Goal: Task Accomplishment & Management: Manage account settings

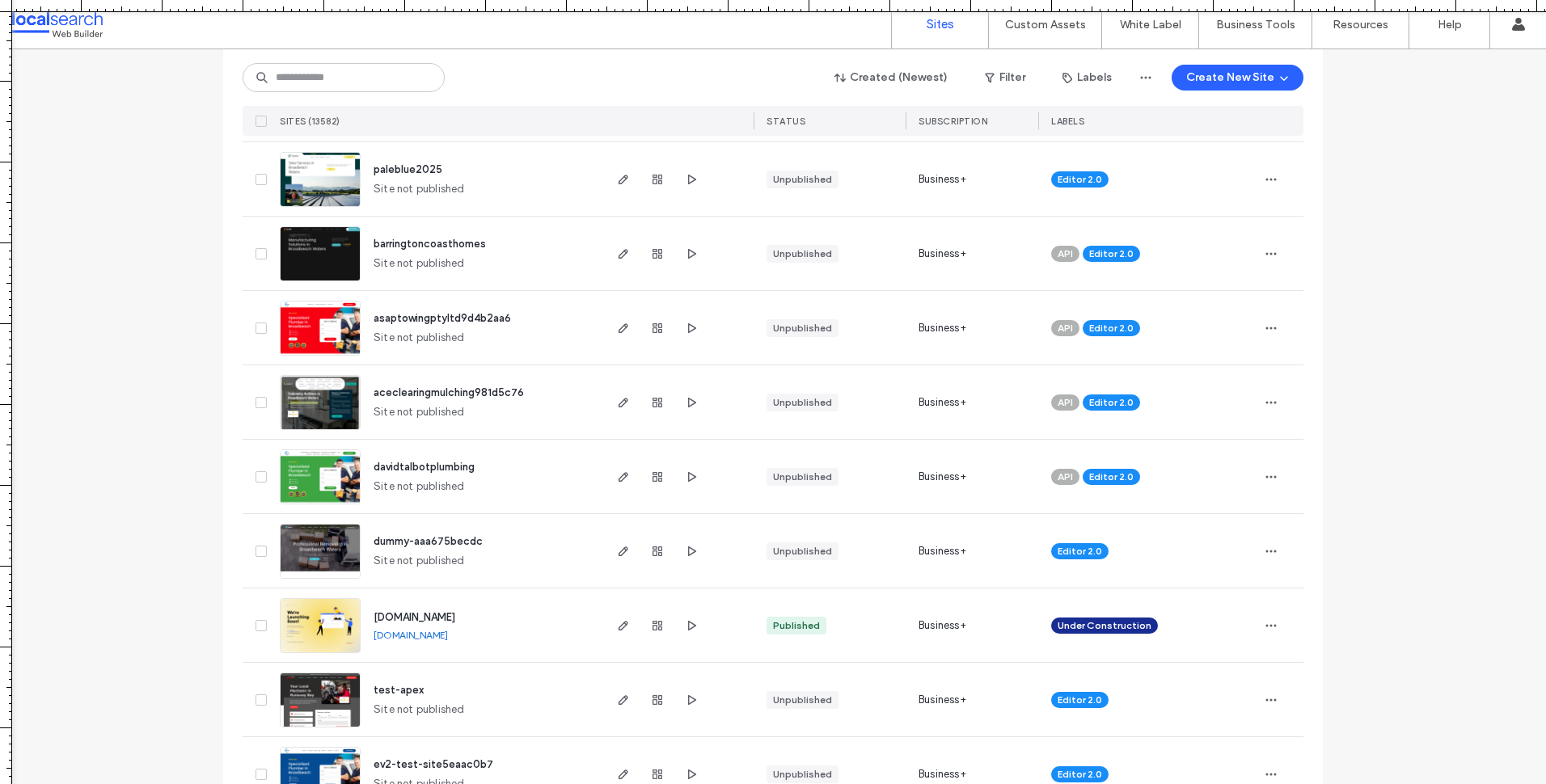
scroll to position [1213, 0]
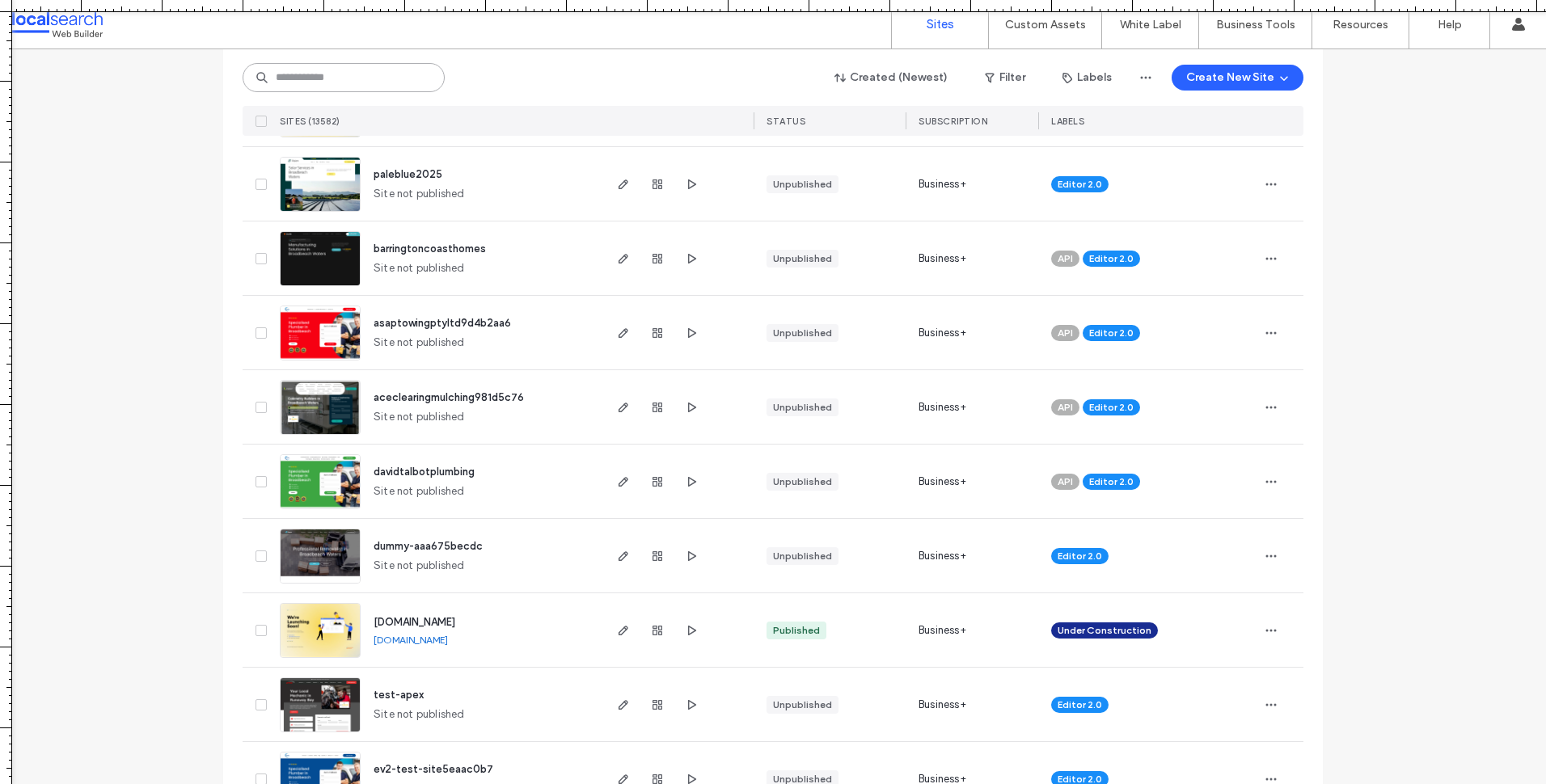
click at [346, 78] on input at bounding box center [343, 77] width 202 height 29
paste input "********"
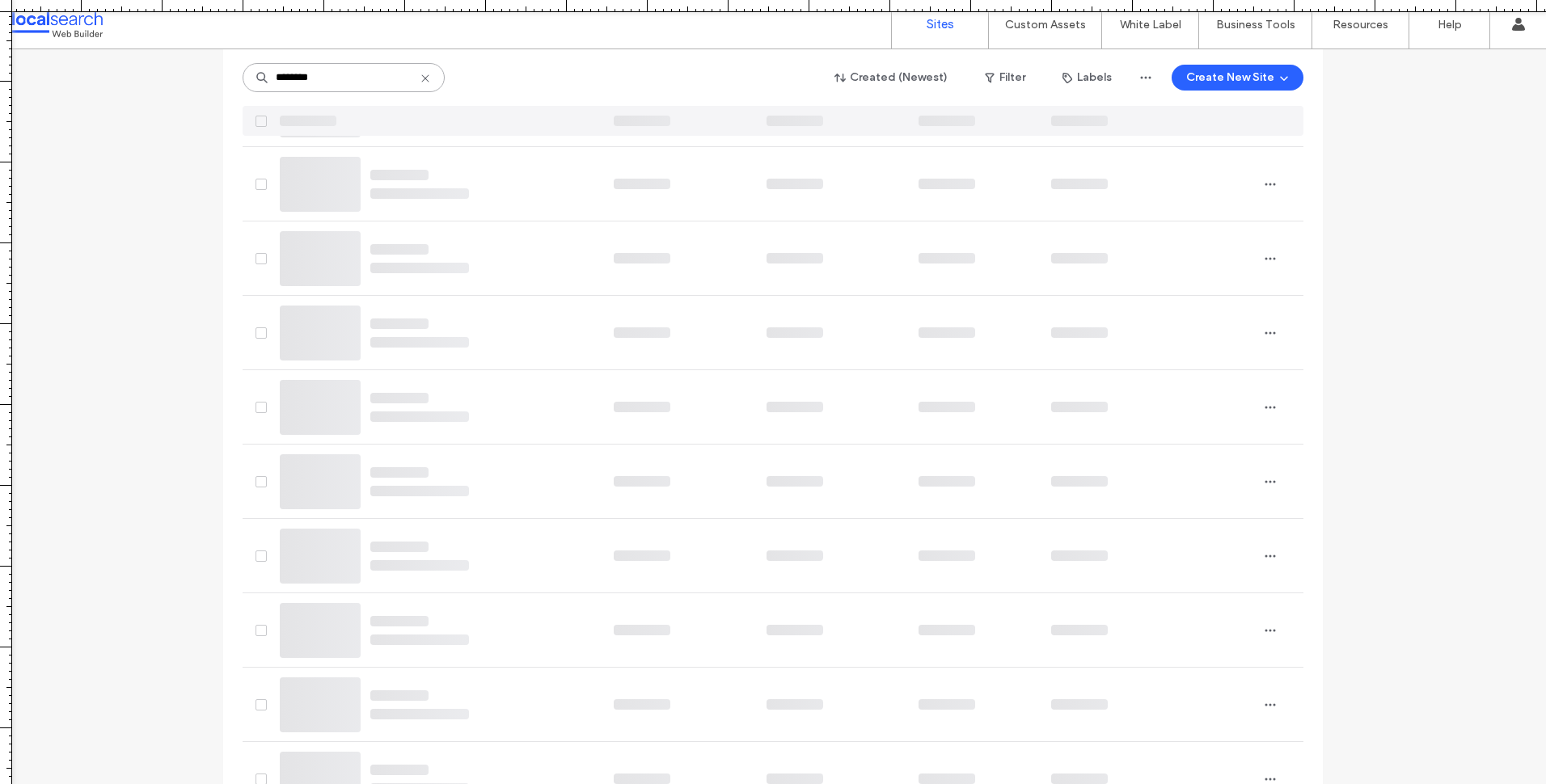
scroll to position [0, 0]
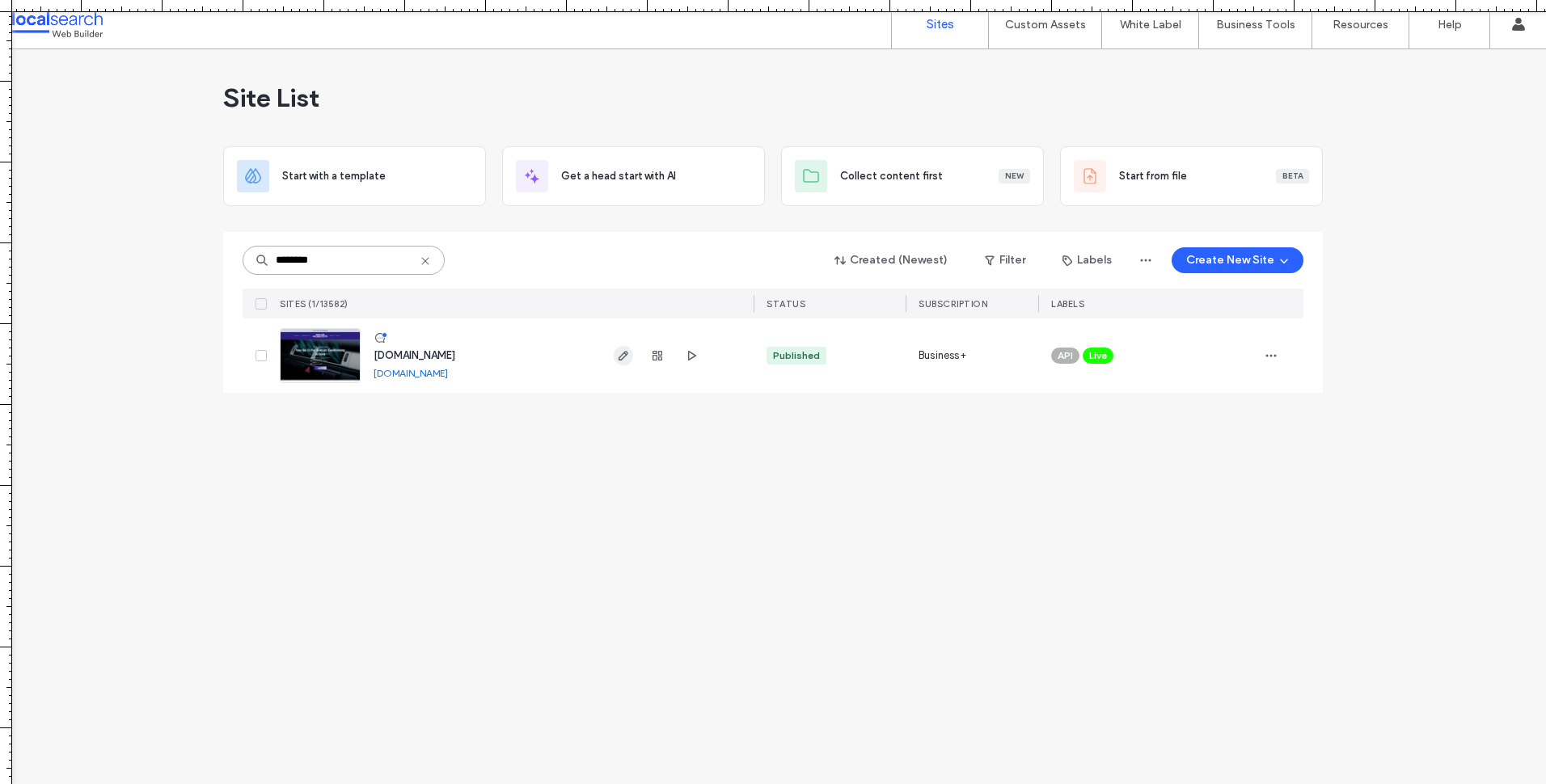
type input "********"
click at [616, 353] on span "button" at bounding box center [623, 355] width 20 height 20
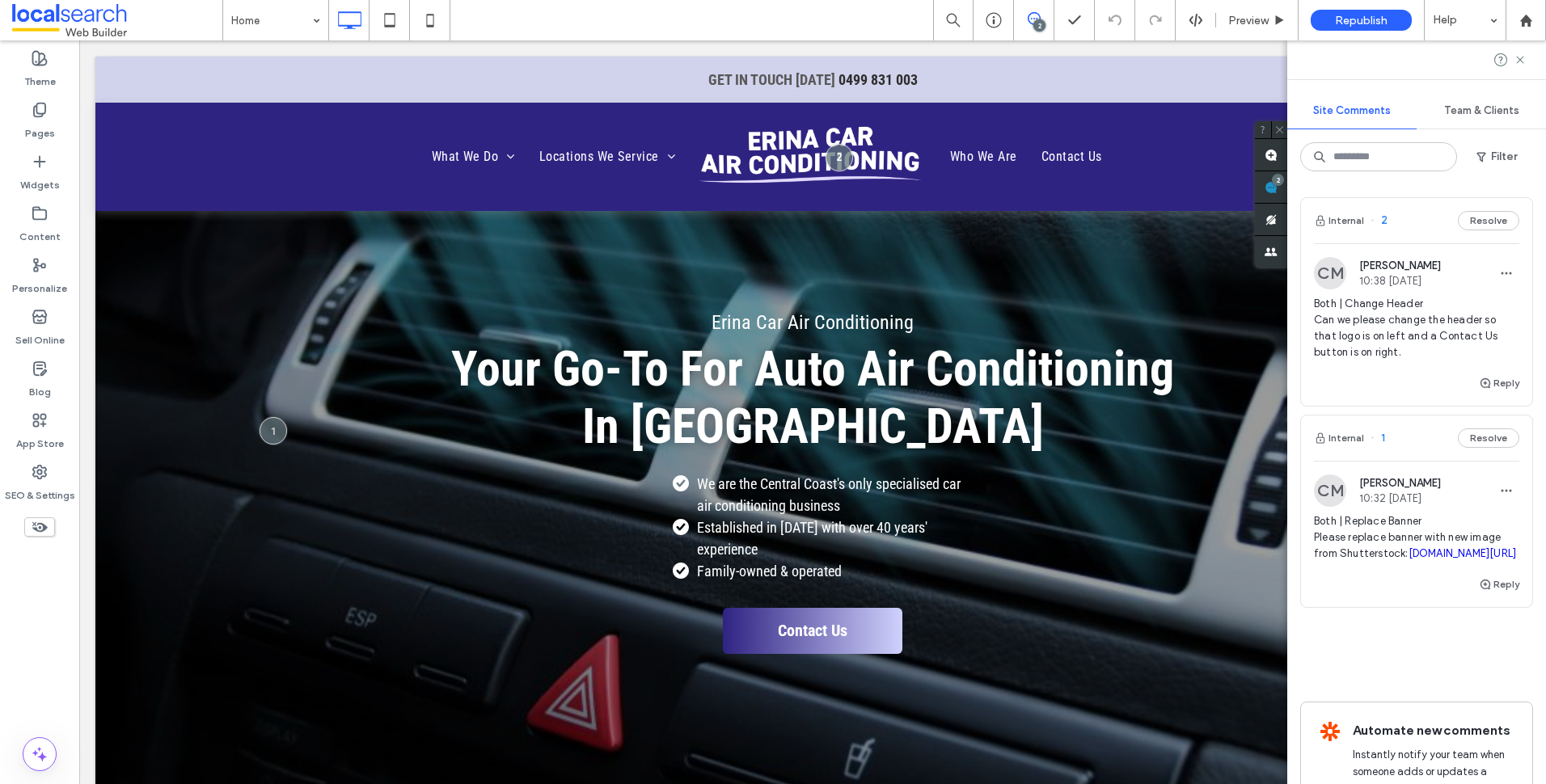
click at [1404, 536] on span "Both | Replace Banner Please replace banner with new image from Shutterstock: s…" at bounding box center [1417, 537] width 205 height 49
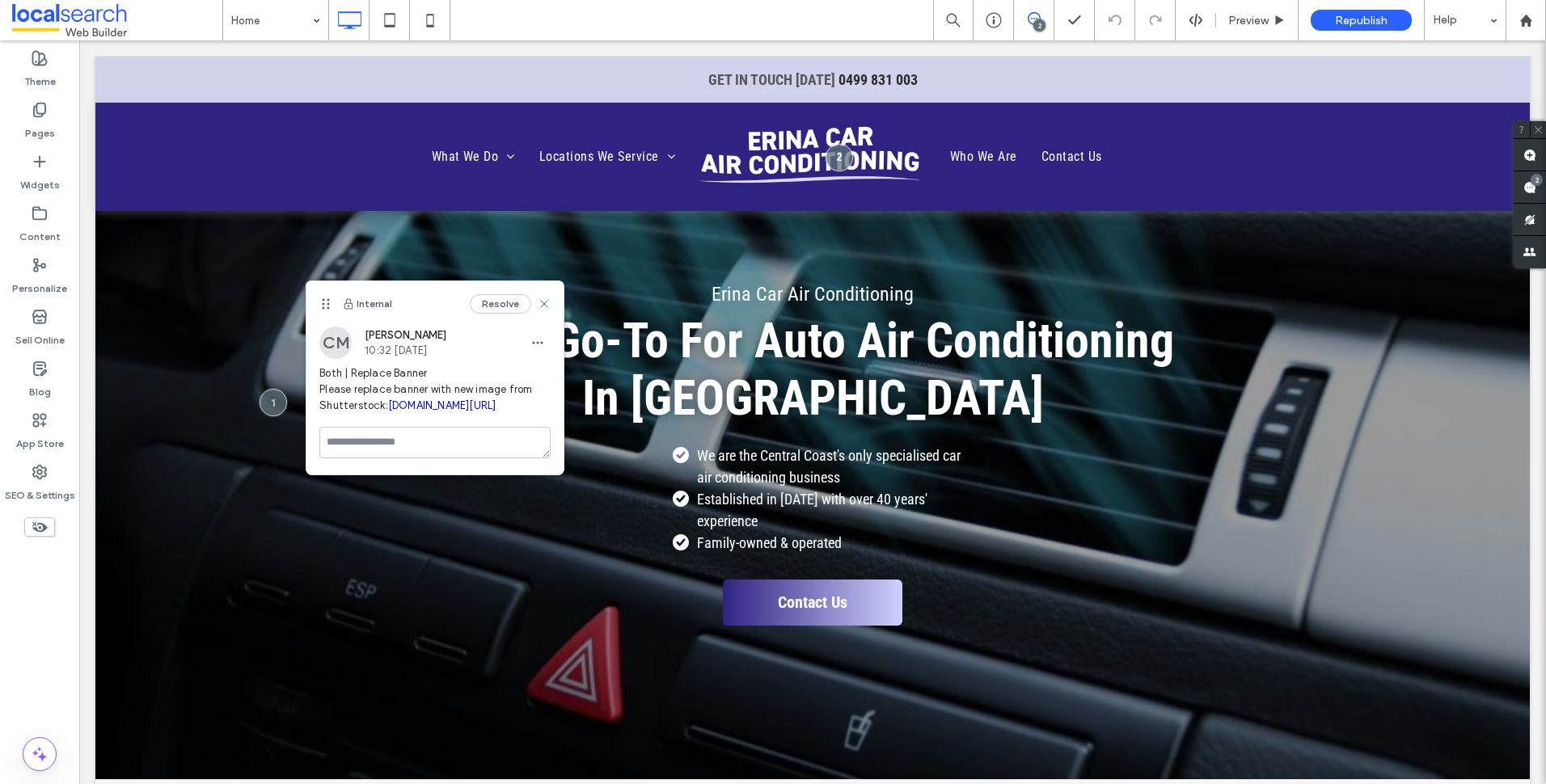
scroll to position [29, 0]
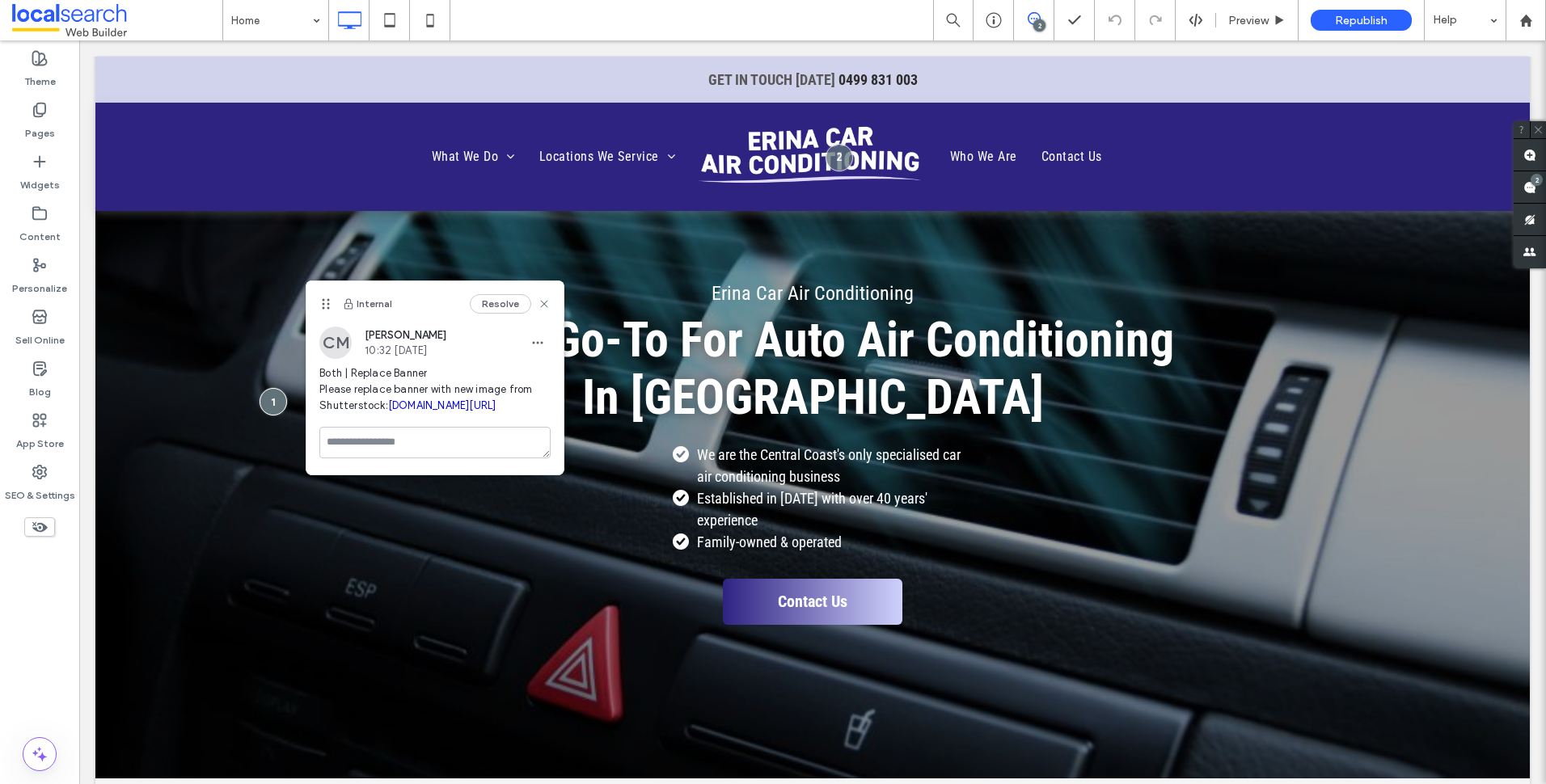
click at [1038, 19] on icon at bounding box center [1034, 19] width 13 height 13
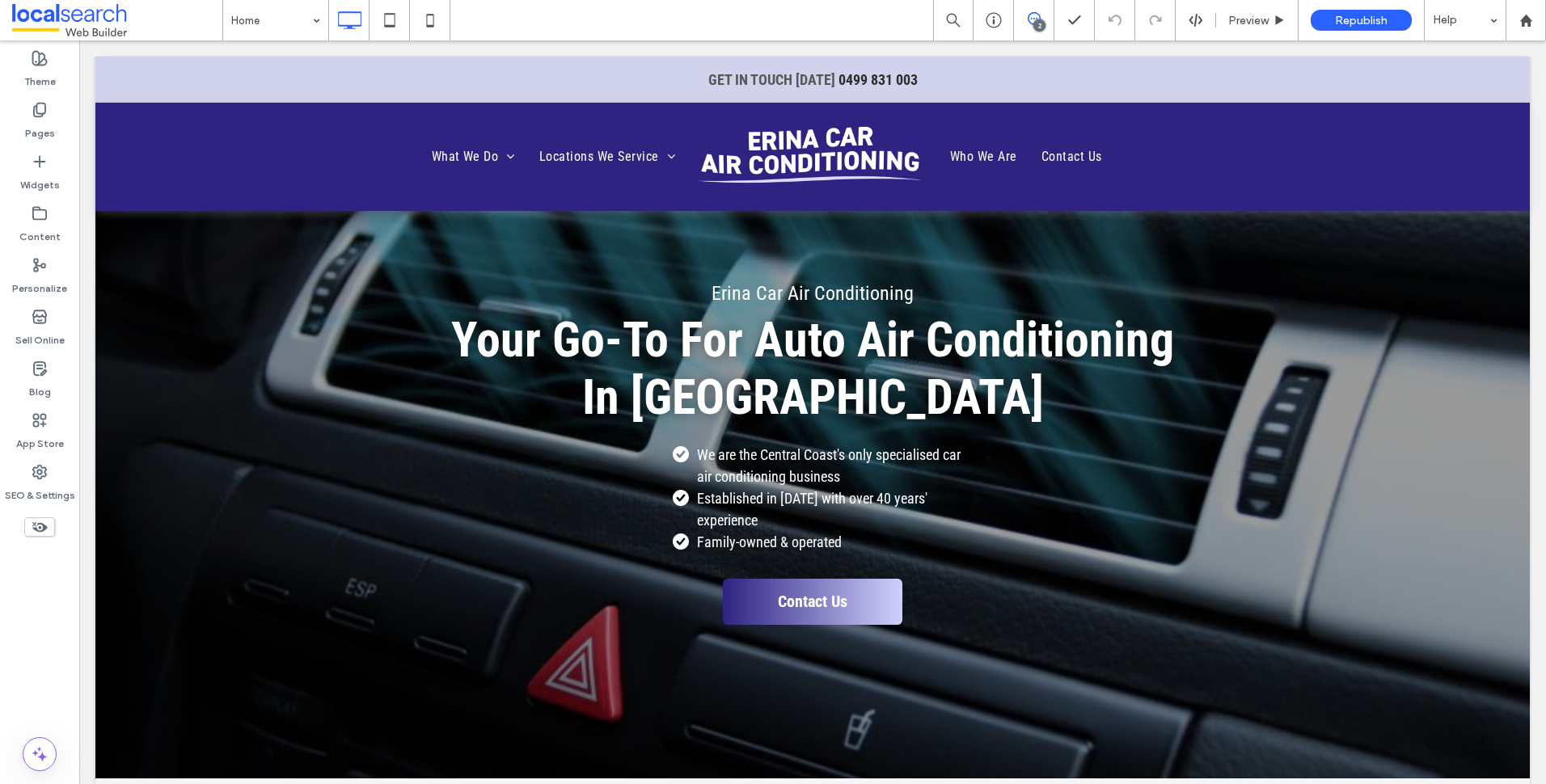
click at [1027, 12] on icon at bounding box center [1034, 19] width 13 height 13
click at [1523, 186] on use at bounding box center [1530, 188] width 13 height 13
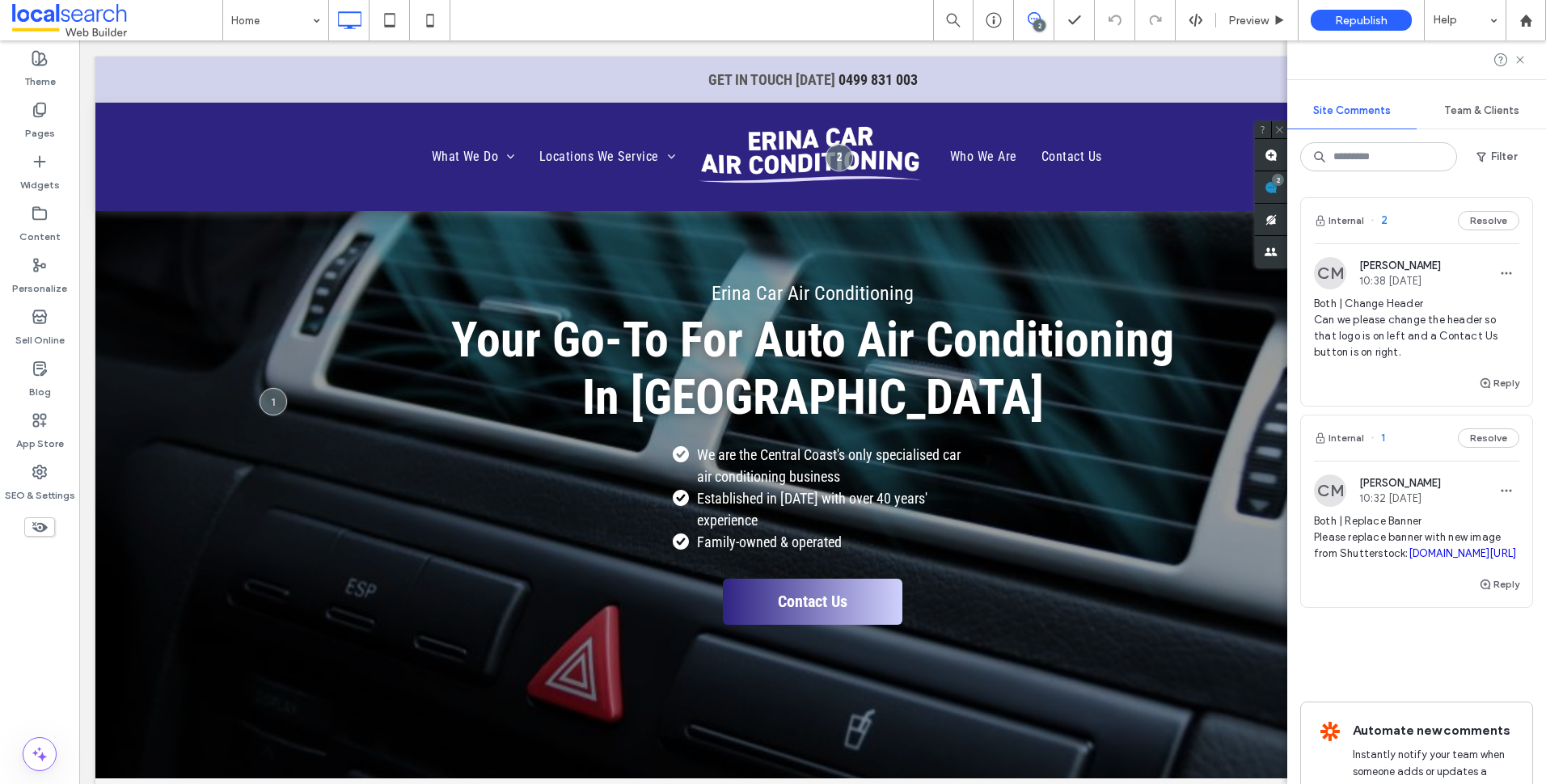
click at [1411, 358] on span "Both | Change Header Can we please change the header so that logo is on left an…" at bounding box center [1417, 327] width 205 height 65
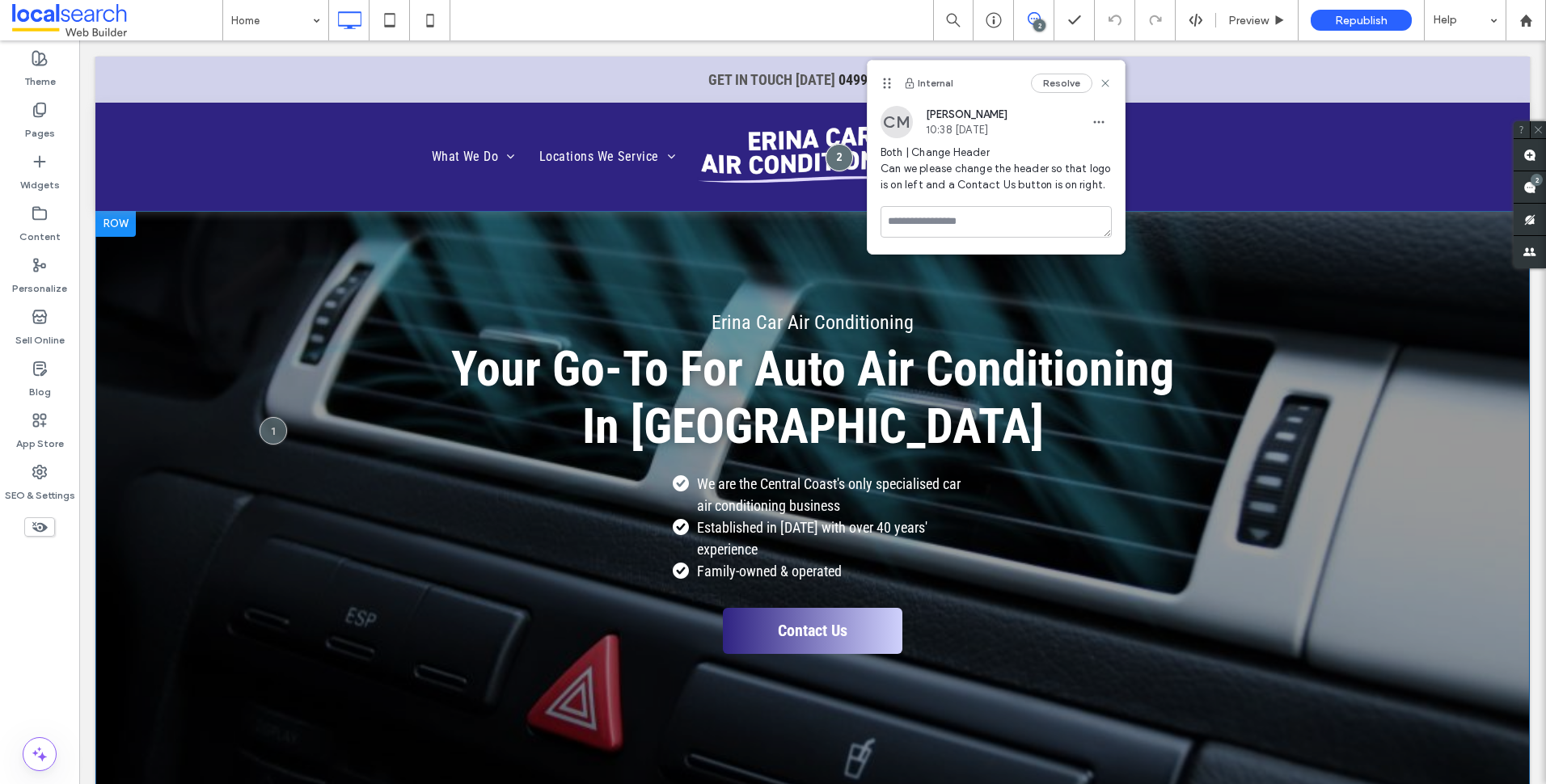
click at [589, 256] on div "Erina Car Air Conditioning Your Go-To For Auto Air Conditioning In Erina We are…" at bounding box center [812, 509] width 1434 height 596
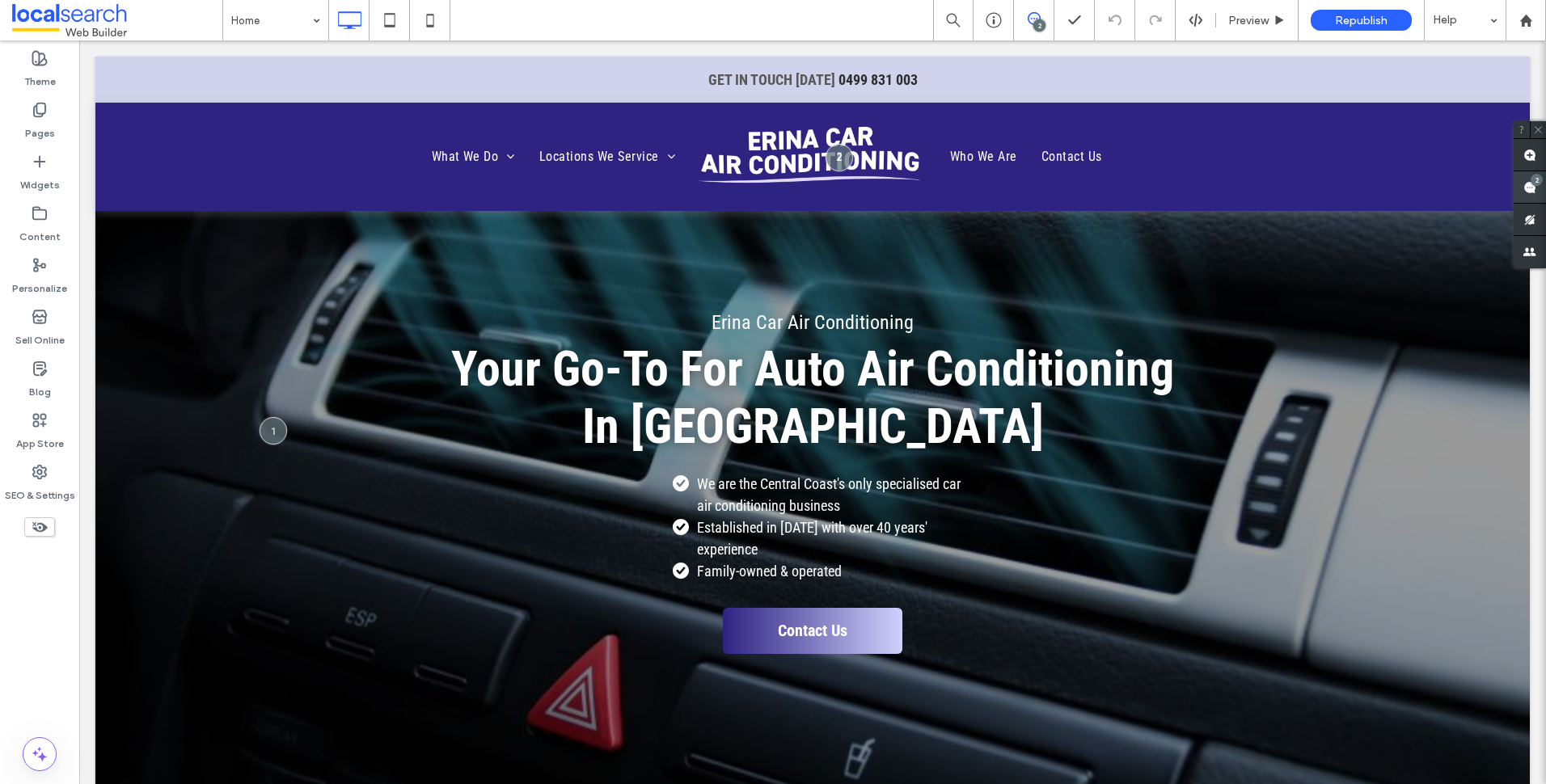
click at [1527, 178] on span at bounding box center [1529, 188] width 32 height 32
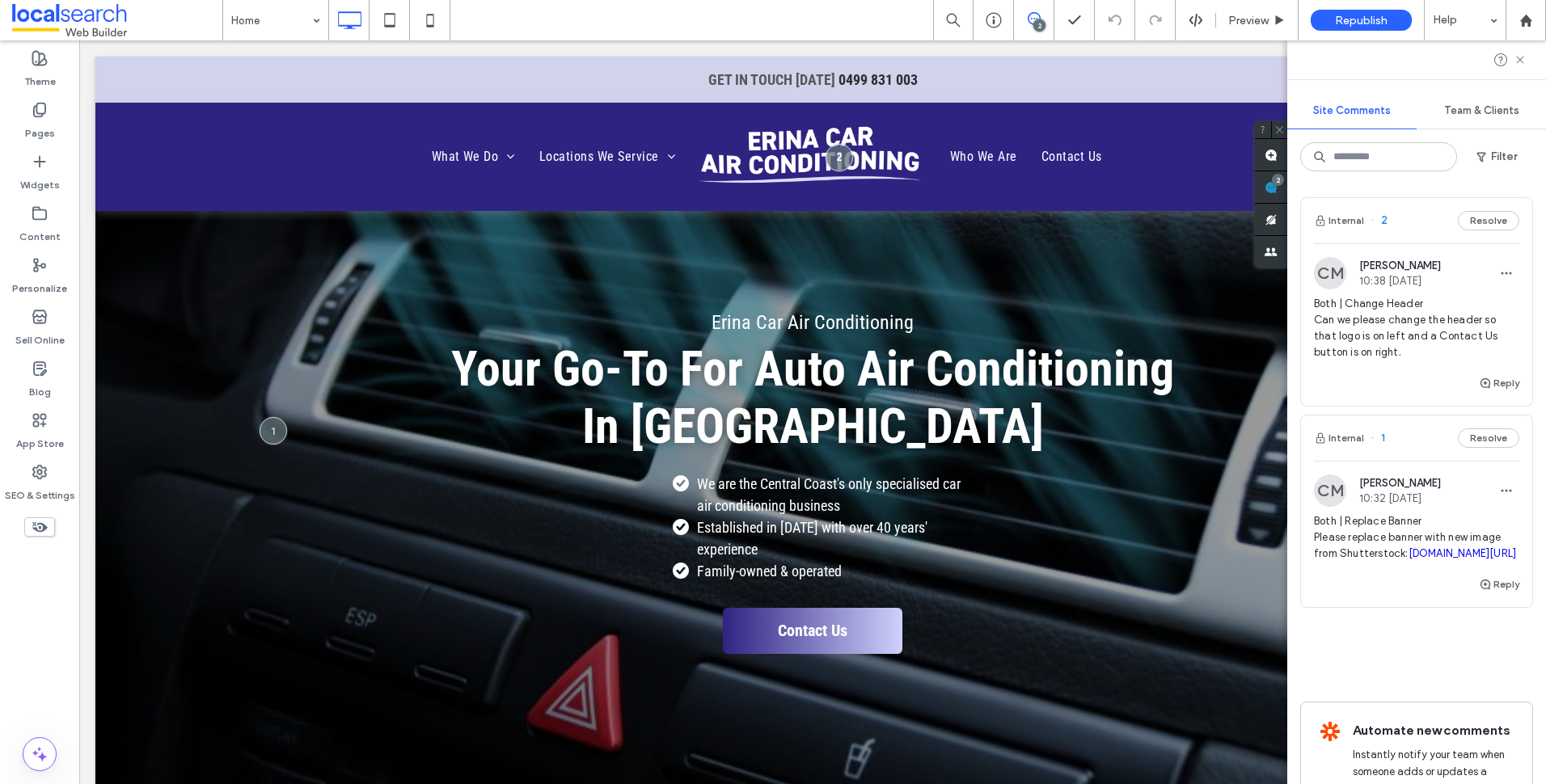
scroll to position [161, 0]
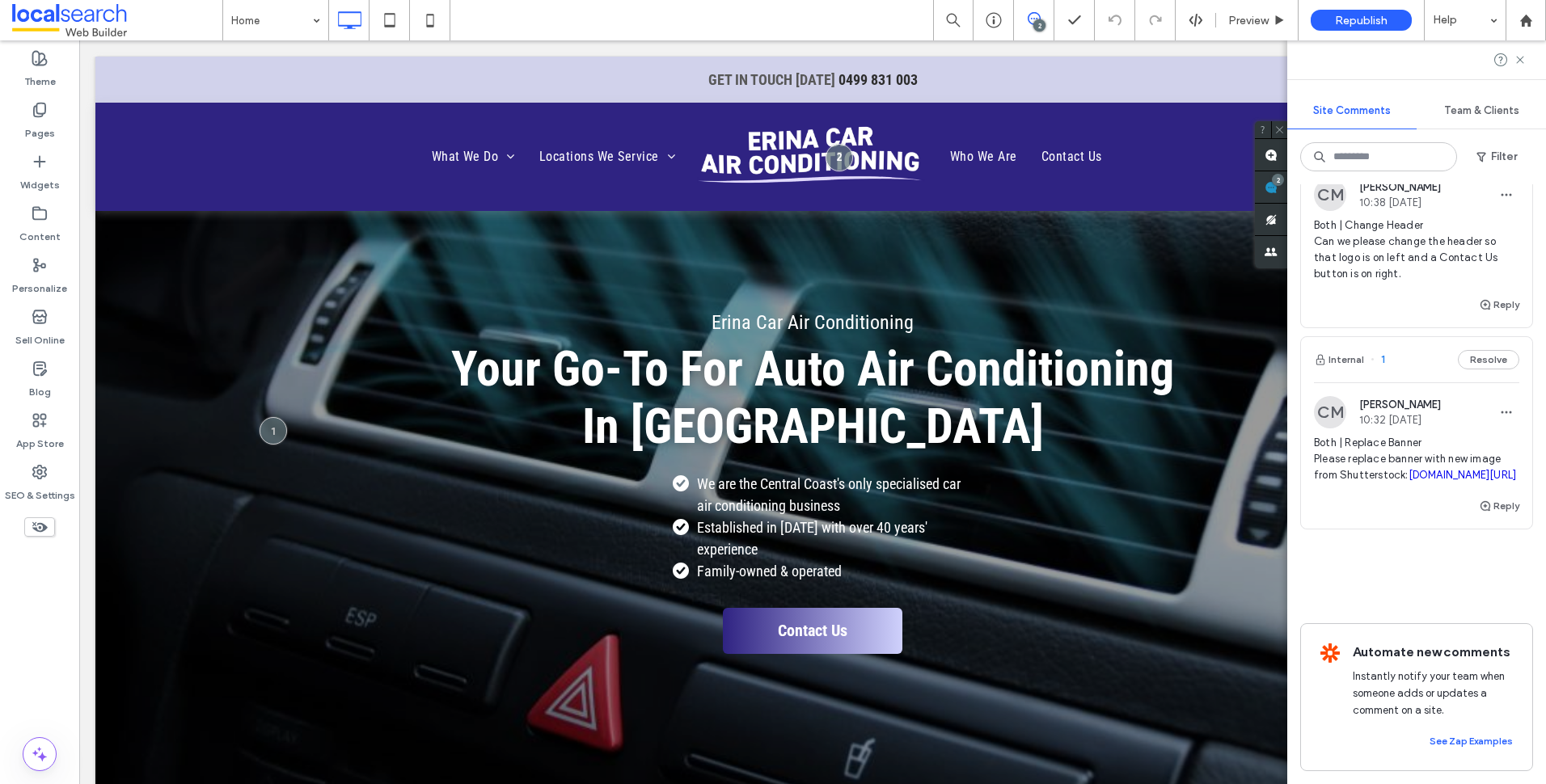
click at [1396, 435] on span "Both | Replace Banner Please replace banner with new image from Shutterstock: s…" at bounding box center [1417, 460] width 205 height 49
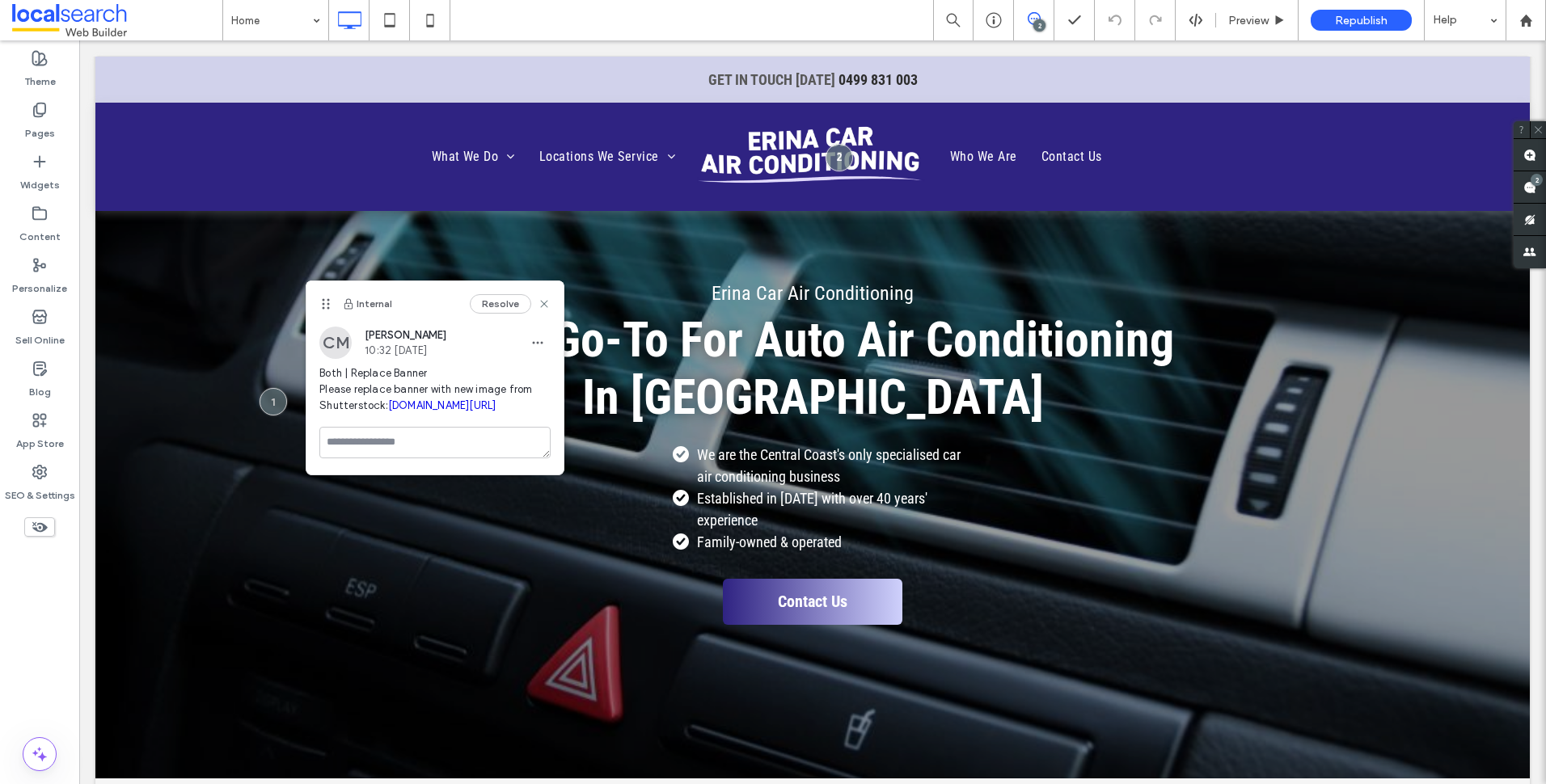
scroll to position [0, 0]
click at [1531, 185] on div "2" at bounding box center [1537, 179] width 12 height 12
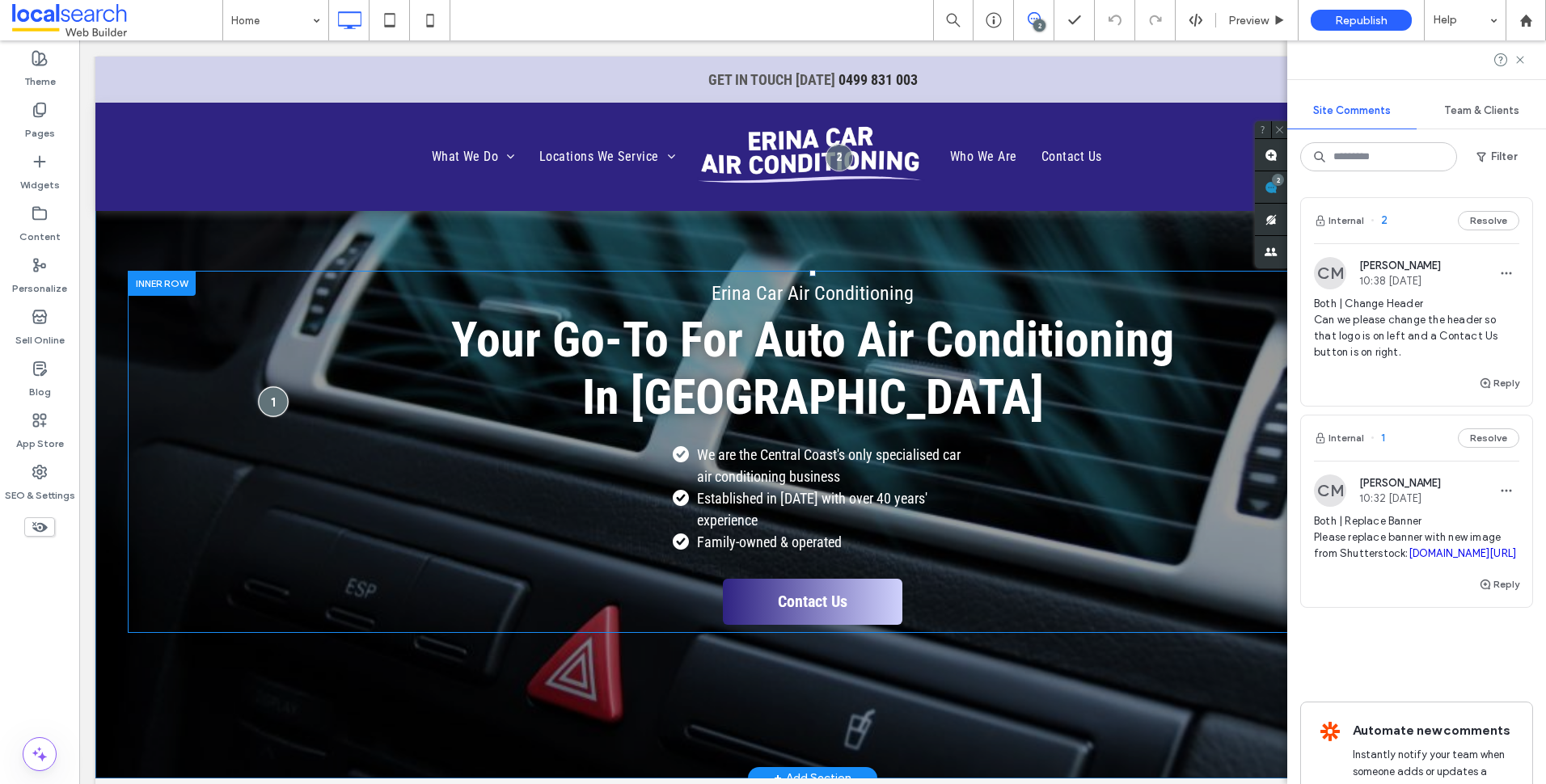
click at [266, 395] on div at bounding box center [273, 401] width 30 height 30
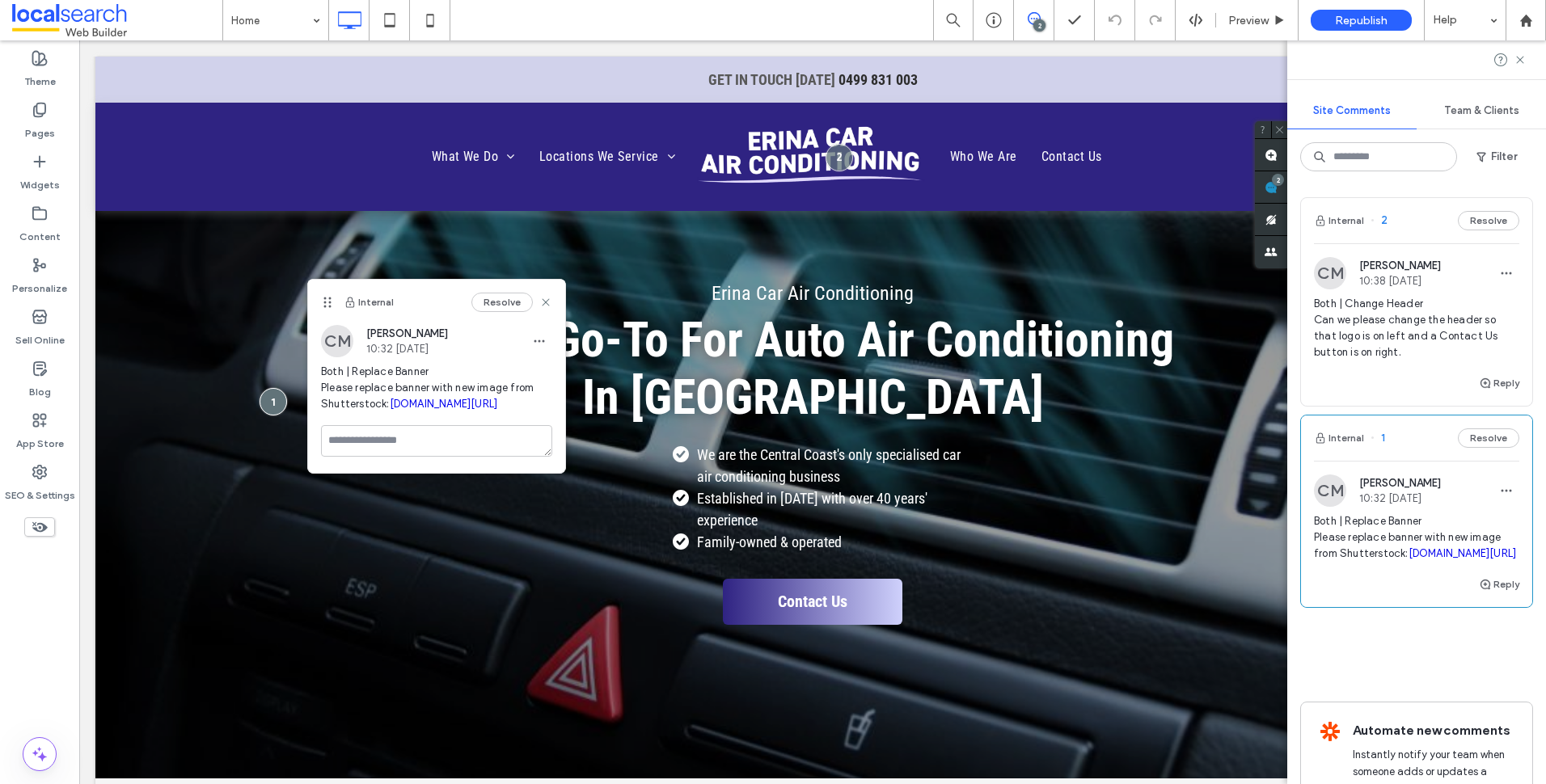
click at [1395, 304] on span "Both | Change Header Can we please change the header so that logo is on left an…" at bounding box center [1417, 327] width 205 height 65
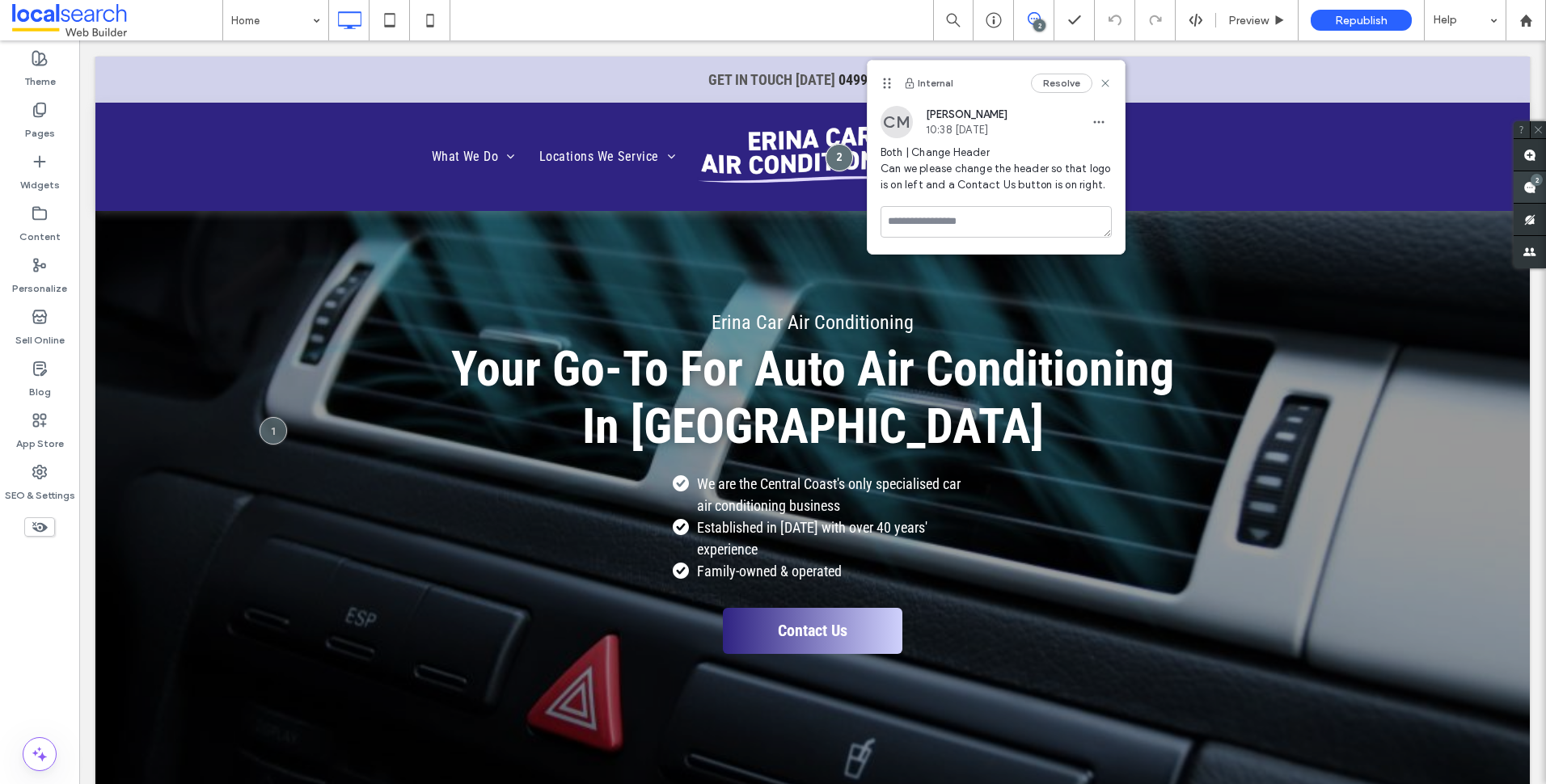
click at [1520, 189] on span at bounding box center [1529, 188] width 32 height 32
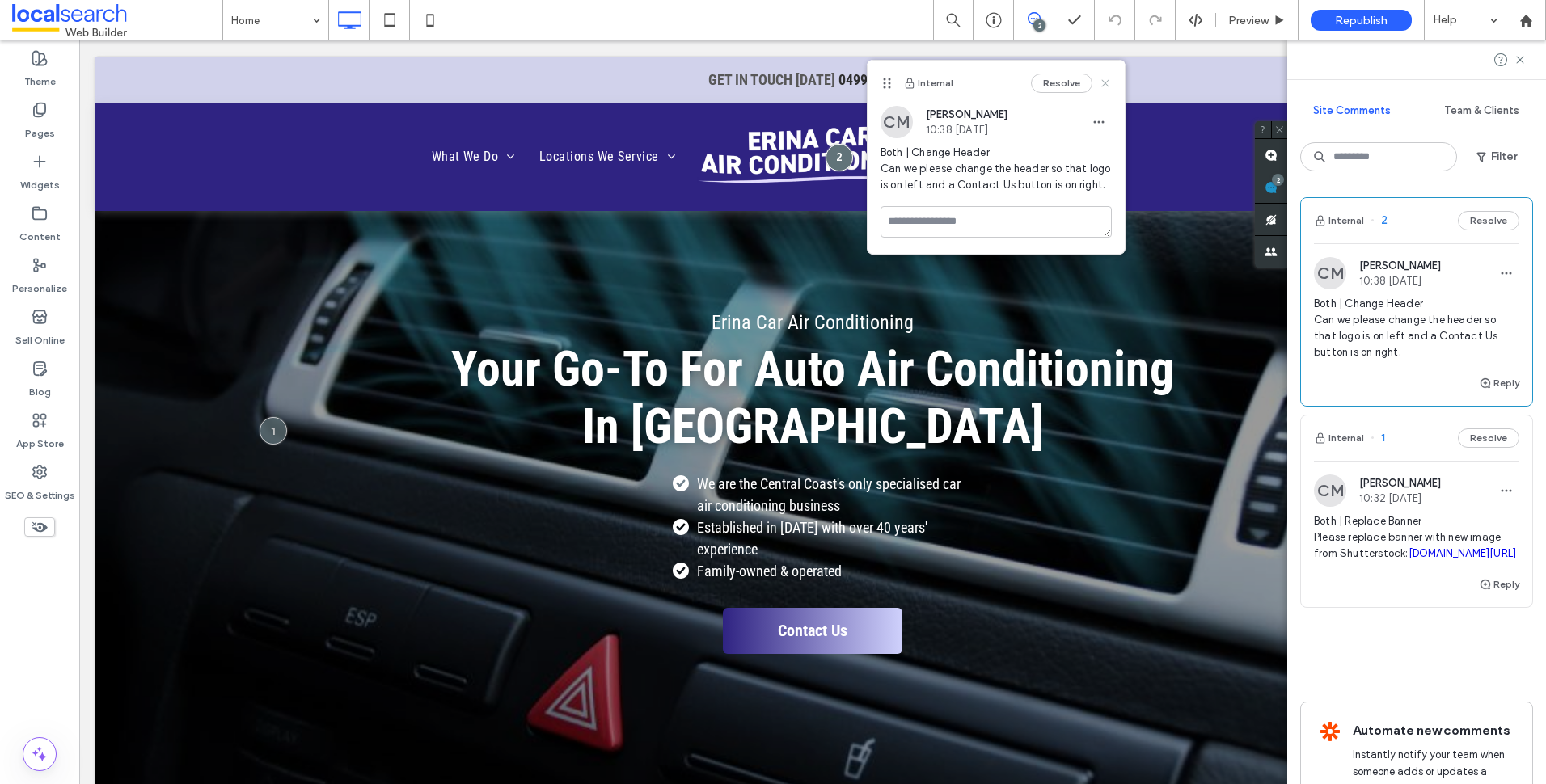
click at [1105, 86] on icon at bounding box center [1105, 83] width 13 height 13
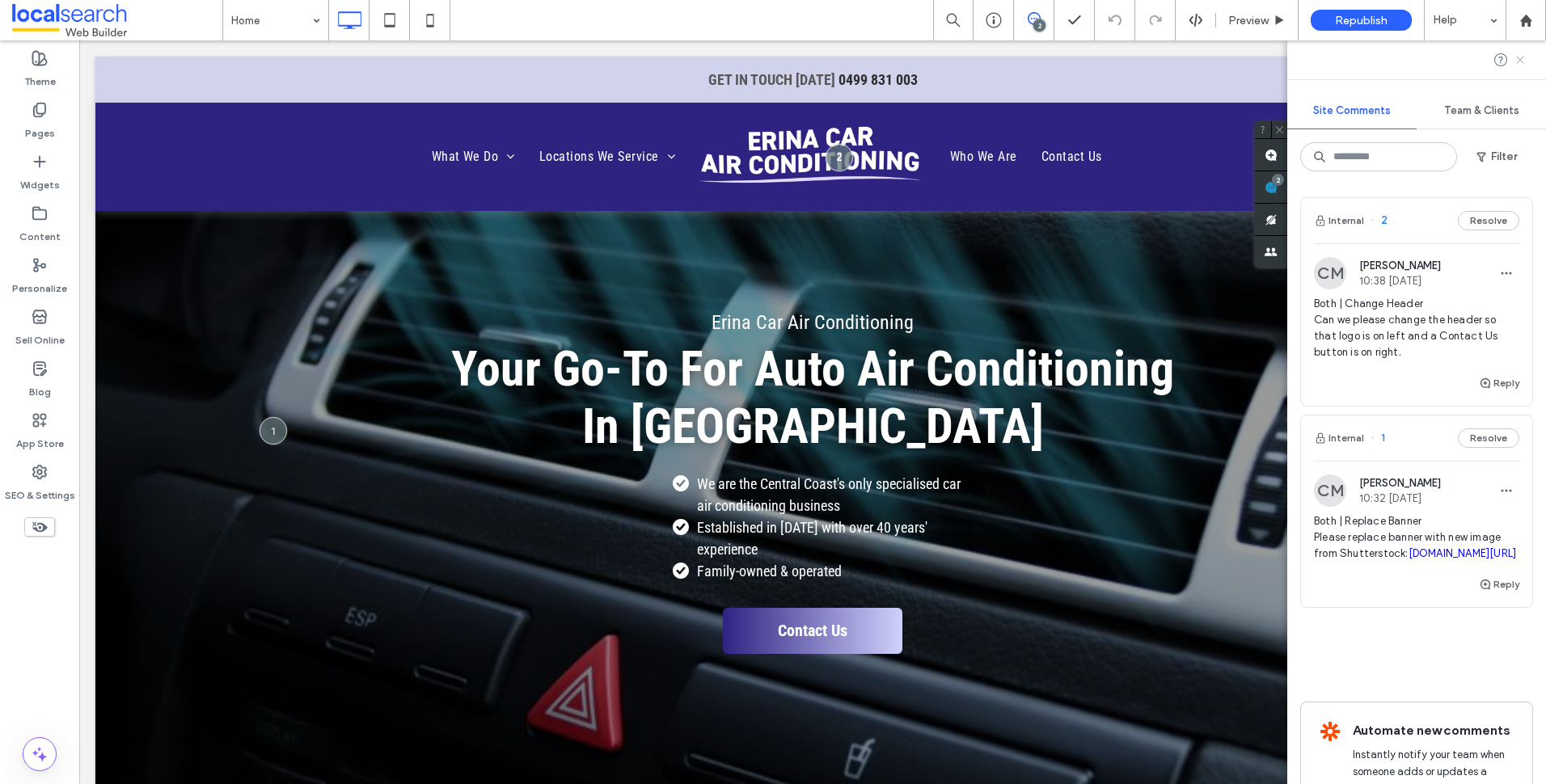
click at [1520, 62] on icon at bounding box center [1520, 60] width 13 height 13
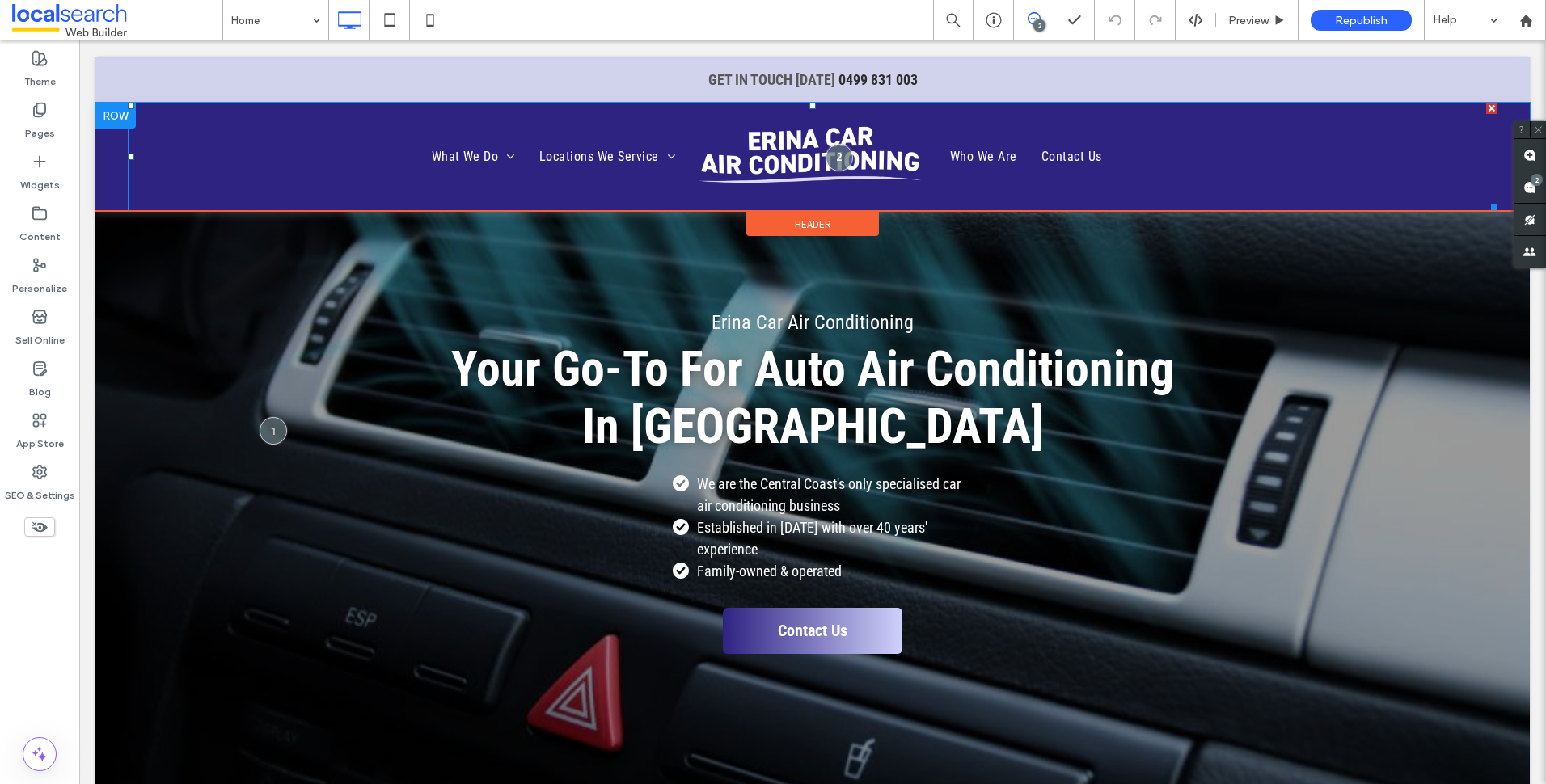
click at [887, 149] on img at bounding box center [812, 156] width 243 height 97
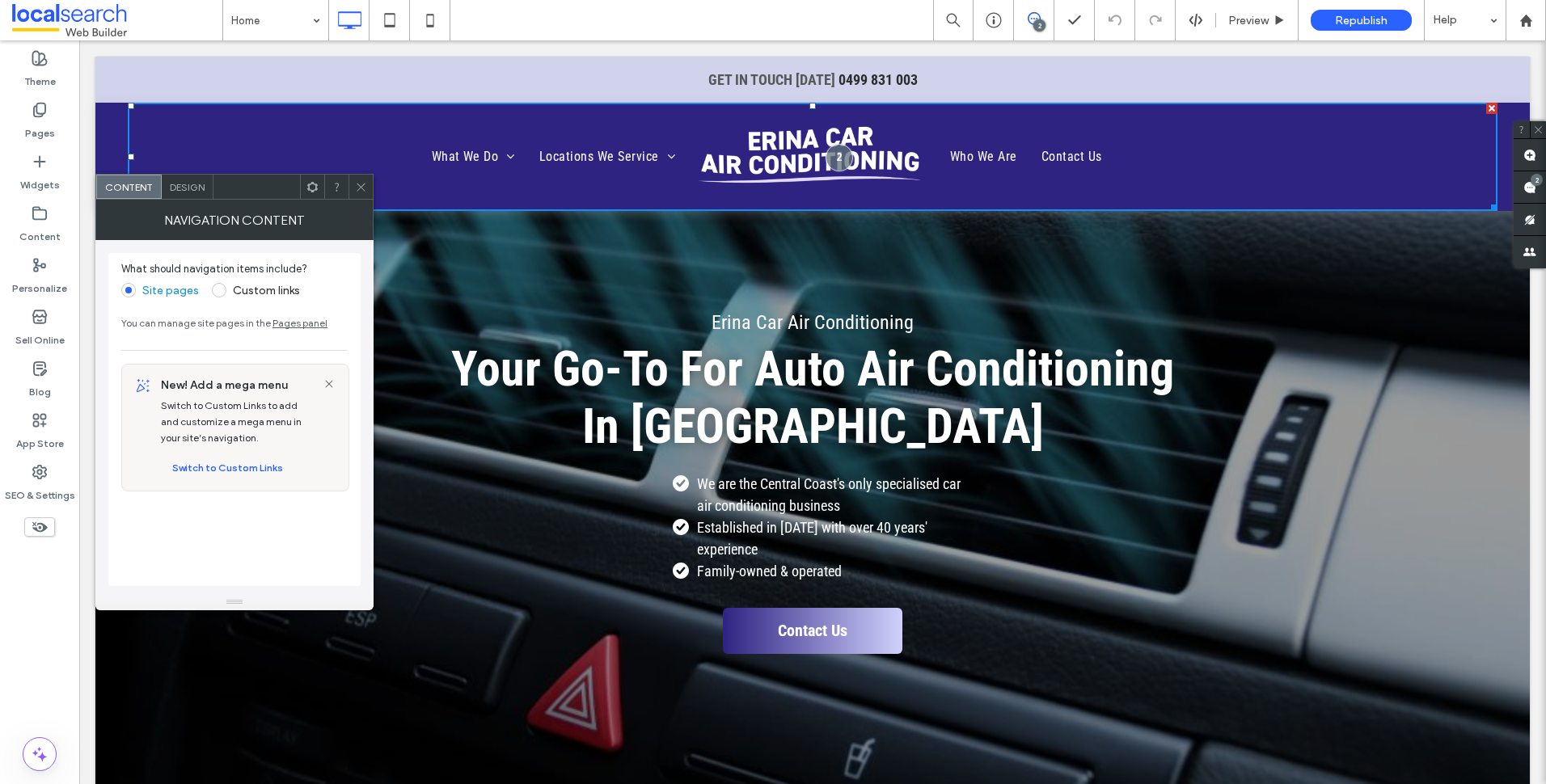
click at [356, 186] on icon at bounding box center [360, 187] width 12 height 12
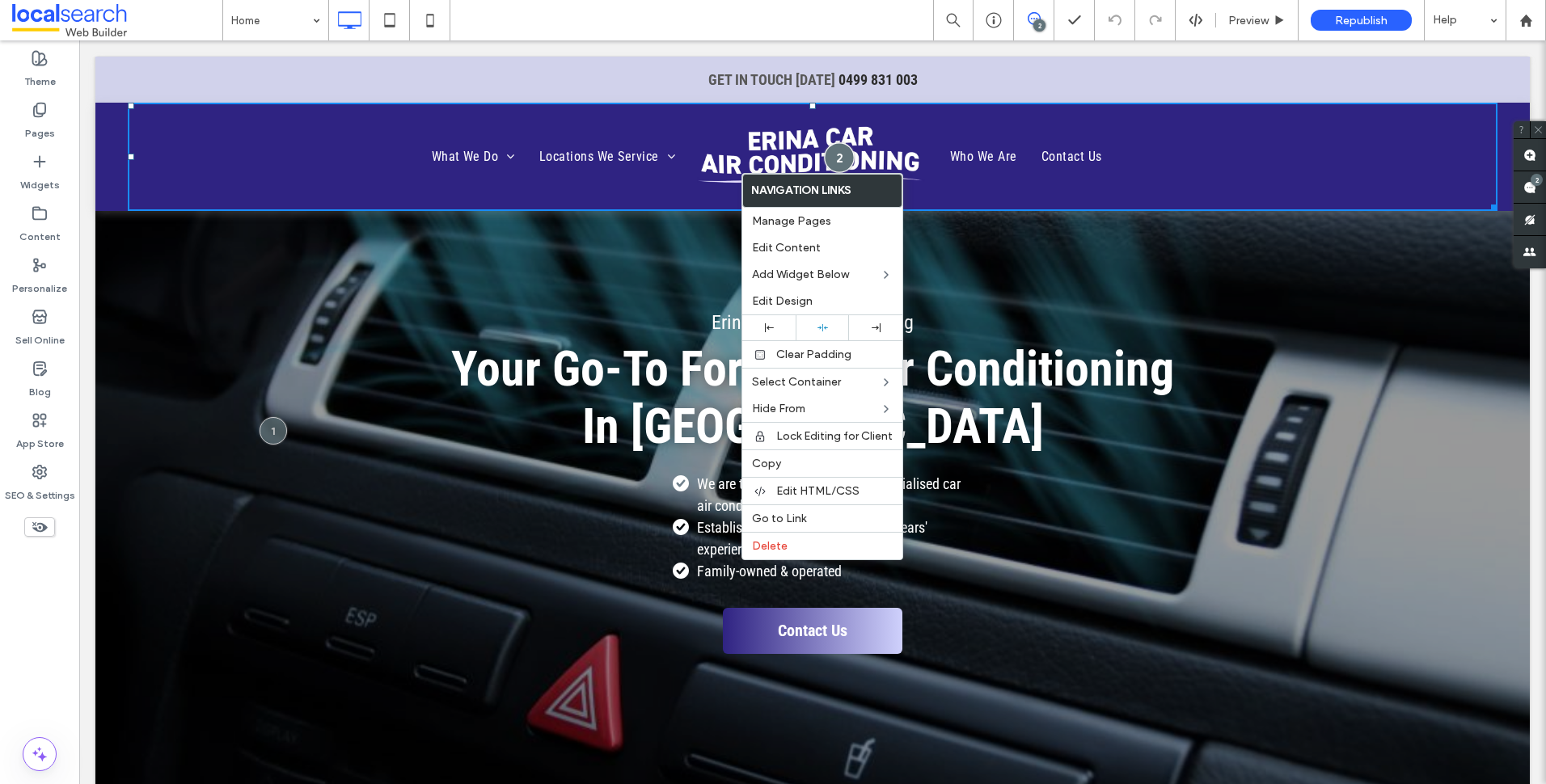
click at [839, 155] on div at bounding box center [839, 158] width 30 height 30
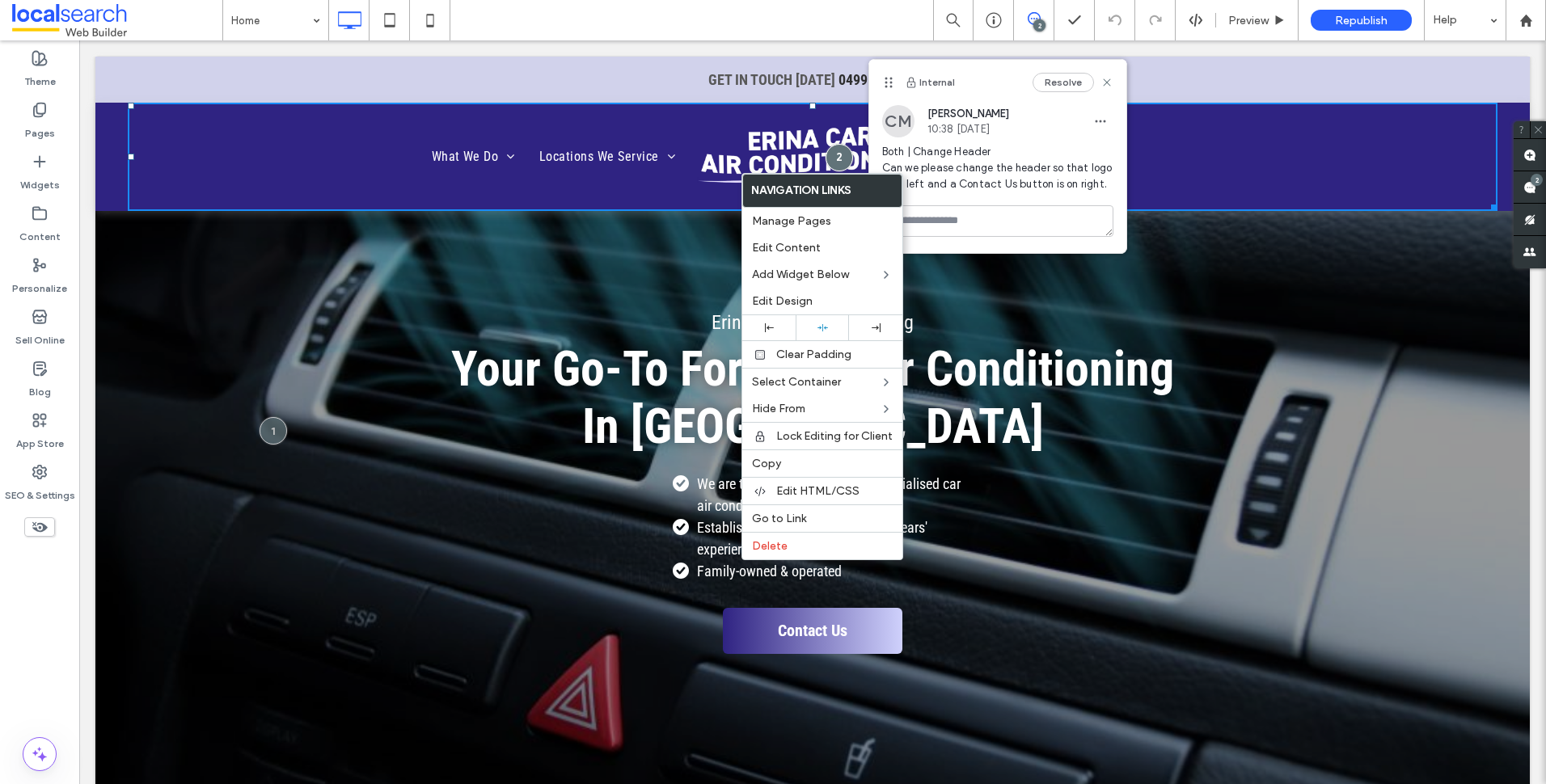
click at [1220, 403] on div "Erina Car Air Conditioning Your Go-To For Auto Air Conditioning In Erina We are…" at bounding box center [812, 481] width 970 height 362
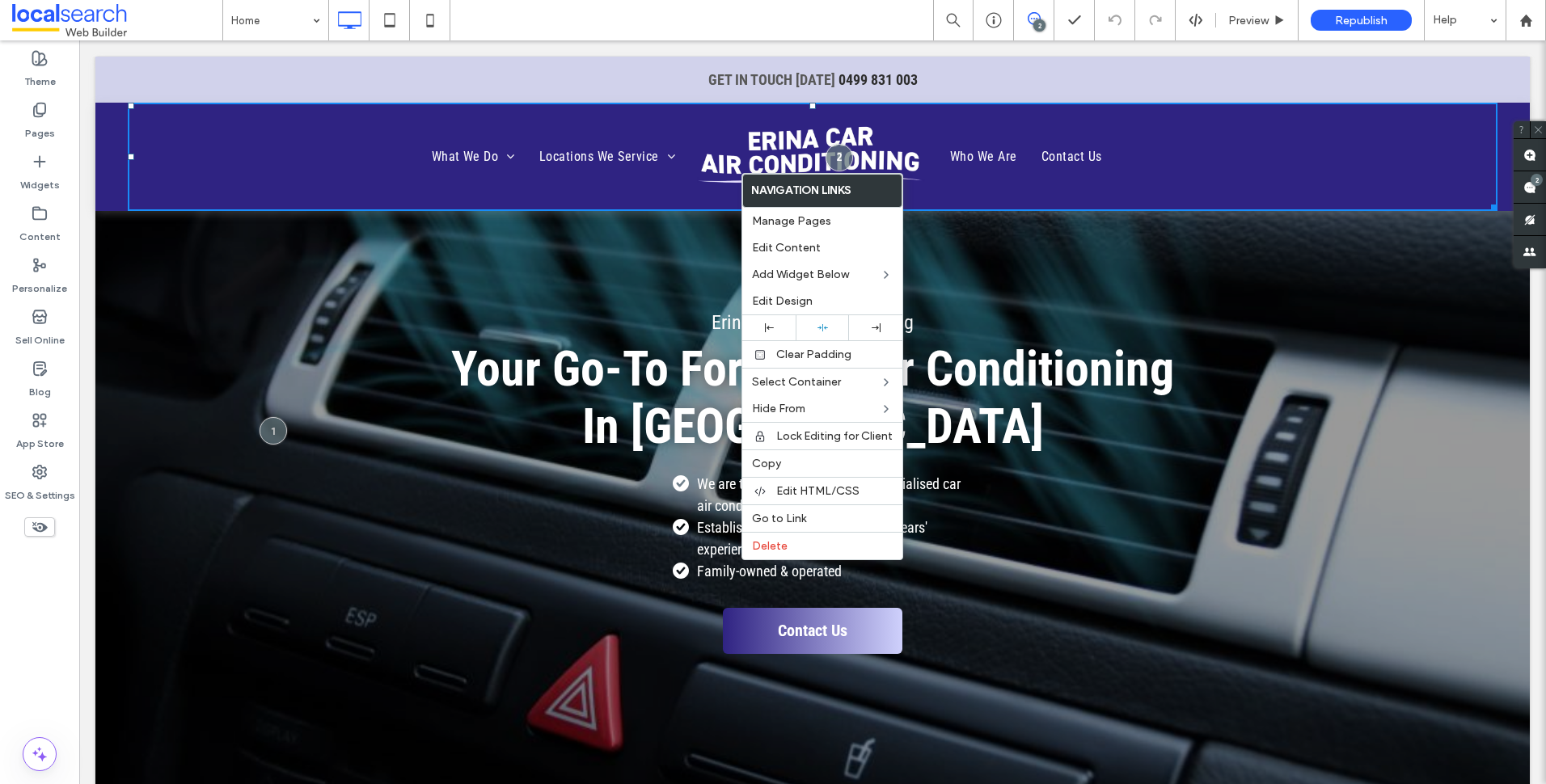
click at [1033, 251] on div "Erina Car Air Conditioning Your Go-To For Auto Air Conditioning In Erina We are…" at bounding box center [812, 509] width 1434 height 596
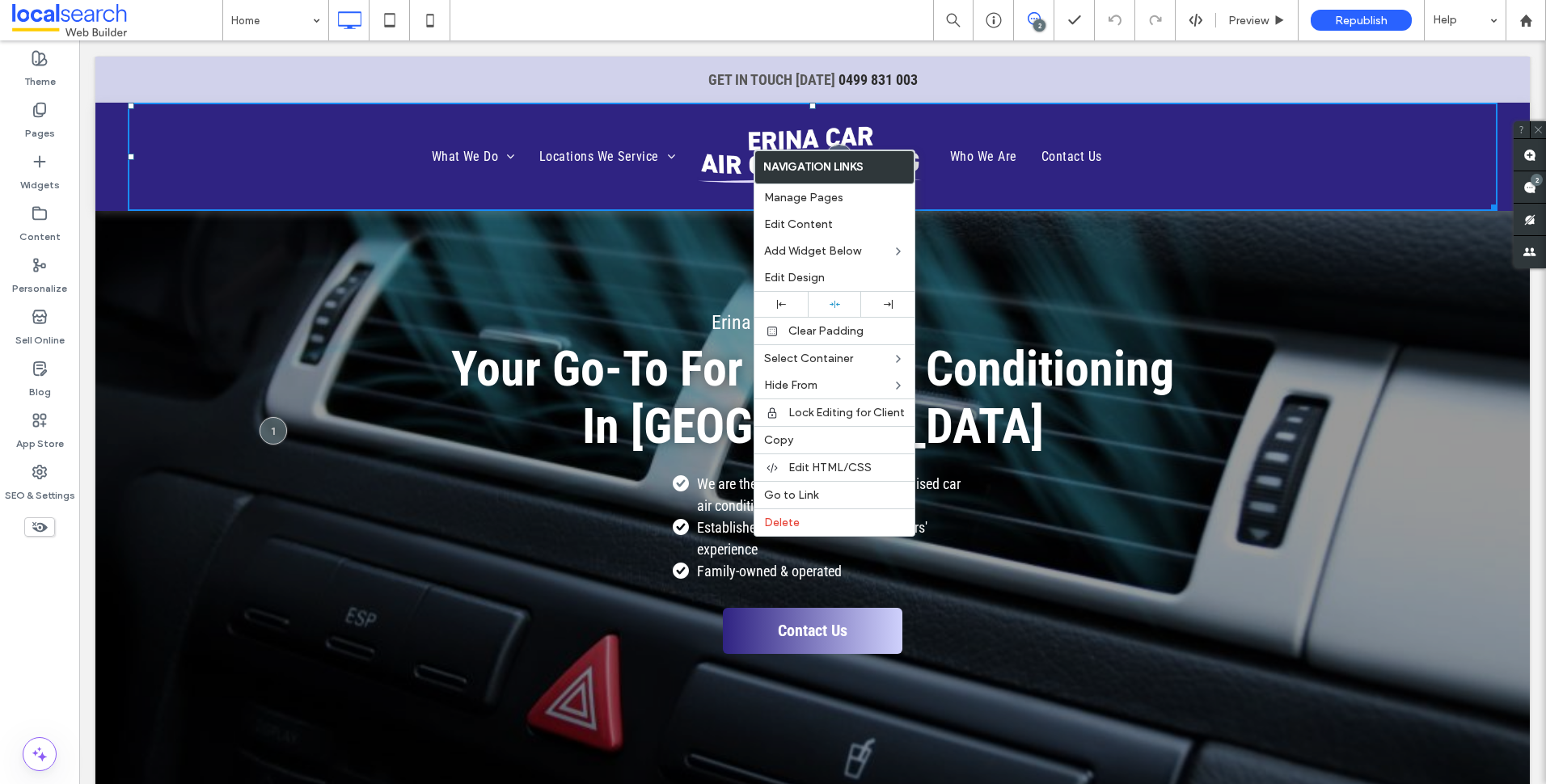
click at [1127, 266] on div "Erina Car Air Conditioning Your Go-To For Auto Air Conditioning In Erina We are…" at bounding box center [812, 509] width 1434 height 596
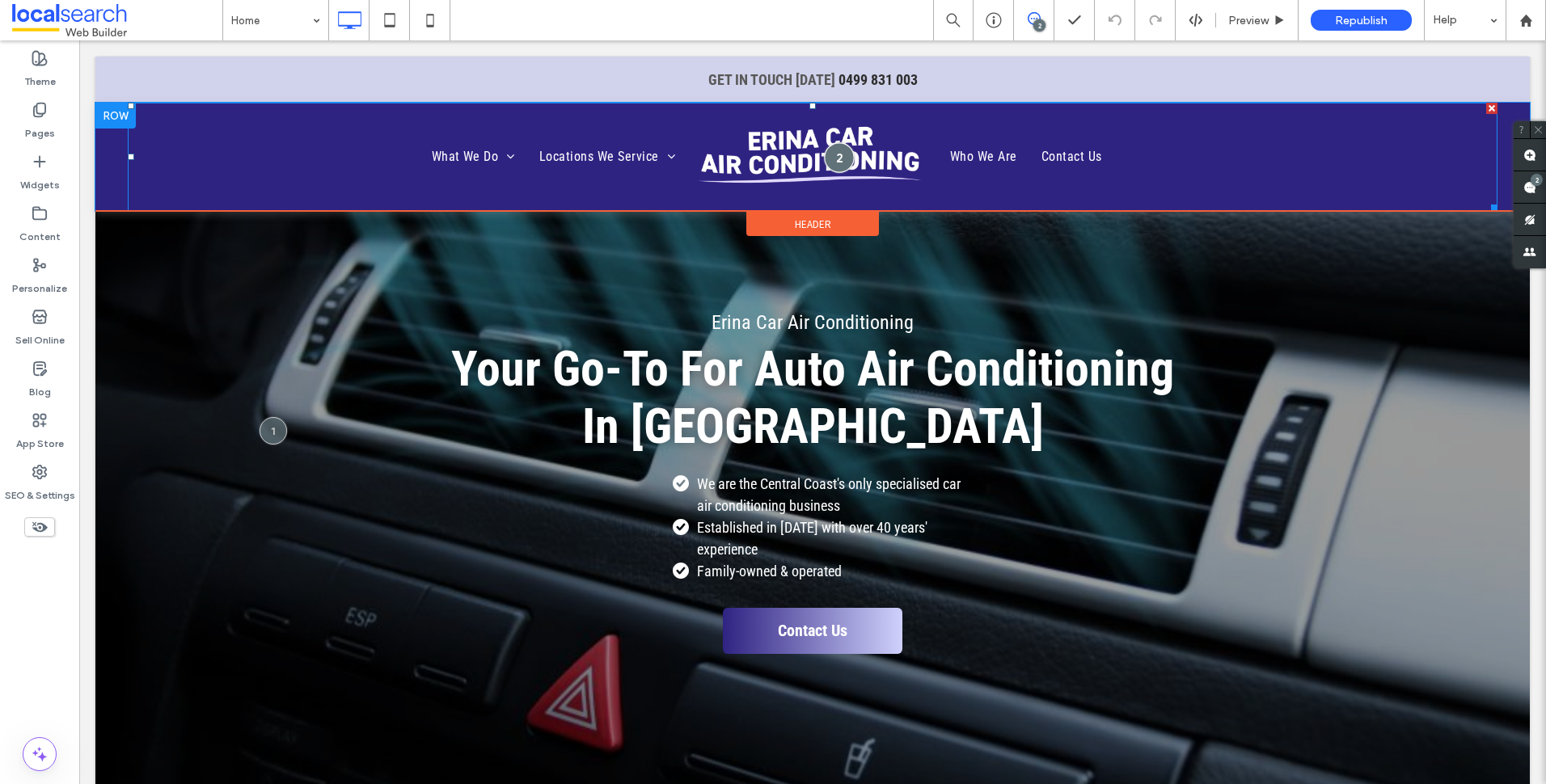
click at [834, 157] on div at bounding box center [839, 158] width 30 height 30
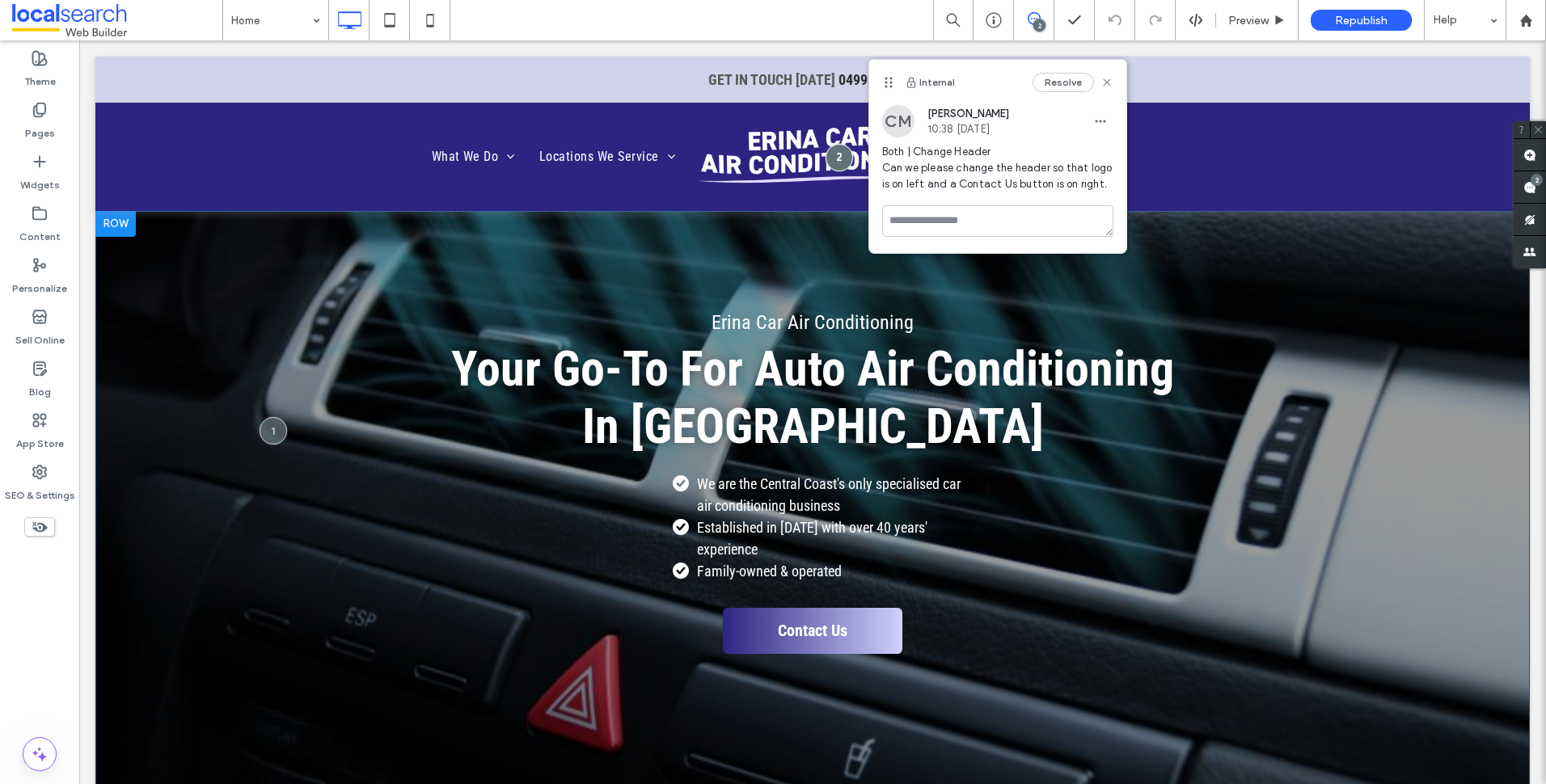
click at [1267, 279] on div "Erina Car Air Conditioning Your Go-To For Auto Air Conditioning In Erina We are…" at bounding box center [812, 509] width 1434 height 596
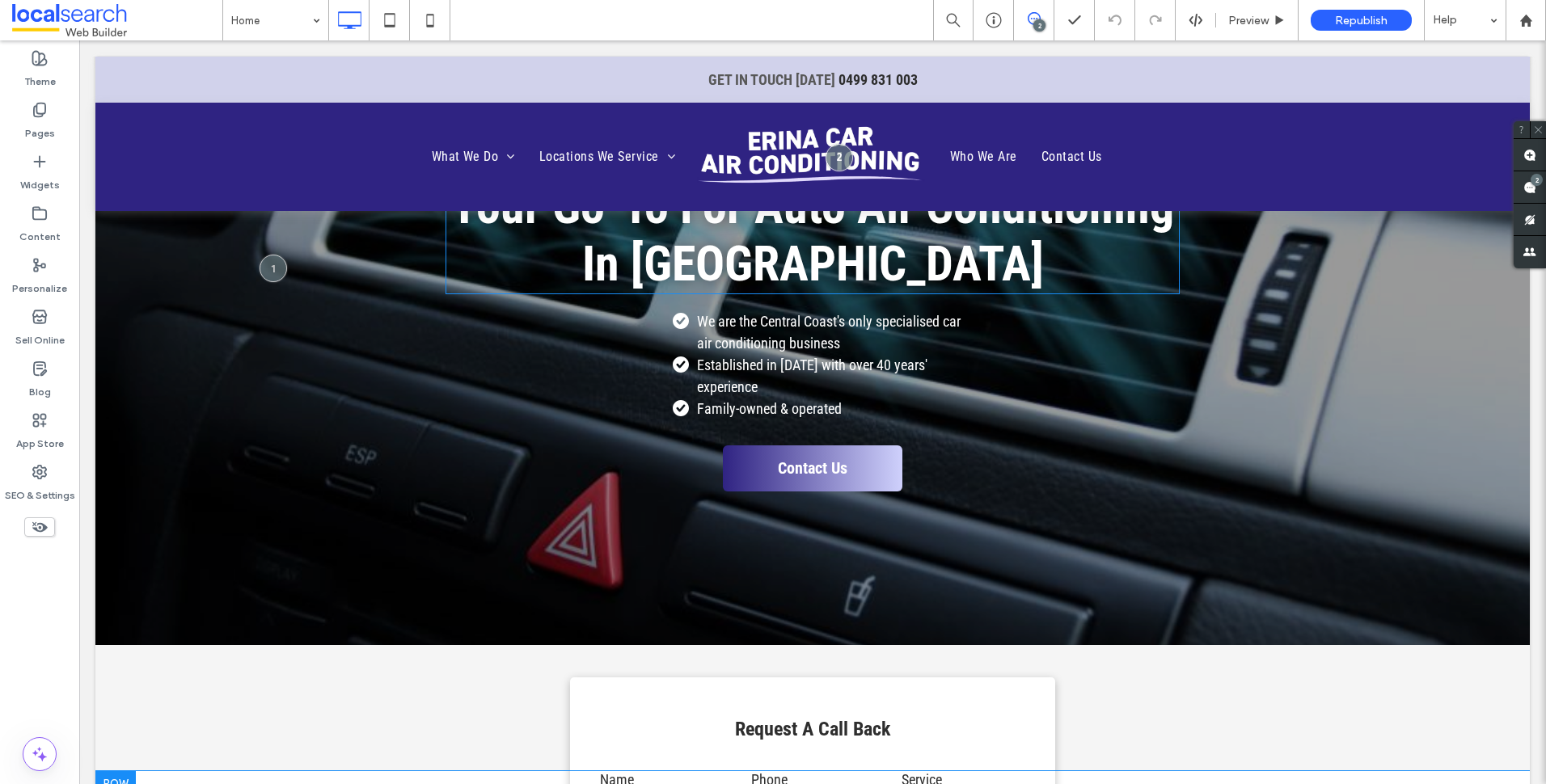
scroll to position [161, 0]
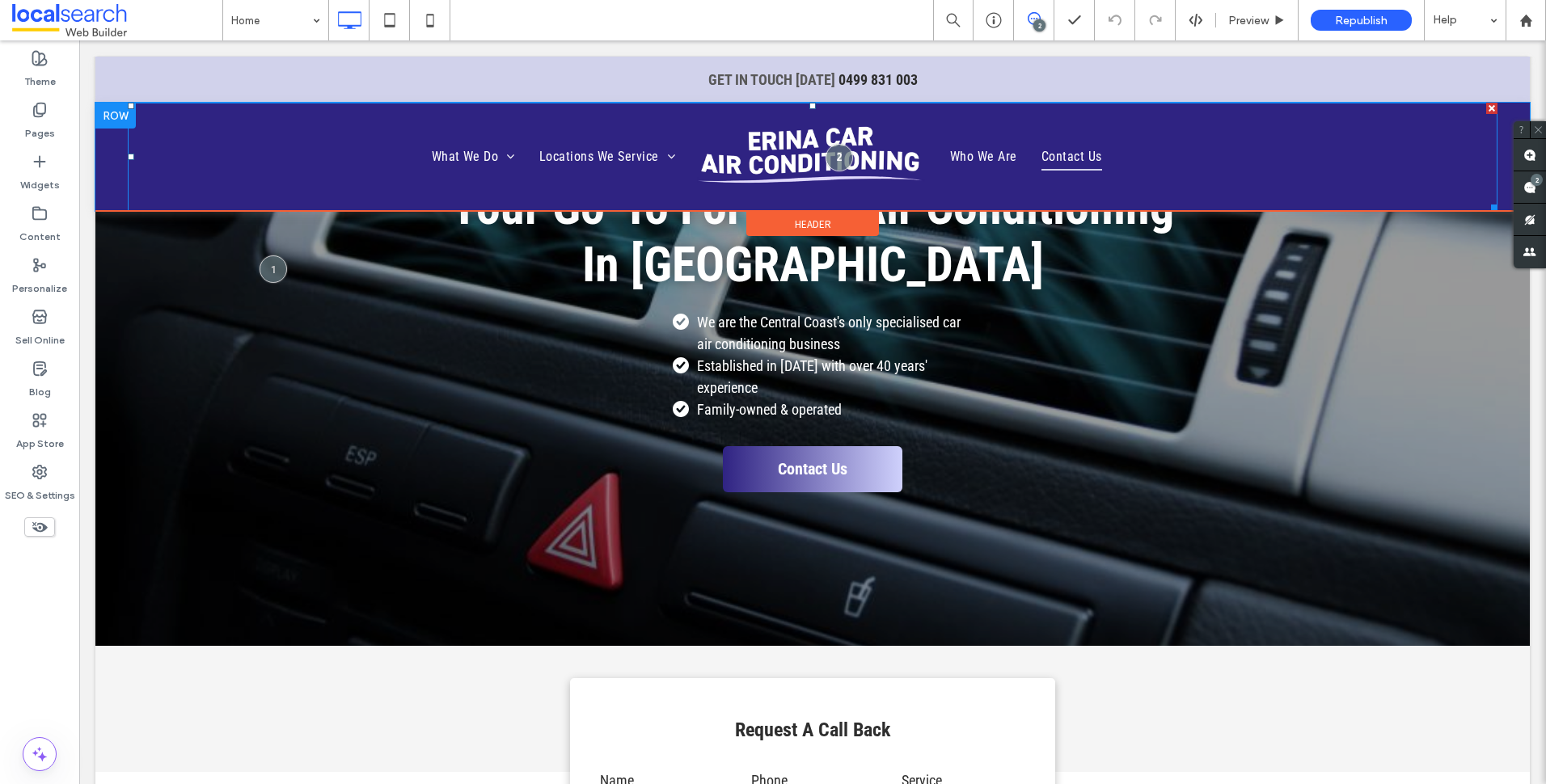
click at [1072, 165] on span "Contact Us" at bounding box center [1071, 157] width 61 height 27
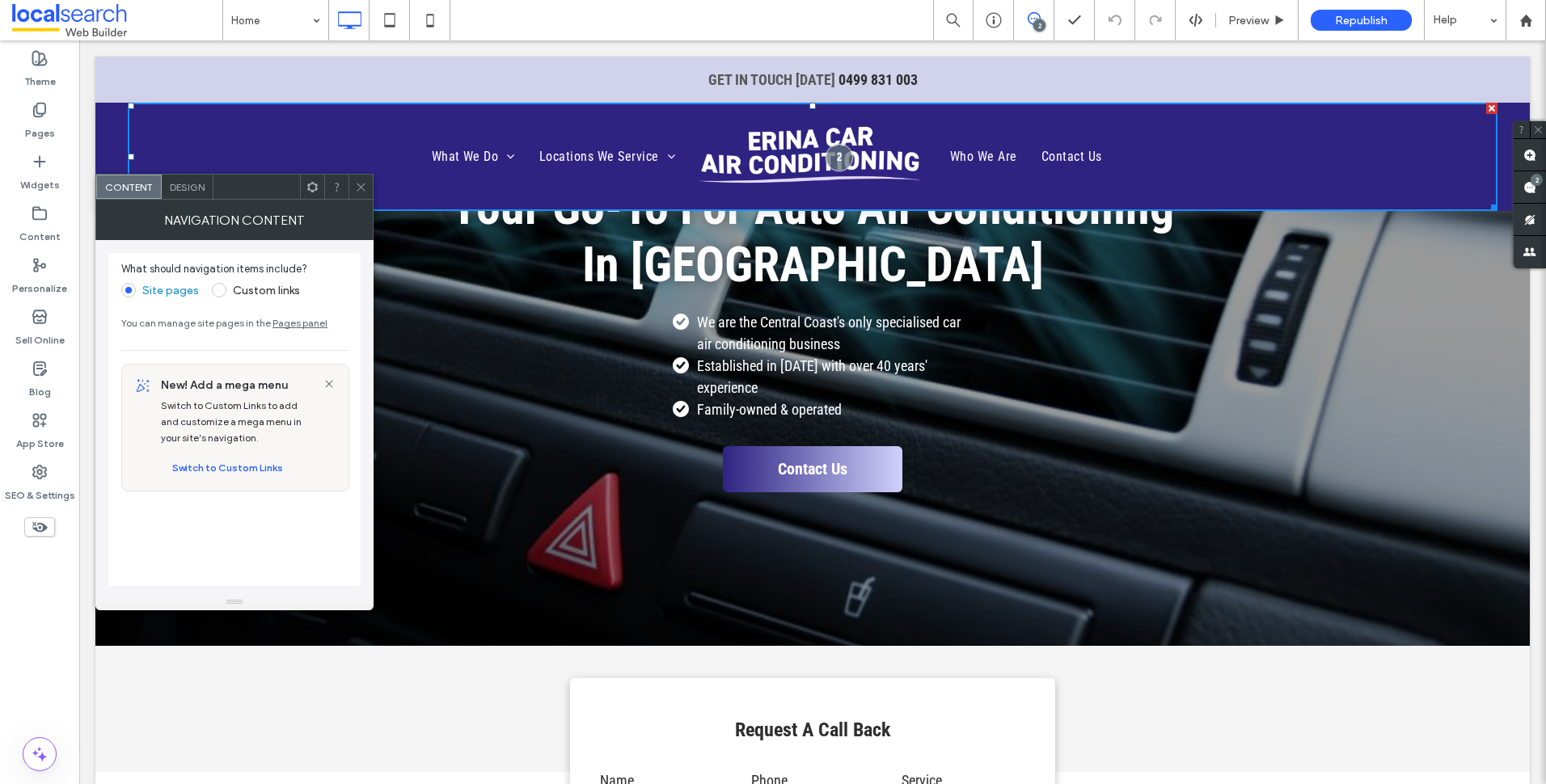
click at [359, 181] on icon at bounding box center [360, 187] width 12 height 12
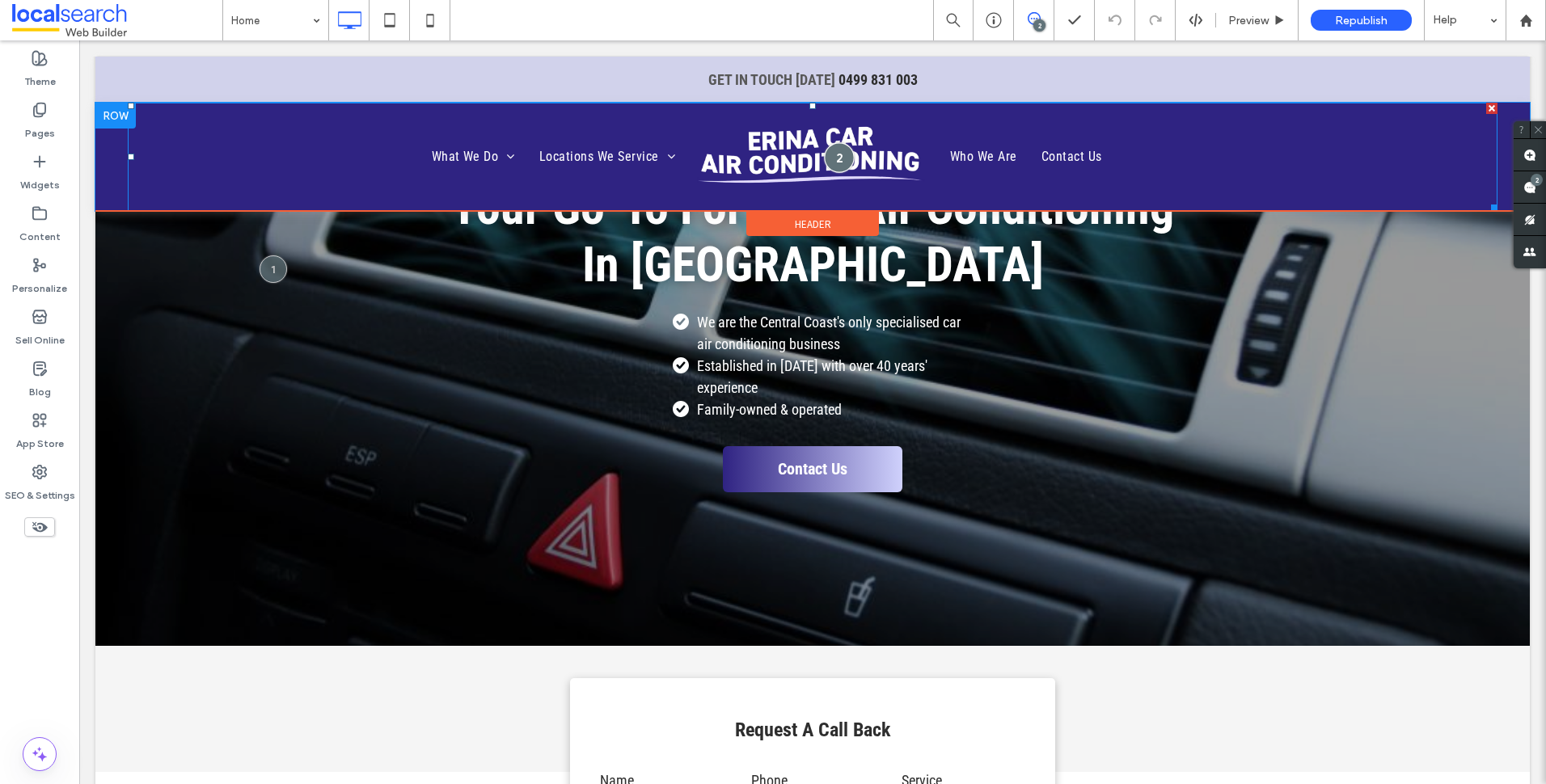
click at [829, 159] on div at bounding box center [839, 158] width 30 height 30
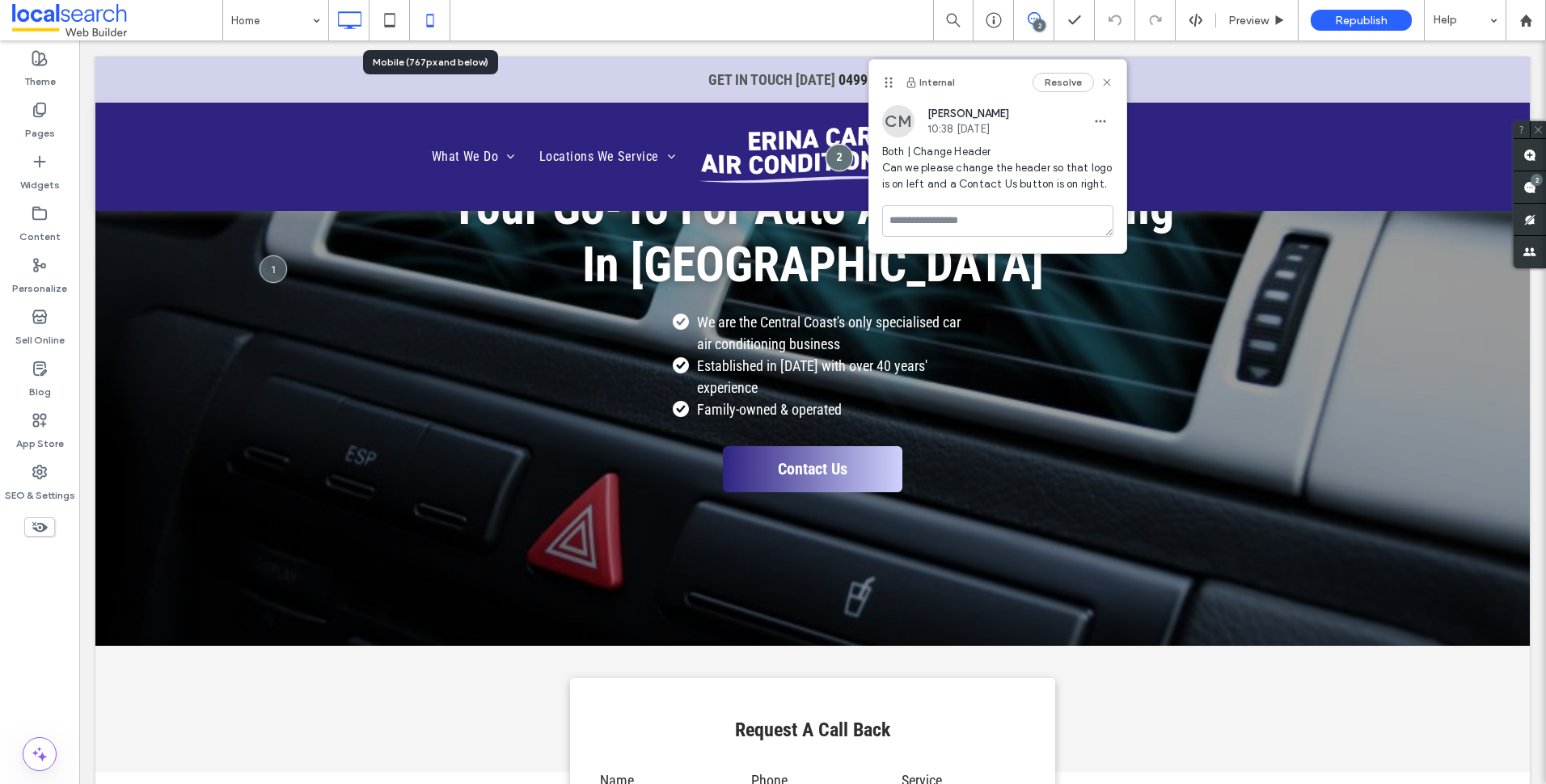
click at [436, 23] on icon at bounding box center [430, 20] width 32 height 32
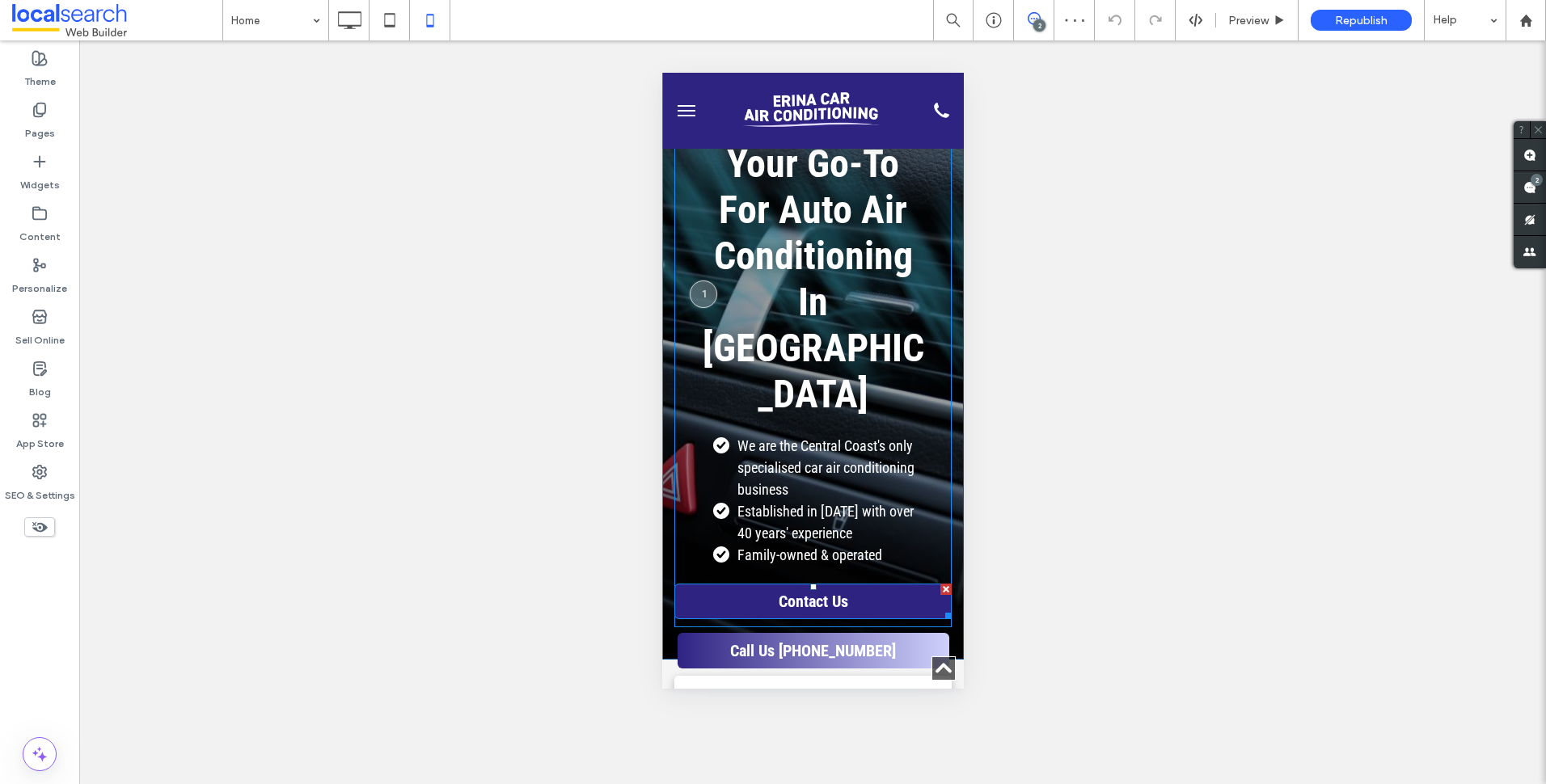
scroll to position [0, 0]
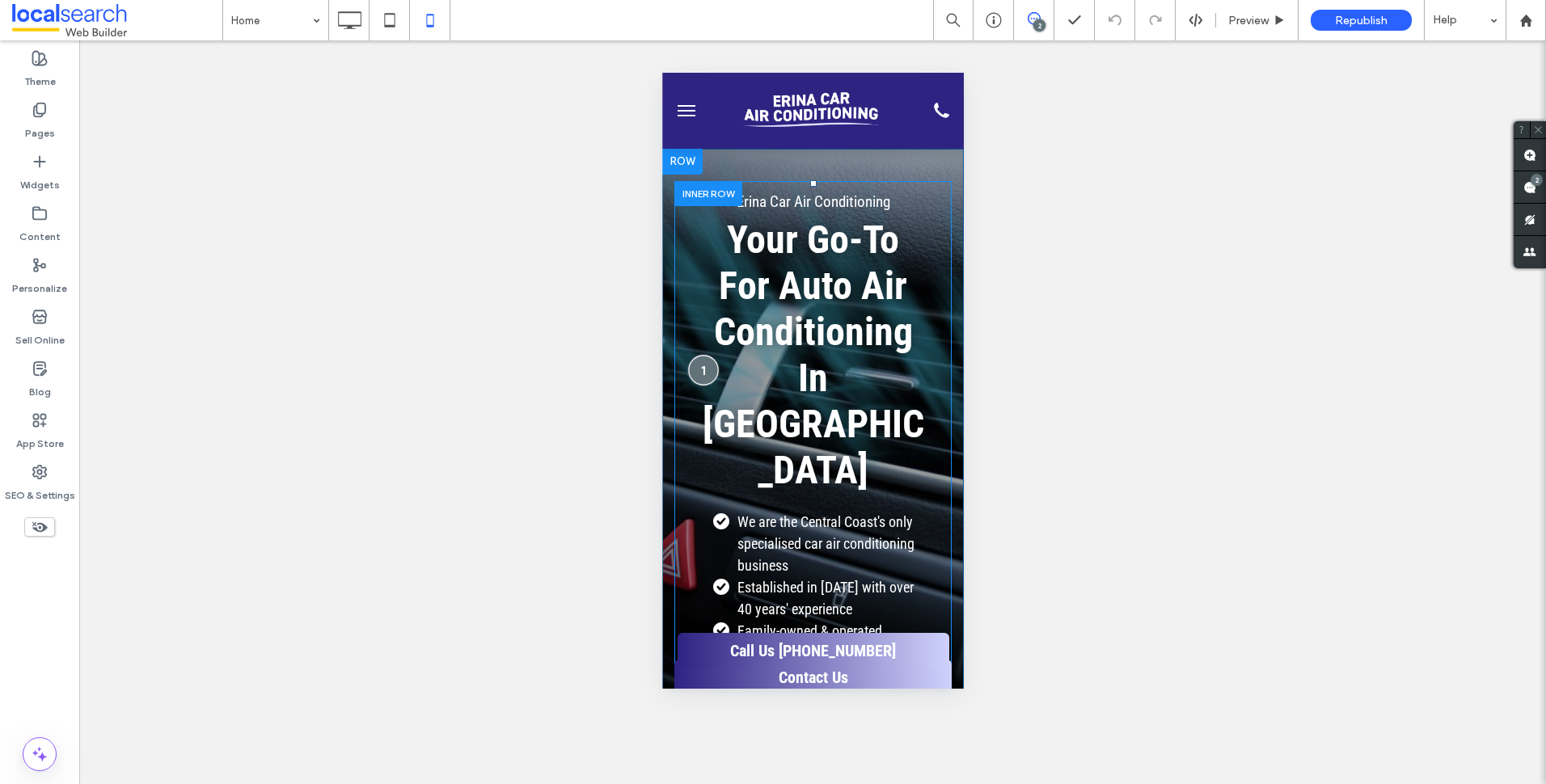
click at [705, 354] on div at bounding box center [703, 369] width 30 height 30
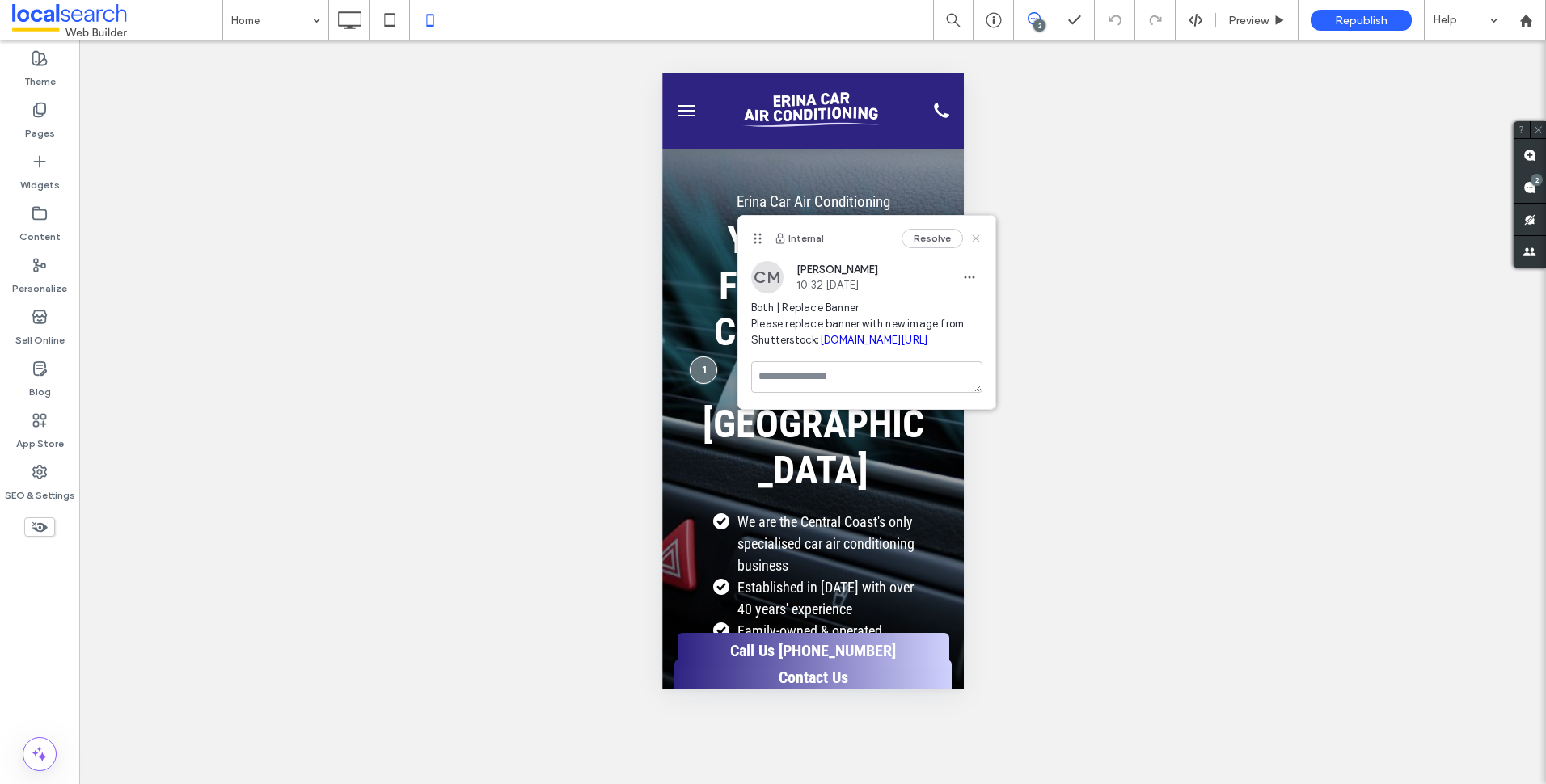
click at [979, 239] on icon at bounding box center [976, 238] width 13 height 13
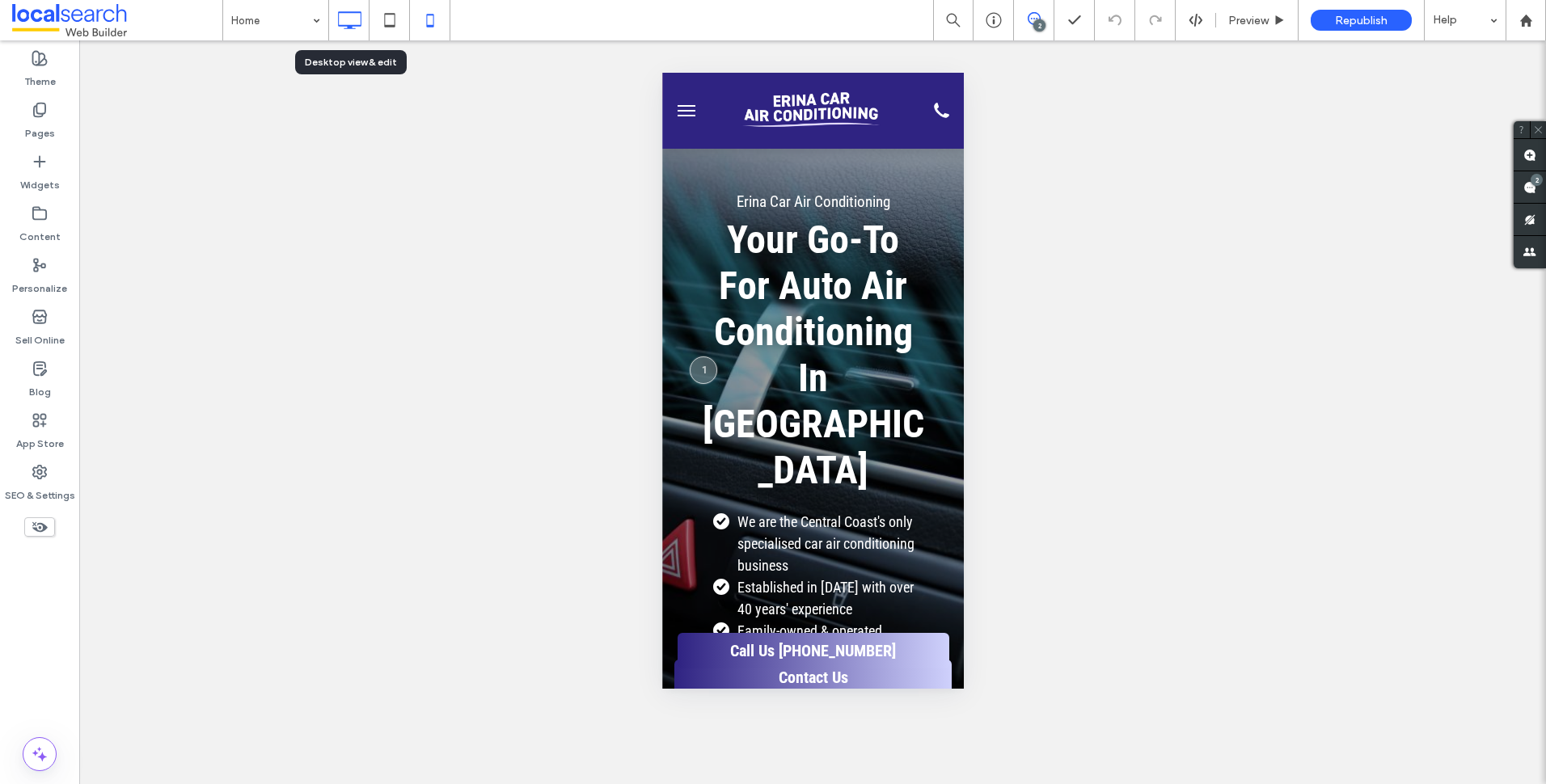
click at [352, 20] on icon at bounding box center [349, 20] width 32 height 32
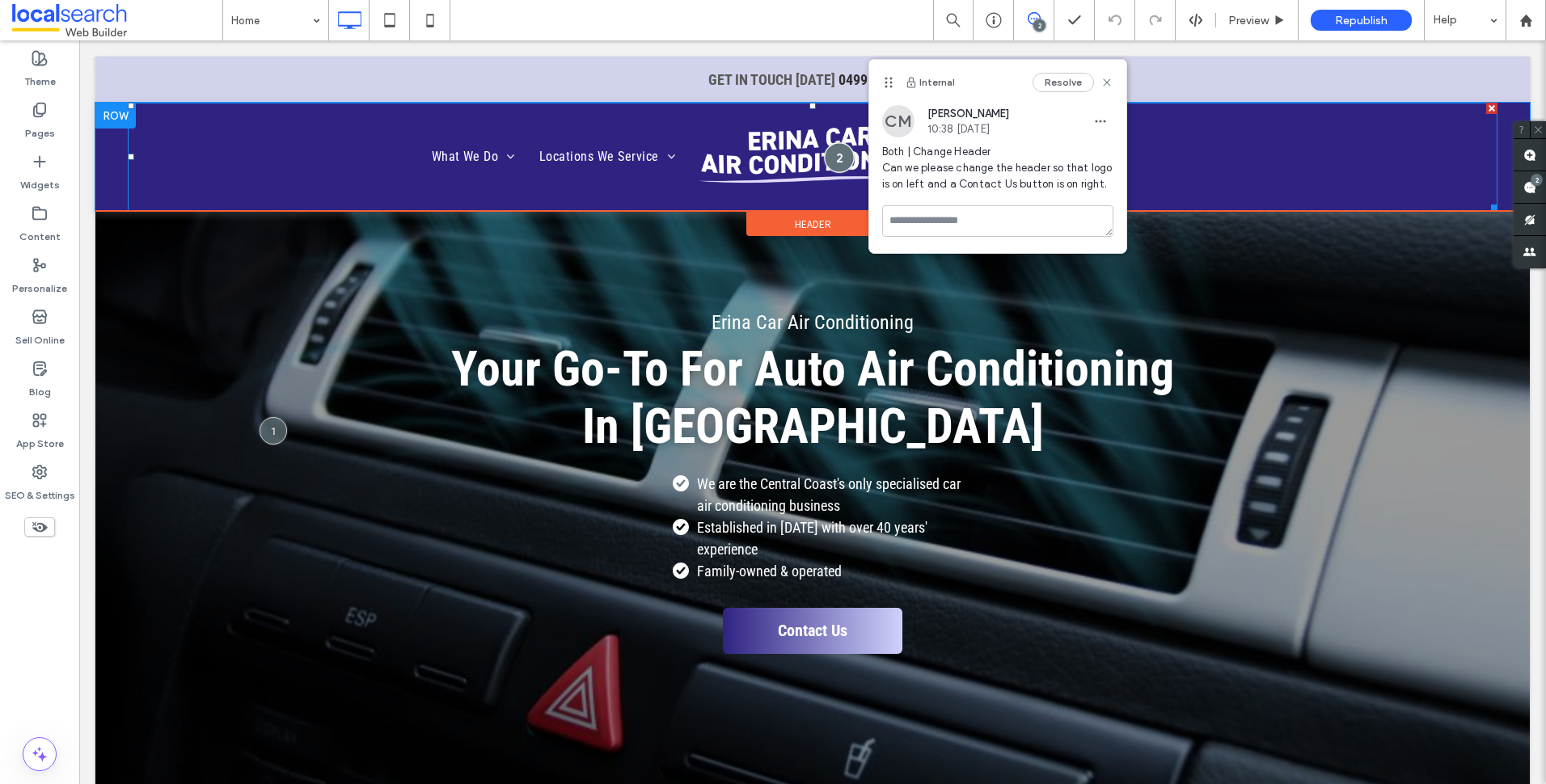
click at [836, 155] on div at bounding box center [839, 158] width 30 height 30
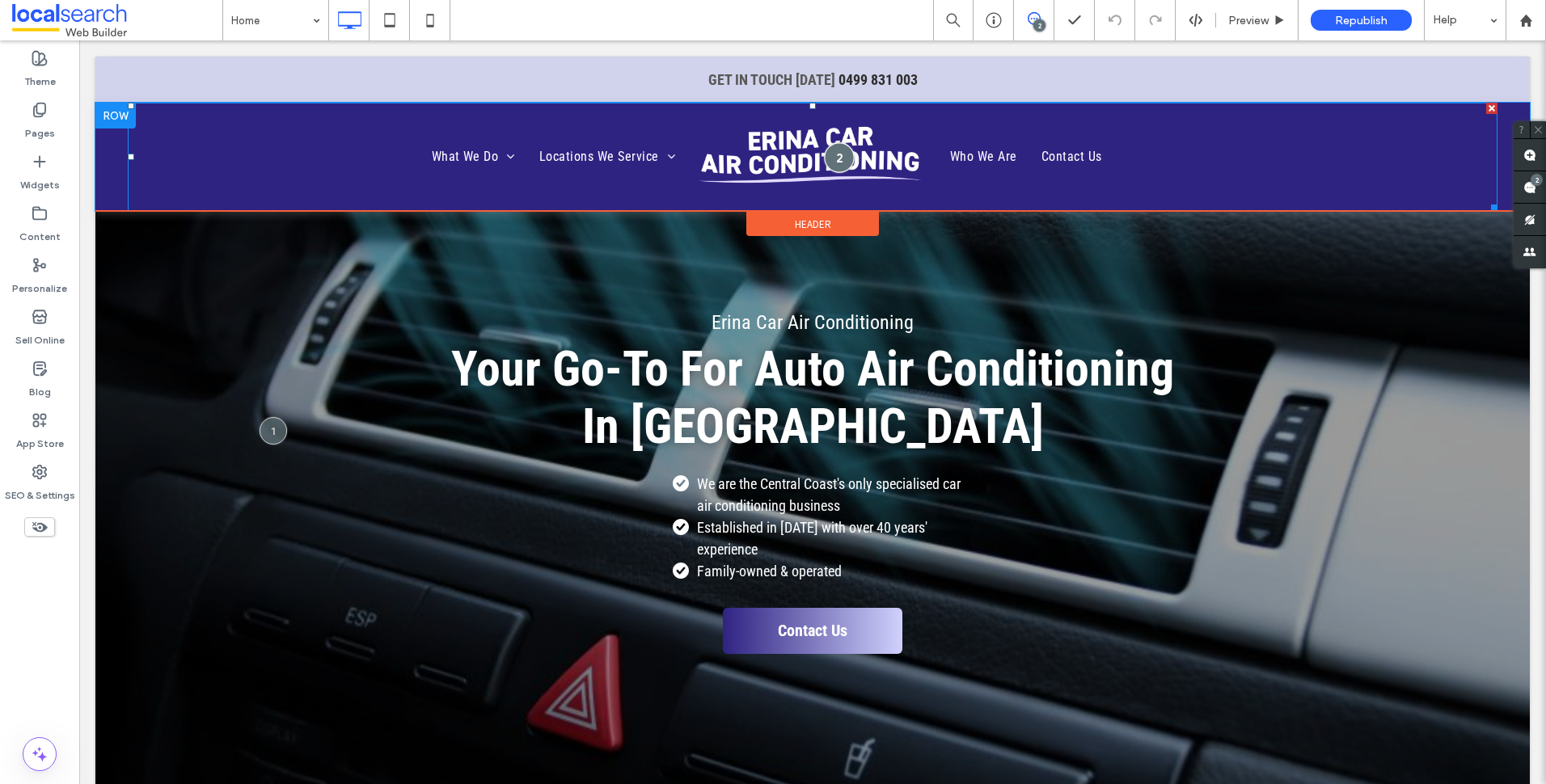
click at [826, 150] on div at bounding box center [839, 158] width 30 height 30
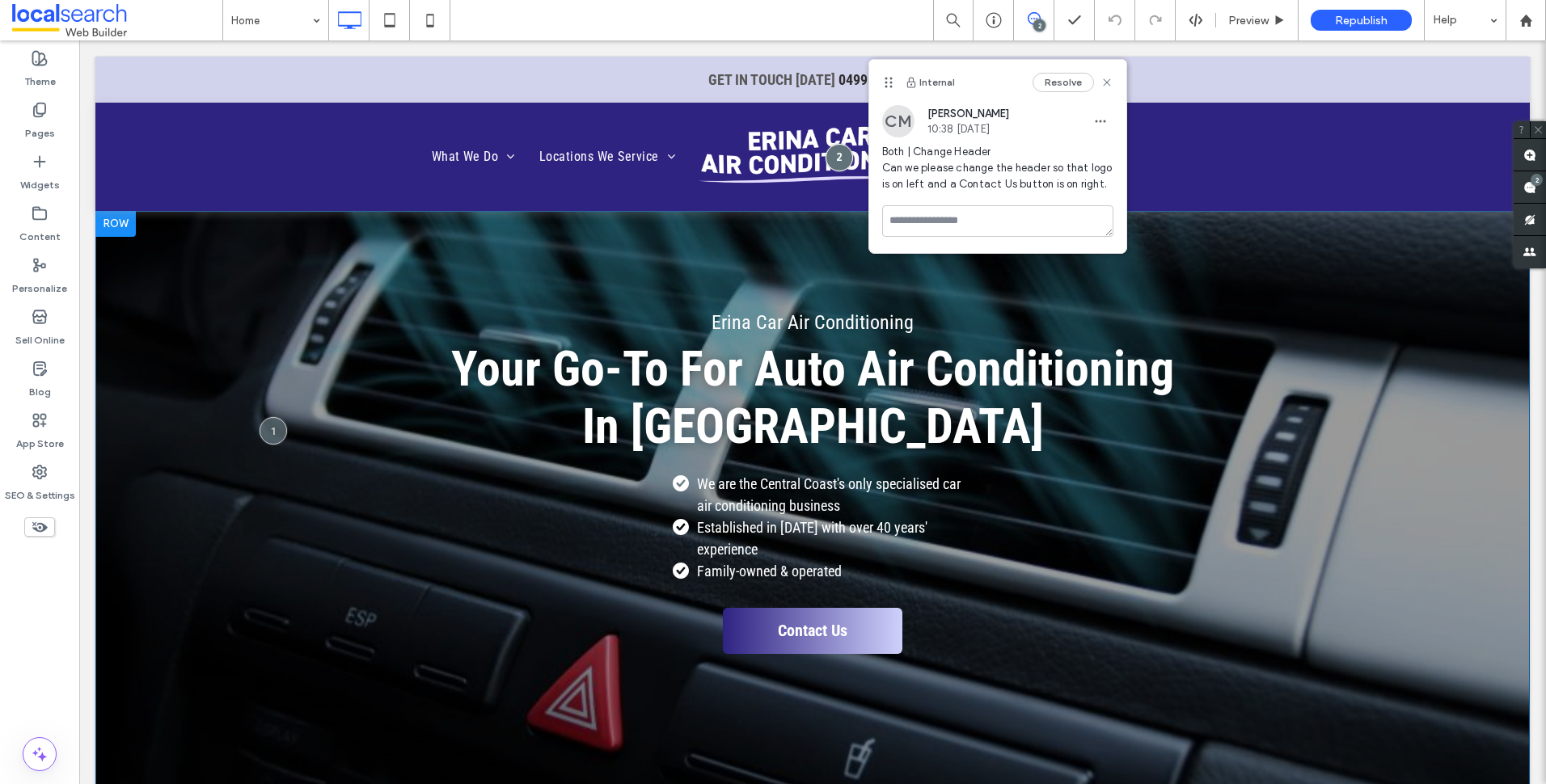
click at [1138, 272] on div "Erina Car Air Conditioning Your Go-To For Auto Air Conditioning In Erina We are…" at bounding box center [812, 509] width 1434 height 596
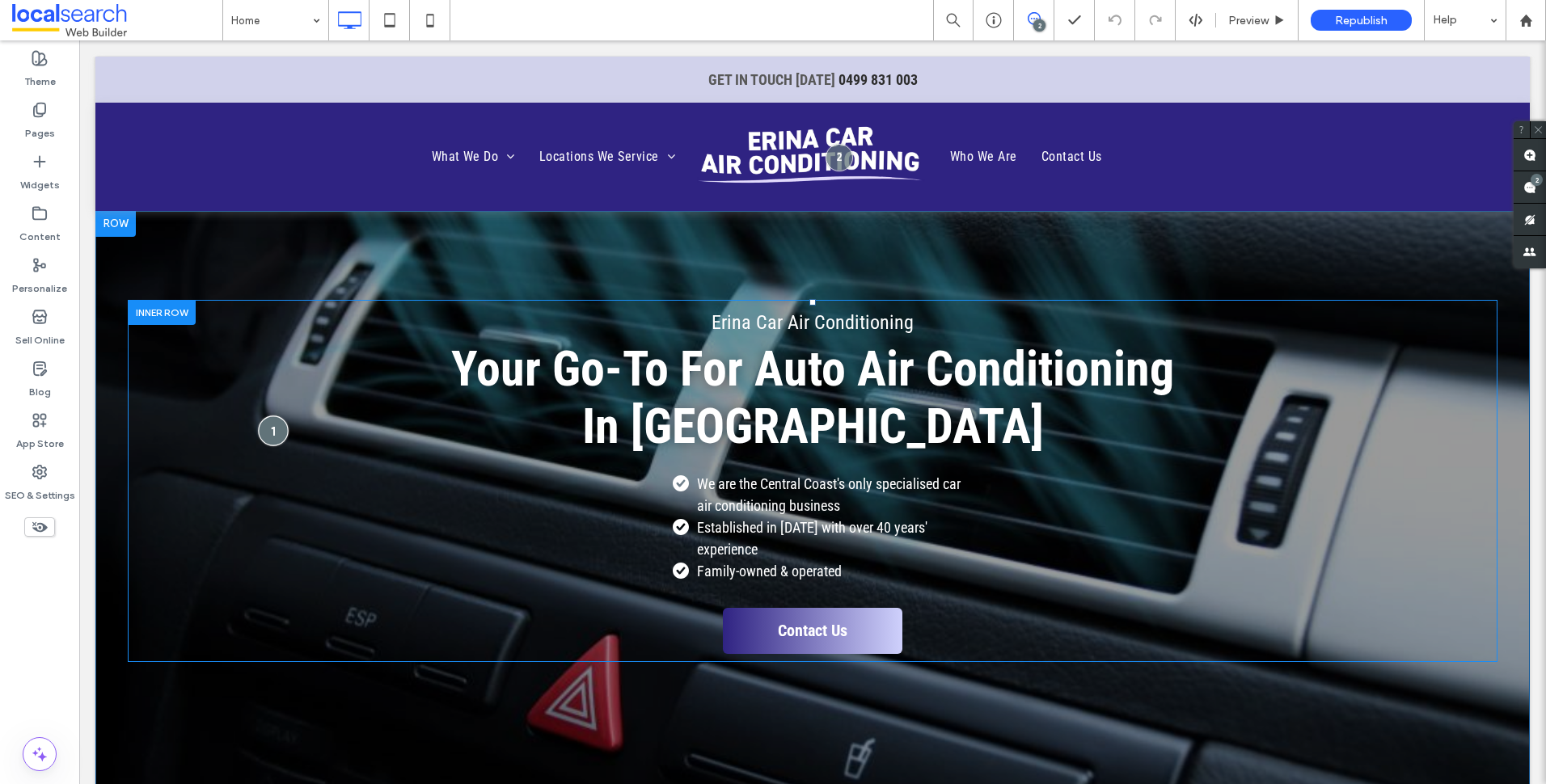
click at [273, 428] on div at bounding box center [273, 430] width 30 height 30
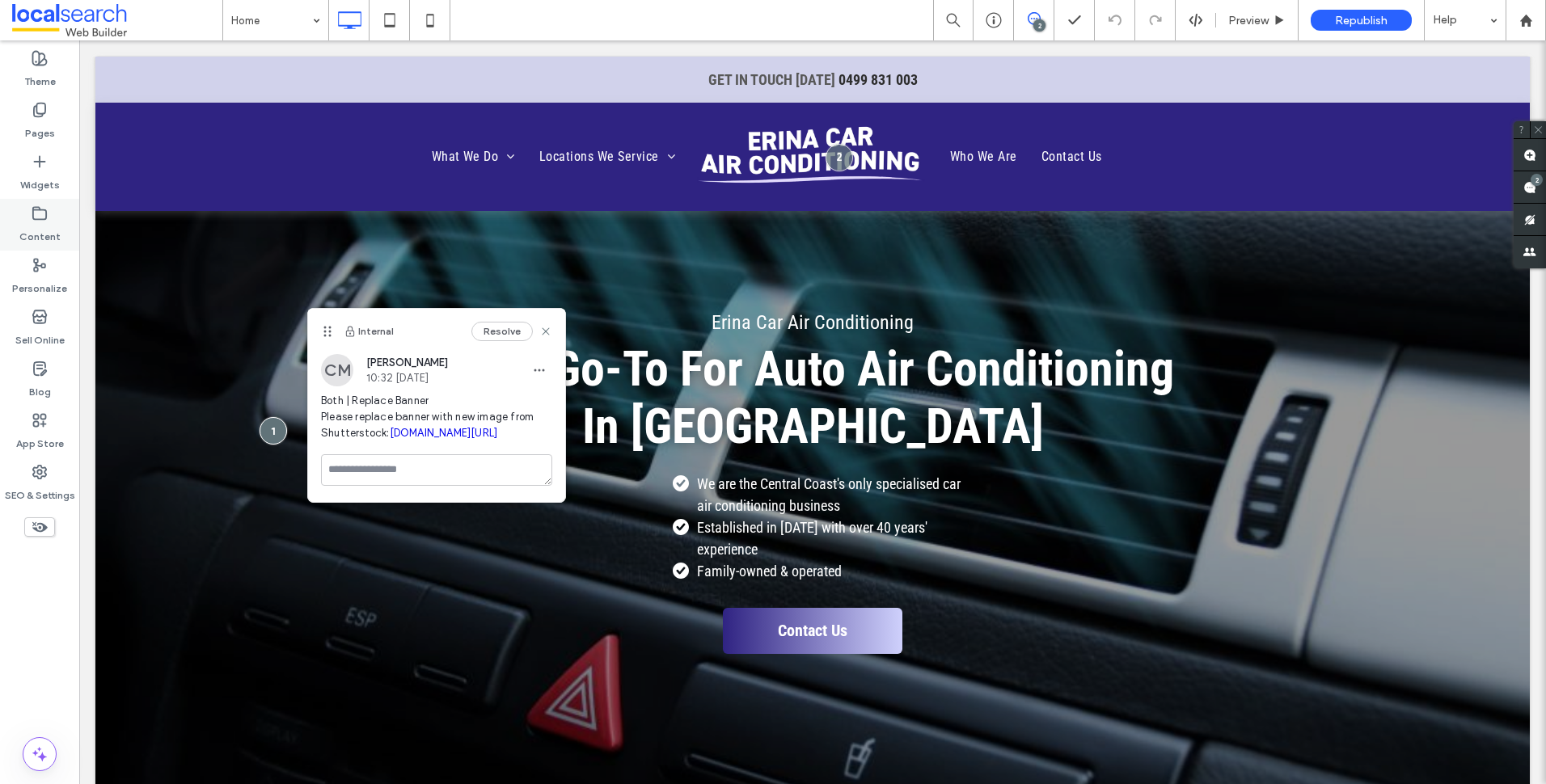
click at [46, 219] on use at bounding box center [39, 213] width 13 height 12
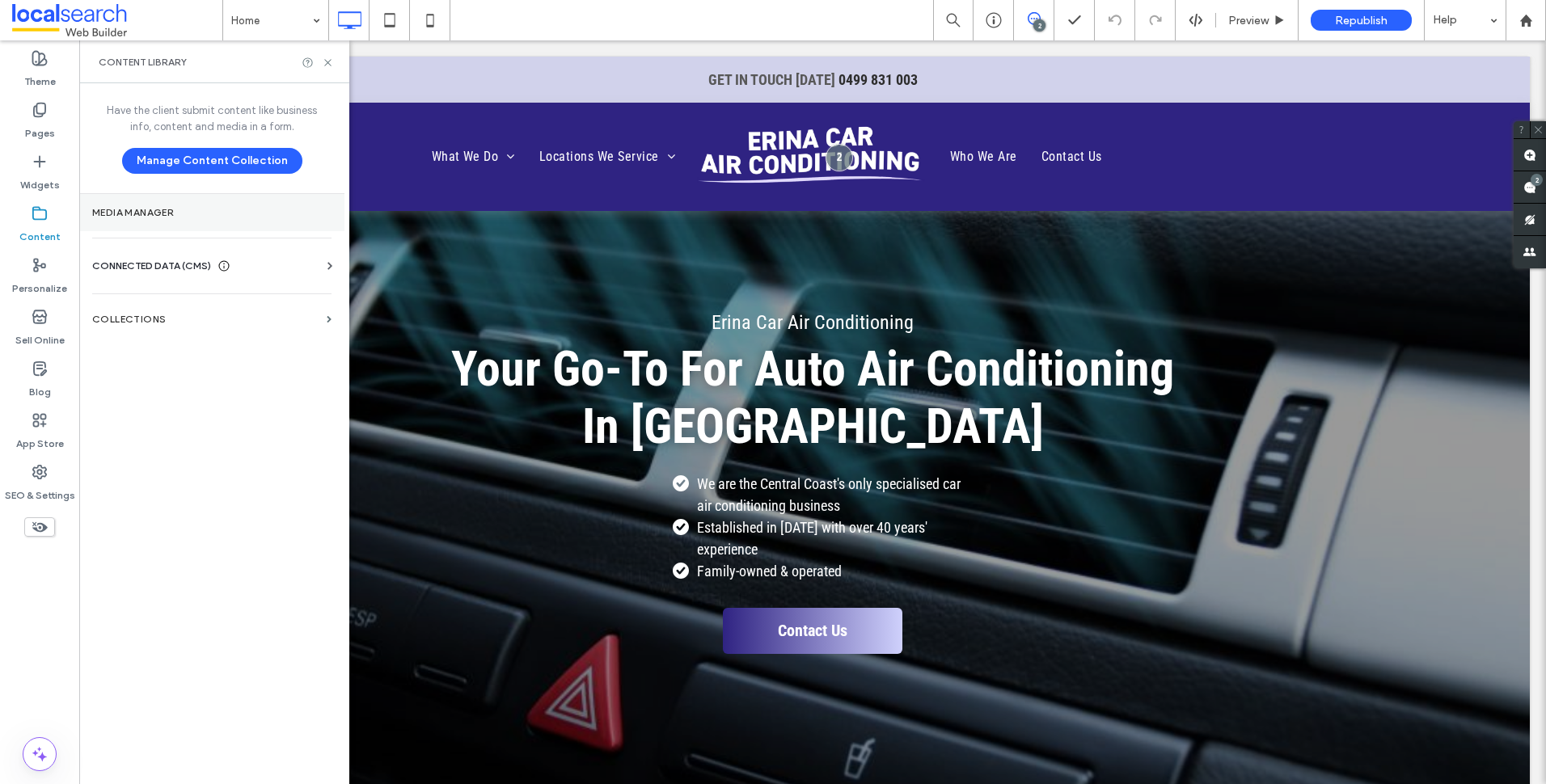
click at [214, 219] on section "Media Manager" at bounding box center [211, 213] width 265 height 38
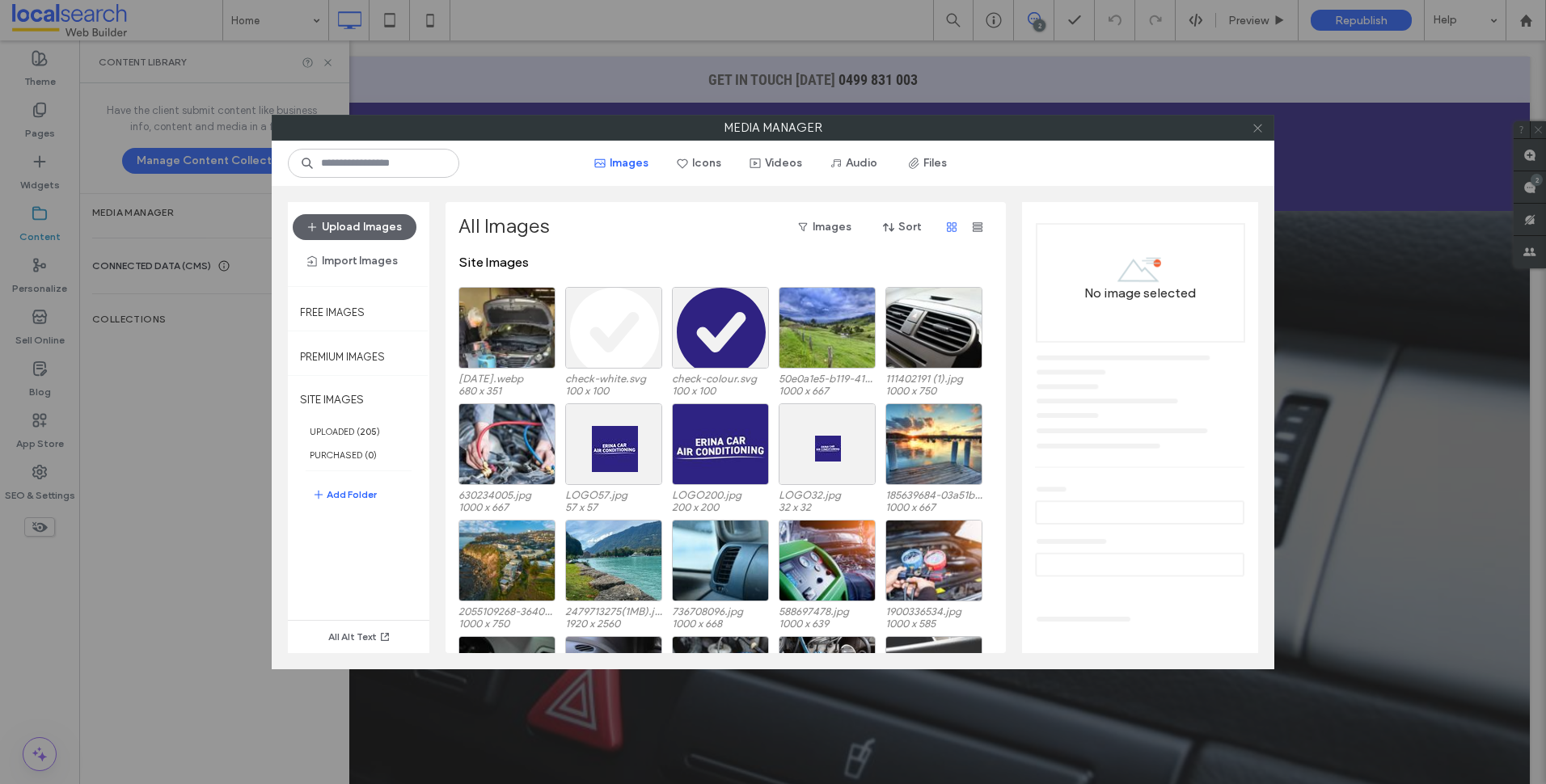
click at [1250, 126] on div at bounding box center [1257, 128] width 24 height 24
click at [368, 159] on input at bounding box center [373, 163] width 172 height 29
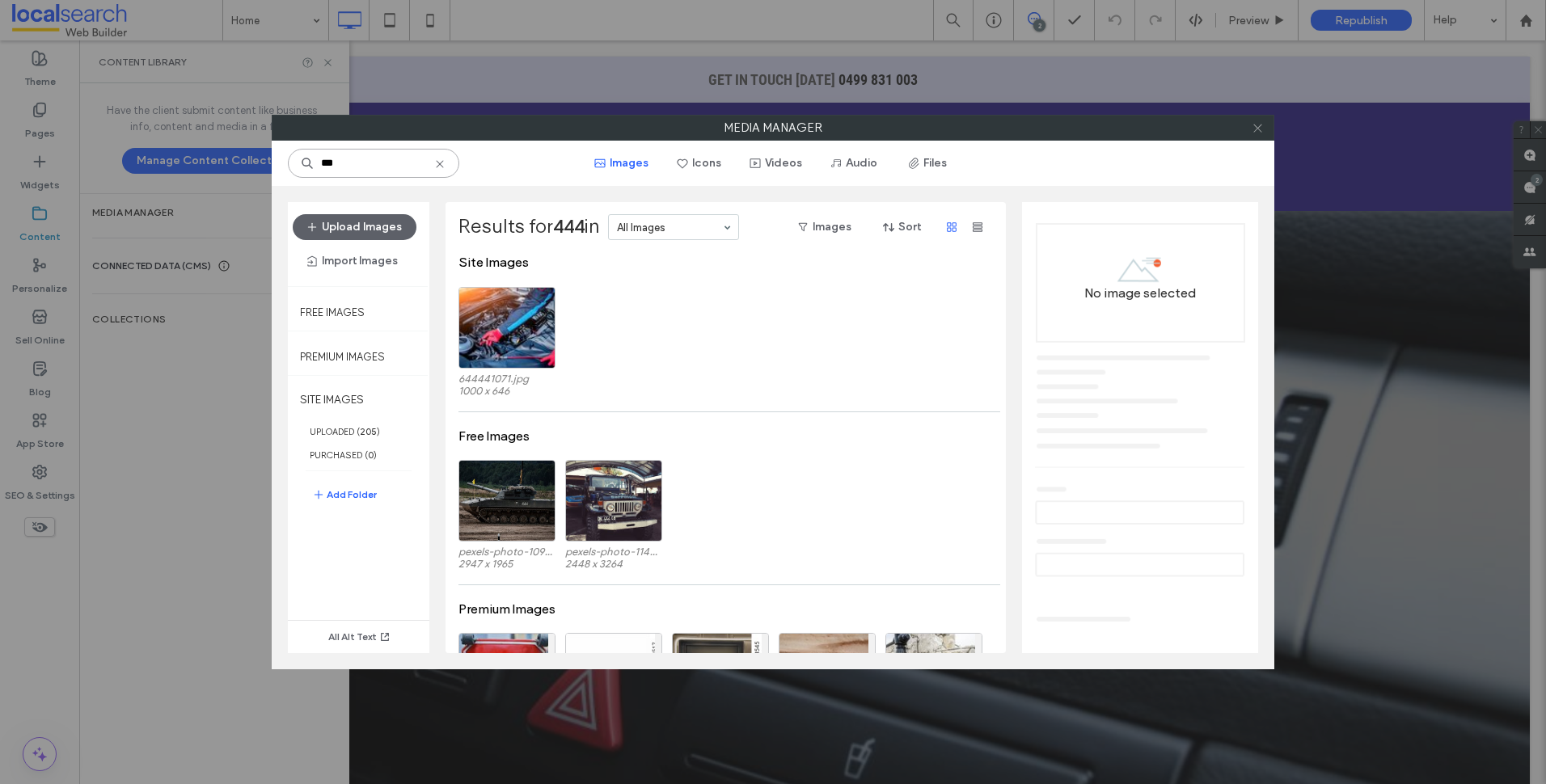
type input "***"
click at [1251, 128] on icon at bounding box center [1257, 128] width 12 height 12
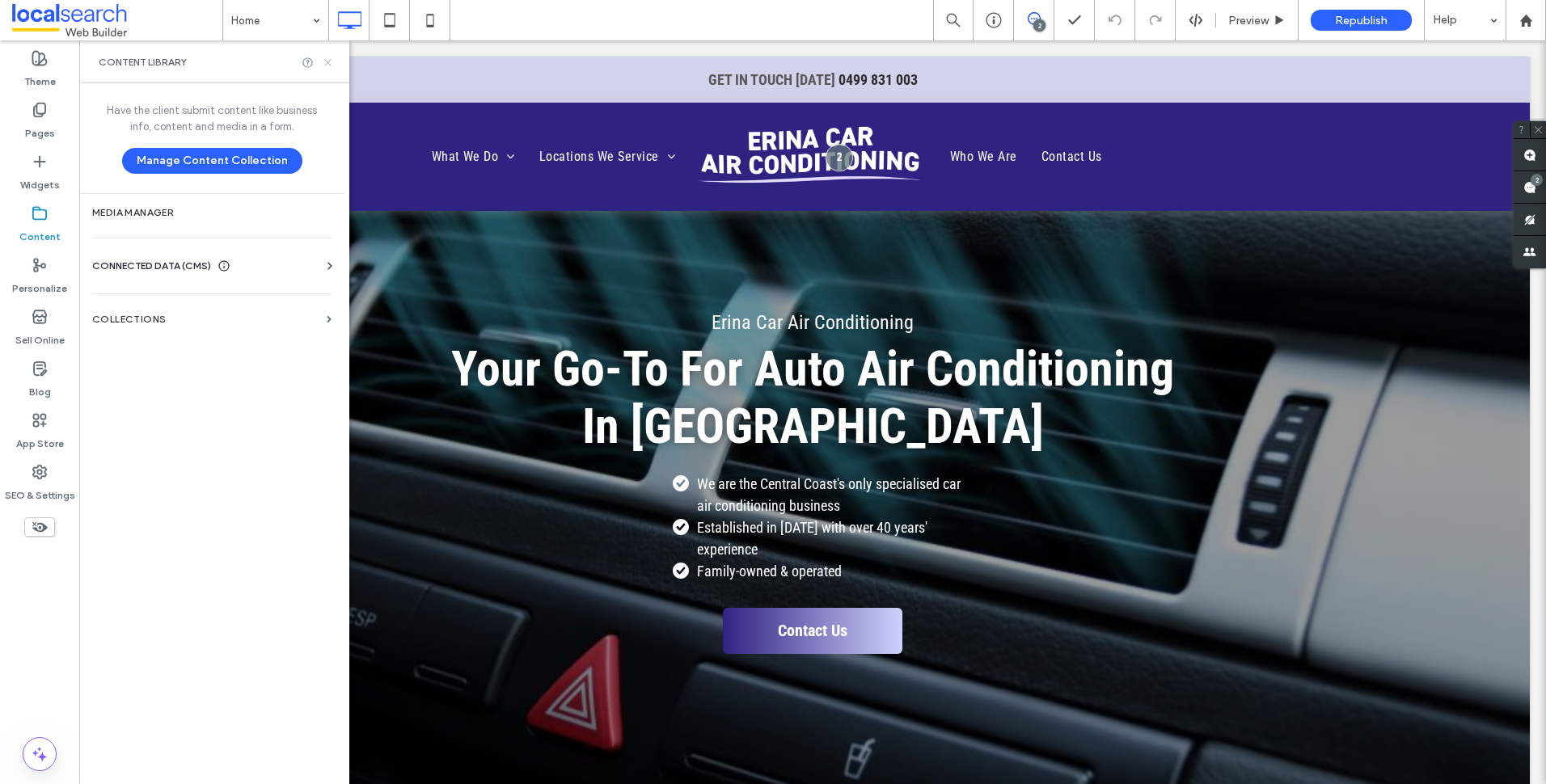
click at [326, 66] on icon at bounding box center [327, 62] width 12 height 12
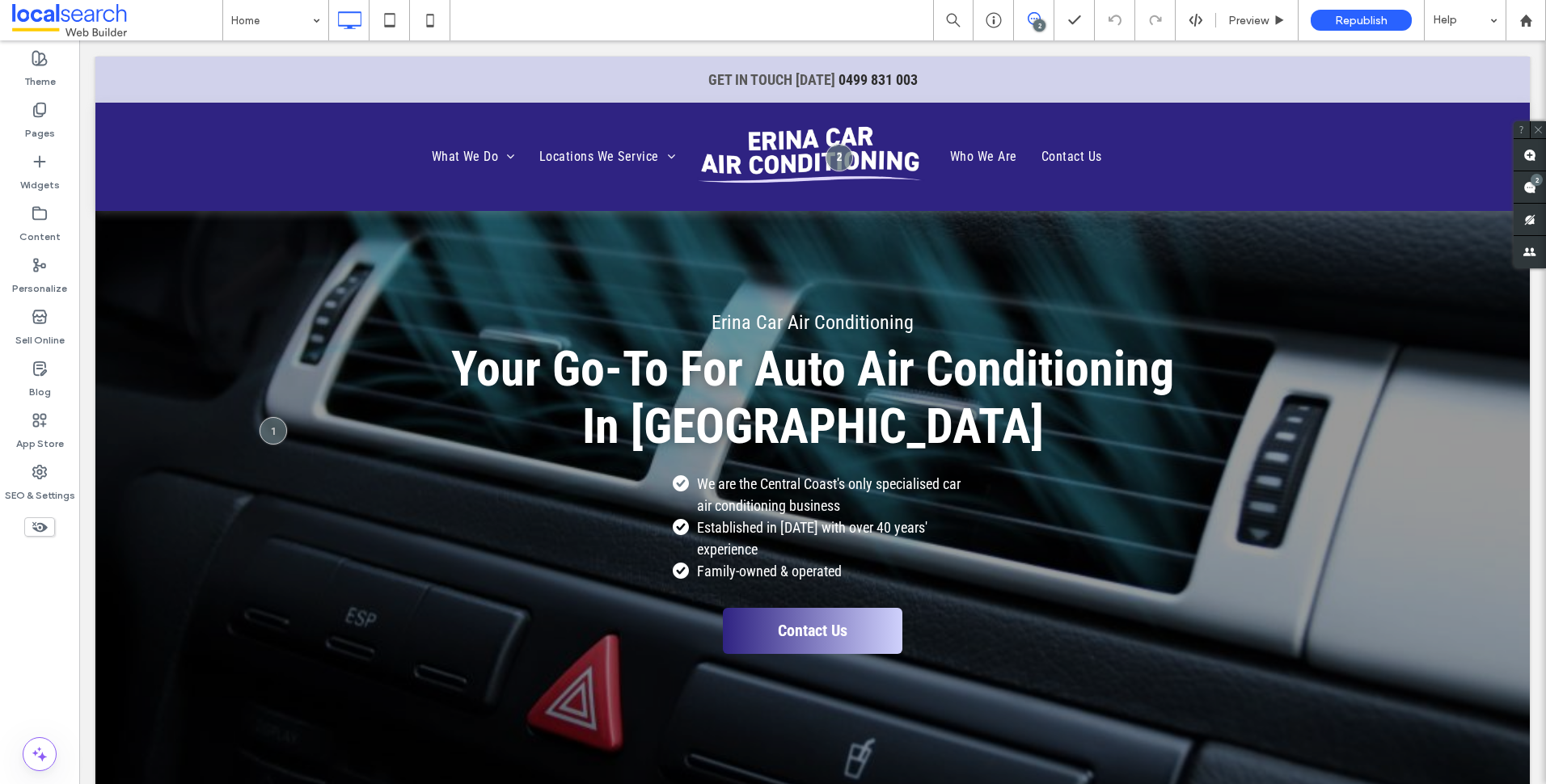
click at [1037, 21] on div "2" at bounding box center [1038, 25] width 12 height 12
click at [272, 418] on div at bounding box center [273, 430] width 30 height 30
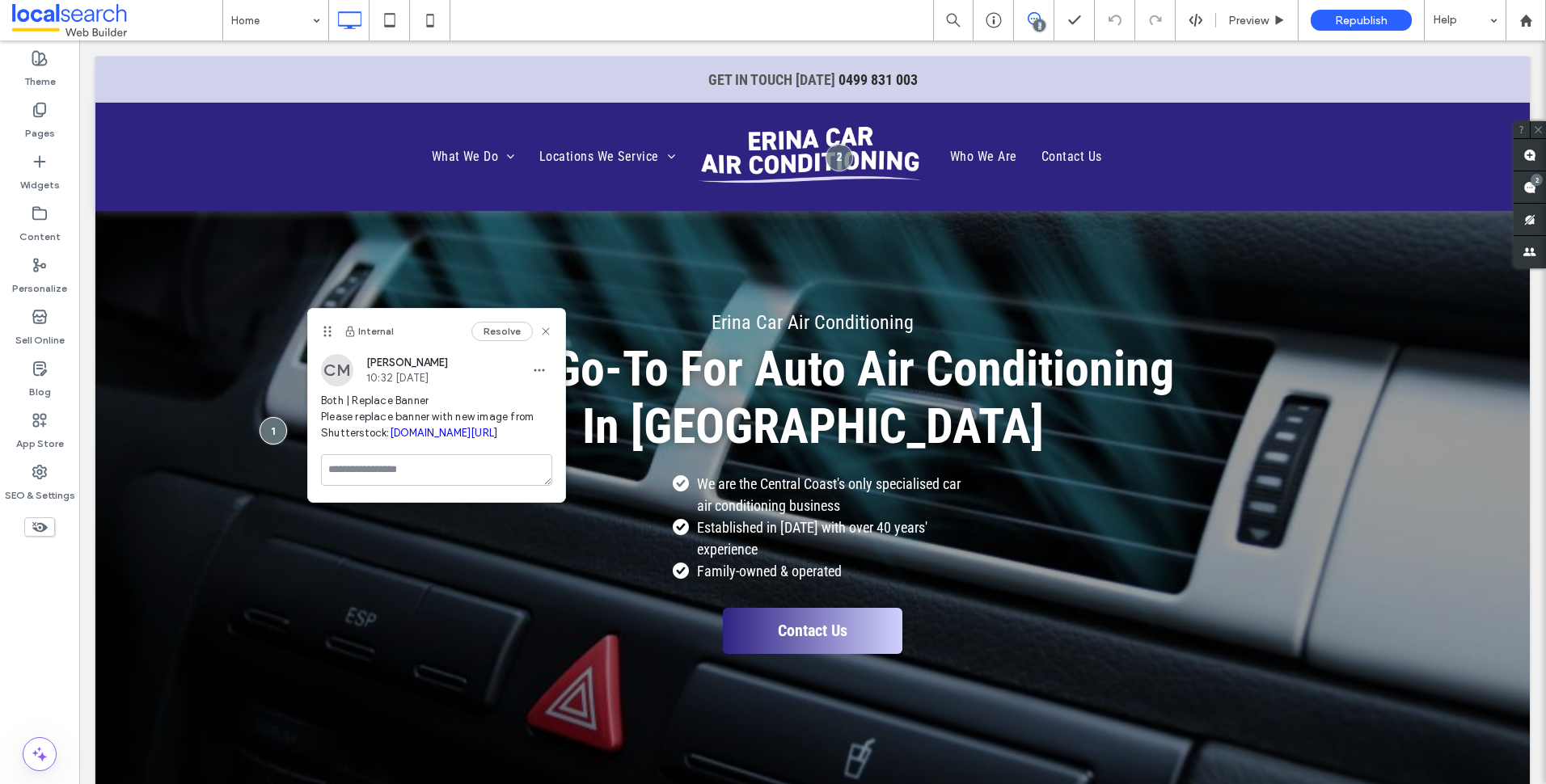
click at [476, 439] on link "shutterstock.com/image-photo/adjust-air-conditioner-car-444389818" at bounding box center [443, 432] width 108 height 12
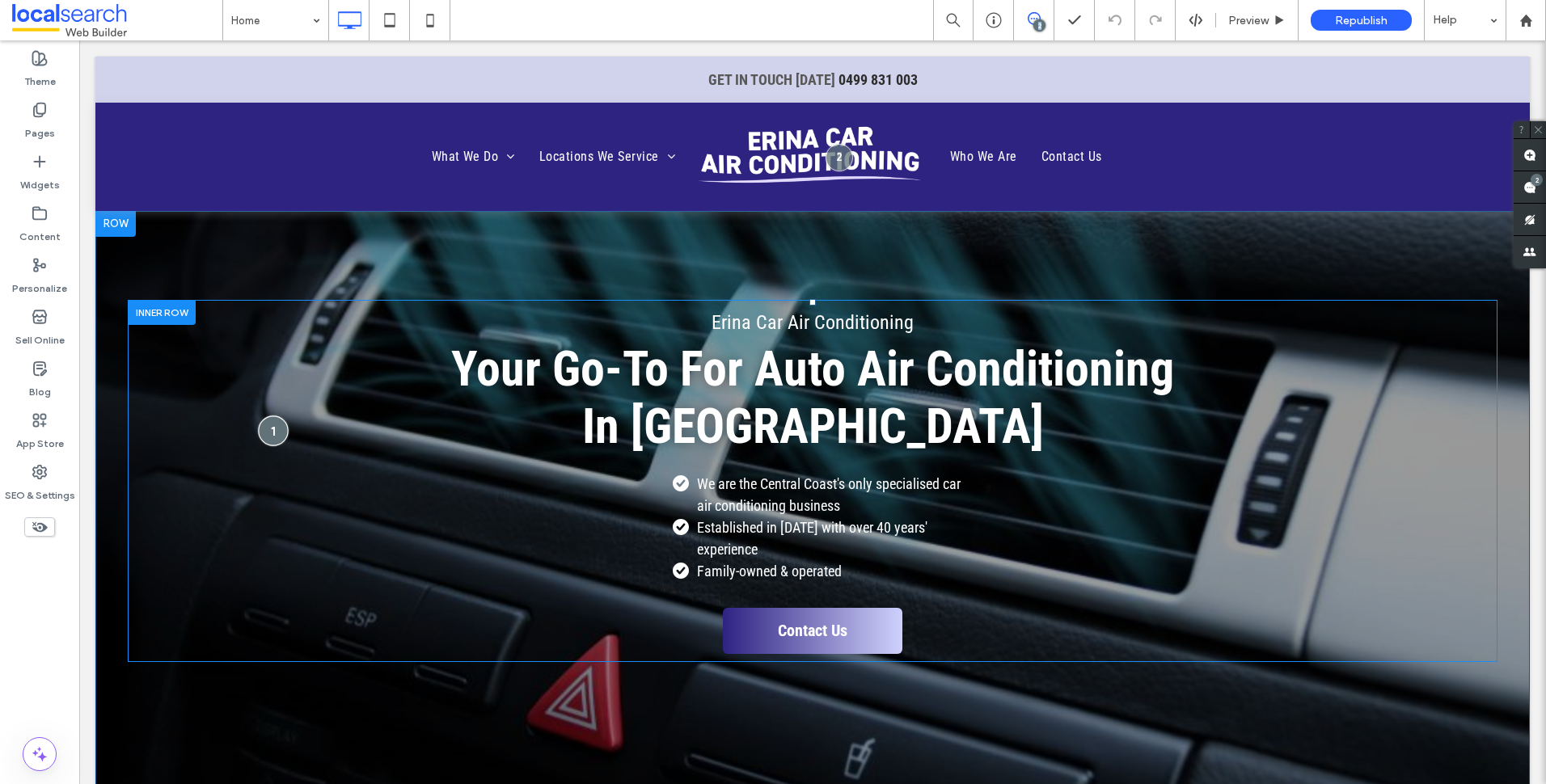
click at [278, 418] on div at bounding box center [273, 430] width 30 height 30
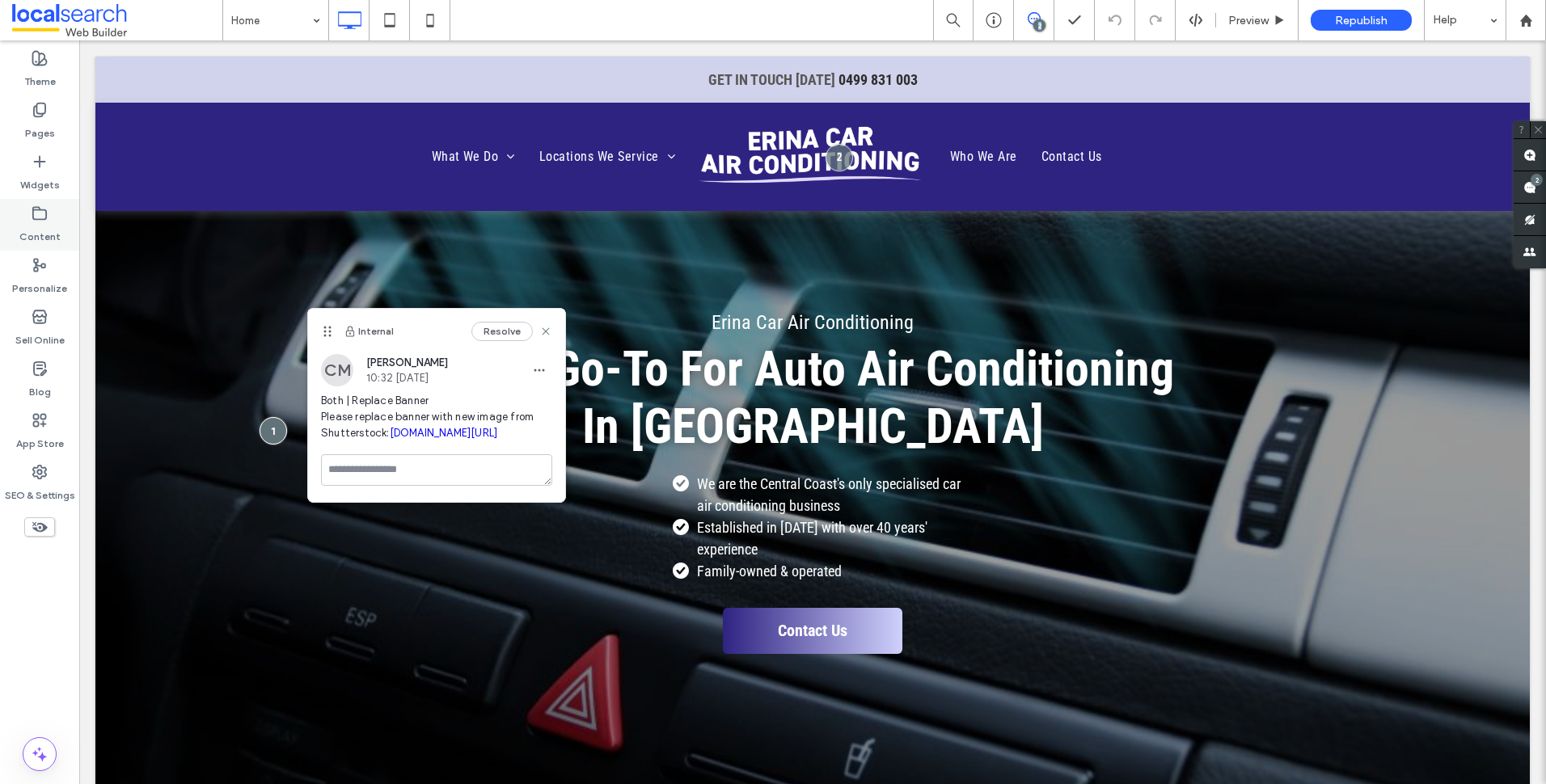
click at [55, 230] on label "Content" at bounding box center [40, 233] width 41 height 23
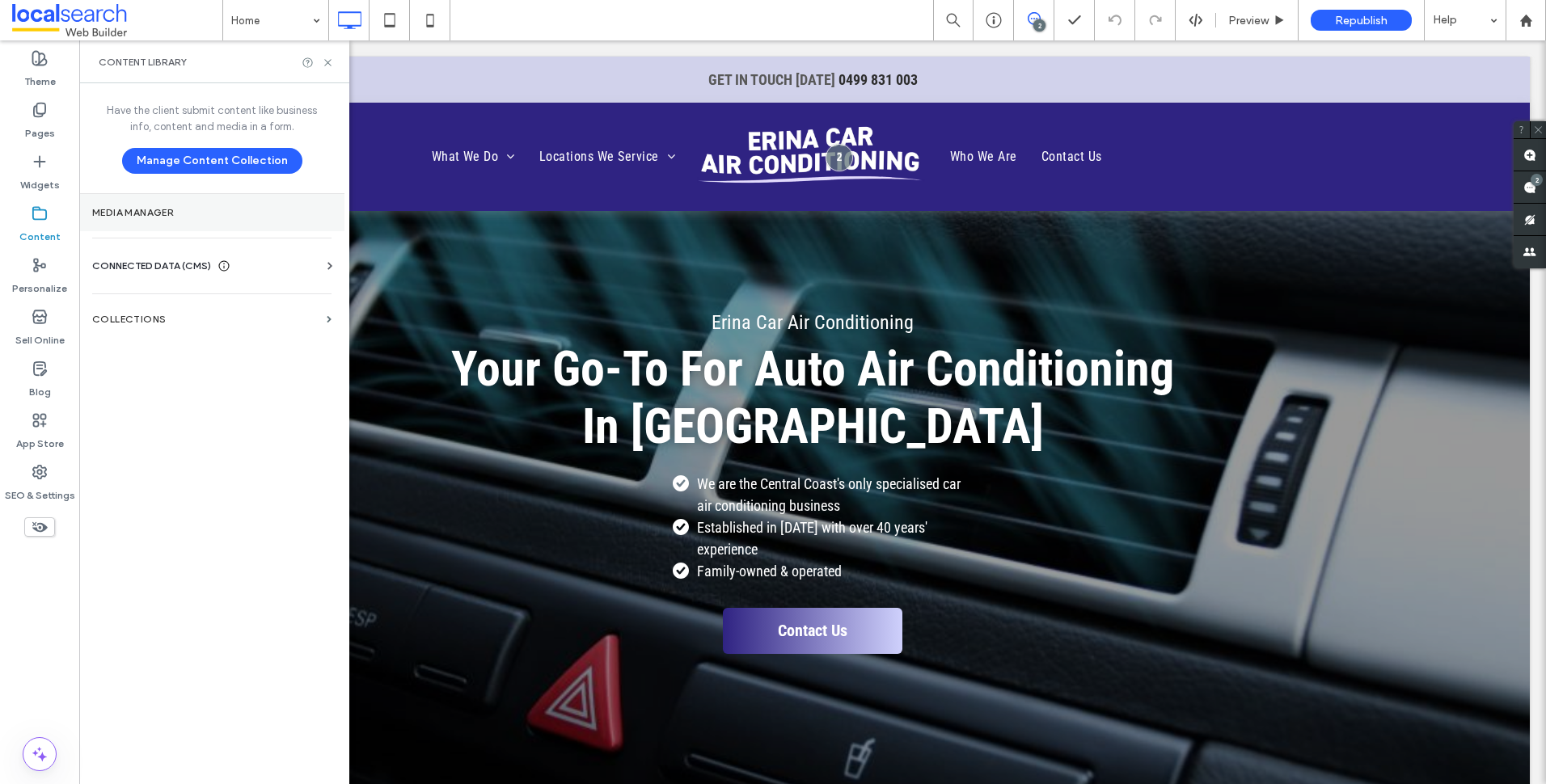
click at [181, 205] on section "Media Manager" at bounding box center [211, 213] width 265 height 38
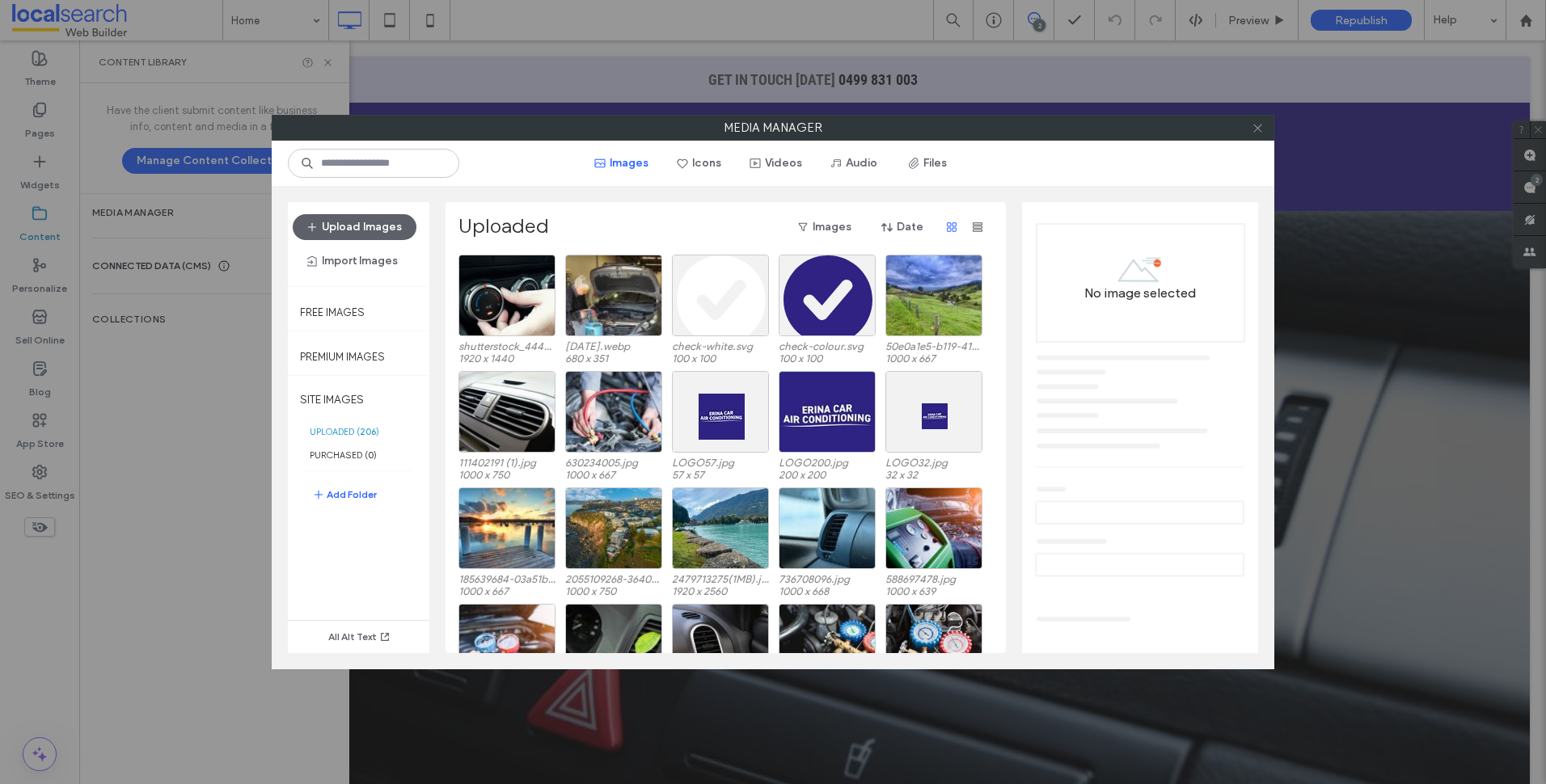
click at [1254, 124] on icon at bounding box center [1257, 128] width 12 height 12
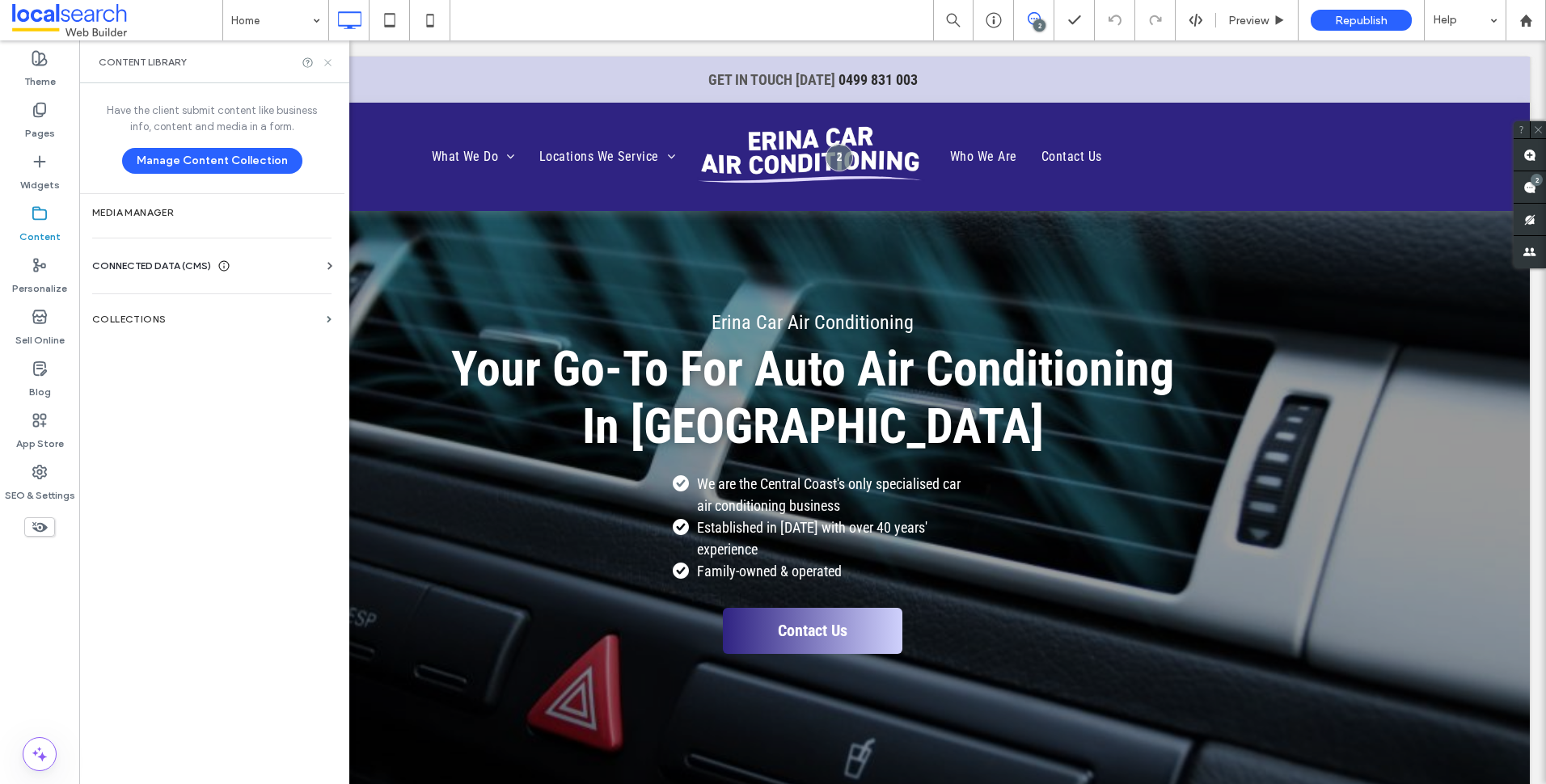
click at [325, 63] on icon at bounding box center [327, 62] width 12 height 12
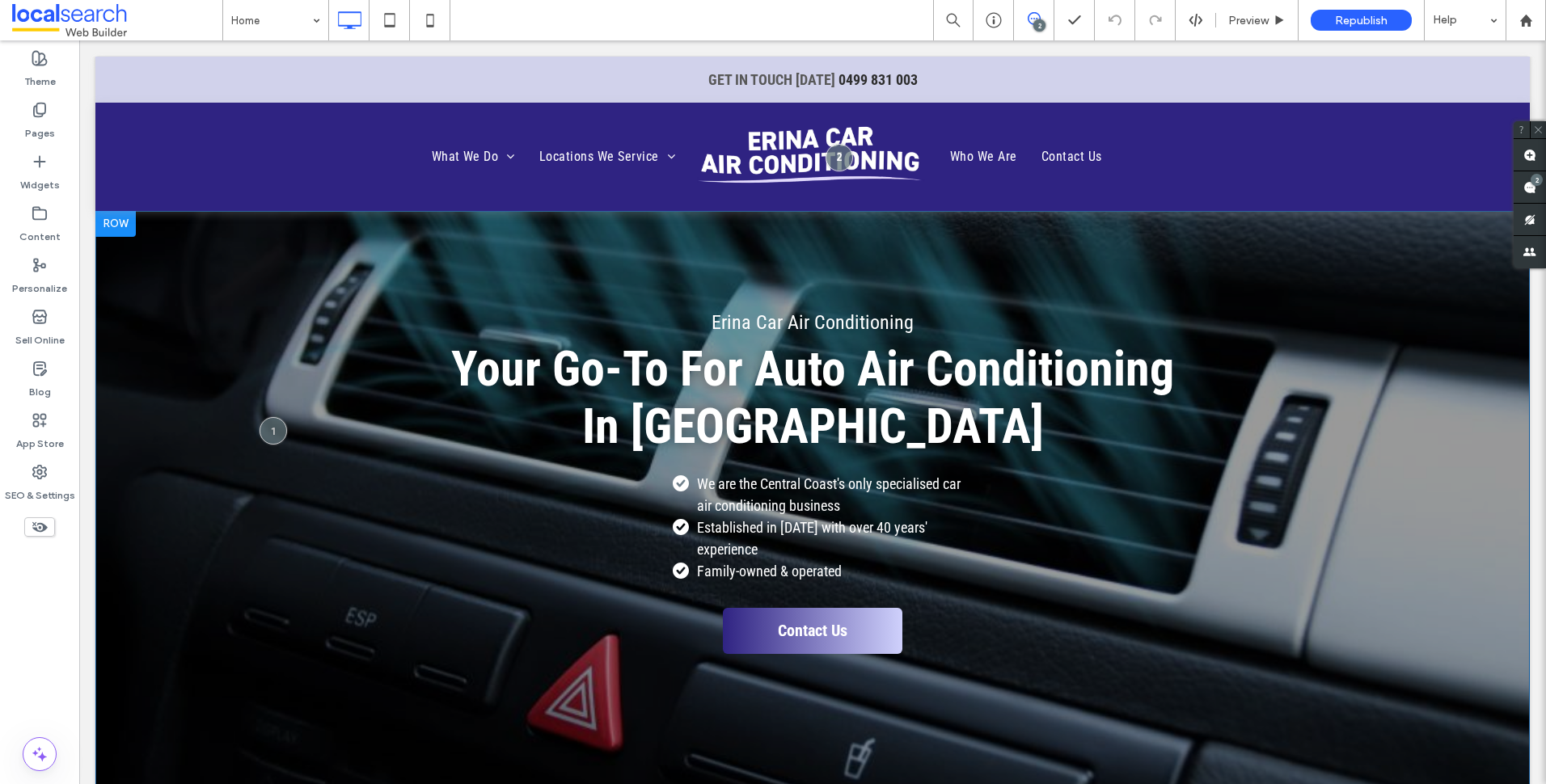
click at [126, 229] on div at bounding box center [115, 224] width 40 height 26
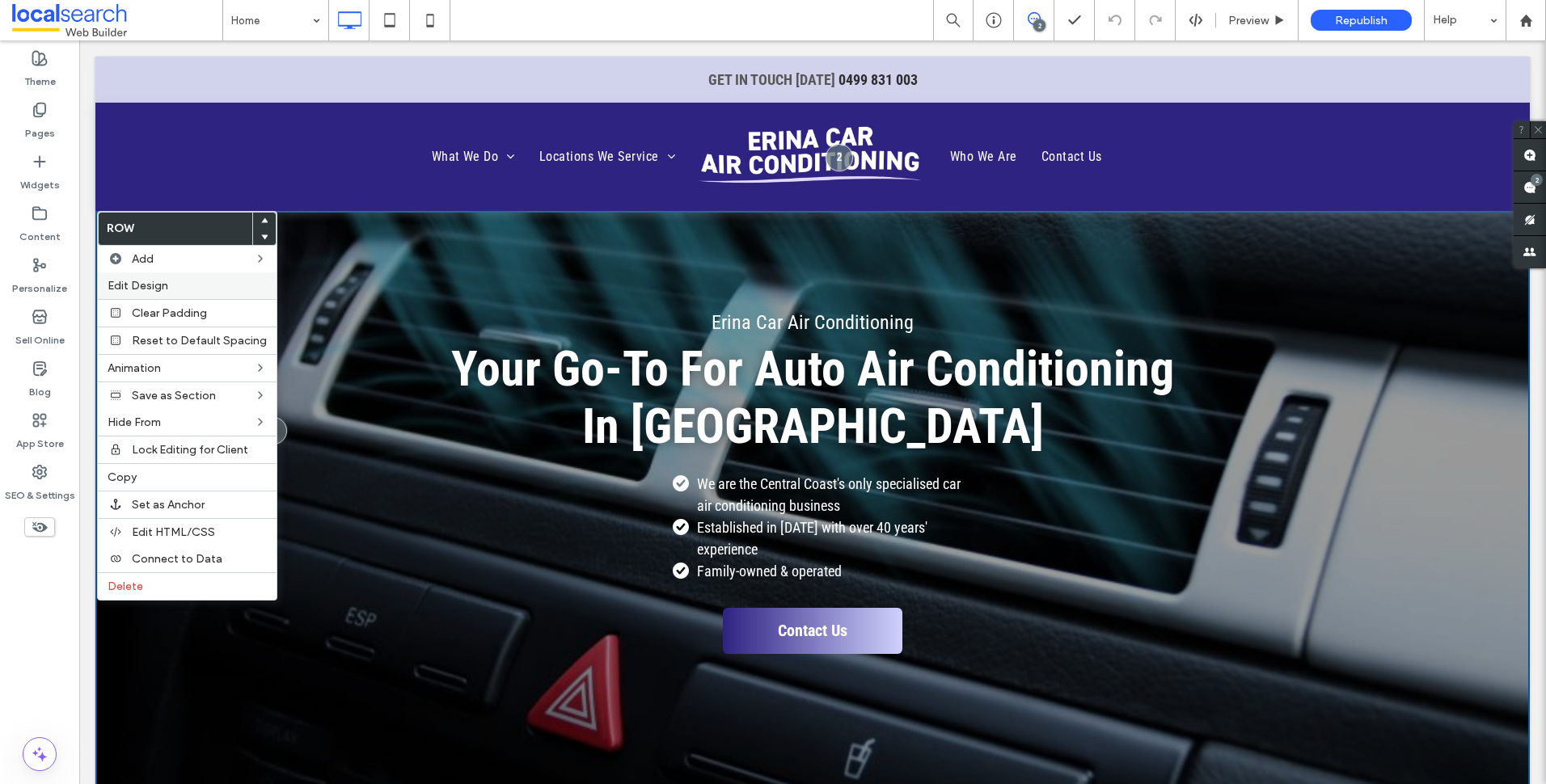
click at [187, 290] on label "Edit Design" at bounding box center [188, 285] width 159 height 14
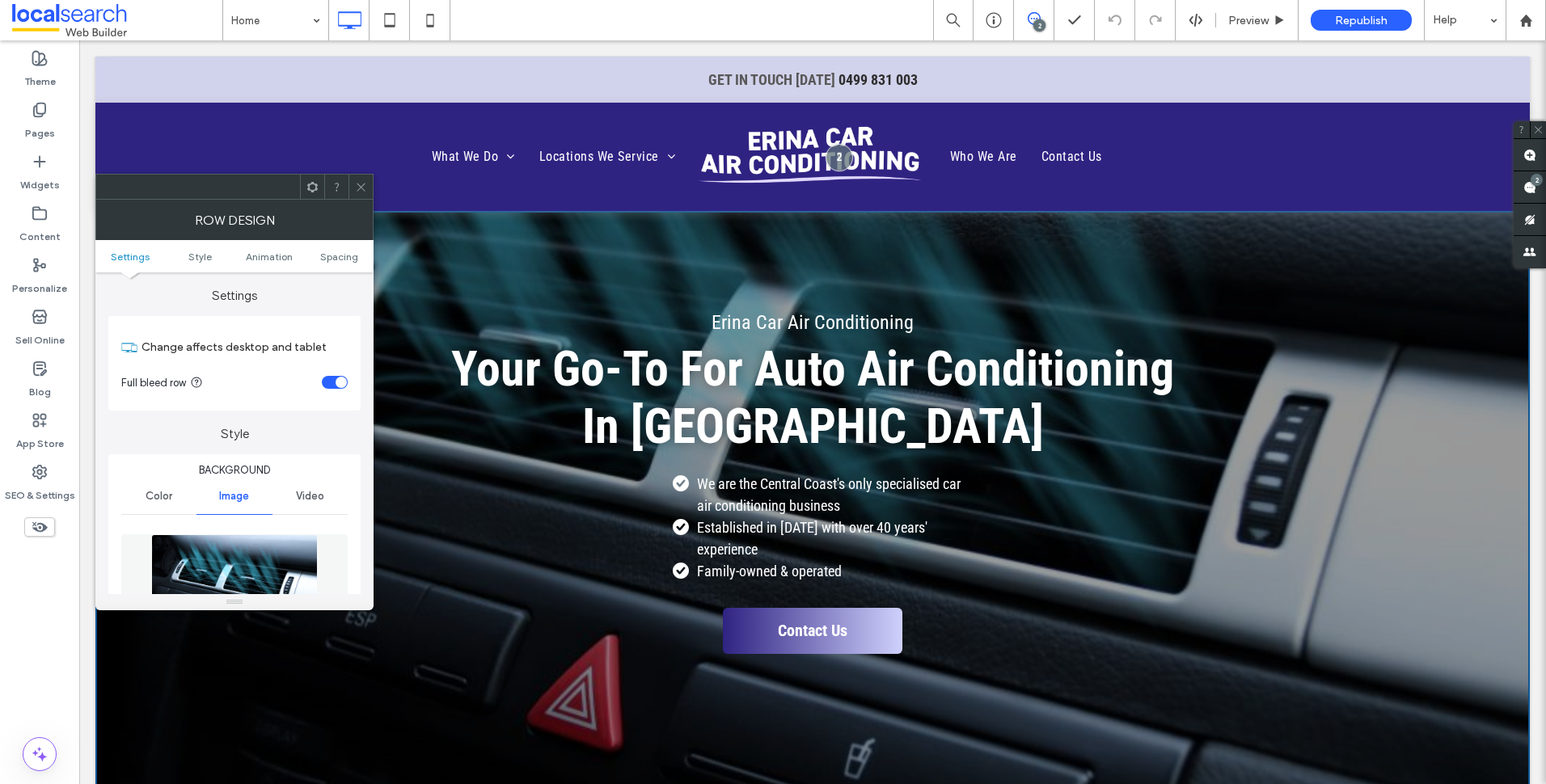
scroll to position [324, 0]
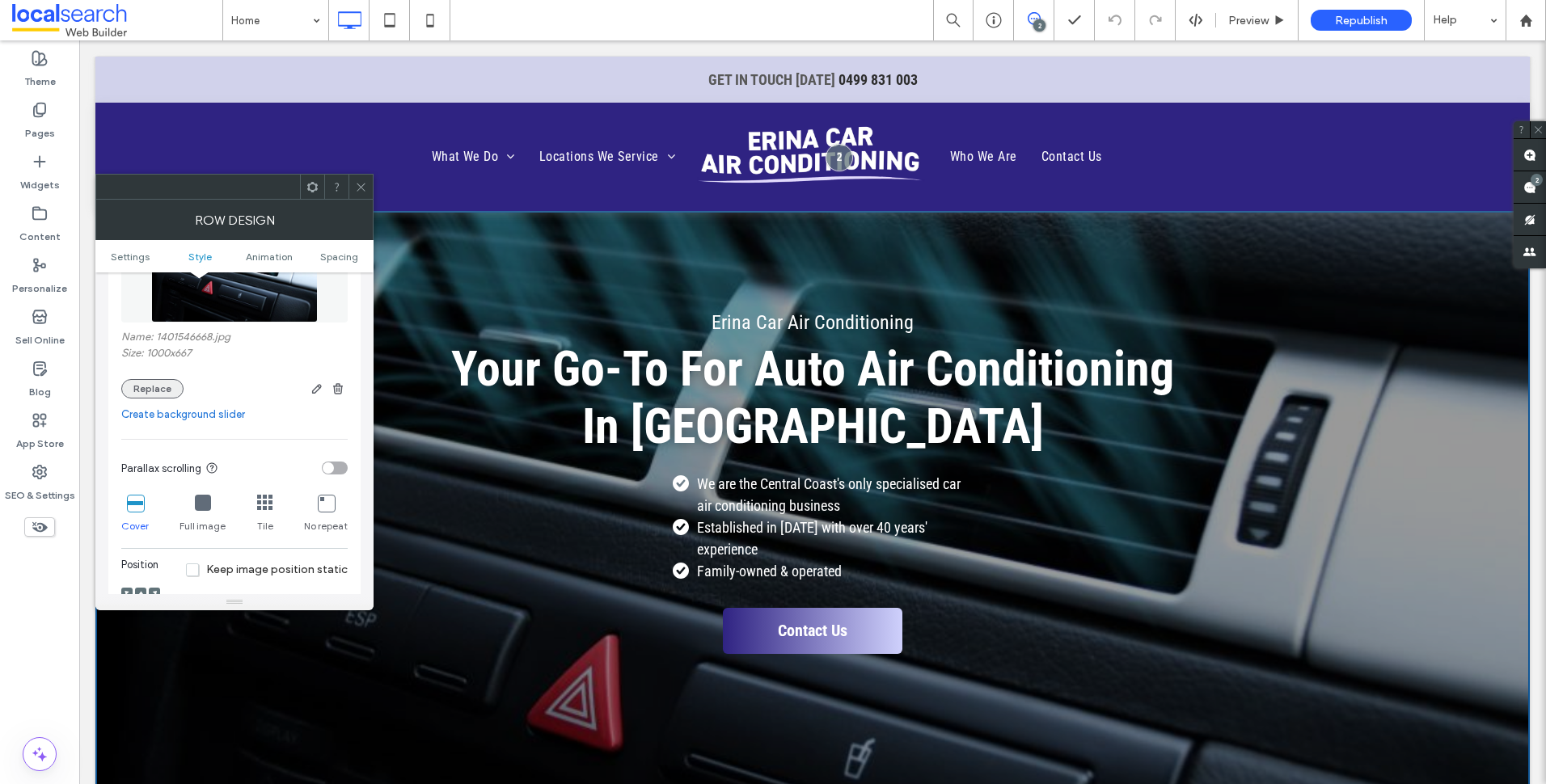
click at [152, 383] on button "Replace" at bounding box center [152, 388] width 62 height 20
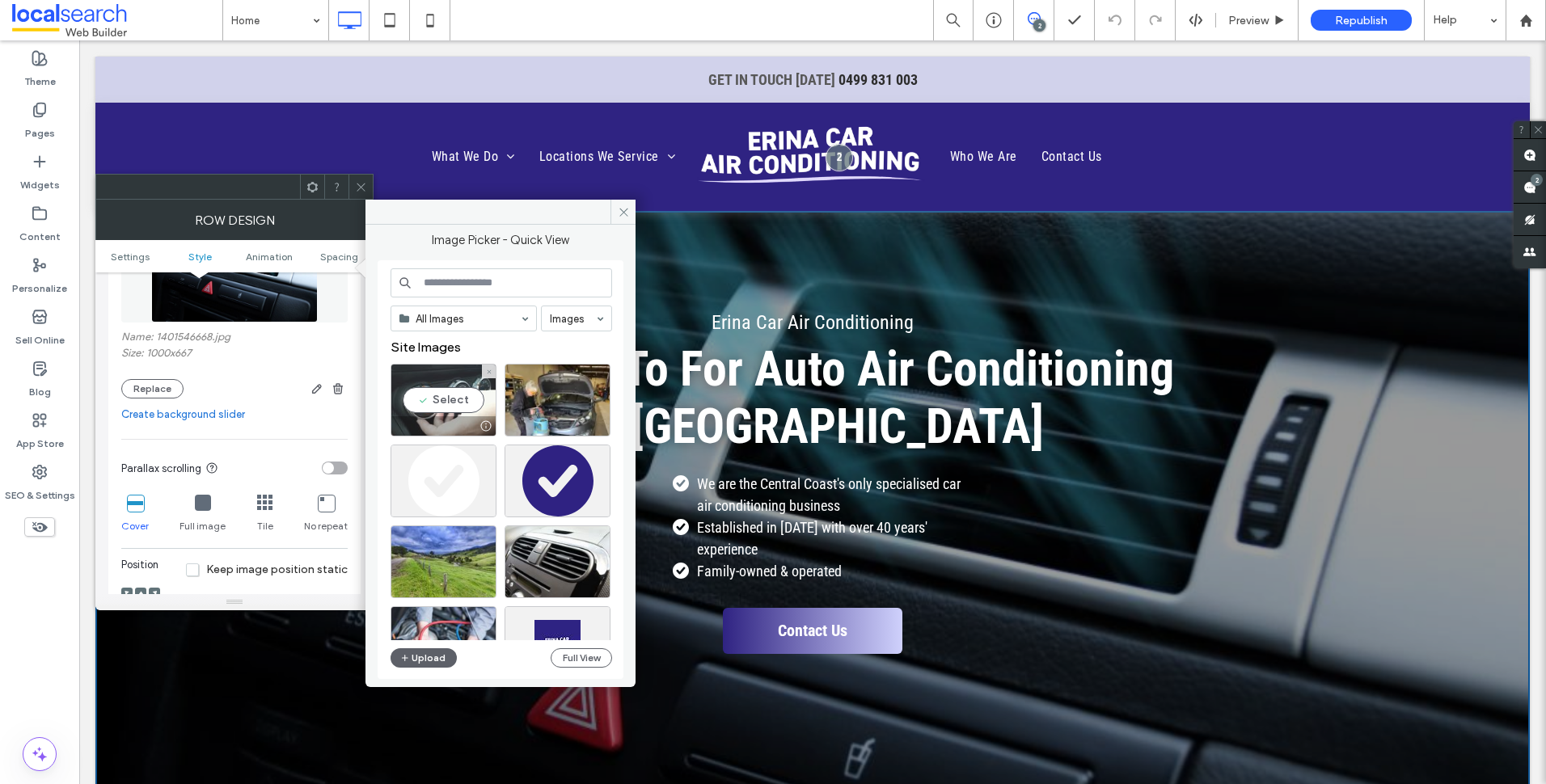
click at [424, 395] on div "Select" at bounding box center [443, 400] width 106 height 73
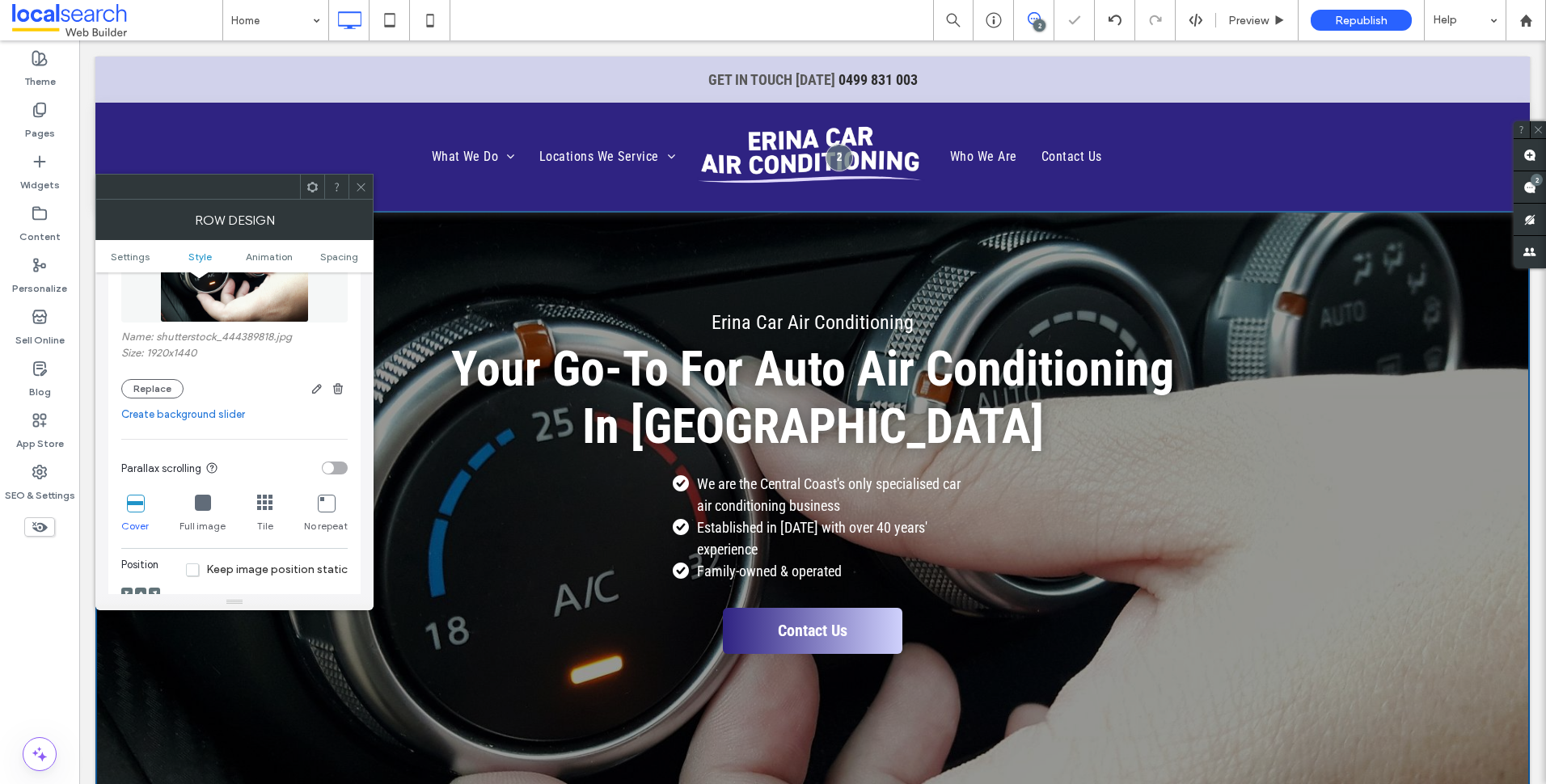
click at [367, 176] on div at bounding box center [360, 187] width 24 height 24
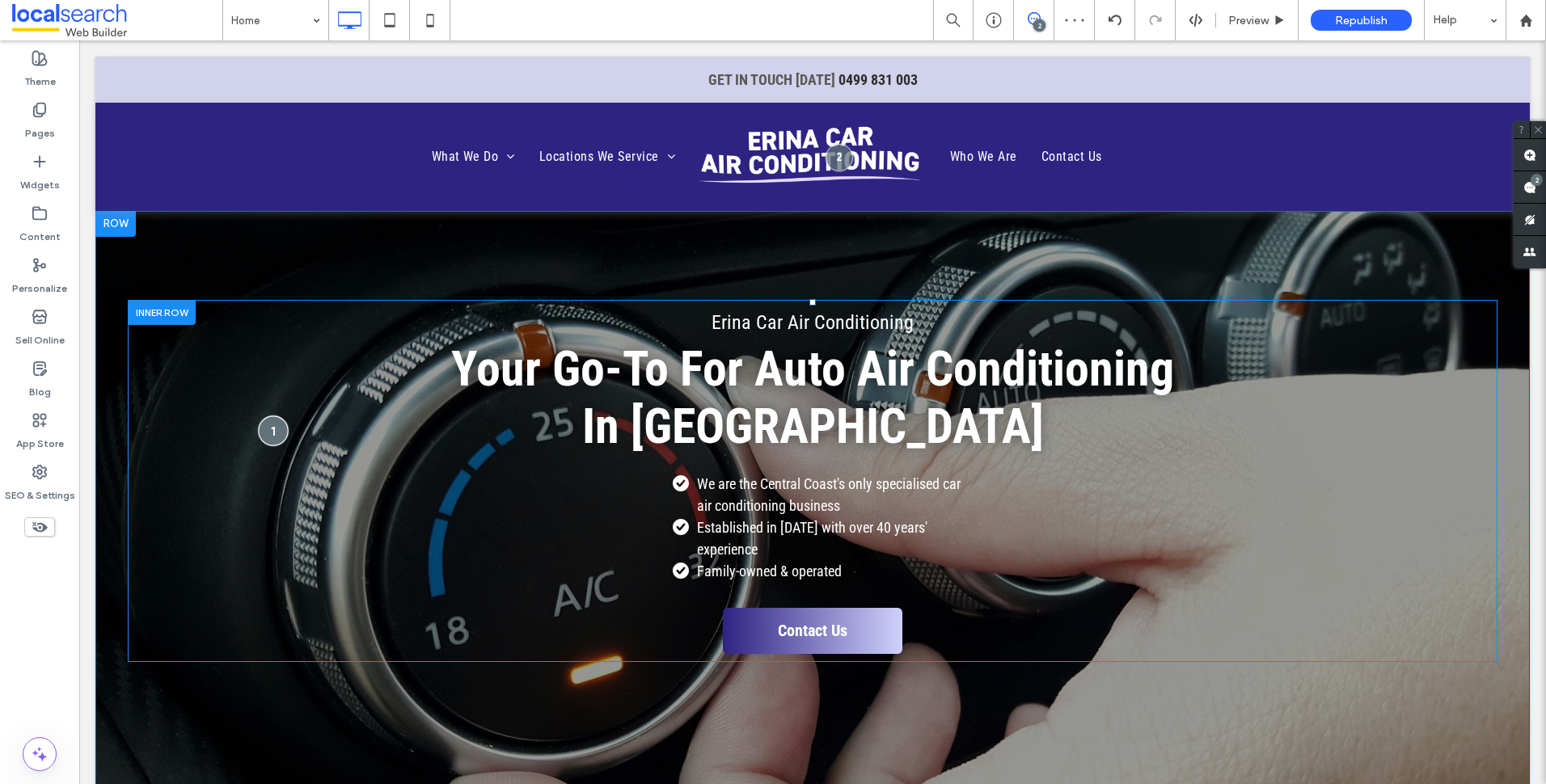
click at [272, 427] on div at bounding box center [273, 430] width 30 height 30
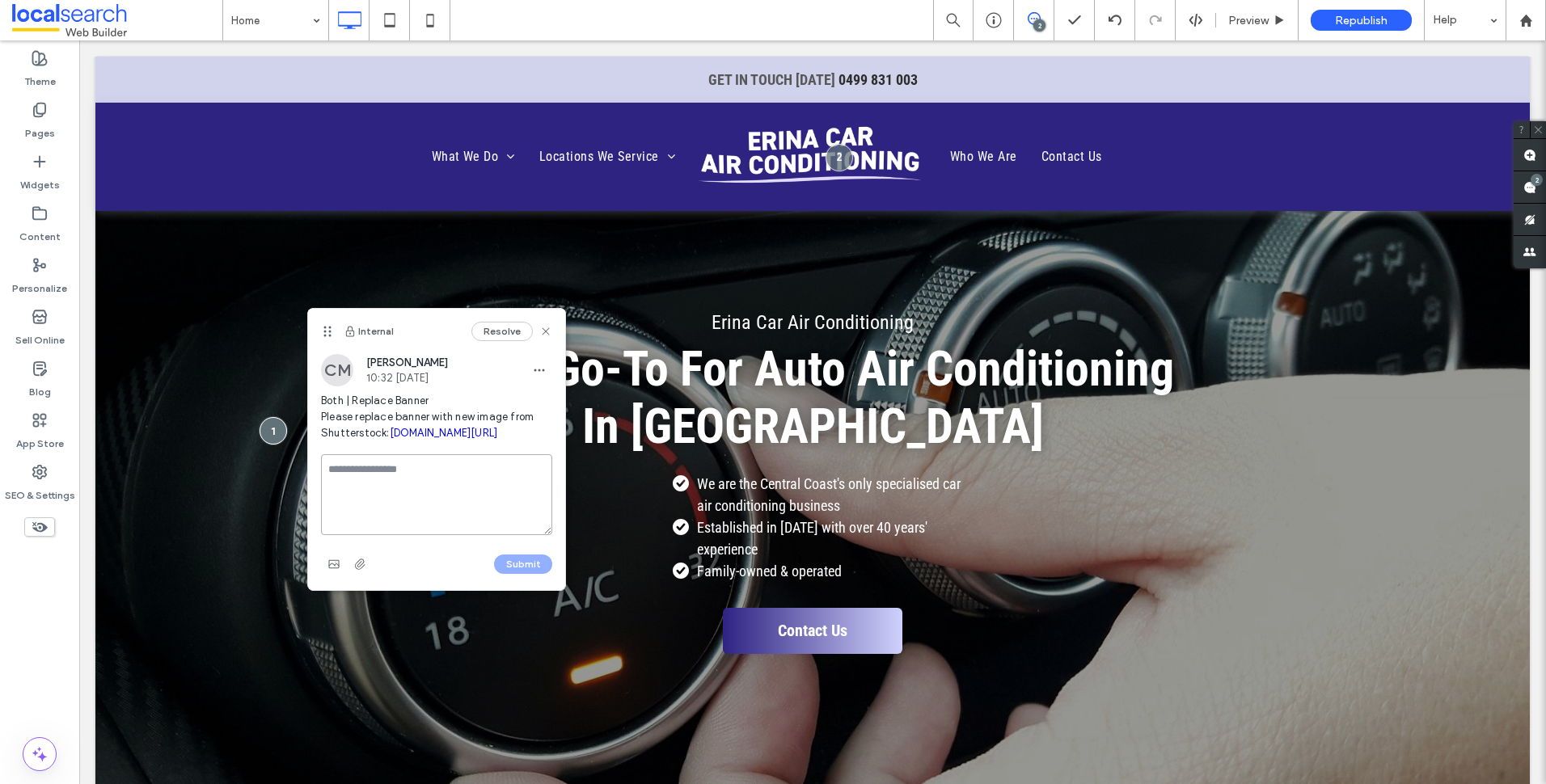
click at [454, 530] on textarea at bounding box center [436, 494] width 231 height 81
type textarea "********"
click at [536, 574] on button "Submit" at bounding box center [523, 564] width 58 height 20
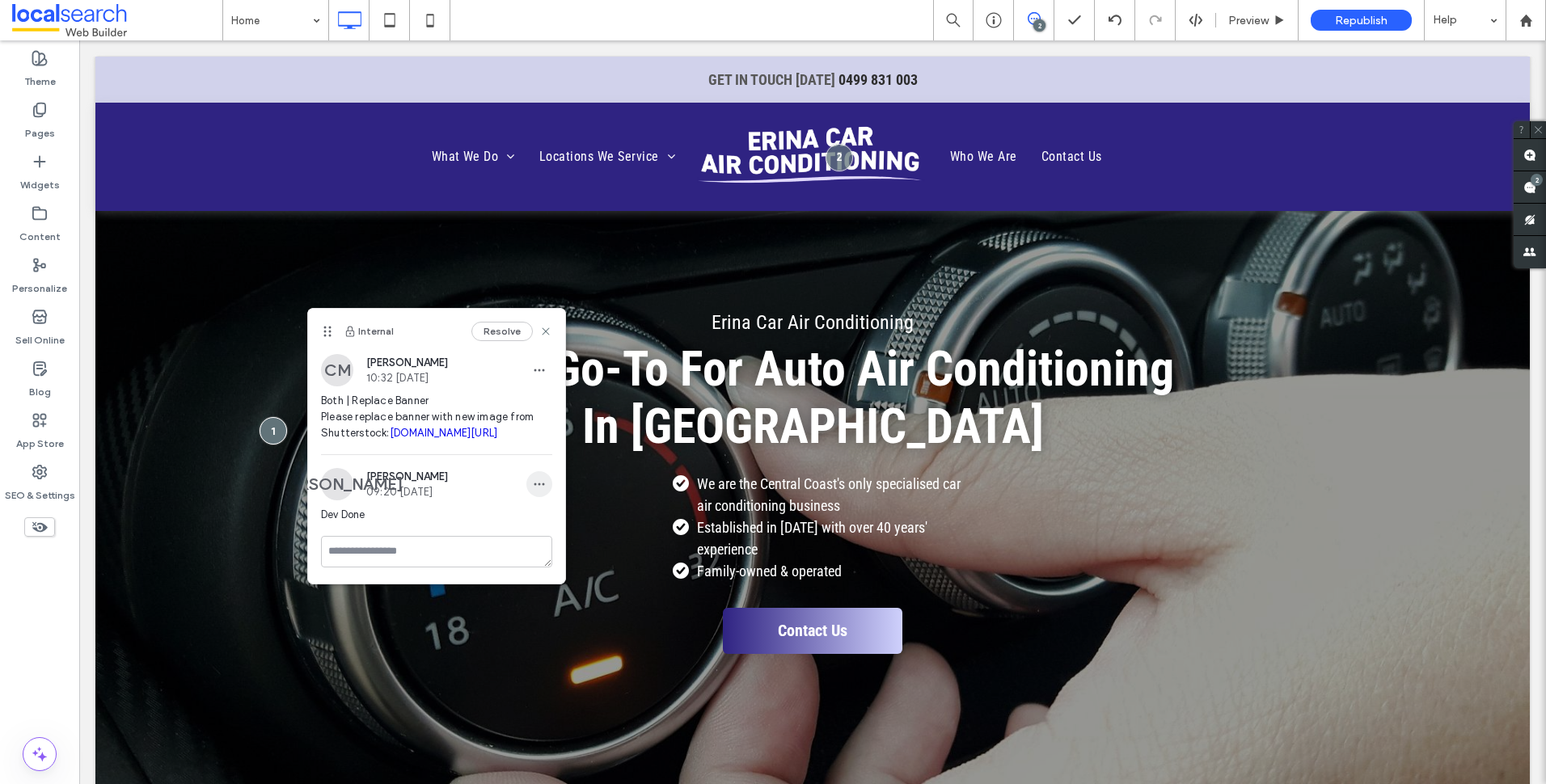
click at [543, 486] on use "button" at bounding box center [539, 484] width 10 height 3
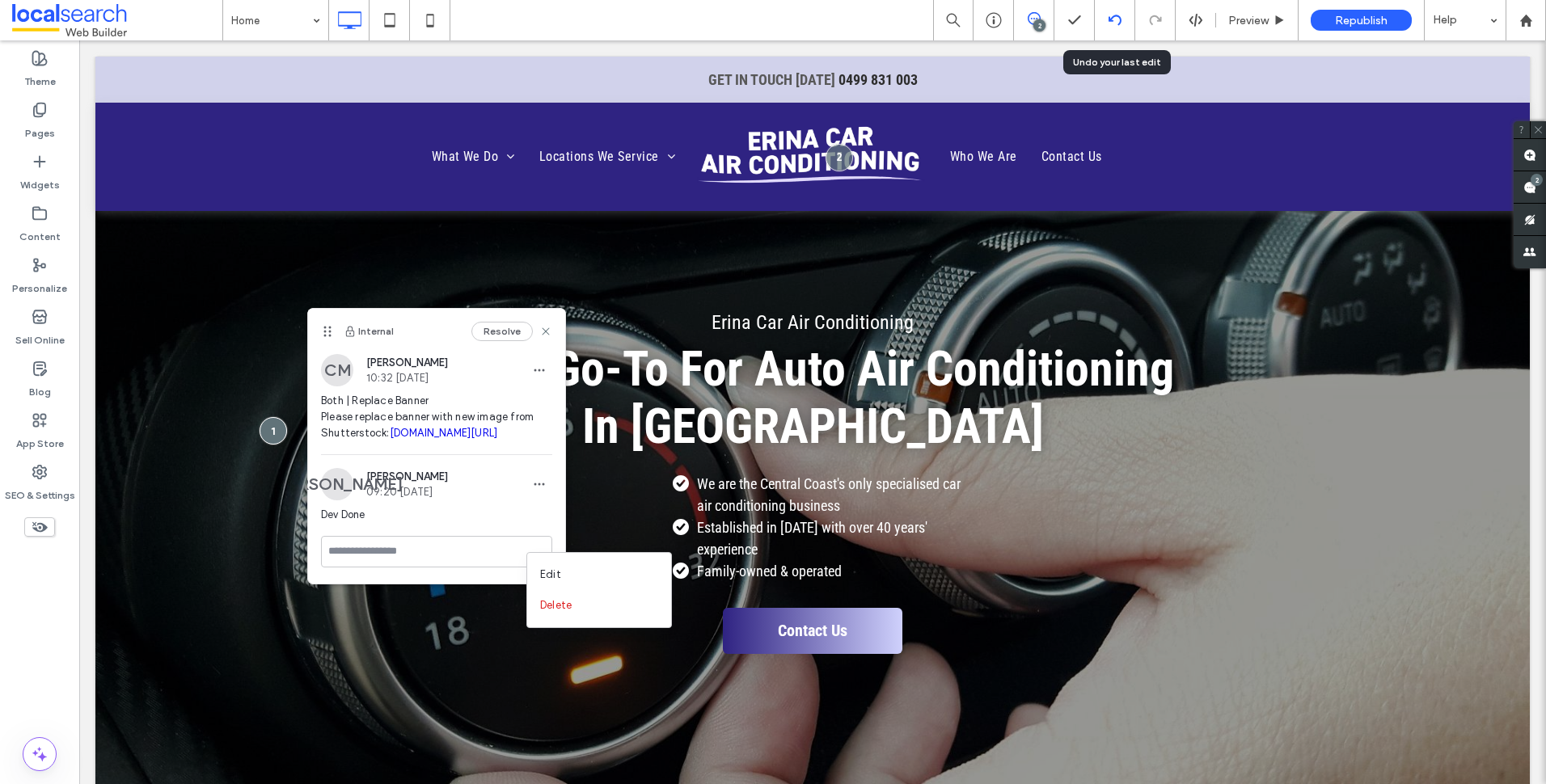
click at [1114, 22] on icon at bounding box center [1115, 21] width 13 height 13
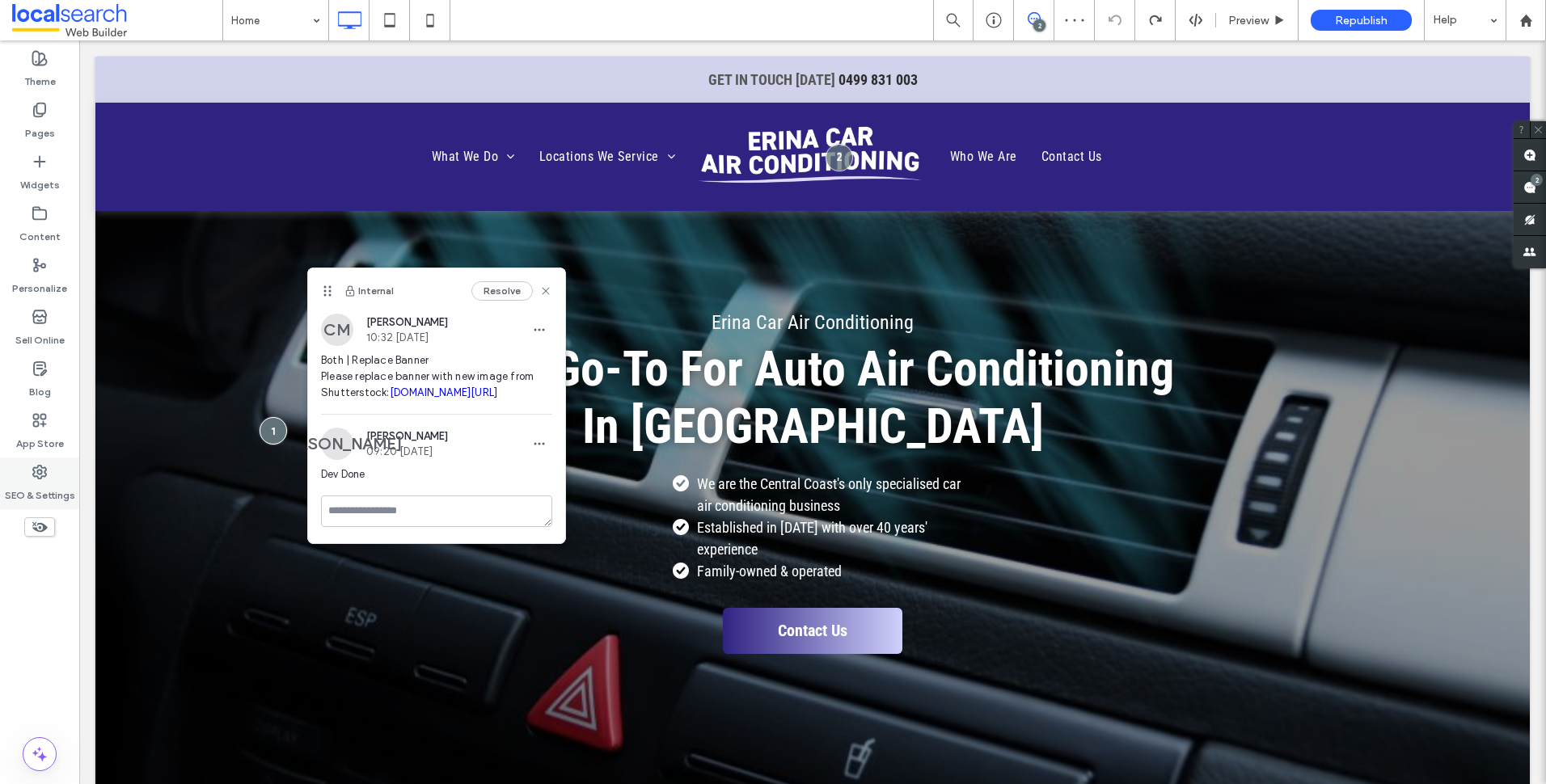
scroll to position [0, 0]
click at [546, 457] on span "button" at bounding box center [539, 444] width 26 height 26
click at [596, 562] on div "Delete" at bounding box center [599, 565] width 144 height 31
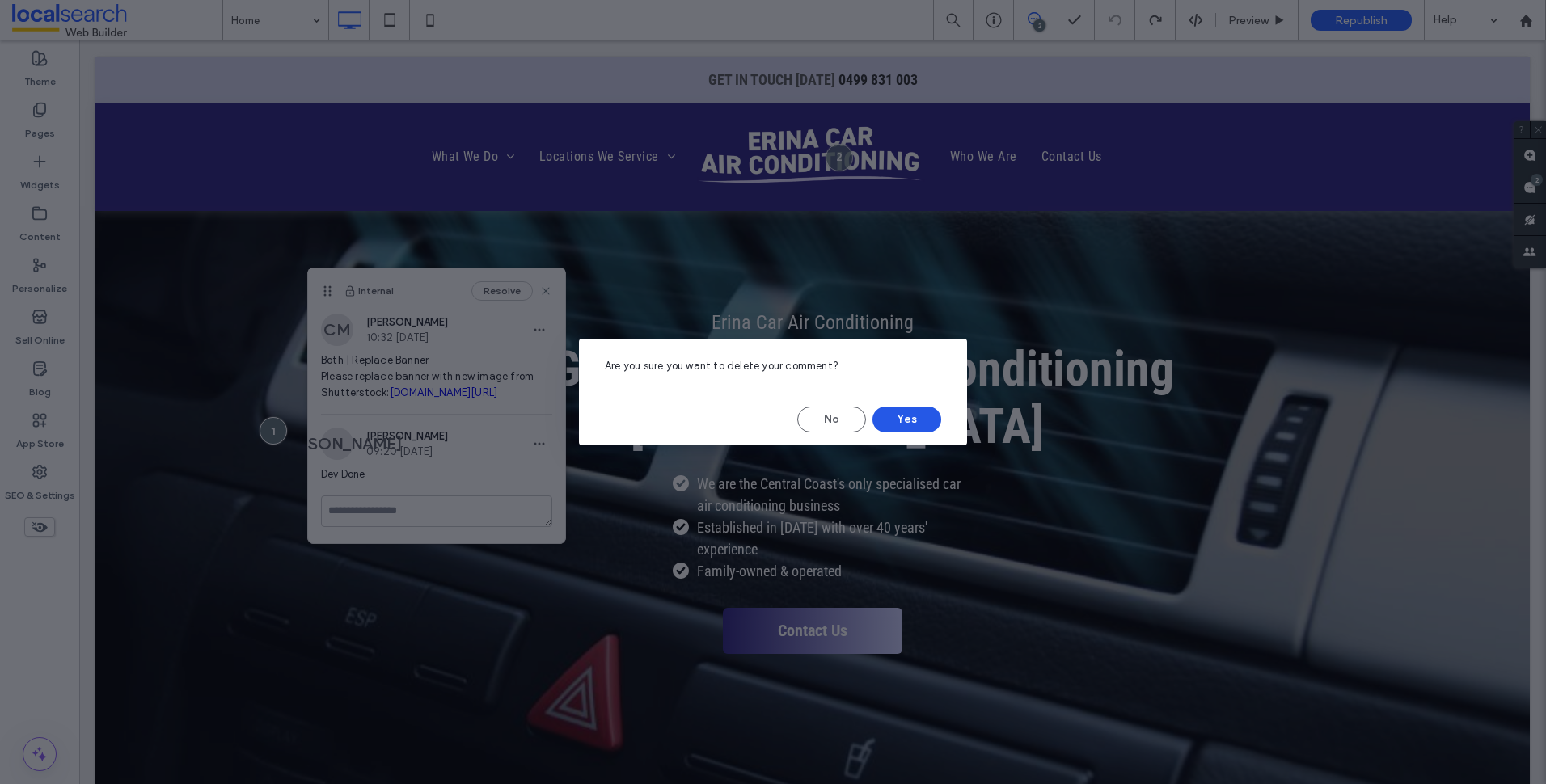
click at [888, 410] on button "Yes" at bounding box center [906, 420] width 68 height 26
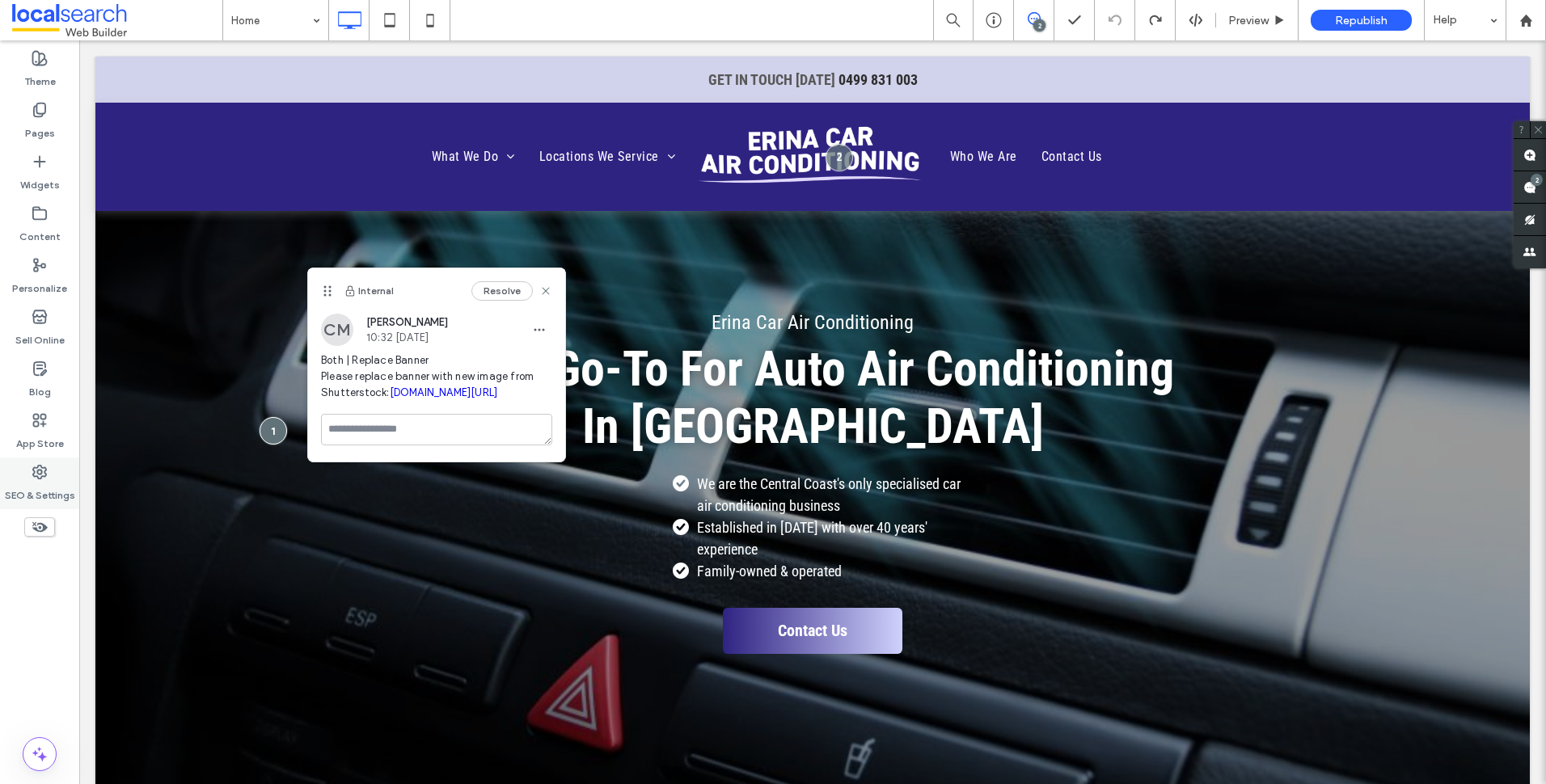
click at [58, 472] on div "SEO & Settings" at bounding box center [39, 483] width 79 height 52
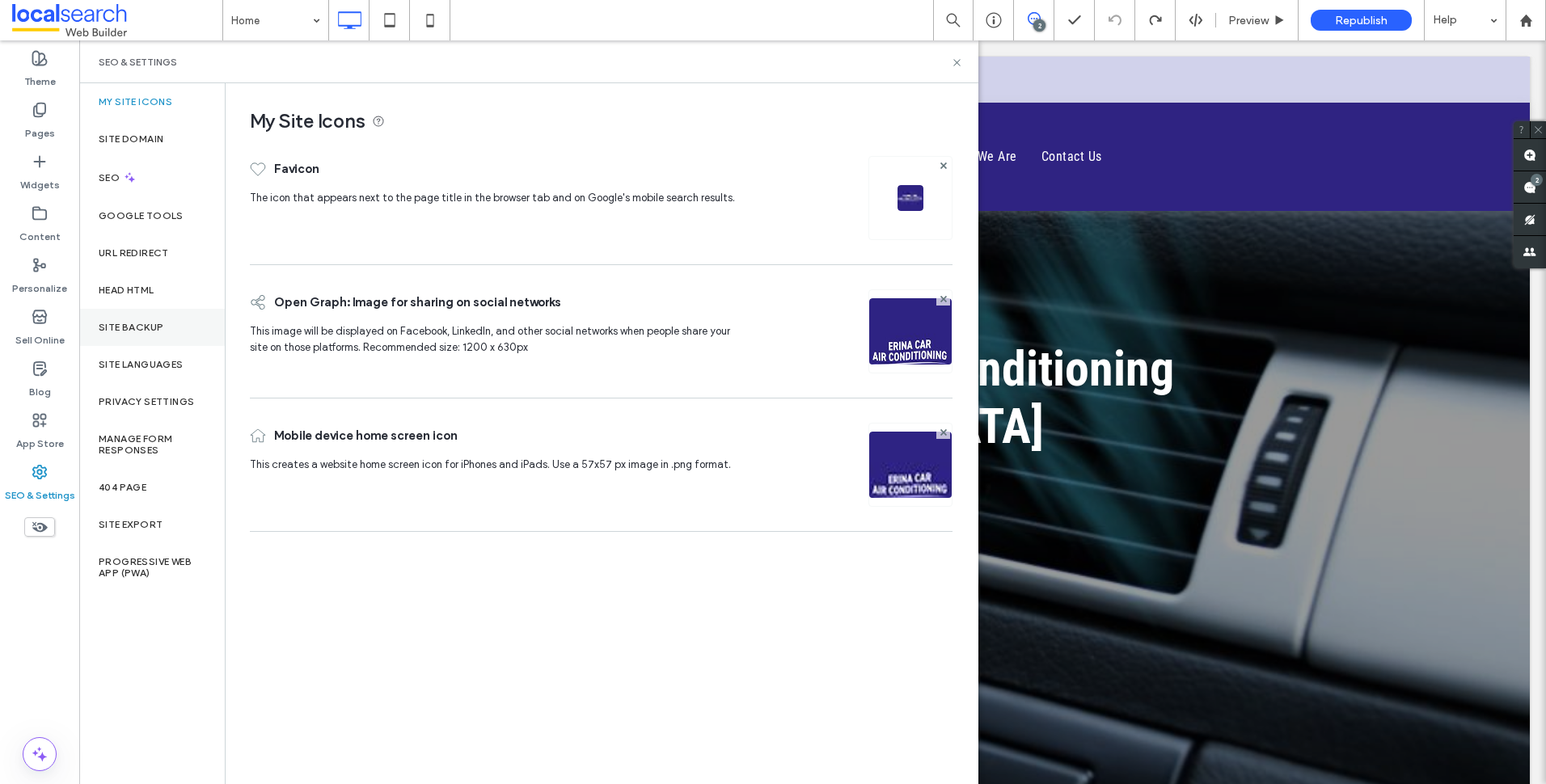
click at [157, 328] on label "Site Backup" at bounding box center [130, 327] width 65 height 11
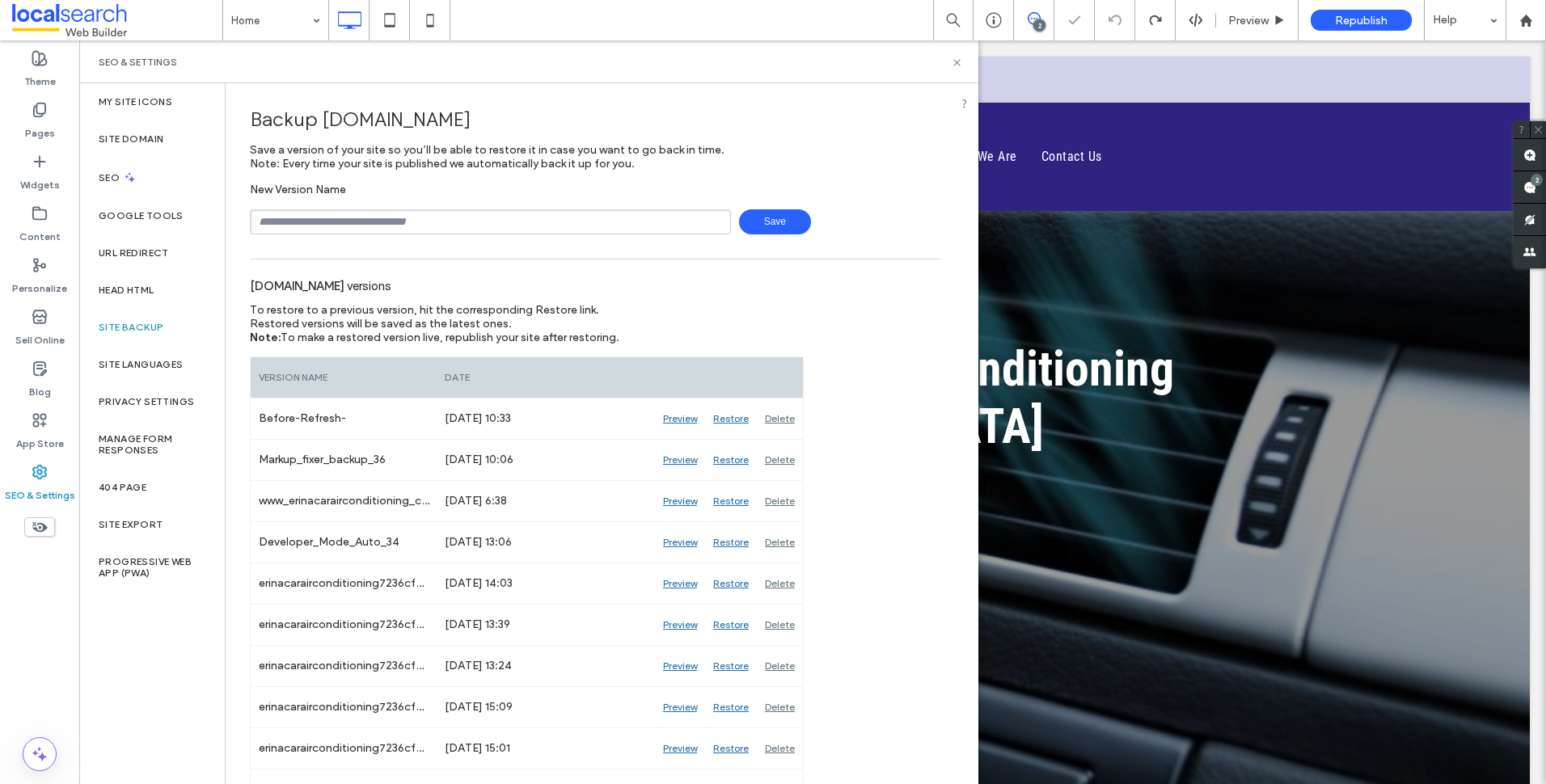
click at [515, 209] on input "text" at bounding box center [490, 221] width 481 height 25
click at [431, 212] on input "******" at bounding box center [490, 221] width 481 height 25
type input "**********"
click at [755, 226] on span "Save" at bounding box center [775, 221] width 72 height 25
click at [960, 59] on use at bounding box center [956, 62] width 7 height 7
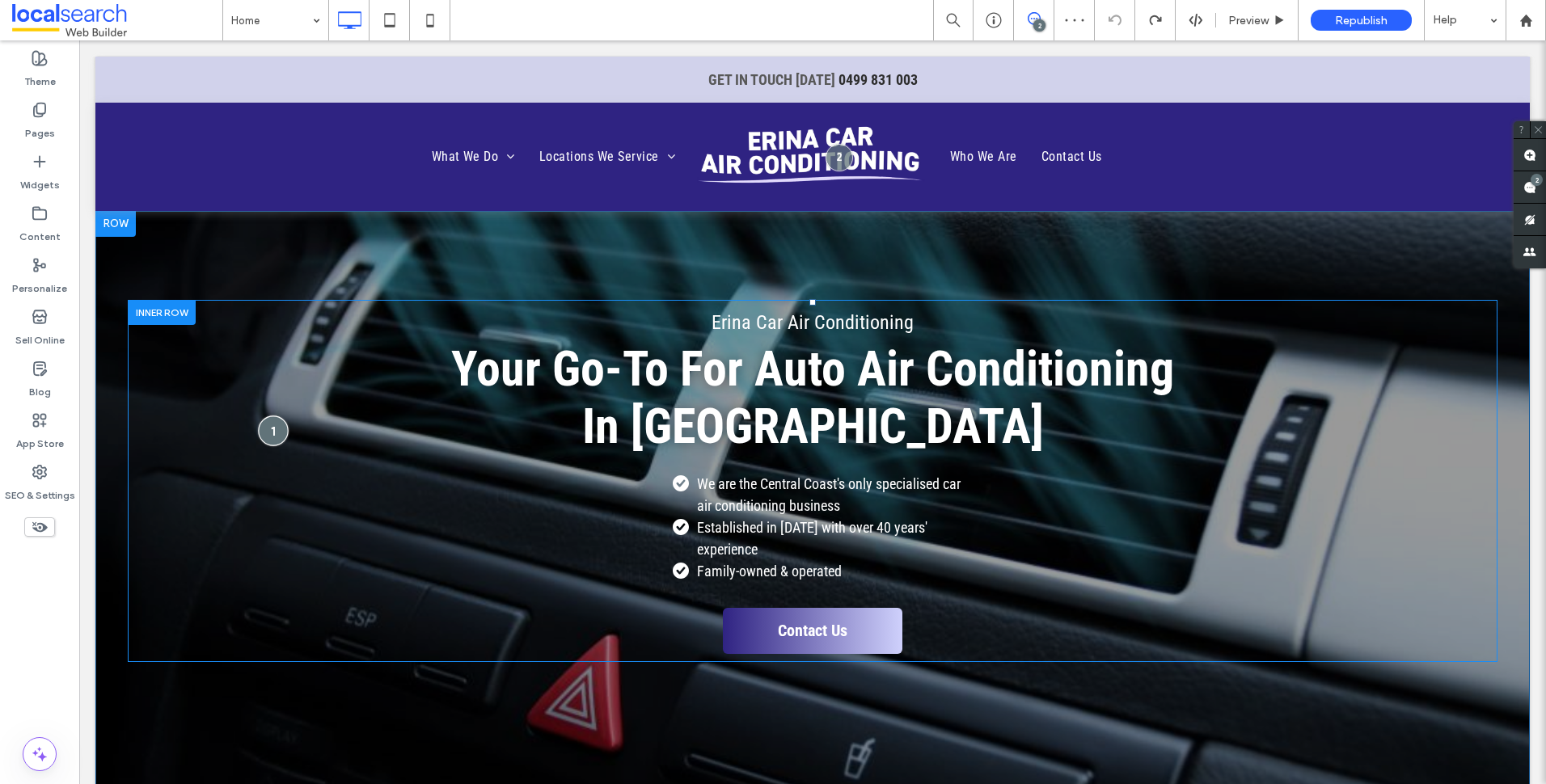
click at [266, 437] on div at bounding box center [273, 430] width 30 height 30
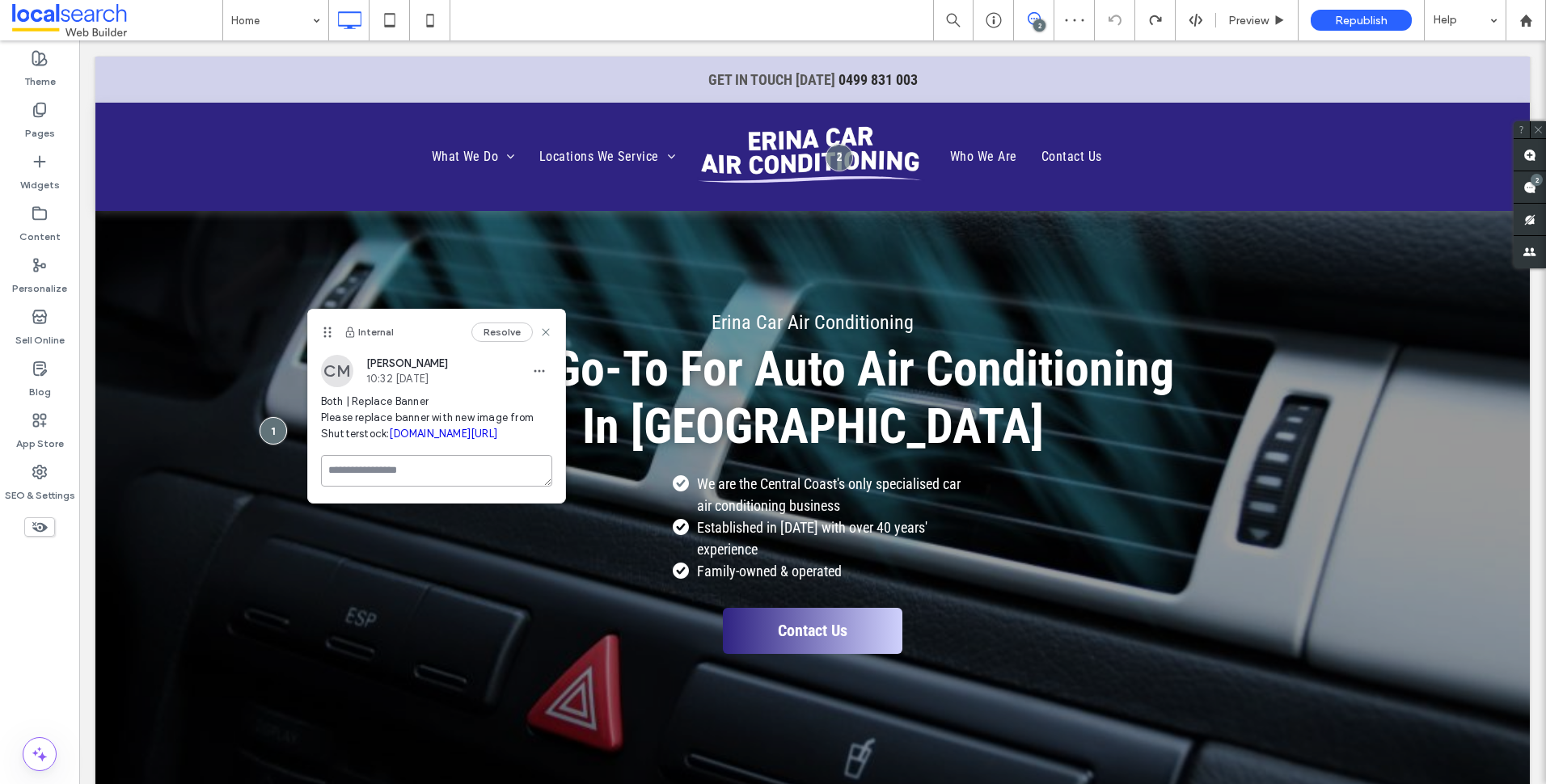
click at [477, 487] on textarea at bounding box center [436, 471] width 231 height 32
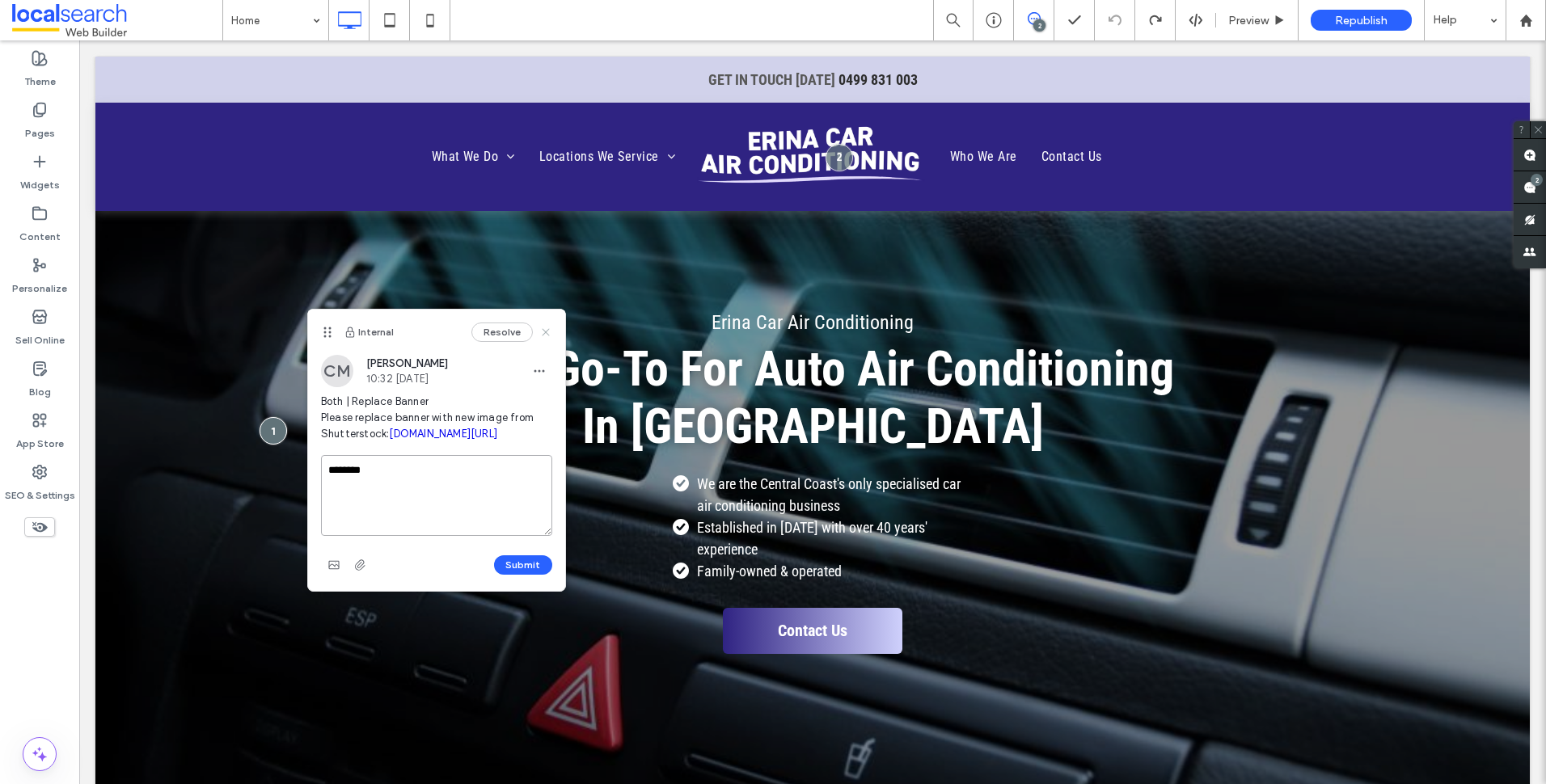
type textarea "********"
click at [547, 333] on use at bounding box center [545, 332] width 8 height 8
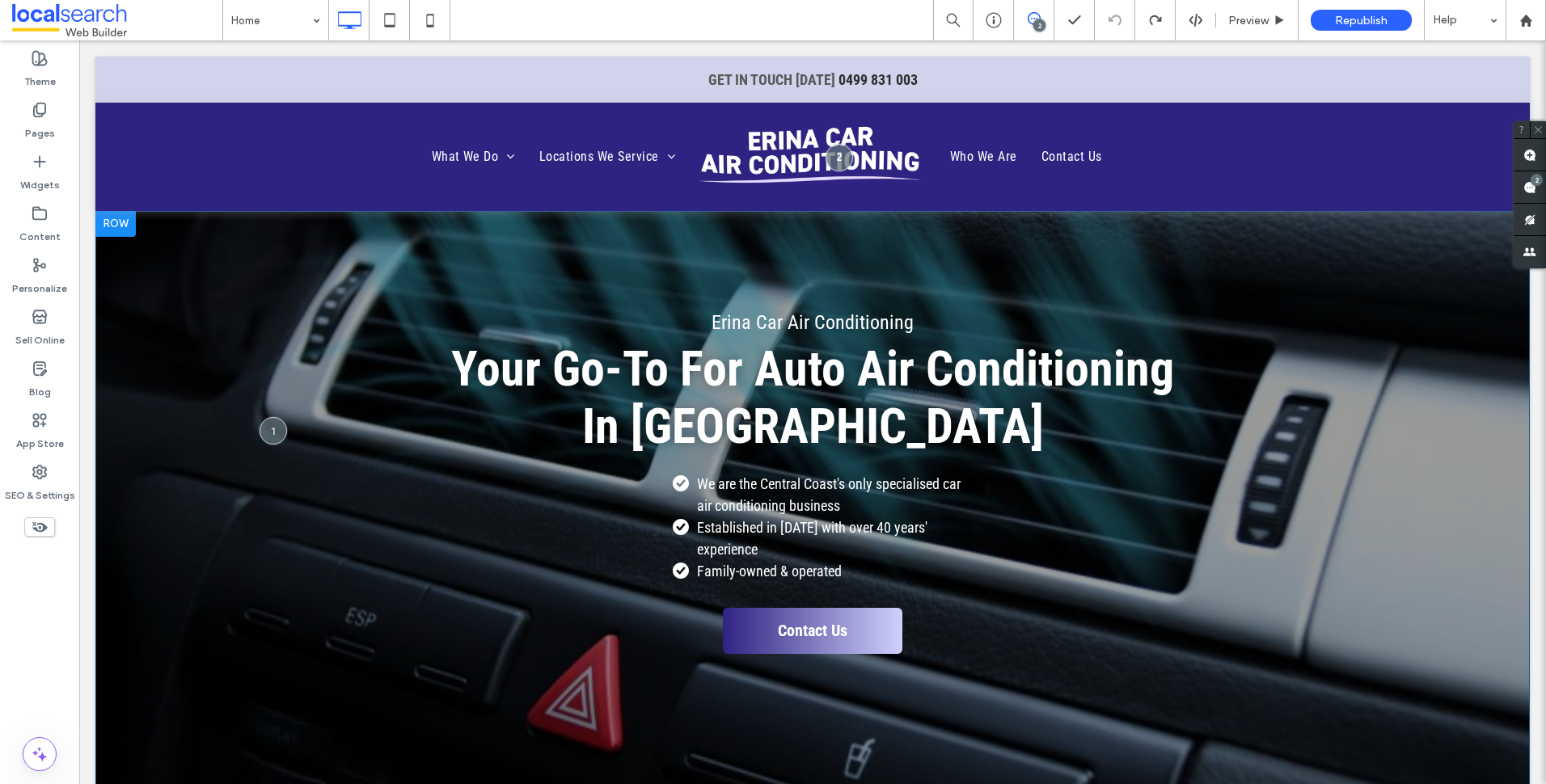
click at [127, 225] on div at bounding box center [115, 224] width 40 height 26
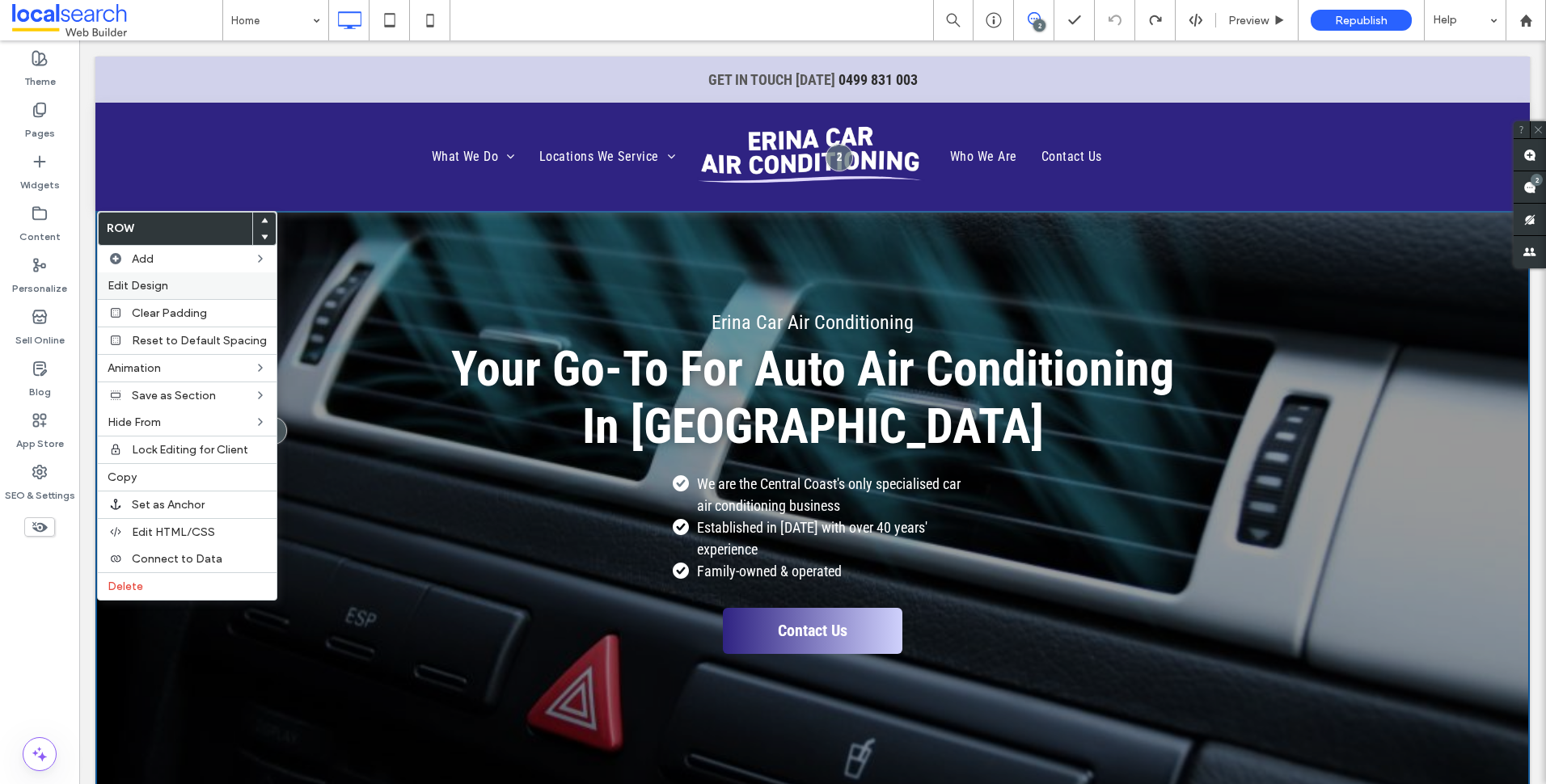
click at [204, 281] on label "Edit Design" at bounding box center [188, 285] width 159 height 14
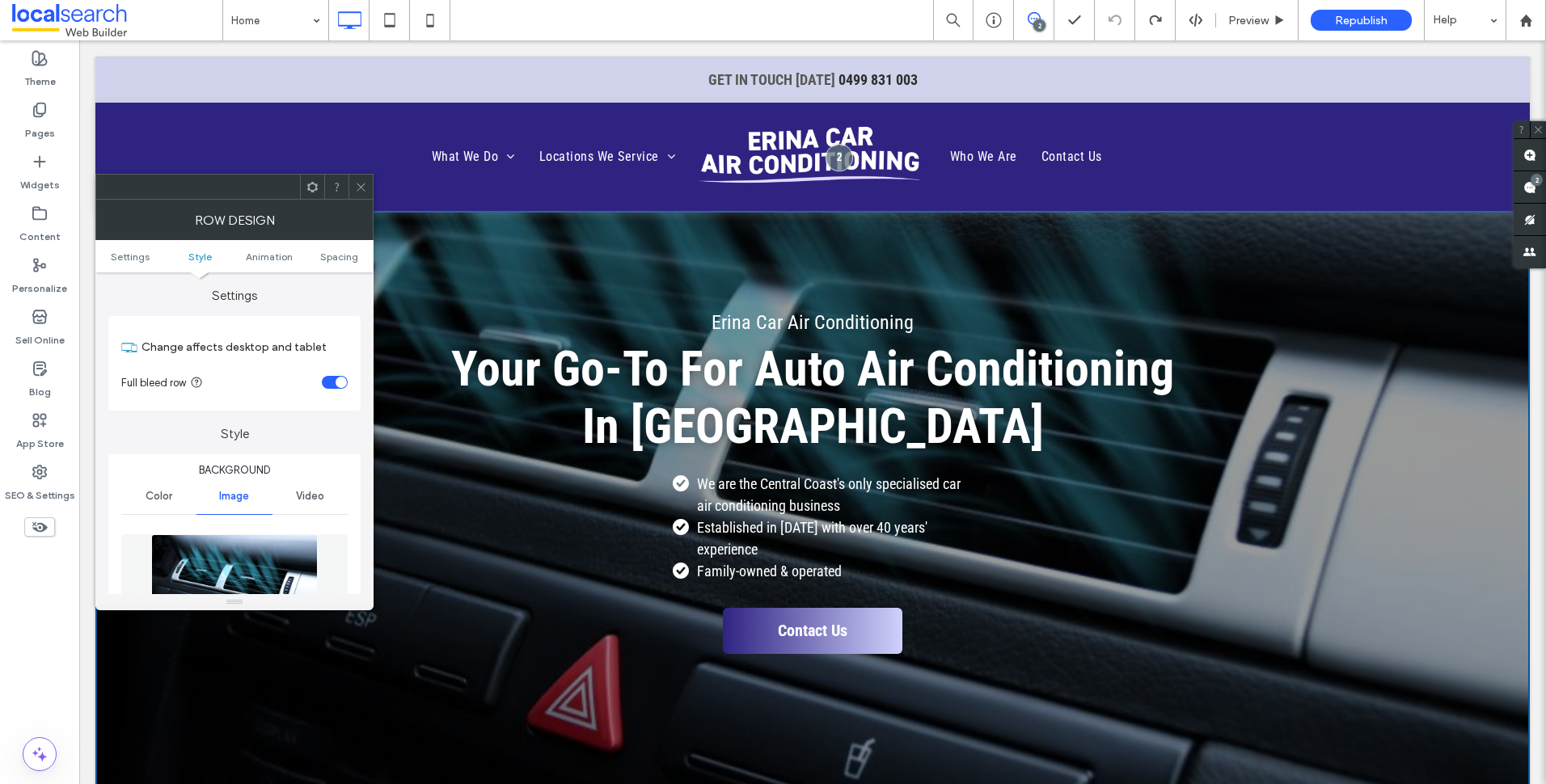
scroll to position [324, 0]
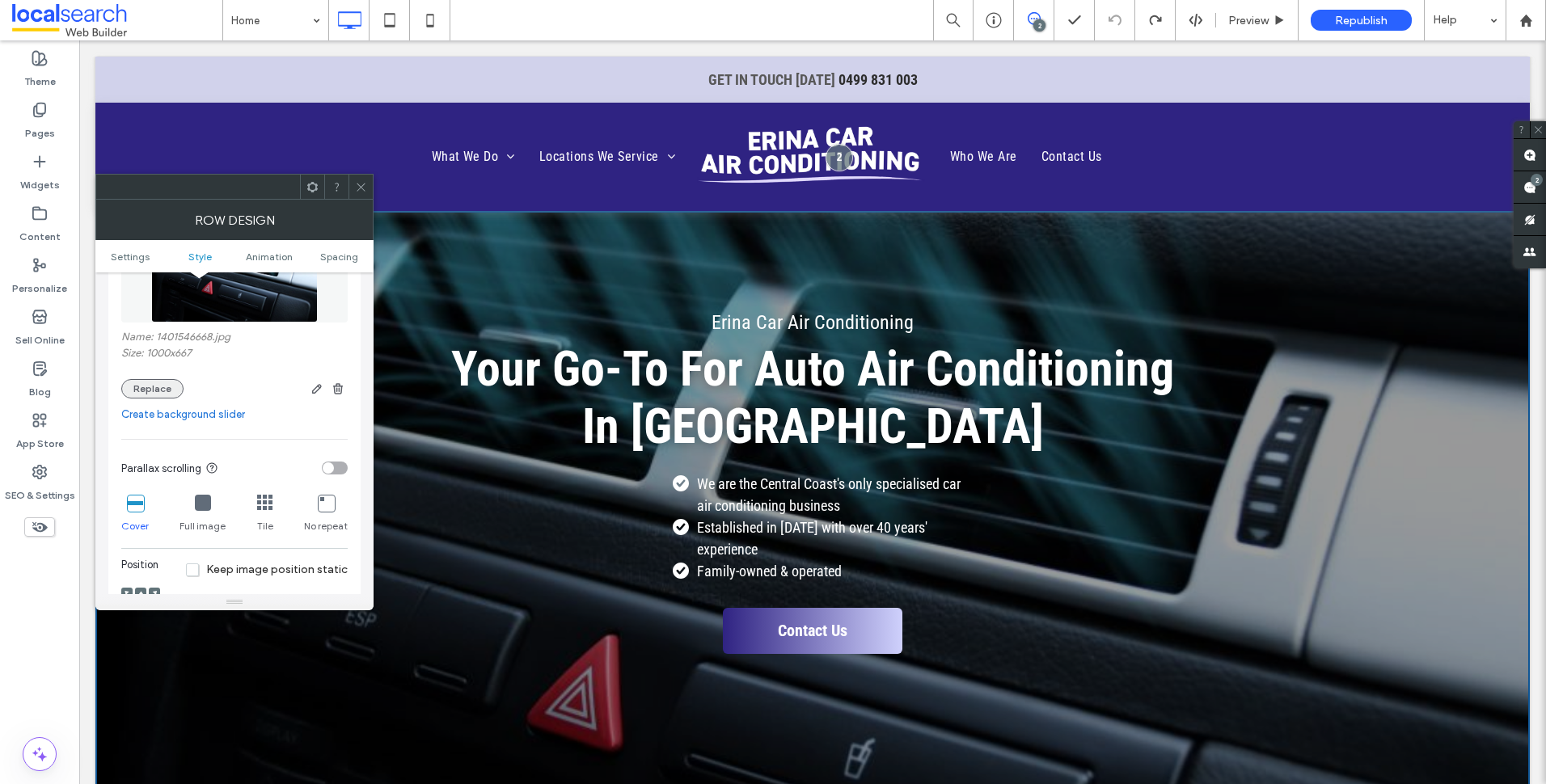
click at [161, 387] on button "Replace" at bounding box center [152, 388] width 62 height 20
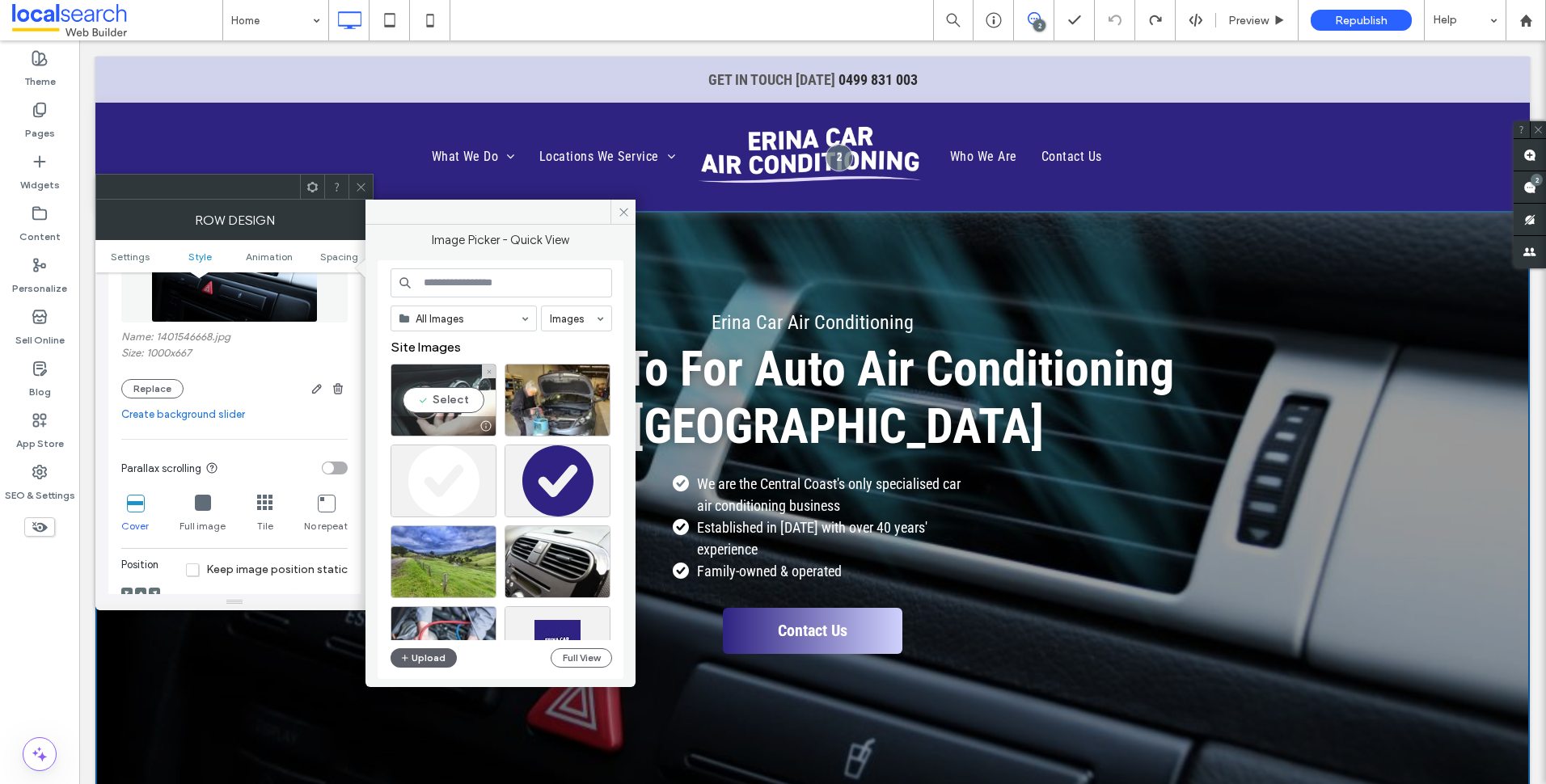
drag, startPoint x: 451, startPoint y: 402, endPoint x: 547, endPoint y: 555, distance: 180.6
click at [451, 402] on div "Select" at bounding box center [443, 400] width 106 height 73
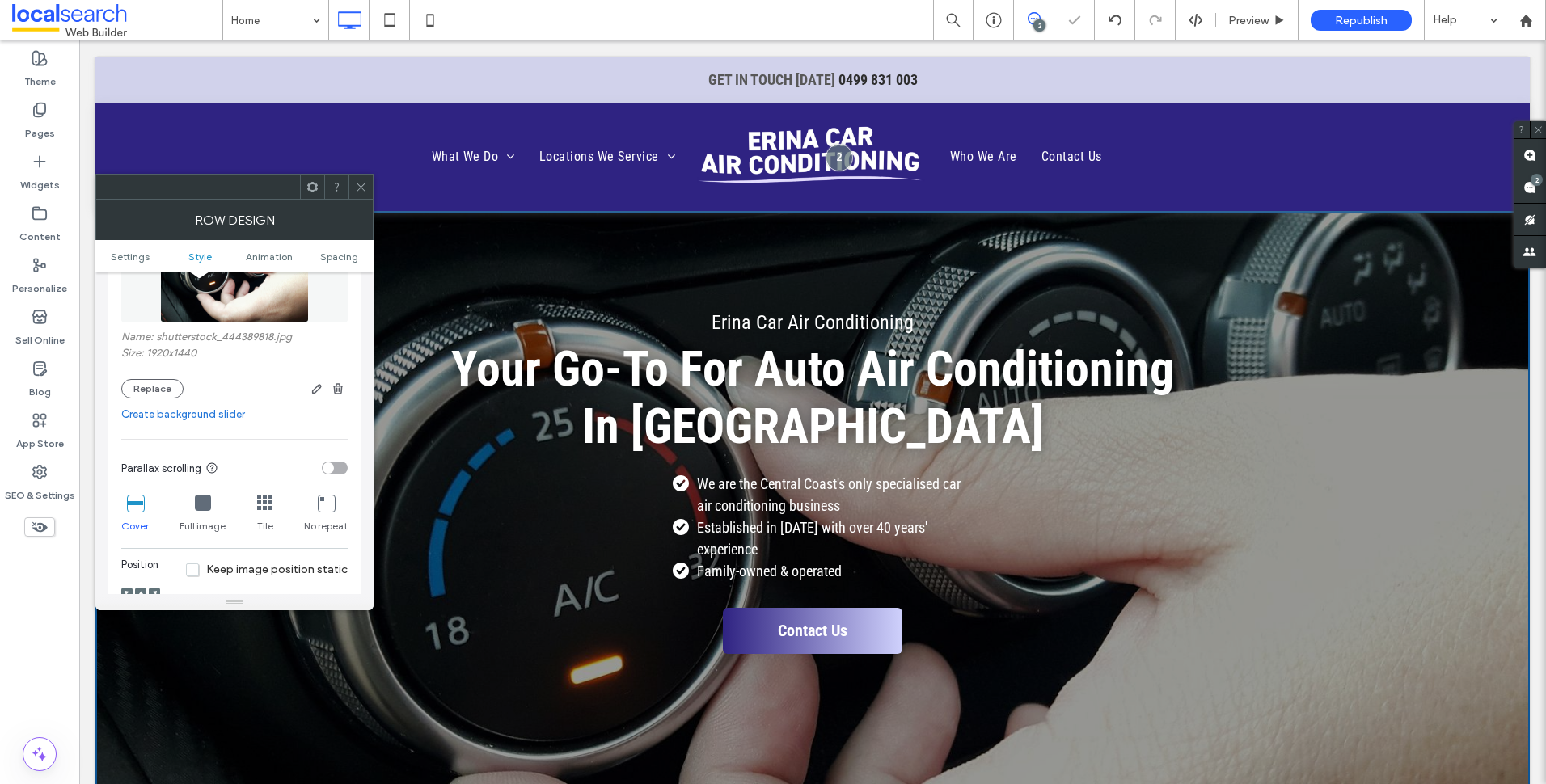
click at [357, 185] on icon at bounding box center [360, 187] width 12 height 12
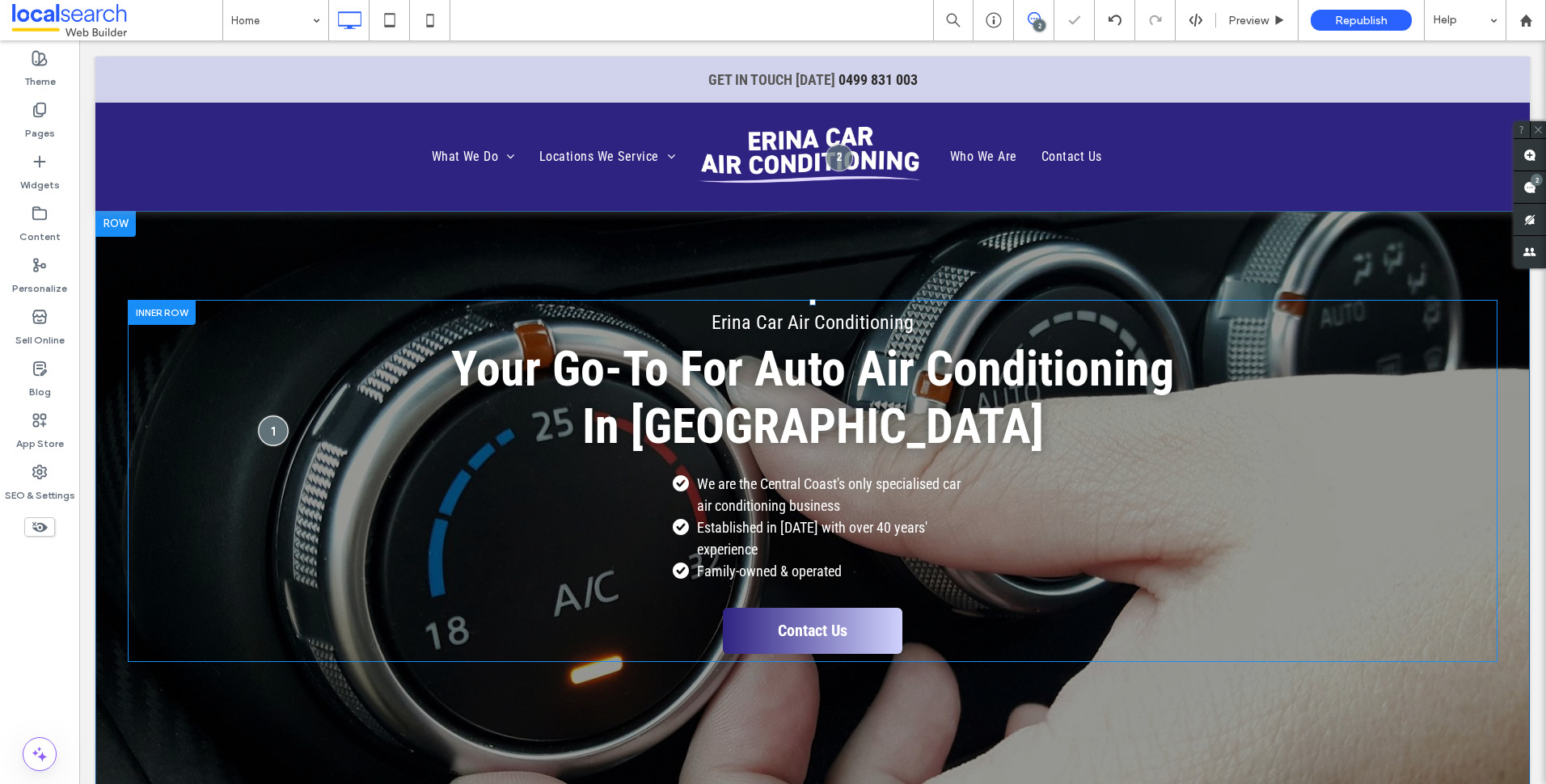
click at [276, 438] on div at bounding box center [273, 430] width 30 height 30
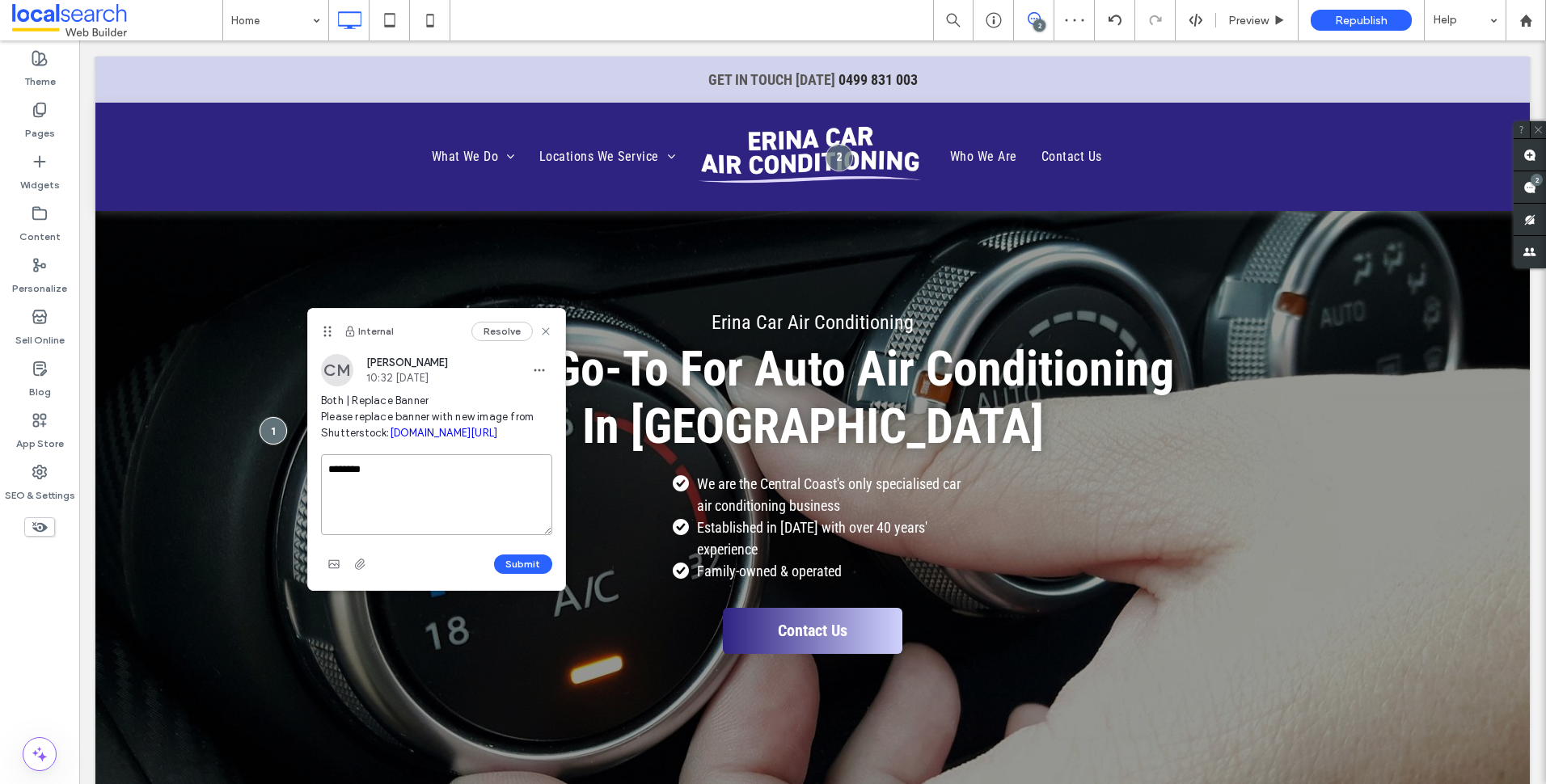
click at [460, 529] on textarea "********" at bounding box center [436, 494] width 231 height 81
click at [530, 574] on button "Submit" at bounding box center [523, 564] width 58 height 20
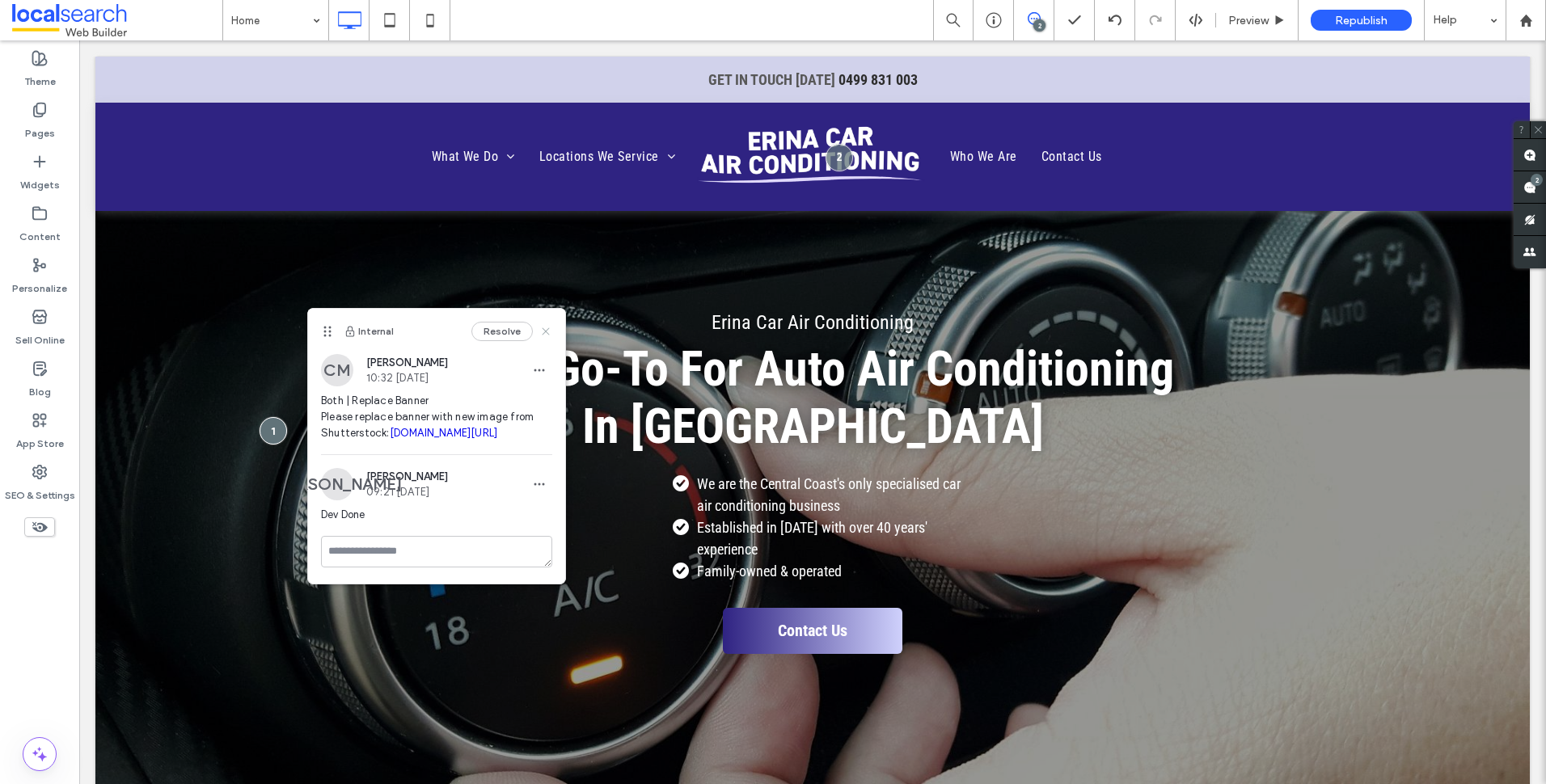
click at [549, 328] on use at bounding box center [545, 332] width 8 height 8
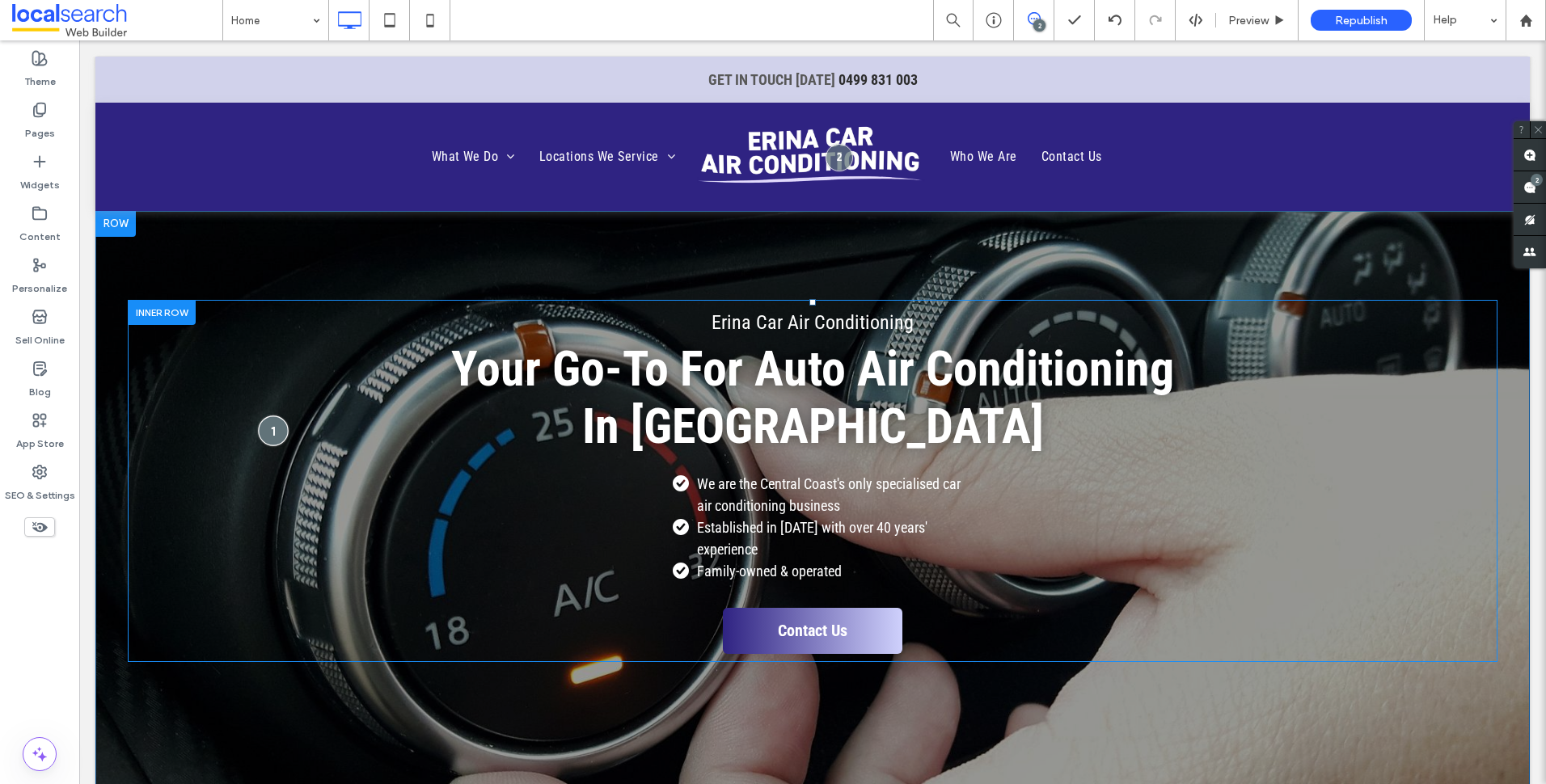
click at [278, 442] on div at bounding box center [273, 430] width 30 height 30
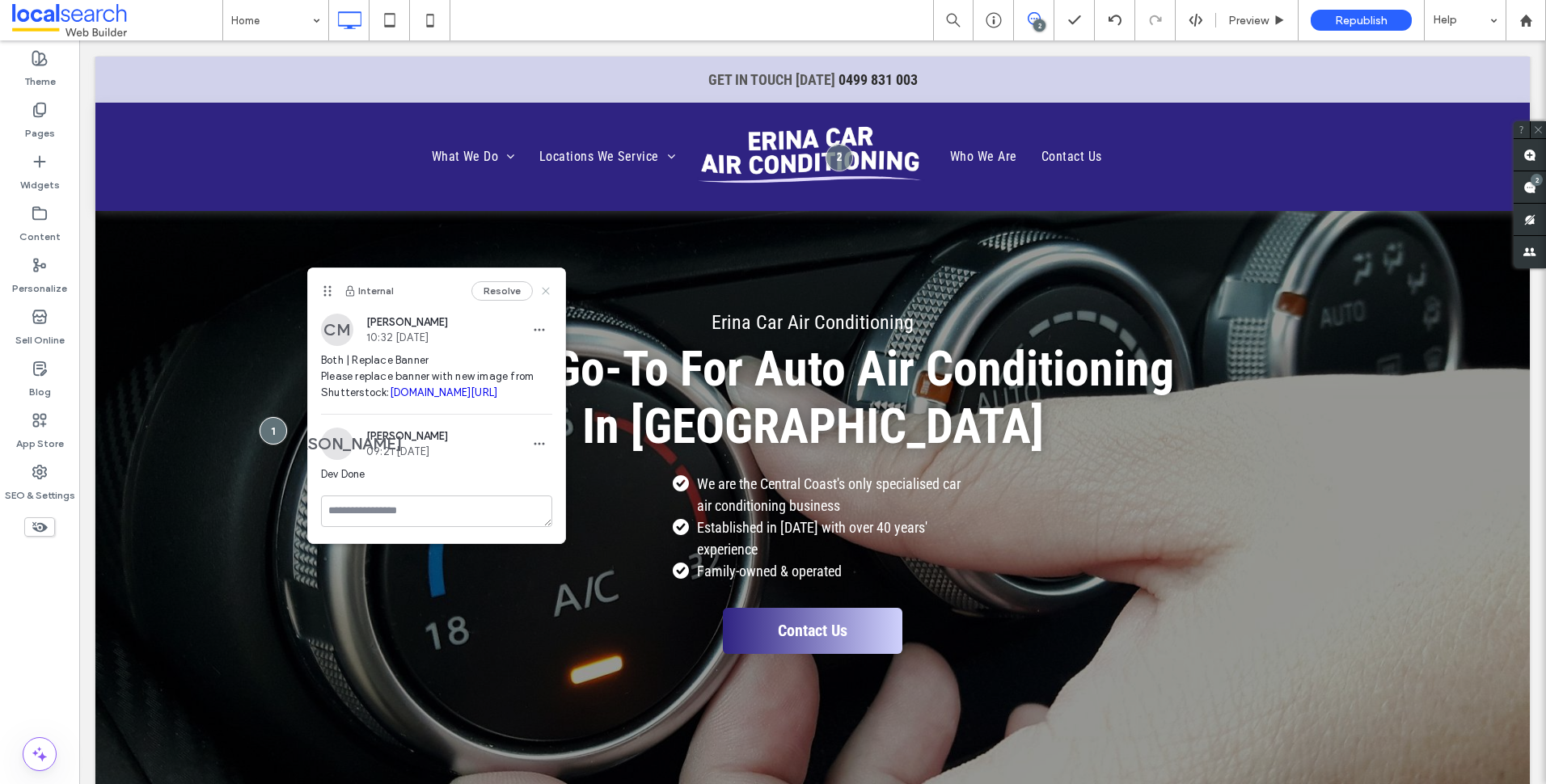
click at [546, 292] on use at bounding box center [545, 291] width 8 height 8
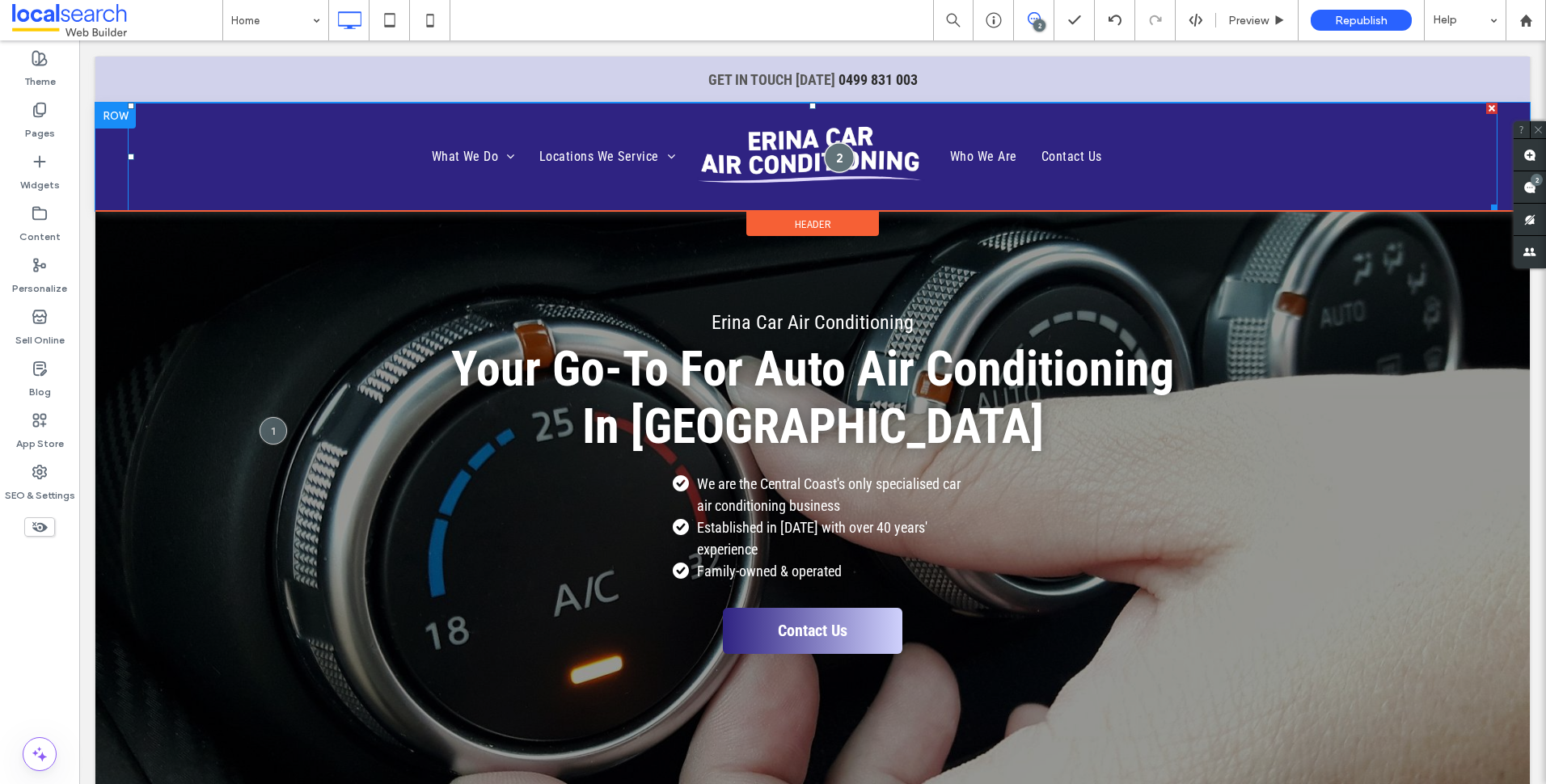
click at [830, 155] on div at bounding box center [839, 158] width 30 height 30
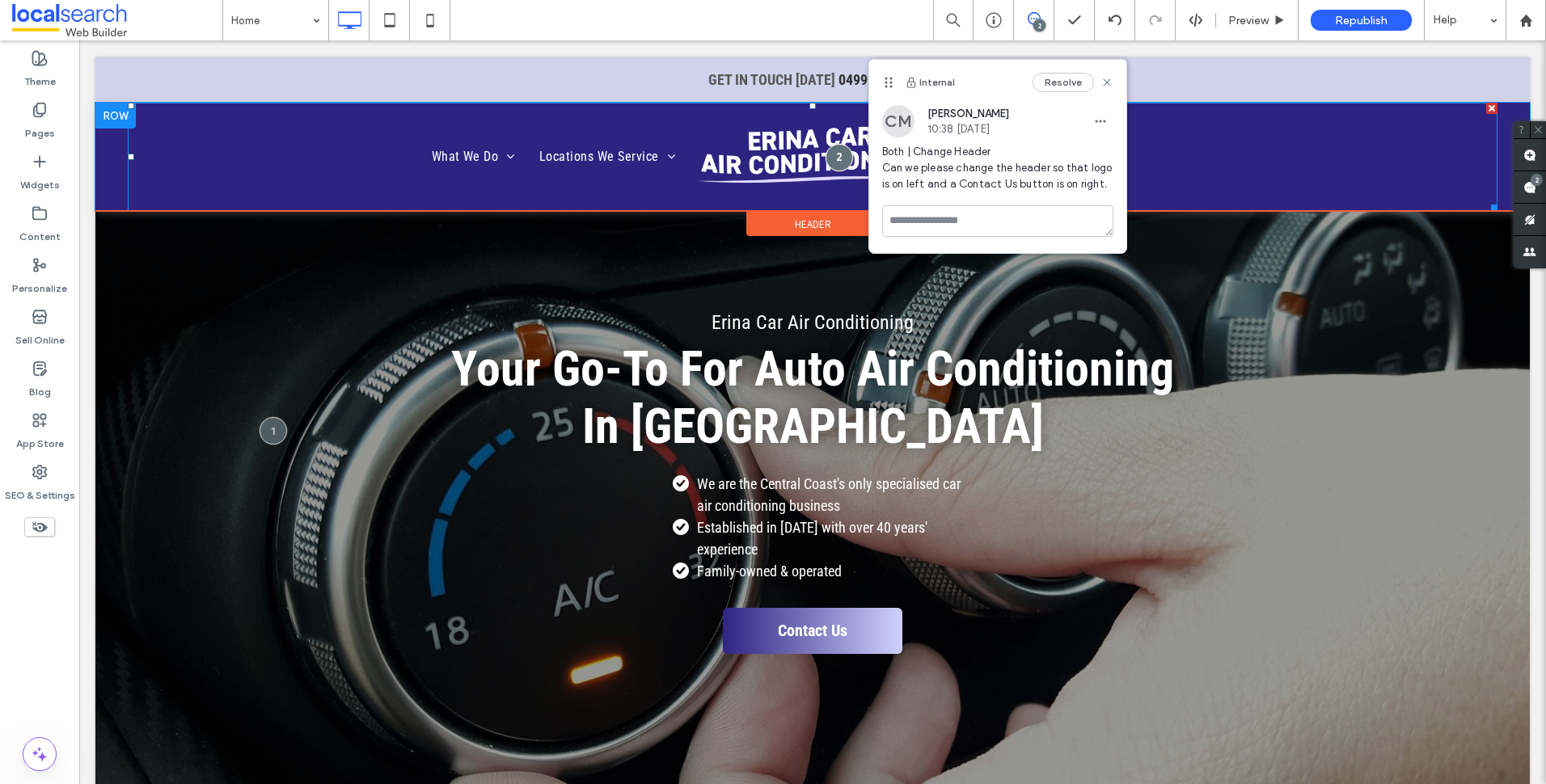
click at [331, 165] on ul "What We Do Air Conditioner System Testing Pressure Testing Leak Detection Air C…" at bounding box center [413, 156] width 547 height 97
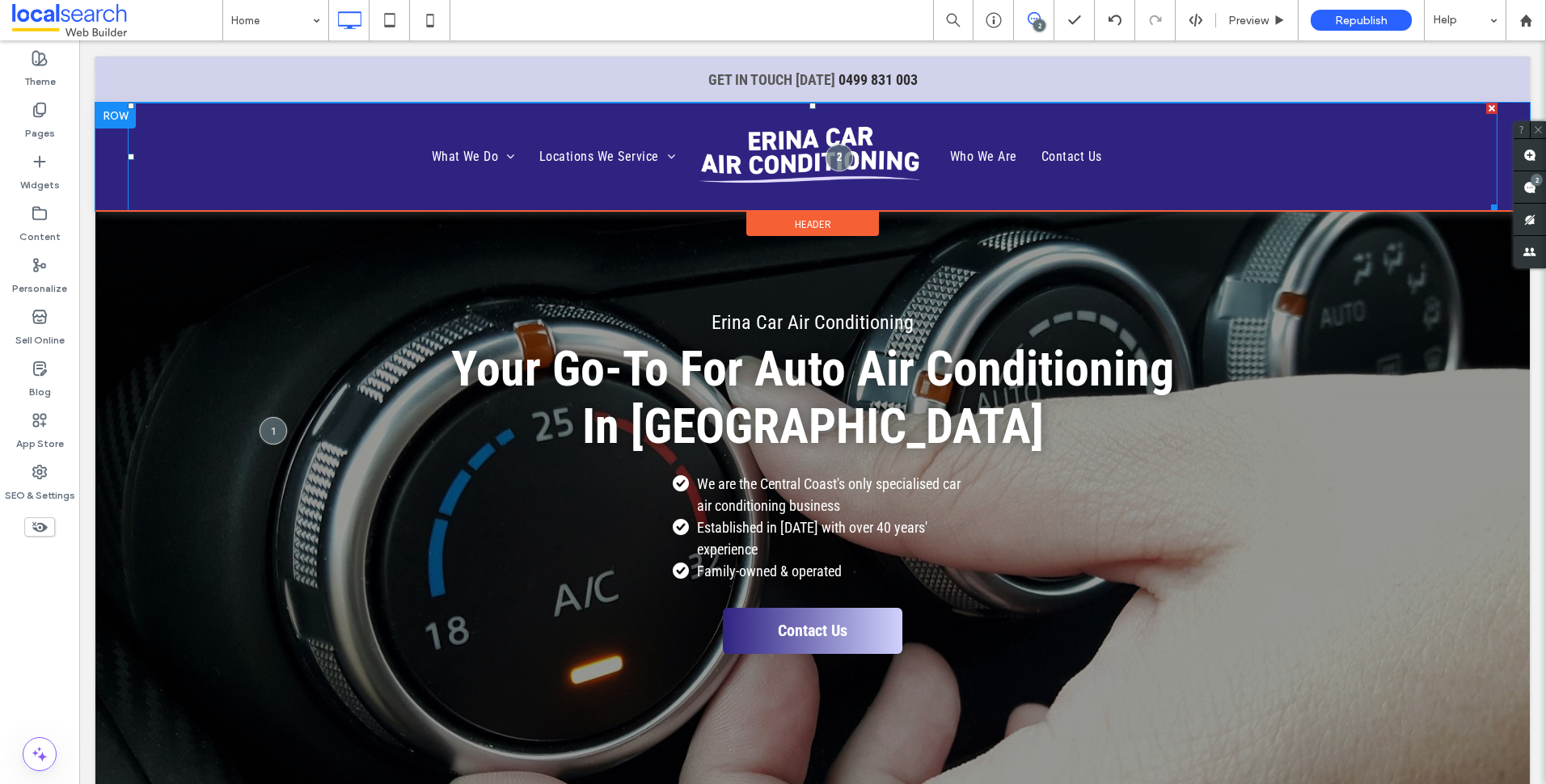
click at [331, 165] on ul "What We Do Air Conditioner System Testing Pressure Testing Leak Detection Air C…" at bounding box center [413, 156] width 547 height 97
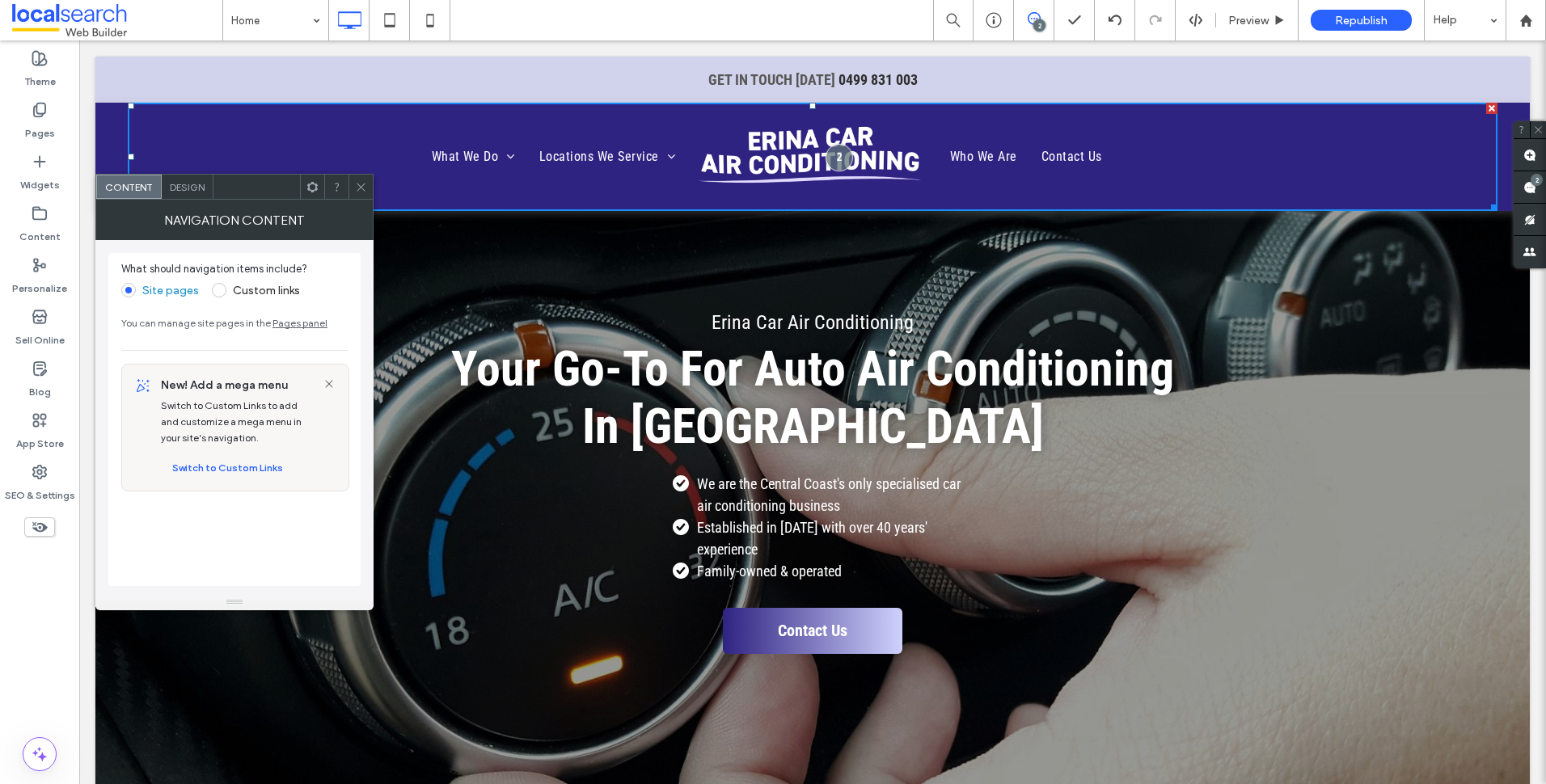
click at [360, 184] on icon at bounding box center [360, 187] width 12 height 12
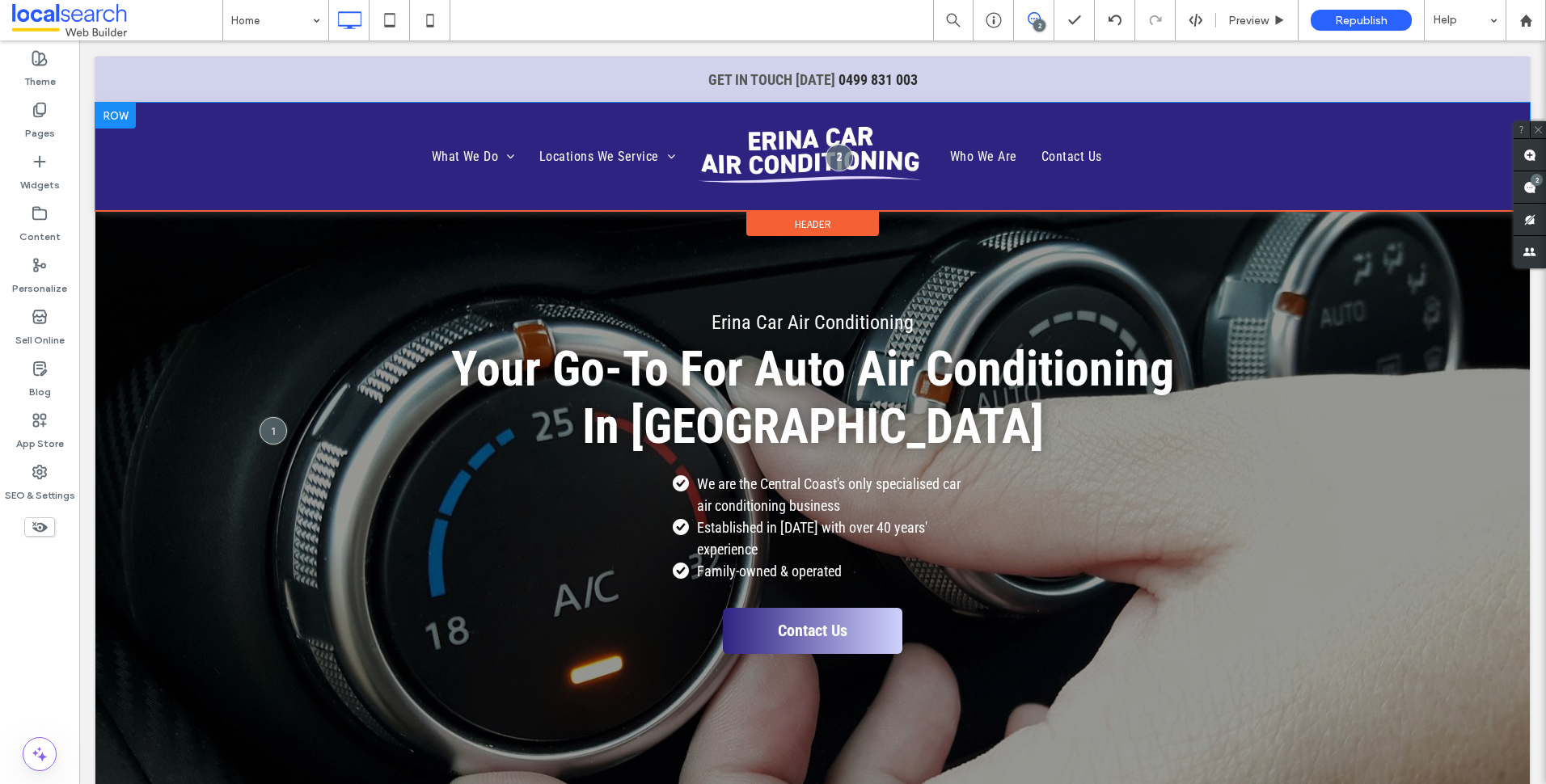
click at [113, 111] on div at bounding box center [115, 115] width 40 height 26
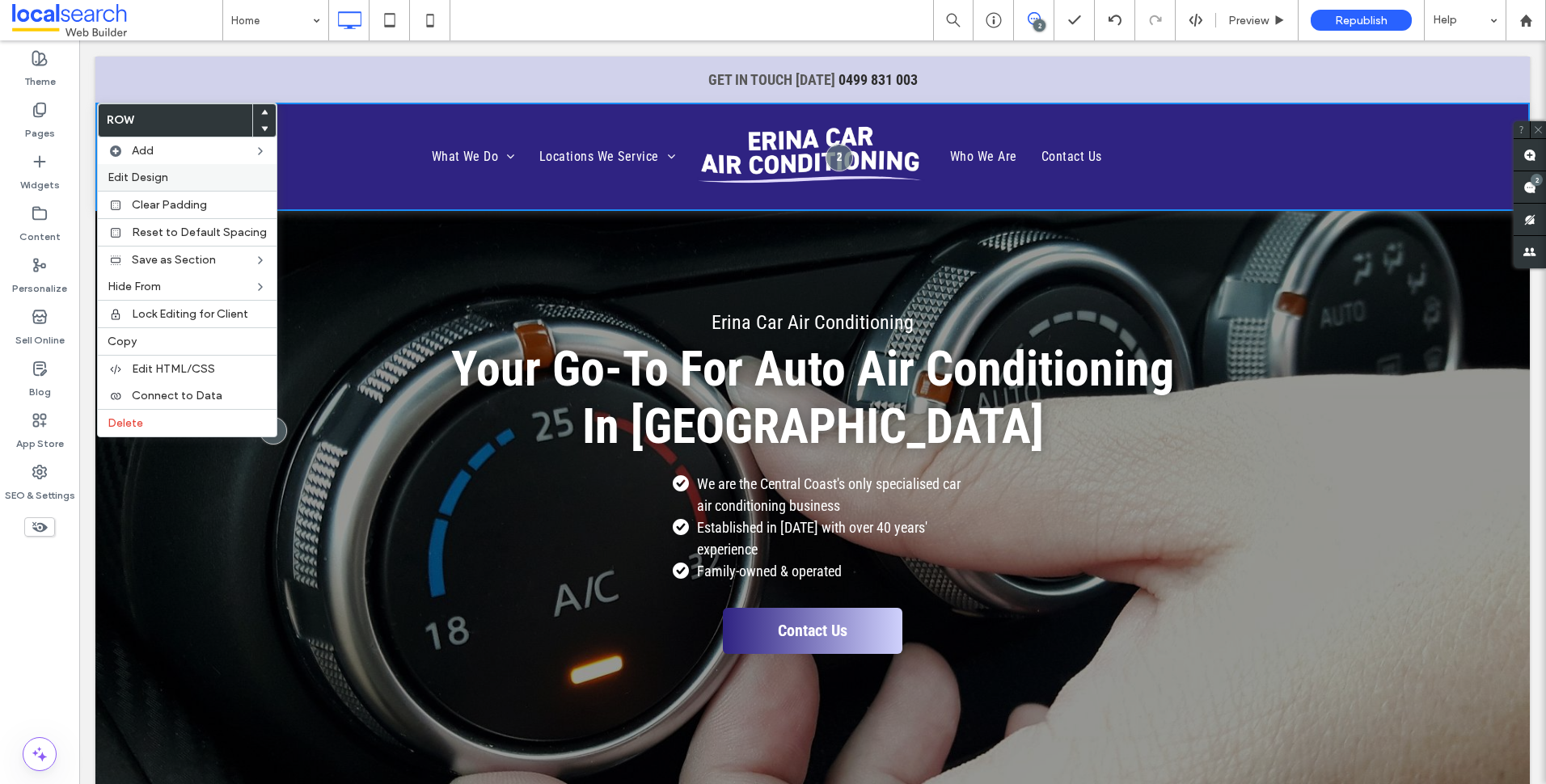
click at [173, 174] on label "Edit Design" at bounding box center [188, 177] width 159 height 14
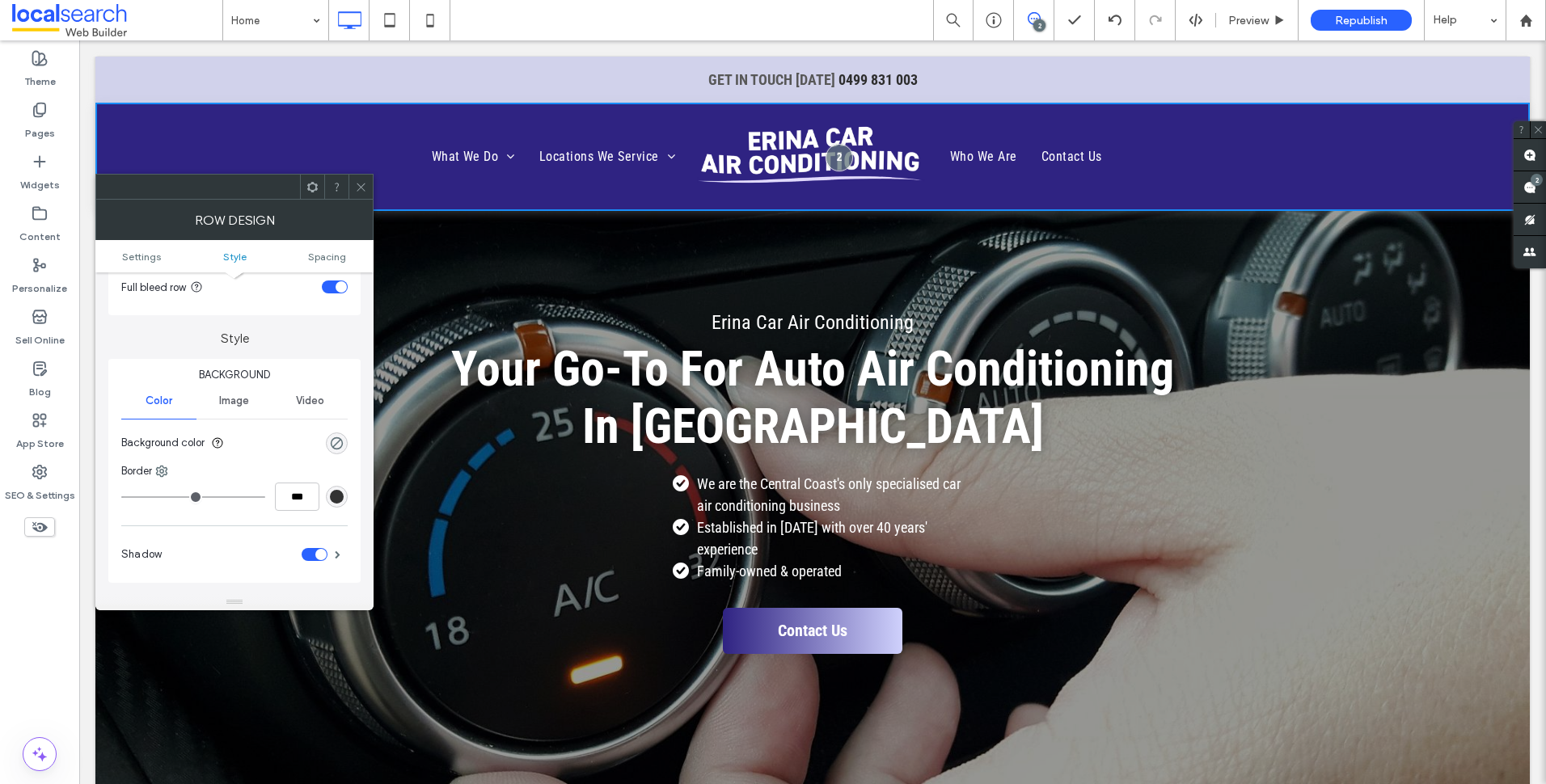
scroll to position [161, 0]
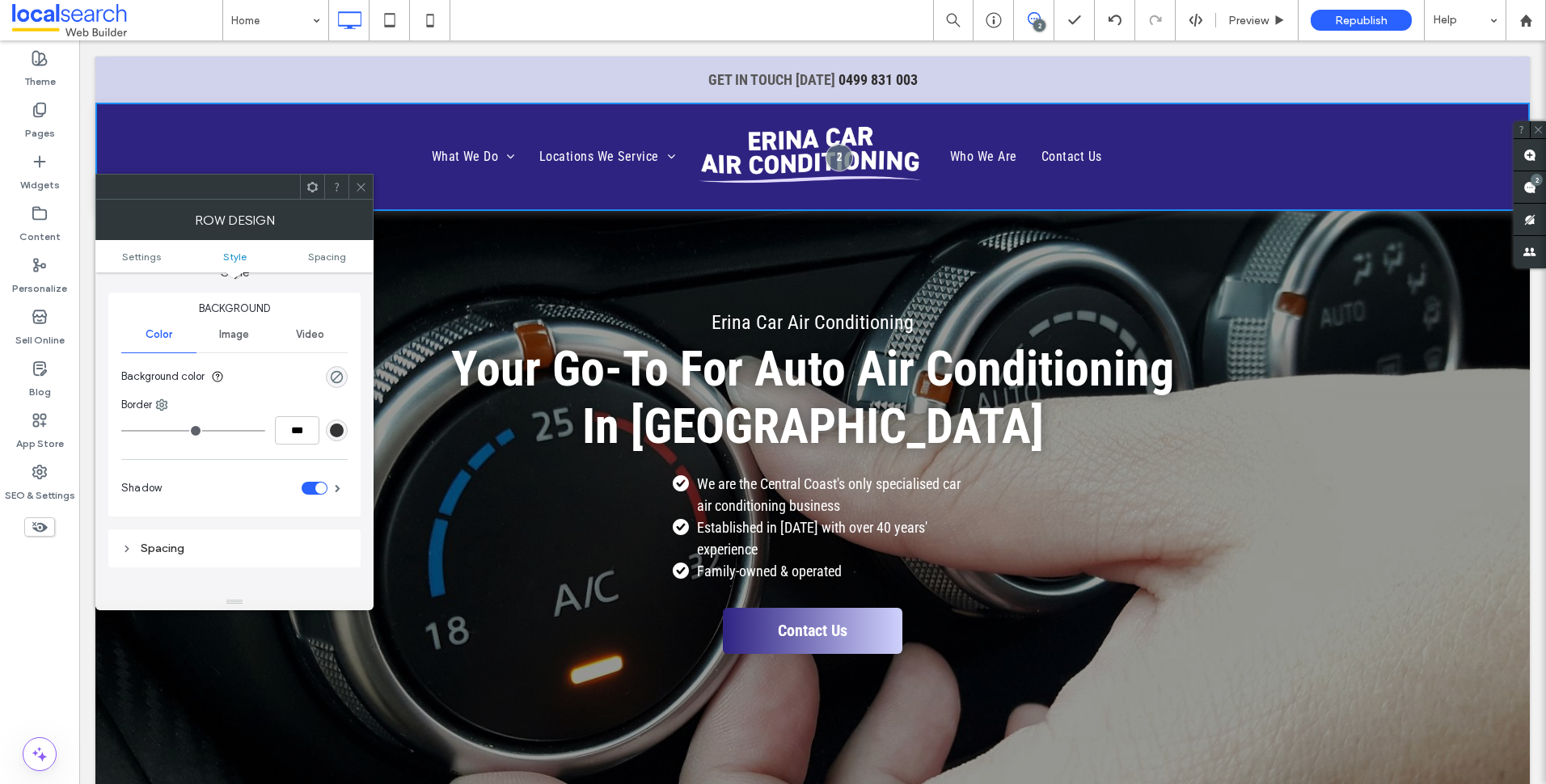
click at [243, 337] on span "Image" at bounding box center [235, 335] width 30 height 13
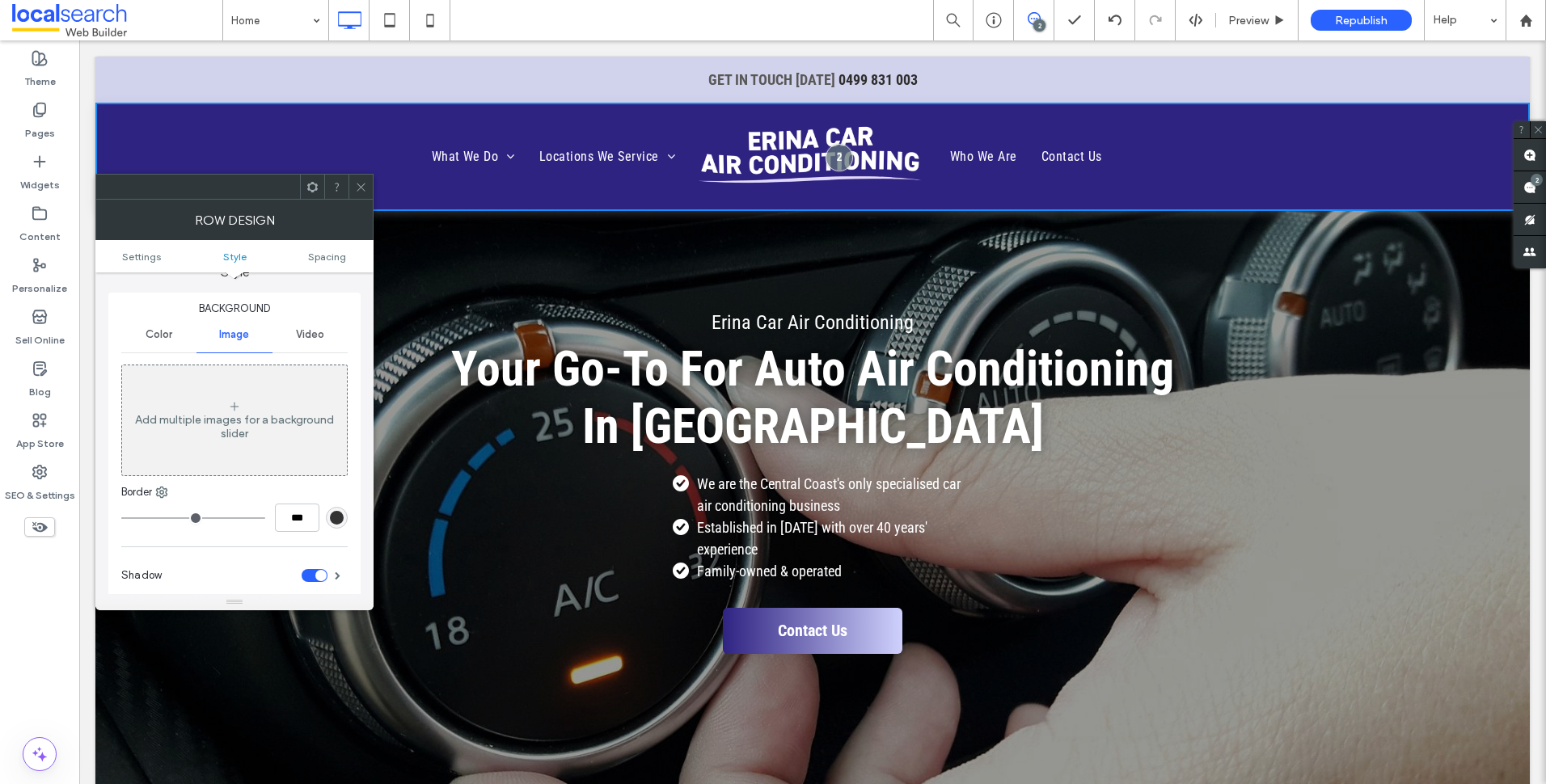
click at [354, 203] on div "Row Design" at bounding box center [235, 219] width 278 height 40
click at [357, 196] on span at bounding box center [360, 187] width 12 height 24
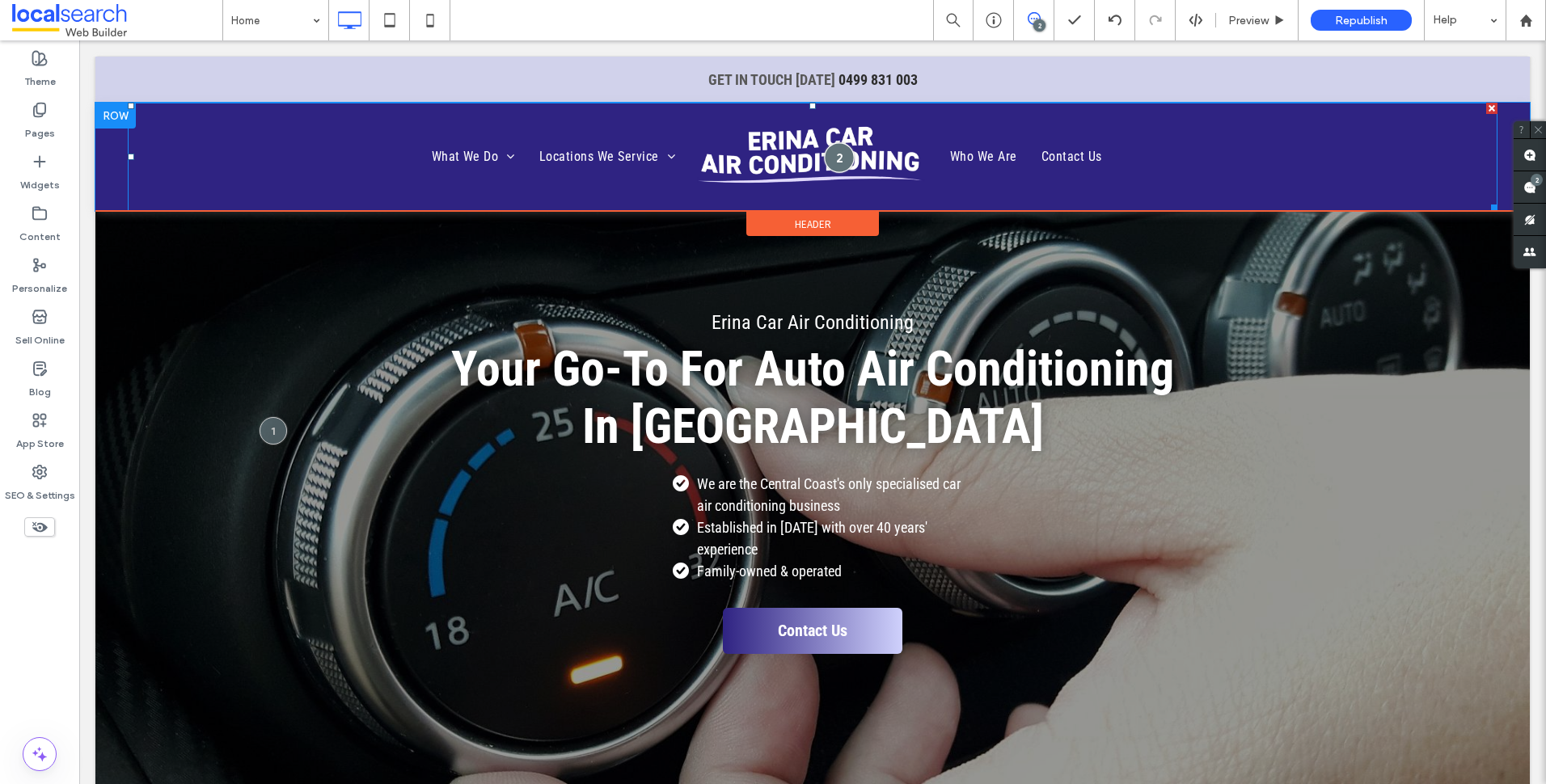
click at [840, 149] on div at bounding box center [839, 158] width 30 height 30
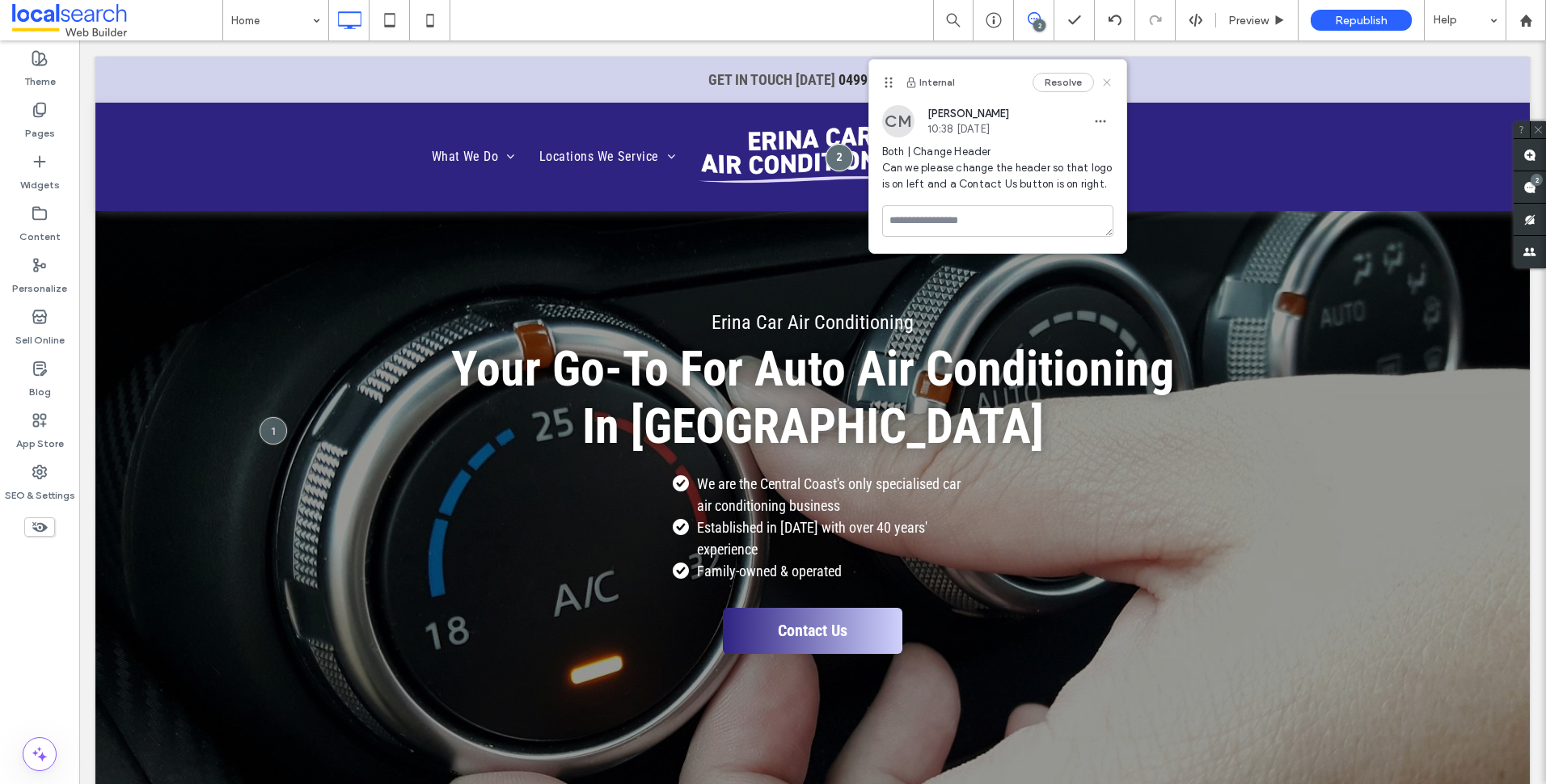
click at [1109, 84] on use at bounding box center [1107, 83] width 8 height 8
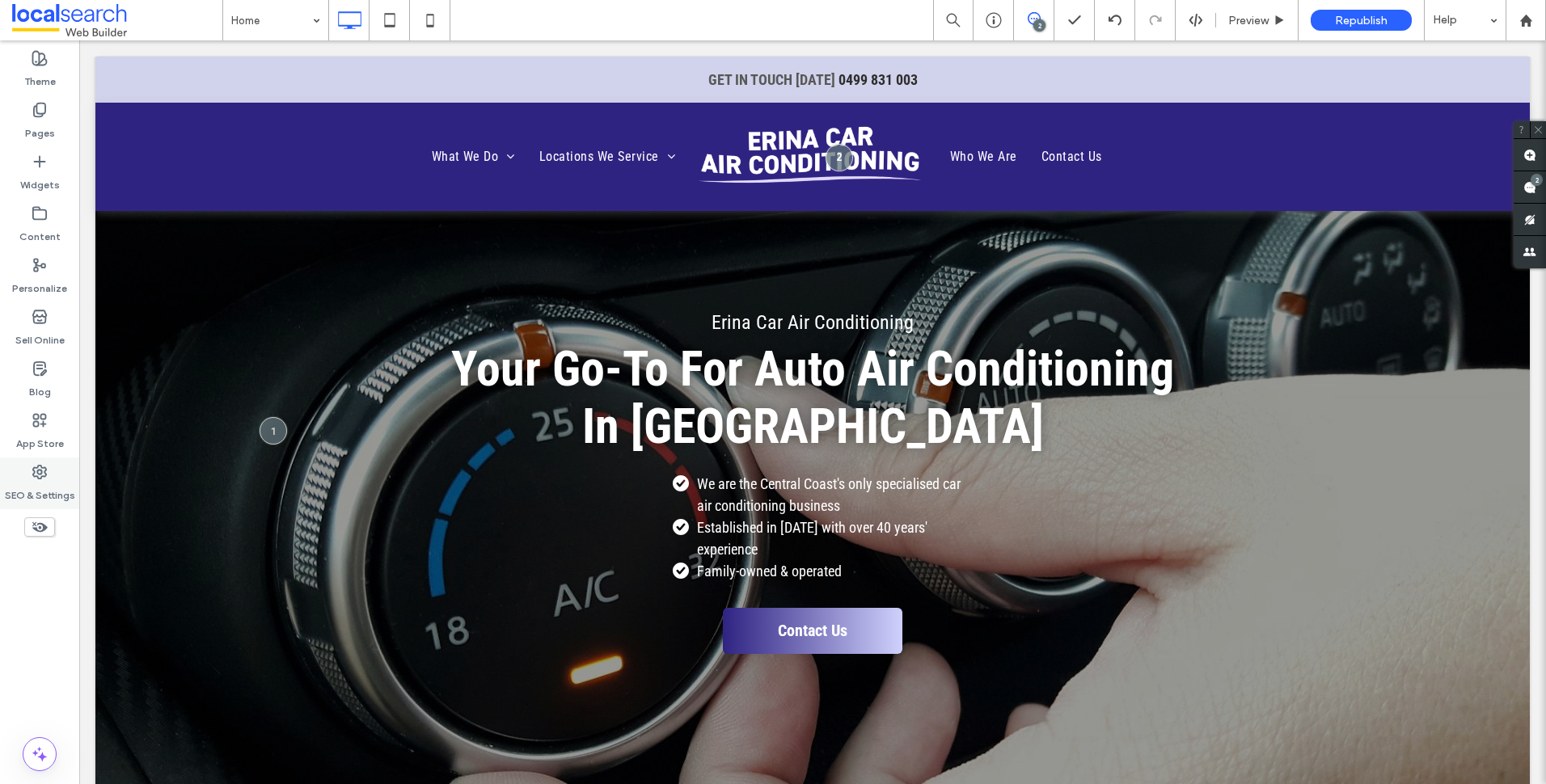
click at [50, 474] on div "SEO & Settings" at bounding box center [39, 483] width 79 height 52
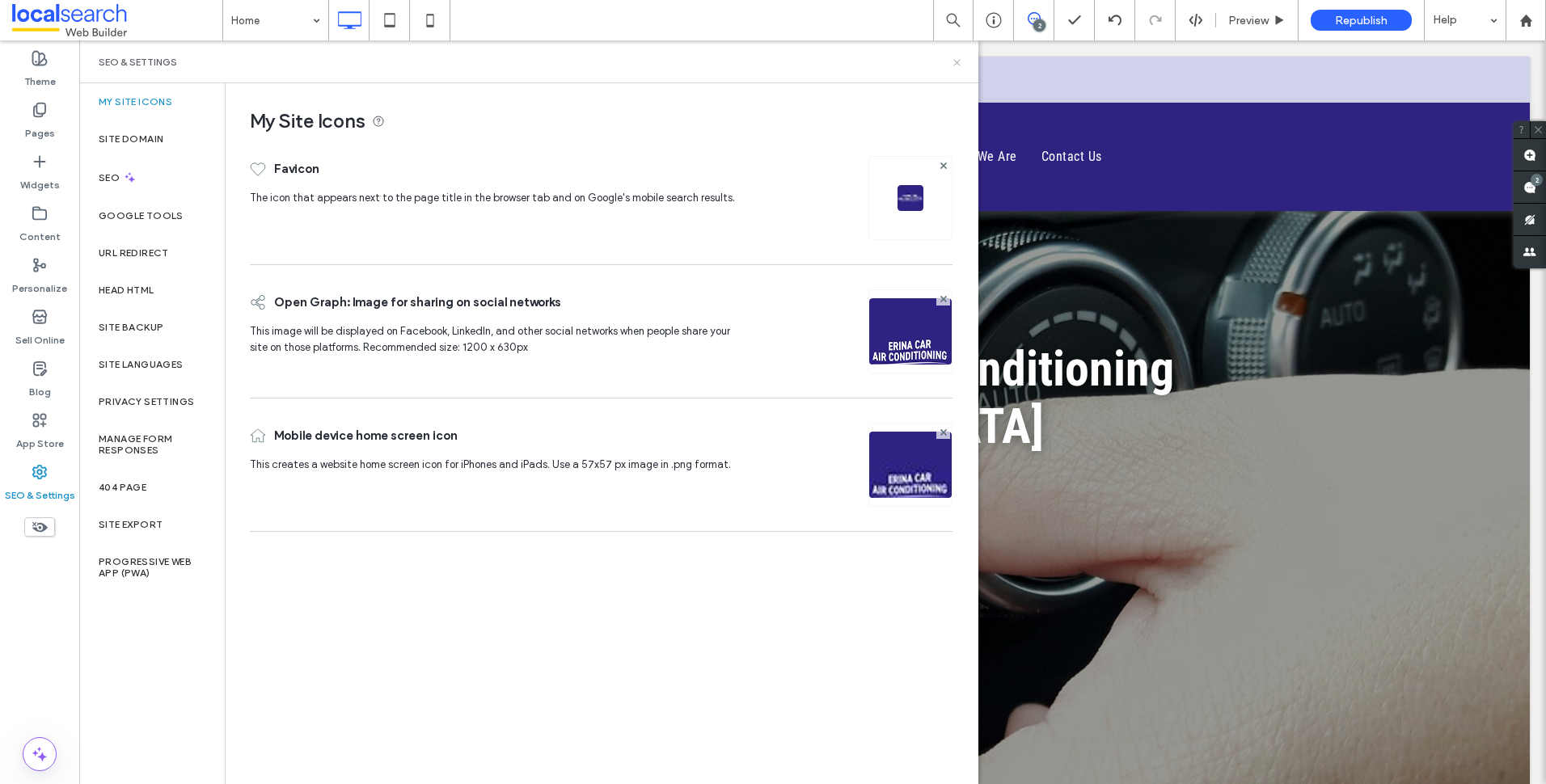
click at [958, 62] on icon at bounding box center [957, 62] width 12 height 12
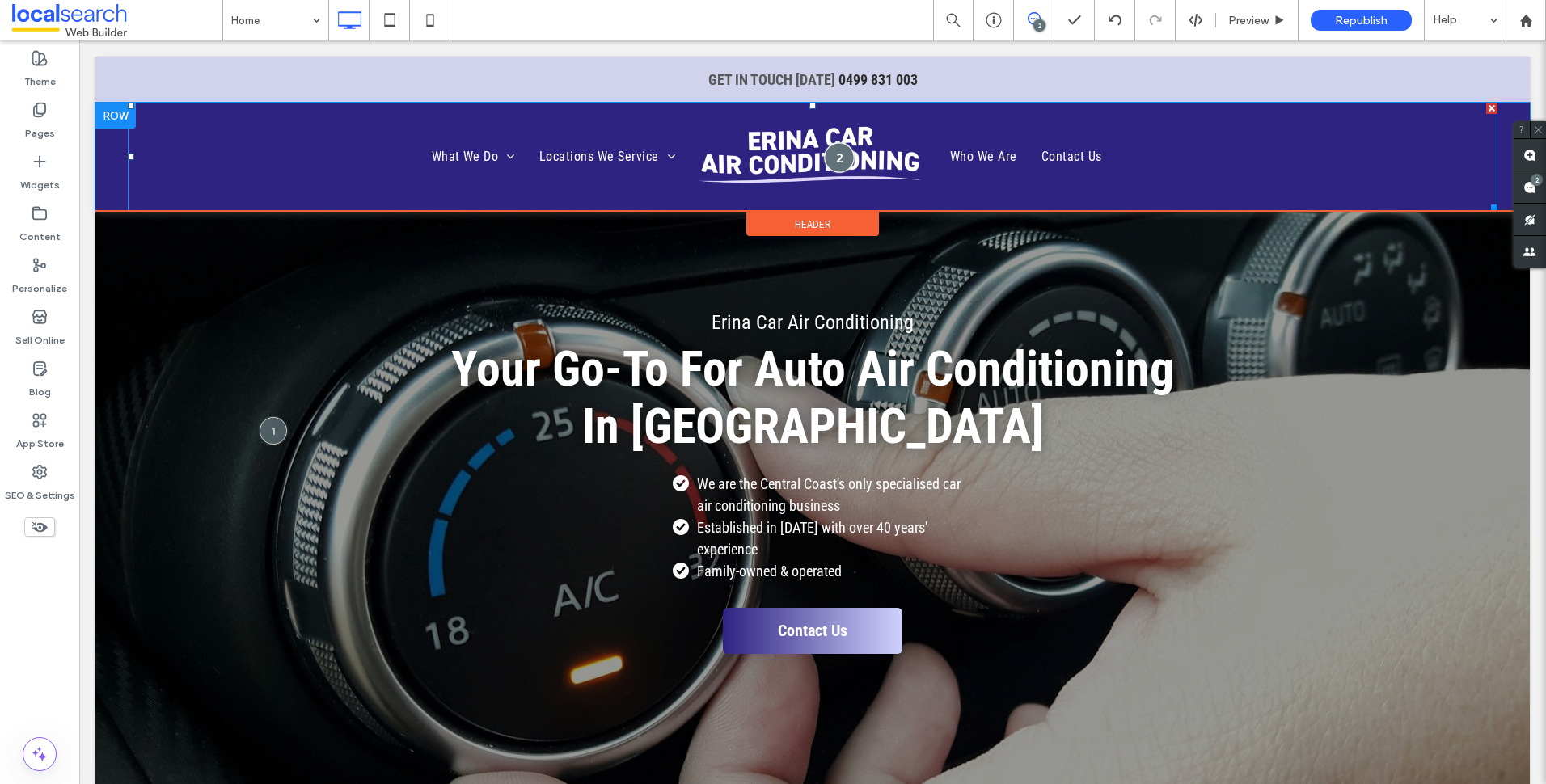
click at [834, 146] on div at bounding box center [839, 158] width 30 height 30
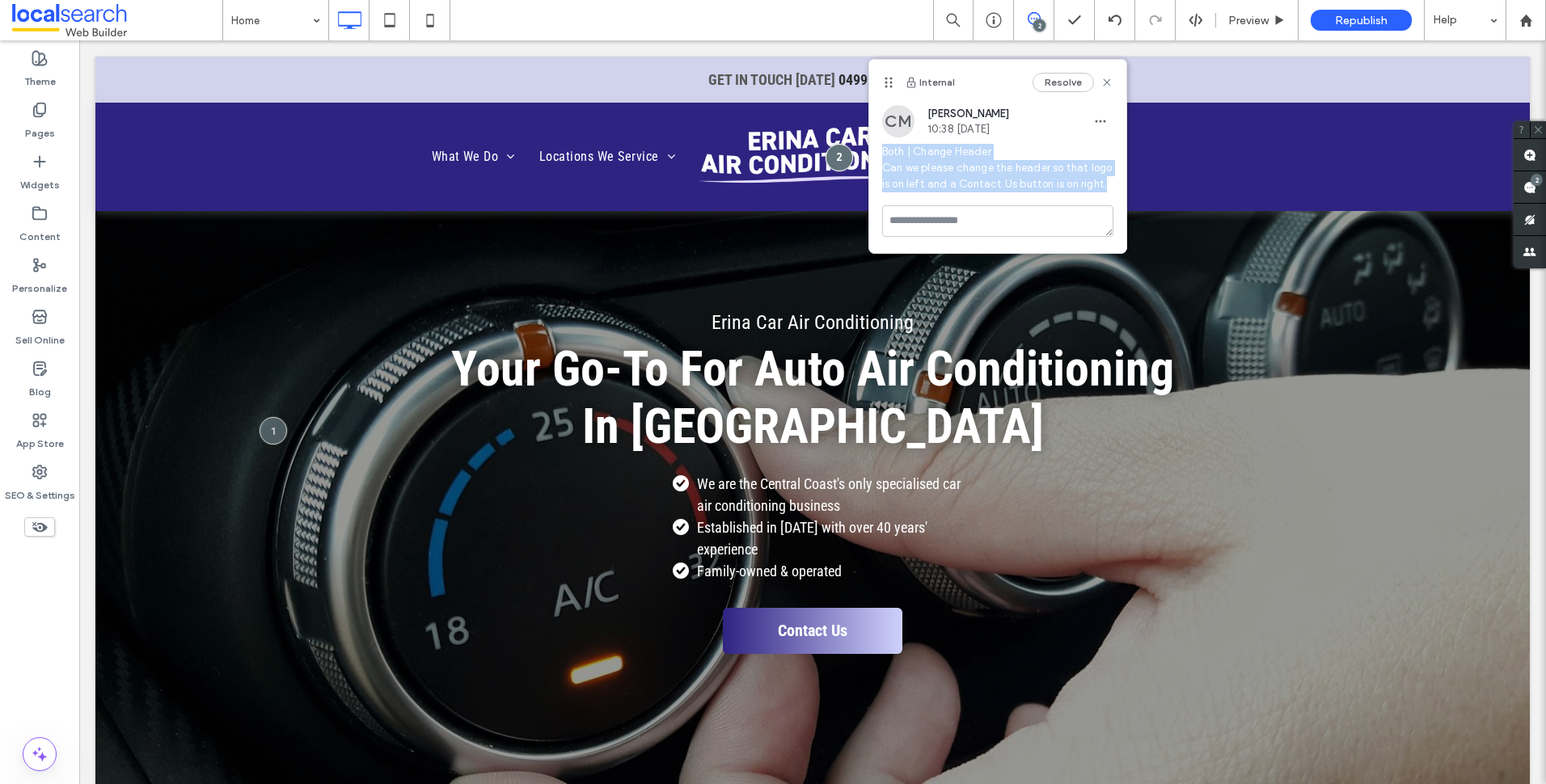
drag, startPoint x: 1112, startPoint y: 182, endPoint x: 879, endPoint y: 149, distance: 235.3
click at [879, 149] on div "CM Chayce McLoughlin 10:38 Sep 11 2025 Both | Change Header Can we please chang…" at bounding box center [998, 155] width 257 height 100
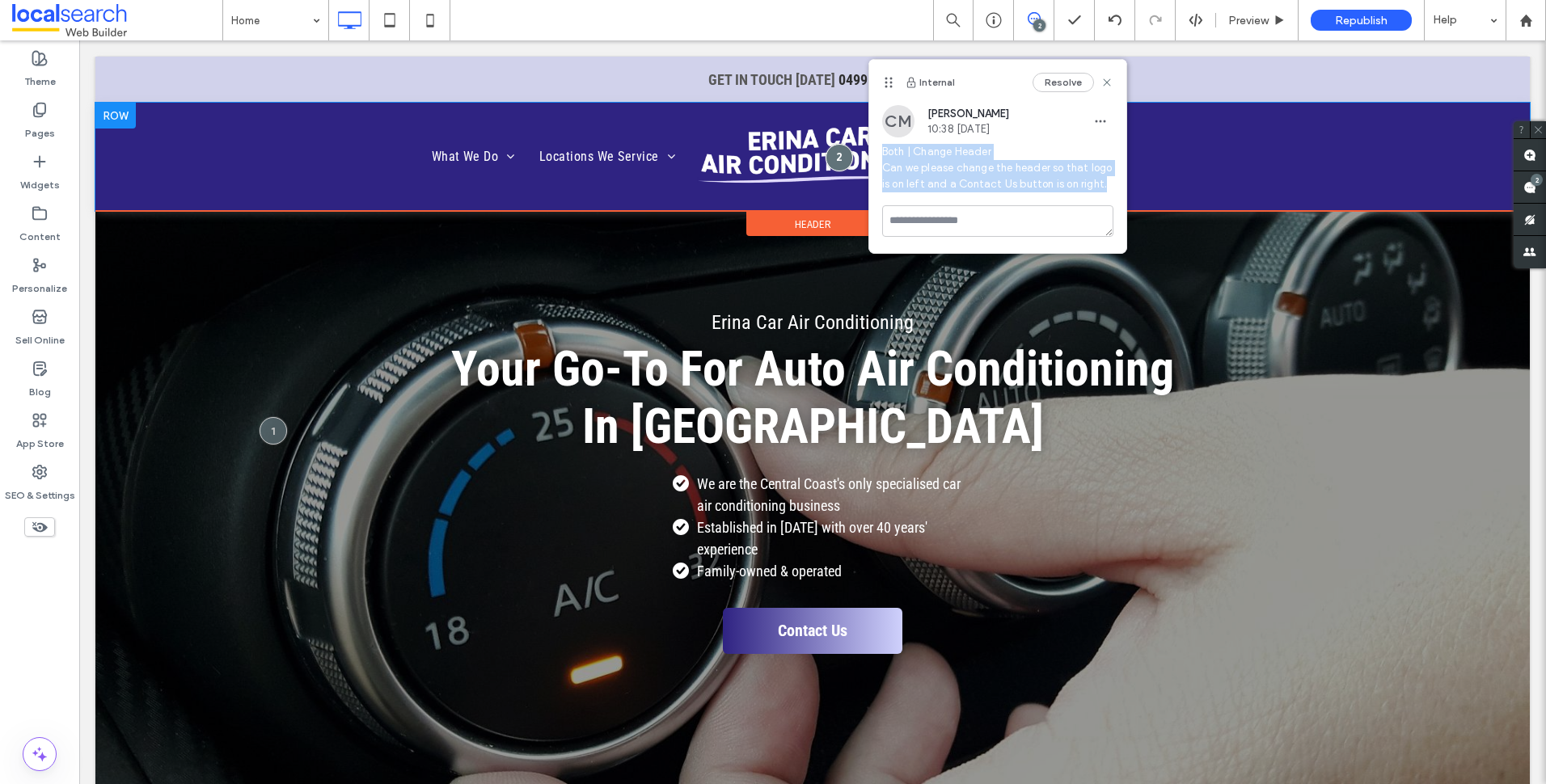
copy span "Both | Change Header Can we please change the header so that logo is on left an…"
click at [836, 166] on div at bounding box center [839, 158] width 30 height 30
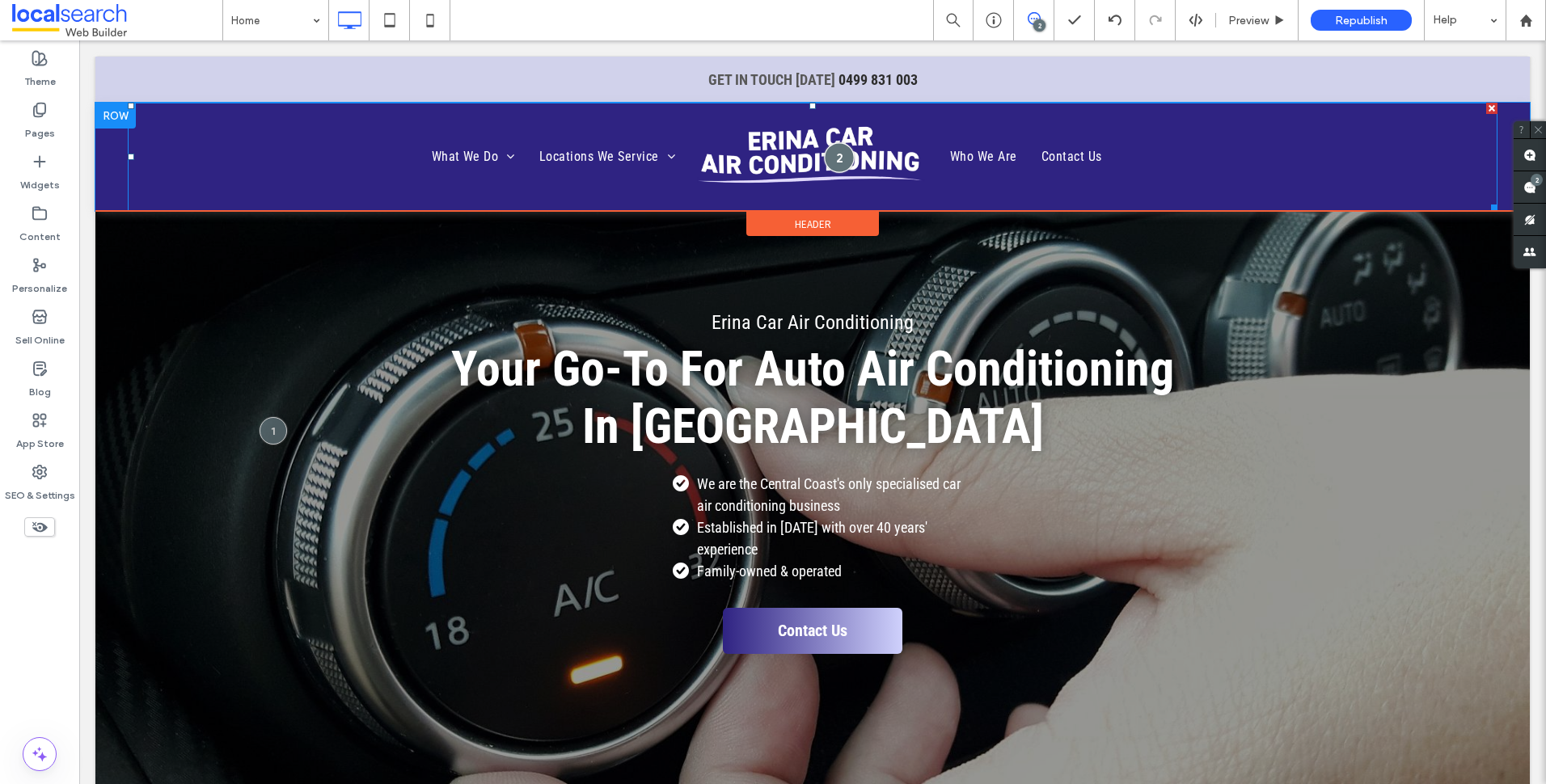
click at [826, 159] on div at bounding box center [839, 158] width 30 height 30
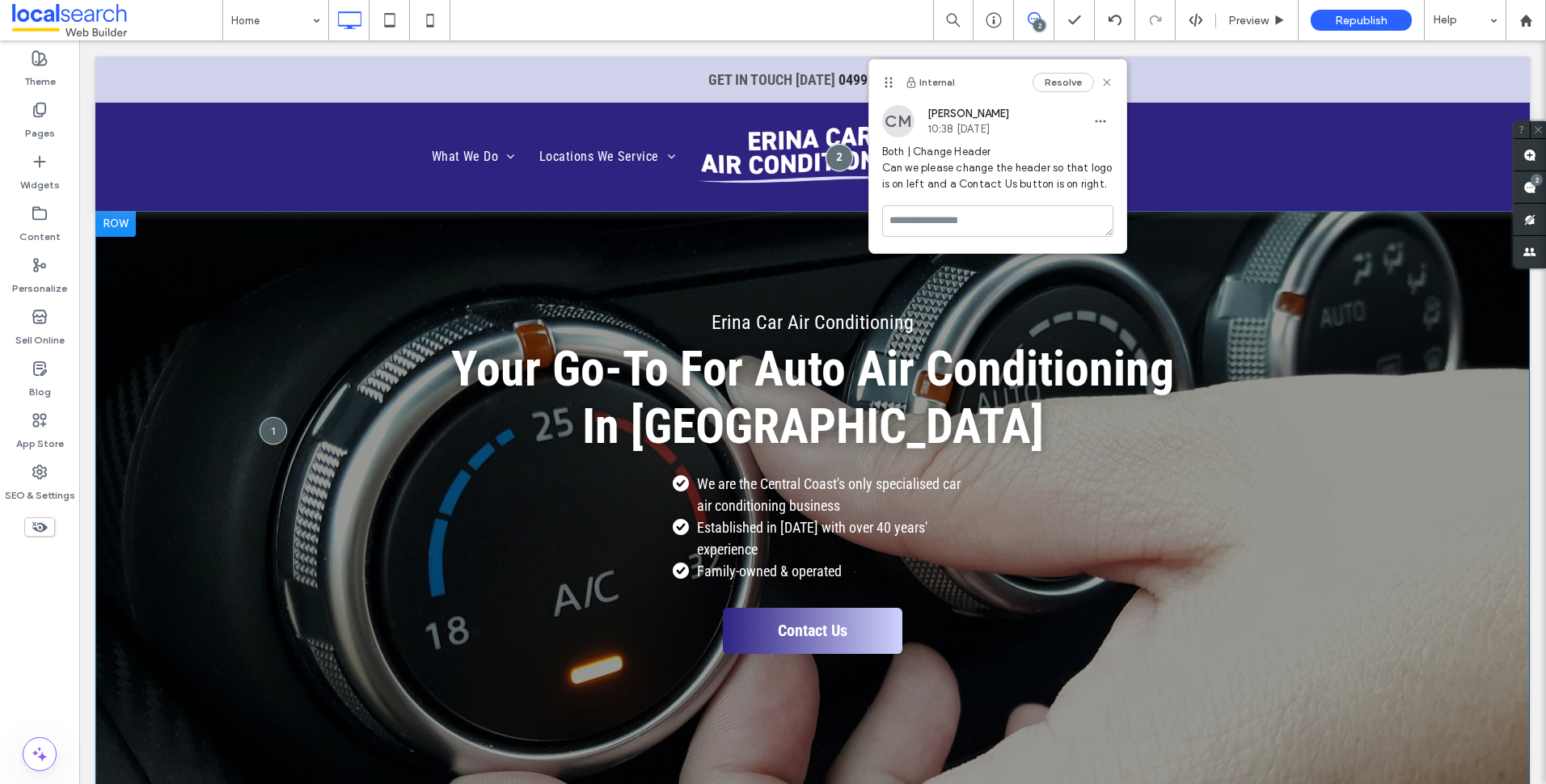
click at [1213, 279] on div "Erina Car Air Conditioning Your Go-To For Auto Air Conditioning In Erina We are…" at bounding box center [812, 509] width 1434 height 596
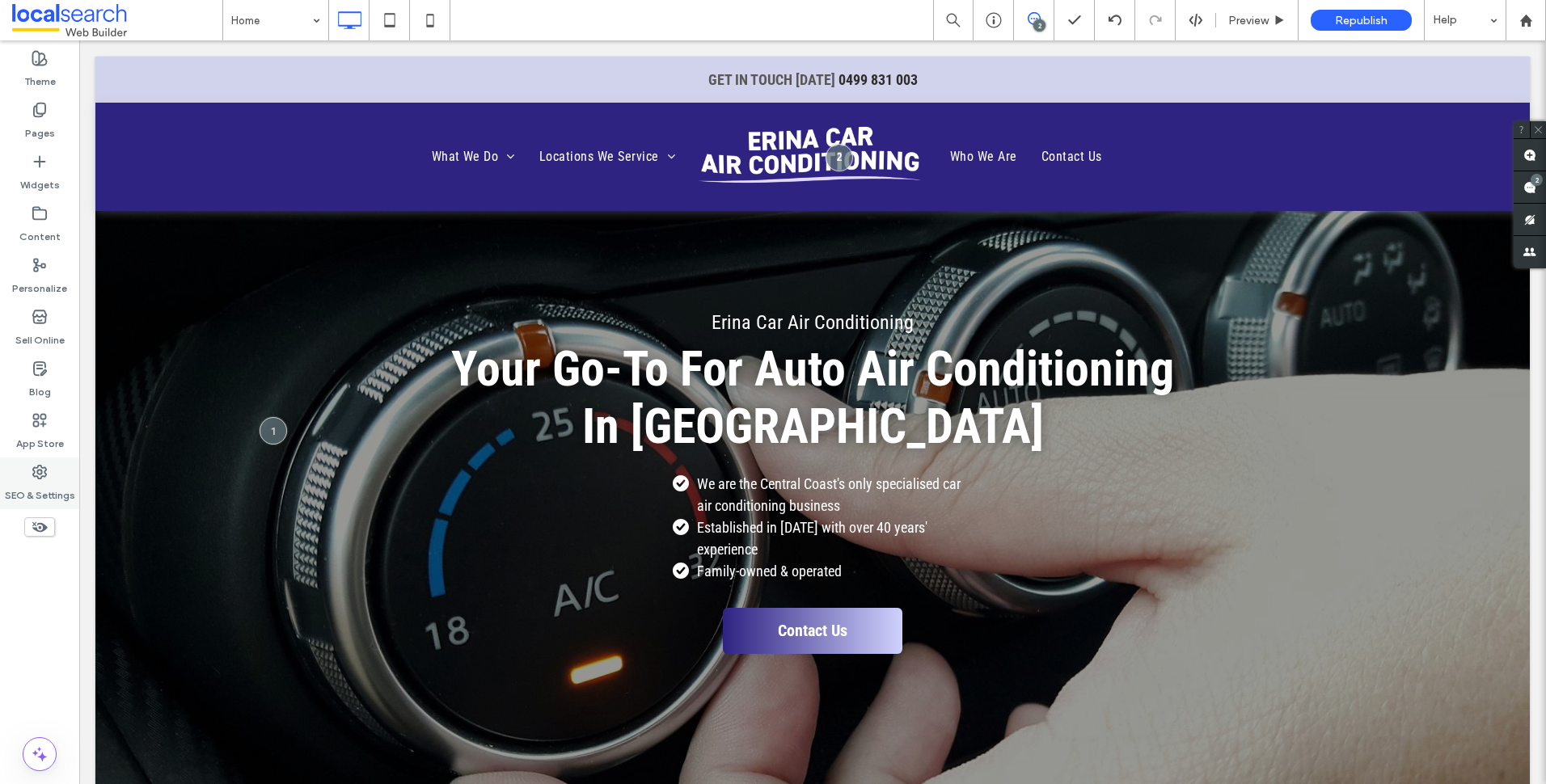
drag, startPoint x: 62, startPoint y: 479, endPoint x: 71, endPoint y: 461, distance: 20.1
click at [61, 479] on div "SEO & Settings" at bounding box center [39, 483] width 79 height 52
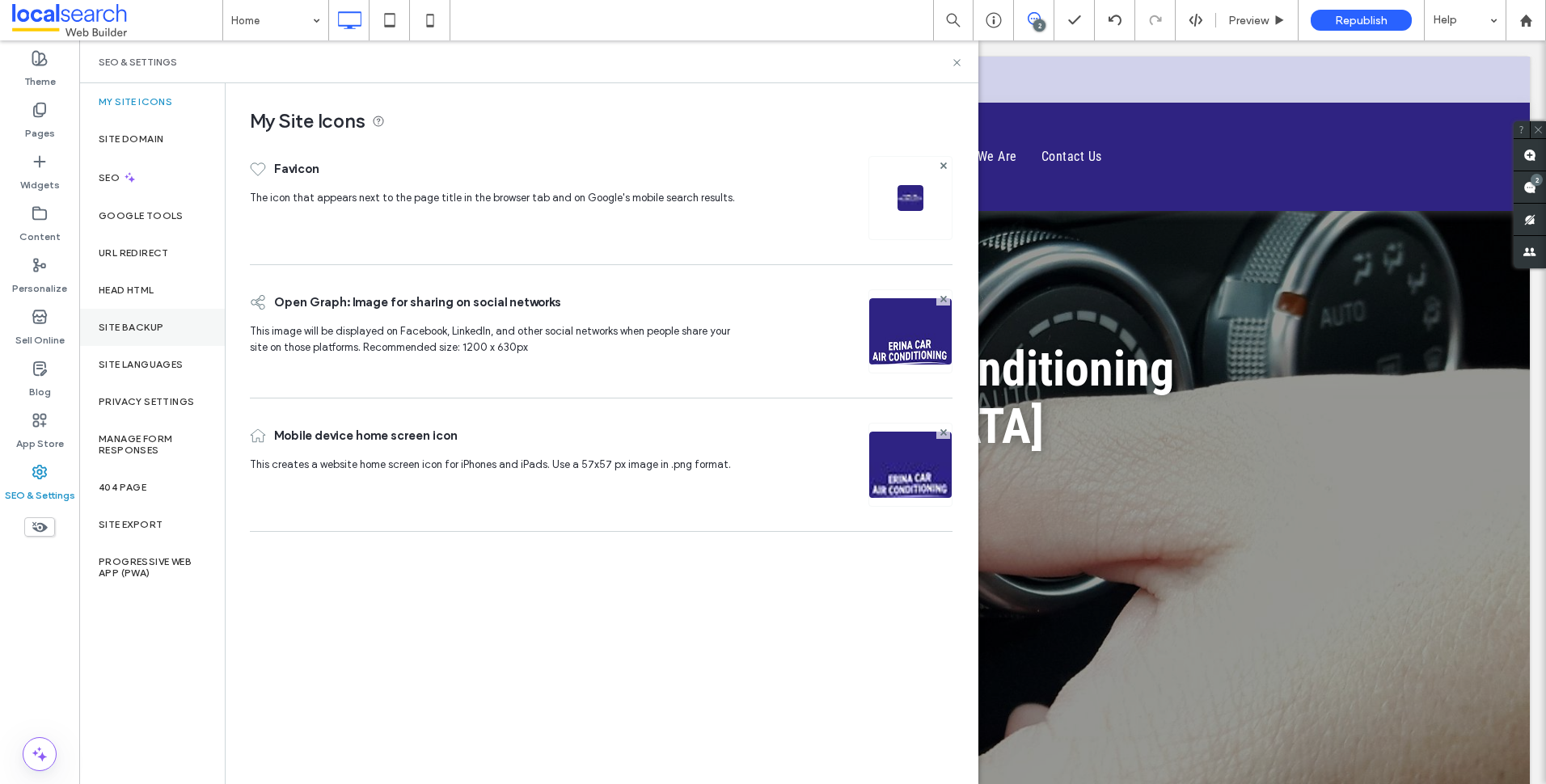
click at [165, 316] on div "Site Backup" at bounding box center [151, 327] width 145 height 38
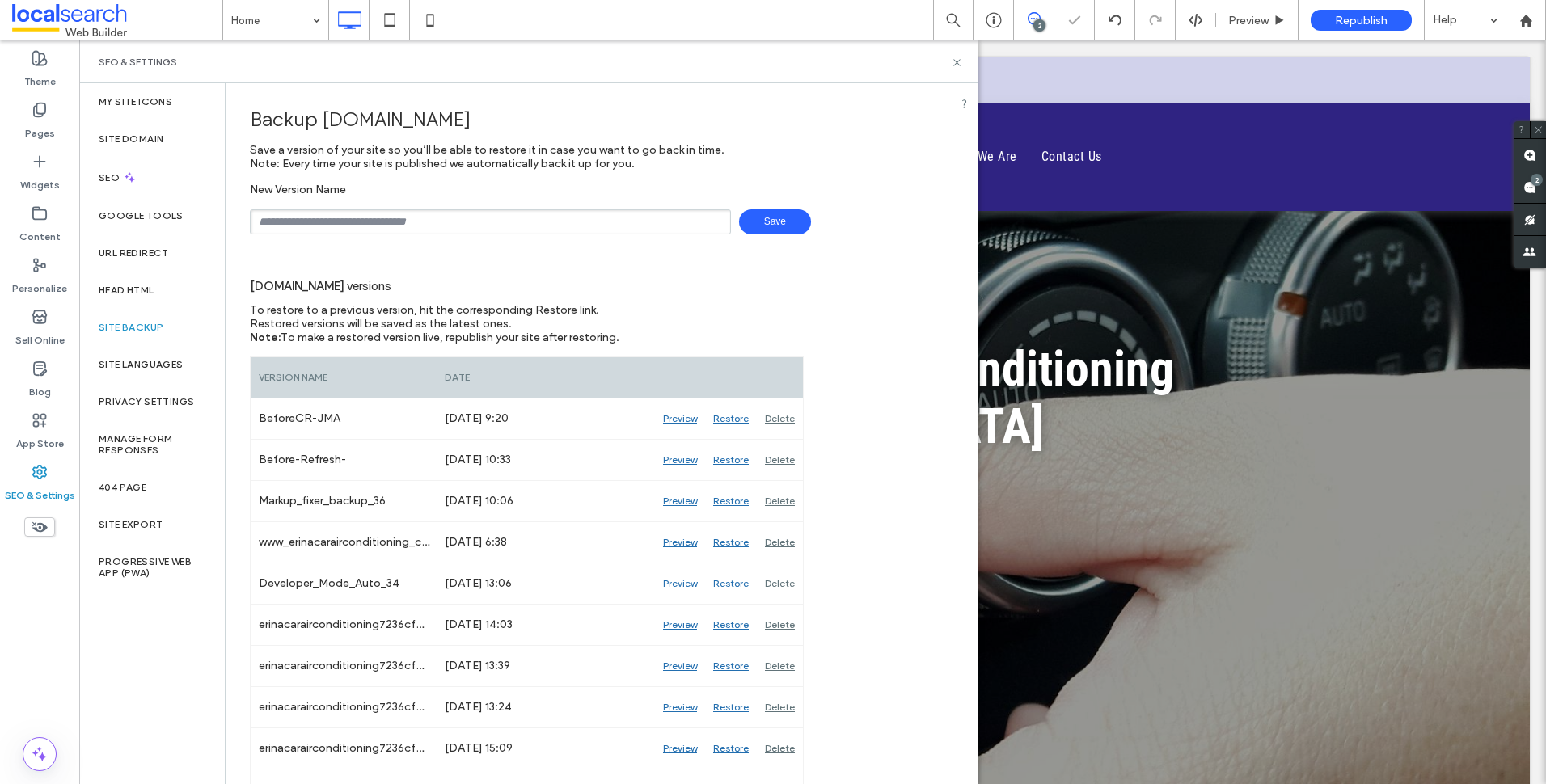
click at [485, 216] on input "text" at bounding box center [490, 221] width 481 height 25
type input "**********"
click at [961, 60] on icon at bounding box center [957, 62] width 12 height 12
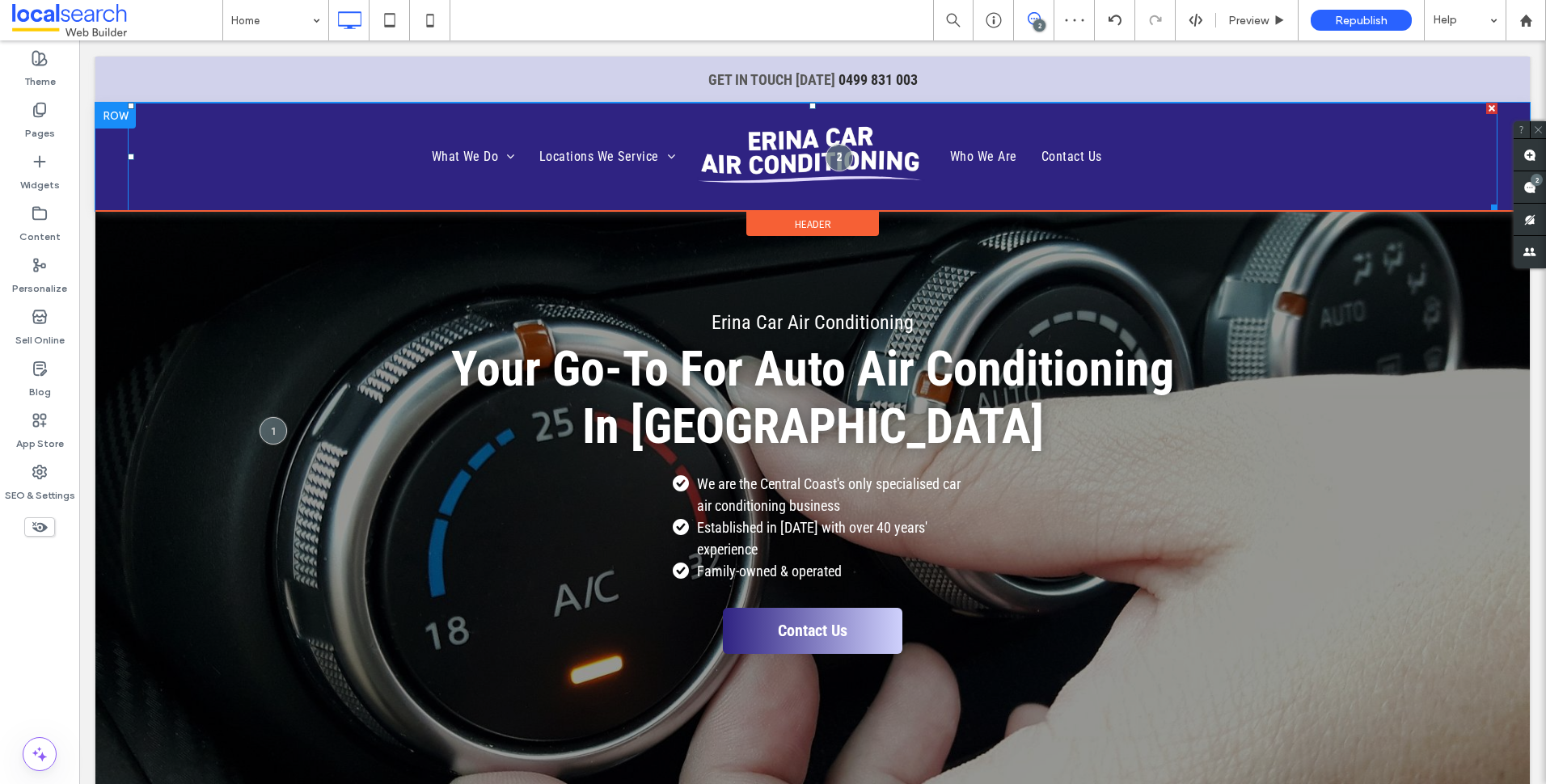
click at [1366, 128] on ul "Who We Are Contact Us" at bounding box center [1211, 156] width 547 height 97
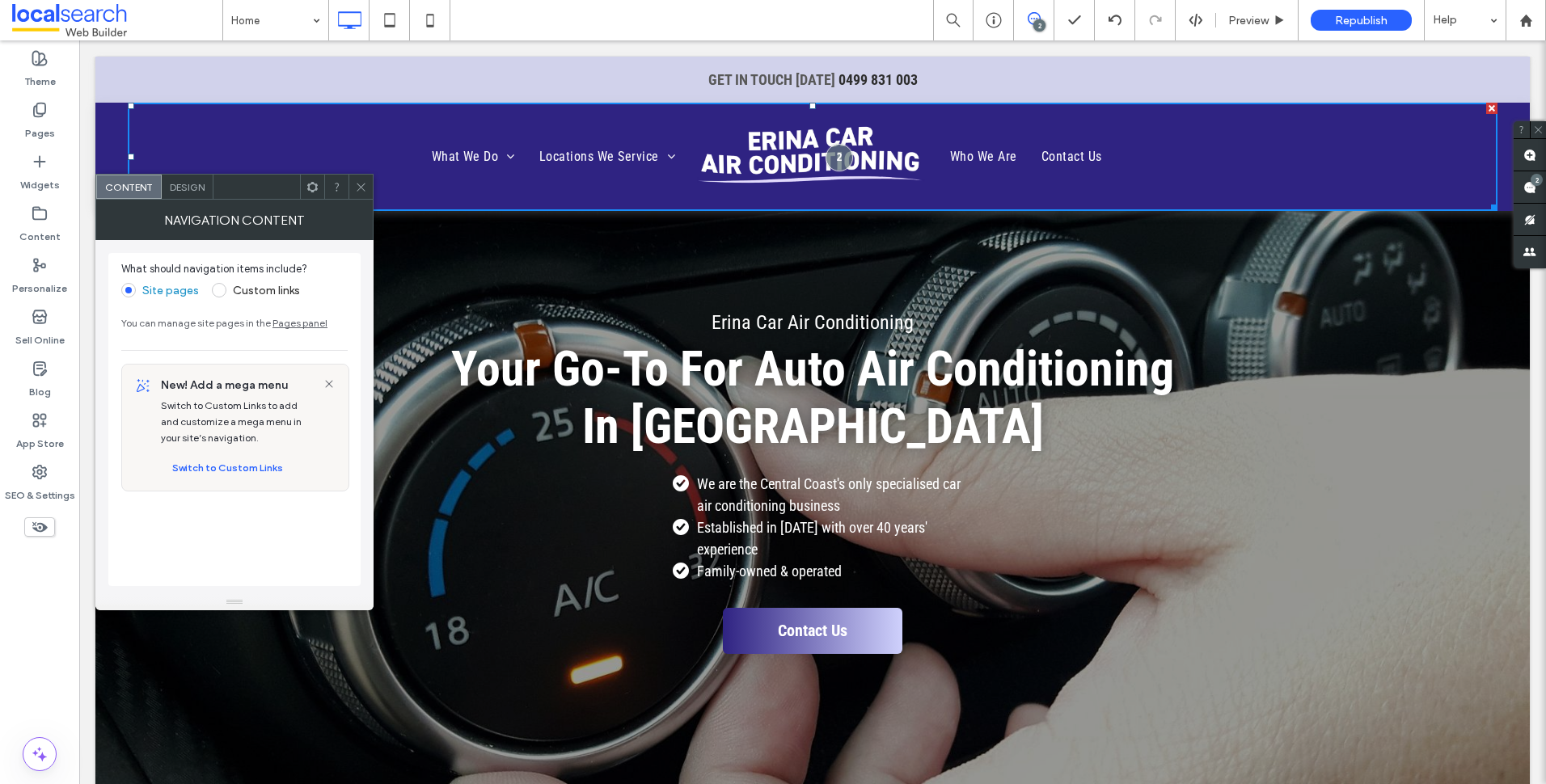
click at [359, 185] on use at bounding box center [360, 187] width 8 height 8
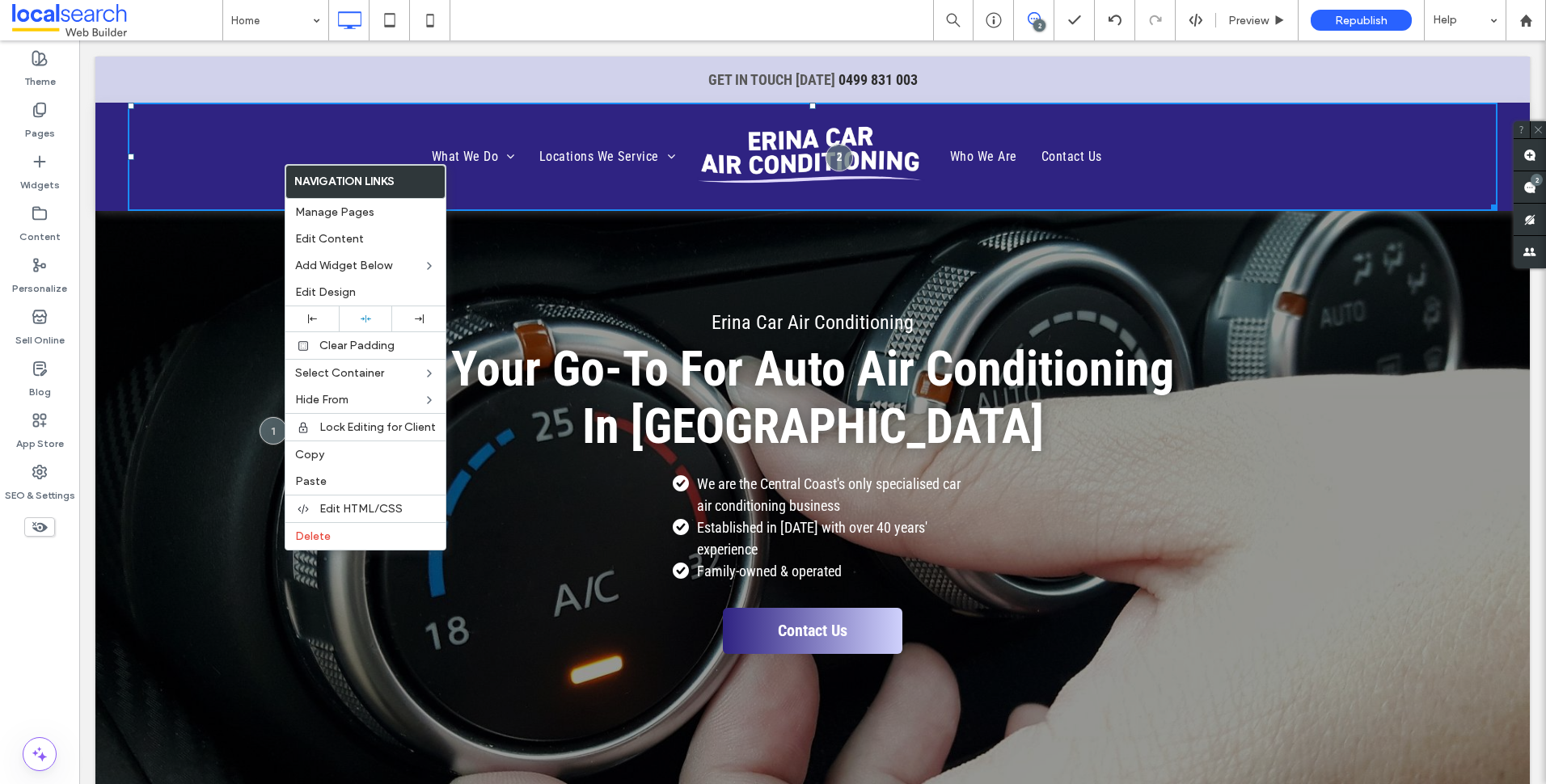
click at [117, 139] on div "What We Do Air Conditioner System Testing Pressure Testing Leak Detection Air C…" at bounding box center [812, 156] width 1434 height 108
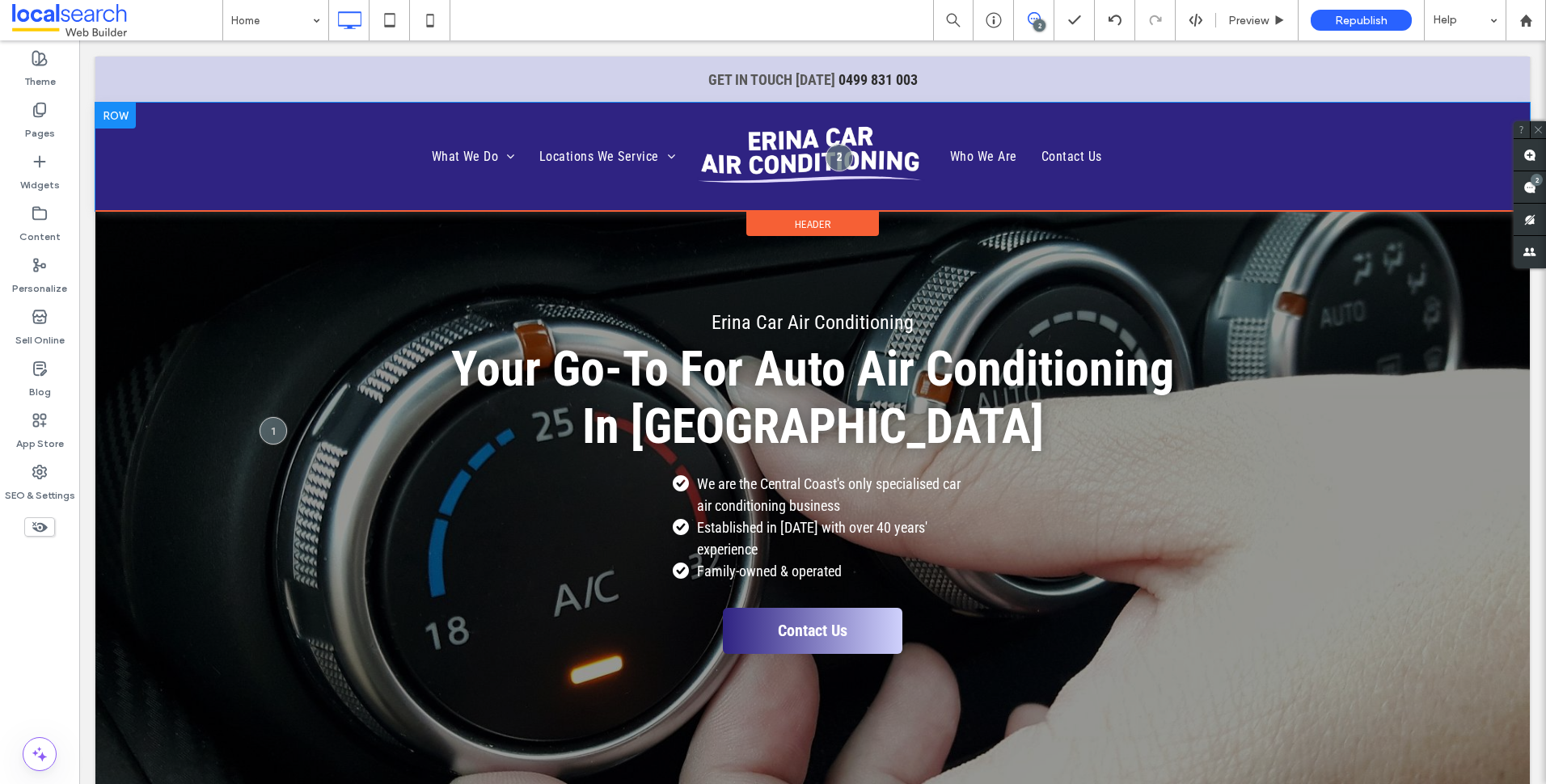
click at [117, 108] on div at bounding box center [115, 115] width 40 height 26
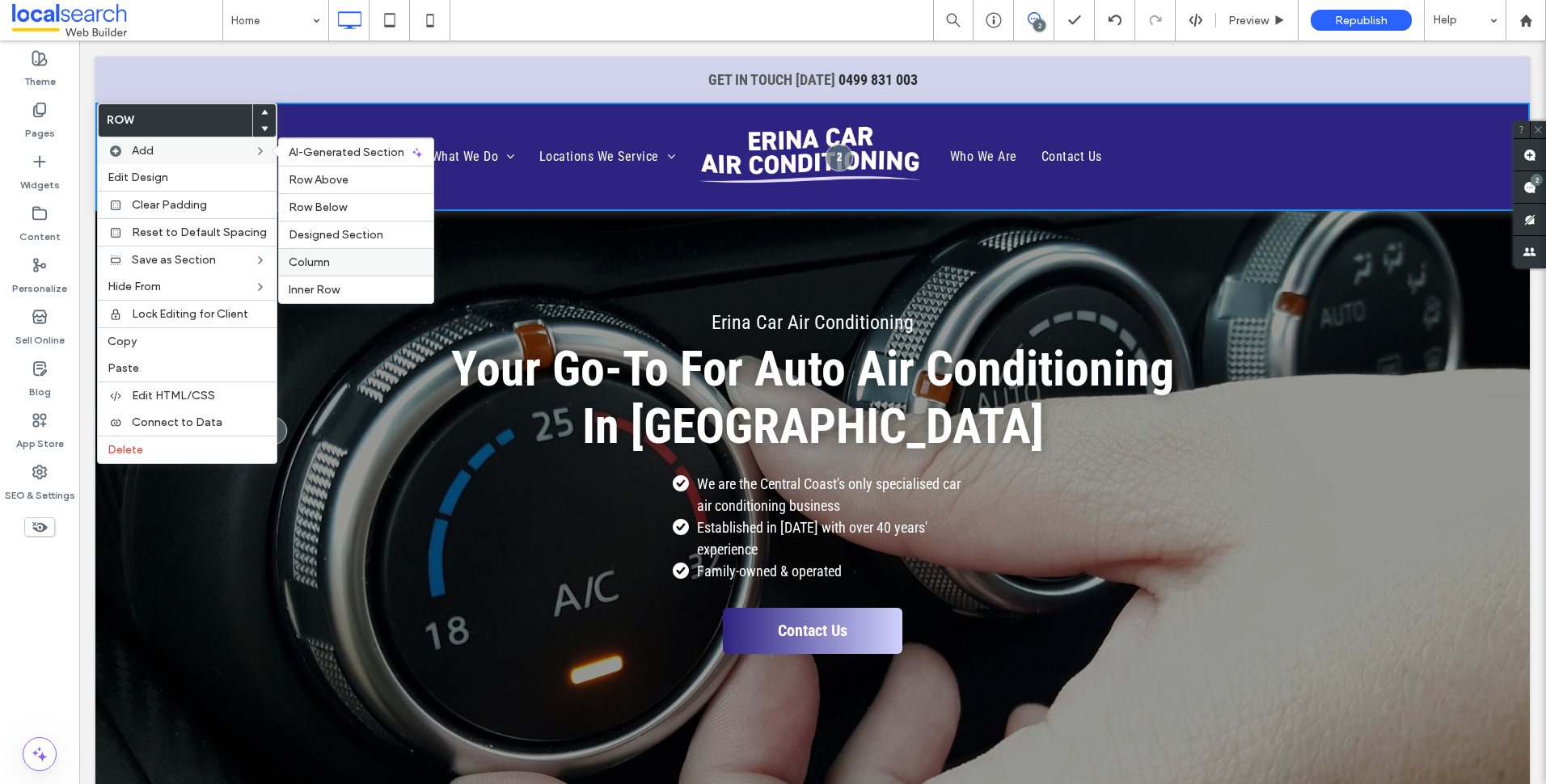
click at [351, 258] on label "Column" at bounding box center [356, 262] width 135 height 14
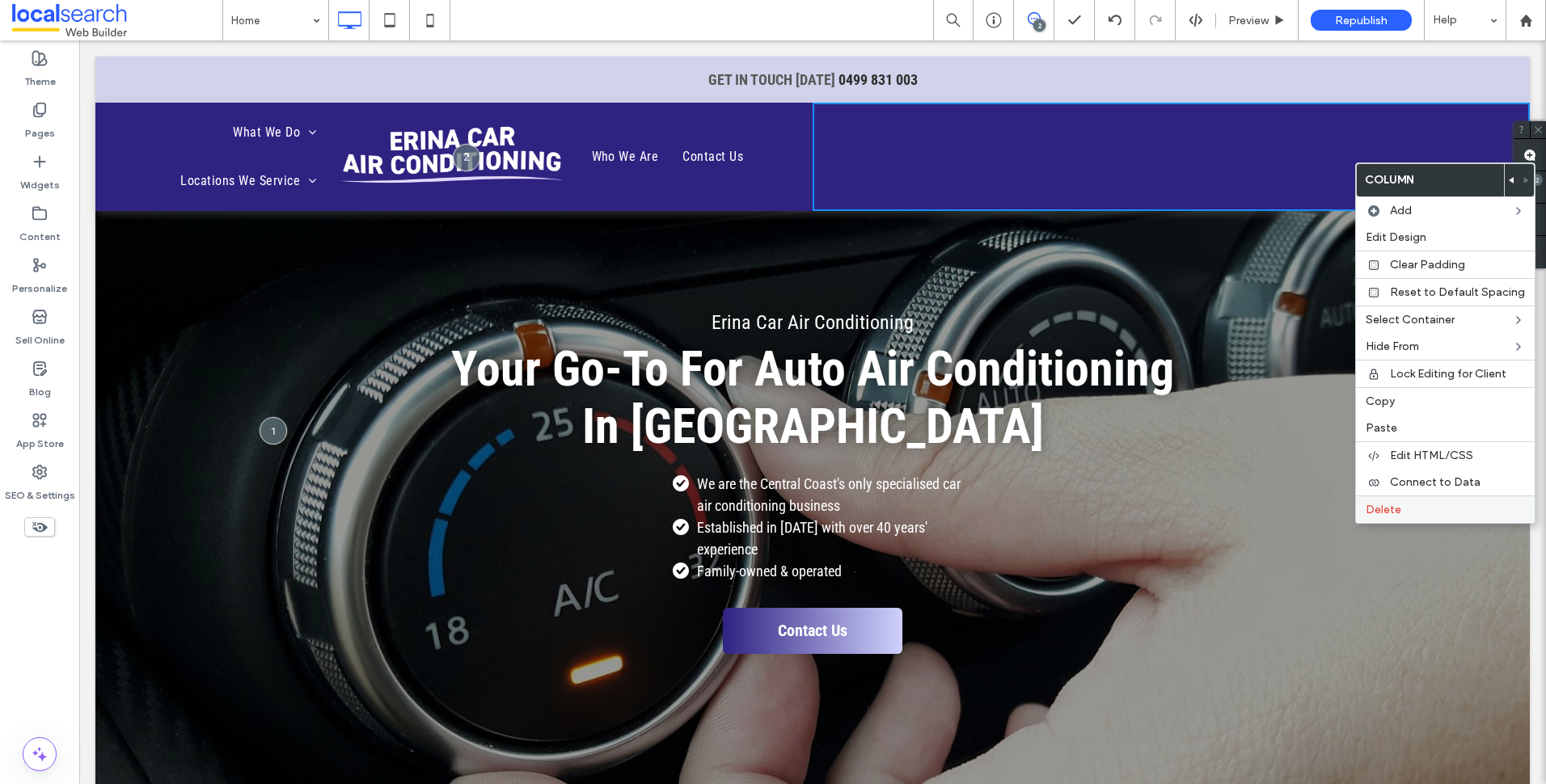
click at [1403, 508] on label "Delete" at bounding box center [1446, 509] width 159 height 14
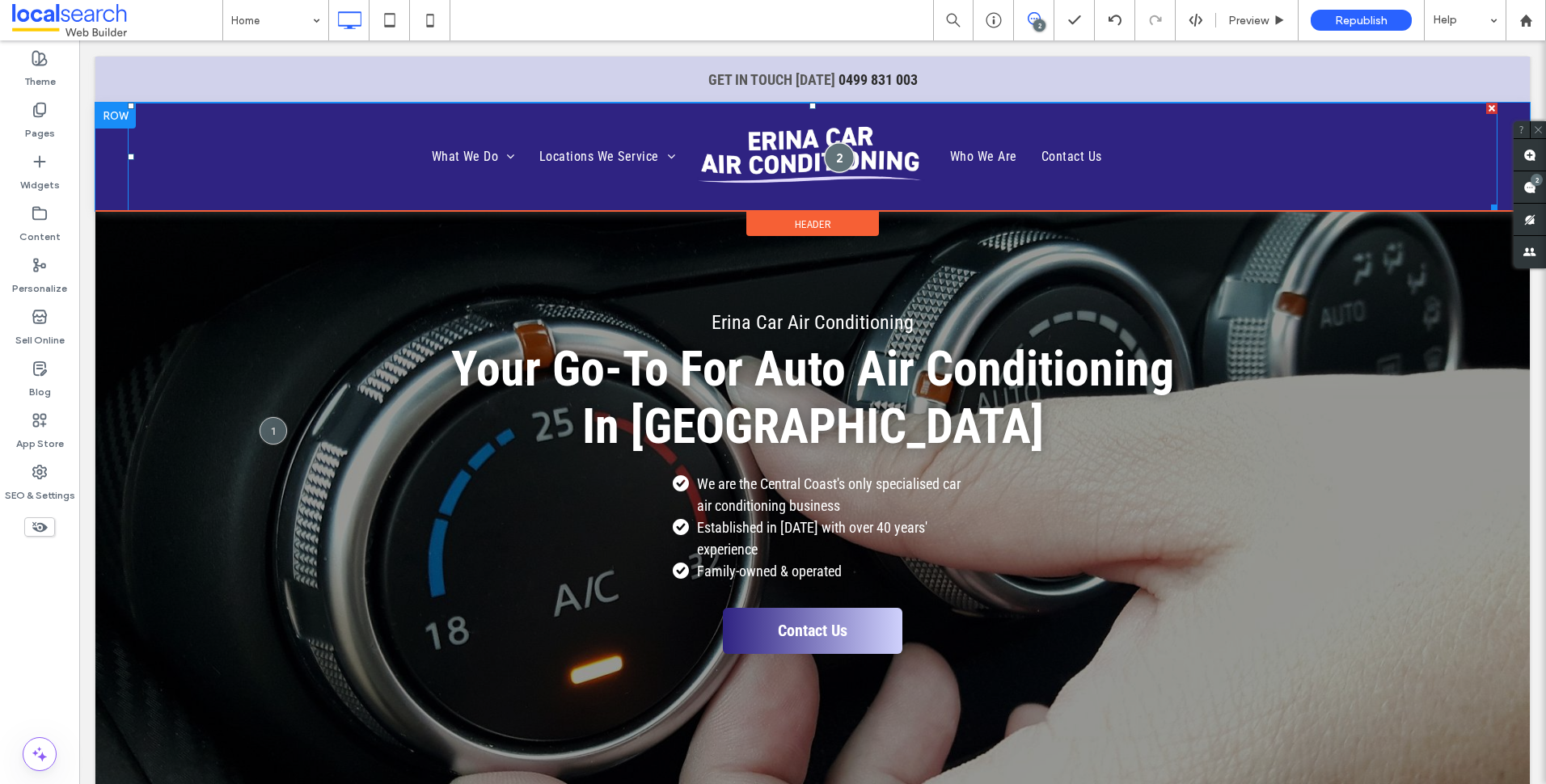
click at [833, 152] on div at bounding box center [839, 158] width 30 height 30
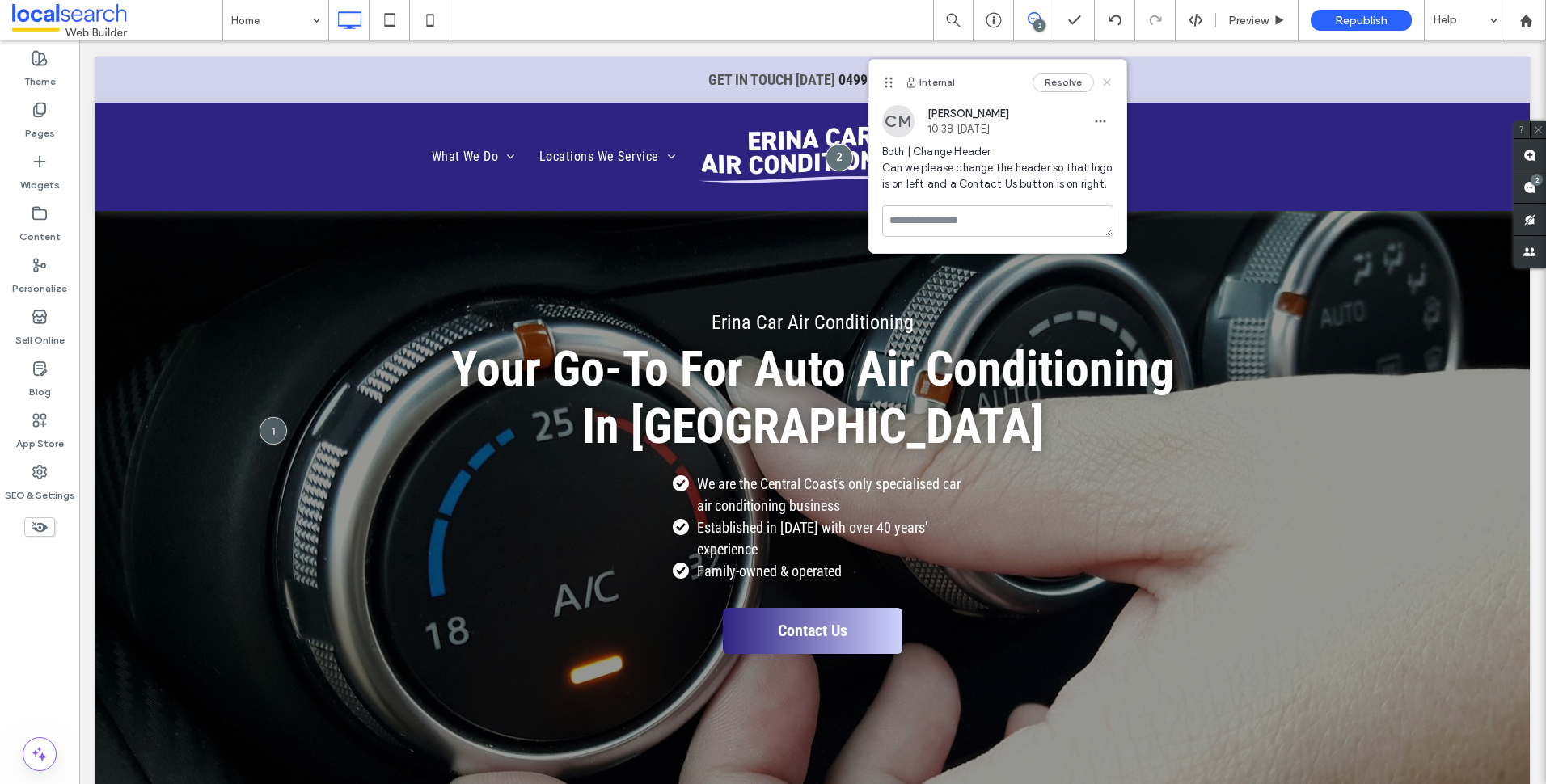
click at [1107, 84] on icon at bounding box center [1107, 83] width 13 height 13
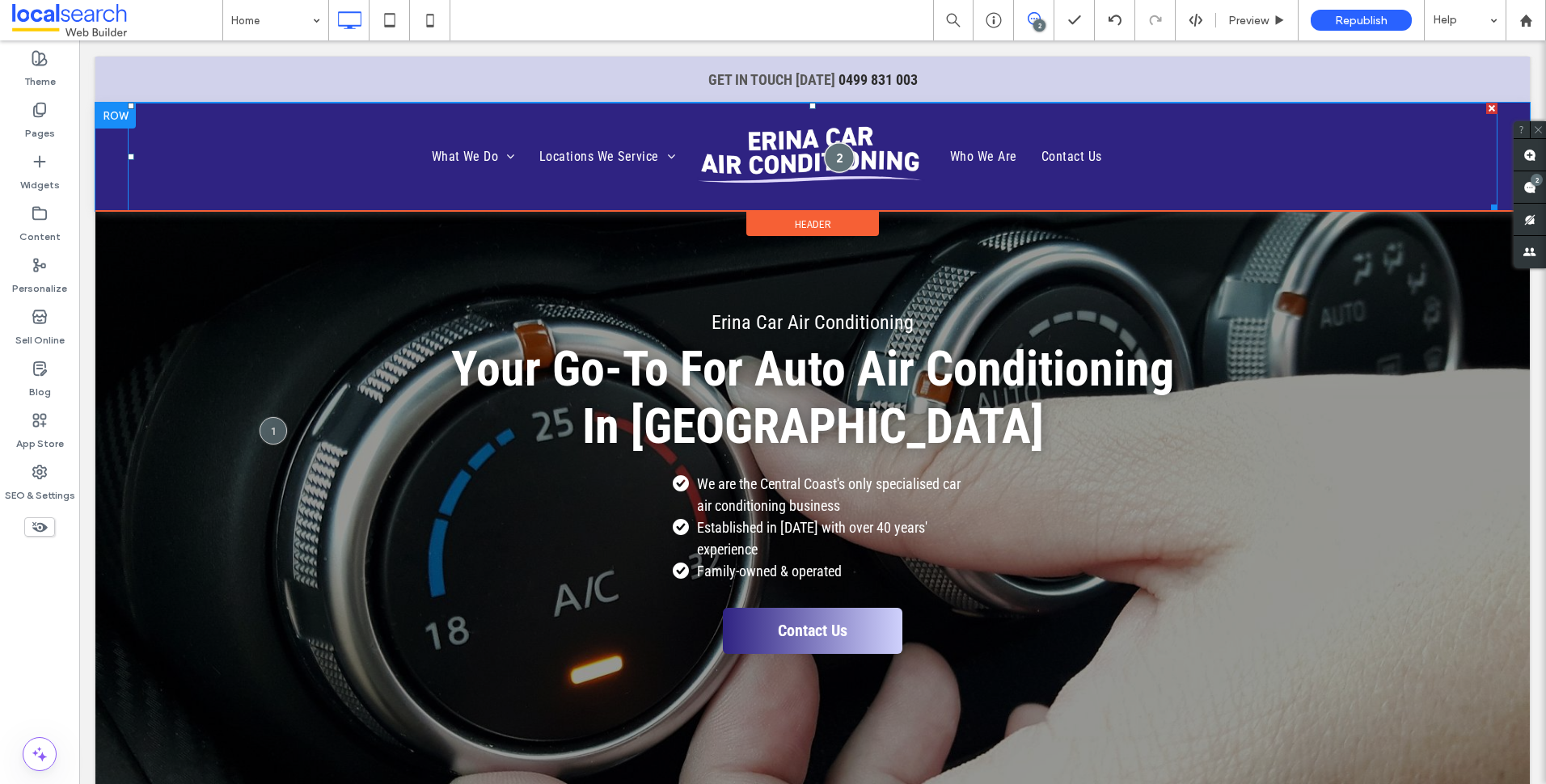
click at [837, 154] on div at bounding box center [839, 158] width 30 height 30
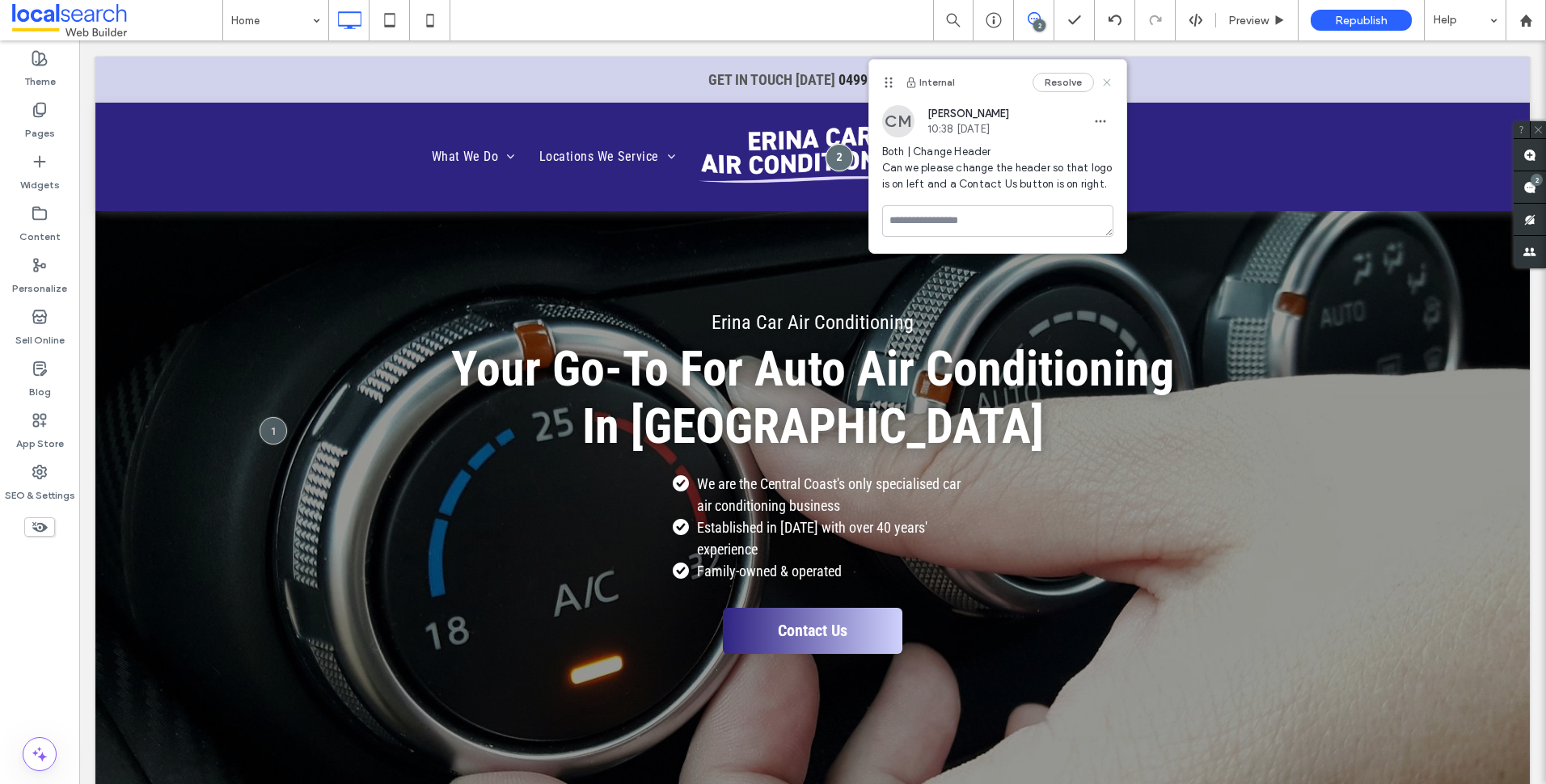
click at [1105, 78] on icon at bounding box center [1107, 83] width 13 height 13
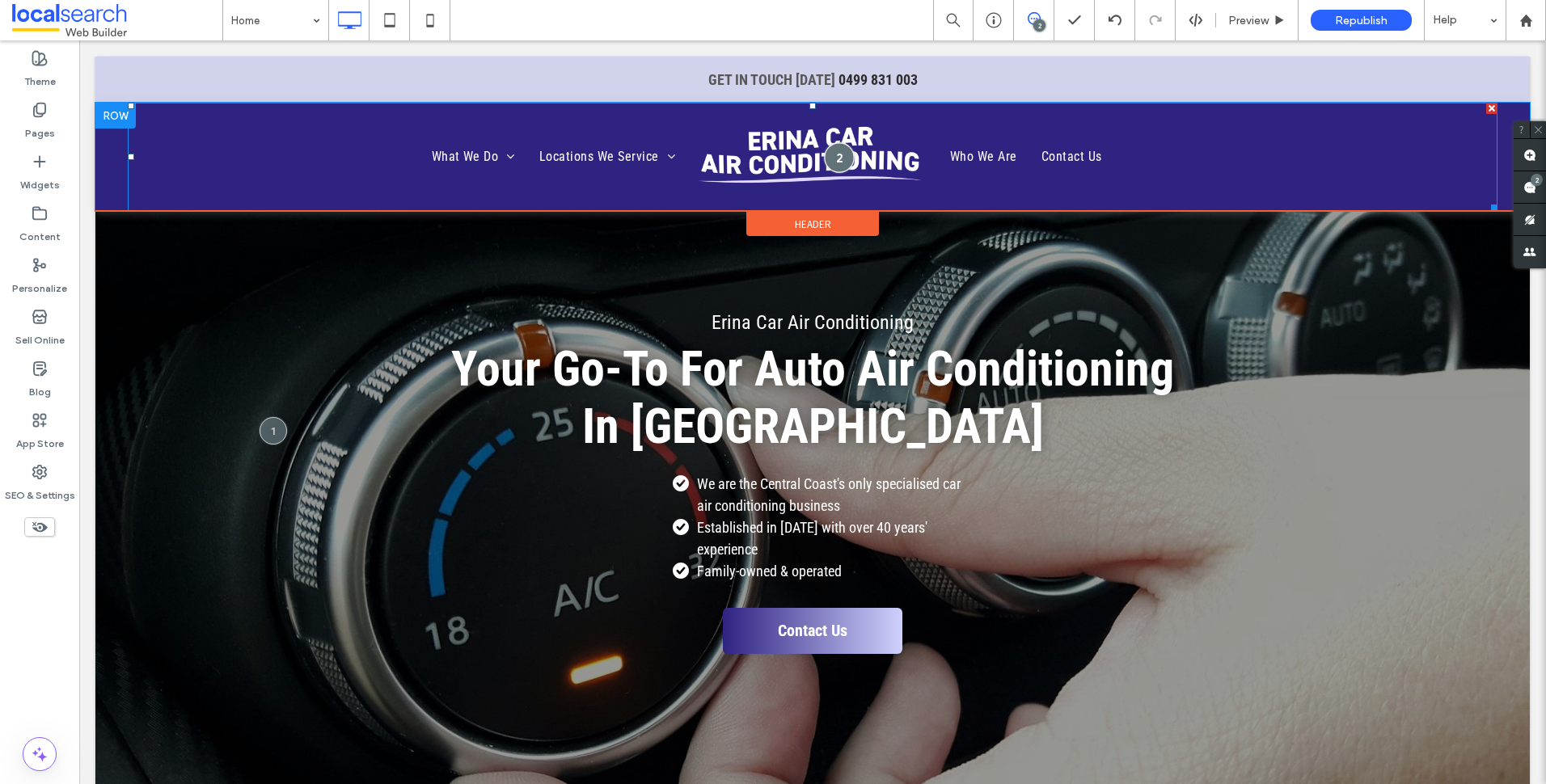
click at [834, 149] on div at bounding box center [839, 158] width 30 height 30
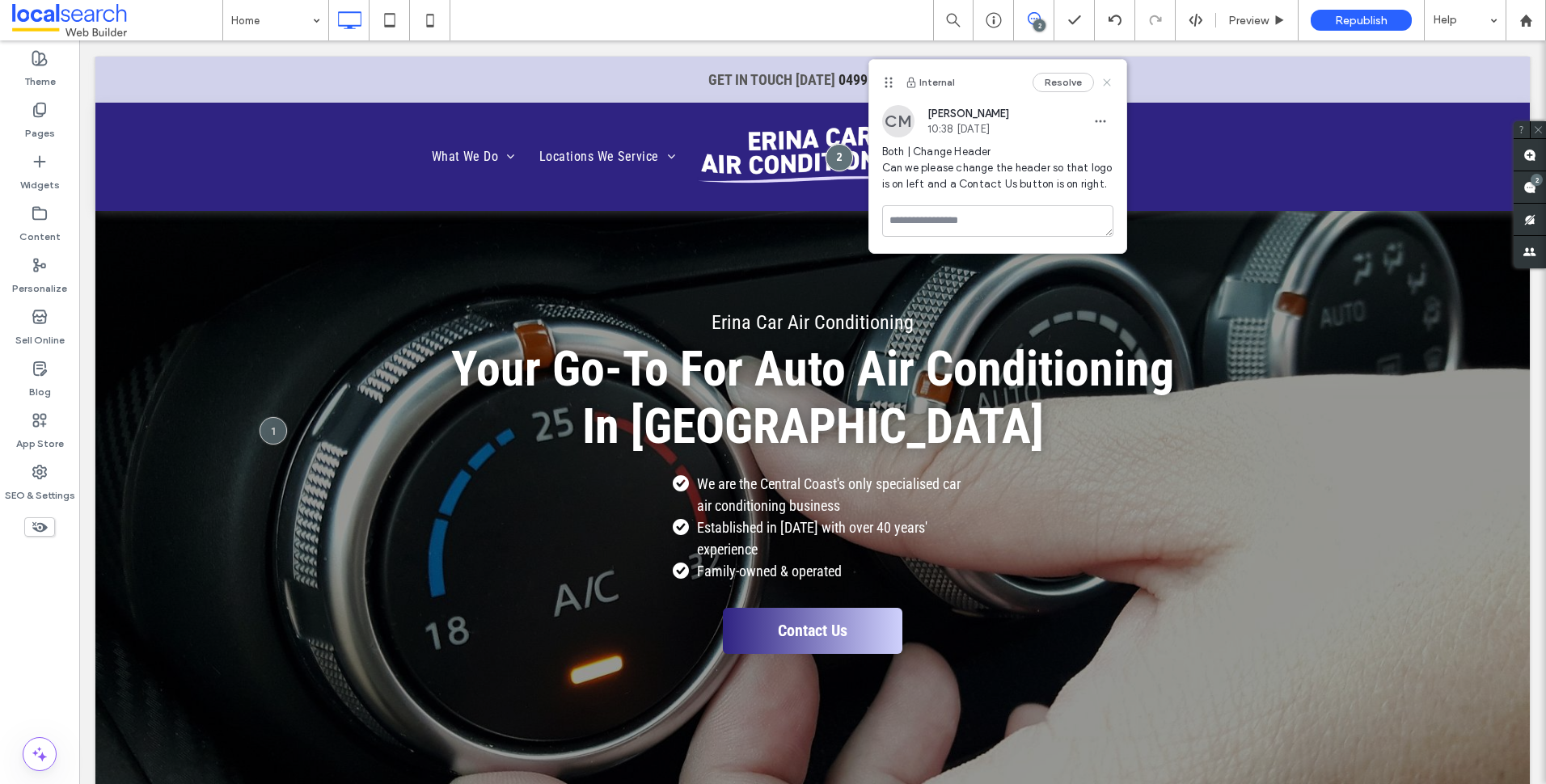
click at [1109, 83] on icon at bounding box center [1107, 83] width 13 height 13
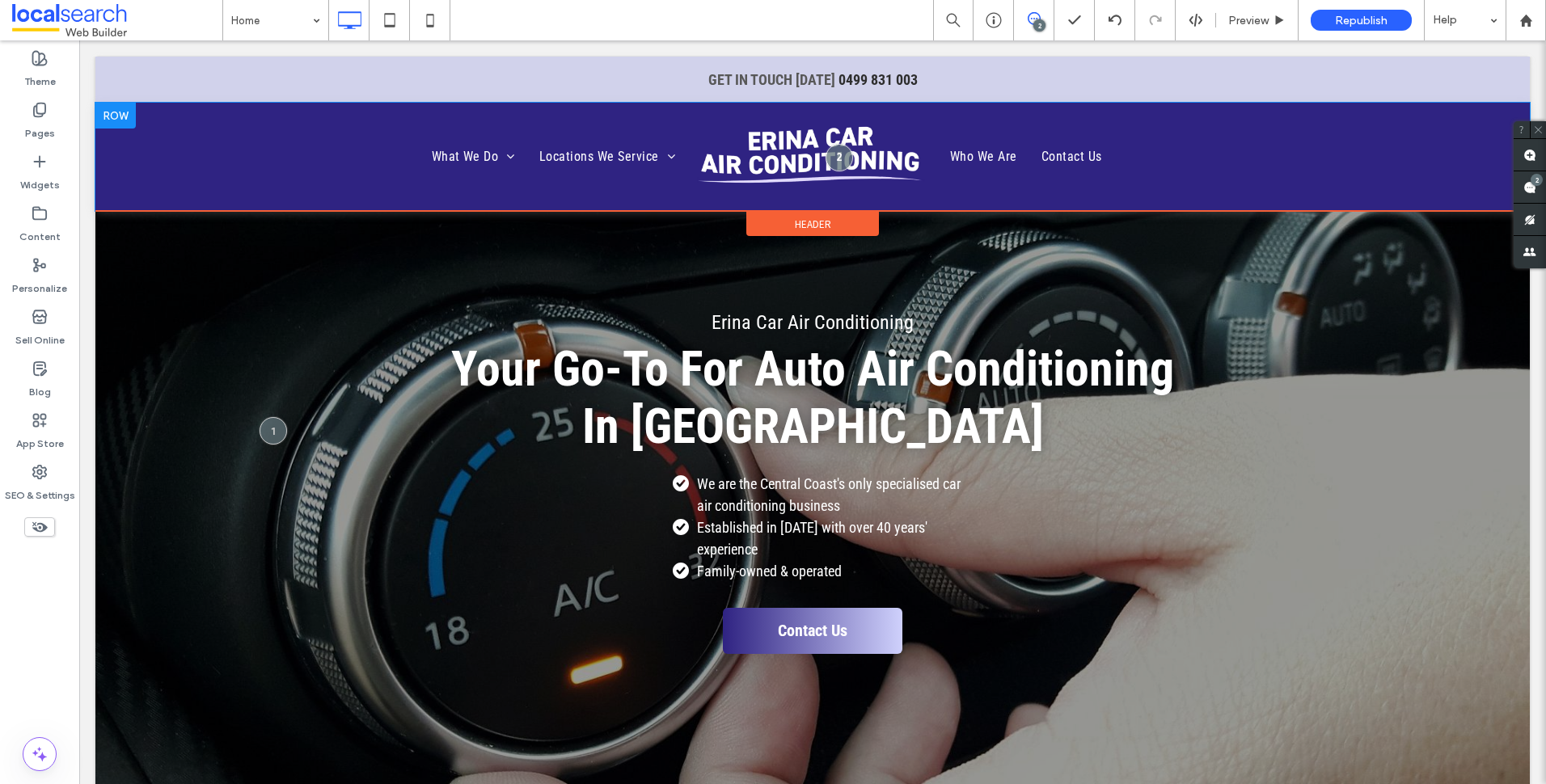
click at [125, 120] on div at bounding box center [115, 115] width 40 height 26
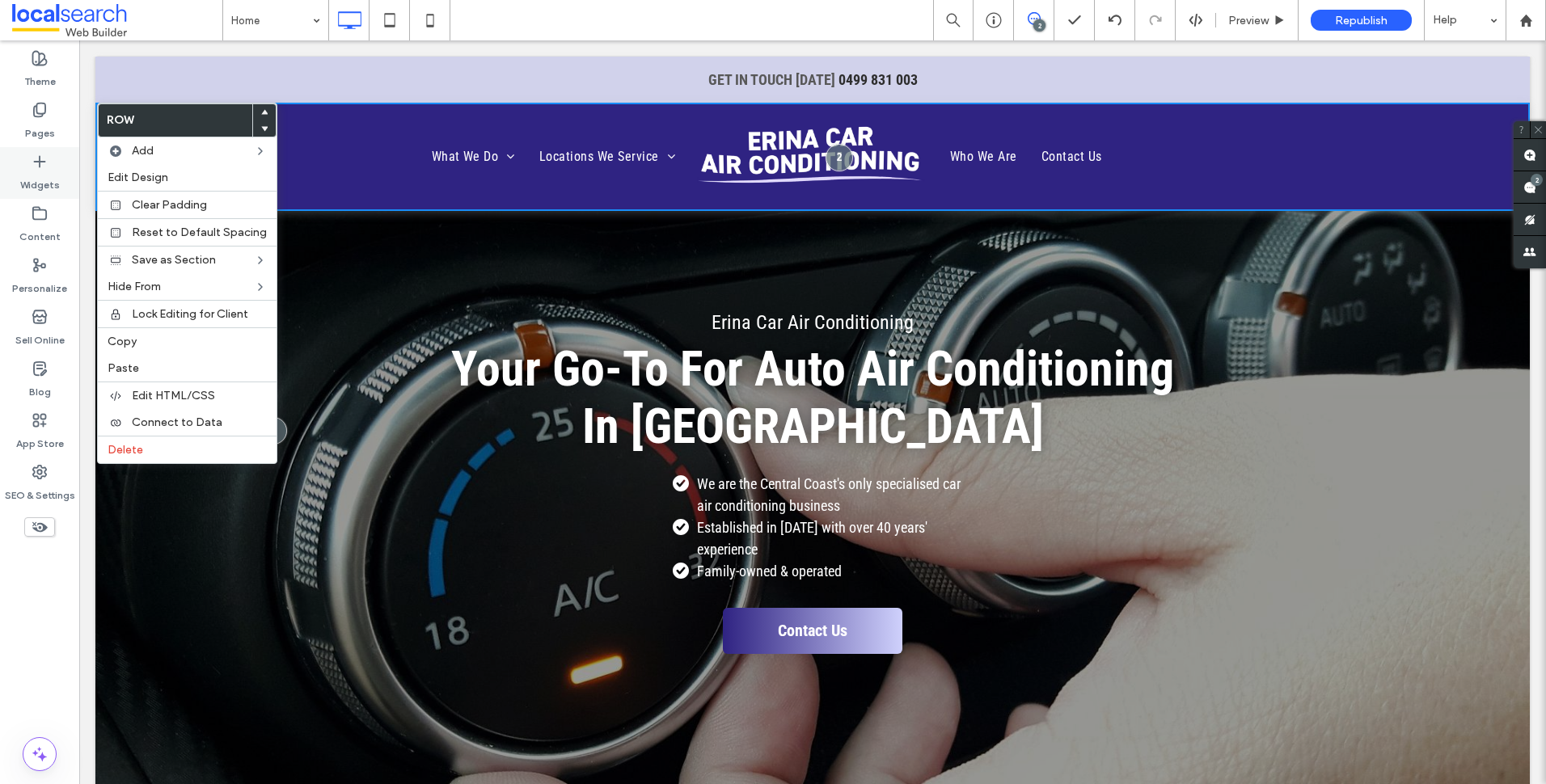
click at [55, 160] on div "Widgets" at bounding box center [39, 173] width 79 height 52
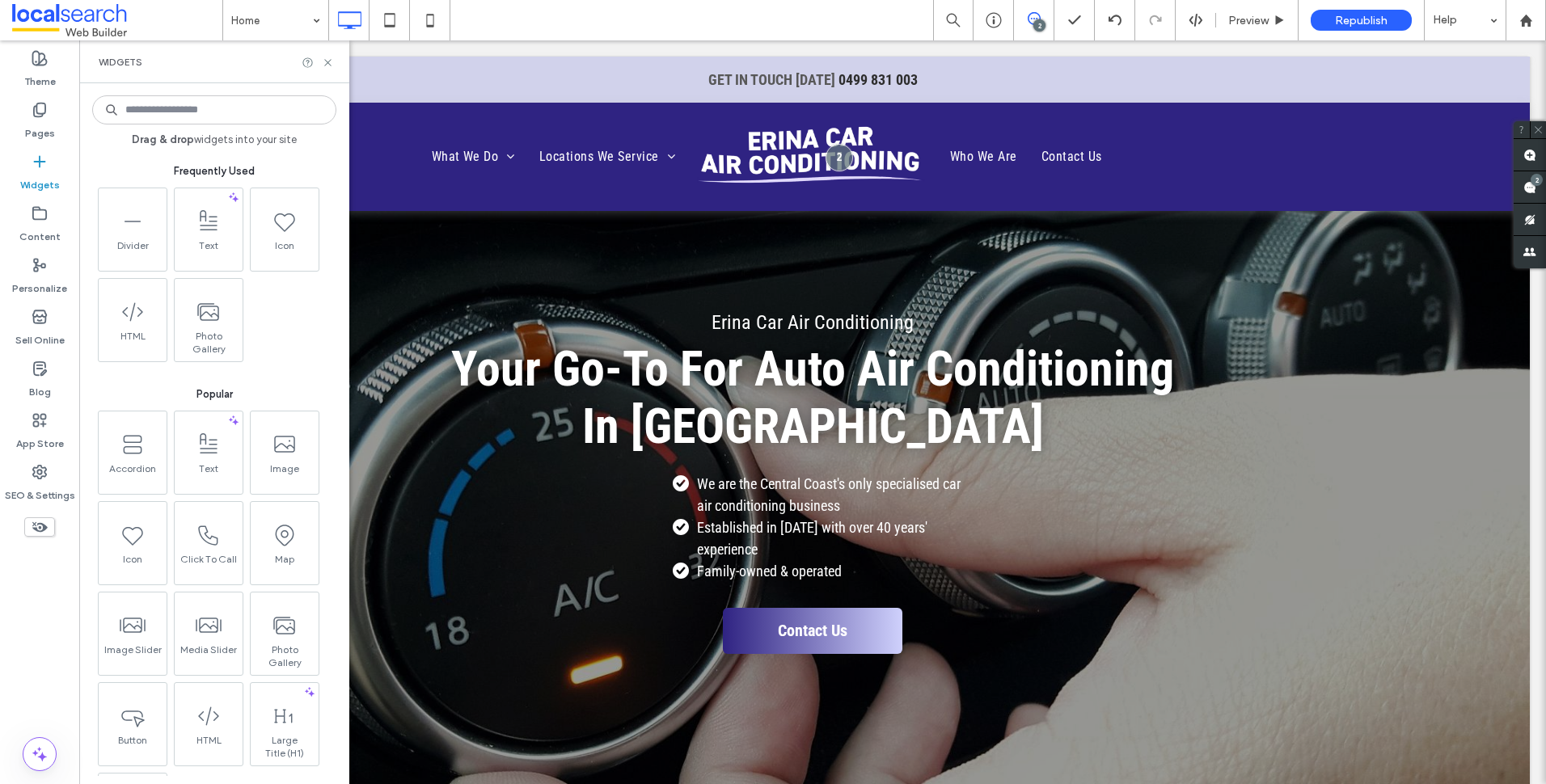
click at [236, 104] on input at bounding box center [214, 110] width 244 height 29
type input "*"
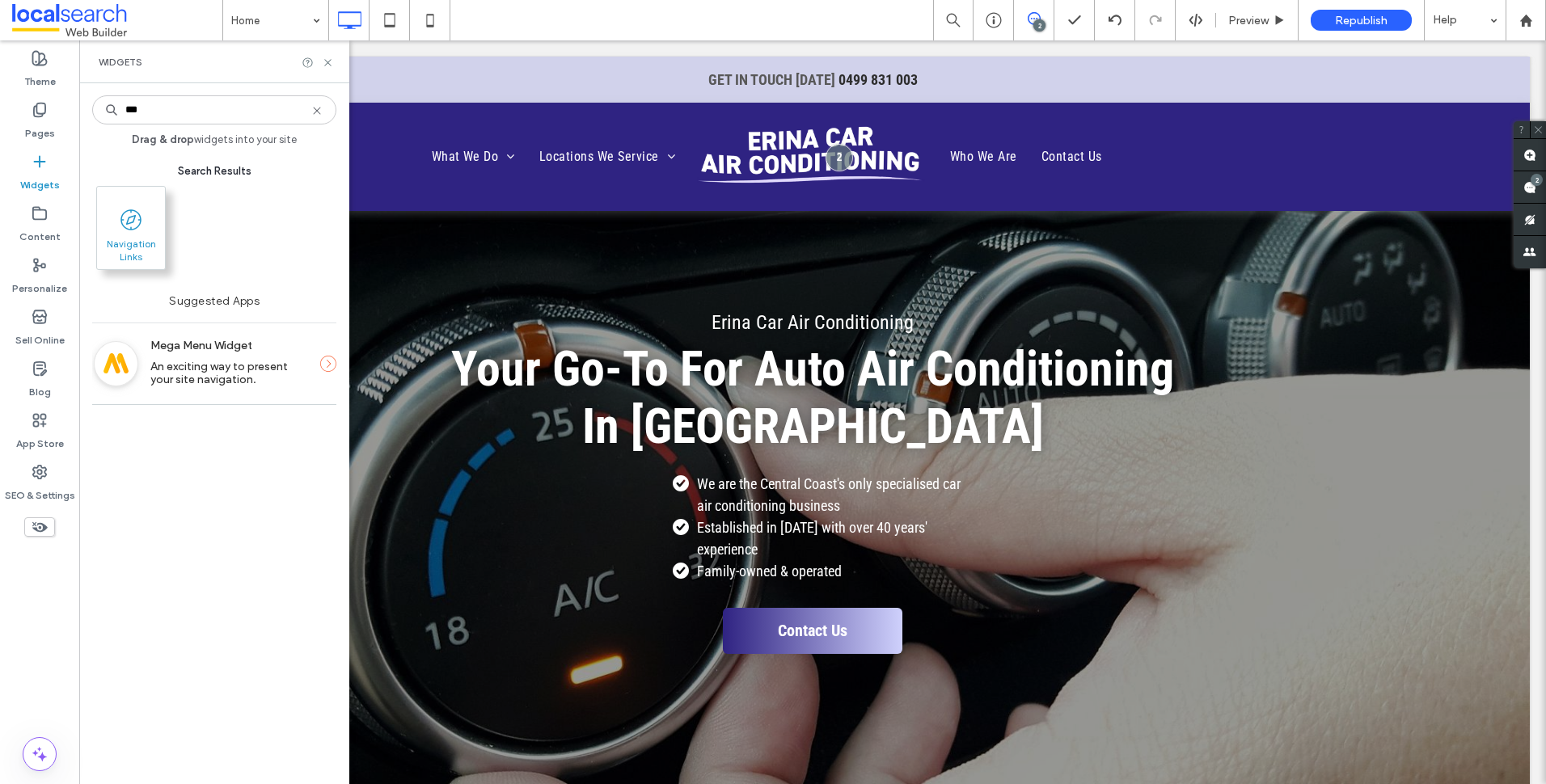
type input "***"
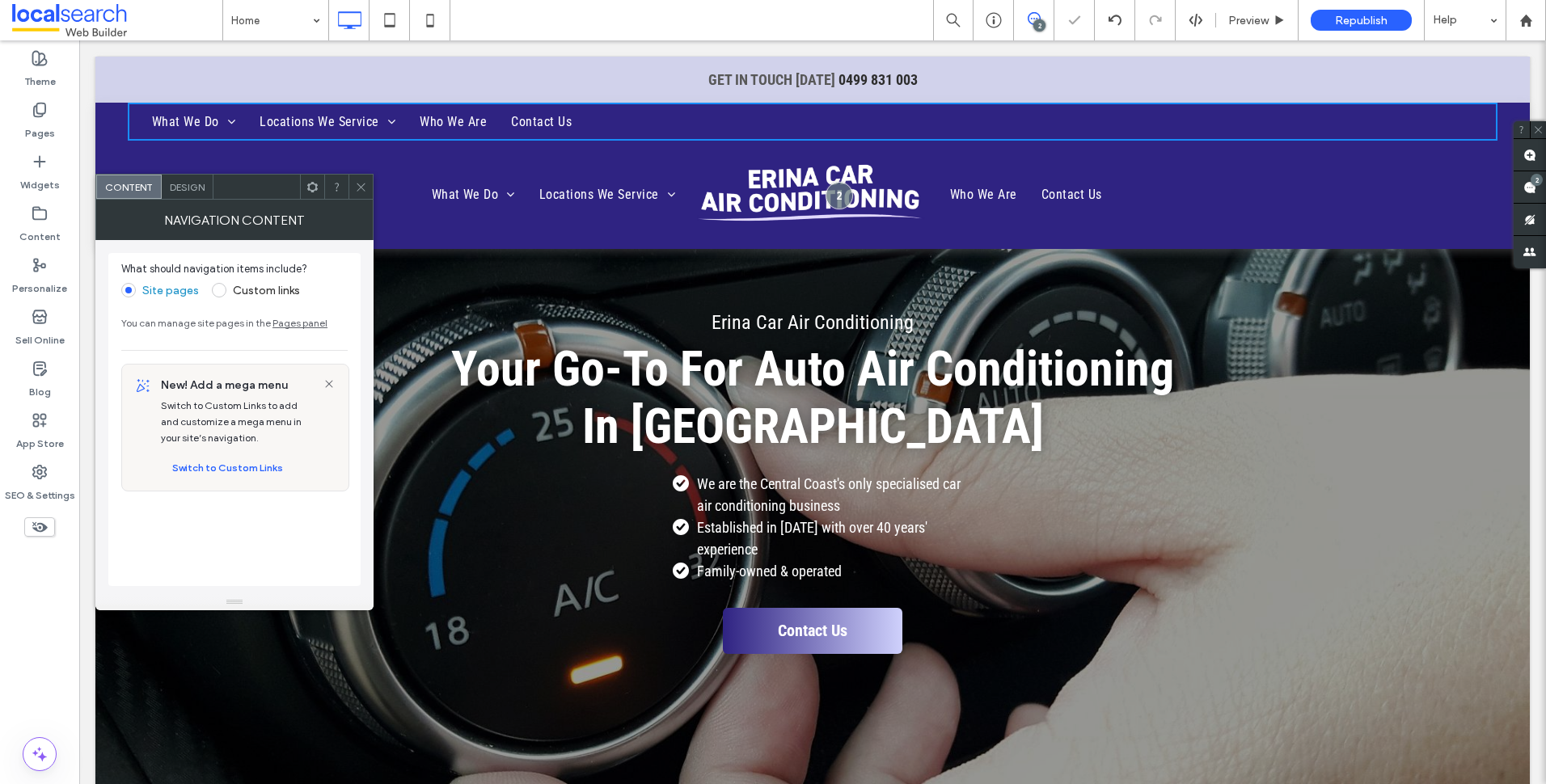
click at [361, 188] on icon at bounding box center [360, 187] width 12 height 12
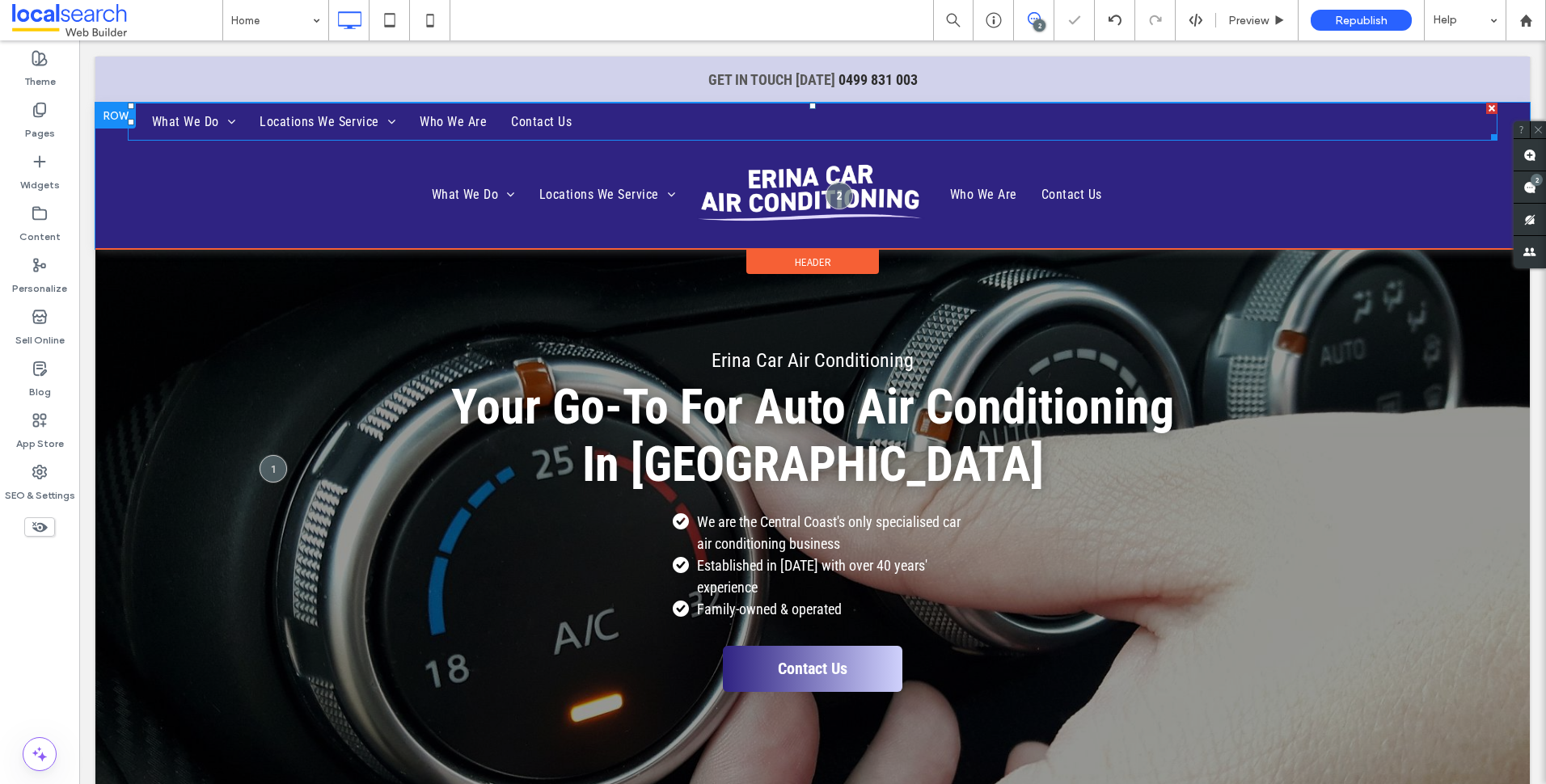
click at [729, 122] on nav "What We Do Air Conditioner System Testing Pressure Testing Leak Detection Air C…" at bounding box center [812, 121] width 1370 height 38
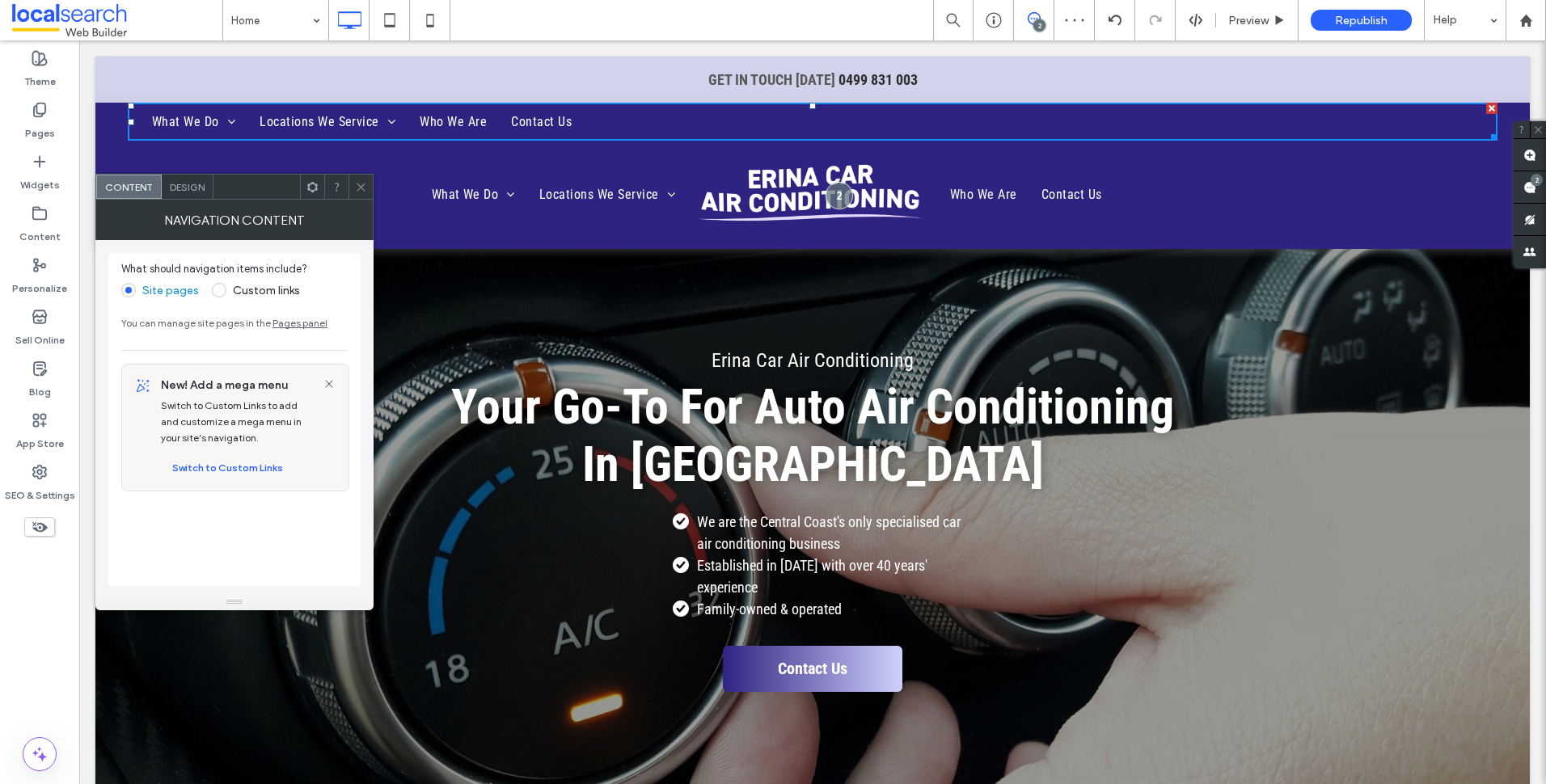
click at [356, 185] on icon at bounding box center [360, 187] width 12 height 12
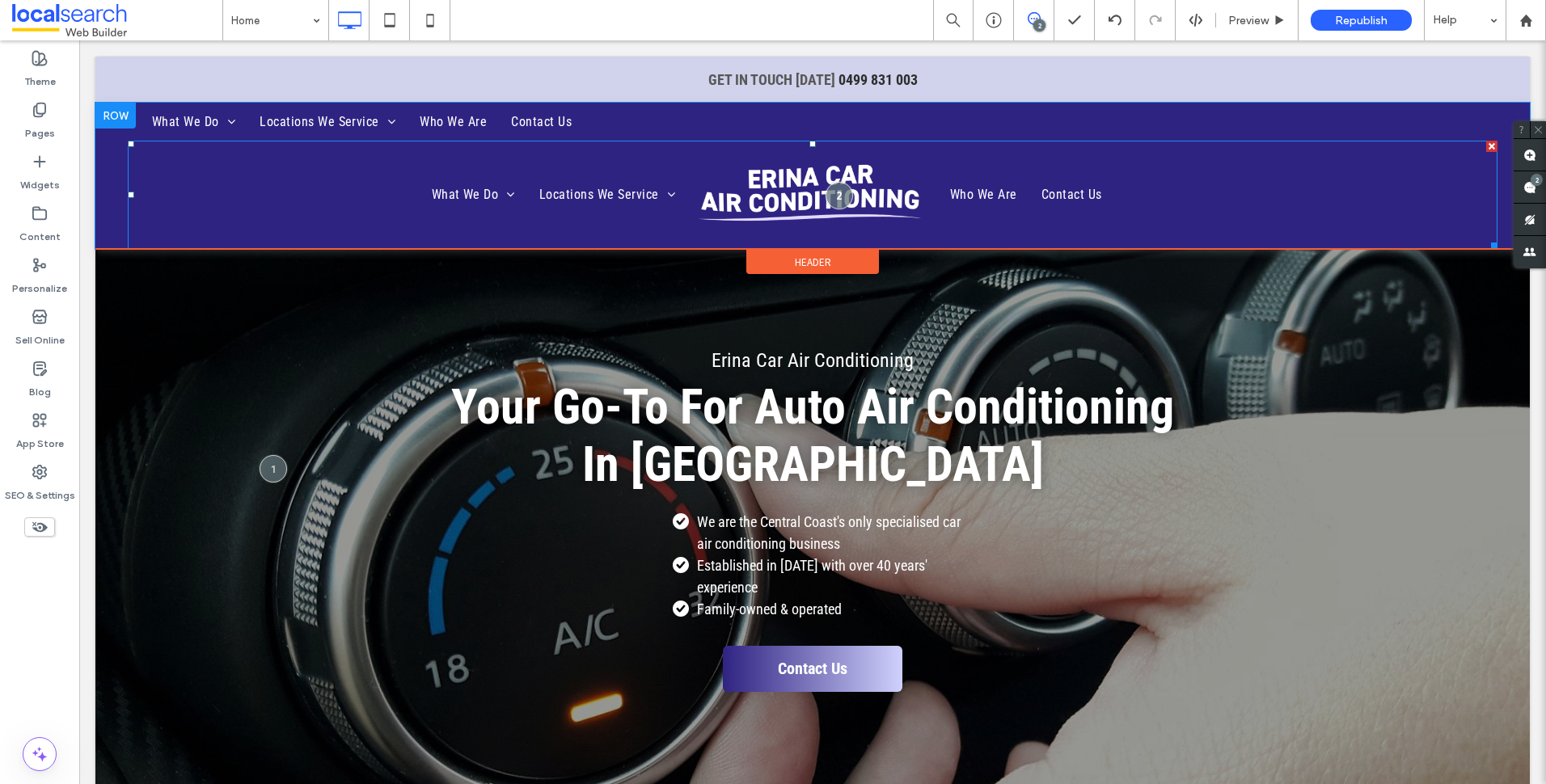
click at [579, 159] on ul "What We Do Air Conditioner System Testing Pressure Testing Leak Detection Air C…" at bounding box center [413, 194] width 547 height 97
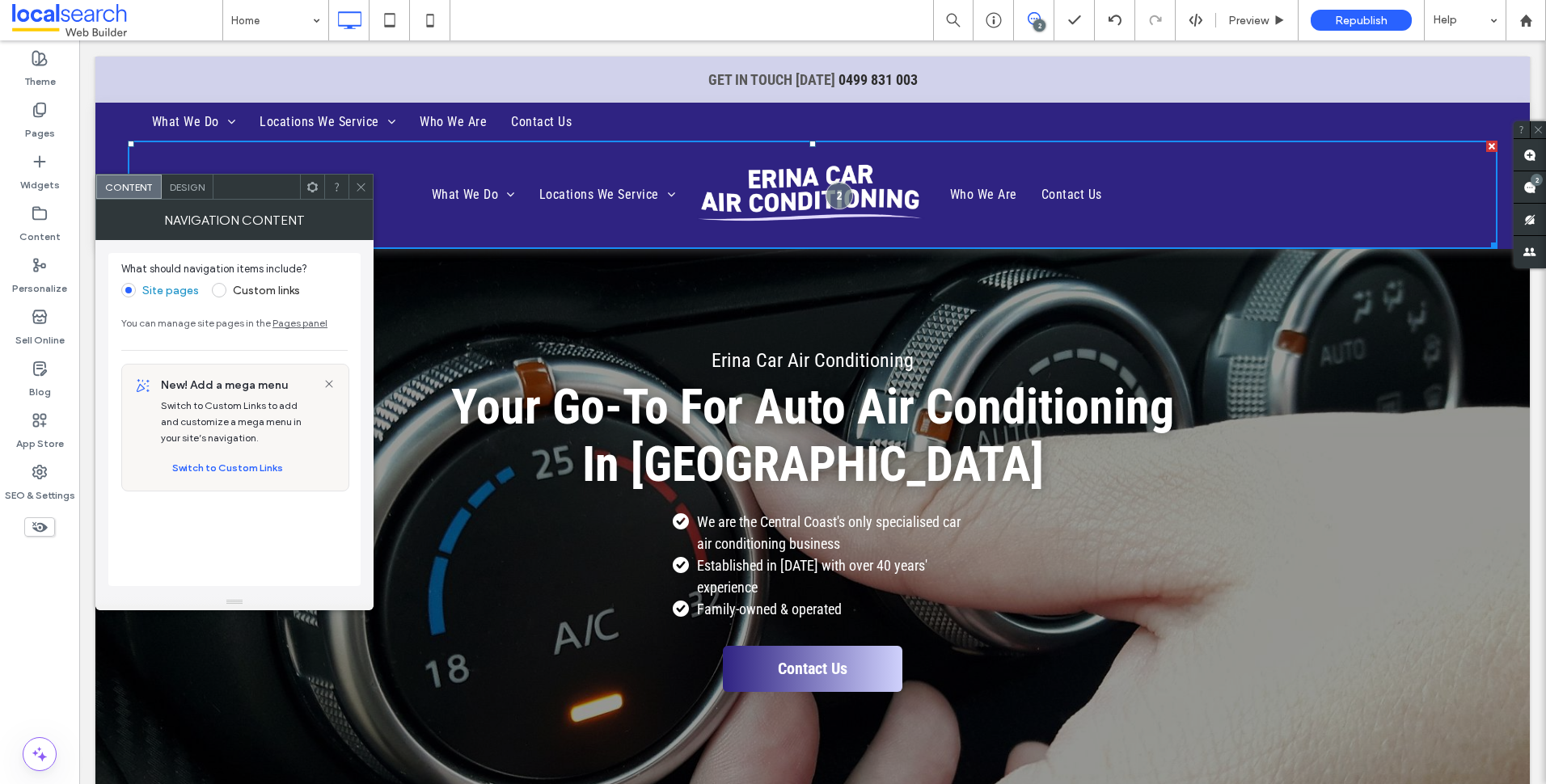
click at [366, 181] on icon at bounding box center [360, 187] width 12 height 12
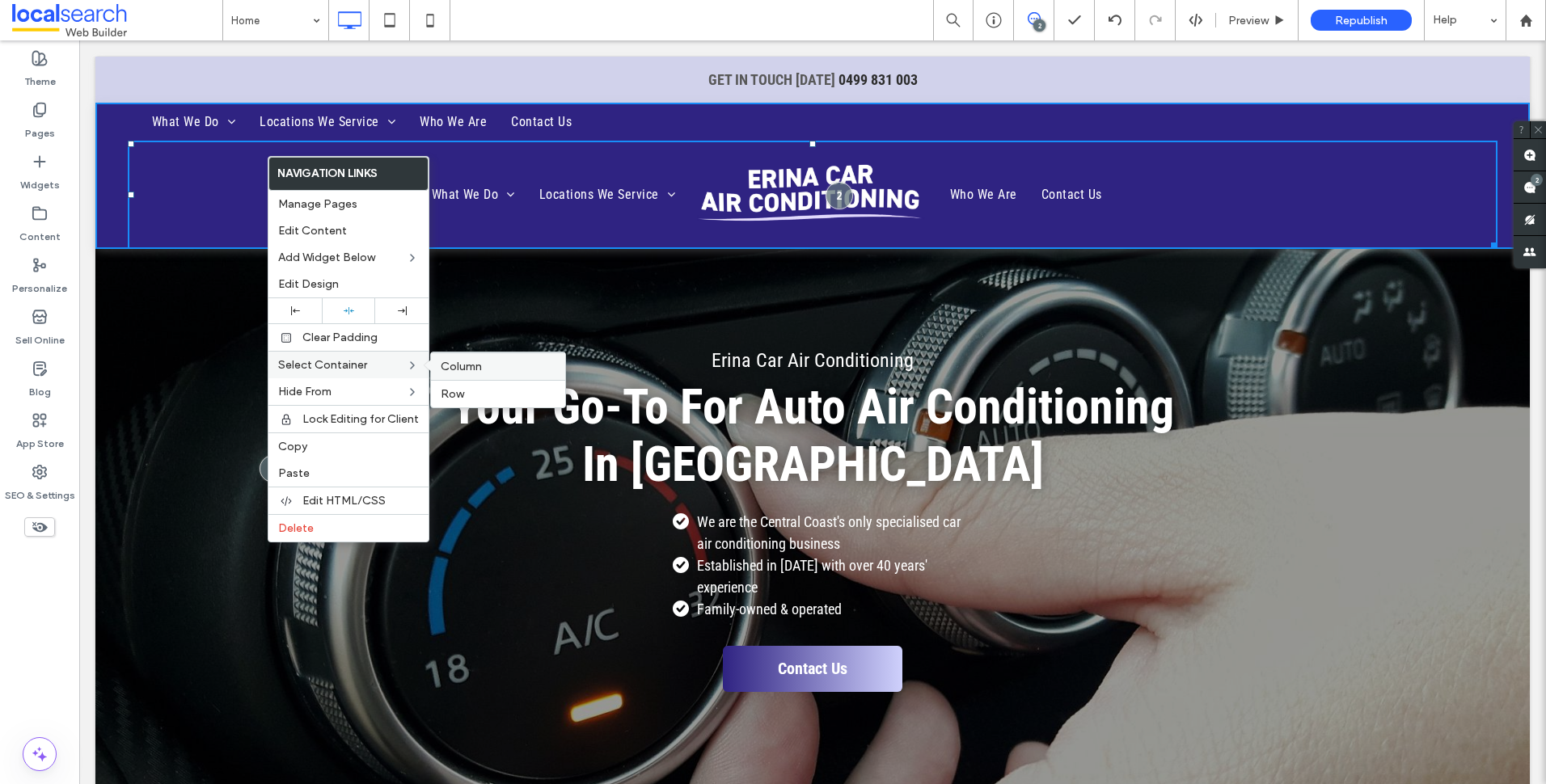
click at [496, 371] on label "Column" at bounding box center [498, 367] width 114 height 14
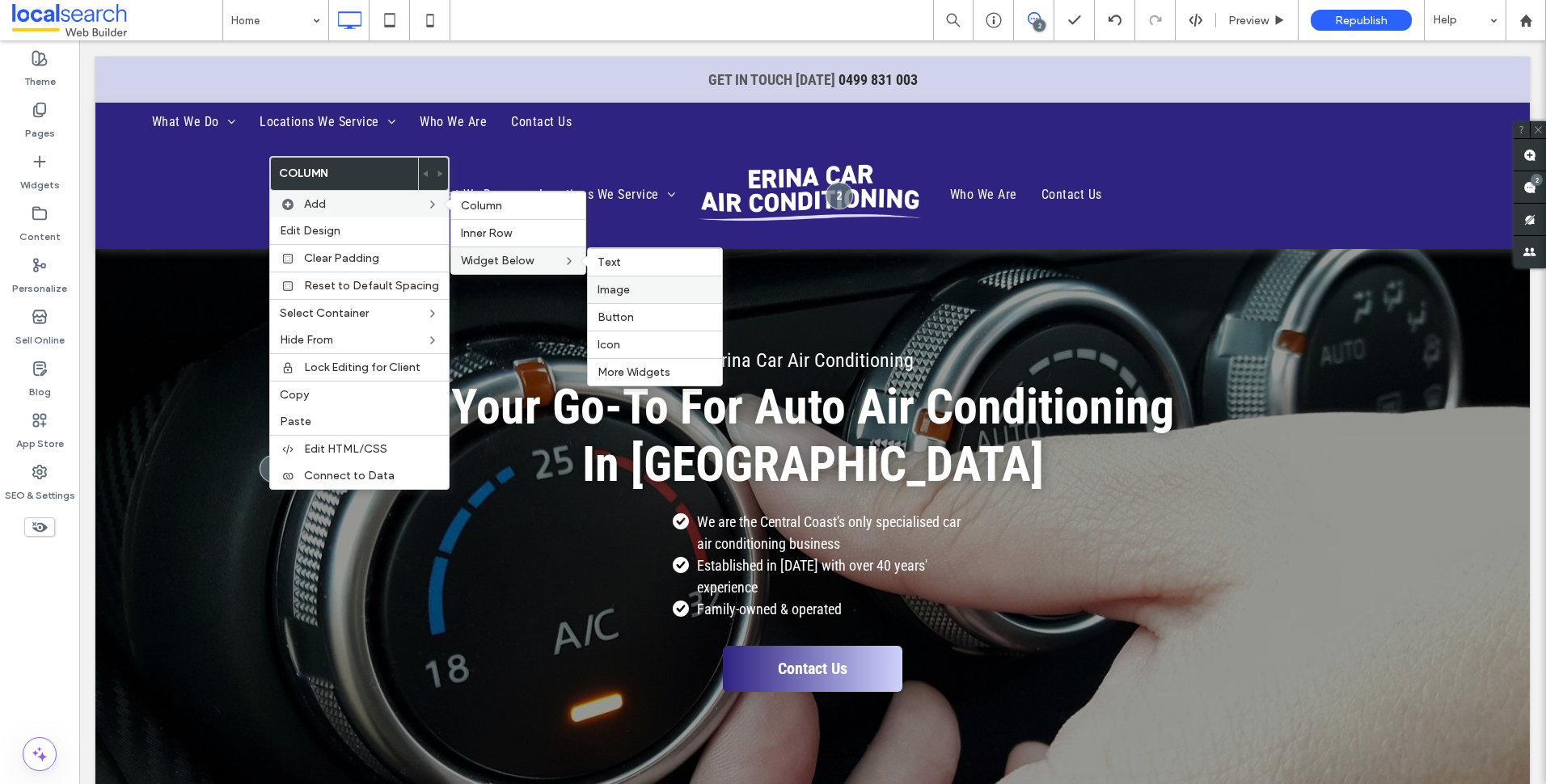
click at [634, 294] on label "Image" at bounding box center [655, 290] width 114 height 14
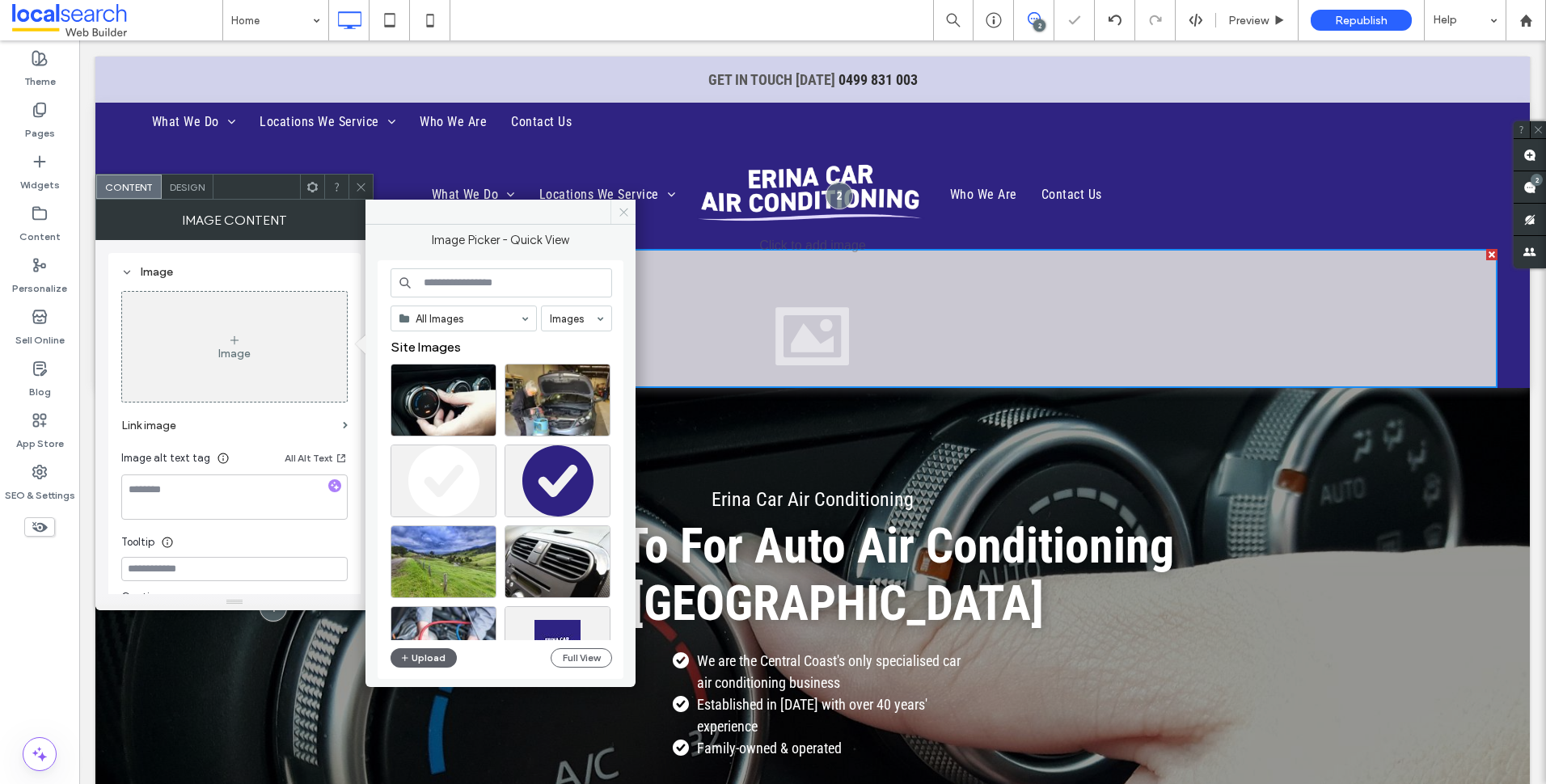
drag, startPoint x: 625, startPoint y: 212, endPoint x: 546, endPoint y: 171, distance: 89.0
click at [625, 212] on icon at bounding box center [623, 212] width 12 height 12
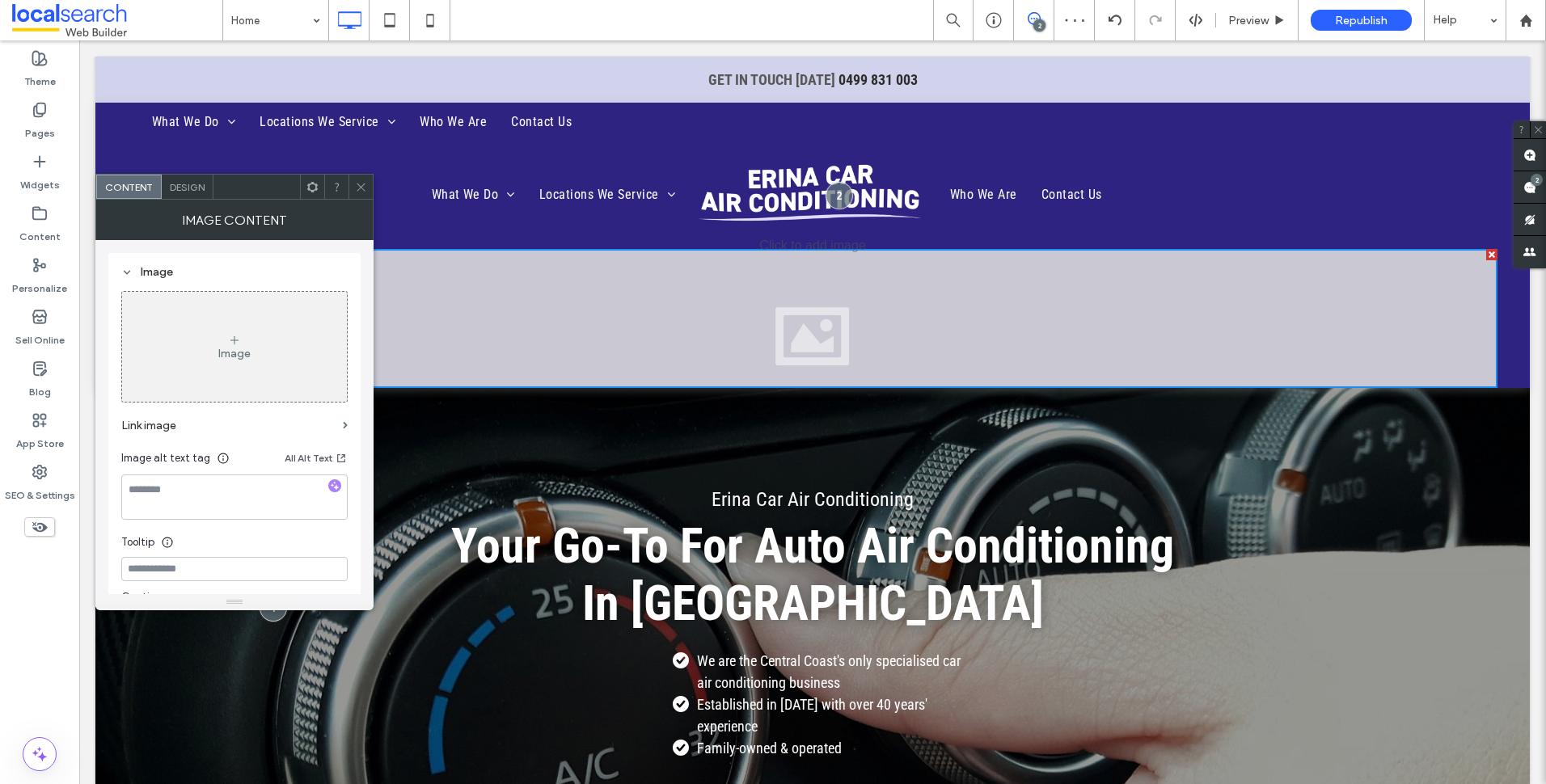
drag, startPoint x: 359, startPoint y: 185, endPoint x: 367, endPoint y: 194, distance: 12.0
click at [359, 185] on icon at bounding box center [360, 187] width 12 height 12
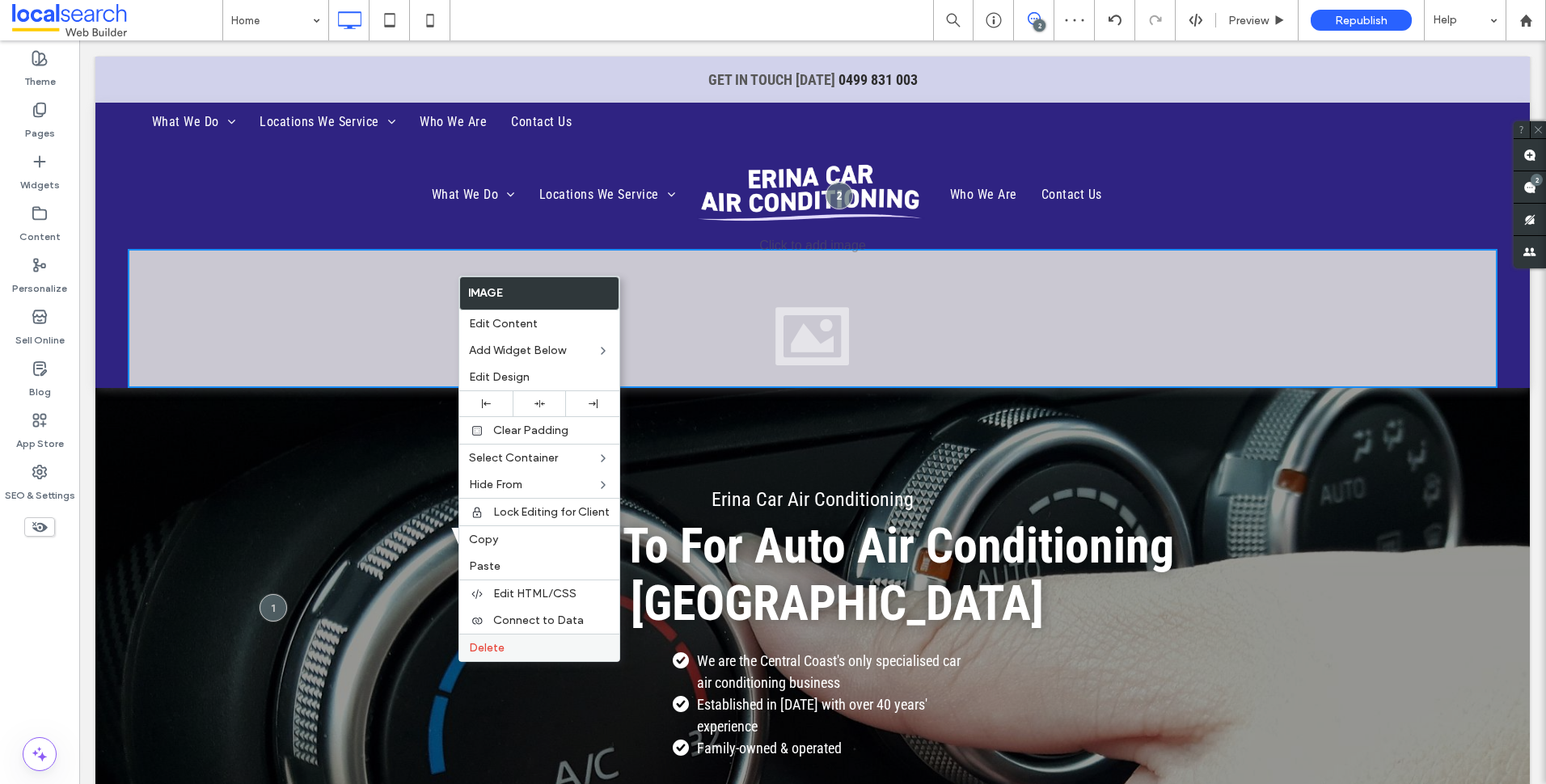
click at [534, 641] on label "Delete" at bounding box center [539, 647] width 141 height 14
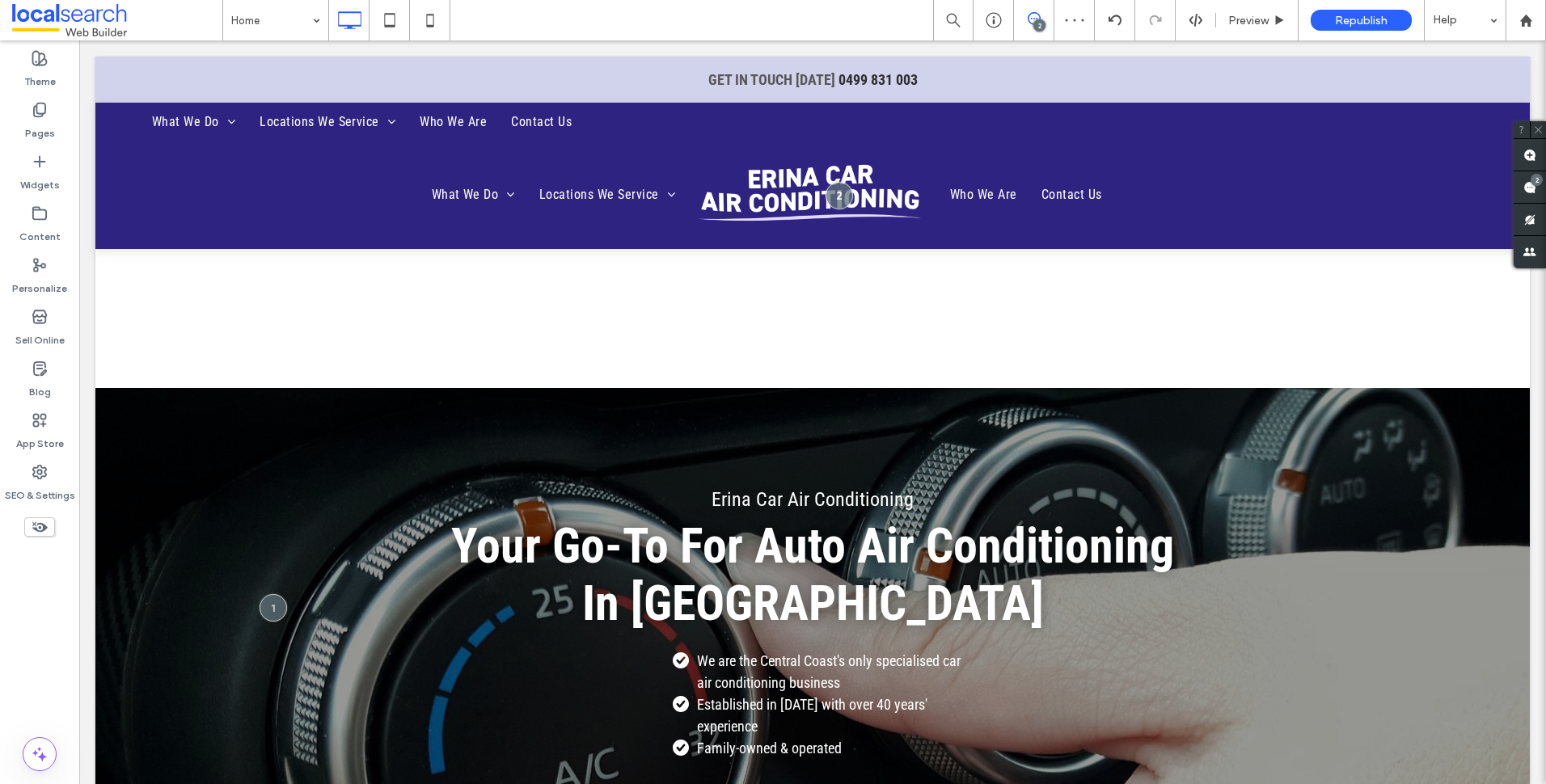
click at [108, 261] on div at bounding box center [812, 221] width 1434 height 331
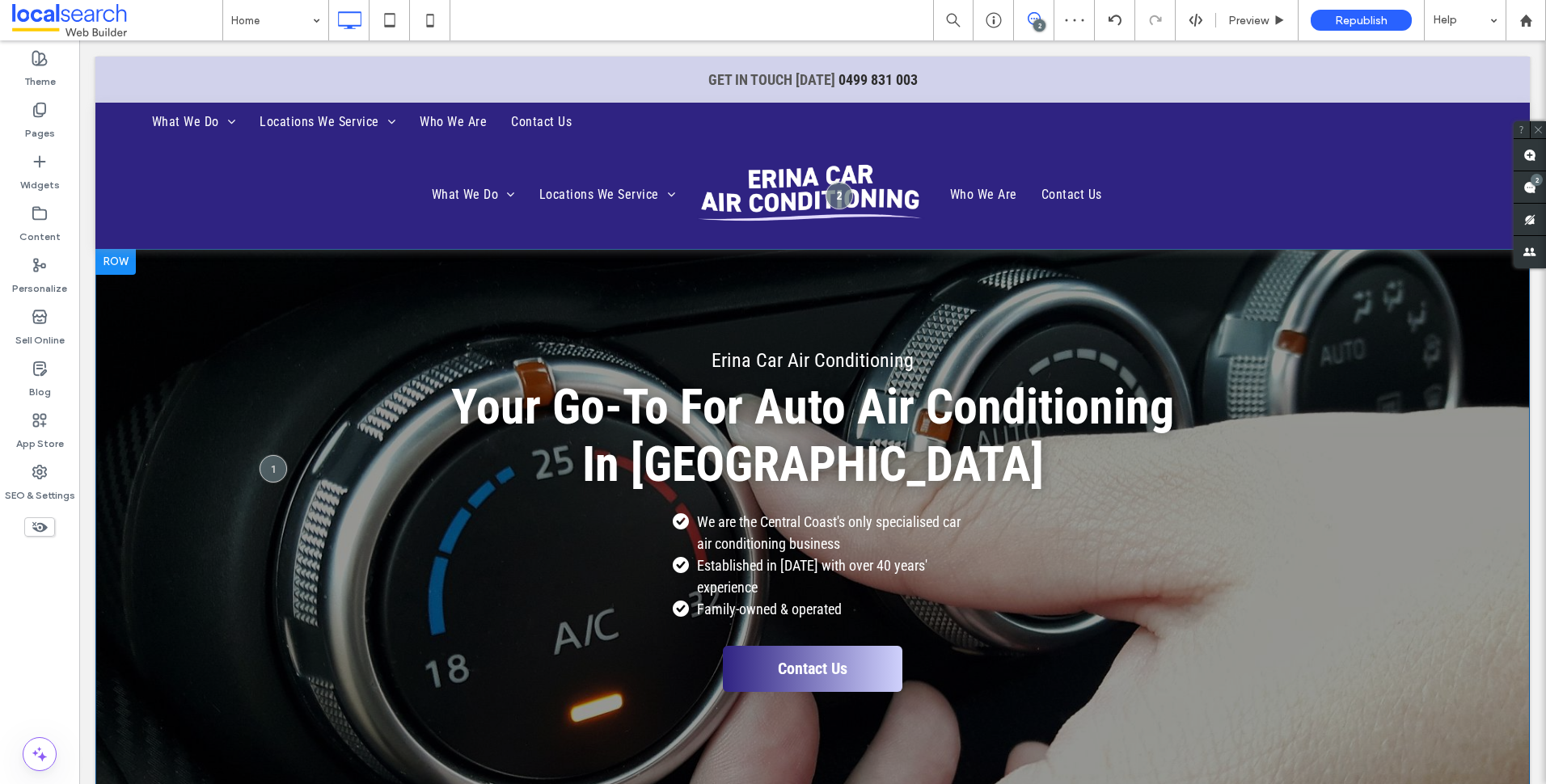
click at [216, 289] on div "Erina Car Air Conditioning Your Go-To For Auto Air Conditioning In Erina We are…" at bounding box center [812, 547] width 1434 height 596
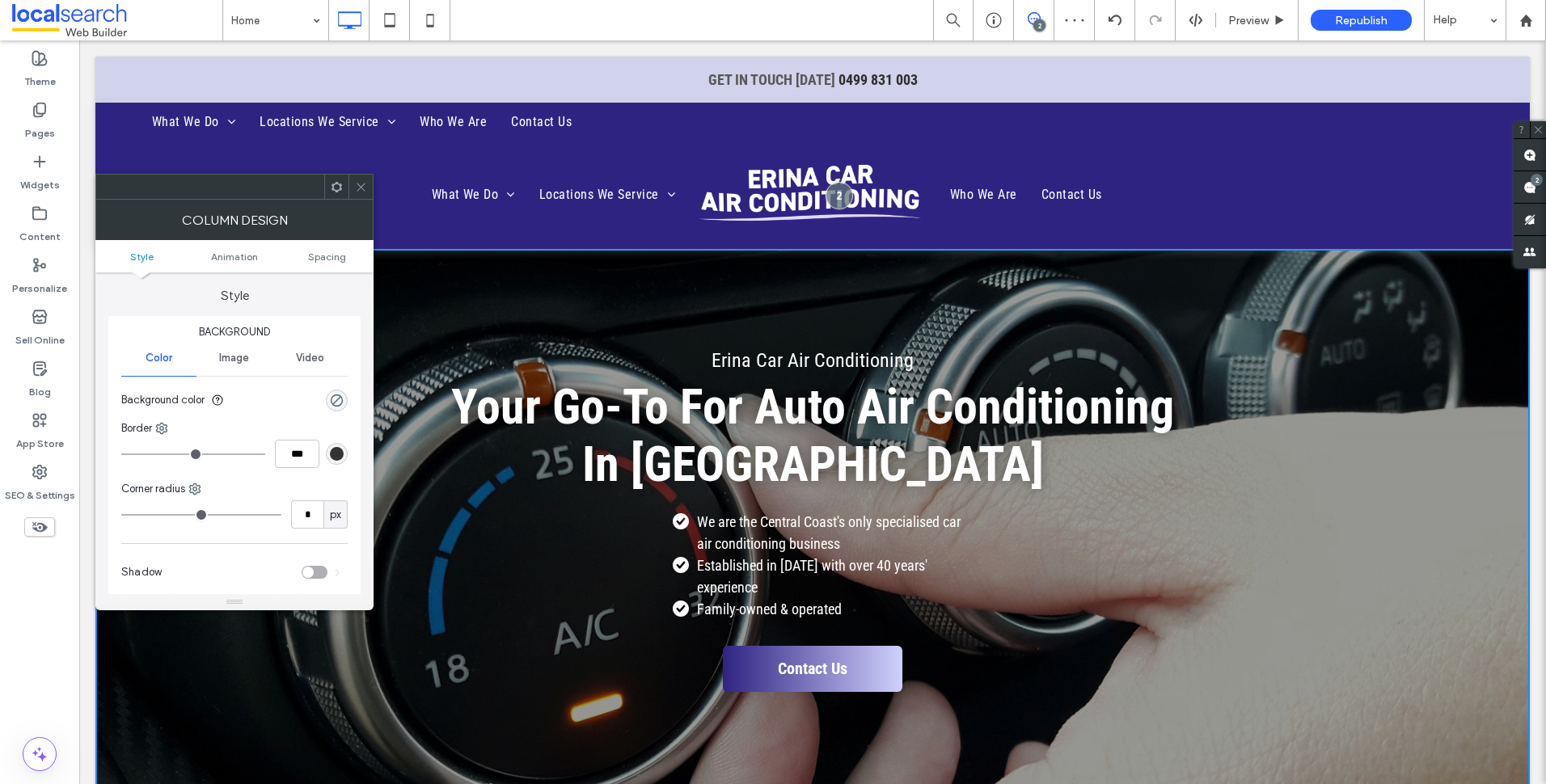
click at [367, 185] on div at bounding box center [360, 187] width 24 height 24
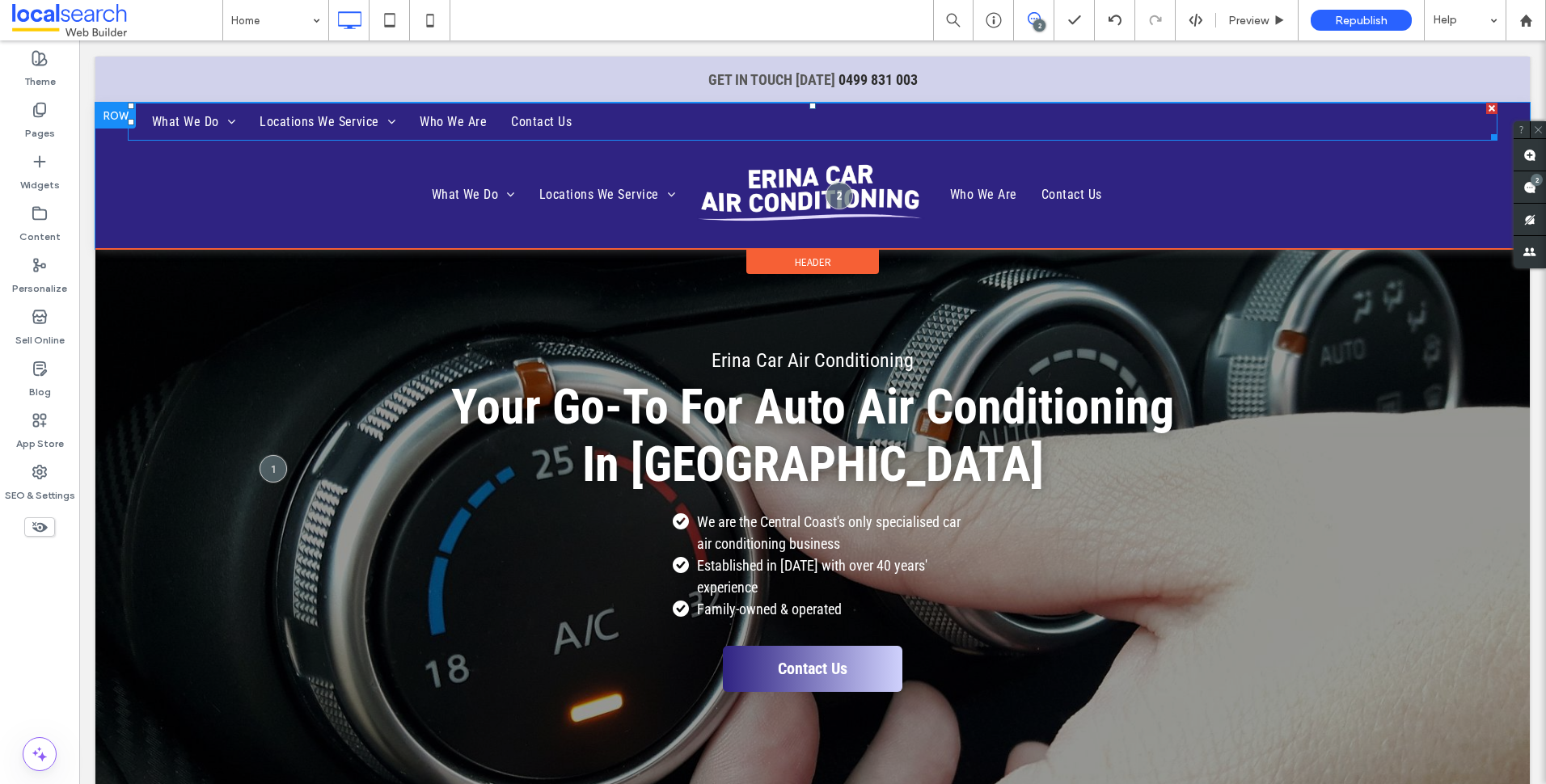
click at [656, 126] on nav "What We Do Air Conditioner System Testing Pressure Testing Leak Detection Air C…" at bounding box center [812, 121] width 1370 height 38
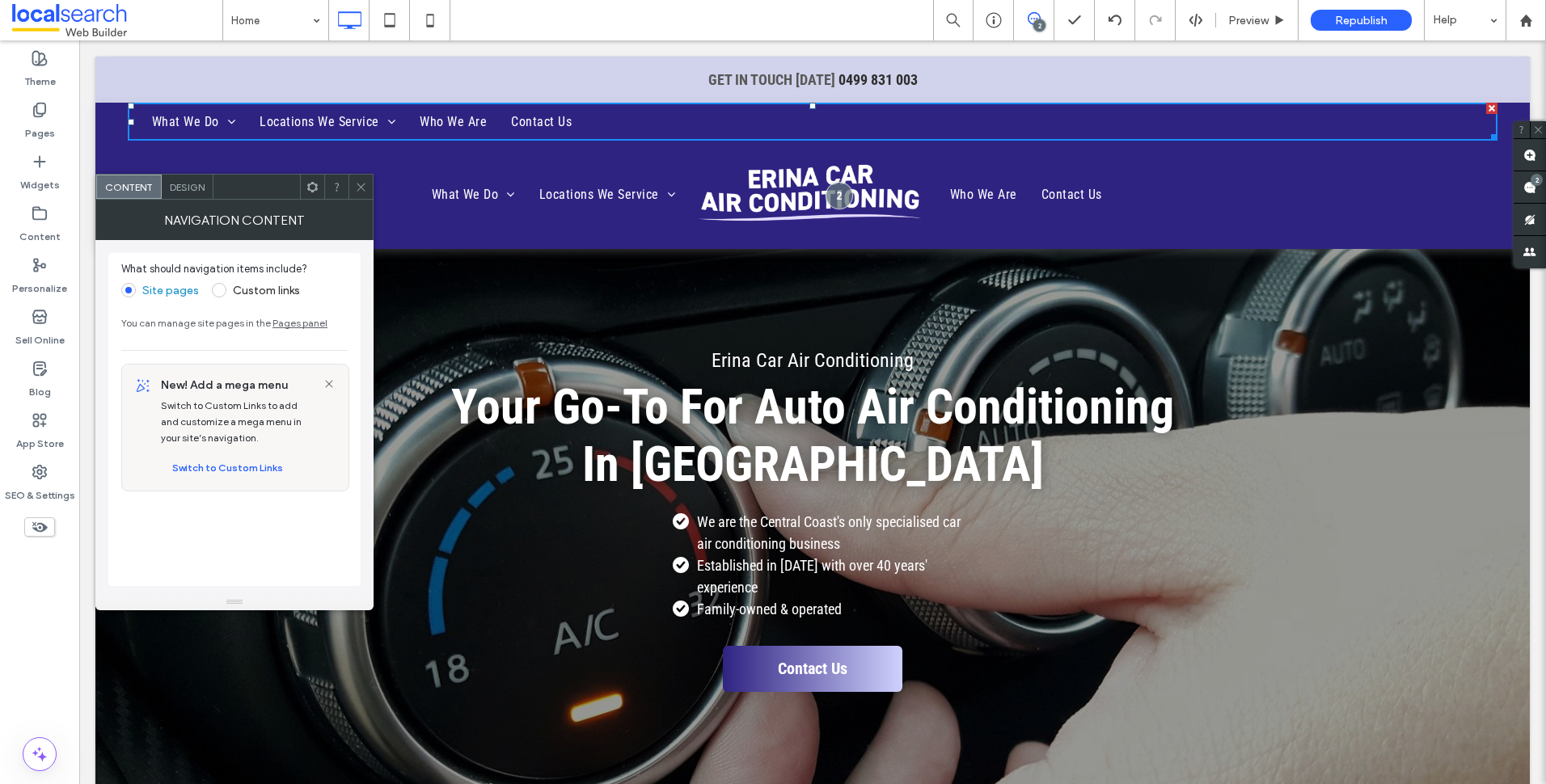
click at [189, 185] on span "Design" at bounding box center [187, 187] width 35 height 12
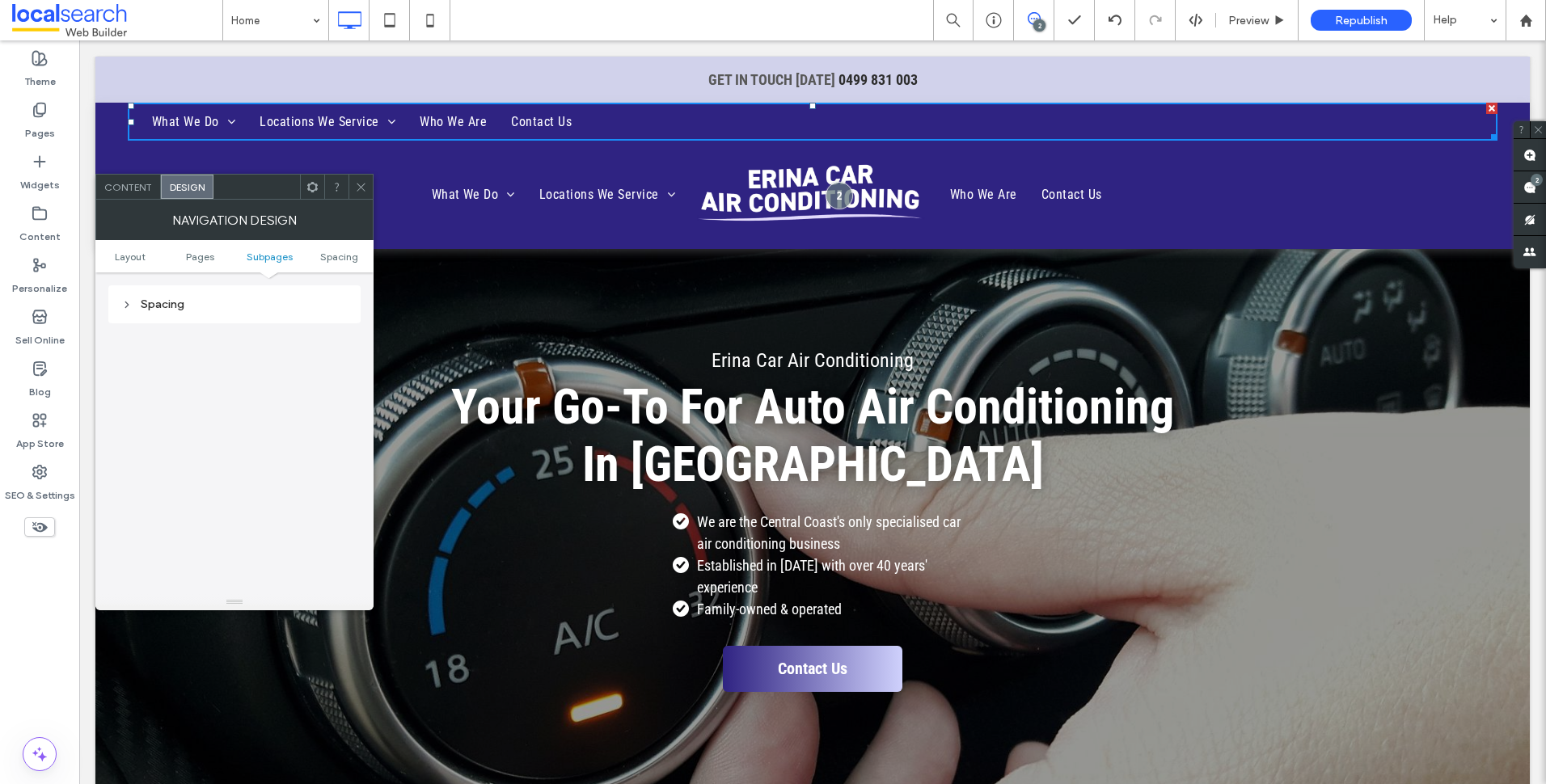
scroll to position [434, 0]
click at [365, 181] on icon at bounding box center [360, 187] width 12 height 12
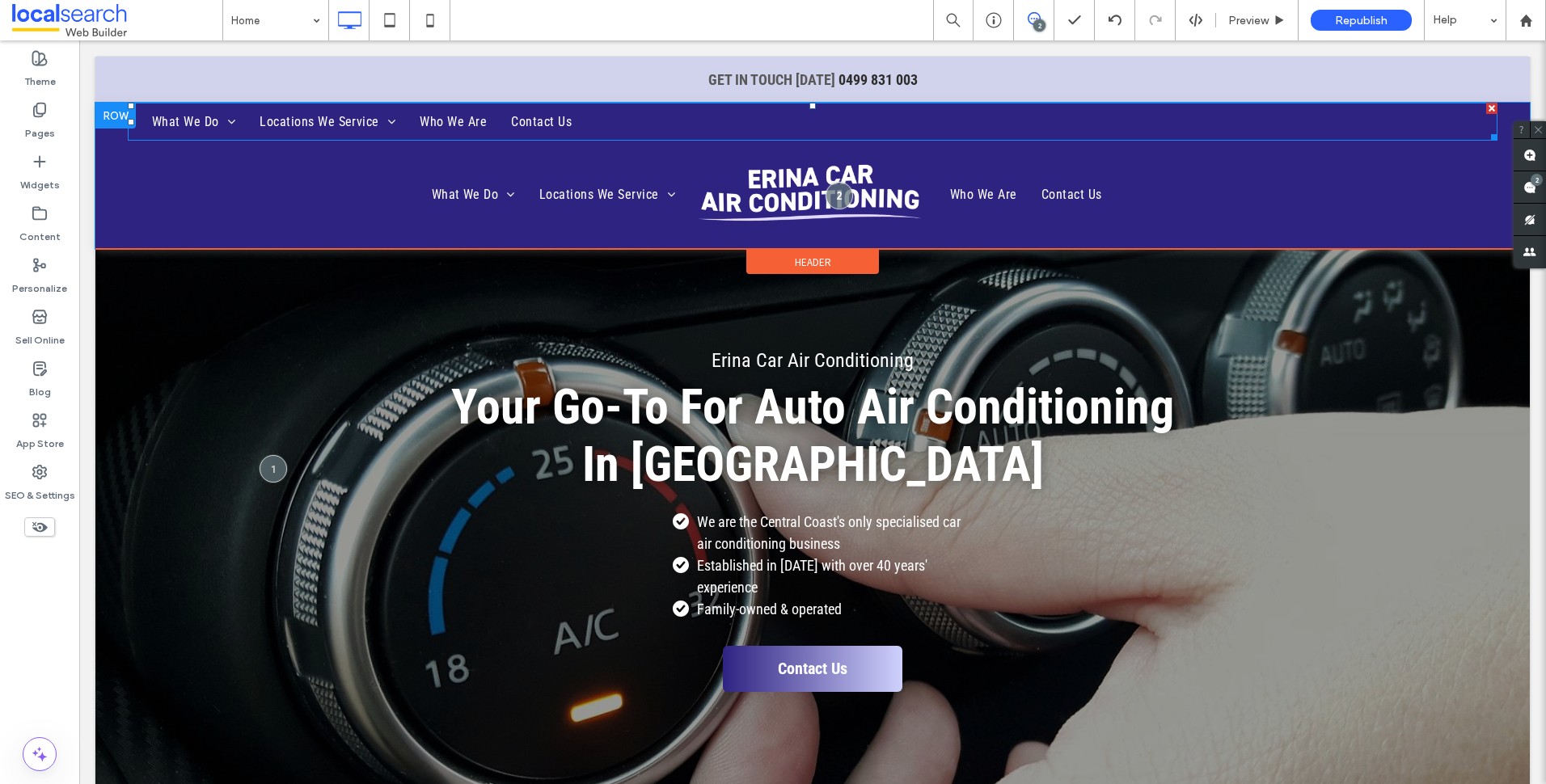
click at [770, 124] on nav "What We Do Air Conditioner System Testing Pressure Testing Leak Detection Air C…" at bounding box center [812, 121] width 1370 height 38
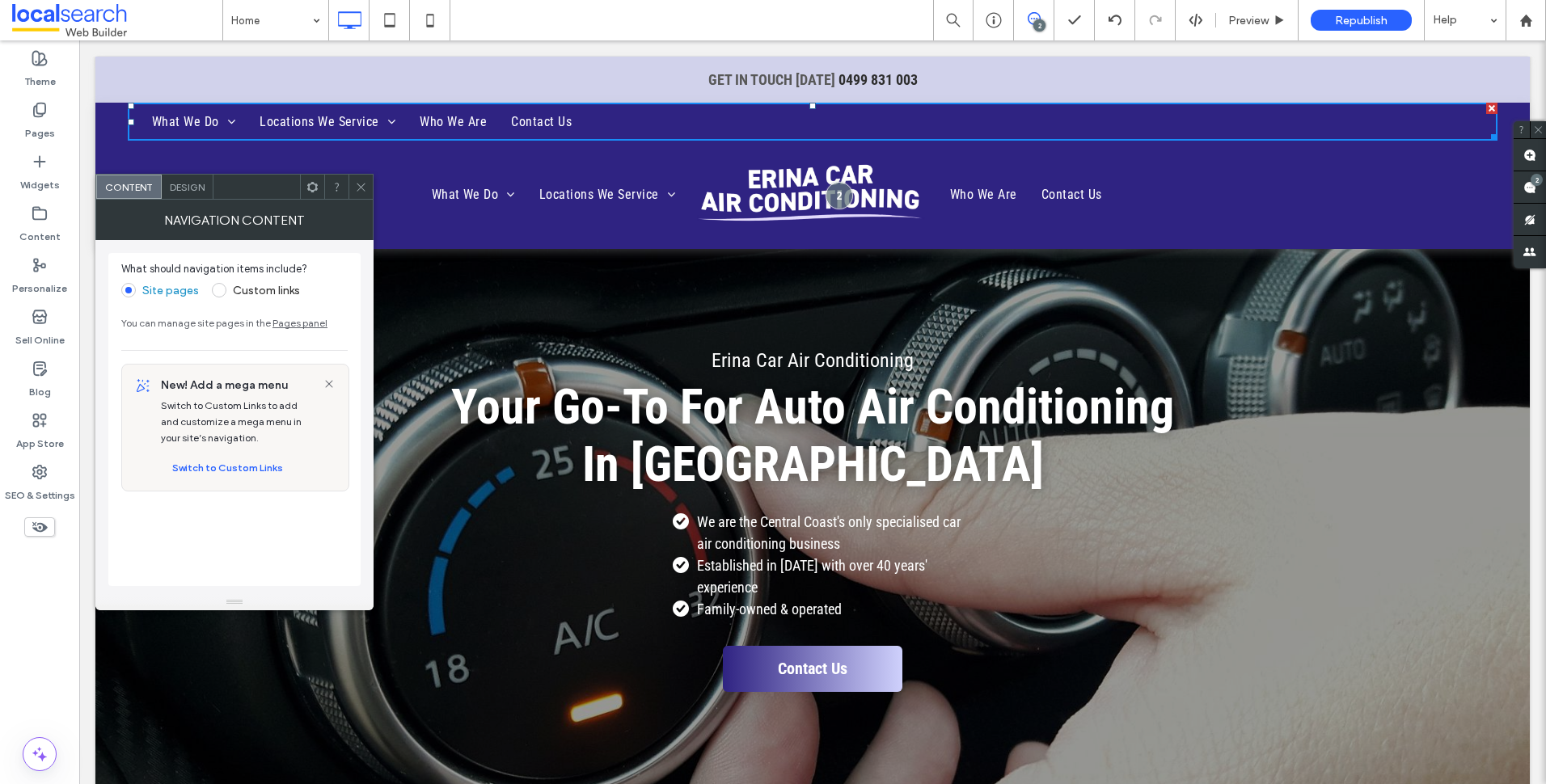
click at [186, 204] on div "NAVIGATION CONTENT" at bounding box center [235, 219] width 278 height 40
click at [190, 188] on span "Design" at bounding box center [187, 187] width 35 height 12
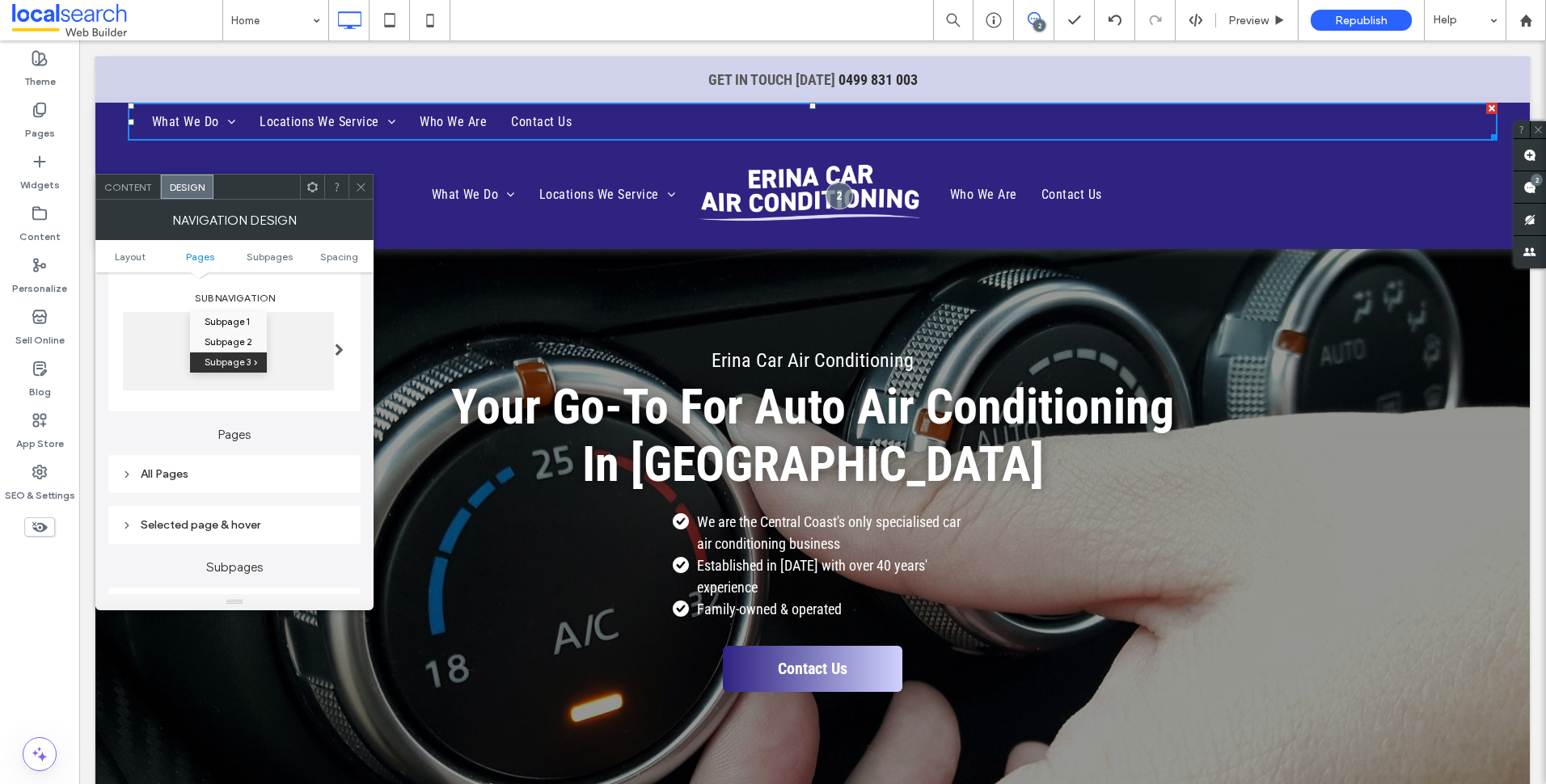
scroll to position [404, 0]
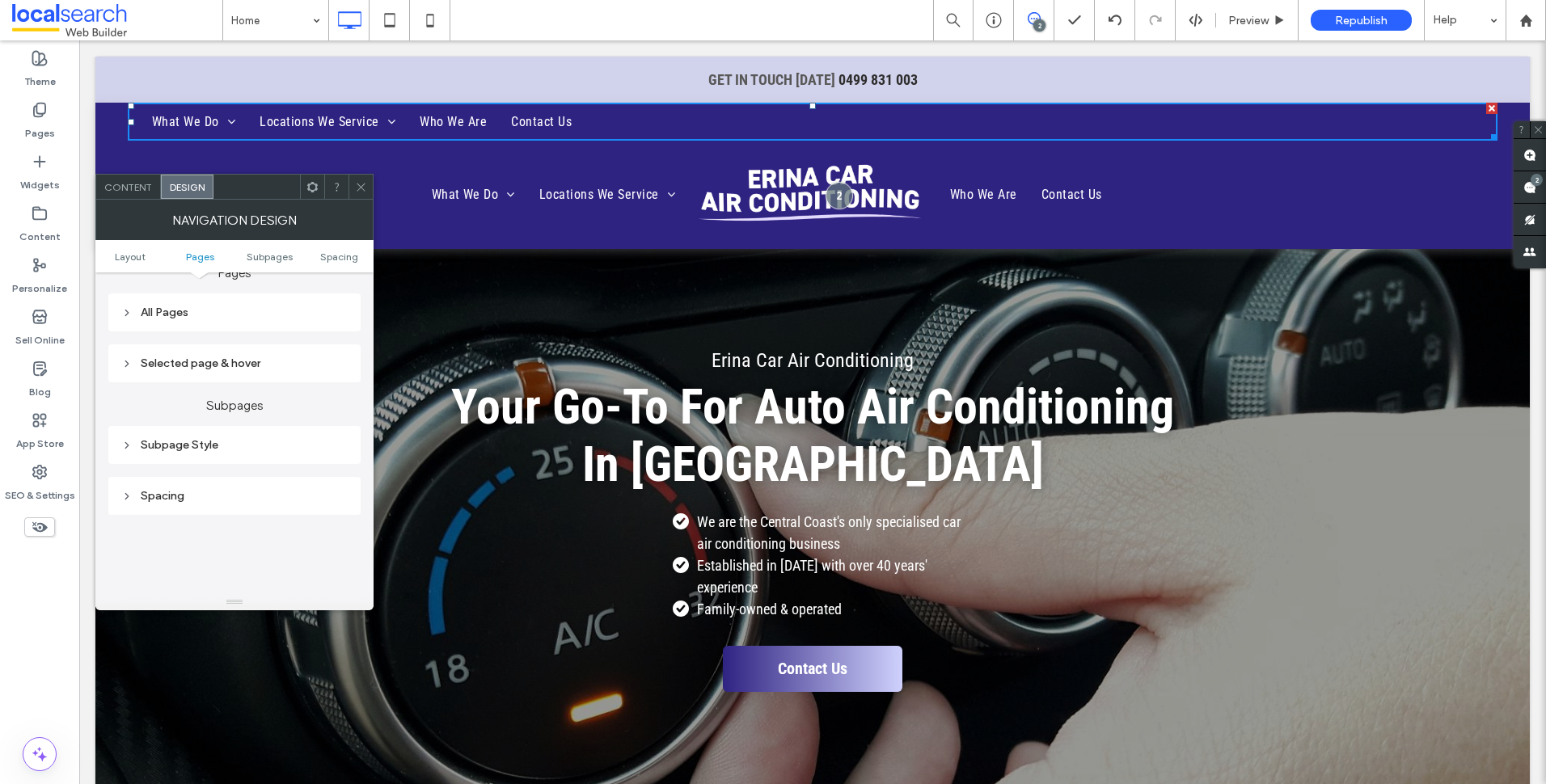
click at [231, 363] on div "Selected page & hover" at bounding box center [234, 363] width 226 height 14
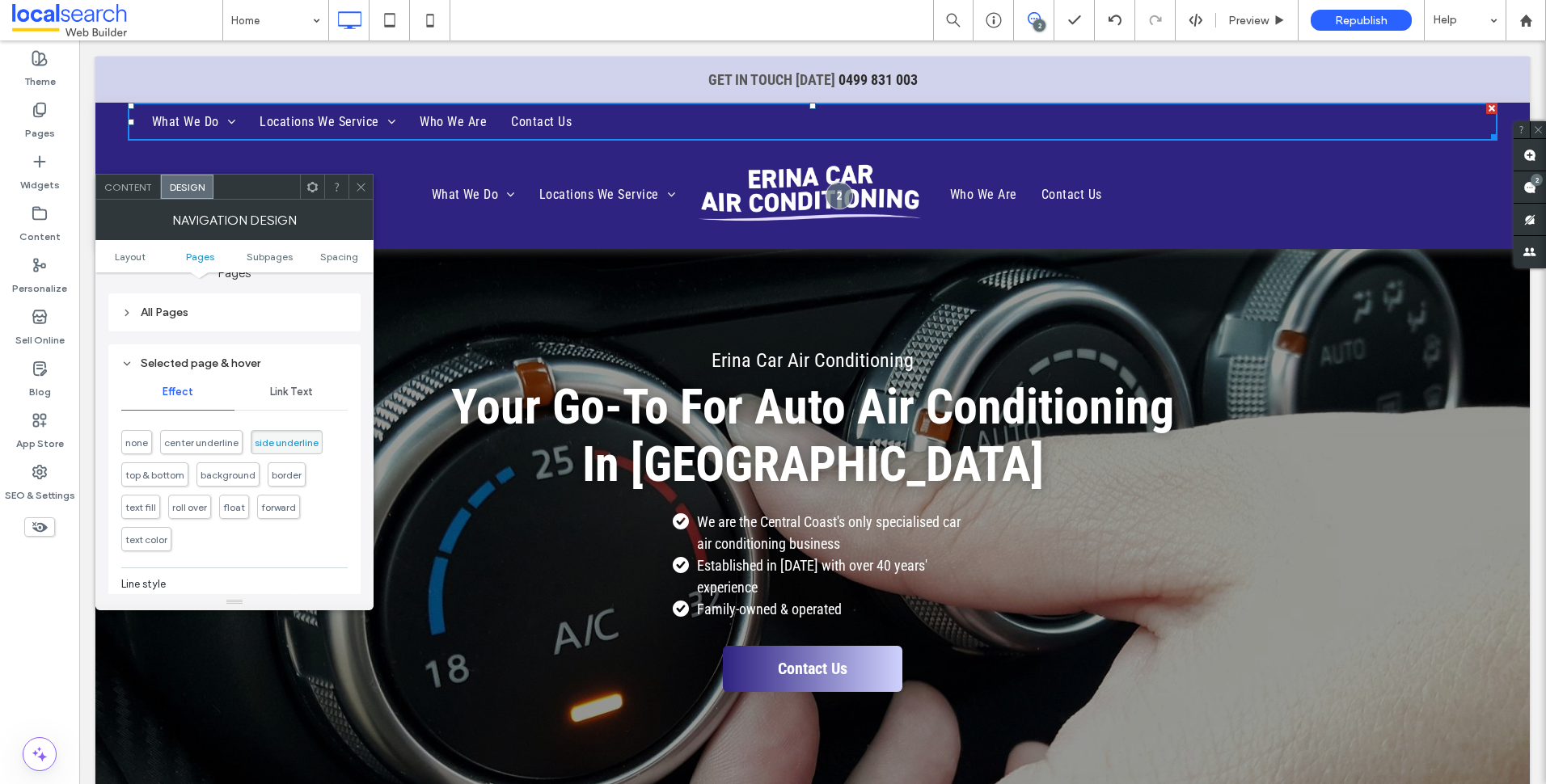
click at [213, 326] on div "All Pages" at bounding box center [234, 312] width 252 height 38
click at [228, 303] on div "All Pages" at bounding box center [234, 311] width 226 height 22
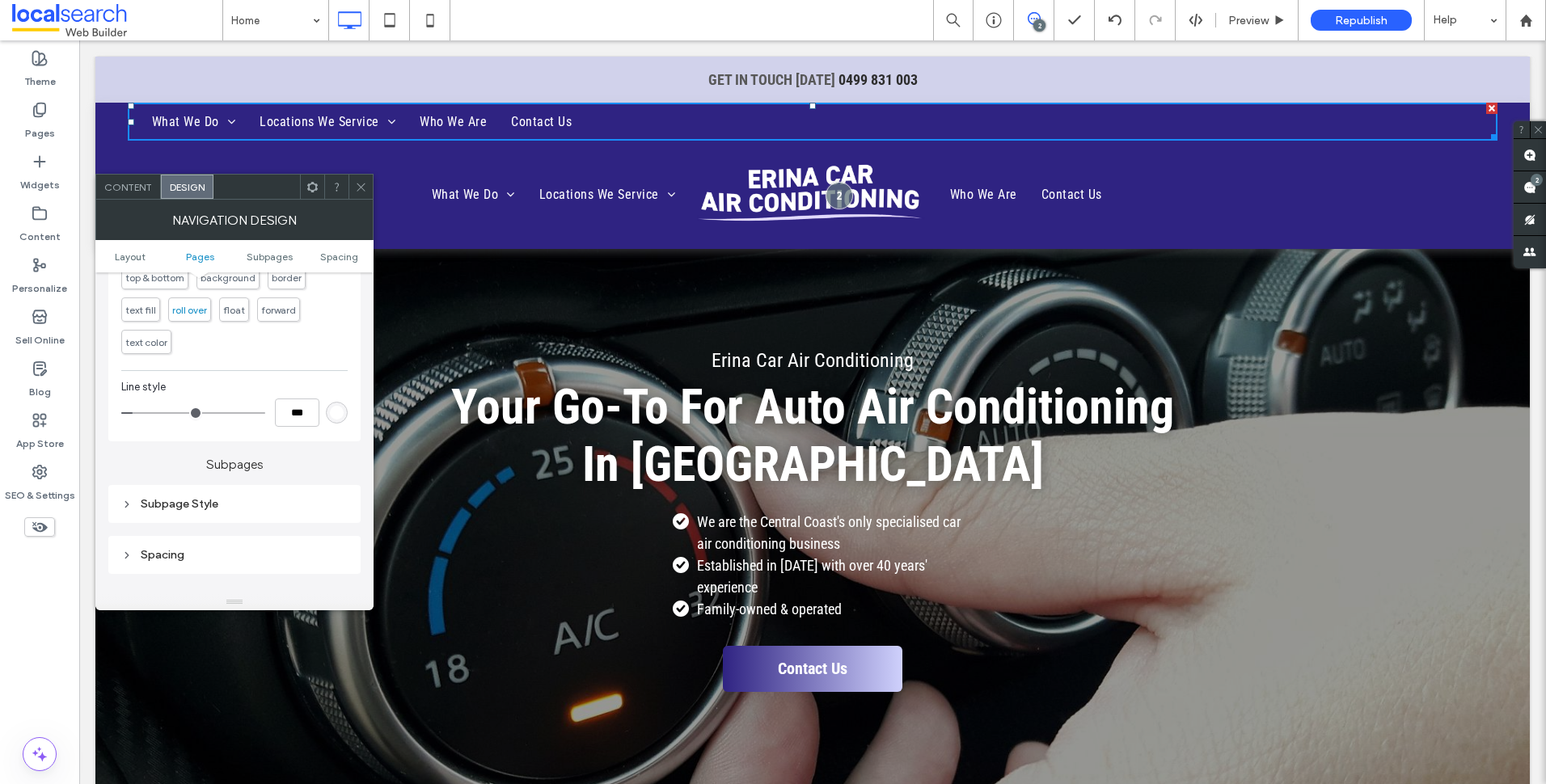
scroll to position [889, 0]
click at [218, 507] on div "Subpage Style" at bounding box center [234, 501] width 226 height 14
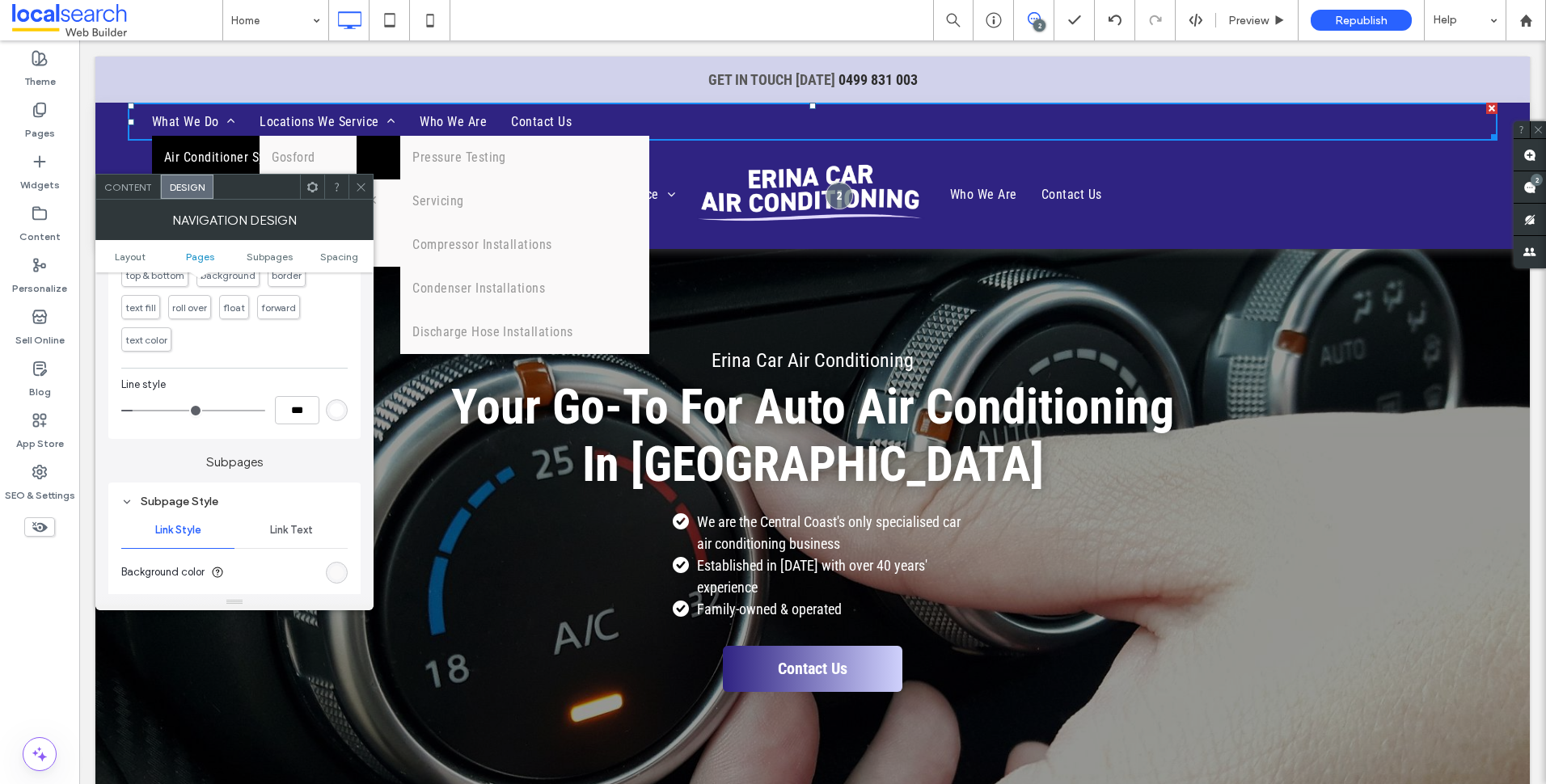
scroll to position [1050, 0]
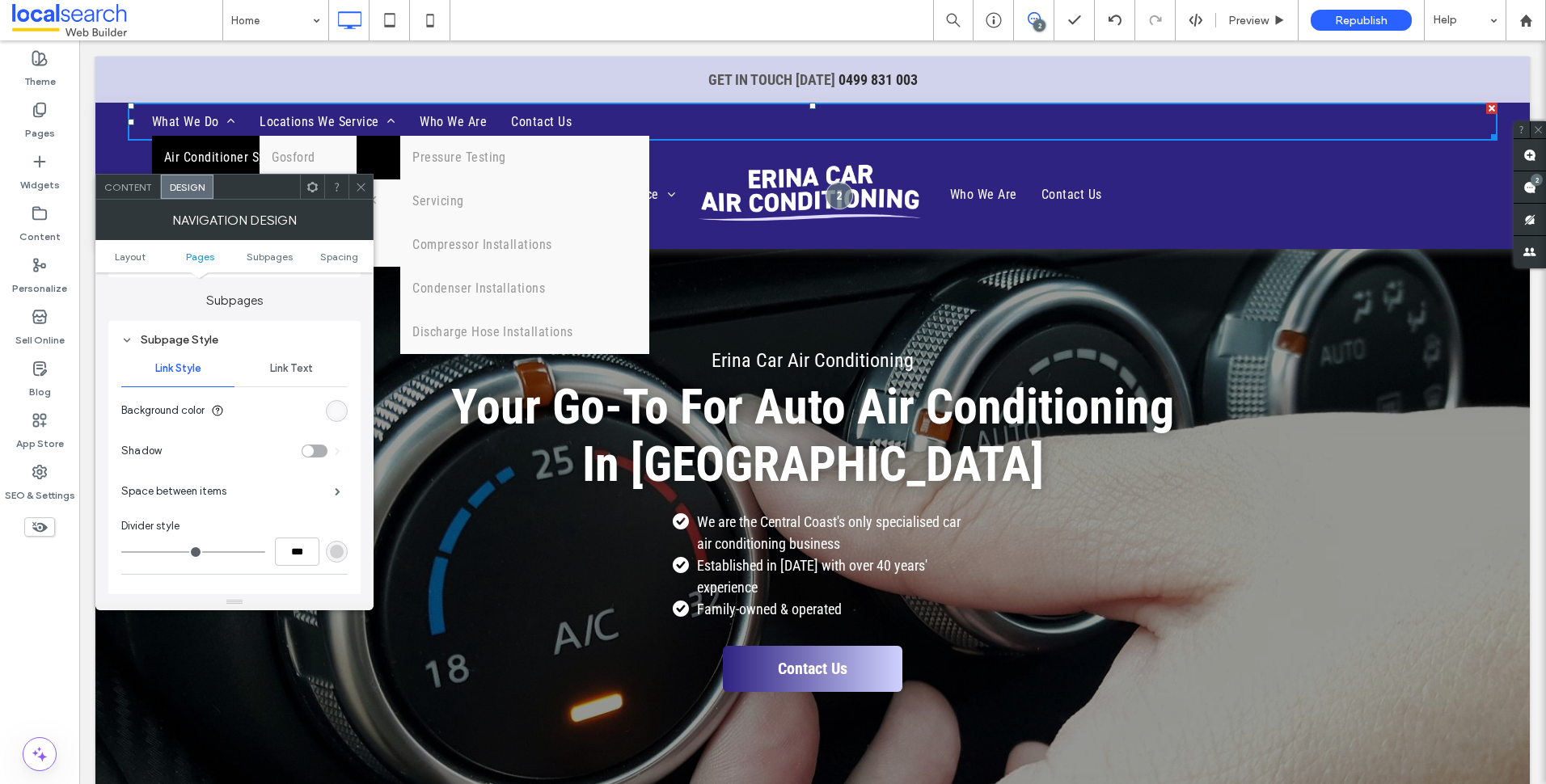
click at [272, 371] on span "Link Text" at bounding box center [292, 369] width 43 height 13
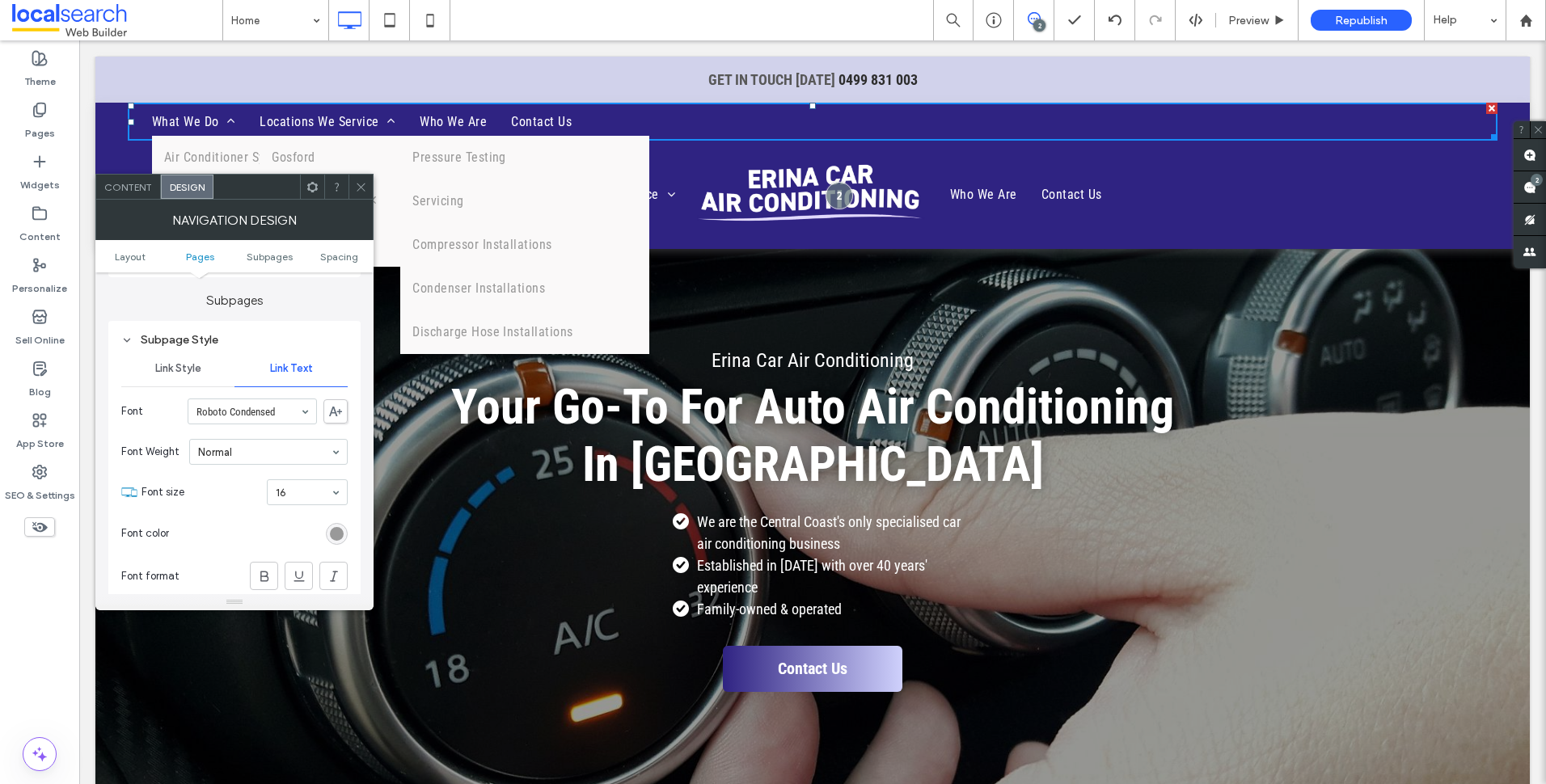
click at [211, 336] on div "Subpage Style" at bounding box center [234, 339] width 226 height 14
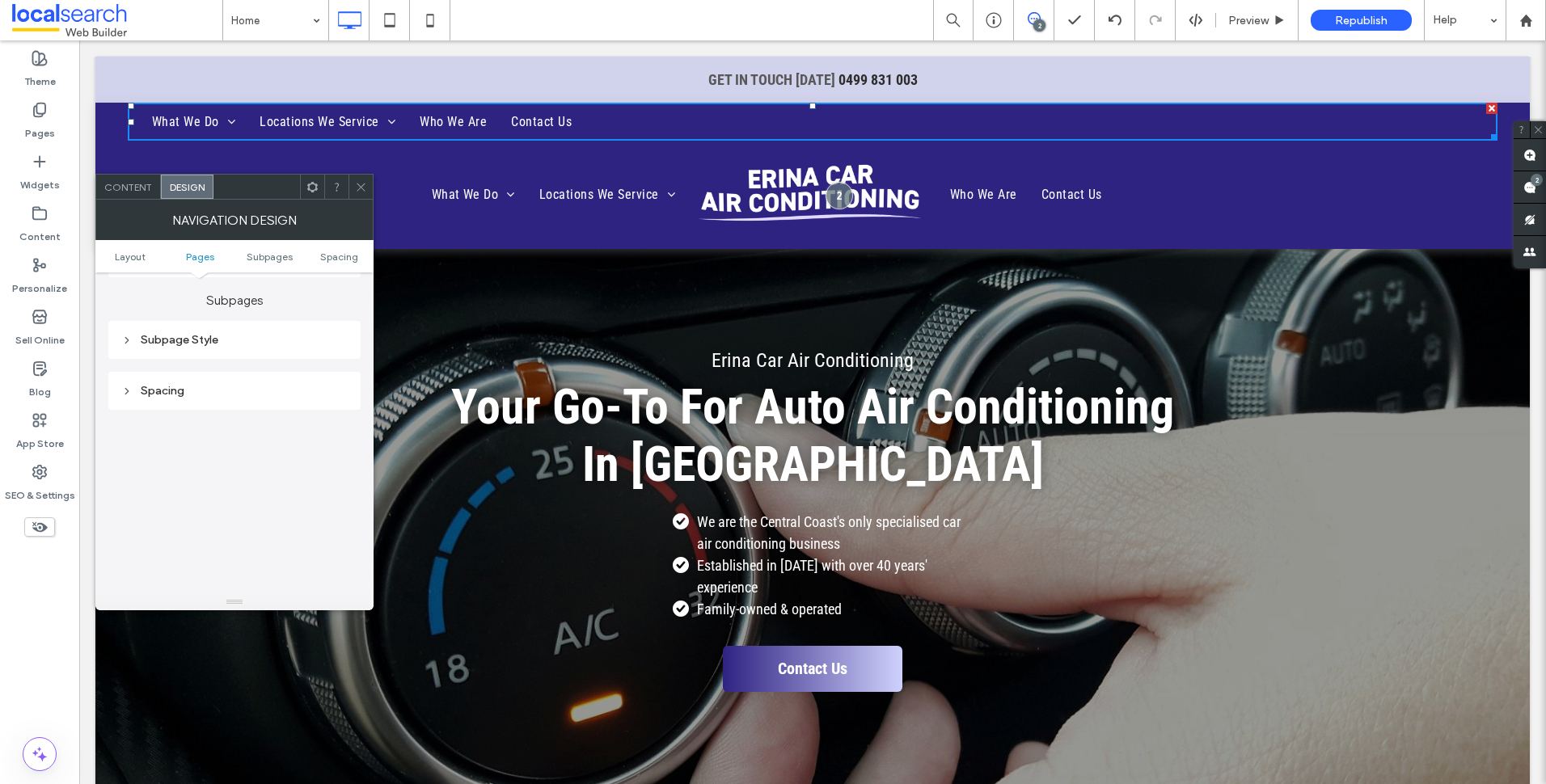
click at [211, 392] on div "Spacing" at bounding box center [234, 390] width 226 height 14
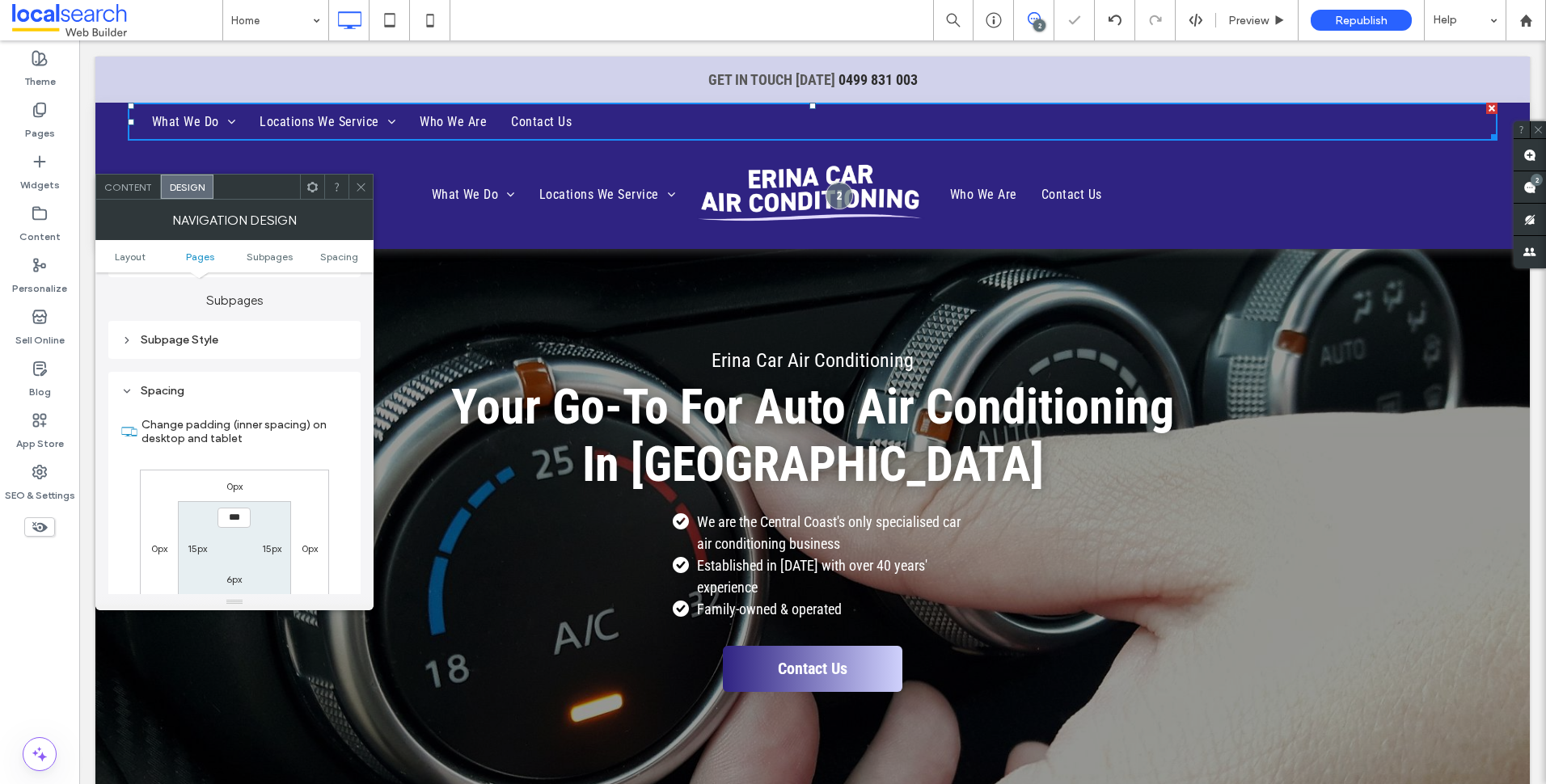
click at [211, 392] on div "Spacing" at bounding box center [234, 390] width 226 height 14
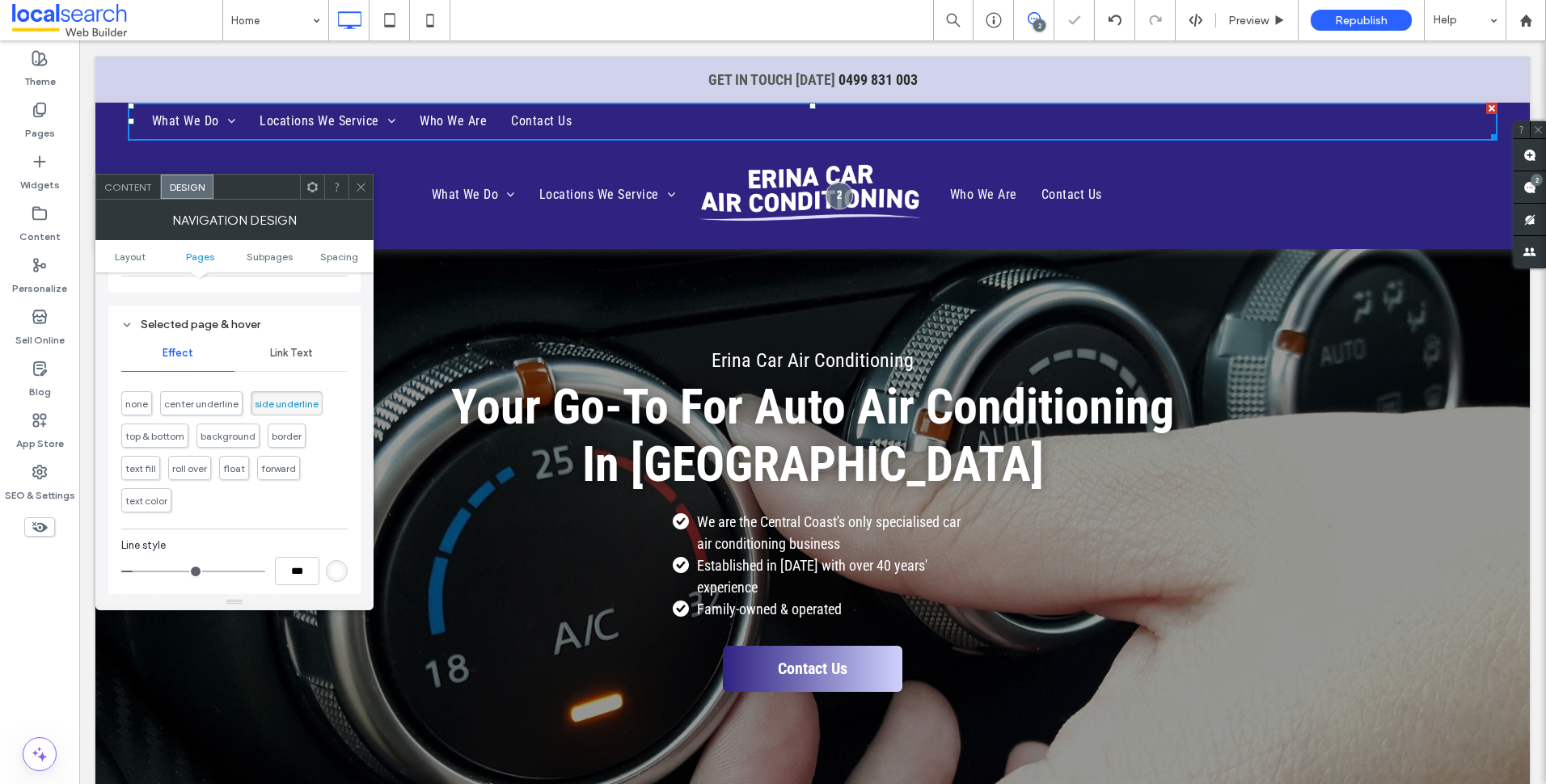
scroll to position [728, 0]
drag, startPoint x: 365, startPoint y: 194, endPoint x: 313, endPoint y: 135, distance: 78.6
click at [365, 194] on span at bounding box center [360, 187] width 12 height 24
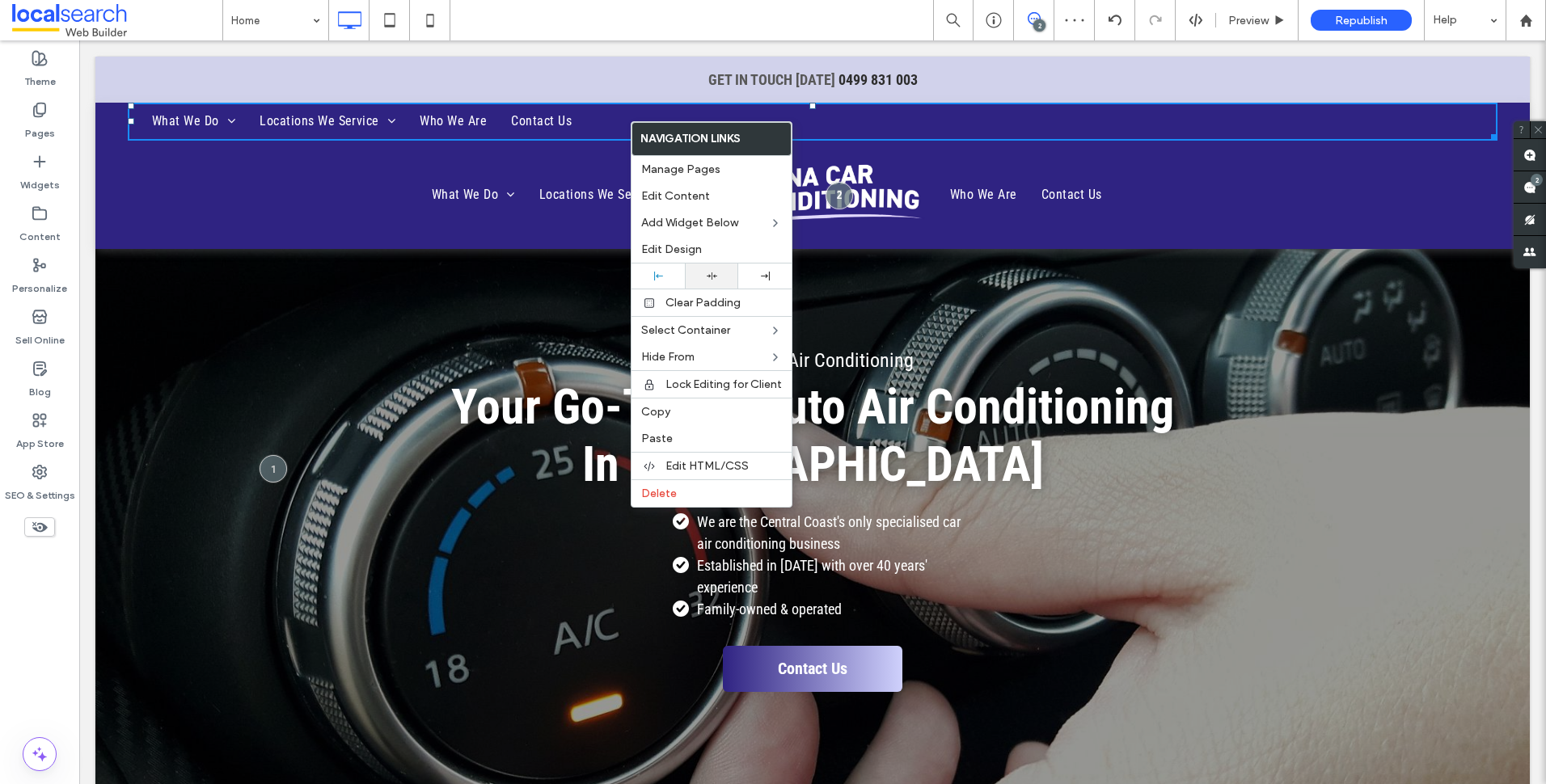
click at [719, 278] on div at bounding box center [712, 276] width 38 height 10
click at [318, 188] on ul "What We Do Air Conditioner System Testing Pressure Testing Leak Detection Air C…" at bounding box center [413, 194] width 547 height 97
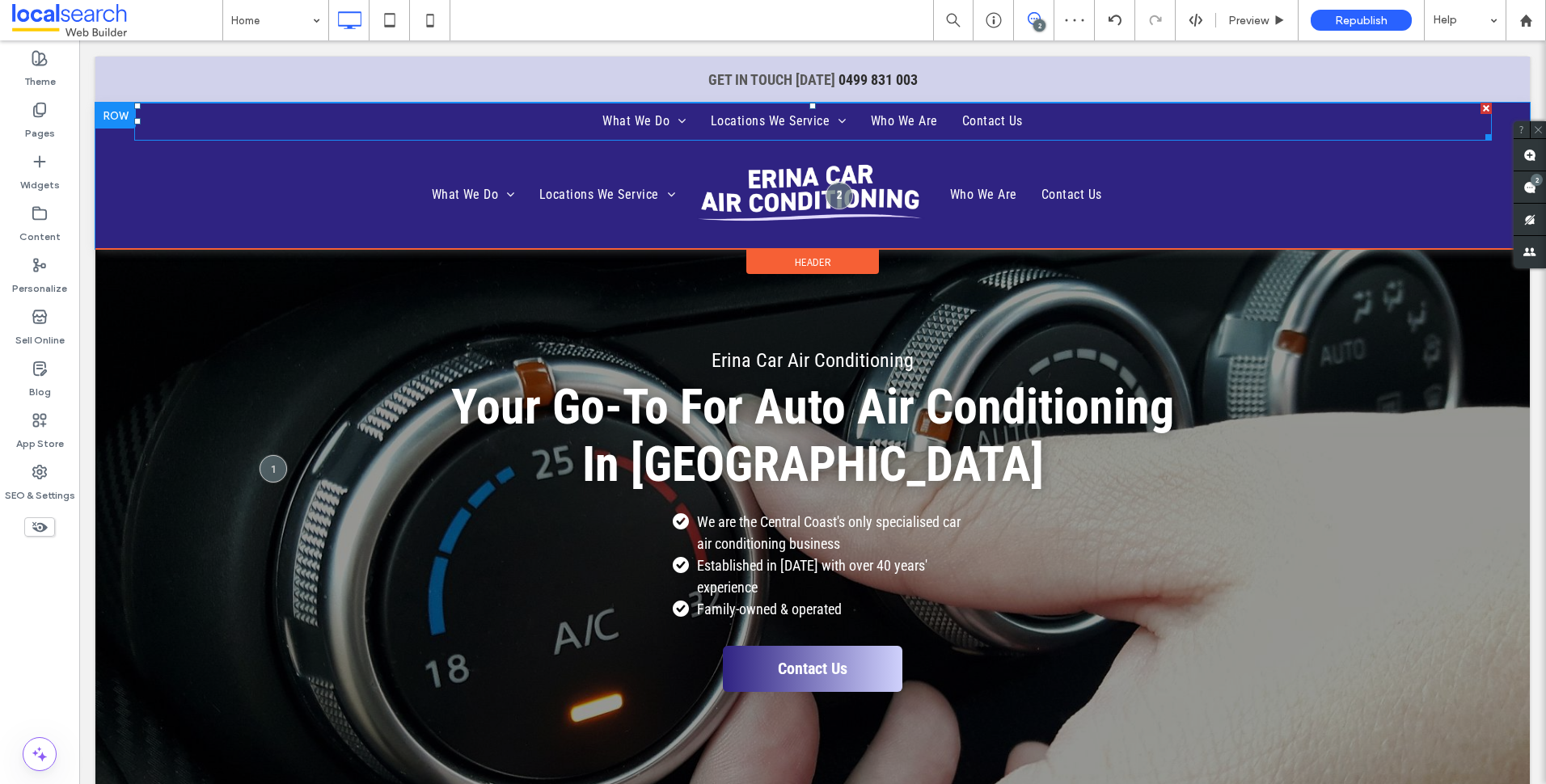
click at [309, 120] on nav "What We Do Air Conditioner System Testing Pressure Testing Leak Detection Air C…" at bounding box center [812, 121] width 1357 height 38
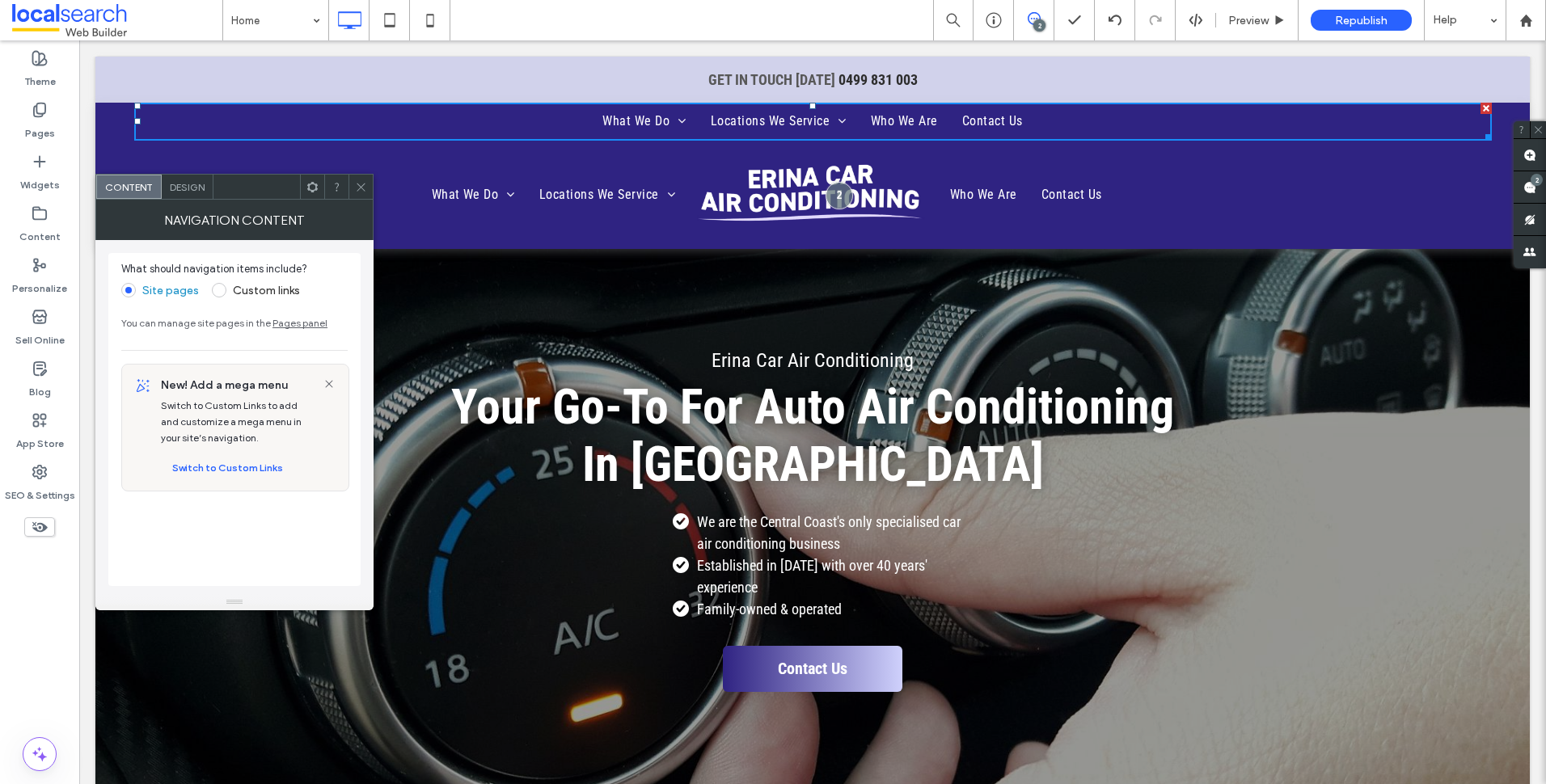
click at [366, 187] on icon at bounding box center [360, 187] width 12 height 12
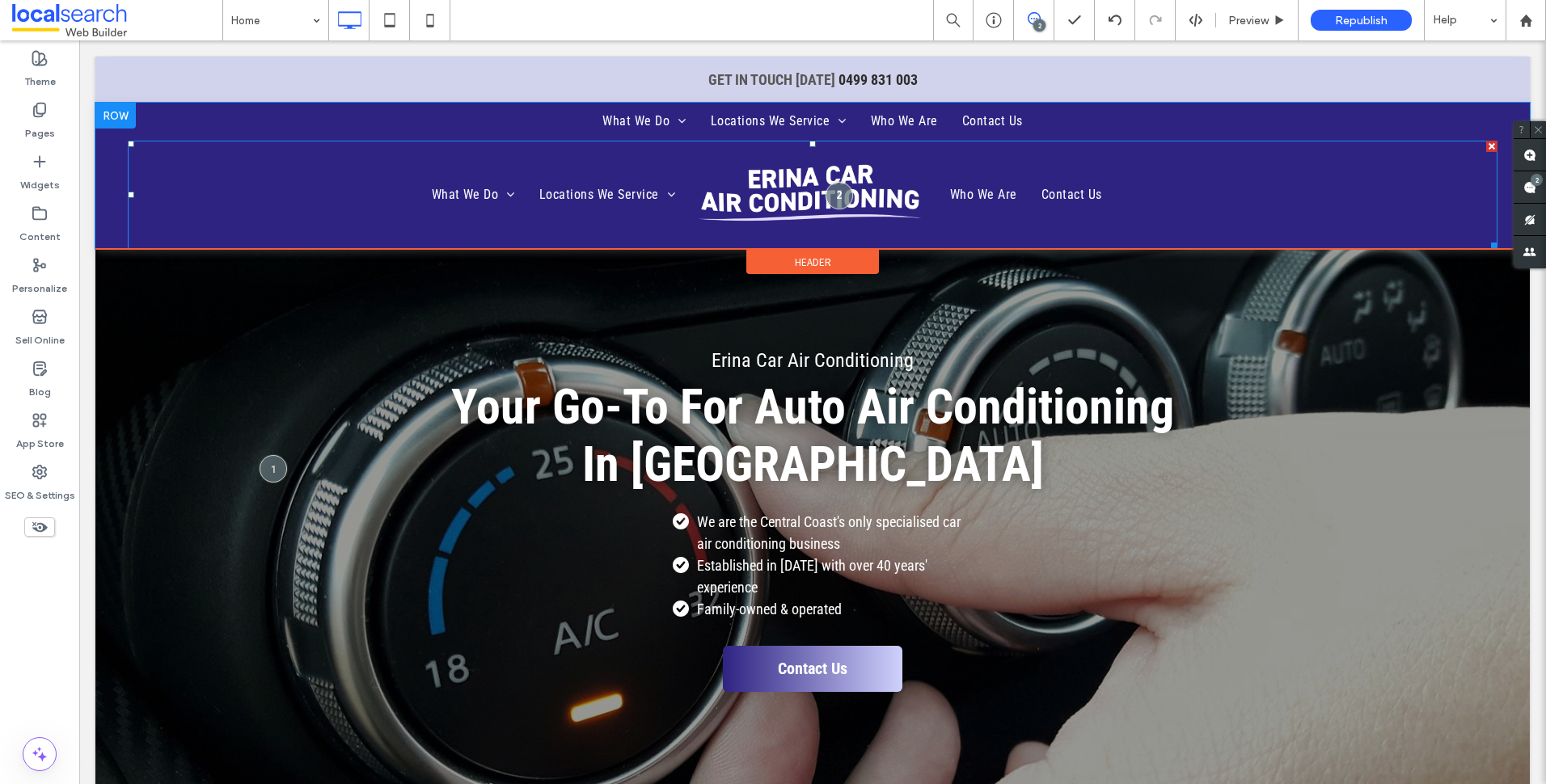
click at [331, 156] on ul "What We Do Air Conditioner System Testing Pressure Testing Leak Detection Air C…" at bounding box center [413, 194] width 547 height 97
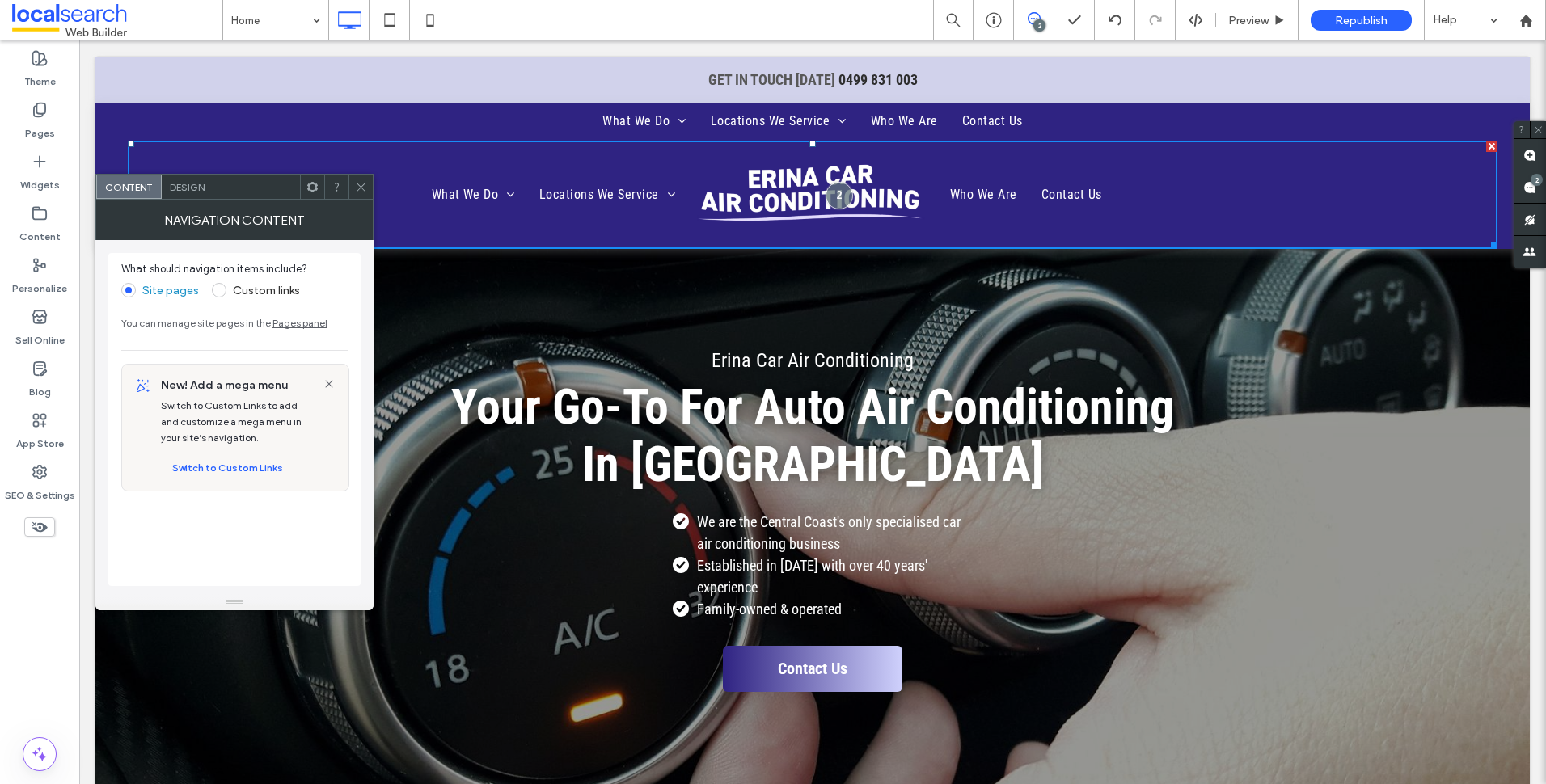
drag, startPoint x: 359, startPoint y: 175, endPoint x: 319, endPoint y: 133, distance: 58.0
click at [359, 175] on span at bounding box center [360, 187] width 12 height 24
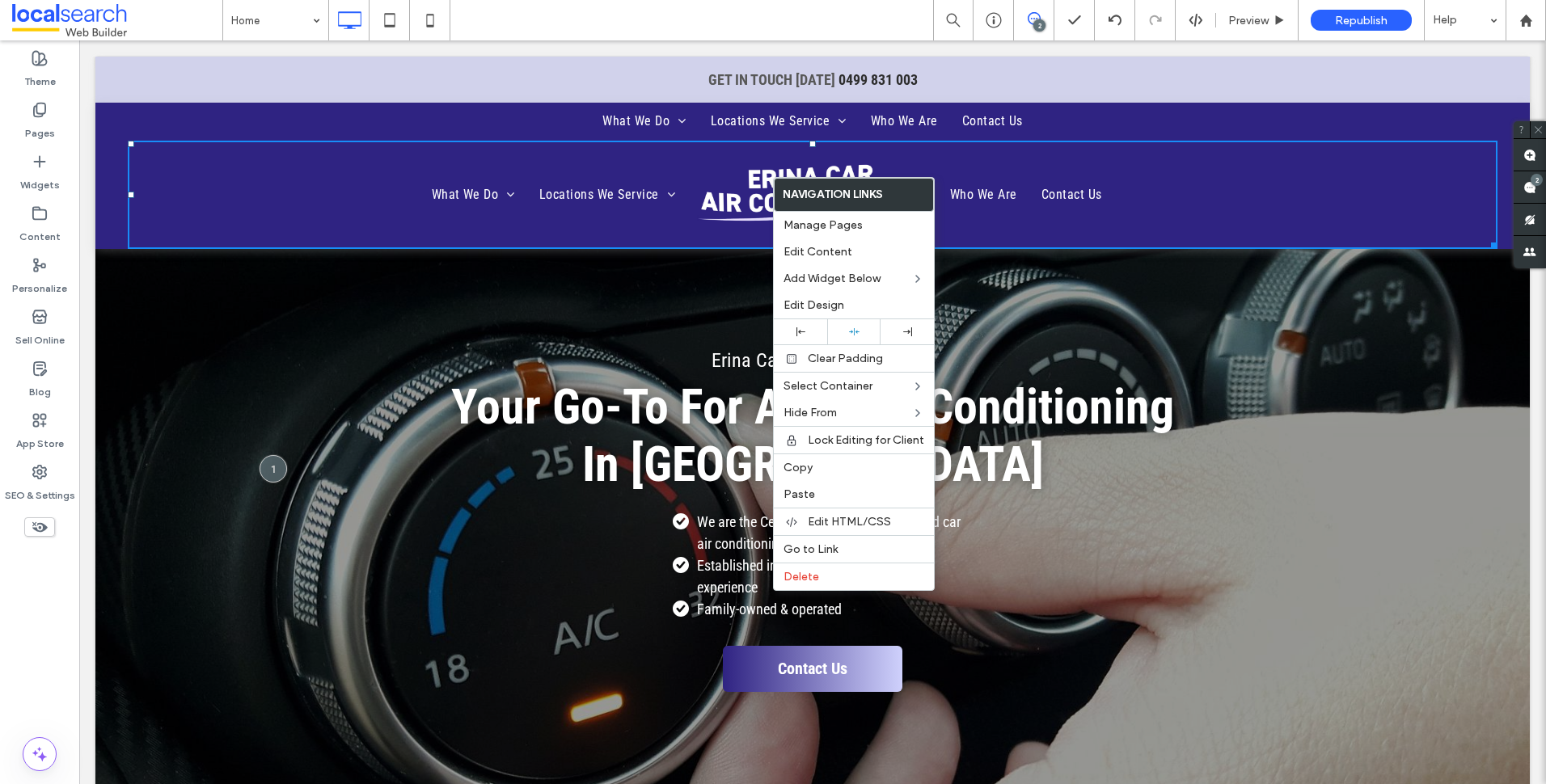
click at [321, 114] on nav "What We Do Air Conditioner System Testing Pressure Testing Leak Detection Air C…" at bounding box center [812, 121] width 1357 height 38
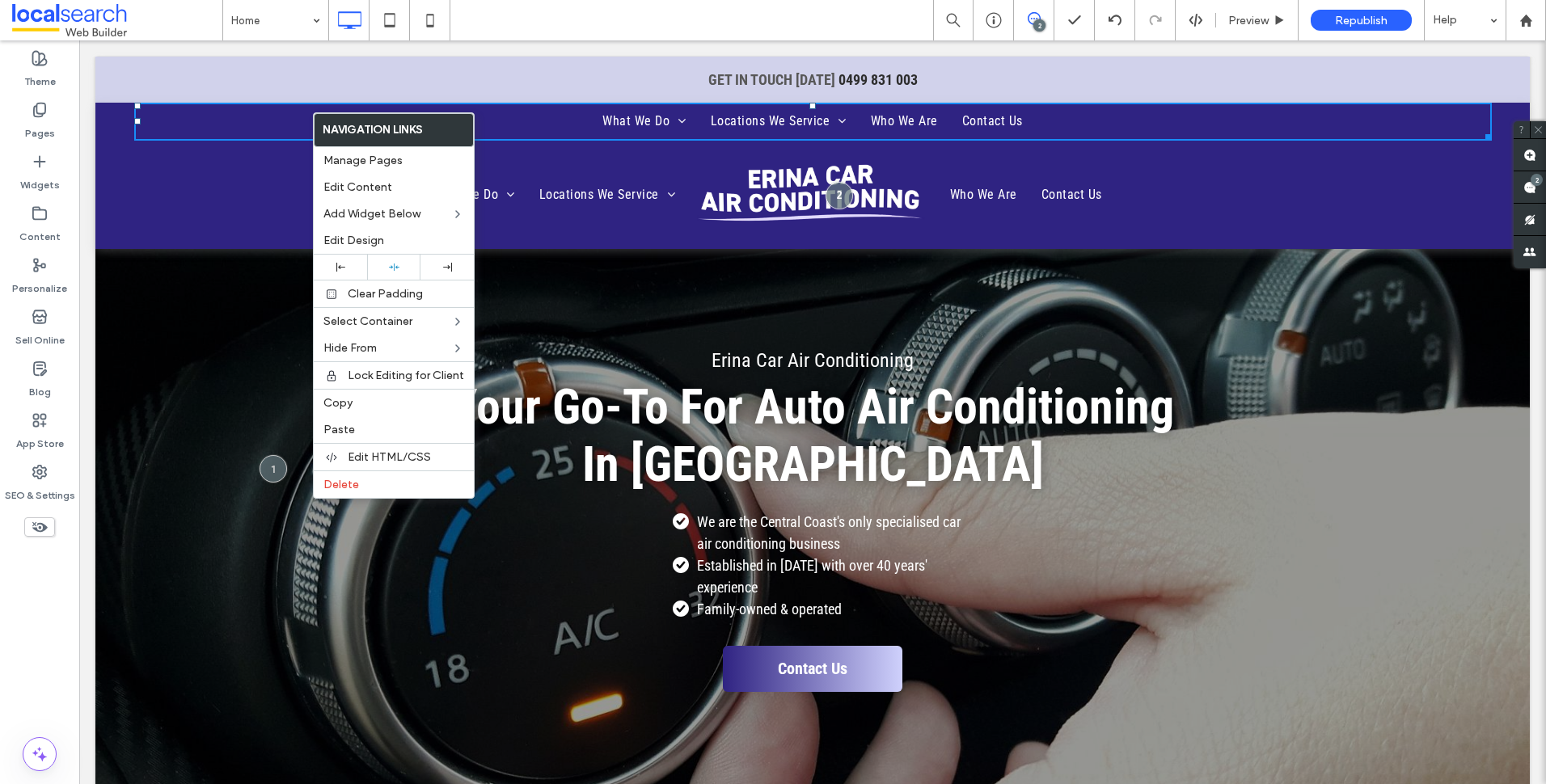
click at [264, 219] on ul "What We Do Air Conditioner System Testing Pressure Testing Leak Detection Air C…" at bounding box center [413, 194] width 547 height 97
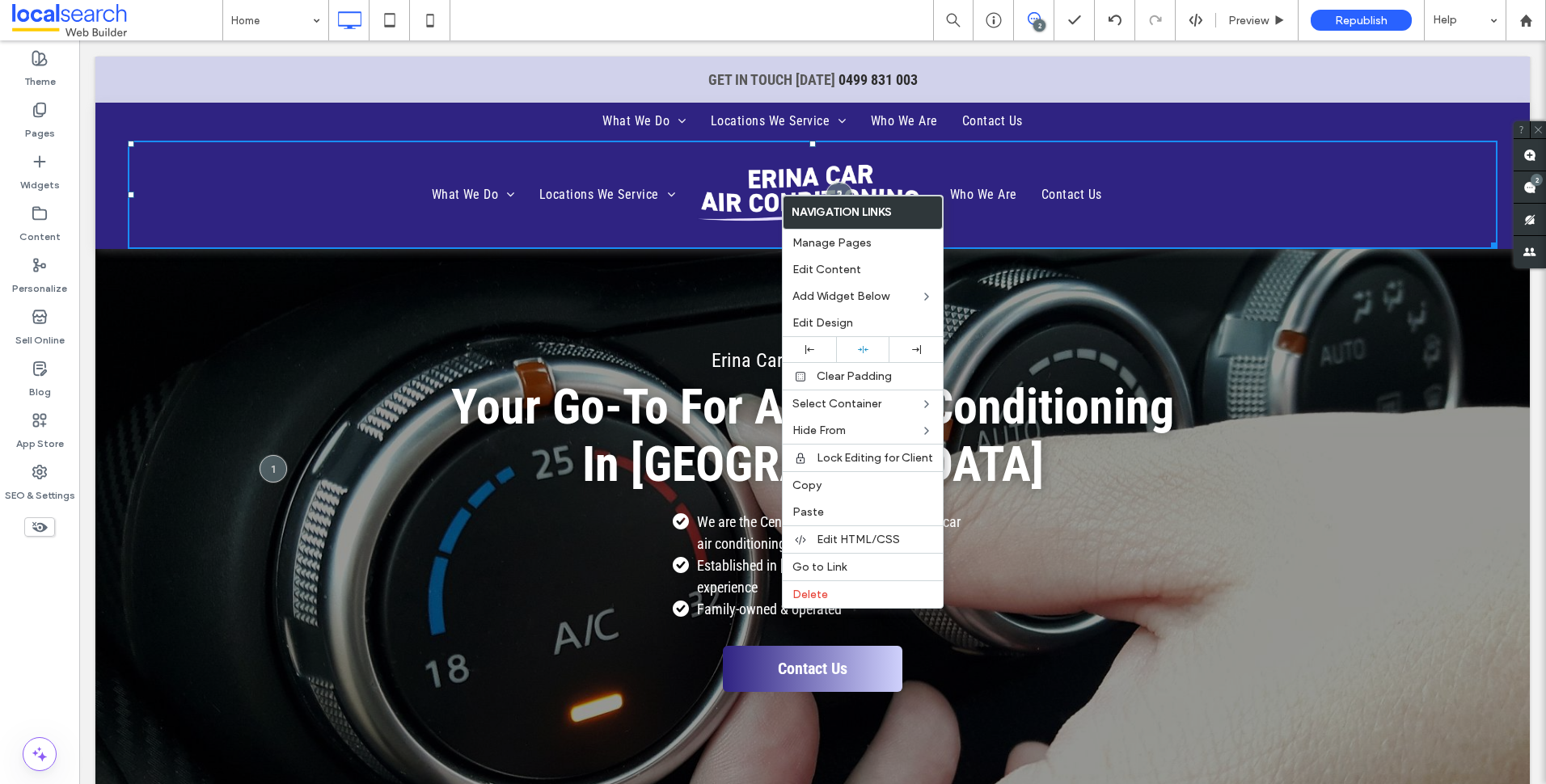
click at [312, 163] on ul "What We Do Air Conditioner System Testing Pressure Testing Leak Detection Air C…" at bounding box center [413, 194] width 547 height 97
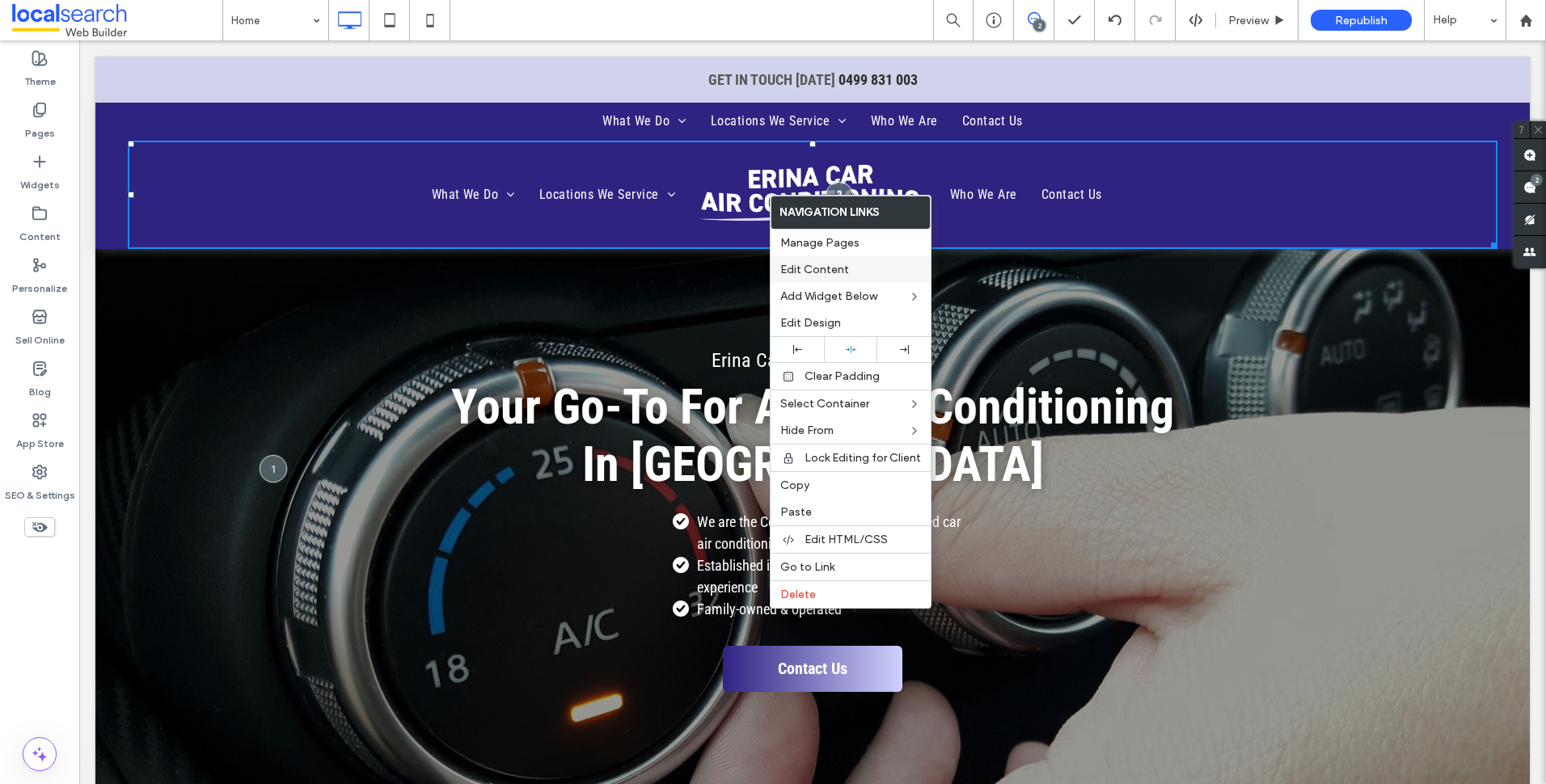
click at [860, 266] on label "Edit Content" at bounding box center [851, 269] width 141 height 14
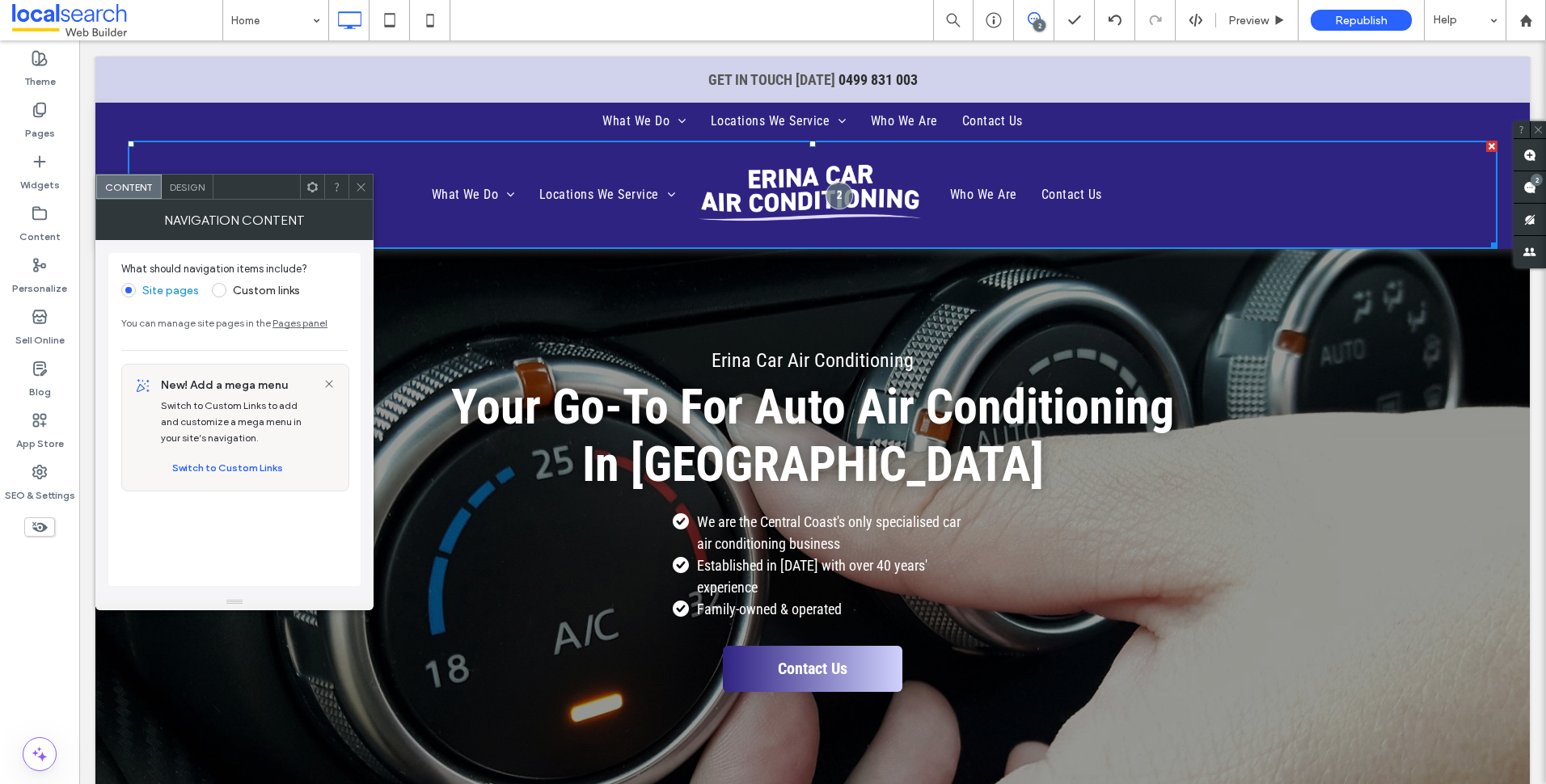
click at [196, 185] on span "Design" at bounding box center [187, 187] width 35 height 12
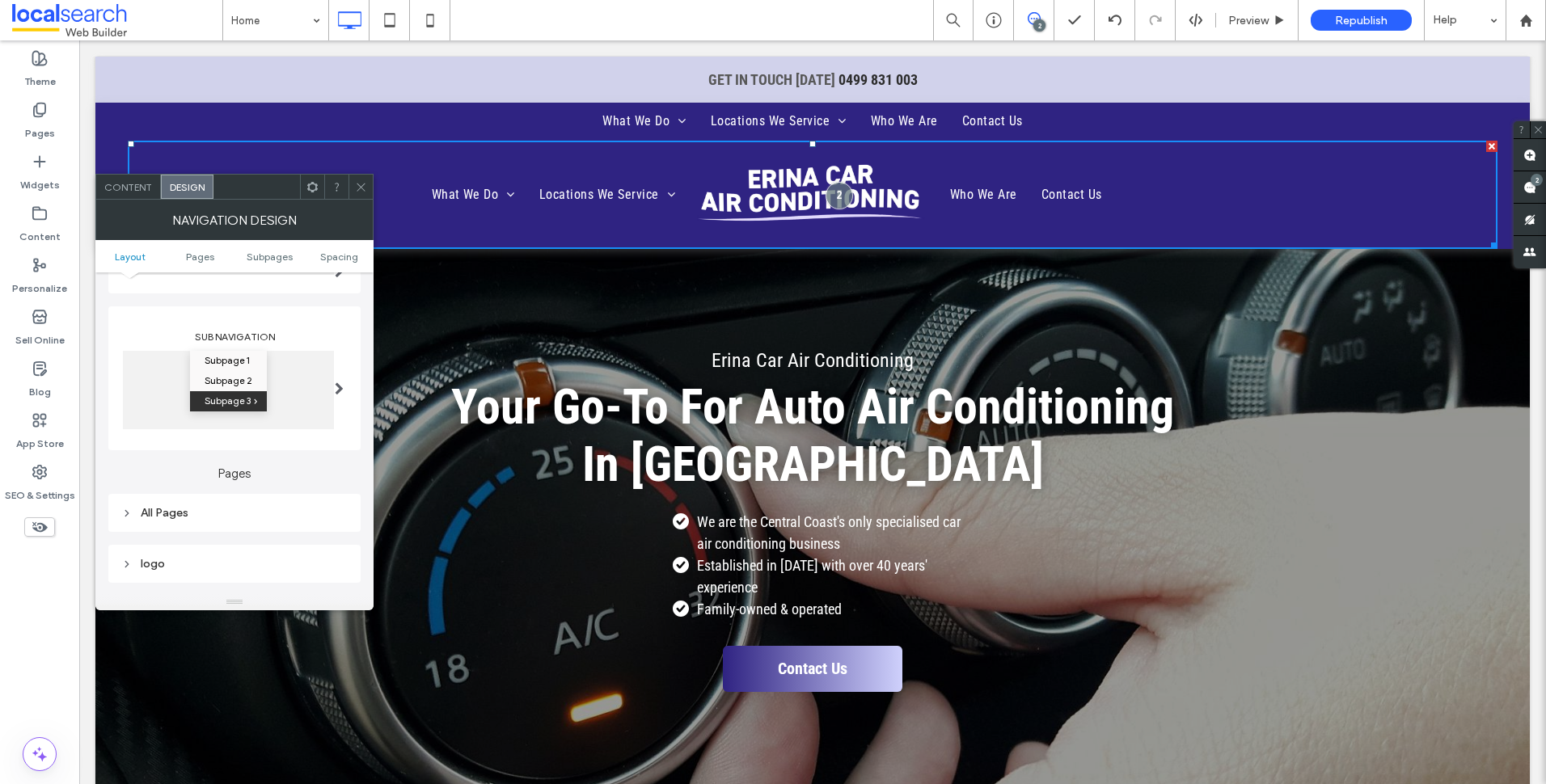
scroll to position [243, 0]
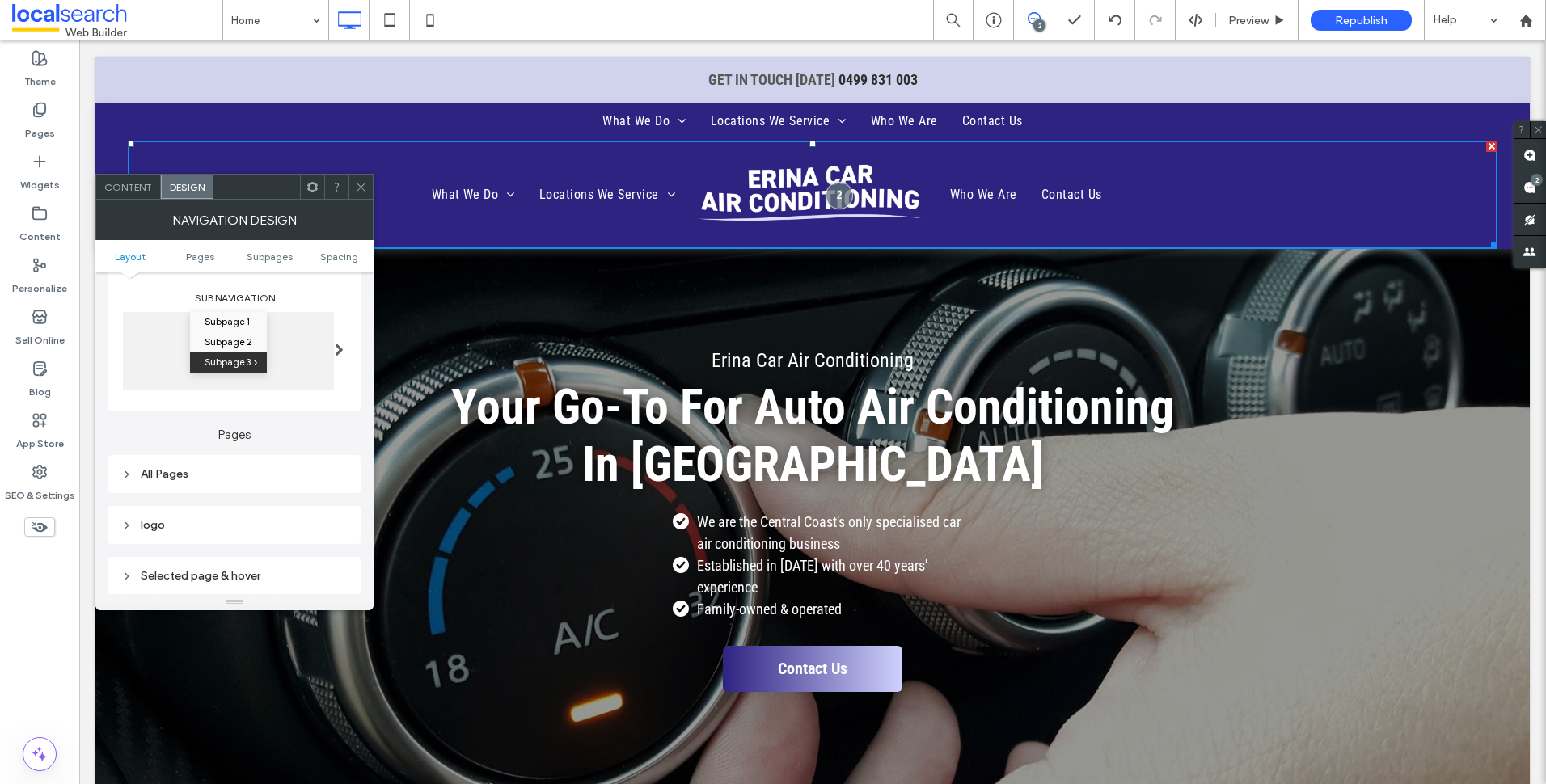
click at [367, 177] on div at bounding box center [360, 187] width 24 height 24
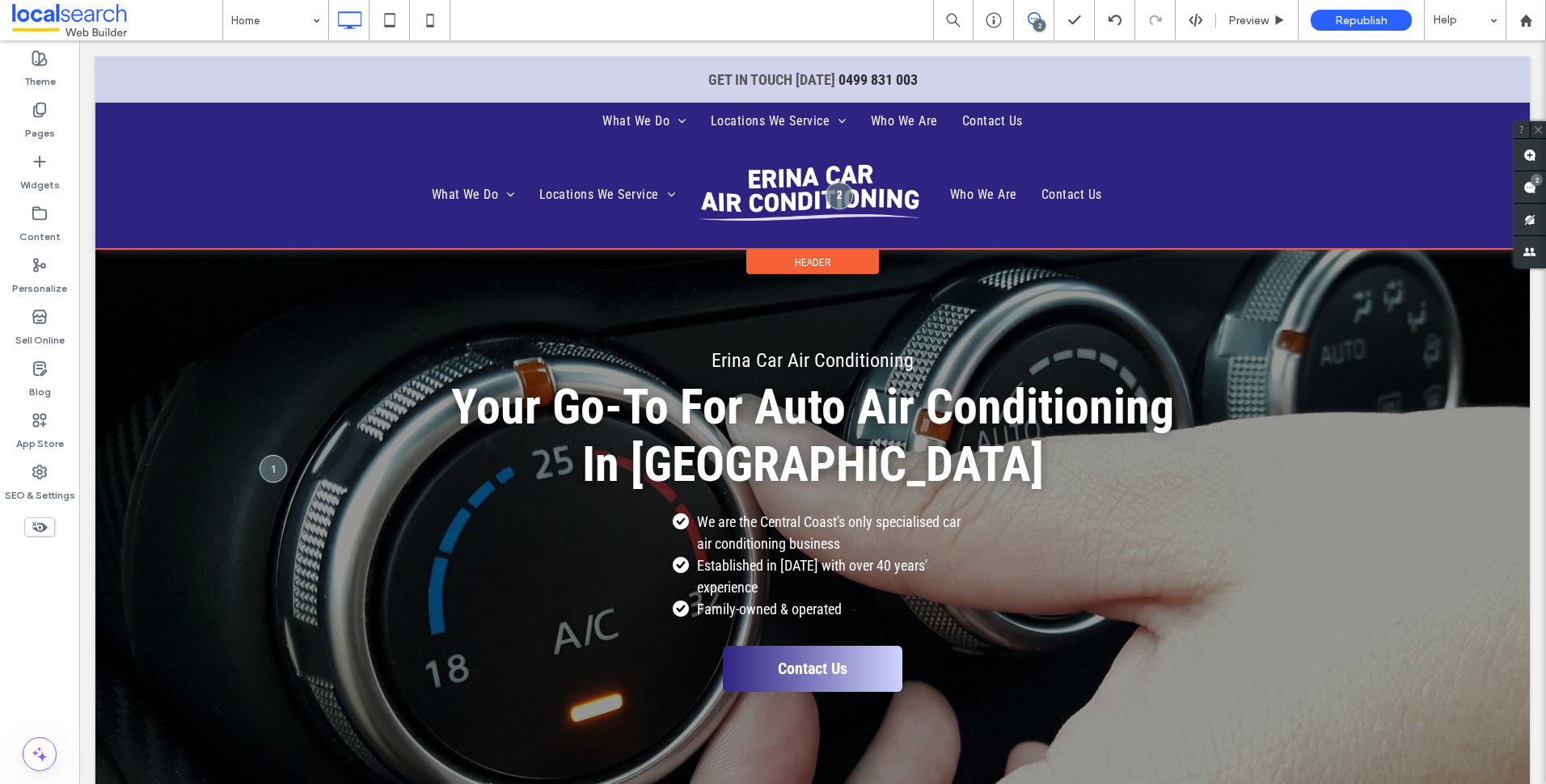
click at [841, 262] on div "Header" at bounding box center [812, 262] width 132 height 24
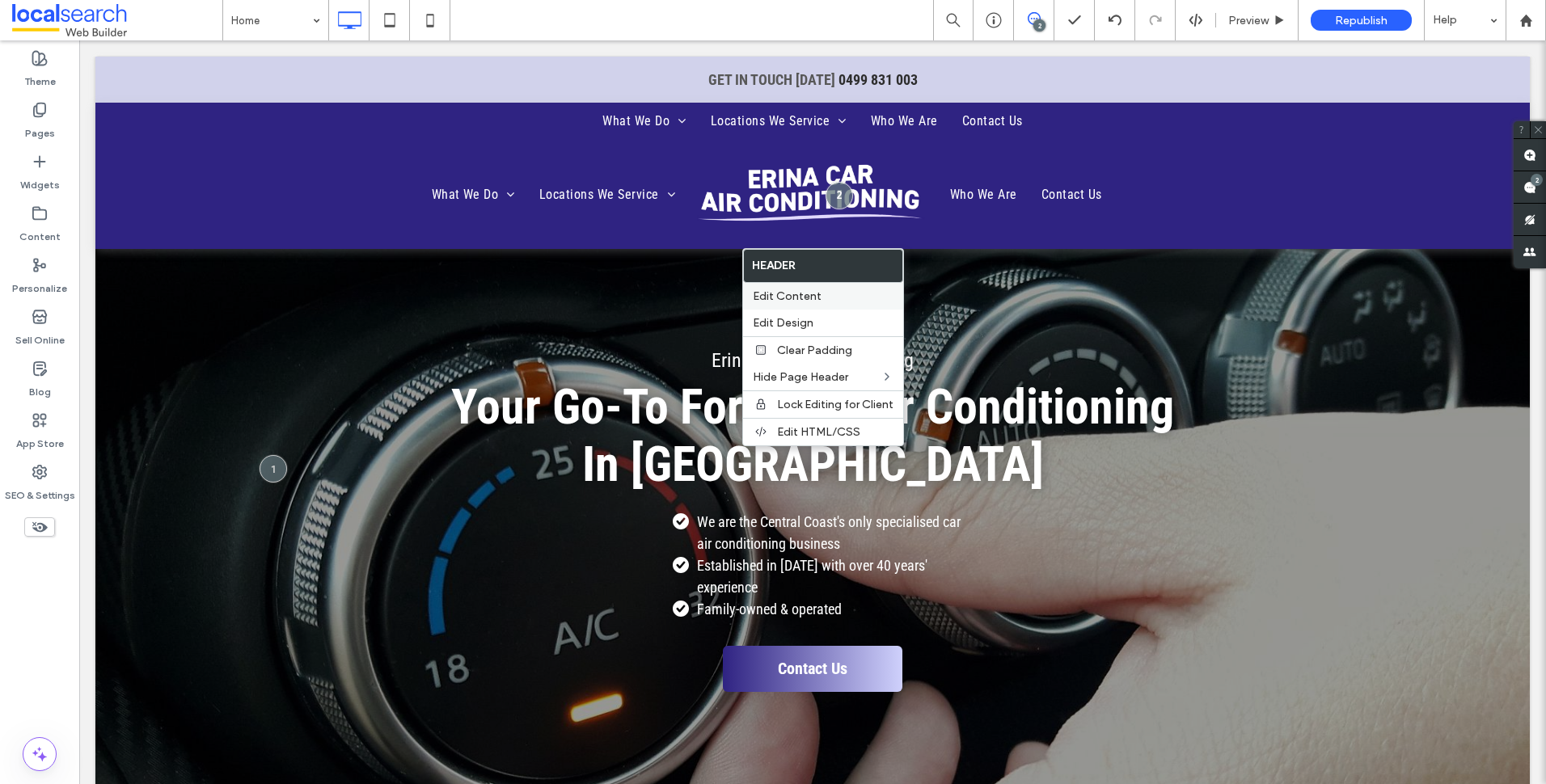
click at [840, 296] on label "Edit Content" at bounding box center [823, 296] width 141 height 14
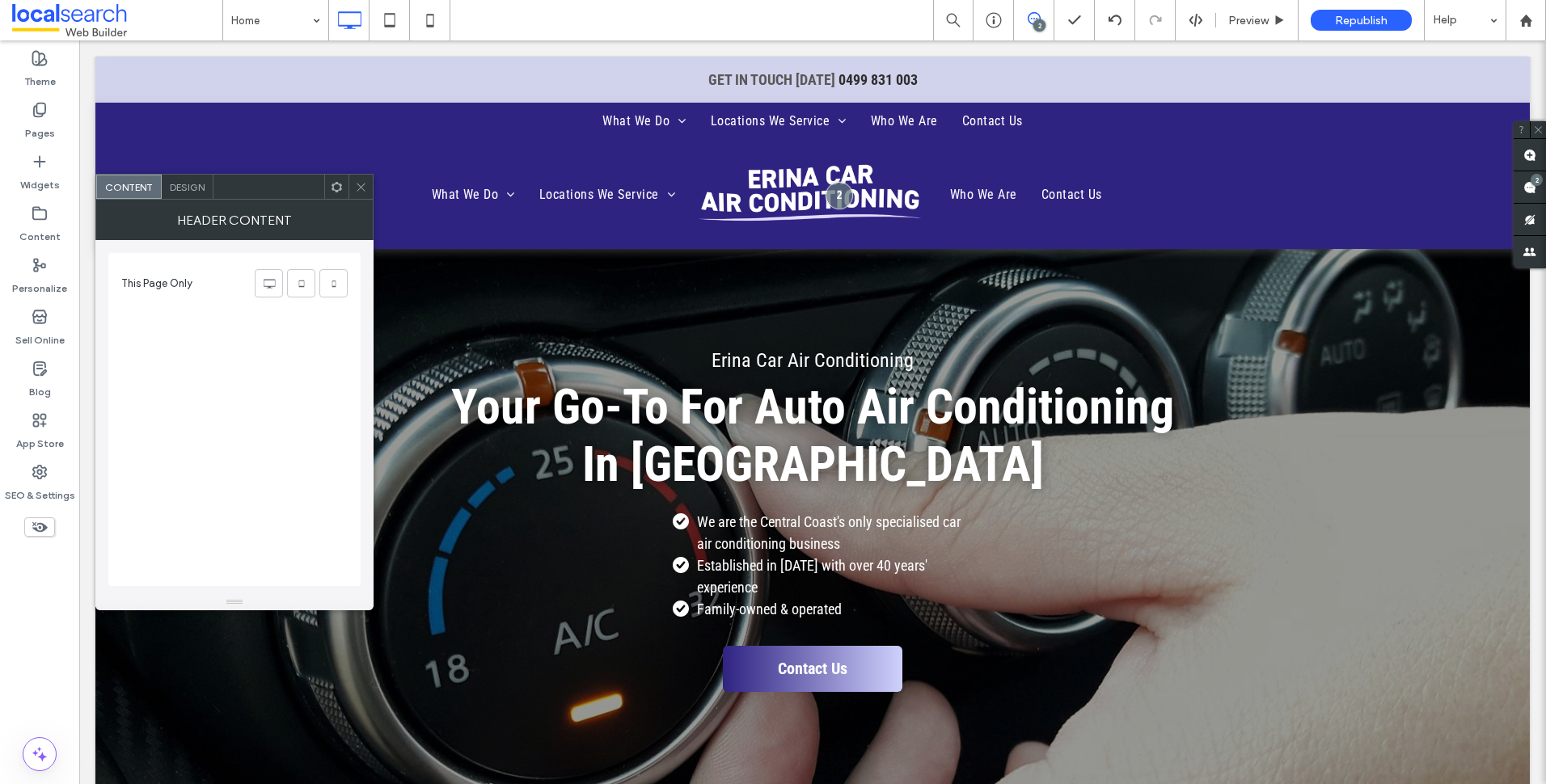
click at [182, 181] on span "Design" at bounding box center [187, 187] width 35 height 12
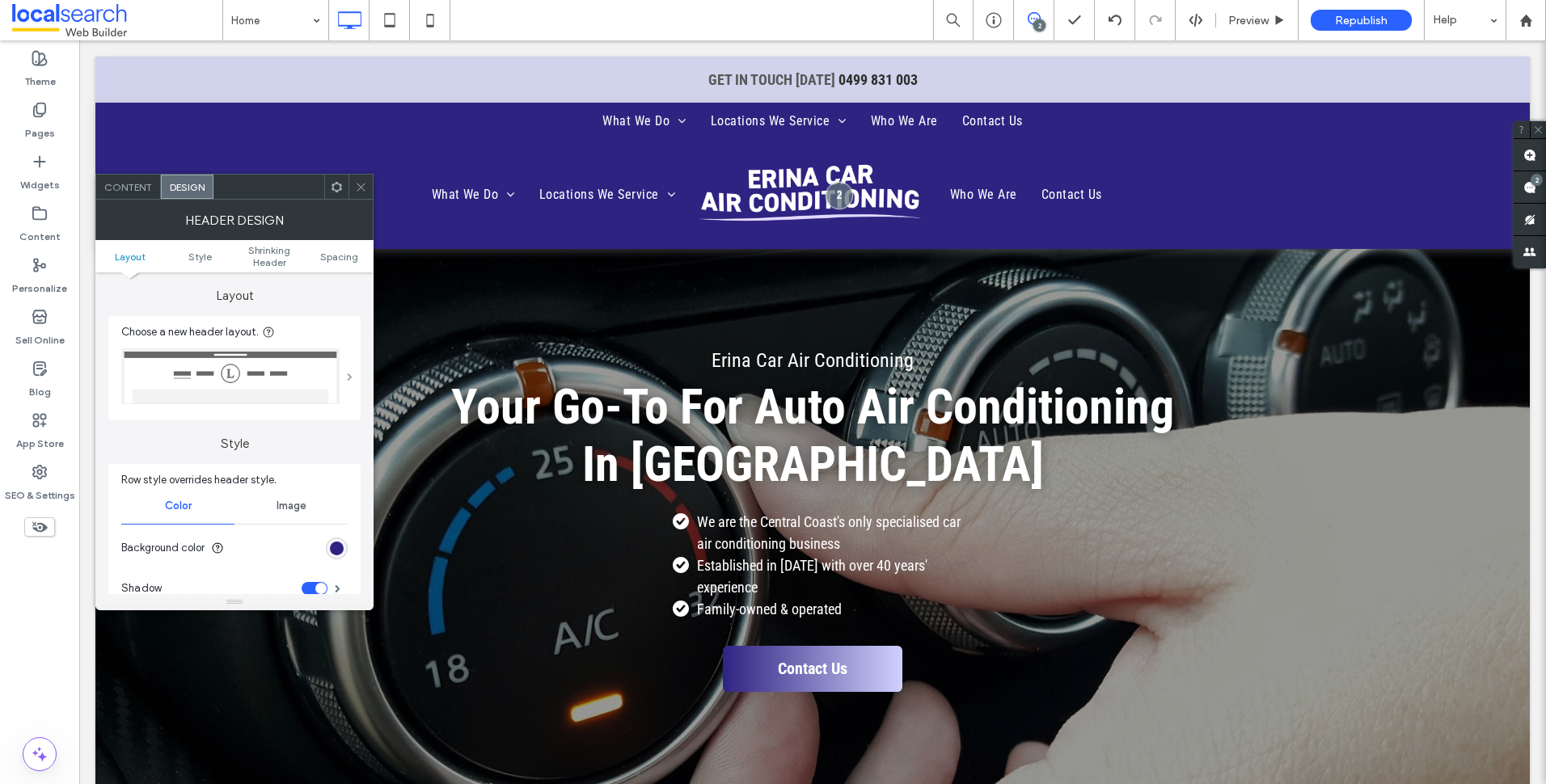
click at [352, 372] on span at bounding box center [350, 376] width 6 height 8
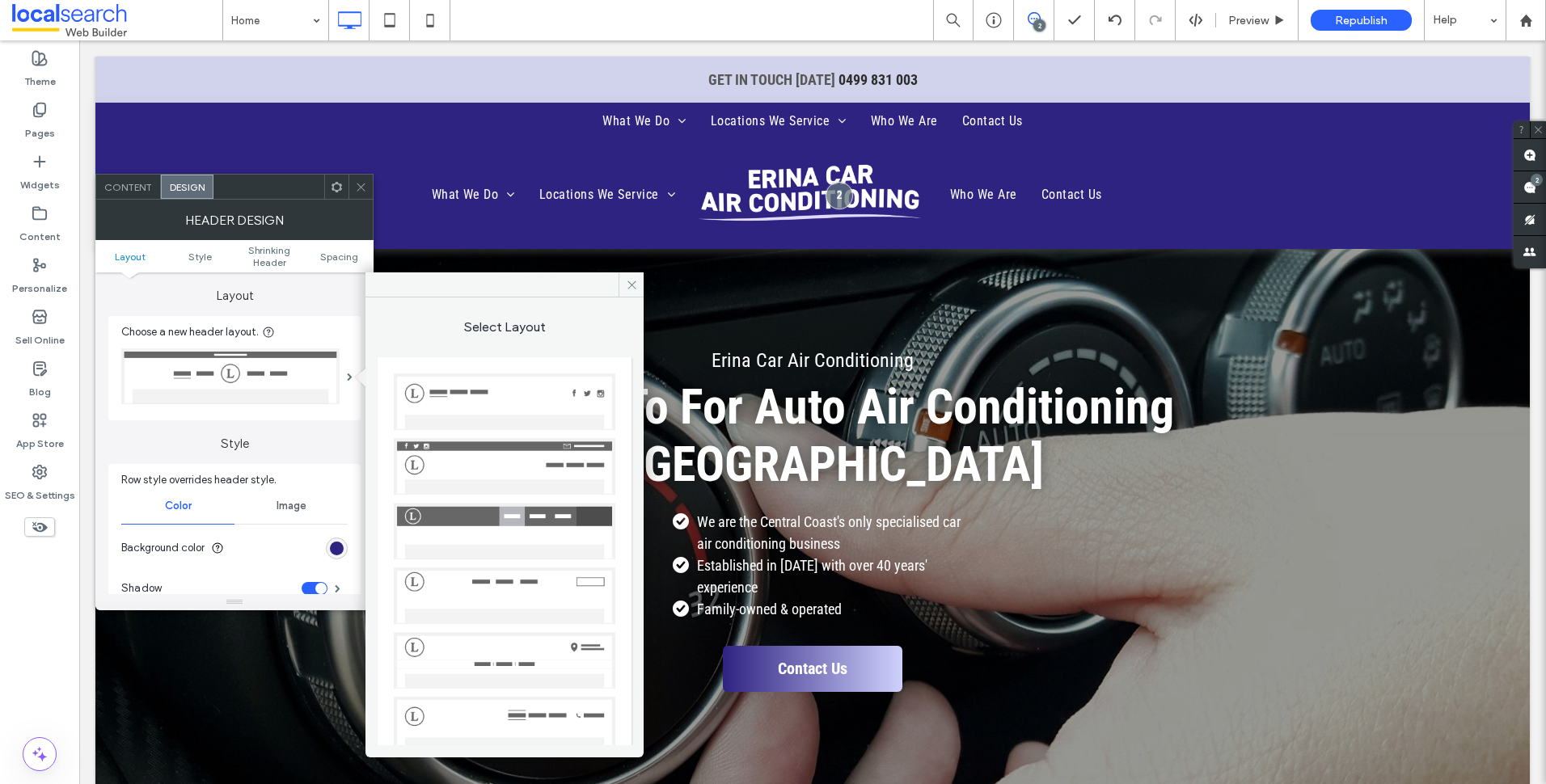
click at [530, 583] on img at bounding box center [505, 596] width 221 height 56
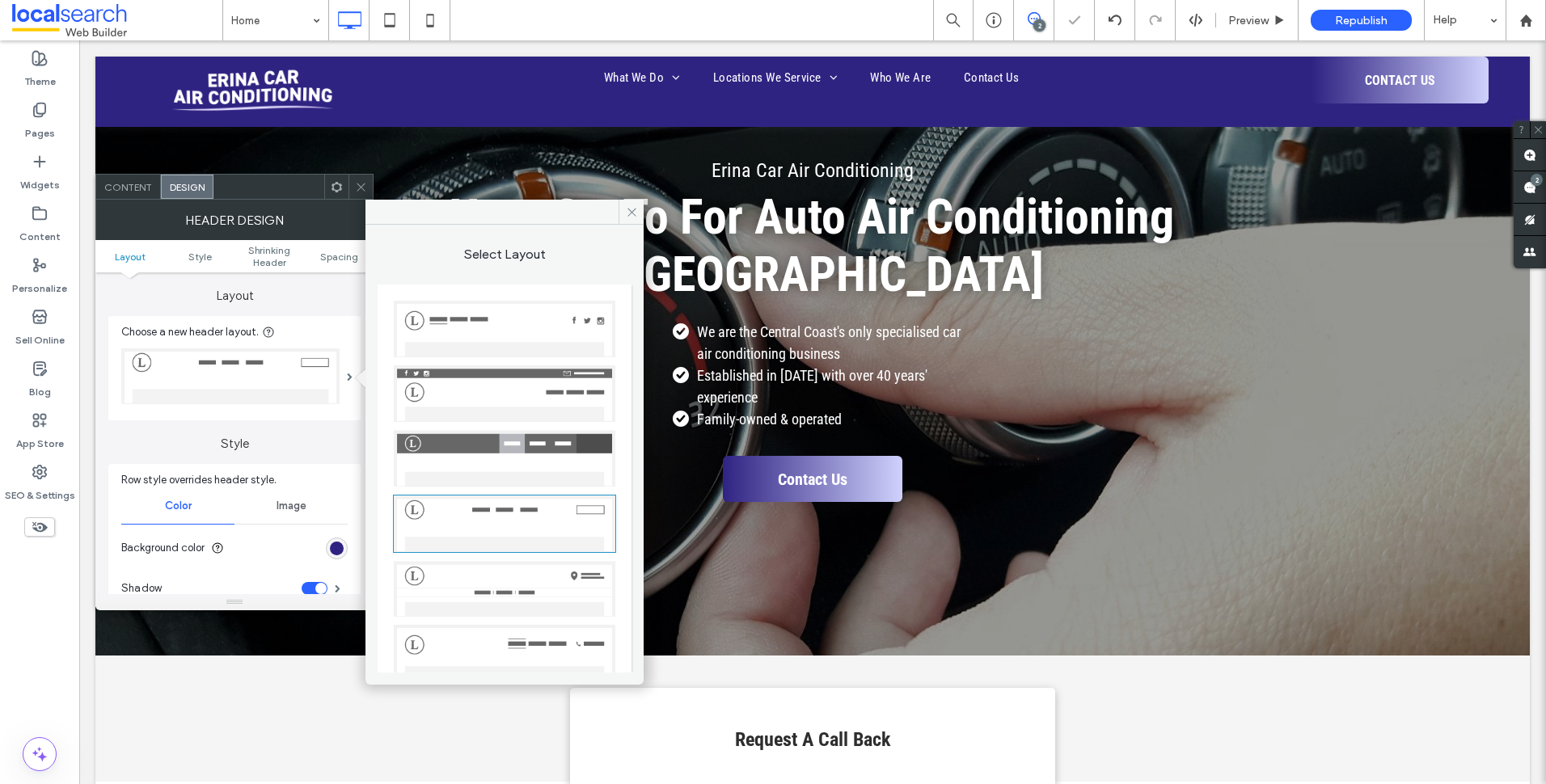
scroll to position [69, 0]
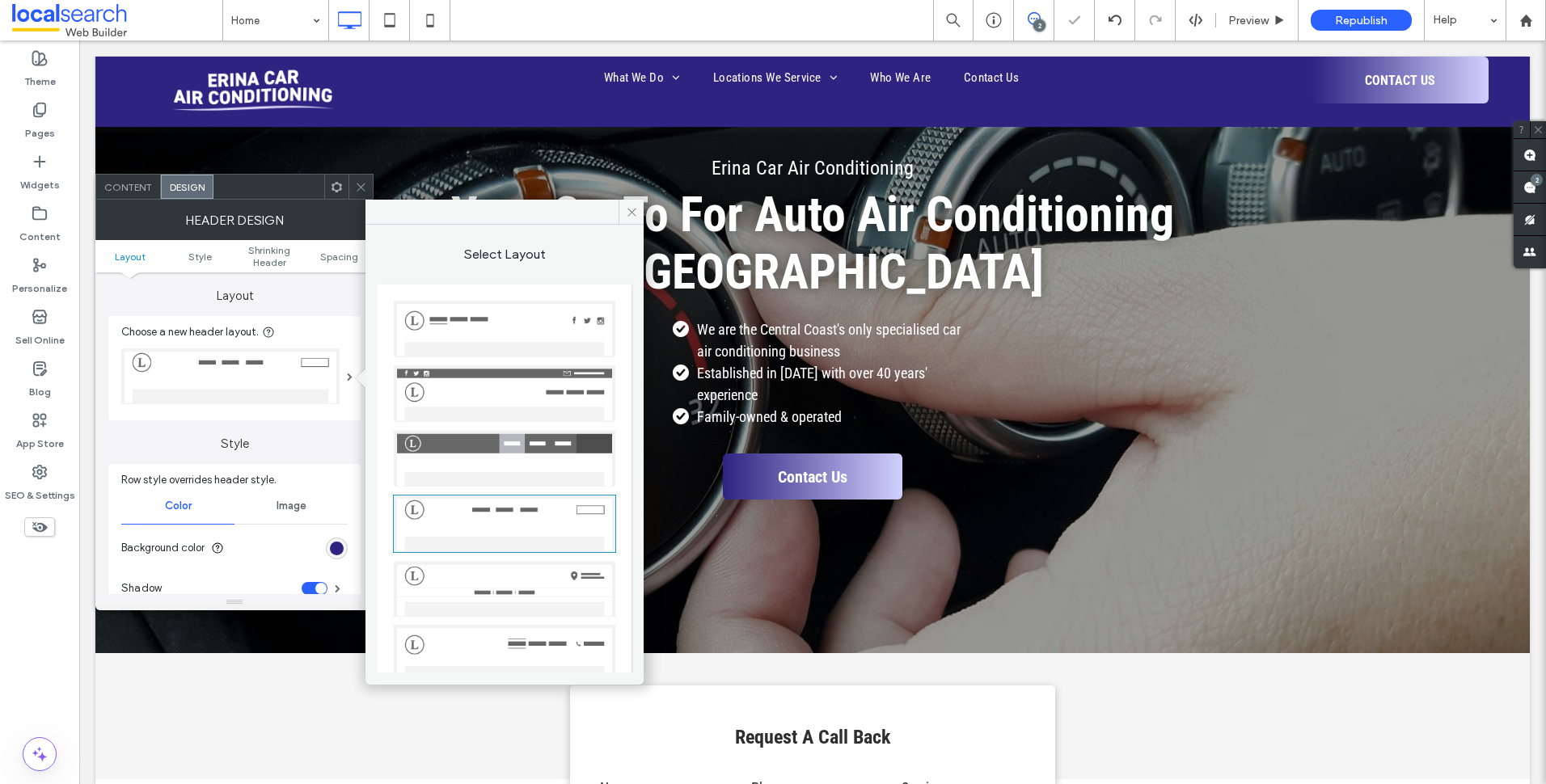
click at [358, 184] on icon at bounding box center [360, 187] width 12 height 12
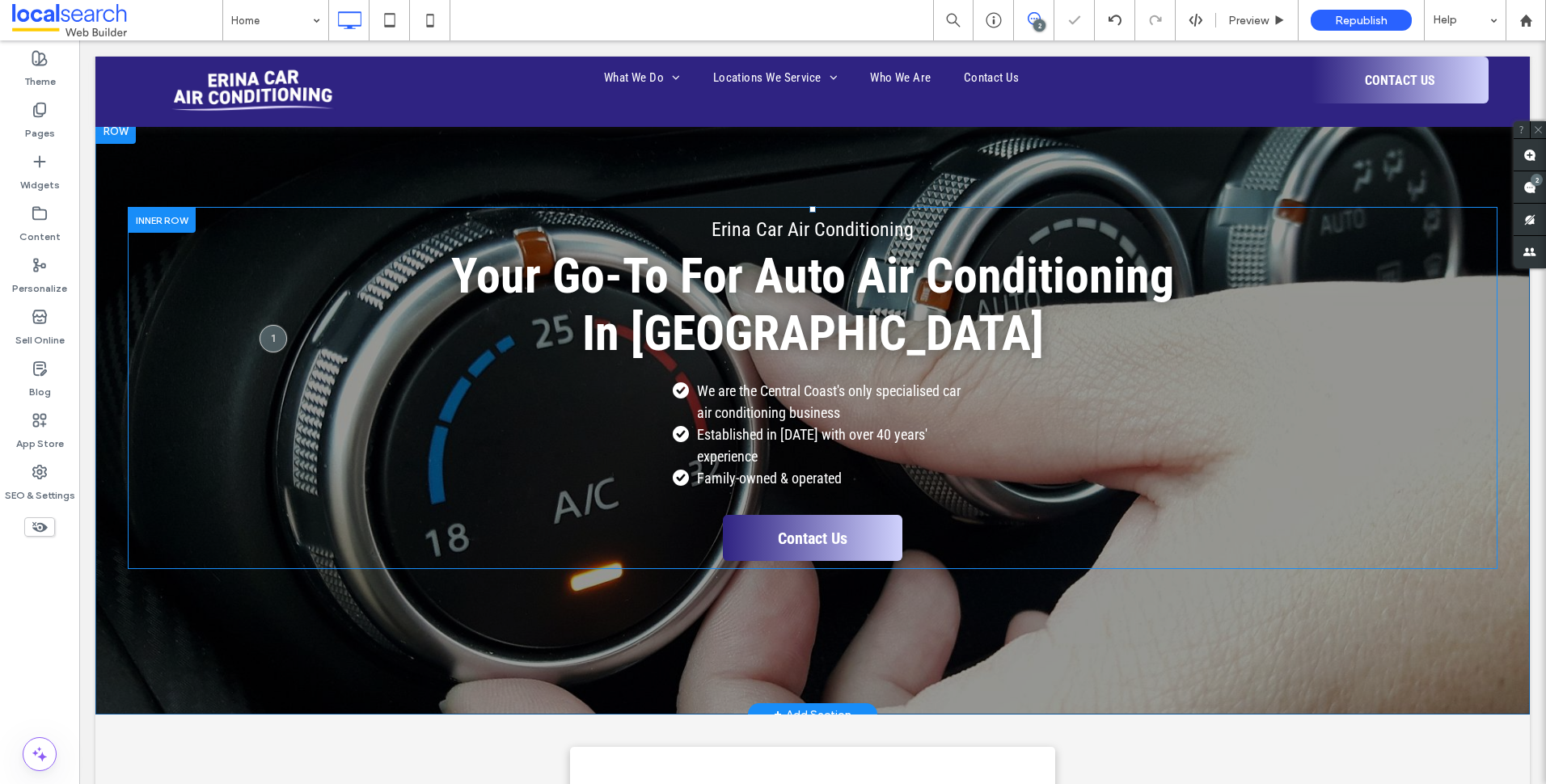
scroll to position [0, 0]
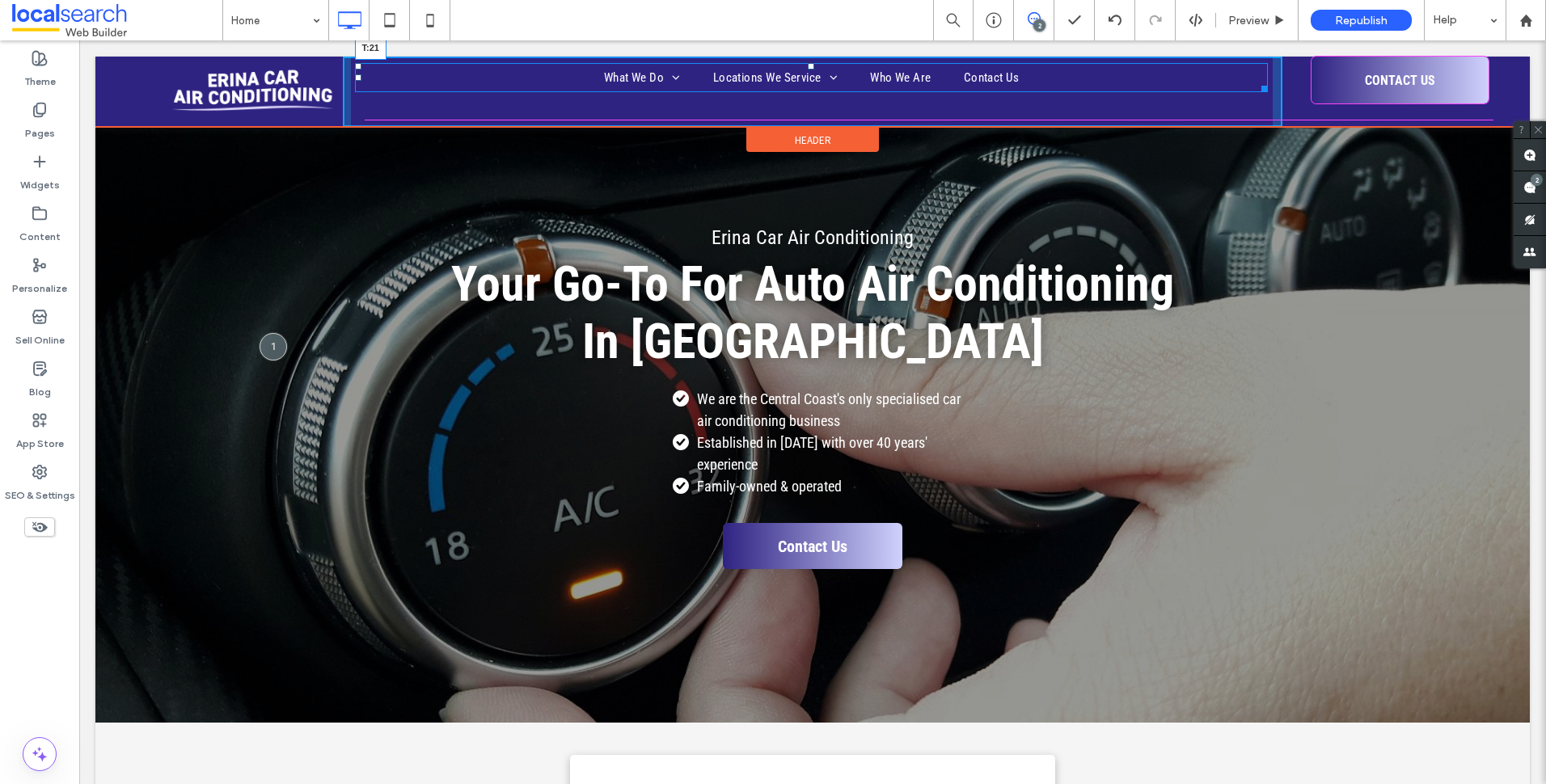
drag, startPoint x: 806, startPoint y: 66, endPoint x: 807, endPoint y: 73, distance: 7.1
click at [808, 69] on div at bounding box center [811, 66] width 7 height 7
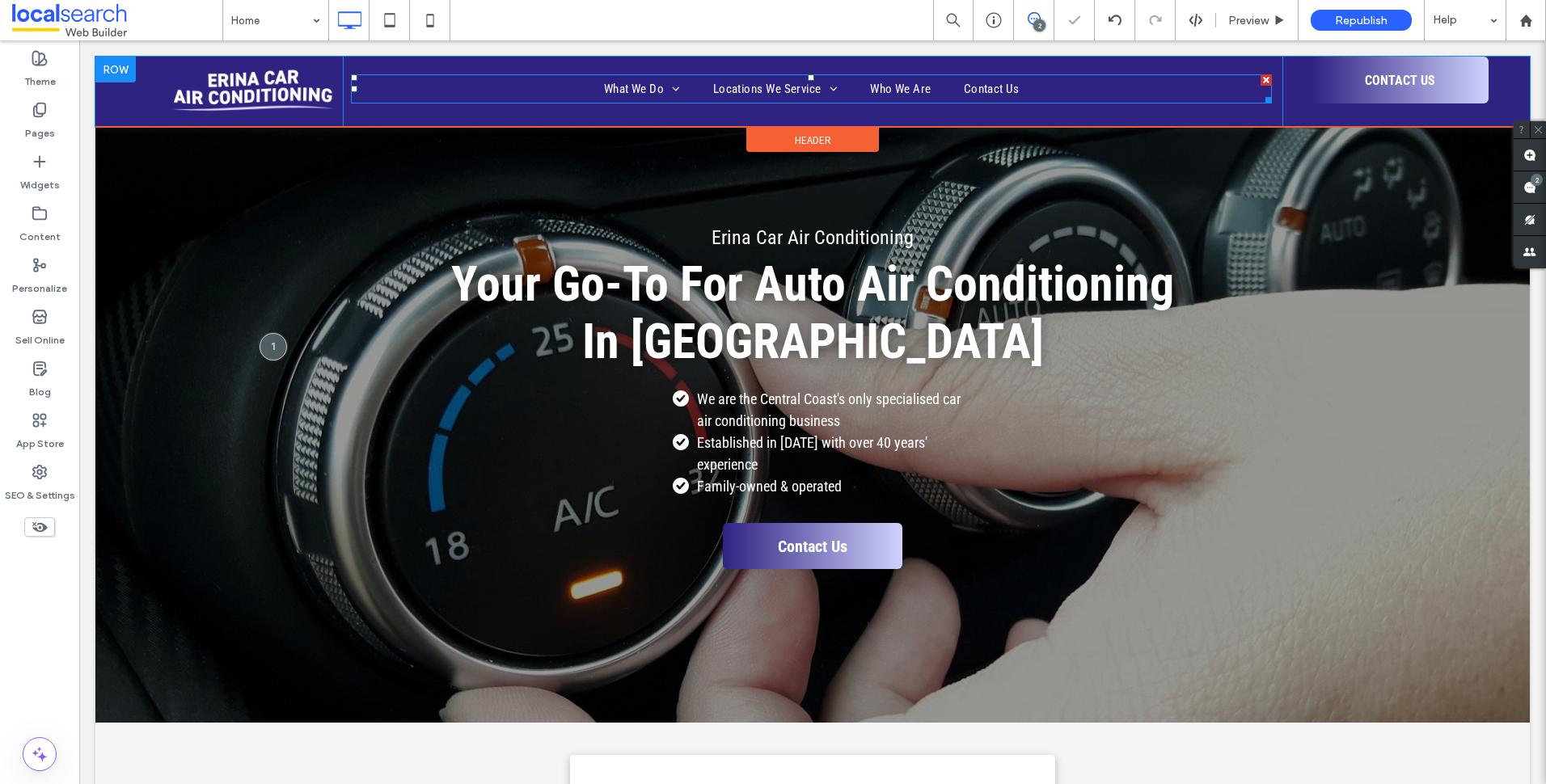
click at [461, 91] on nav "What We Do Air Conditioner System Testing Pressure Testing Leak Detection Air C…" at bounding box center [811, 88] width 922 height 29
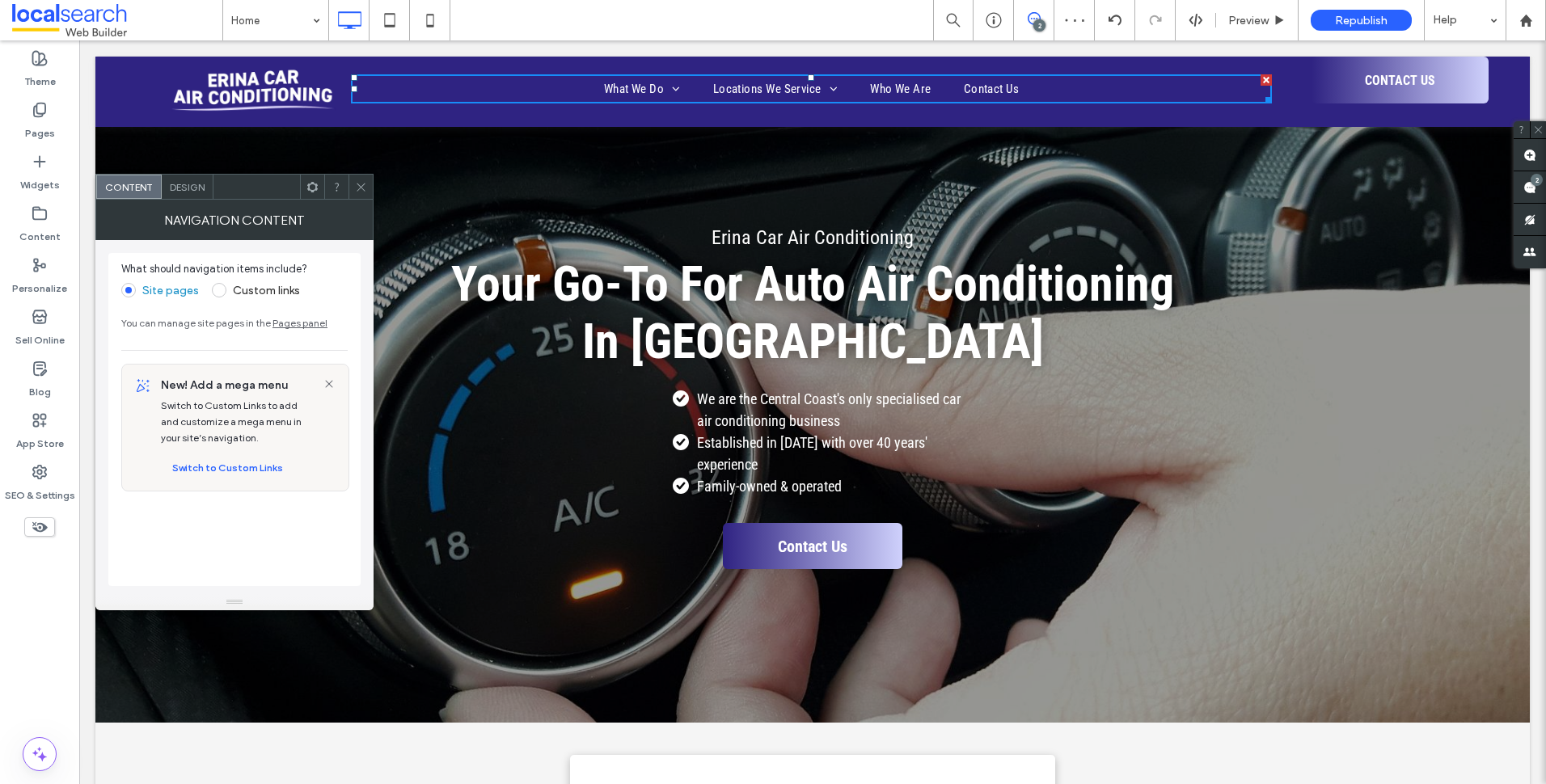
click at [186, 194] on div "Design" at bounding box center [187, 187] width 52 height 24
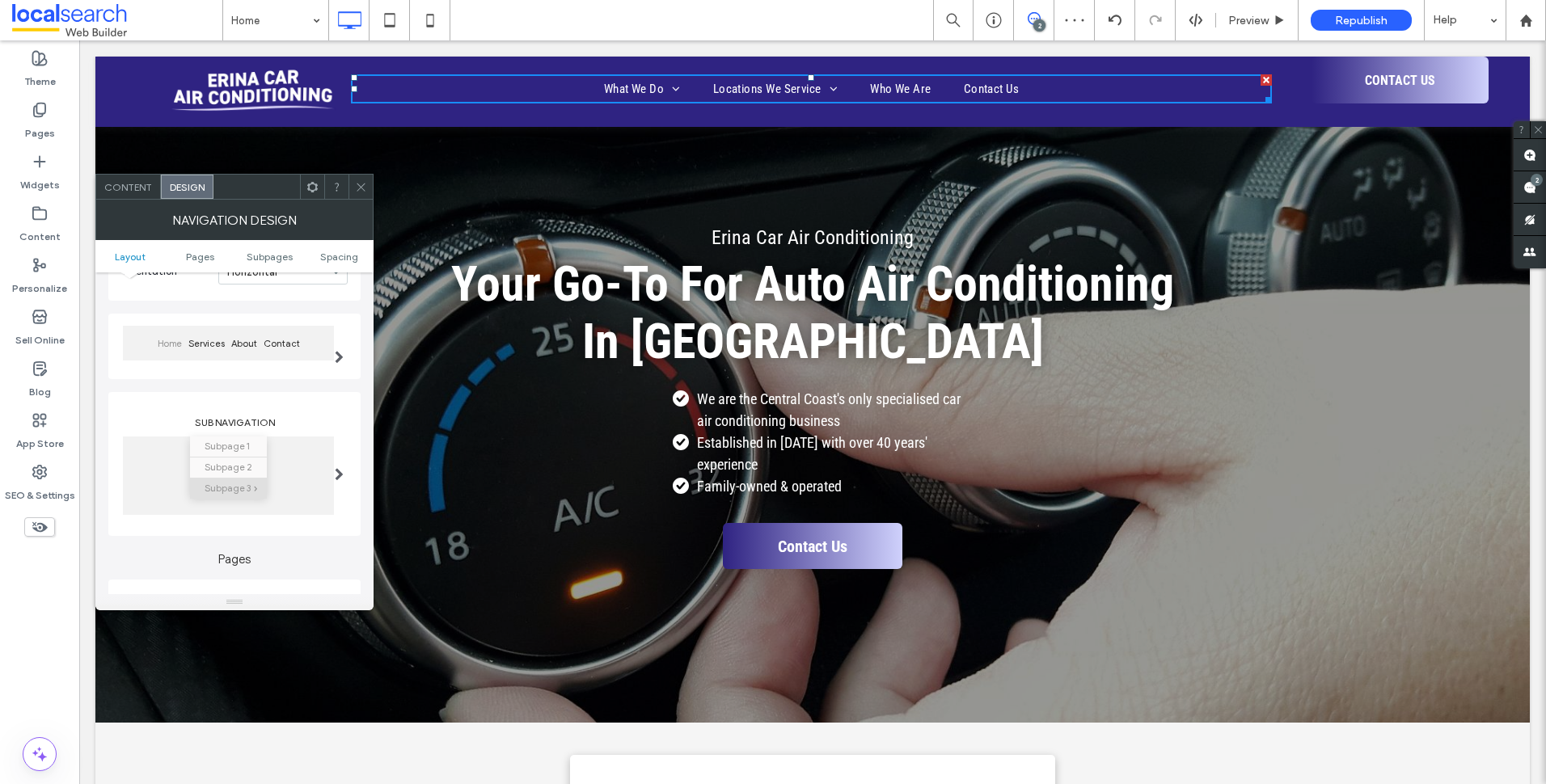
scroll to position [243, 0]
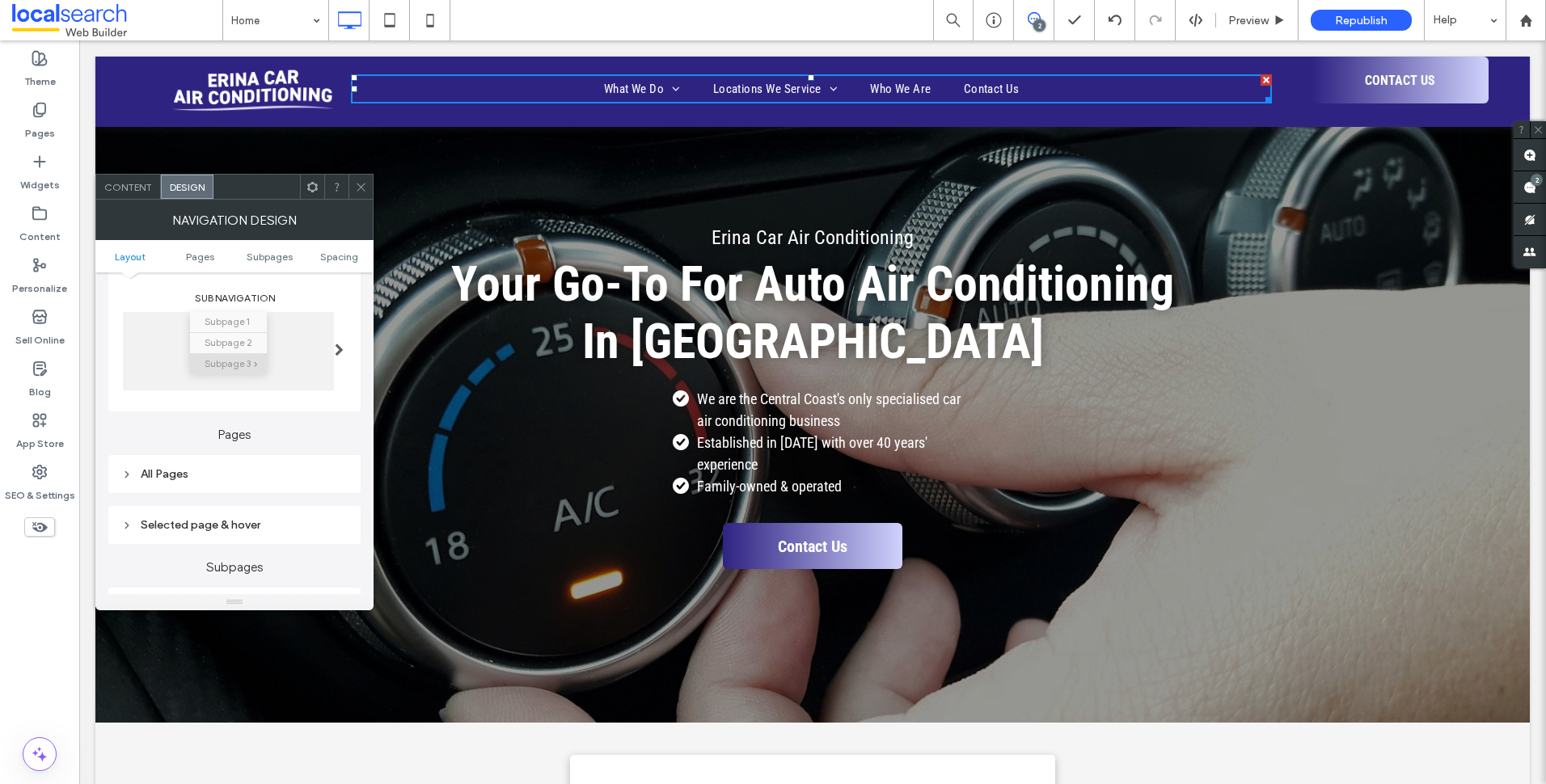
click at [294, 468] on div "All Pages" at bounding box center [234, 474] width 226 height 14
click at [289, 492] on div "Link text" at bounding box center [291, 503] width 114 height 36
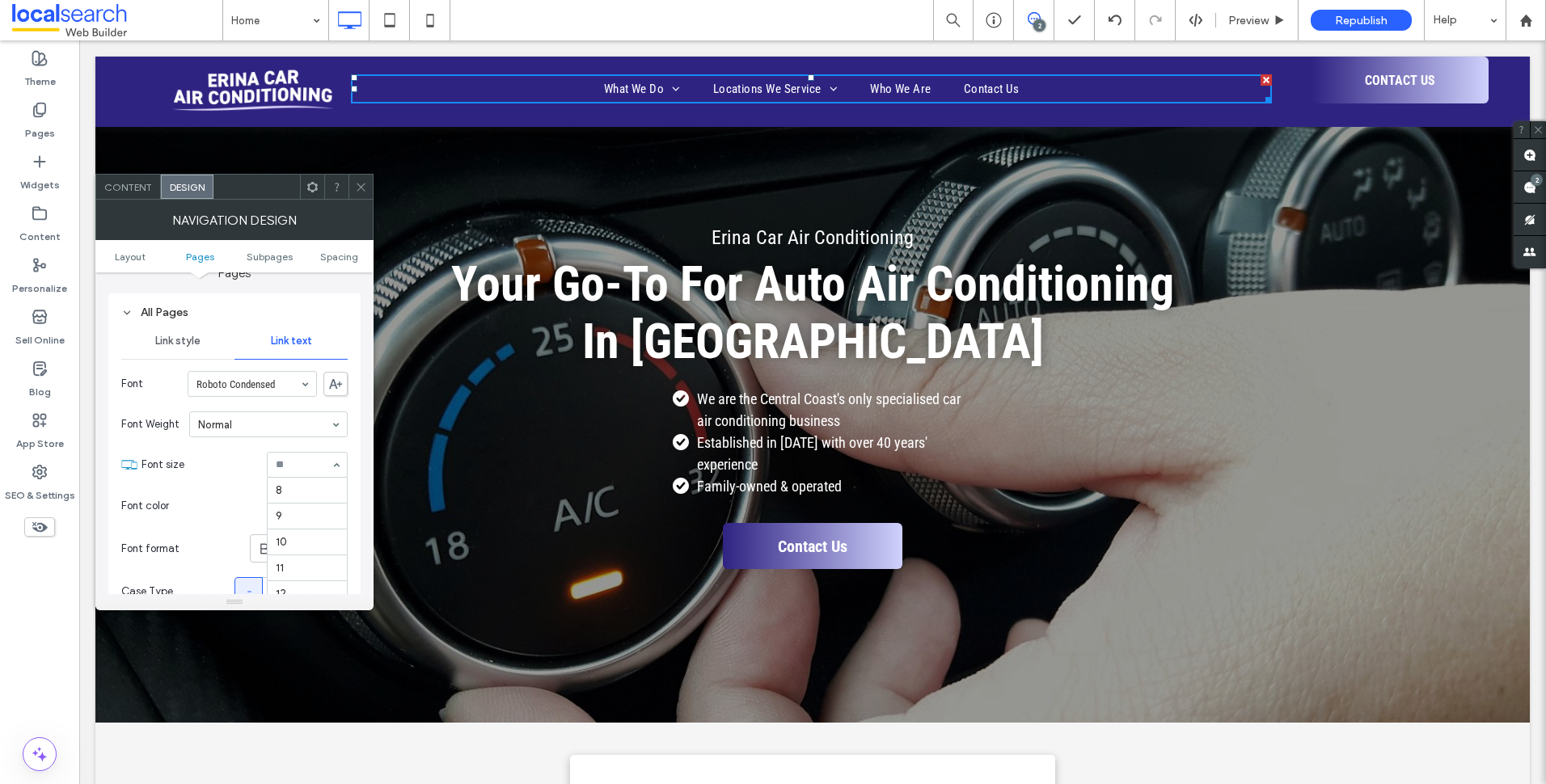
scroll to position [155, 0]
click at [325, 460] on div "18" at bounding box center [307, 465] width 81 height 26
click at [292, 465] on input at bounding box center [303, 465] width 55 height 11
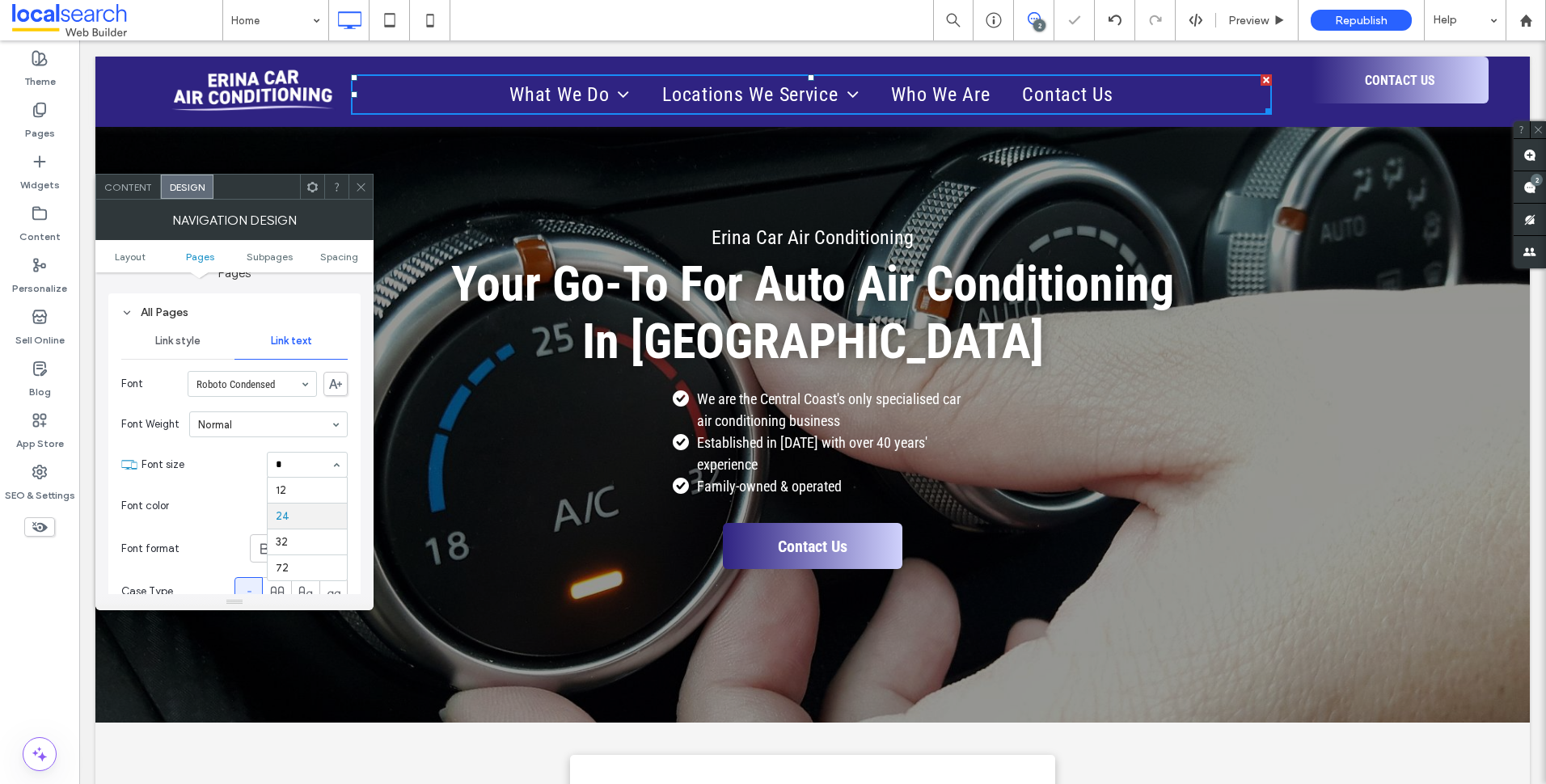
type input "**"
click at [355, 183] on icon at bounding box center [360, 187] width 12 height 12
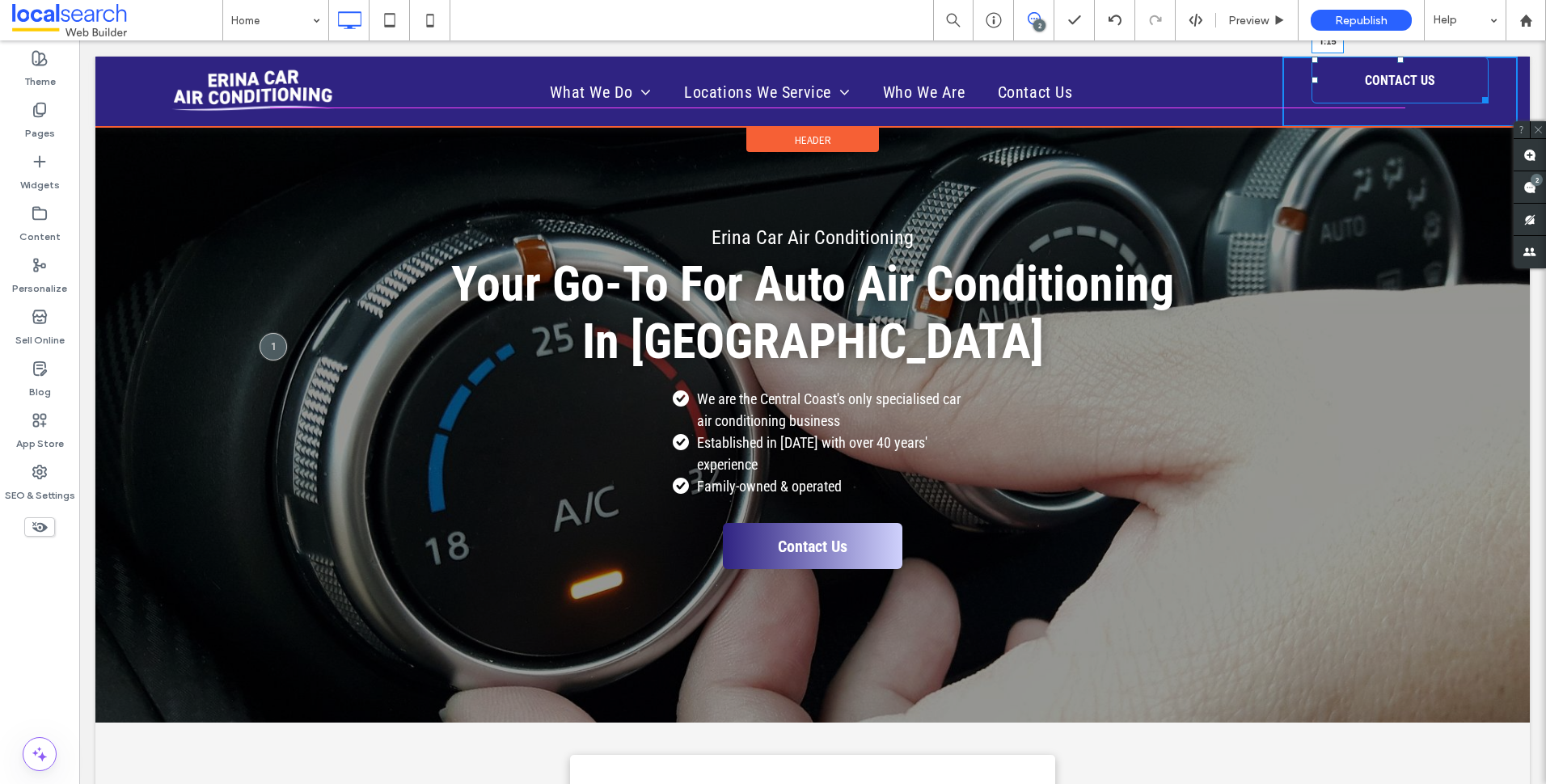
drag, startPoint x: 1390, startPoint y: 59, endPoint x: 1389, endPoint y: 71, distance: 12.0
click at [1397, 63] on div at bounding box center [1400, 59] width 7 height 7
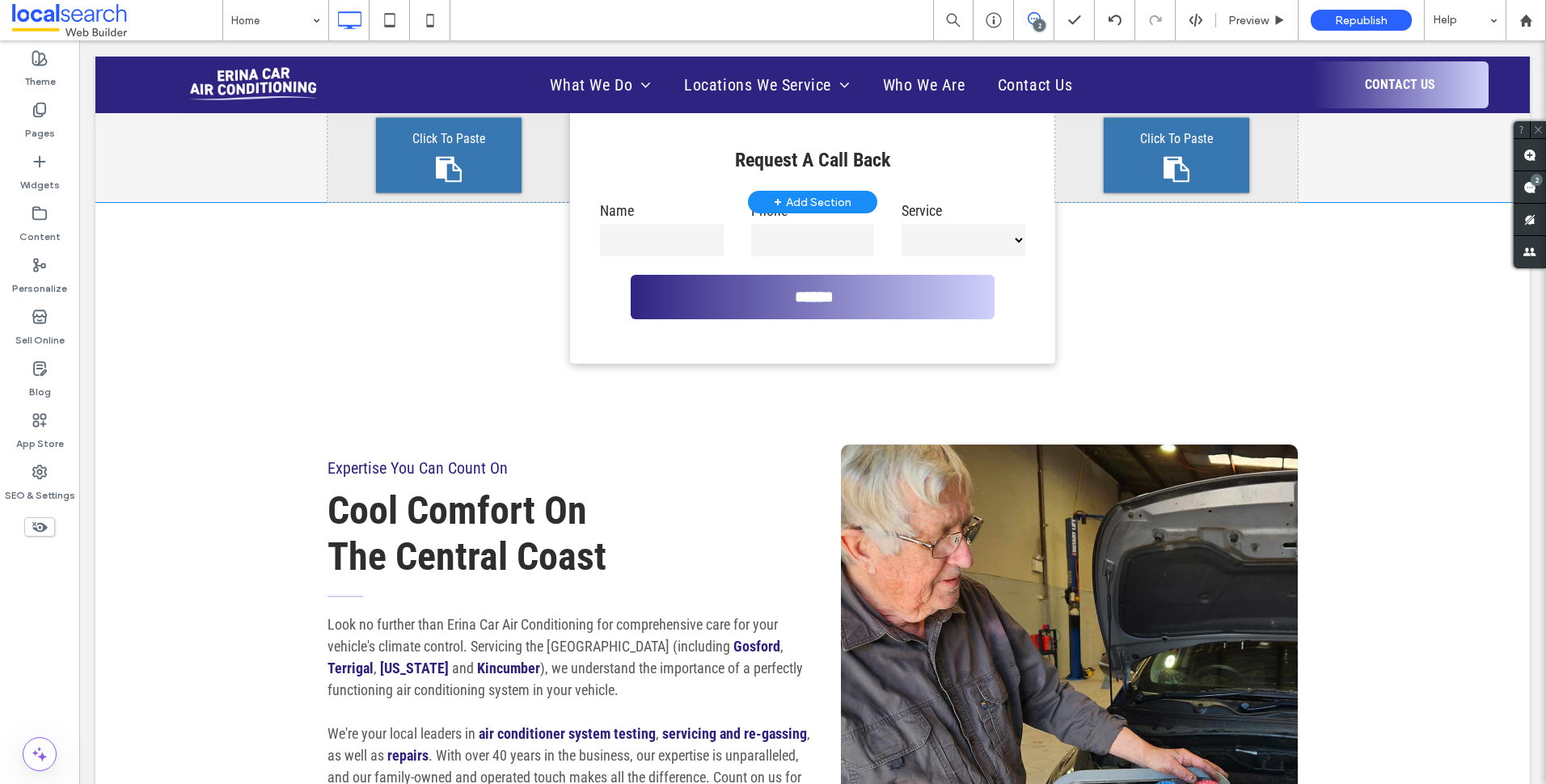
scroll to position [243, 0]
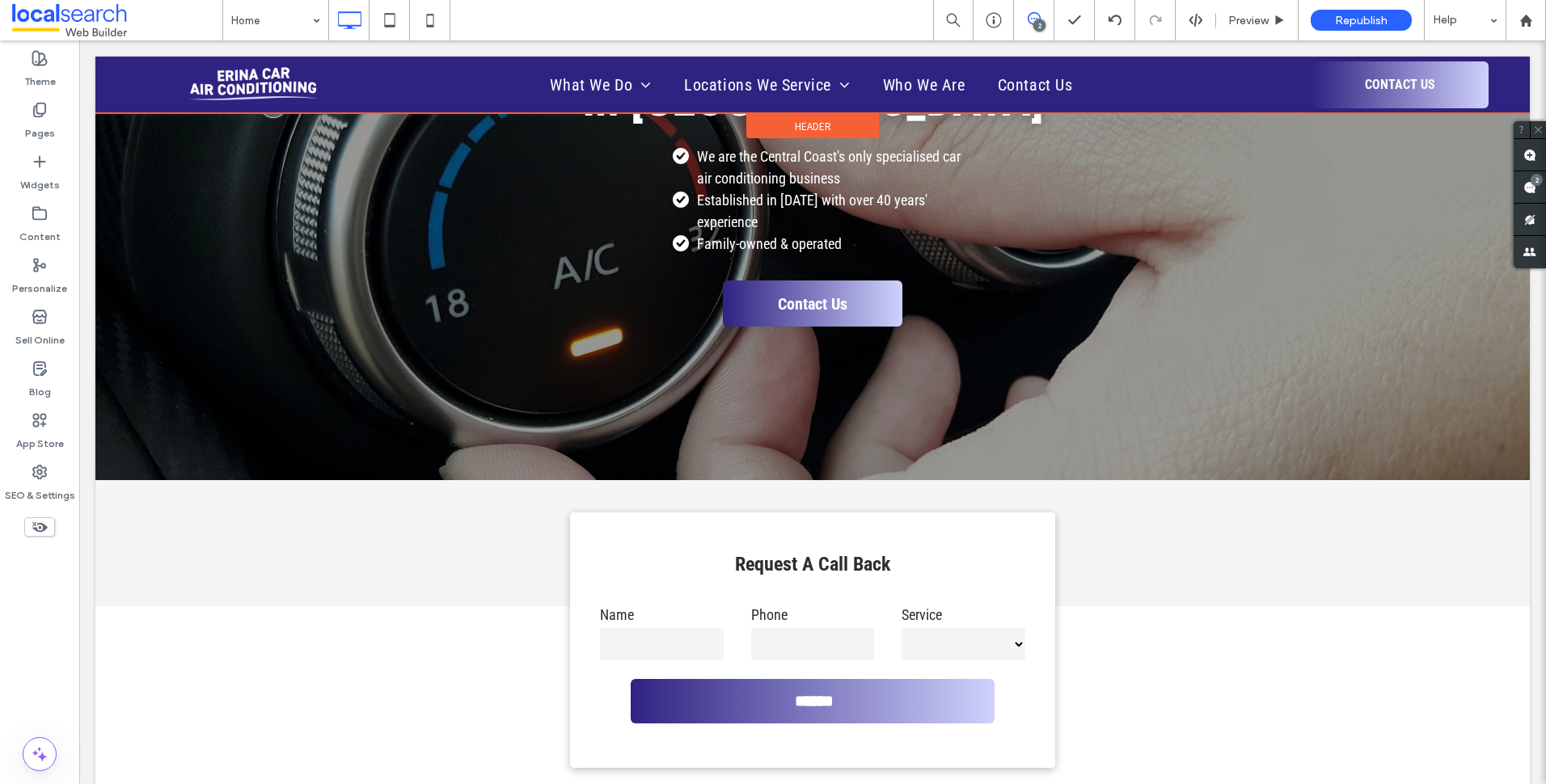
click at [1396, 81] on div at bounding box center [812, 84] width 1434 height 56
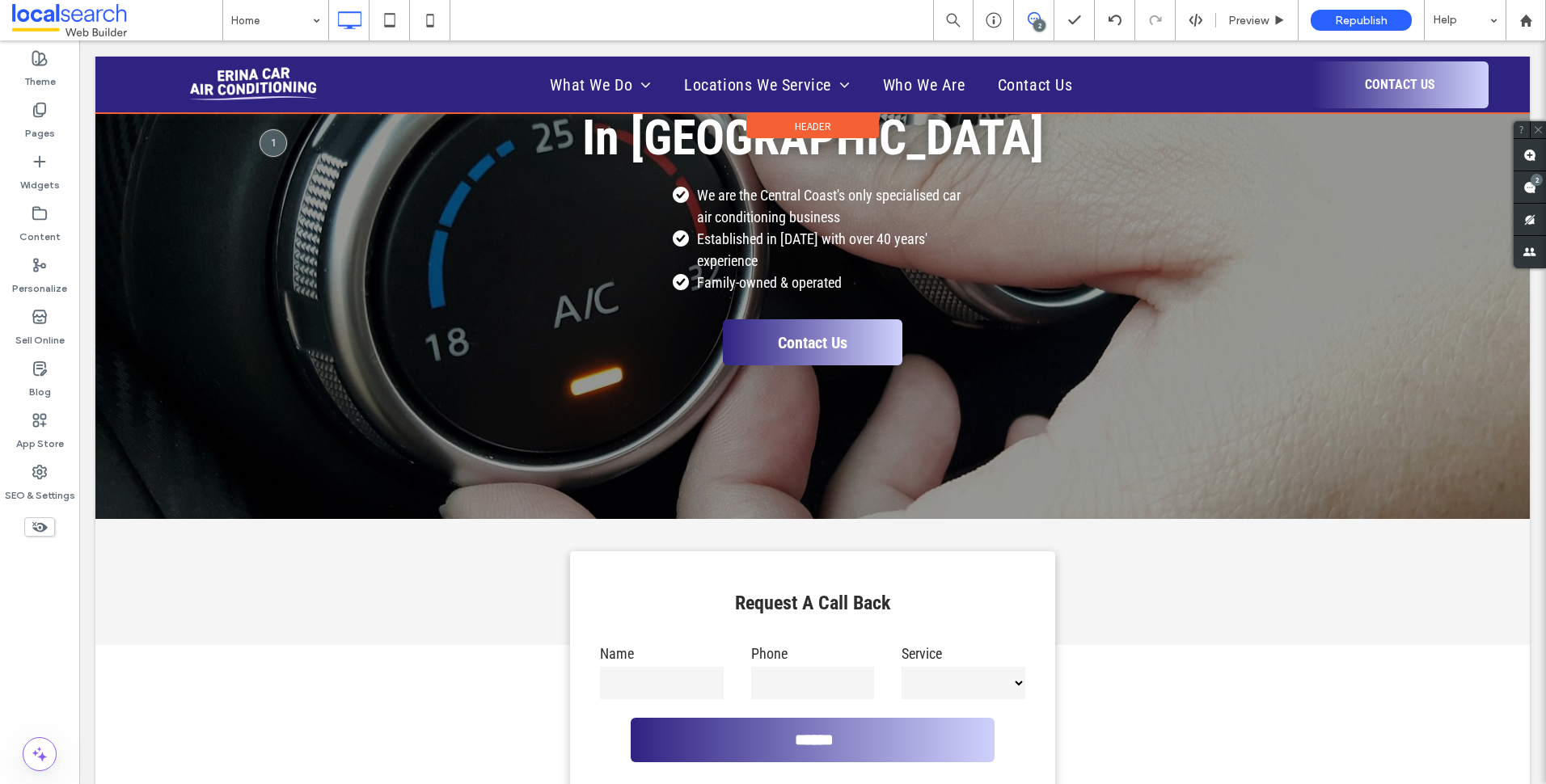
scroll to position [0, 0]
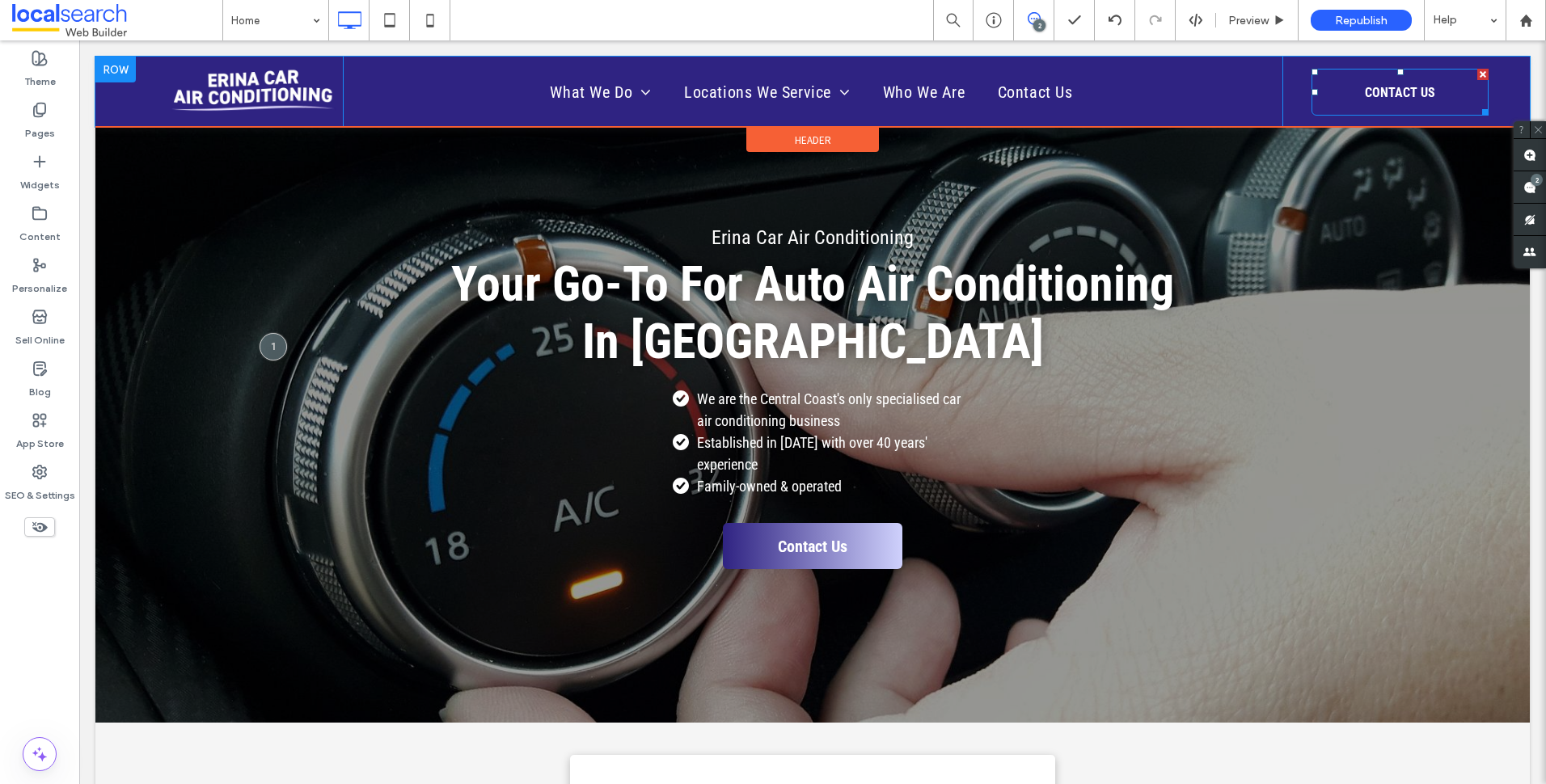
click at [1396, 98] on span "CONTACT US" at bounding box center [1400, 93] width 82 height 32
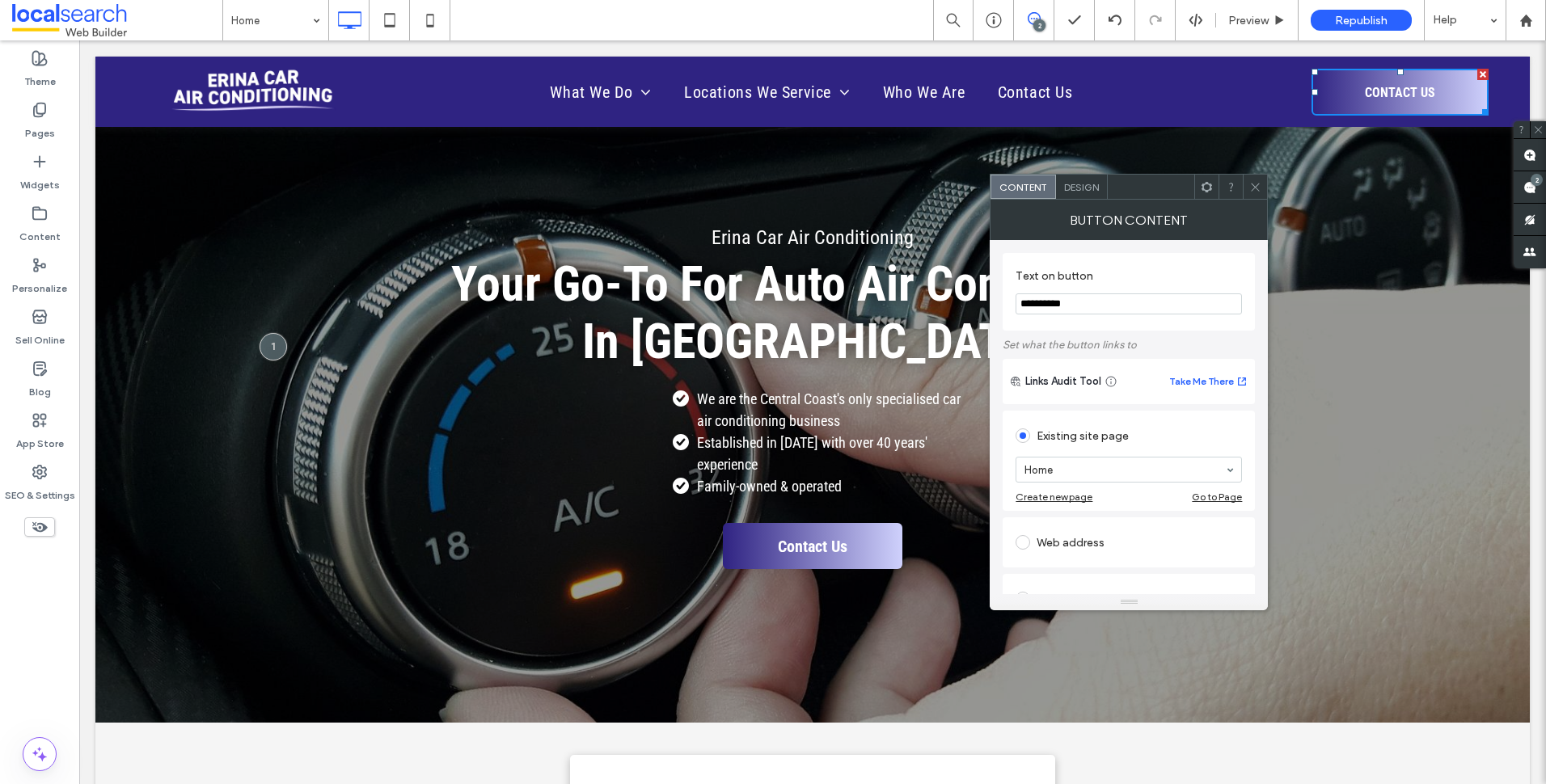
click at [296, 86] on img at bounding box center [255, 91] width 177 height 70
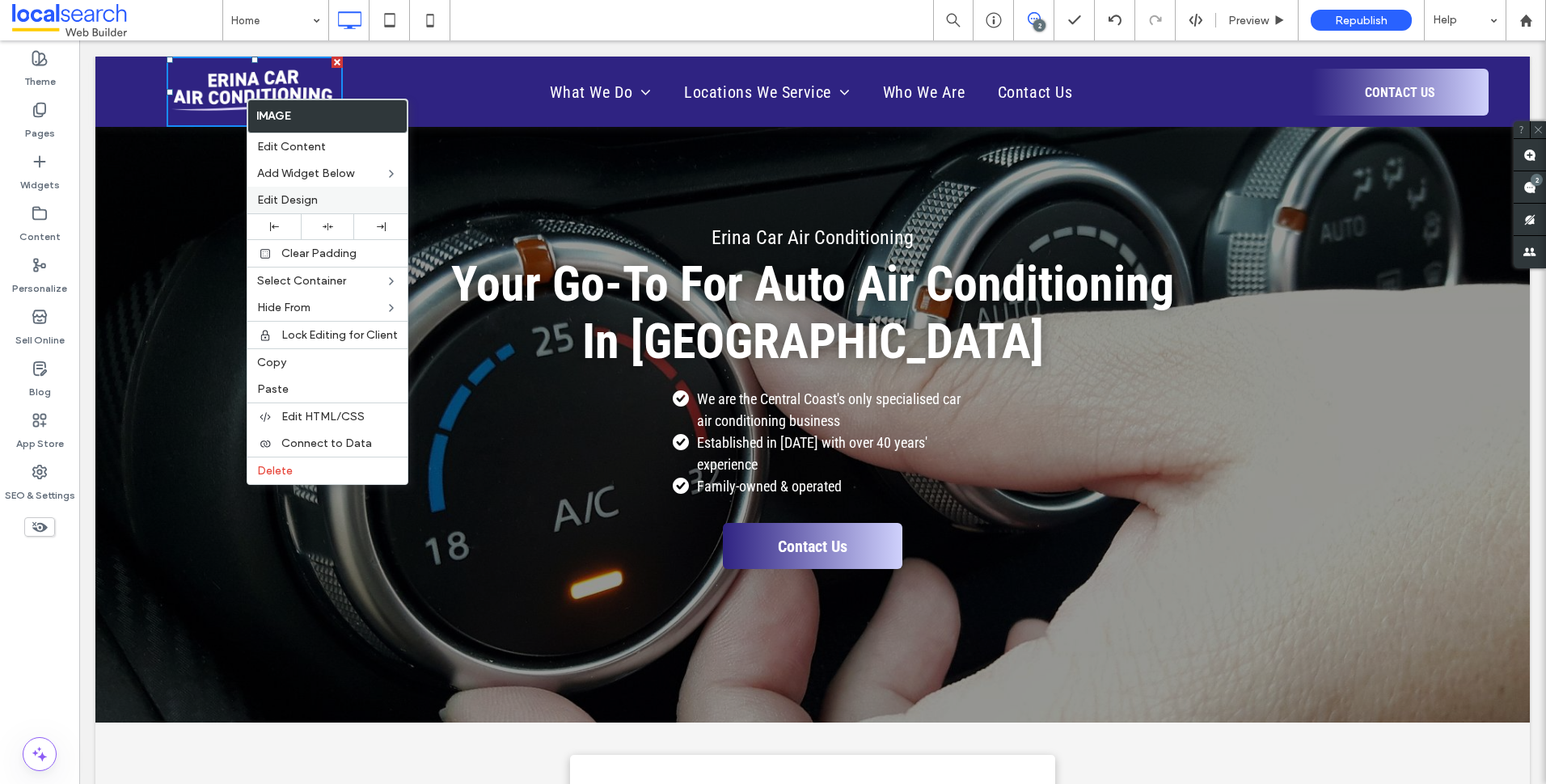
click at [311, 200] on span "Edit Design" at bounding box center [287, 200] width 61 height 14
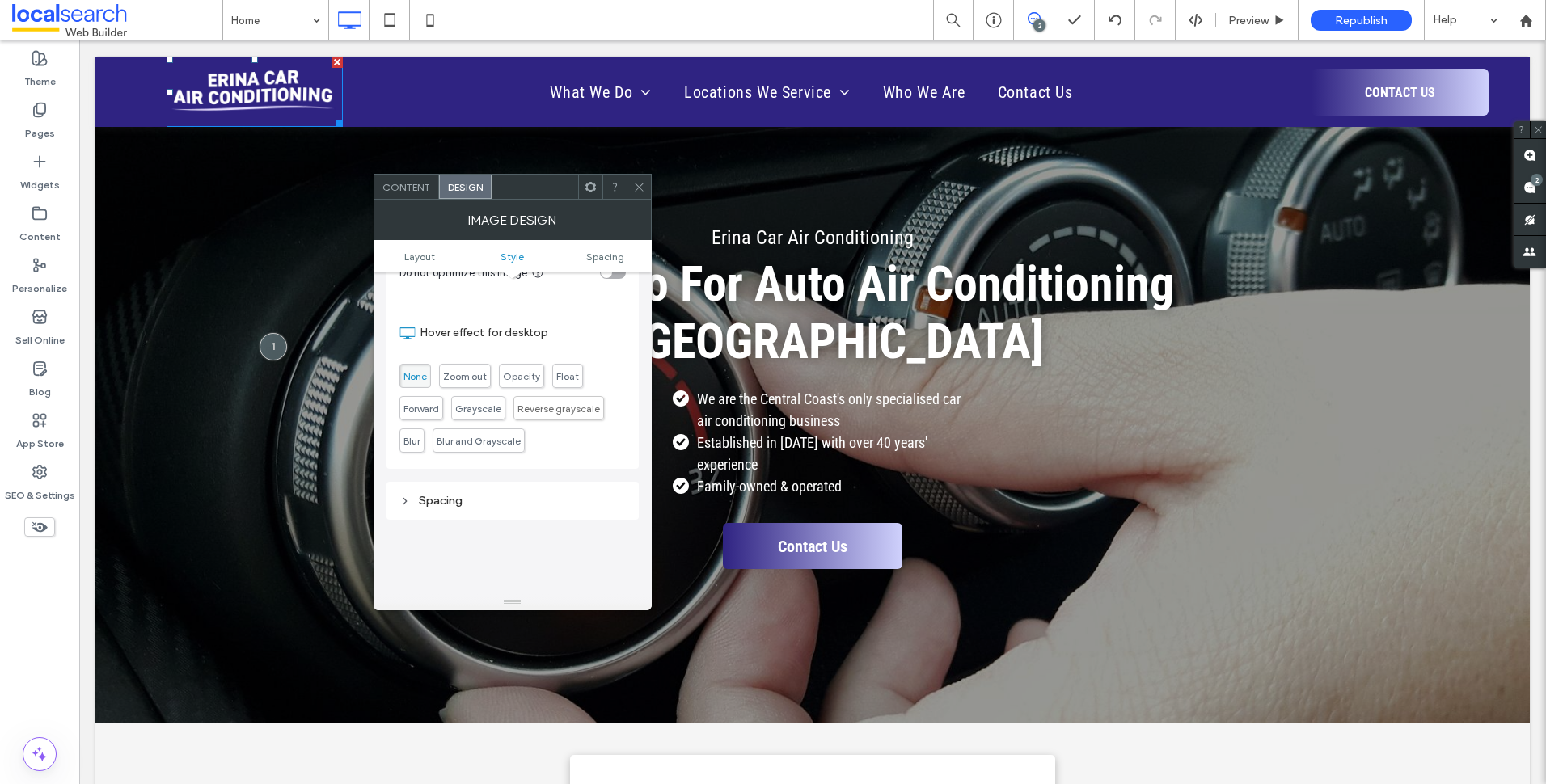
scroll to position [728, 0]
click at [645, 177] on div at bounding box center [639, 187] width 24 height 24
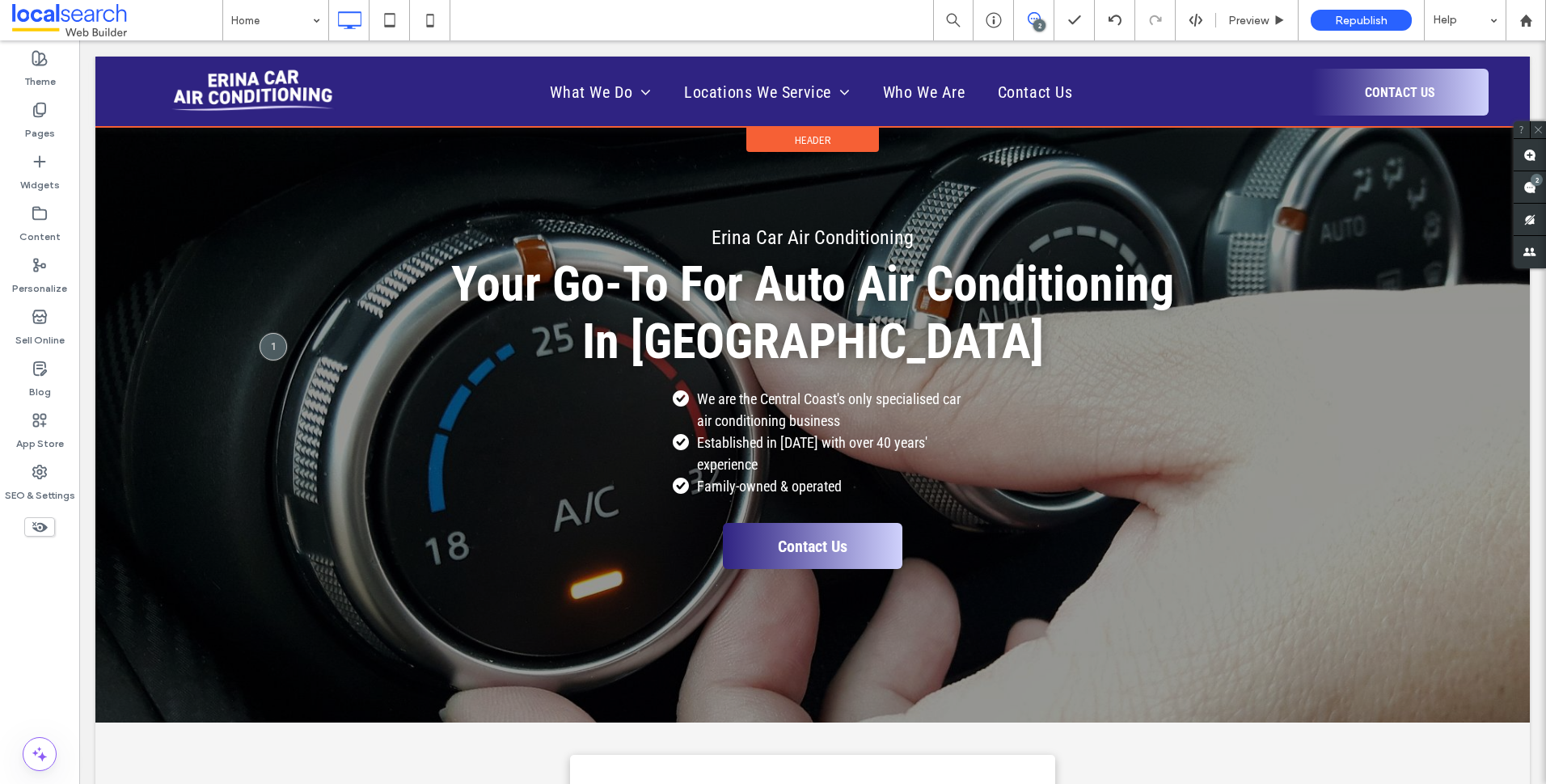
click at [824, 133] on span "Header" at bounding box center [812, 140] width 37 height 14
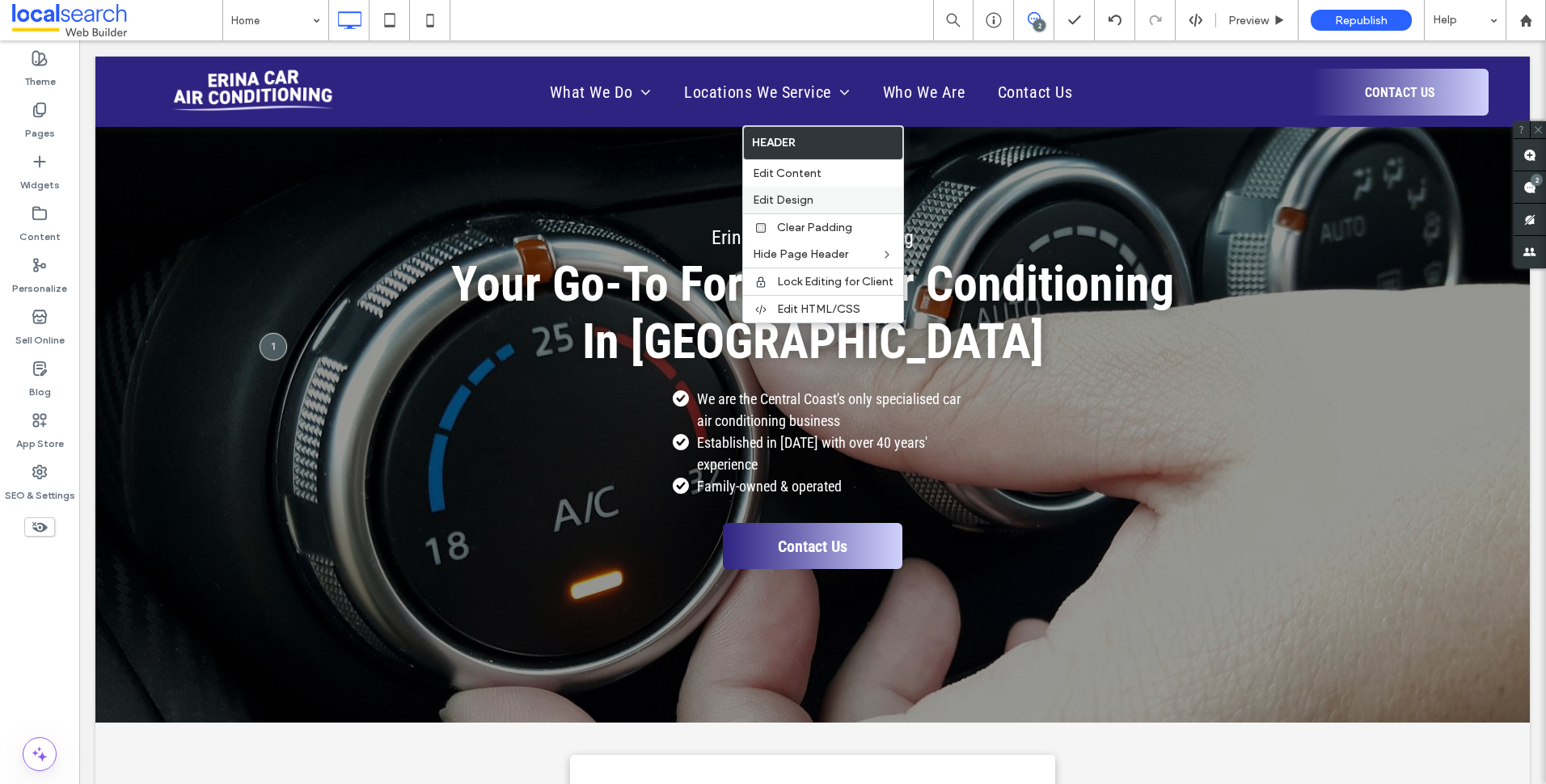
click at [836, 193] on label "Edit Design" at bounding box center [823, 200] width 141 height 14
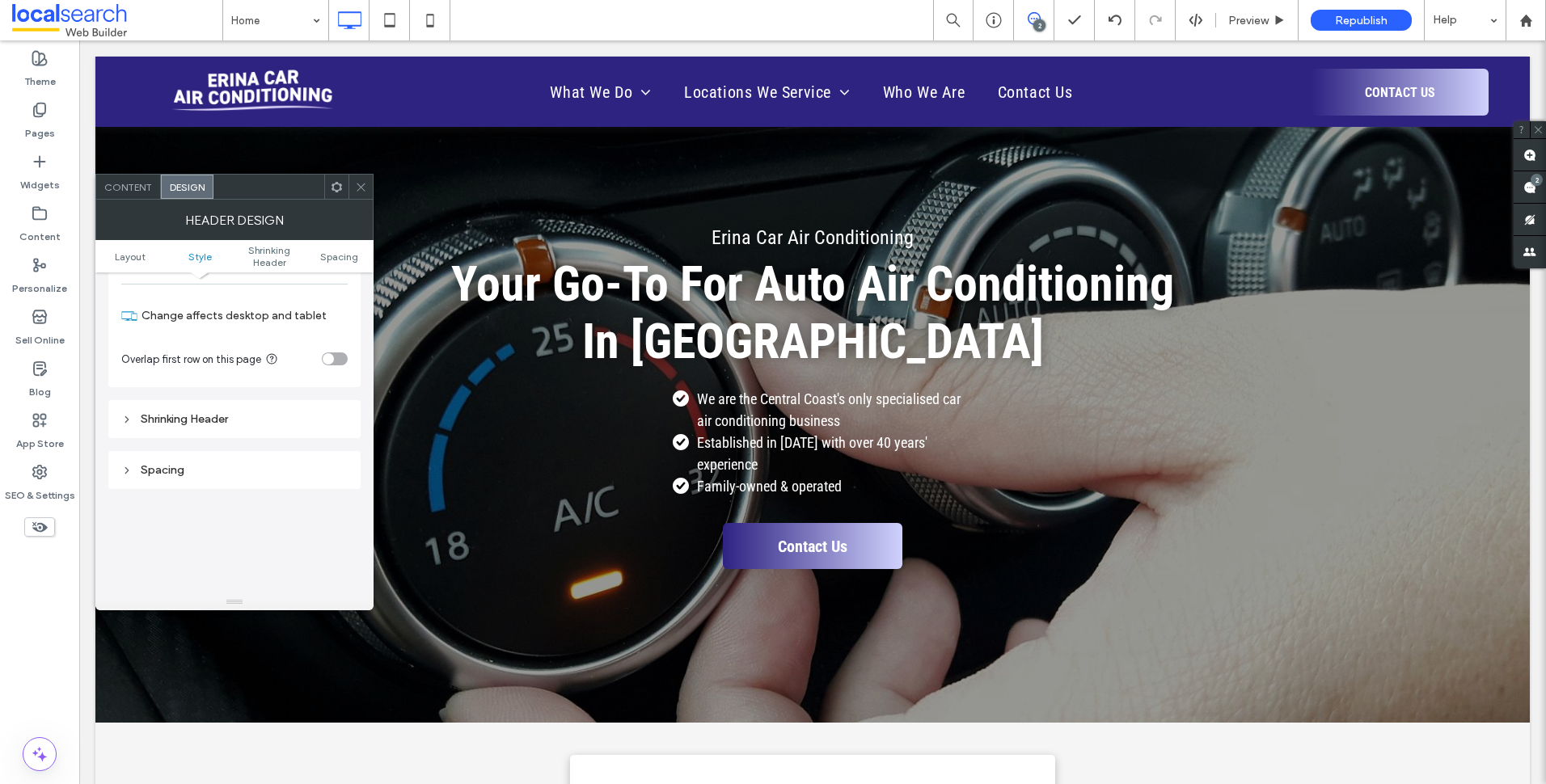
scroll to position [485, 0]
click at [253, 324] on div "Shrinking Header" at bounding box center [234, 321] width 226 height 14
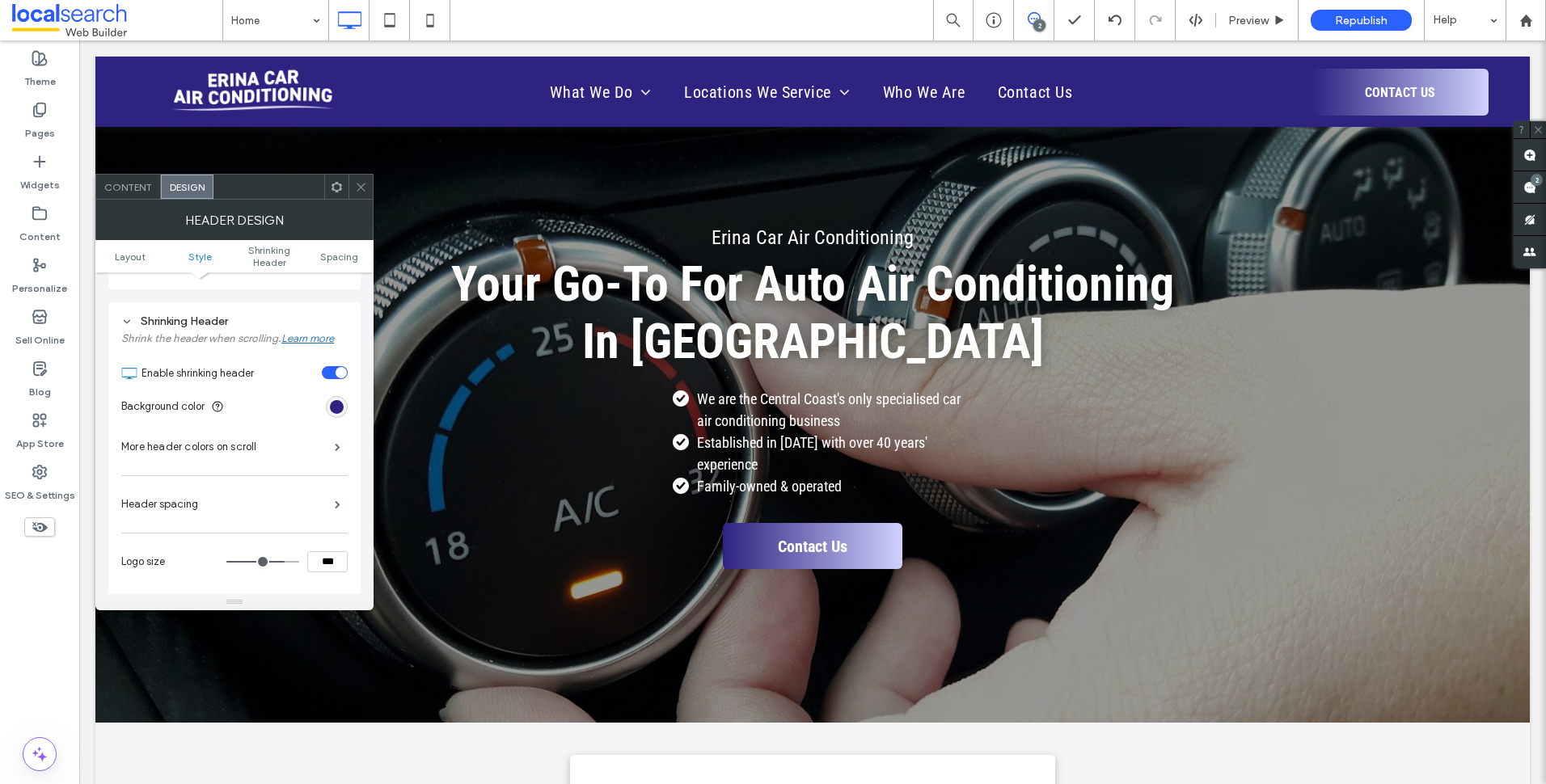
scroll to position [69, 0]
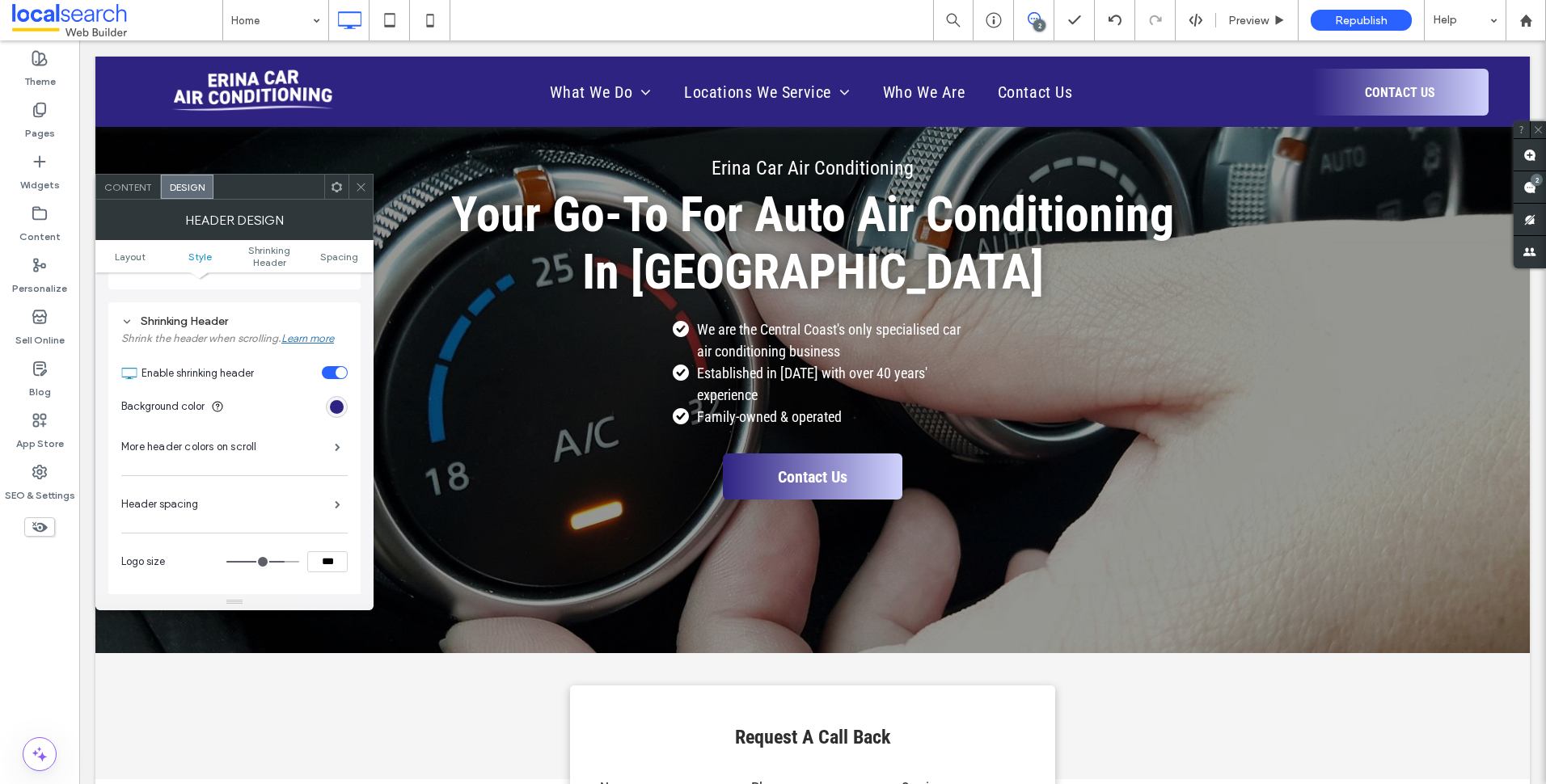
click at [331, 369] on div "toggle" at bounding box center [335, 372] width 26 height 13
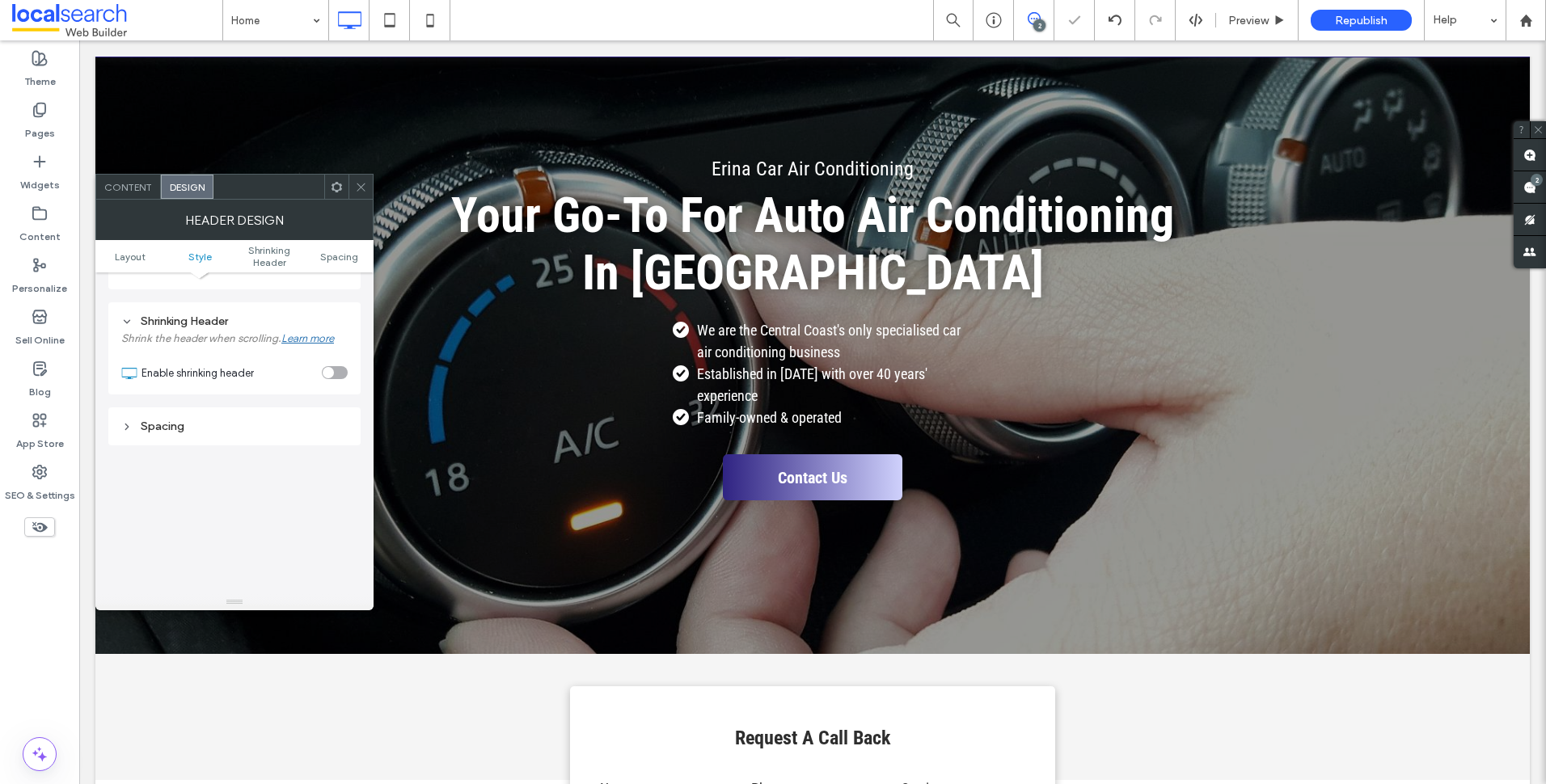
click at [365, 185] on icon at bounding box center [360, 187] width 12 height 12
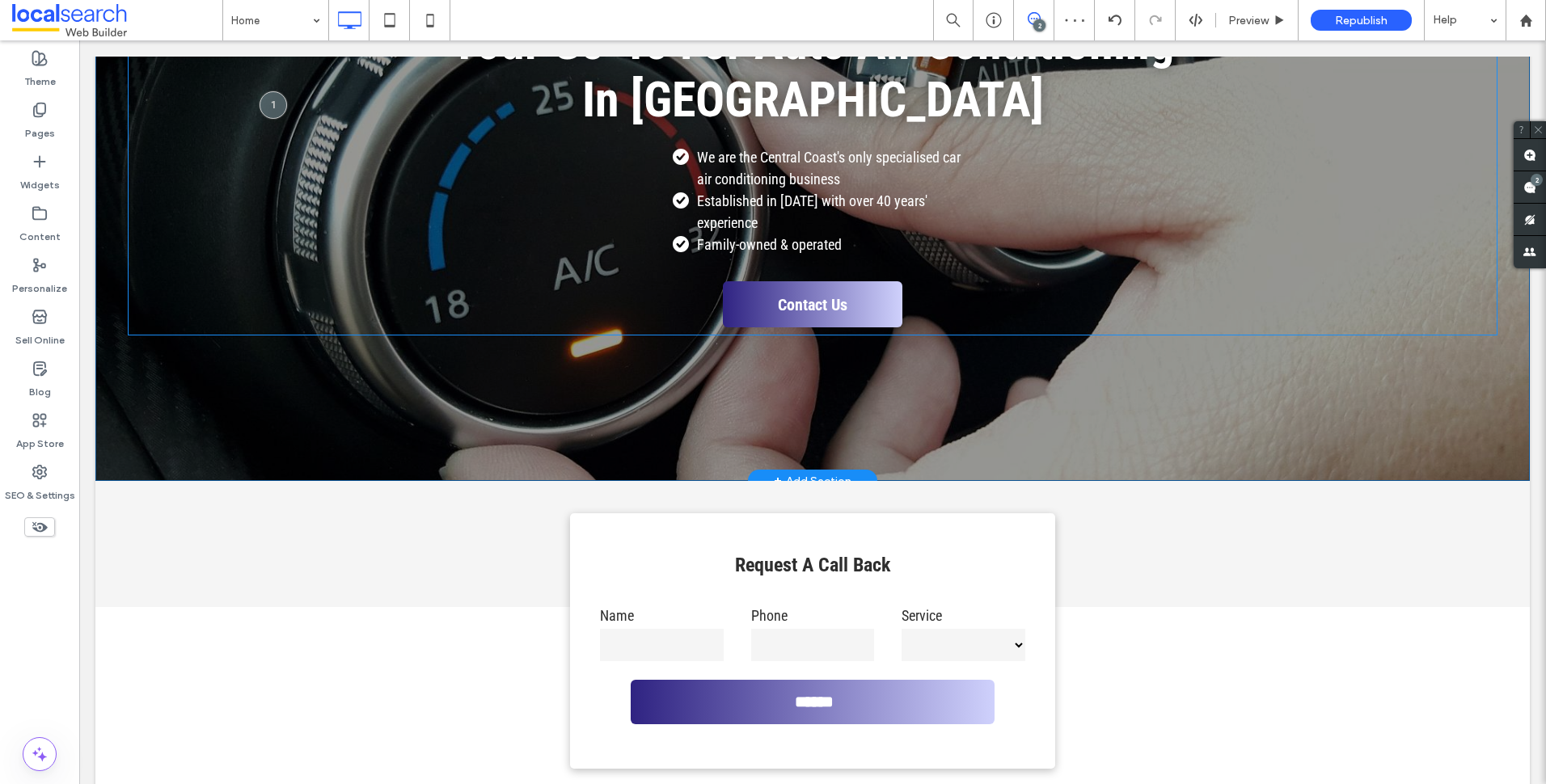
scroll to position [0, 0]
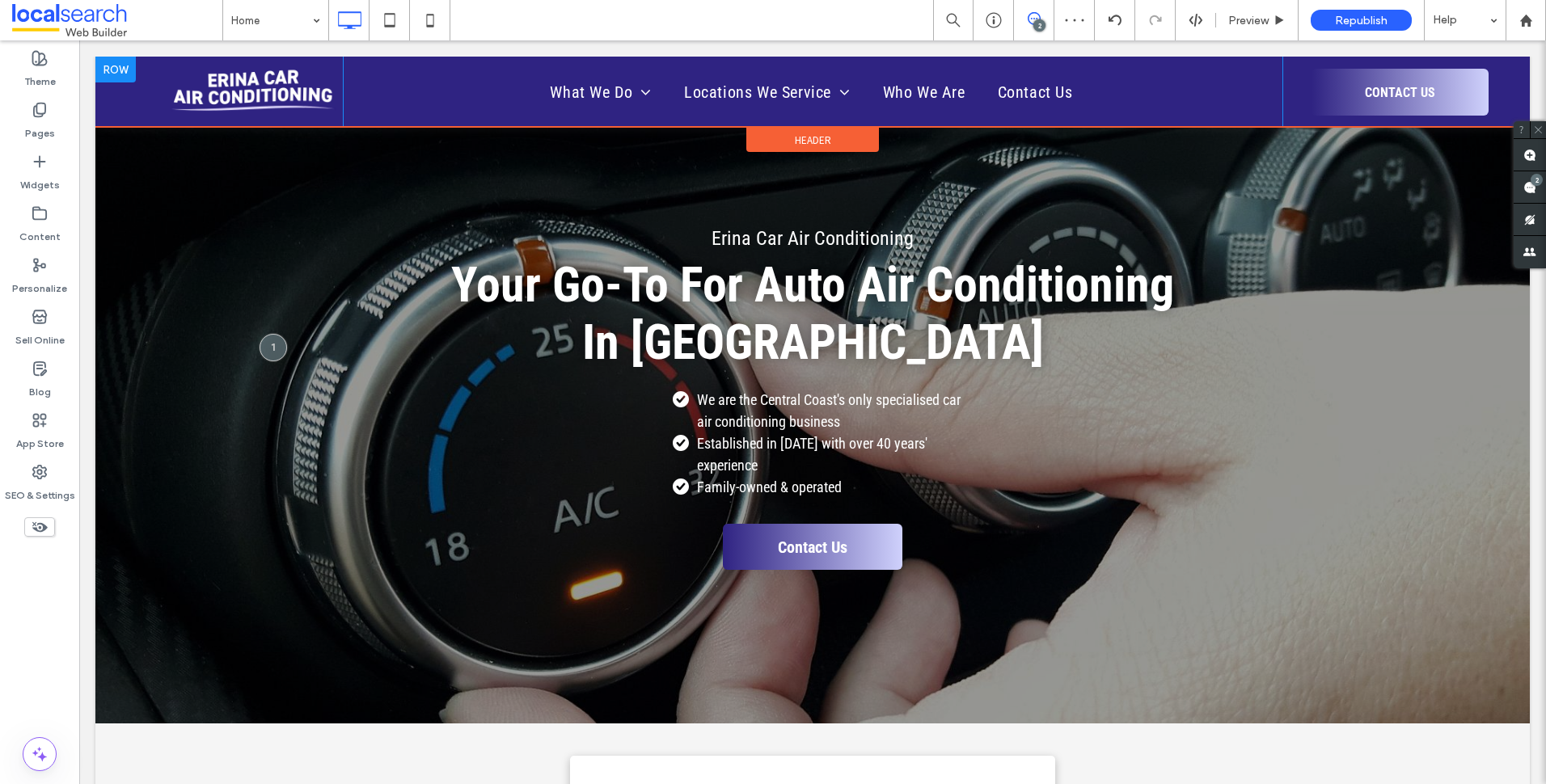
click at [129, 67] on div at bounding box center [115, 69] width 40 height 26
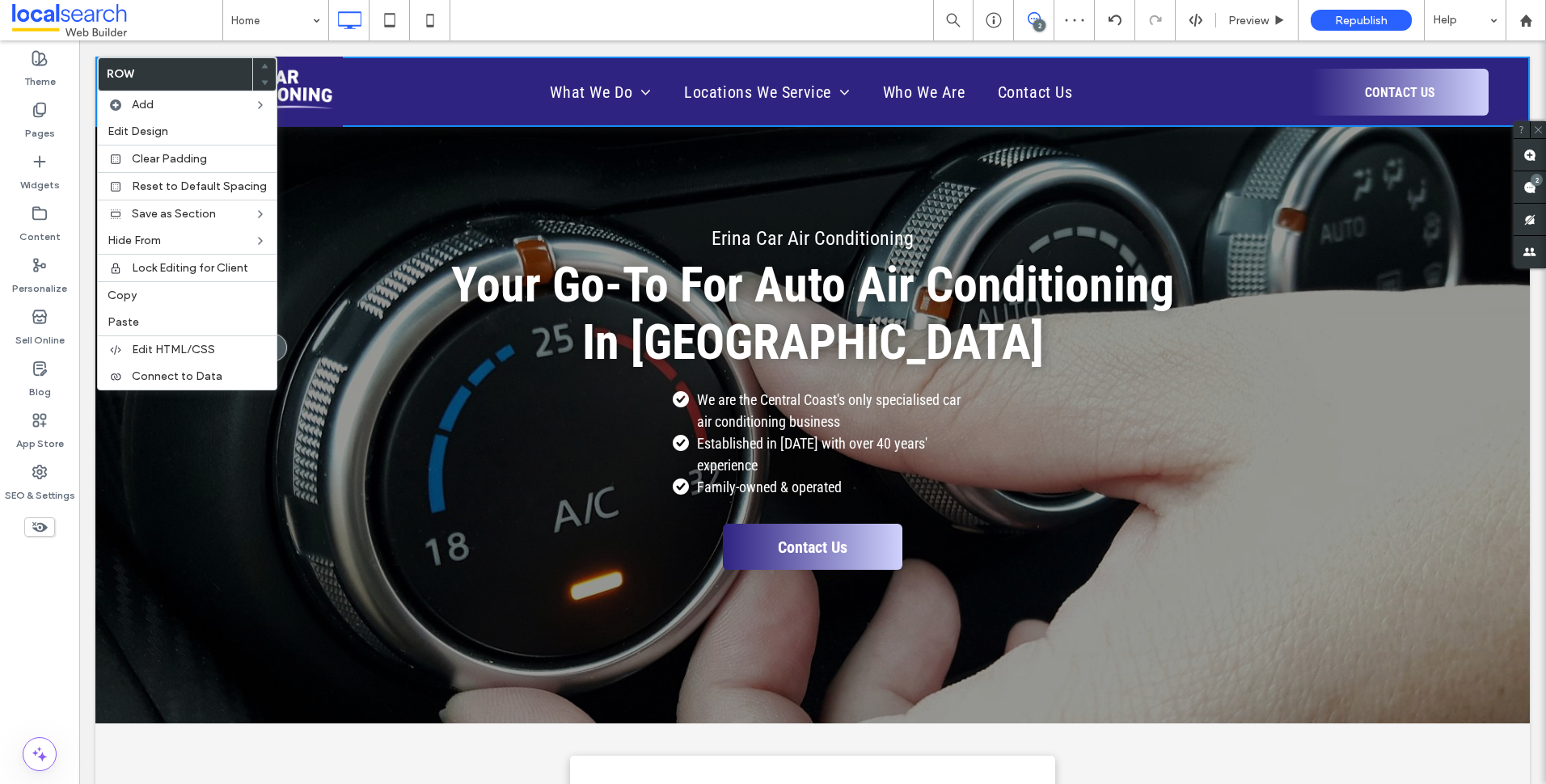
click at [828, 160] on div "Erina Car Air Conditioning Your Go-To For Auto Air Conditioning In Erina We are…" at bounding box center [812, 425] width 1434 height 596
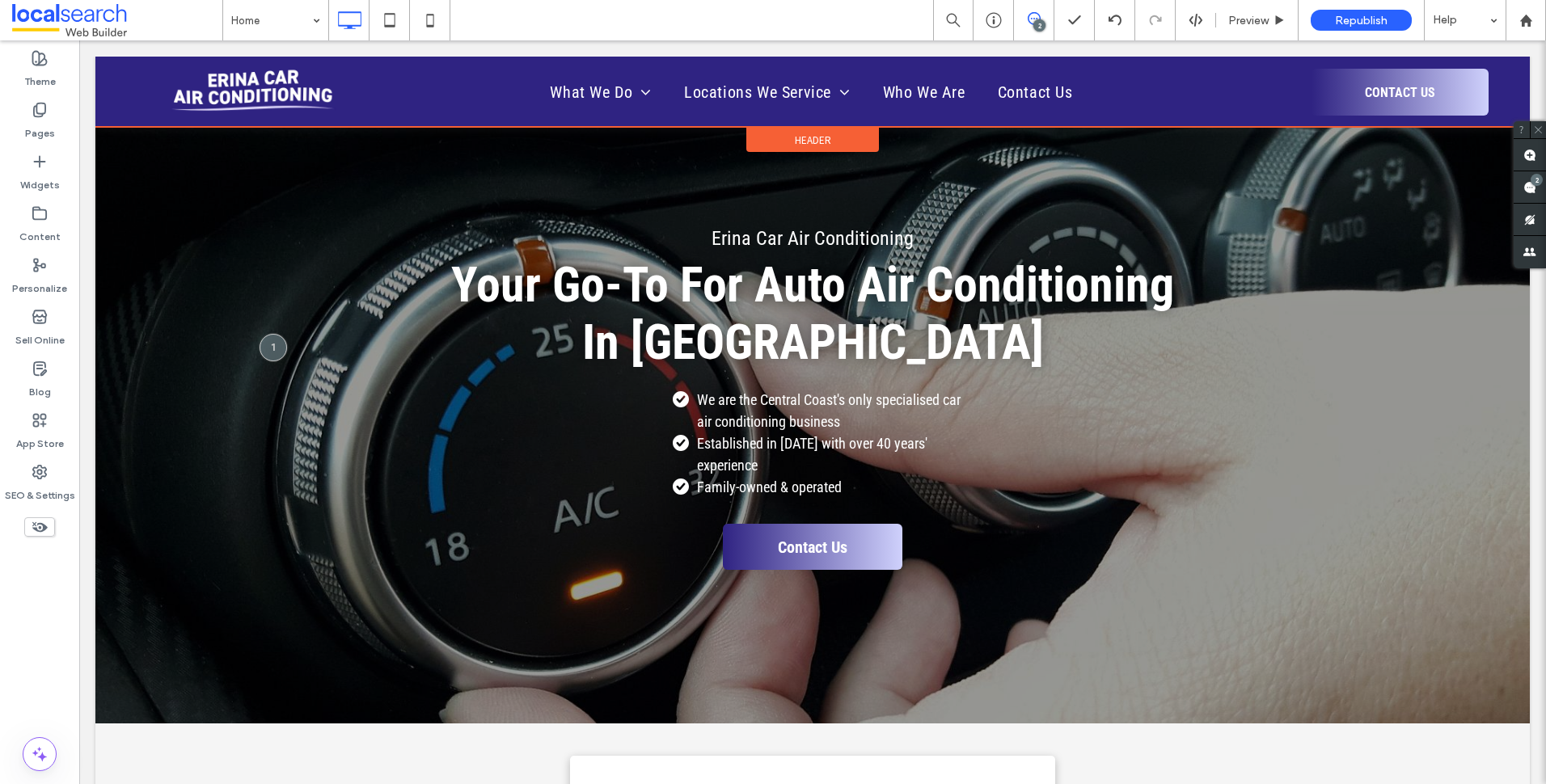
click at [803, 141] on span "Header" at bounding box center [812, 140] width 37 height 14
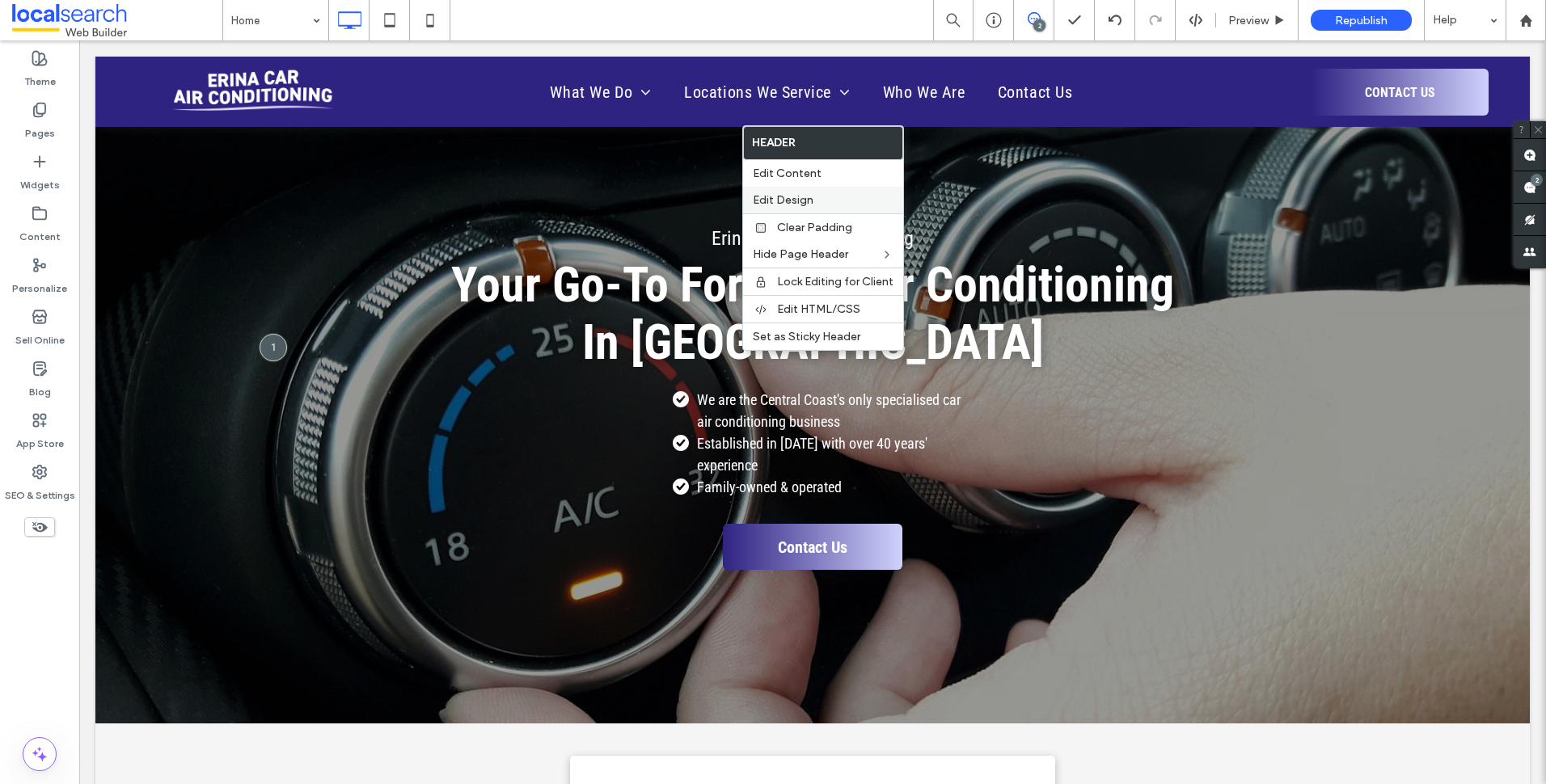
click at [816, 206] on label "Edit Design" at bounding box center [823, 200] width 141 height 14
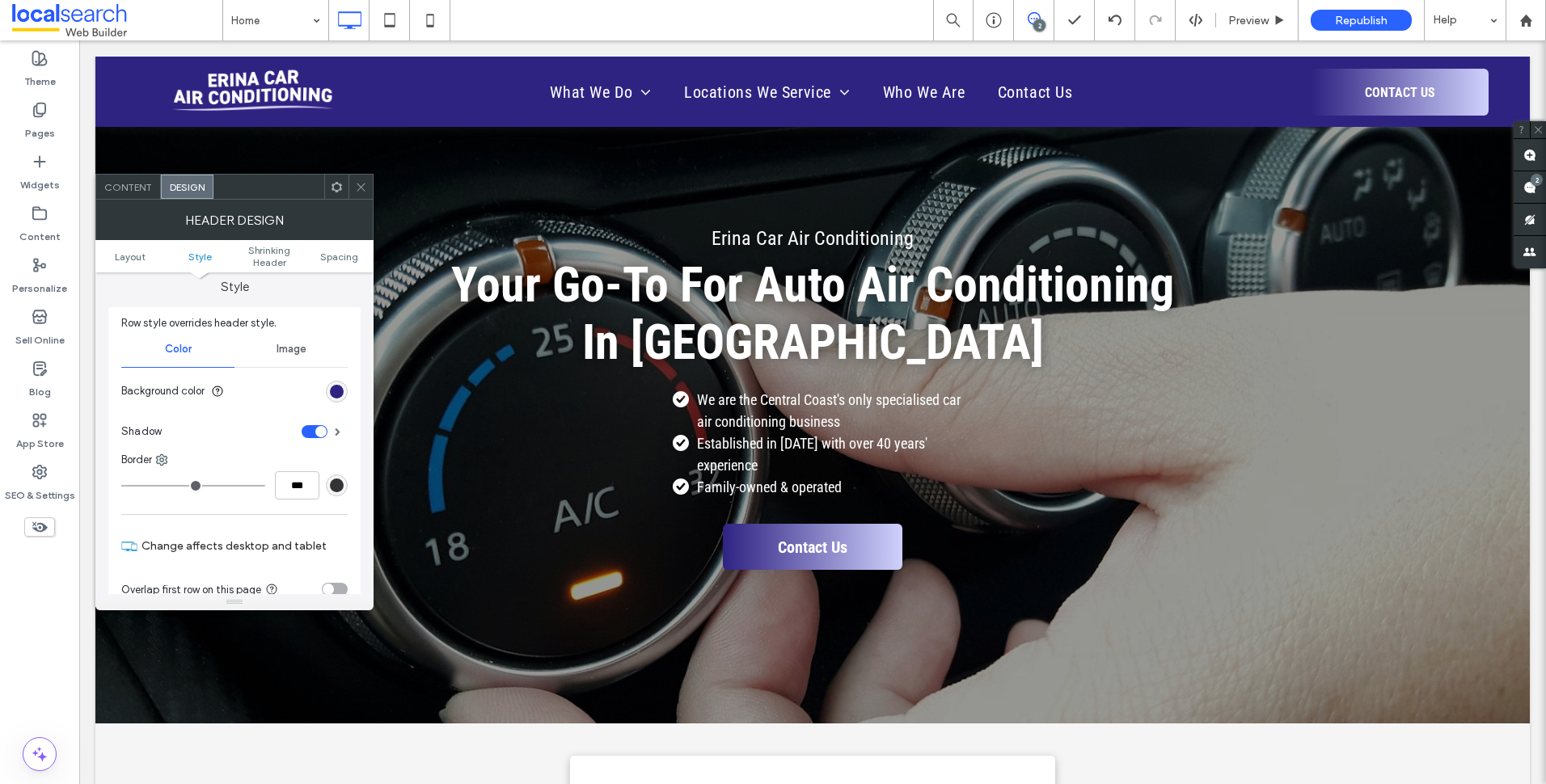
scroll to position [243, 0]
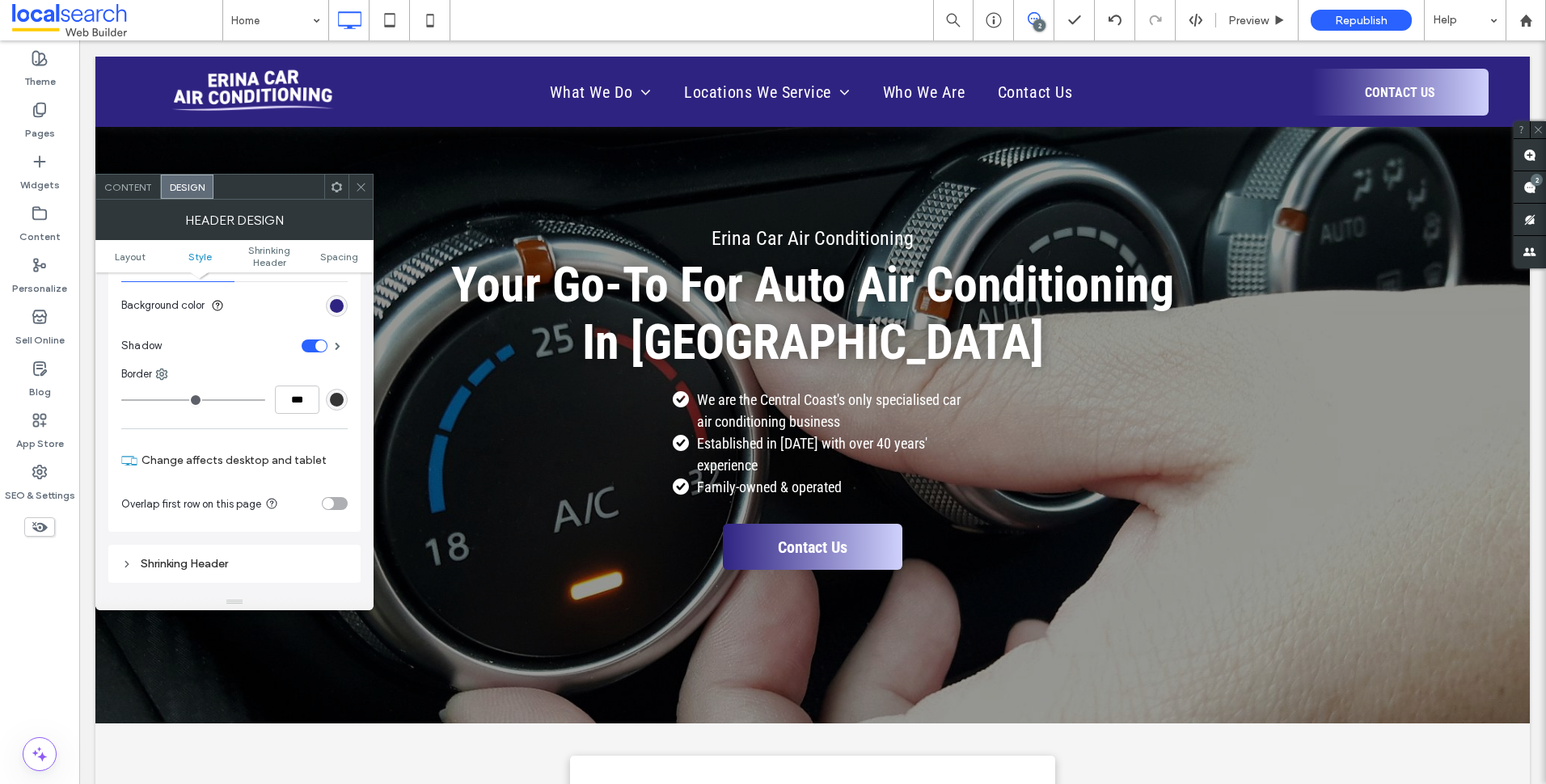
click at [334, 504] on div "toggle" at bounding box center [335, 504] width 26 height 13
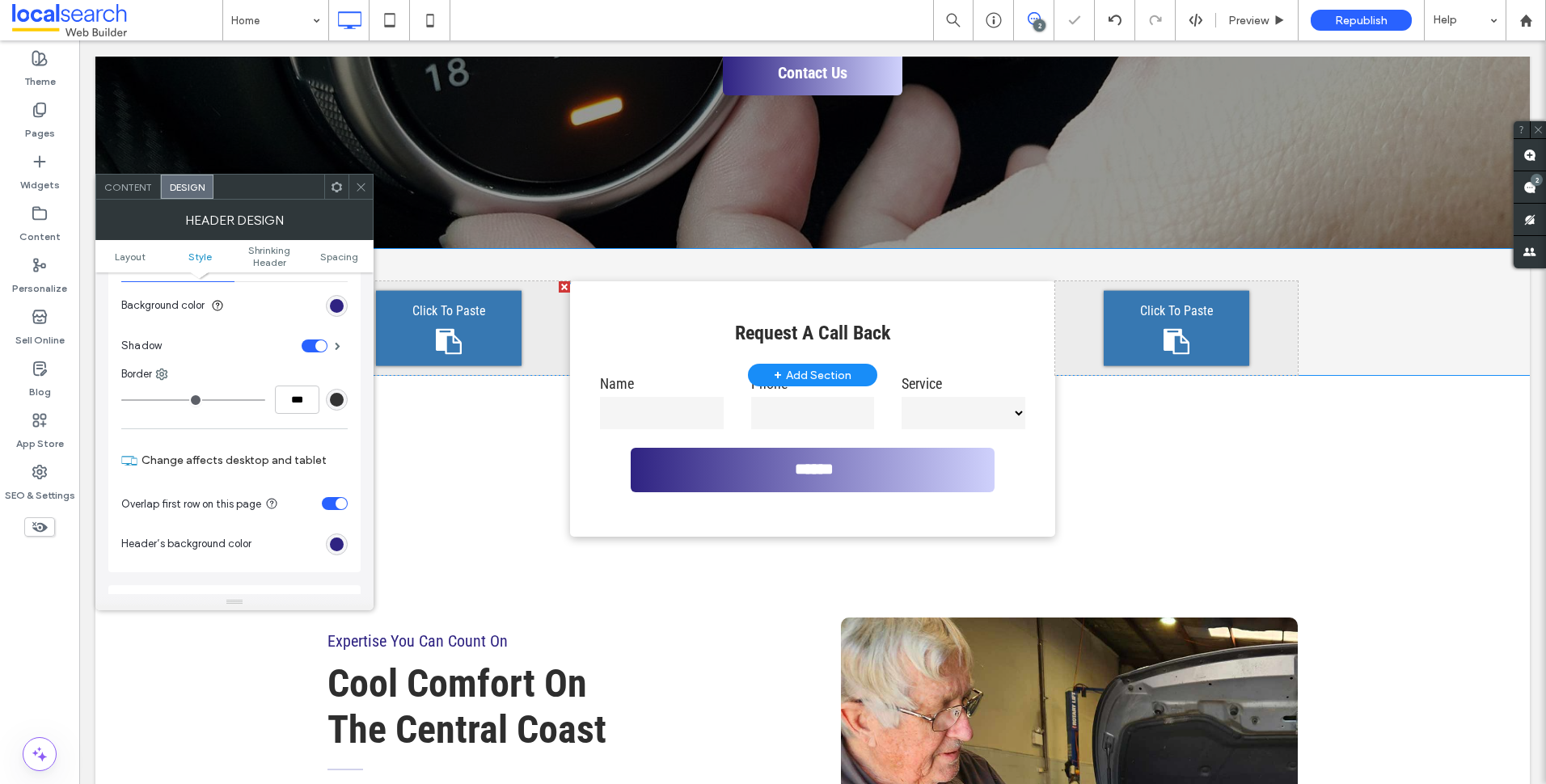
scroll to position [0, 0]
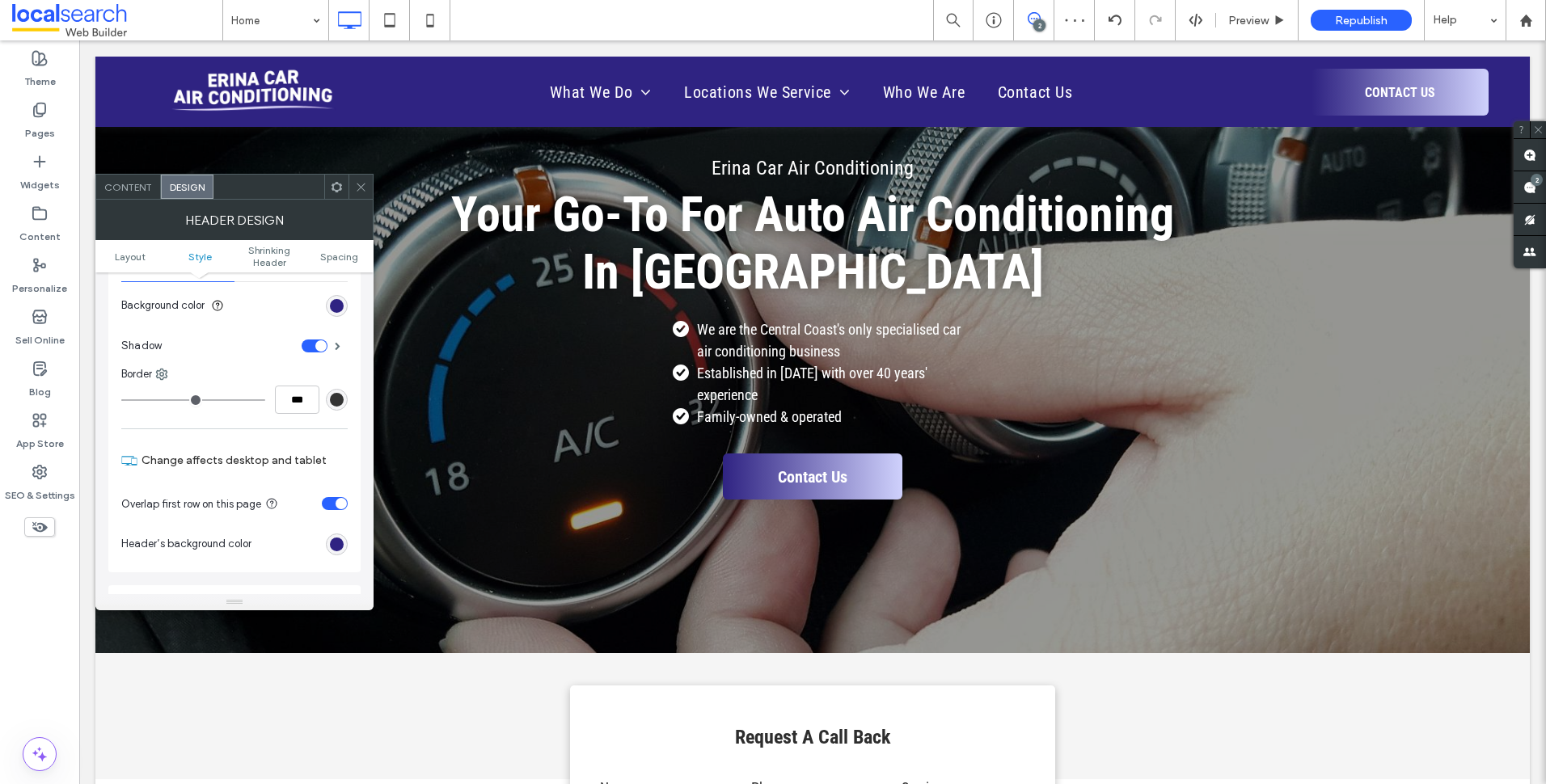
click at [336, 501] on div "toggle" at bounding box center [341, 504] width 11 height 11
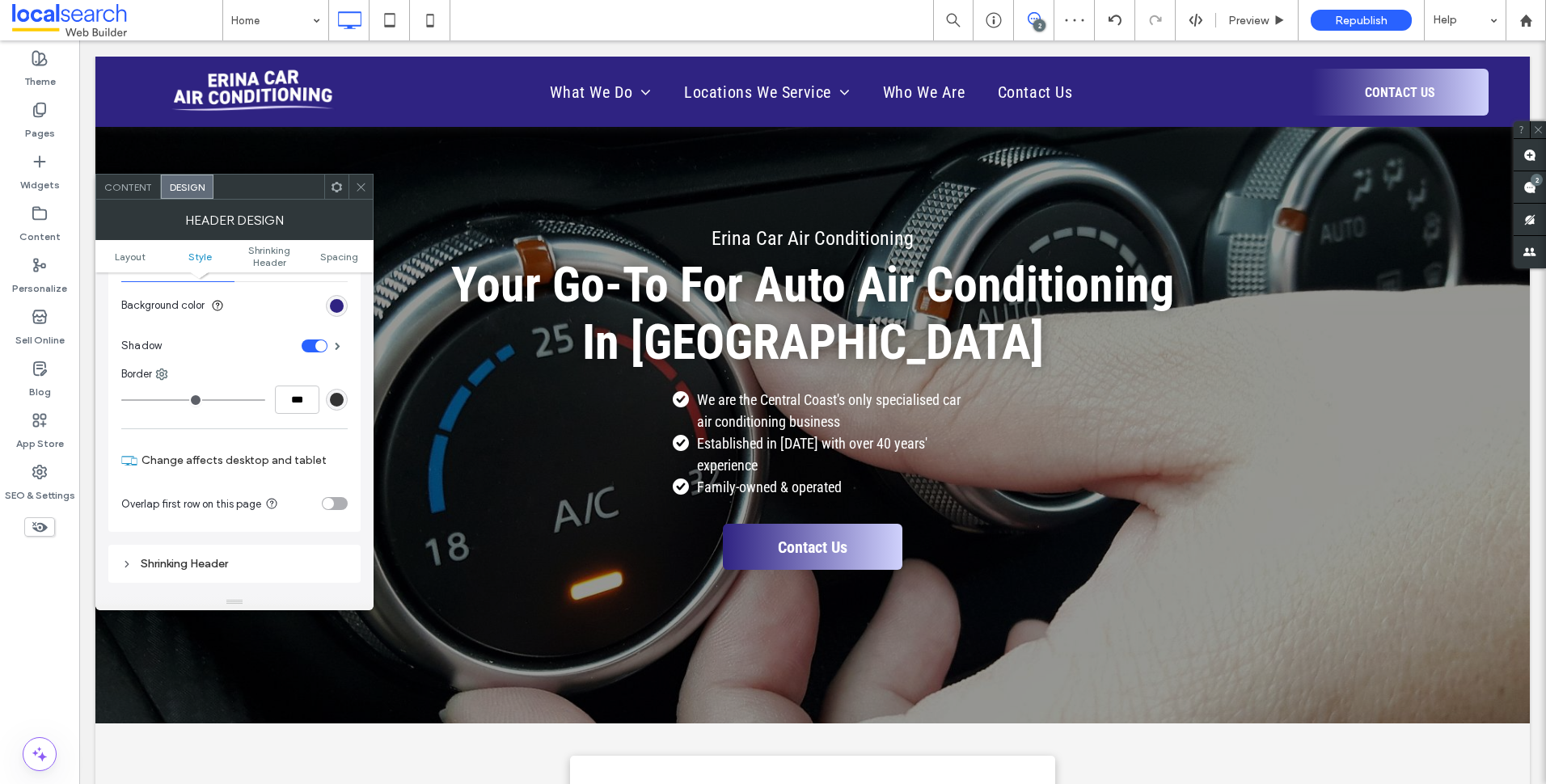
scroll to position [404, 0]
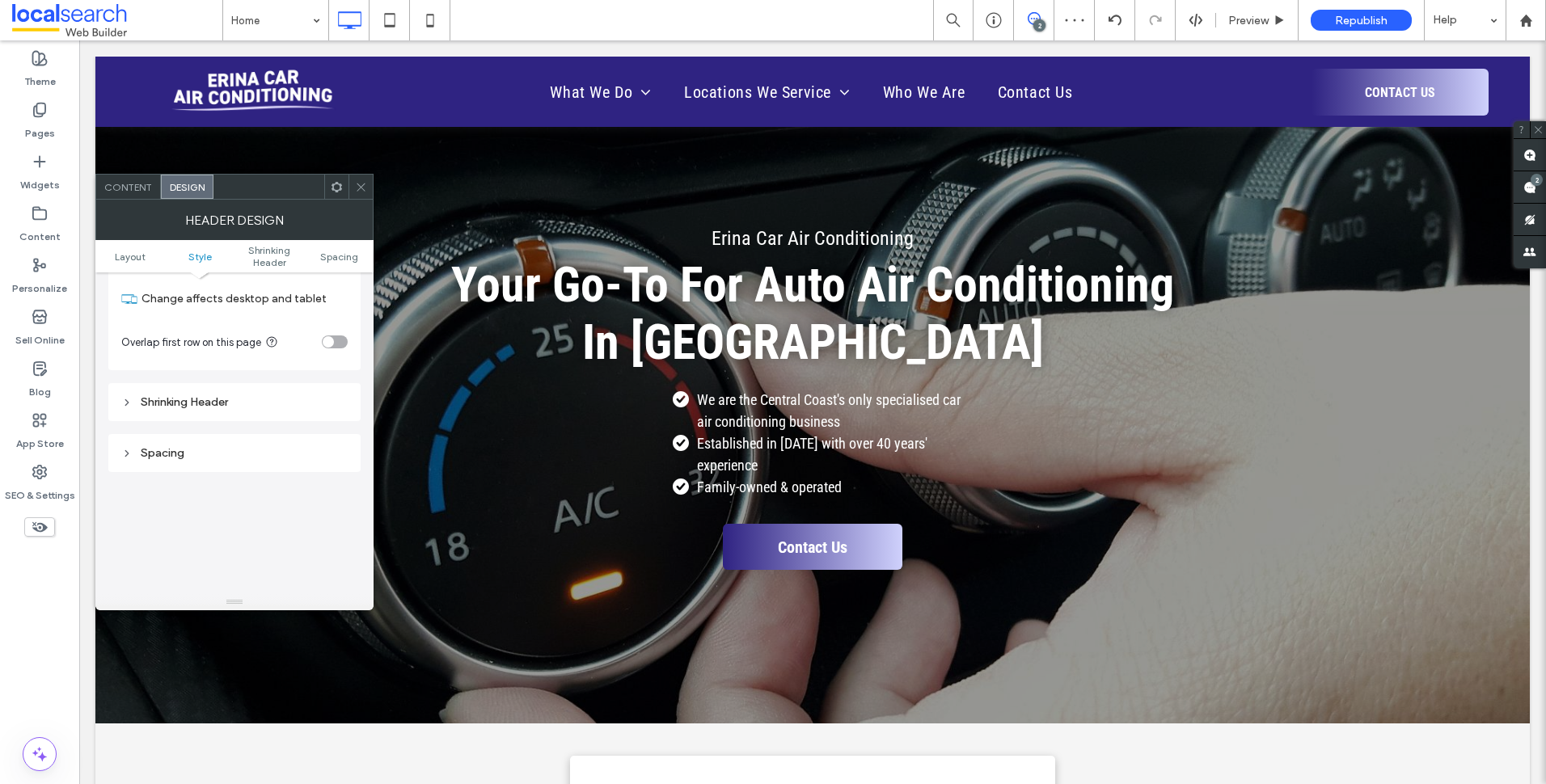
click at [252, 421] on div "Spacing" at bounding box center [234, 446] width 252 height 51
click at [288, 386] on div "Shrinking Header" at bounding box center [234, 402] width 252 height 38
click at [285, 401] on div "Shrinking Header" at bounding box center [234, 401] width 226 height 14
click at [289, 419] on div "Spacing" at bounding box center [234, 426] width 226 height 14
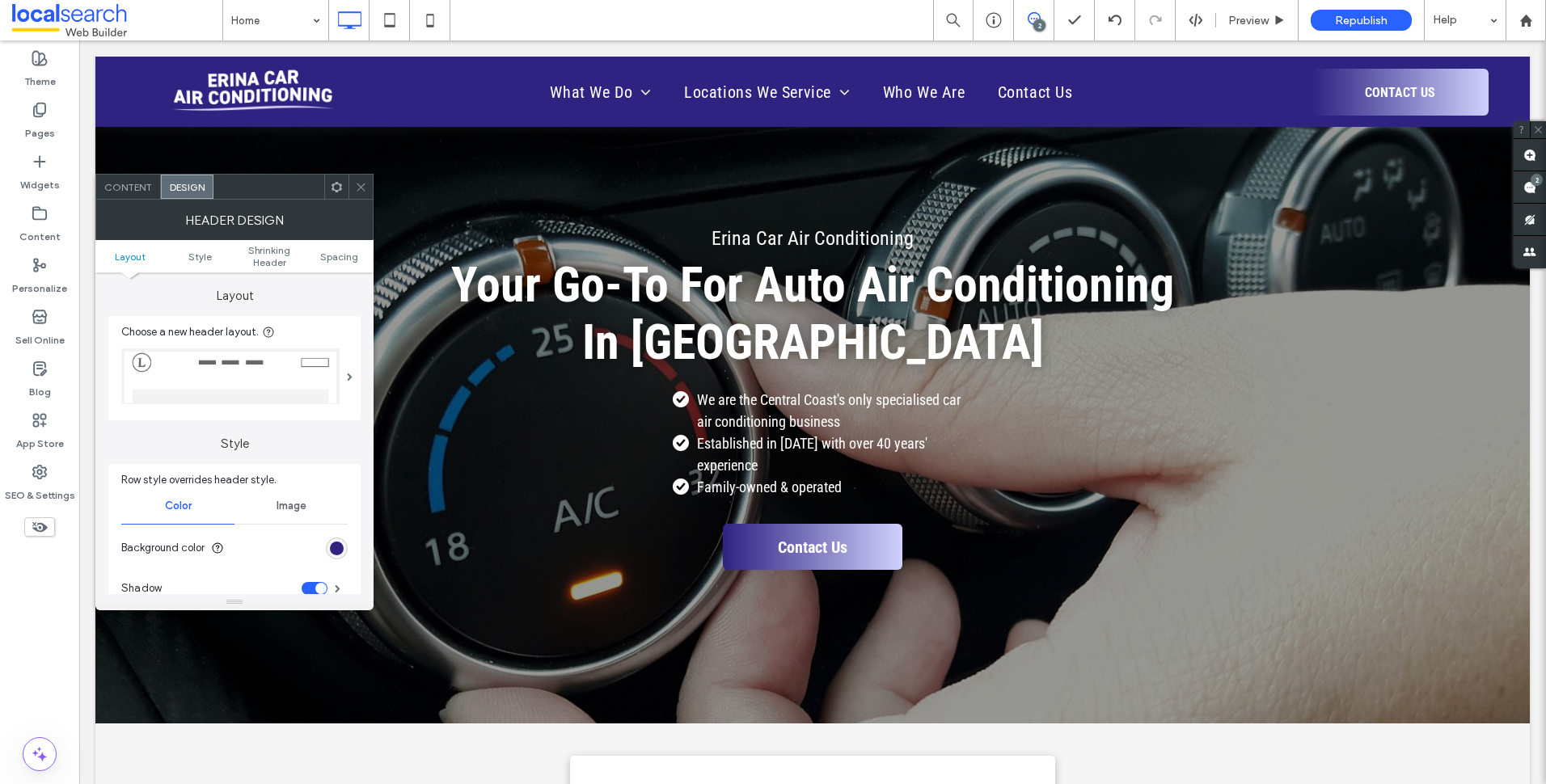
scroll to position [324, 0]
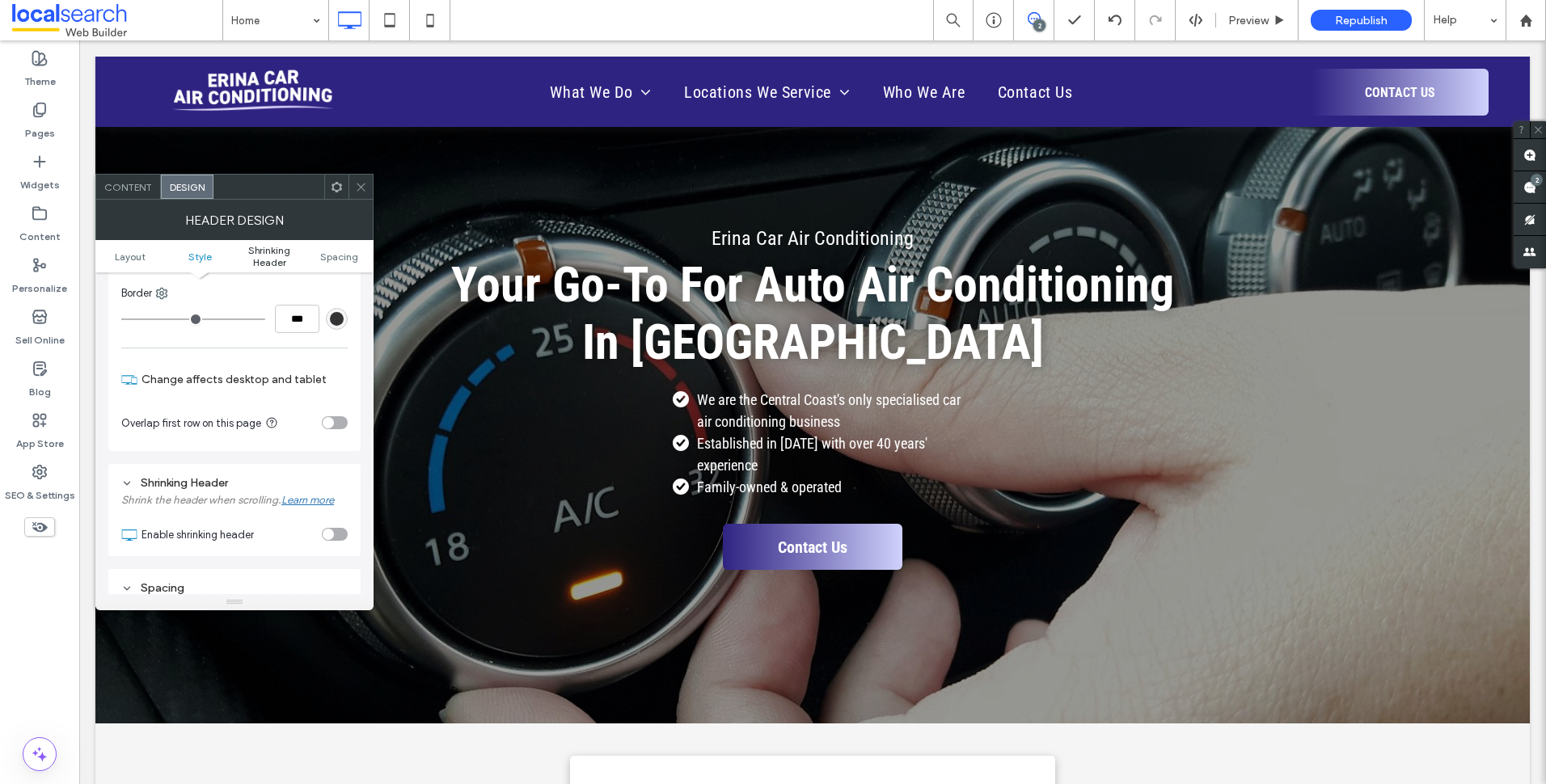
click at [274, 266] on span "Shrinking Header" at bounding box center [269, 256] width 69 height 24
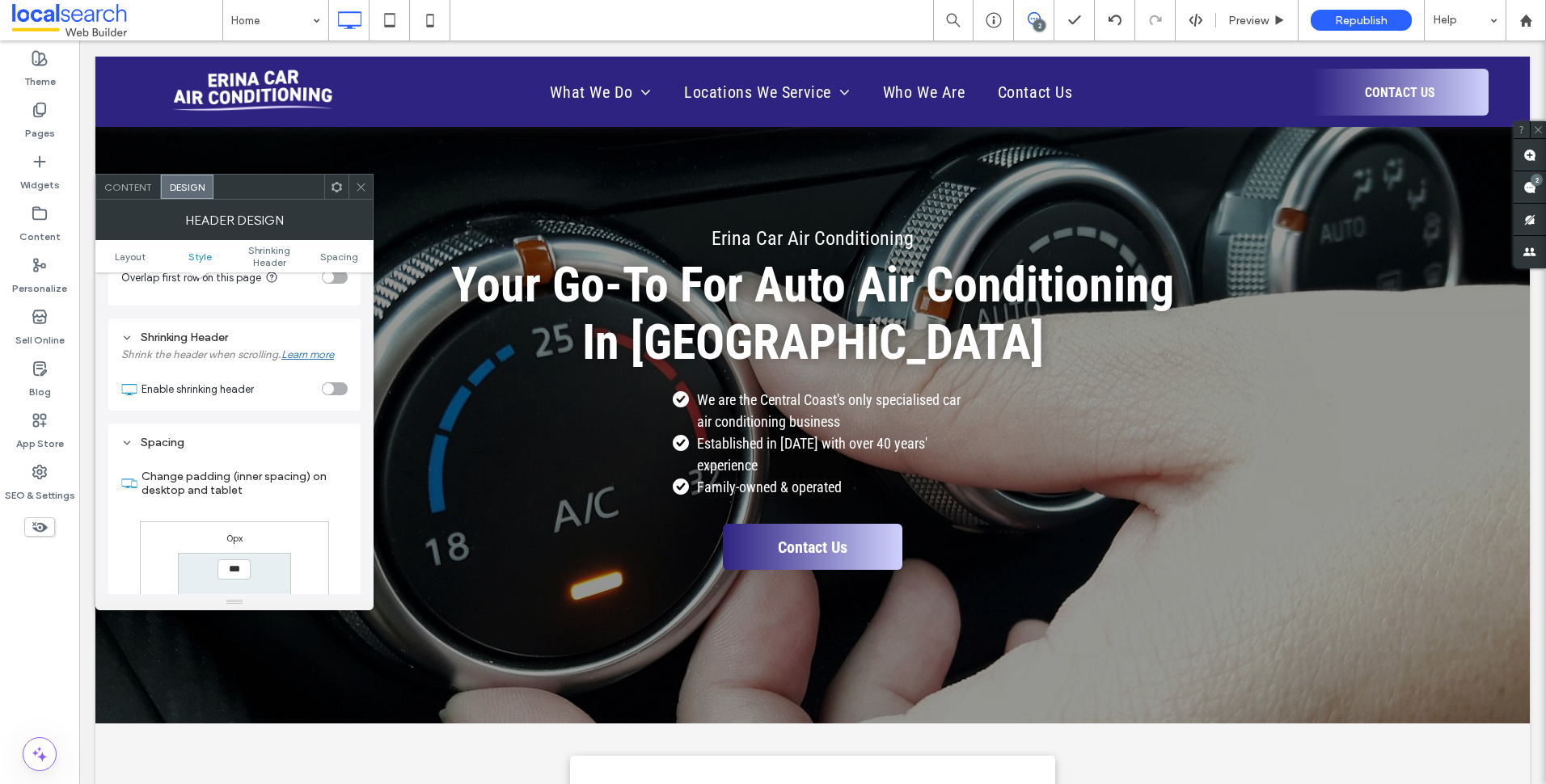
scroll to position [502, 0]
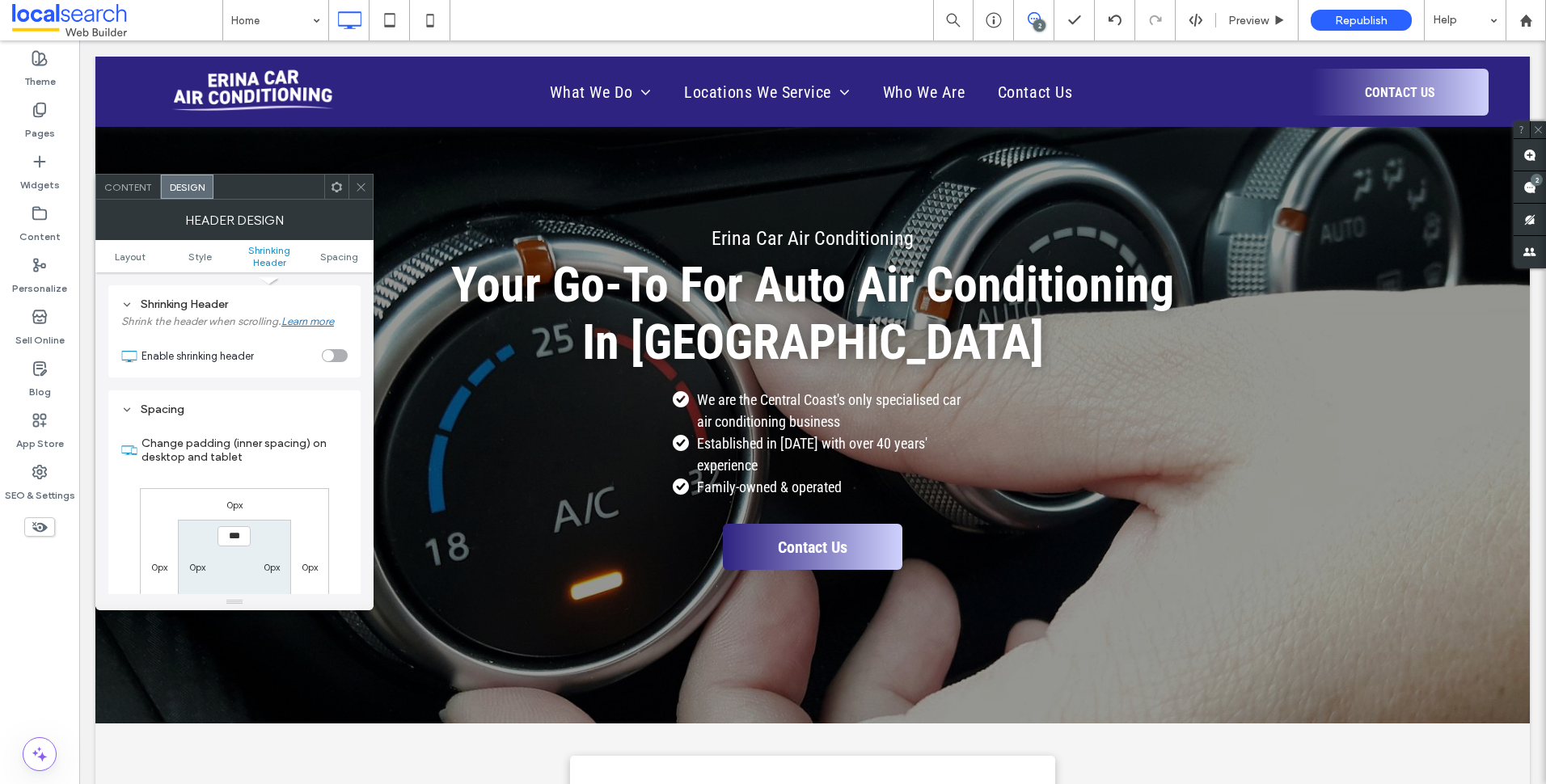
click at [332, 366] on section "Enable shrinking header" at bounding box center [245, 353] width 206 height 34
click at [338, 359] on div "toggle" at bounding box center [335, 355] width 26 height 13
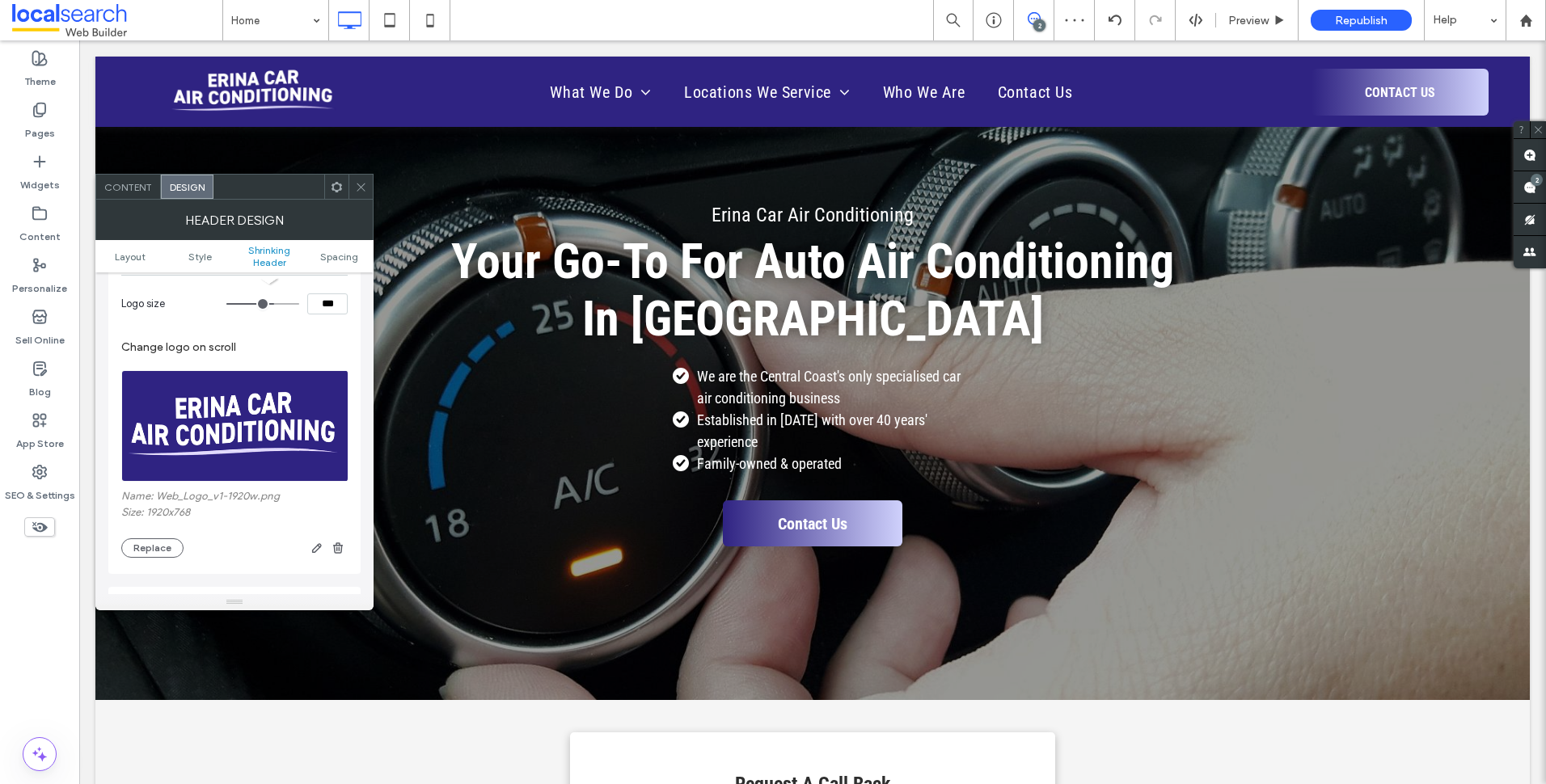
scroll to position [0, 0]
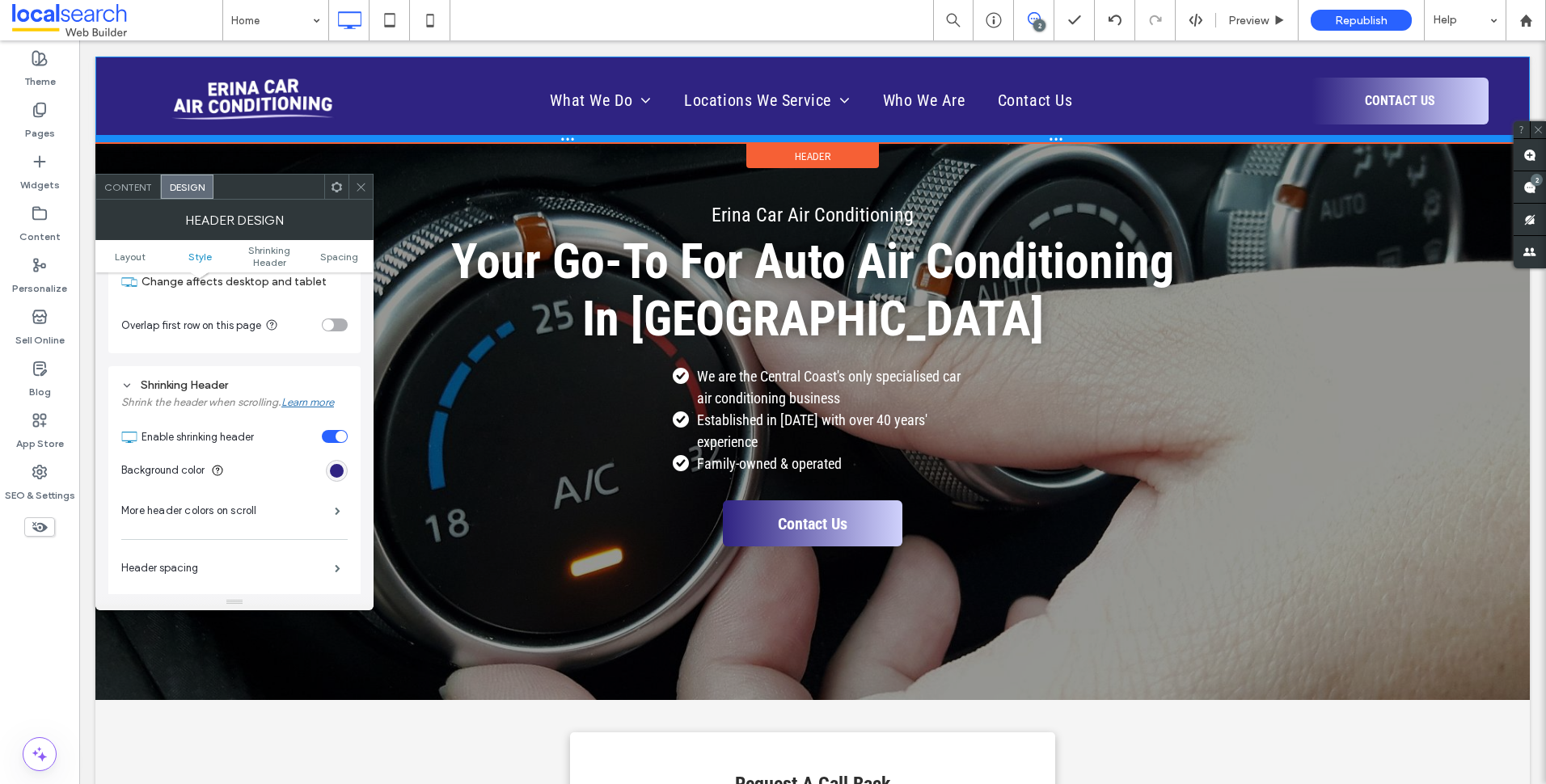
drag, startPoint x: 442, startPoint y: 122, endPoint x: 556, endPoint y: 196, distance: 135.9
click at [441, 139] on div at bounding box center [812, 139] width 1434 height 8
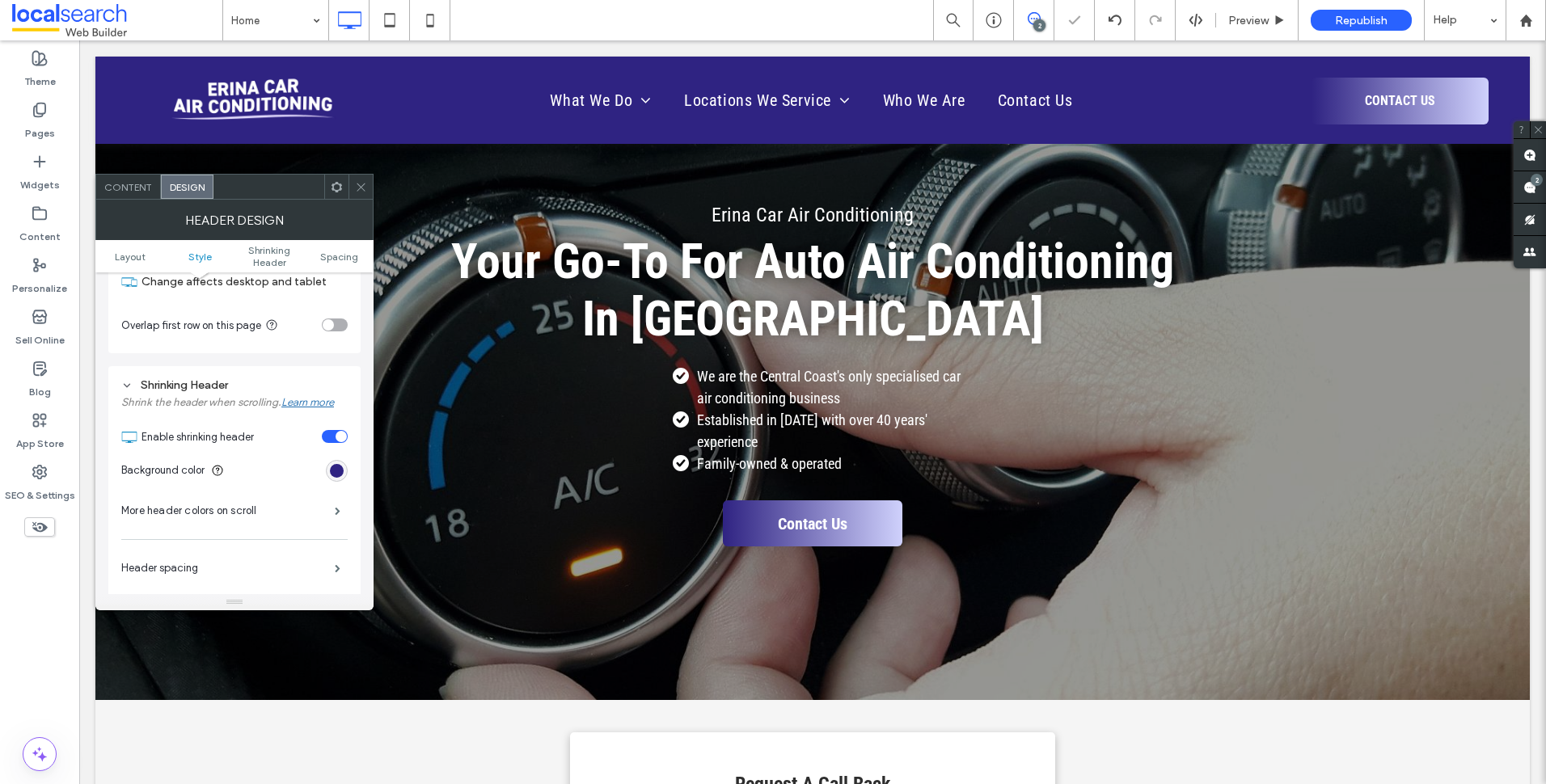
click at [356, 177] on span at bounding box center [360, 187] width 12 height 24
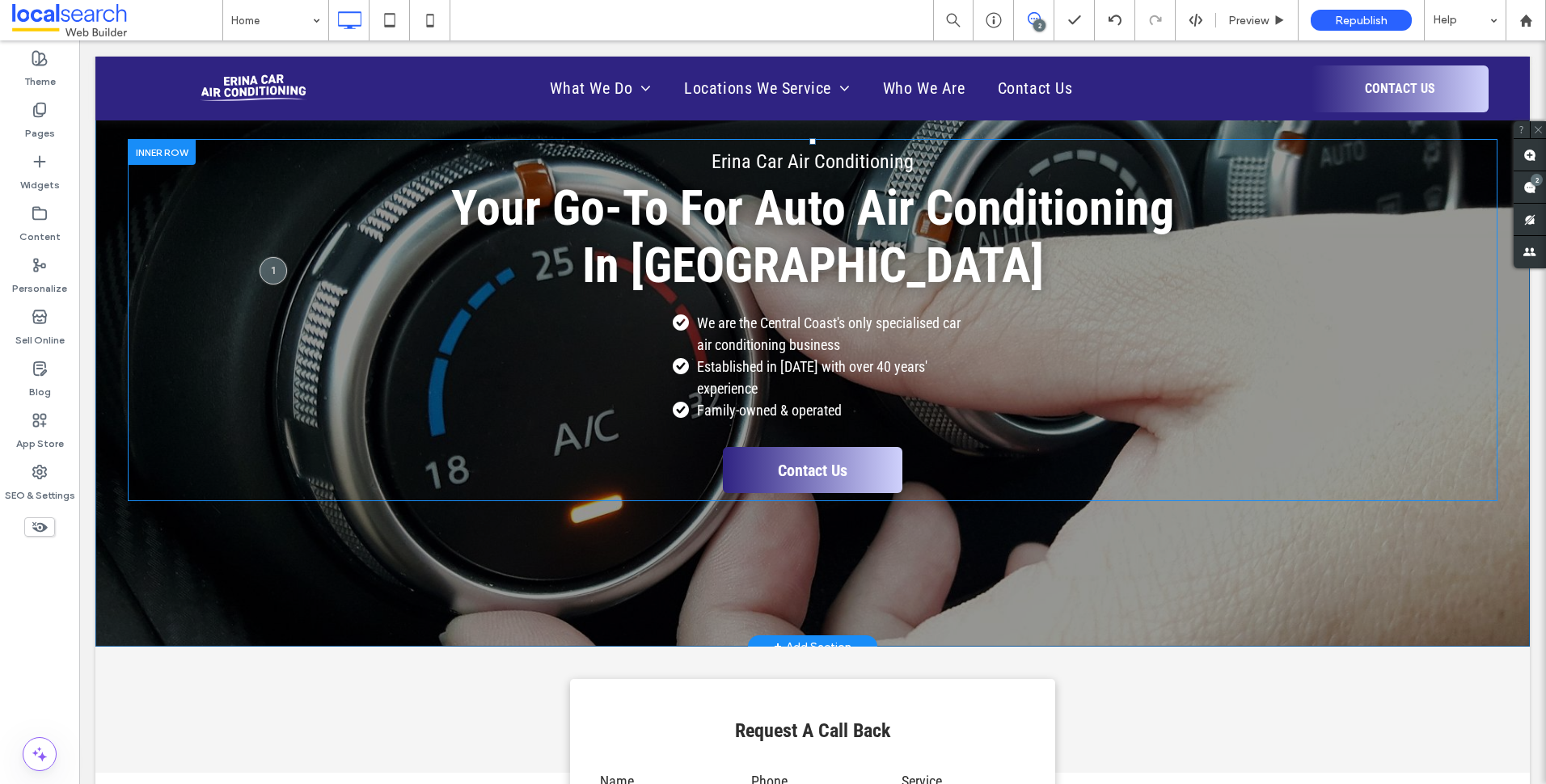
scroll to position [81, 0]
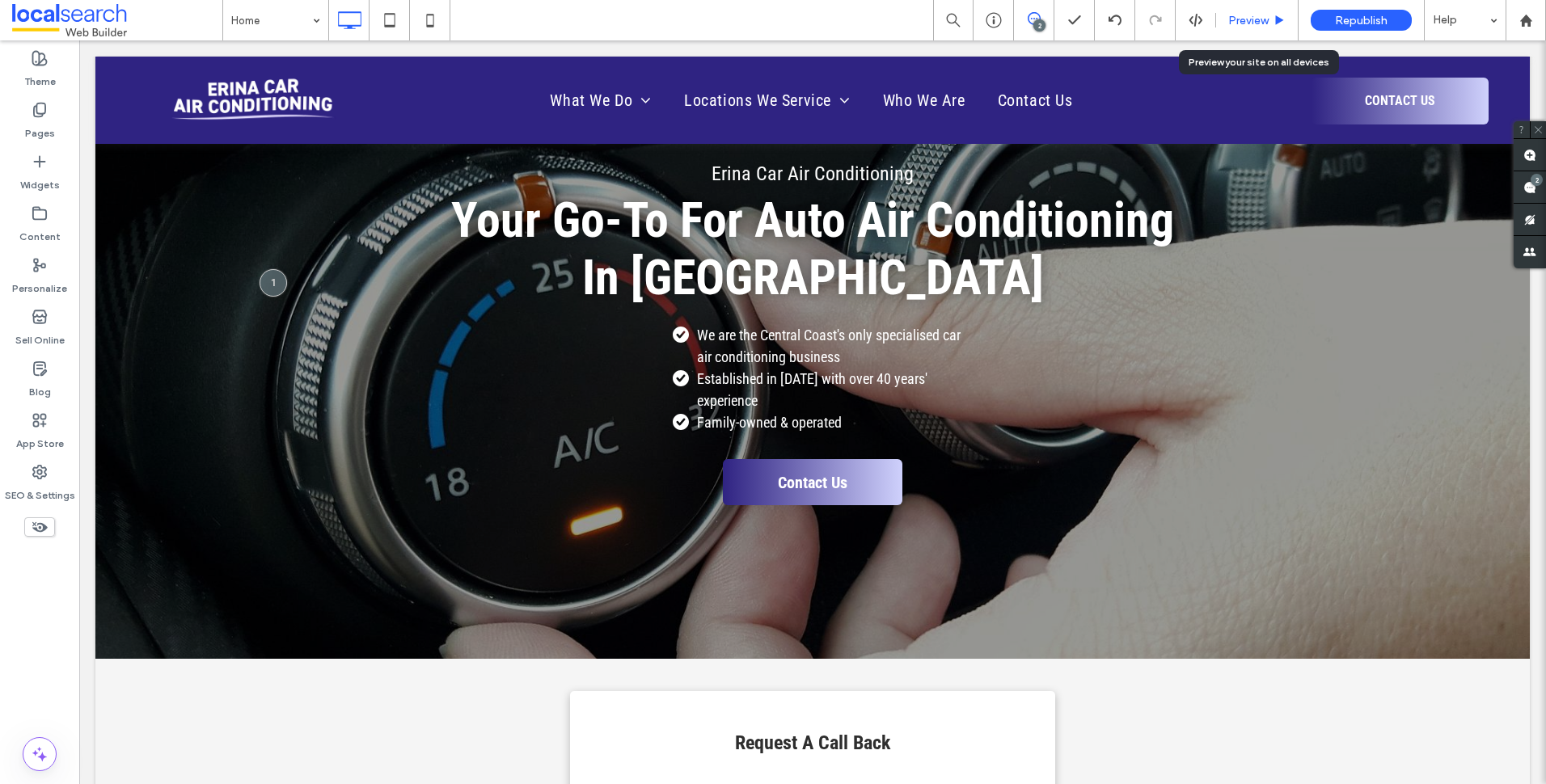
click at [1255, 25] on span "Preview" at bounding box center [1248, 21] width 40 height 14
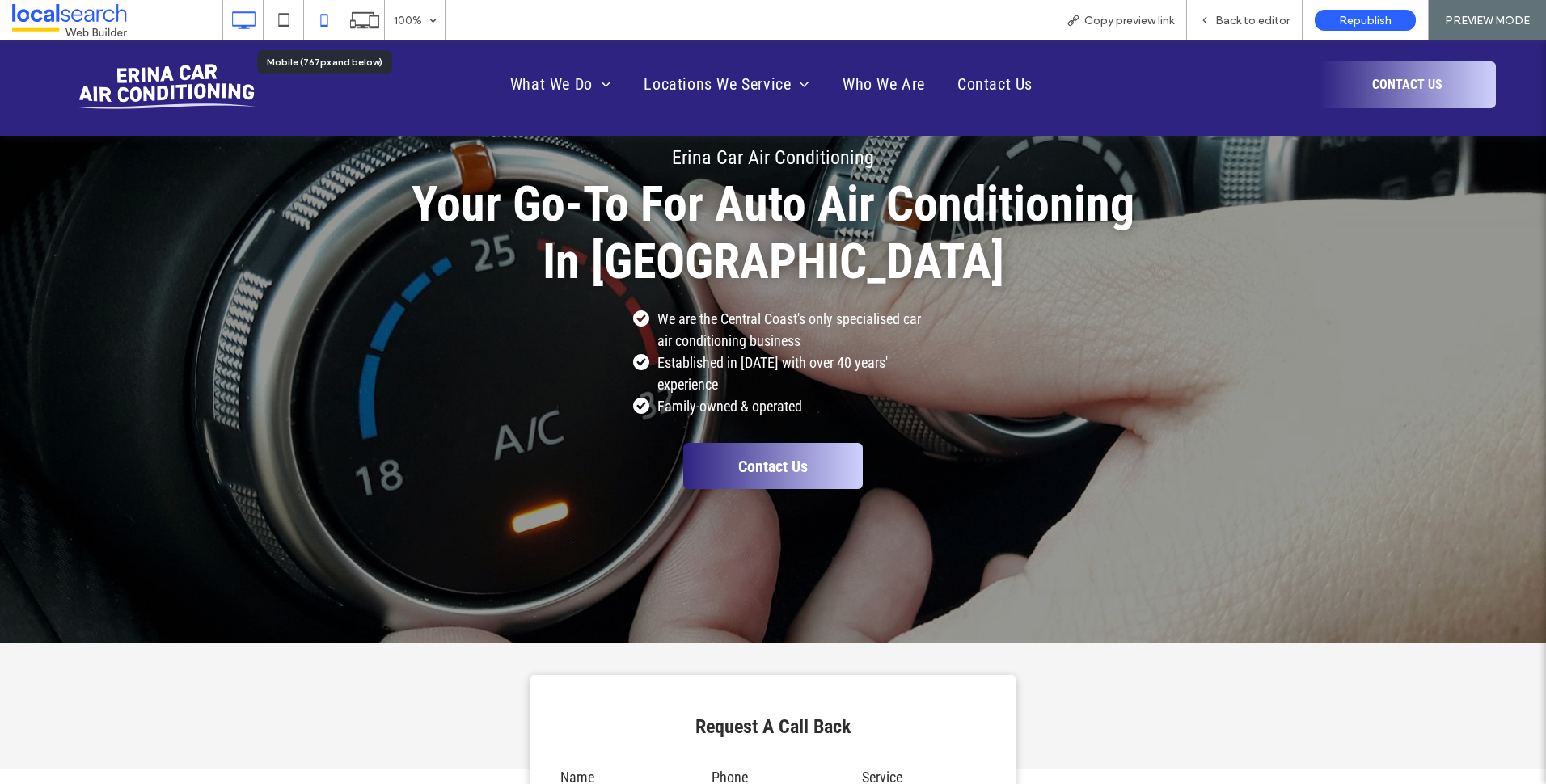
click at [325, 20] on icon at bounding box center [324, 20] width 32 height 32
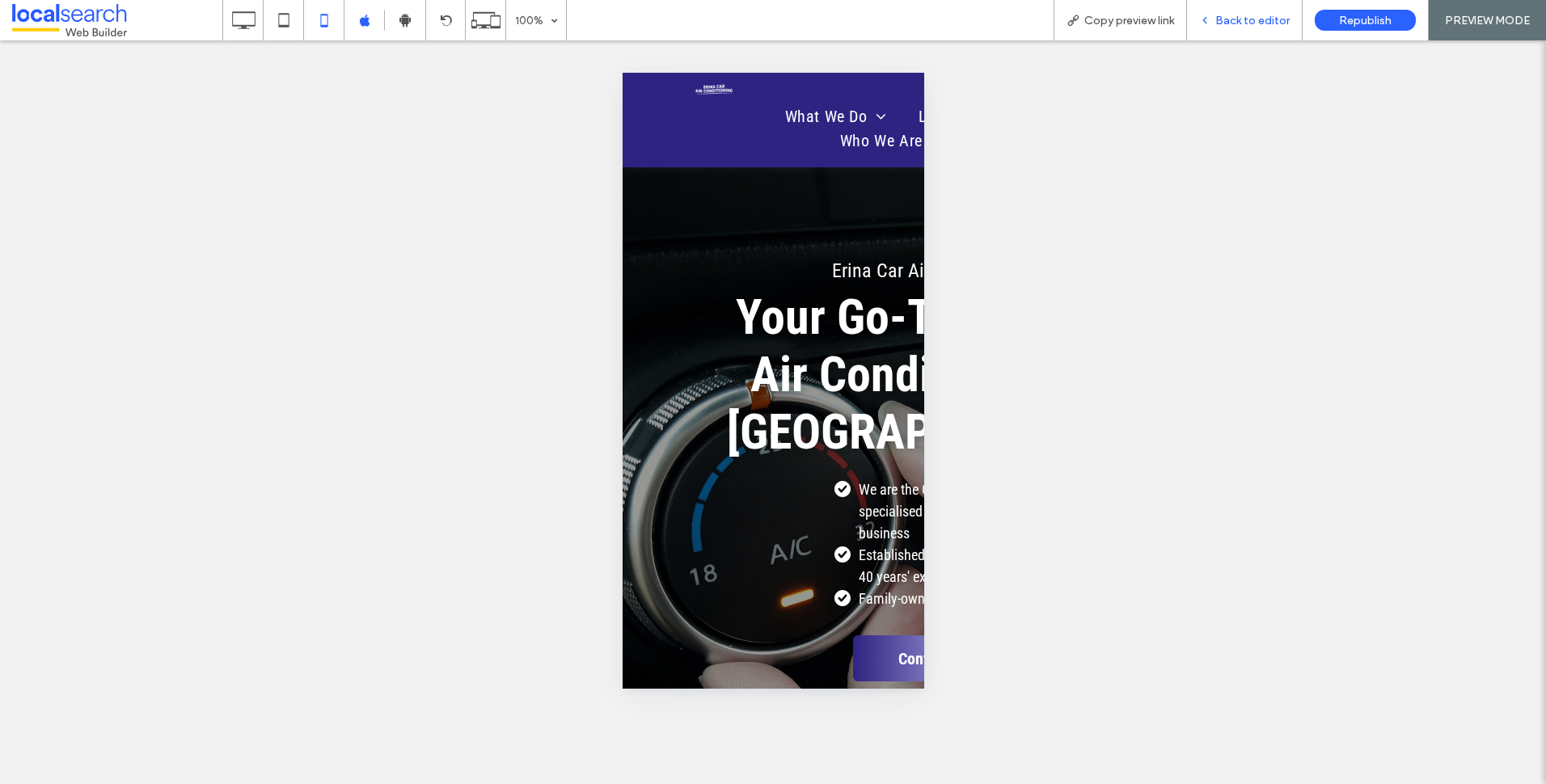
click at [1229, 30] on div "Back to editor" at bounding box center [1244, 20] width 115 height 40
click at [1273, 16] on span "Back to editor" at bounding box center [1251, 21] width 74 height 14
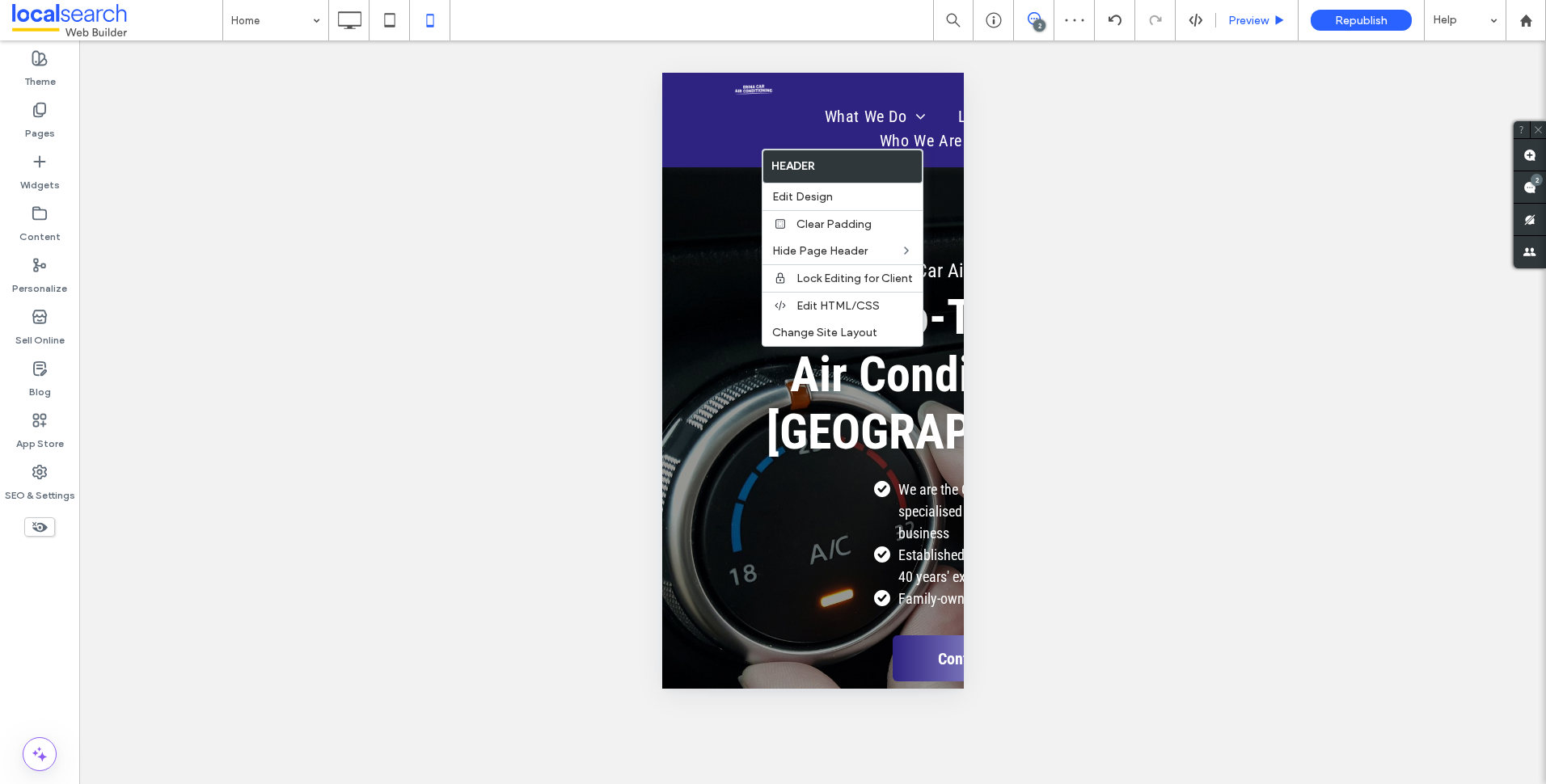
click at [1253, 8] on div "Preview" at bounding box center [1257, 20] width 83 height 40
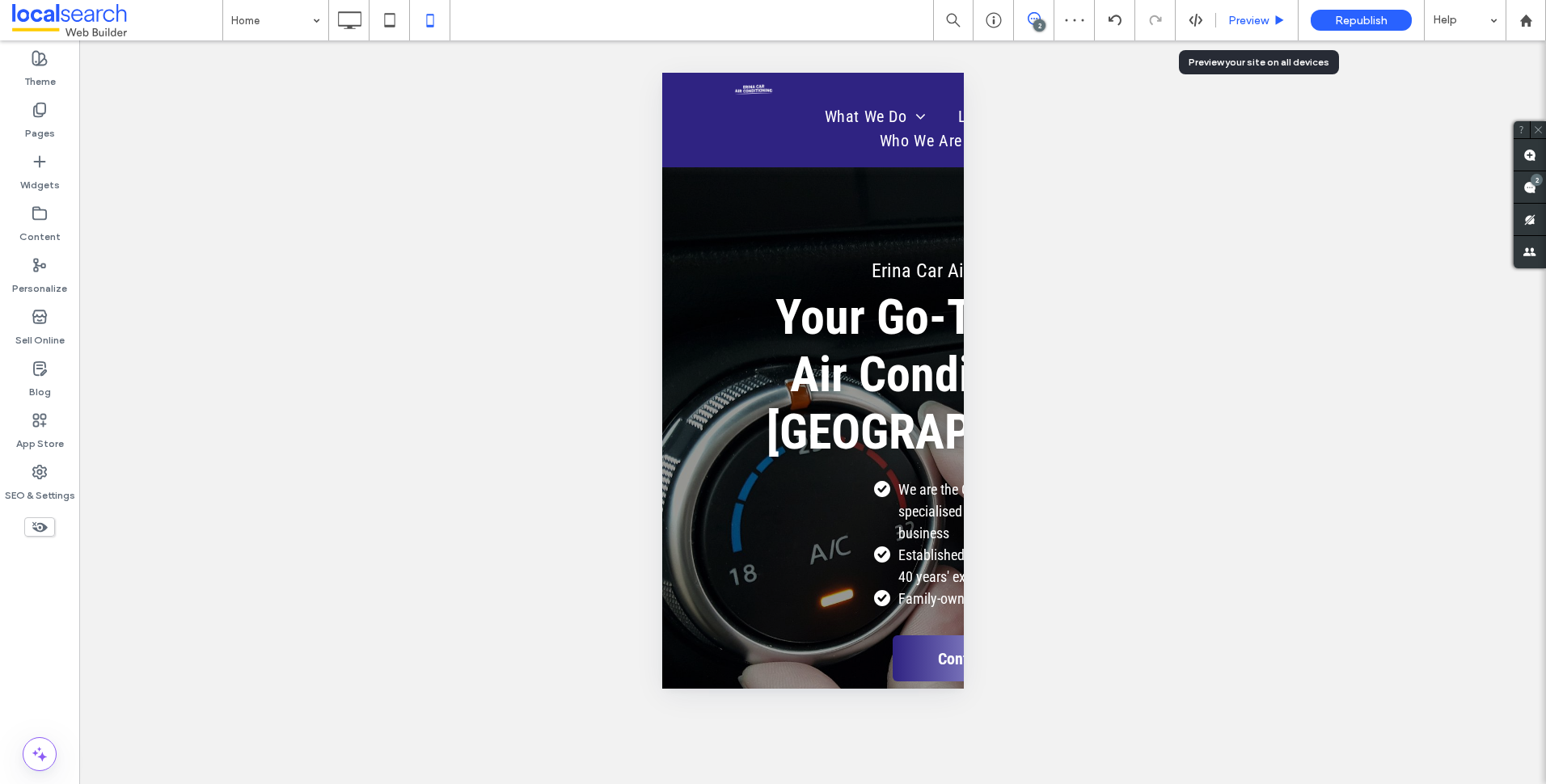
click at [1259, 20] on span "Preview" at bounding box center [1248, 21] width 40 height 14
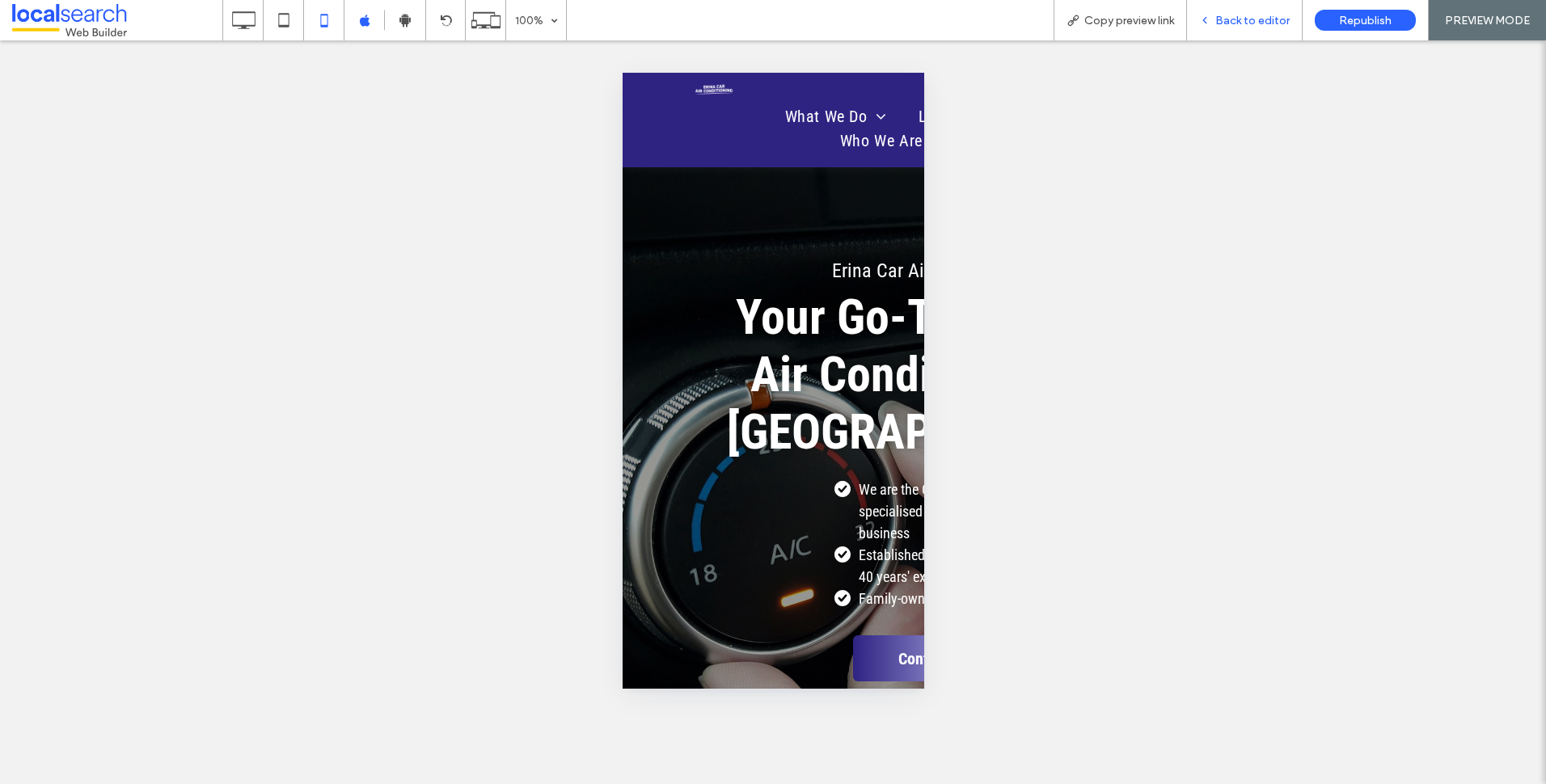
click at [1235, 23] on span "Back to editor" at bounding box center [1251, 21] width 74 height 14
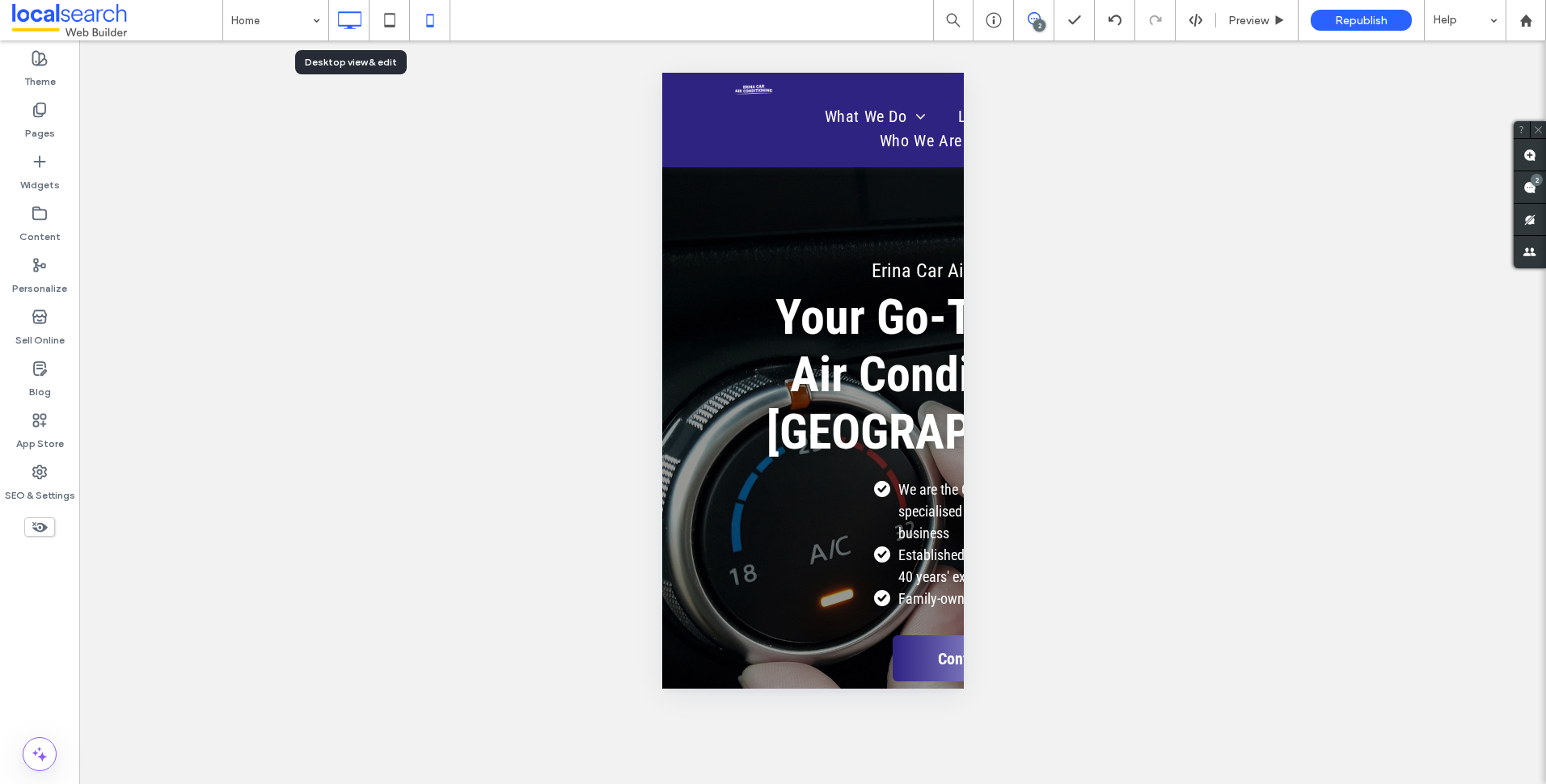
click at [342, 11] on icon at bounding box center [349, 20] width 32 height 32
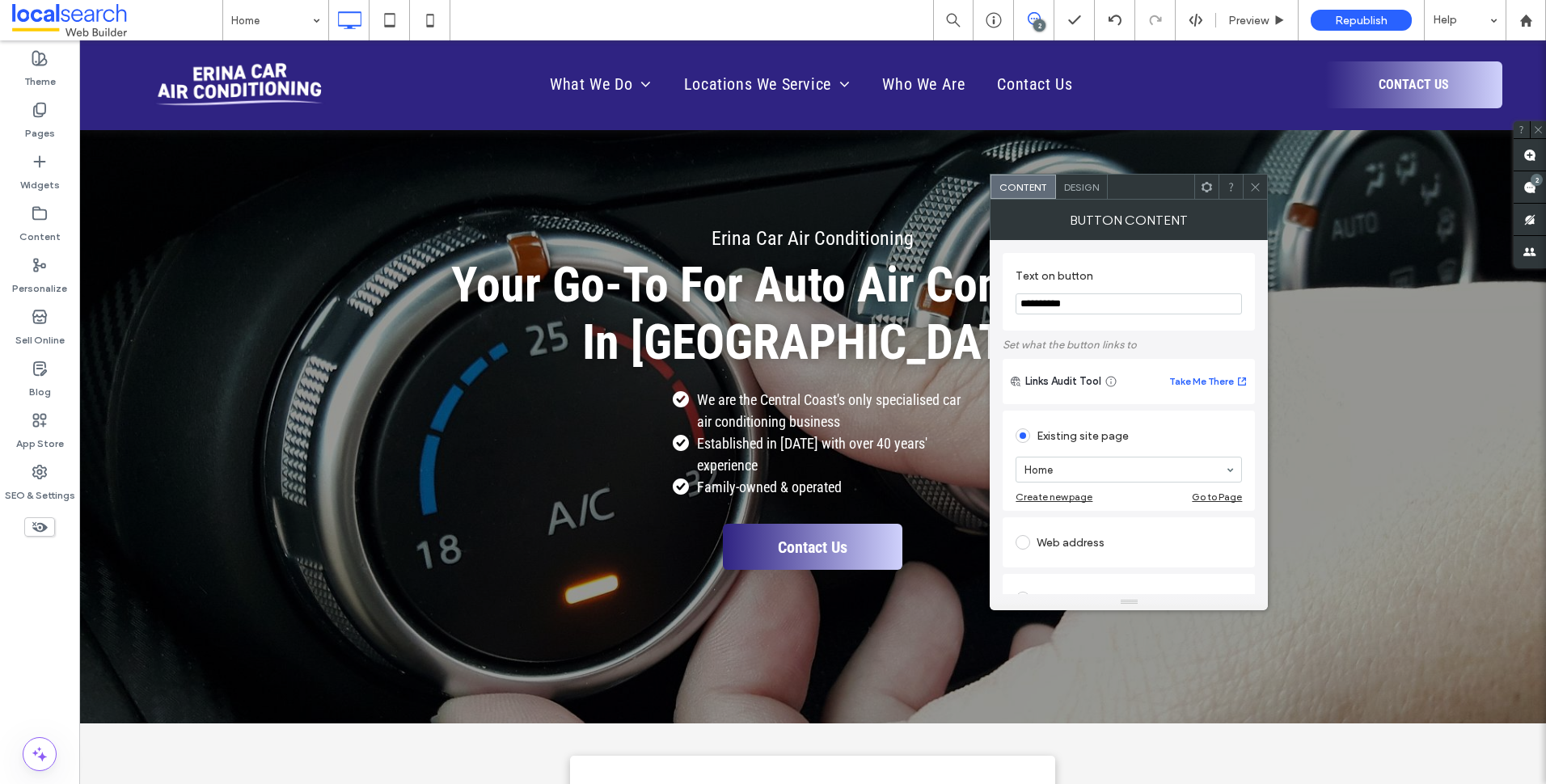
click at [1074, 194] on div "Design" at bounding box center [1082, 187] width 52 height 24
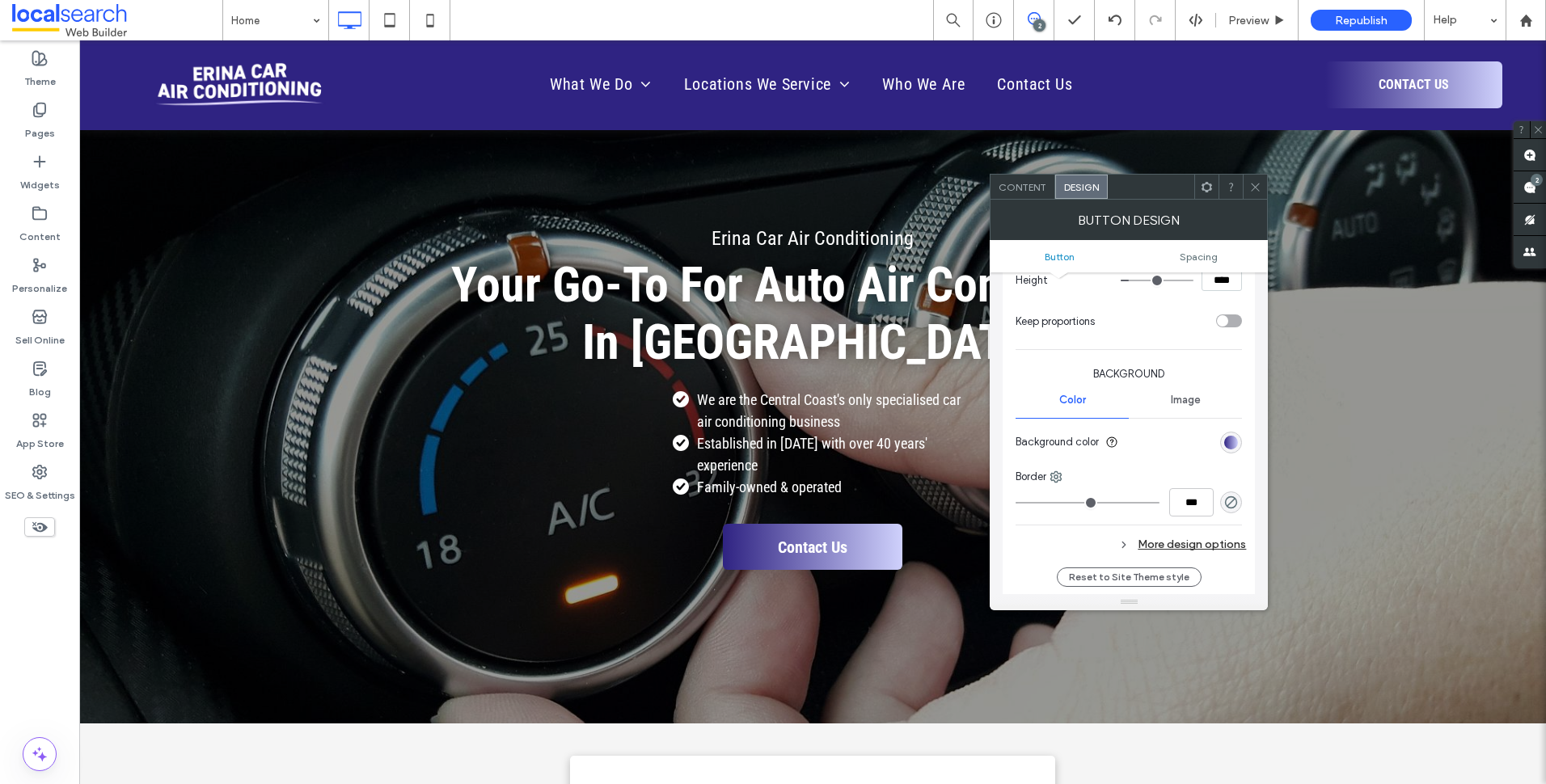
scroll to position [324, 0]
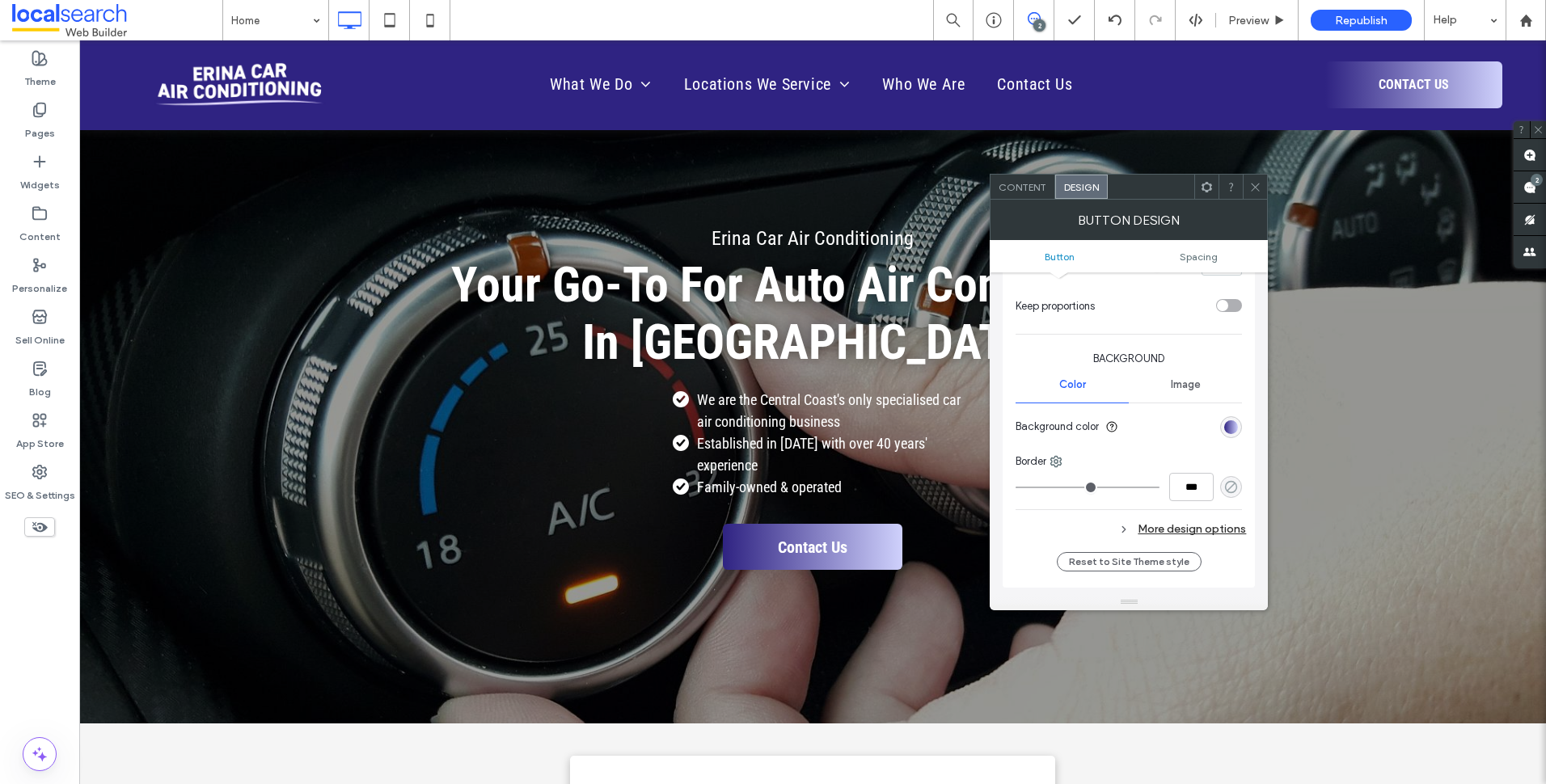
click at [1225, 490] on icon "rgba(0, 0, 0, 0)" at bounding box center [1231, 487] width 14 height 14
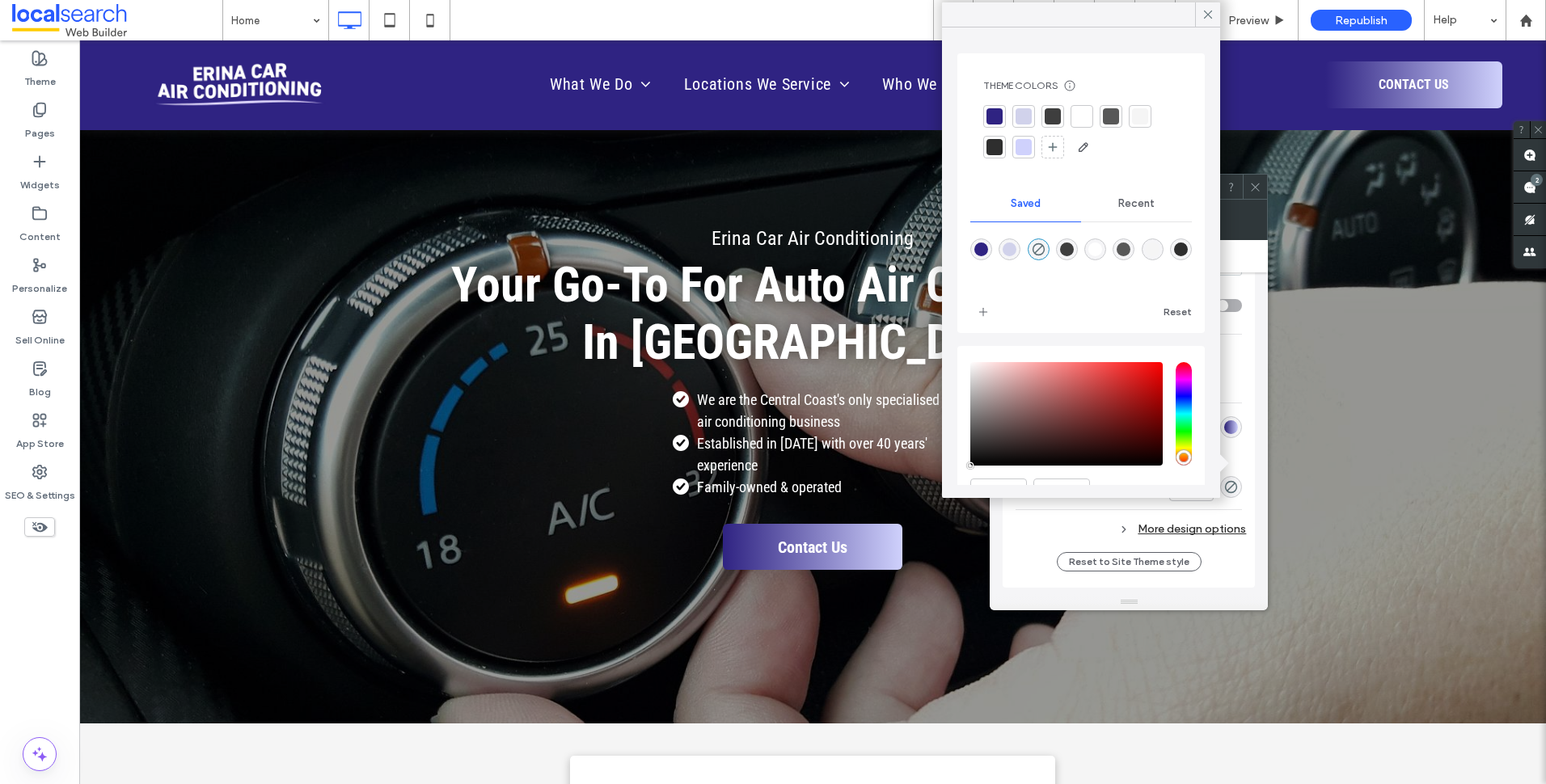
click at [1031, 121] on div at bounding box center [1023, 115] width 16 height 16
type input "*"
type input "***"
click at [1205, 506] on div "Change affects desktop and tablet Width ***** Height **** Keep proportions Back…" at bounding box center [1129, 351] width 226 height 385
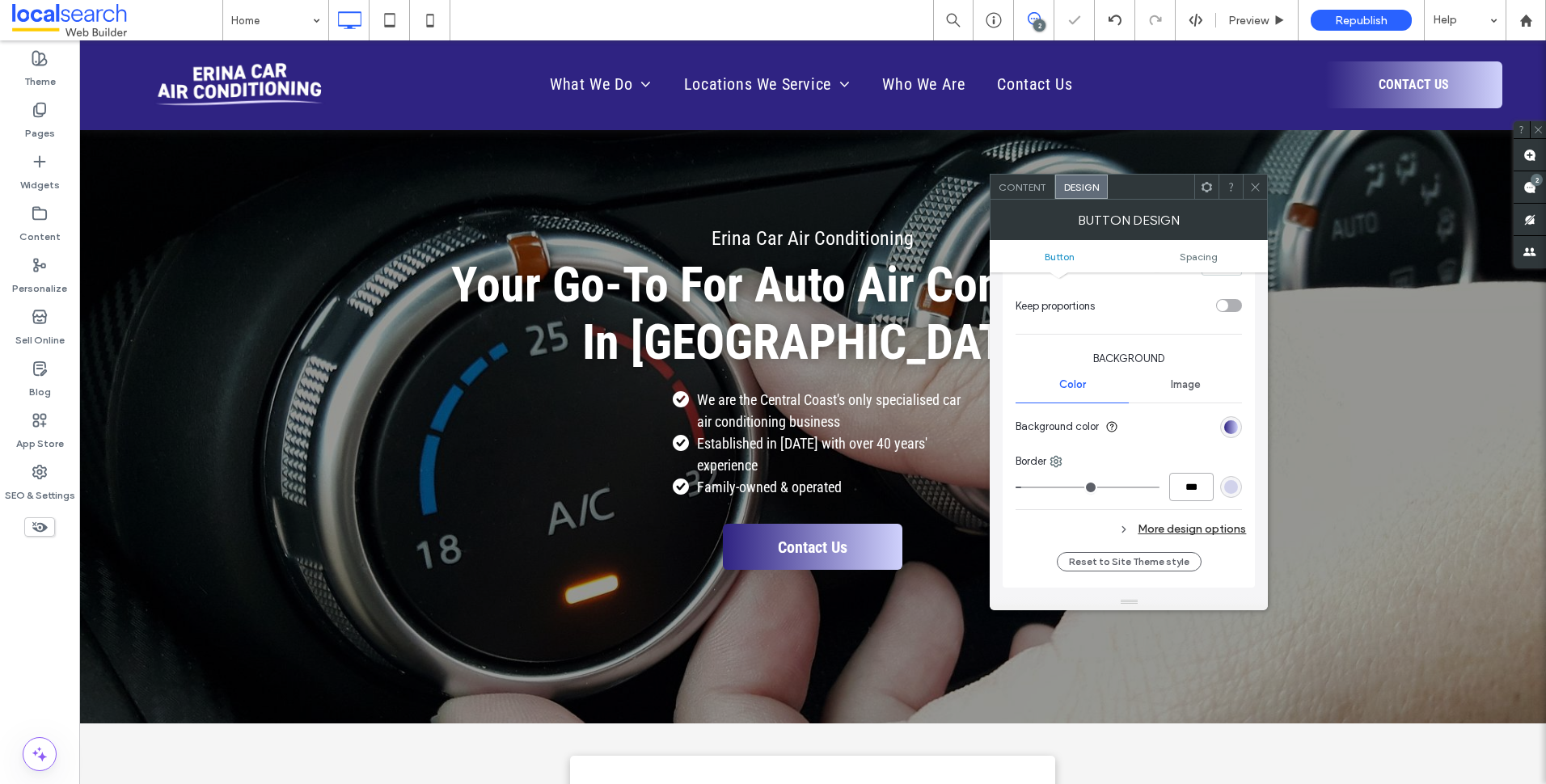
click at [1190, 486] on input "***" at bounding box center [1190, 487] width 44 height 28
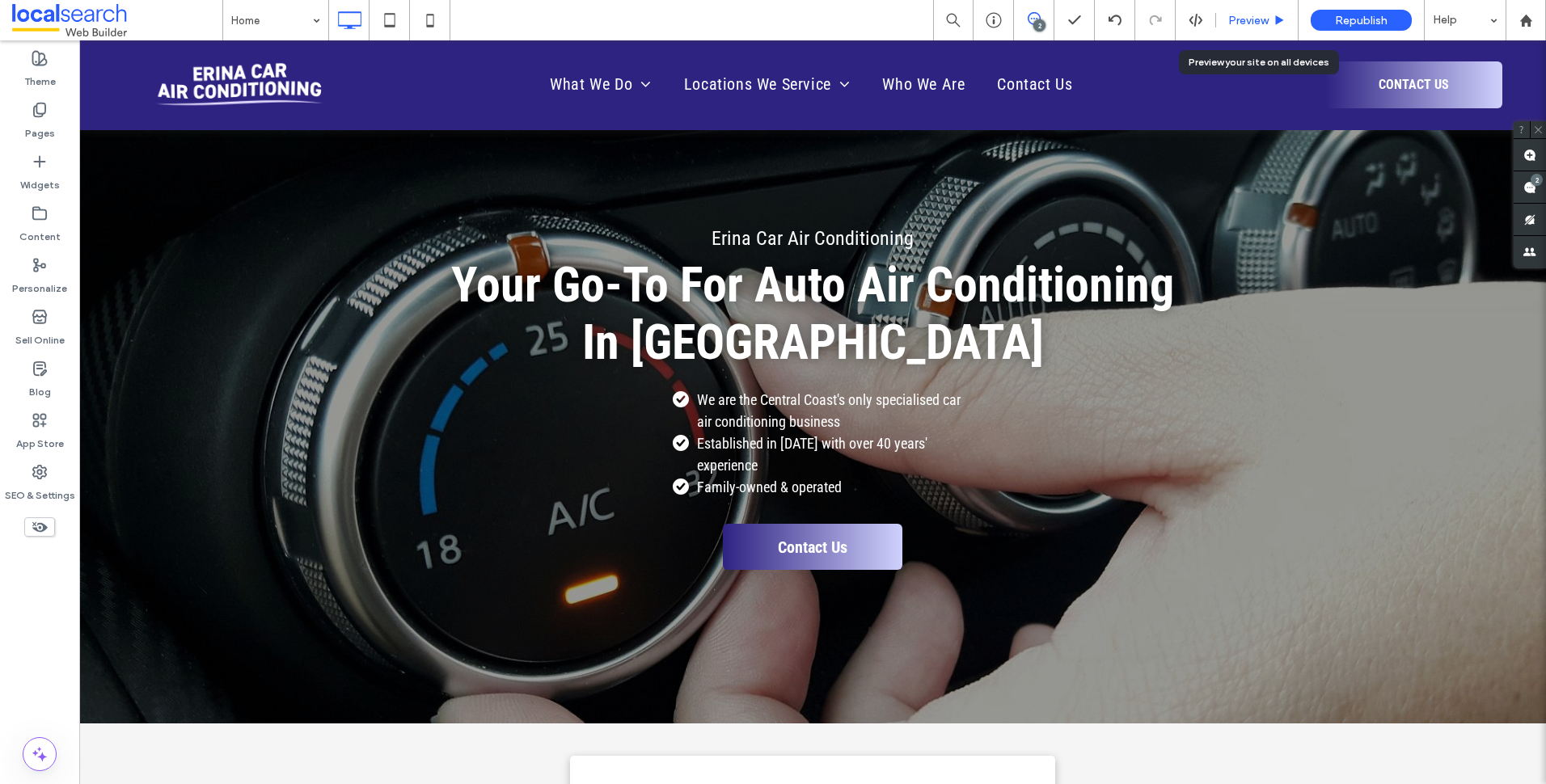
click at [1273, 19] on div "Preview" at bounding box center [1256, 21] width 82 height 14
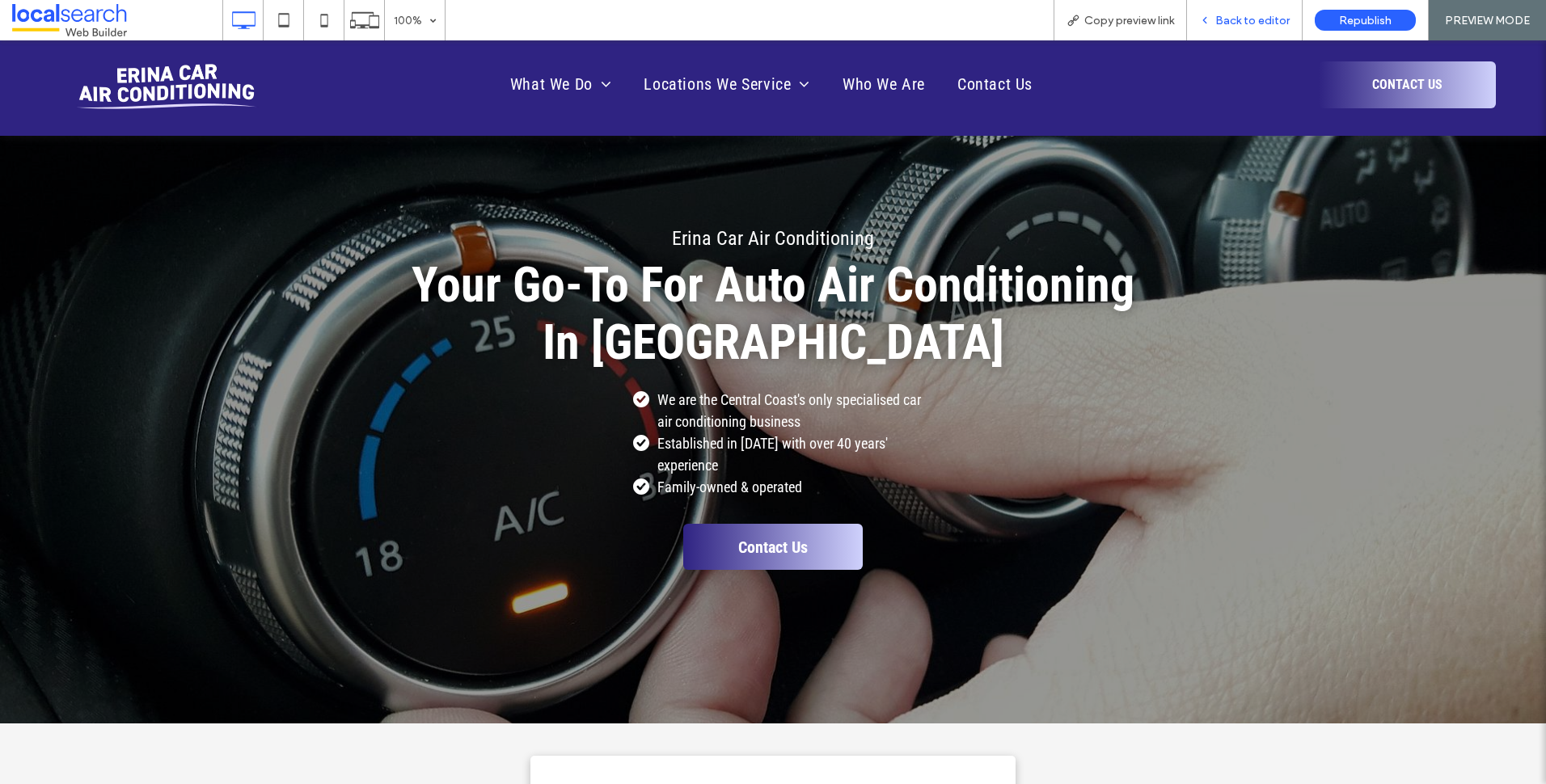
click at [1261, 21] on span "Back to editor" at bounding box center [1251, 21] width 74 height 14
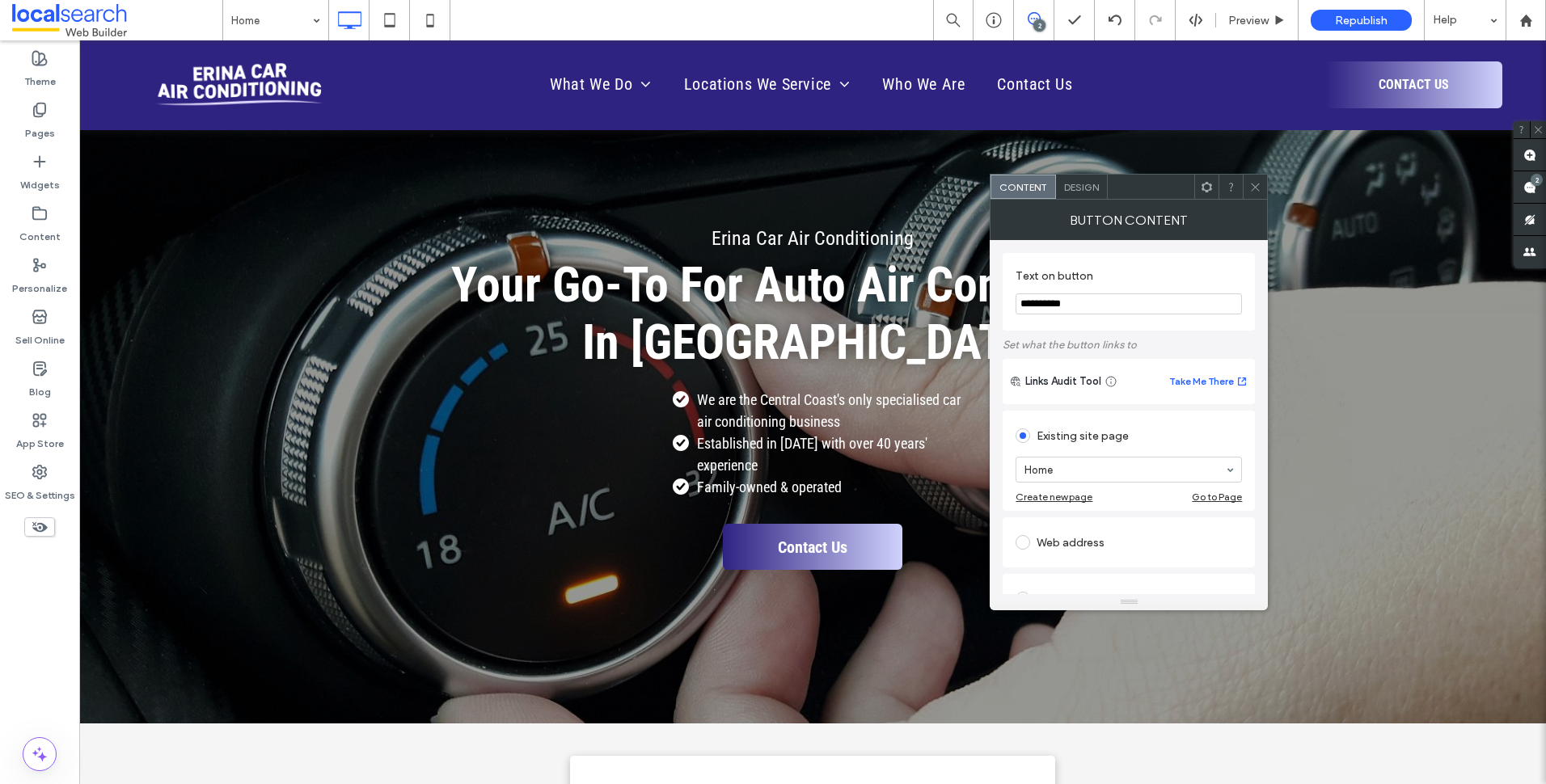
click at [1082, 181] on span "Design" at bounding box center [1081, 187] width 35 height 12
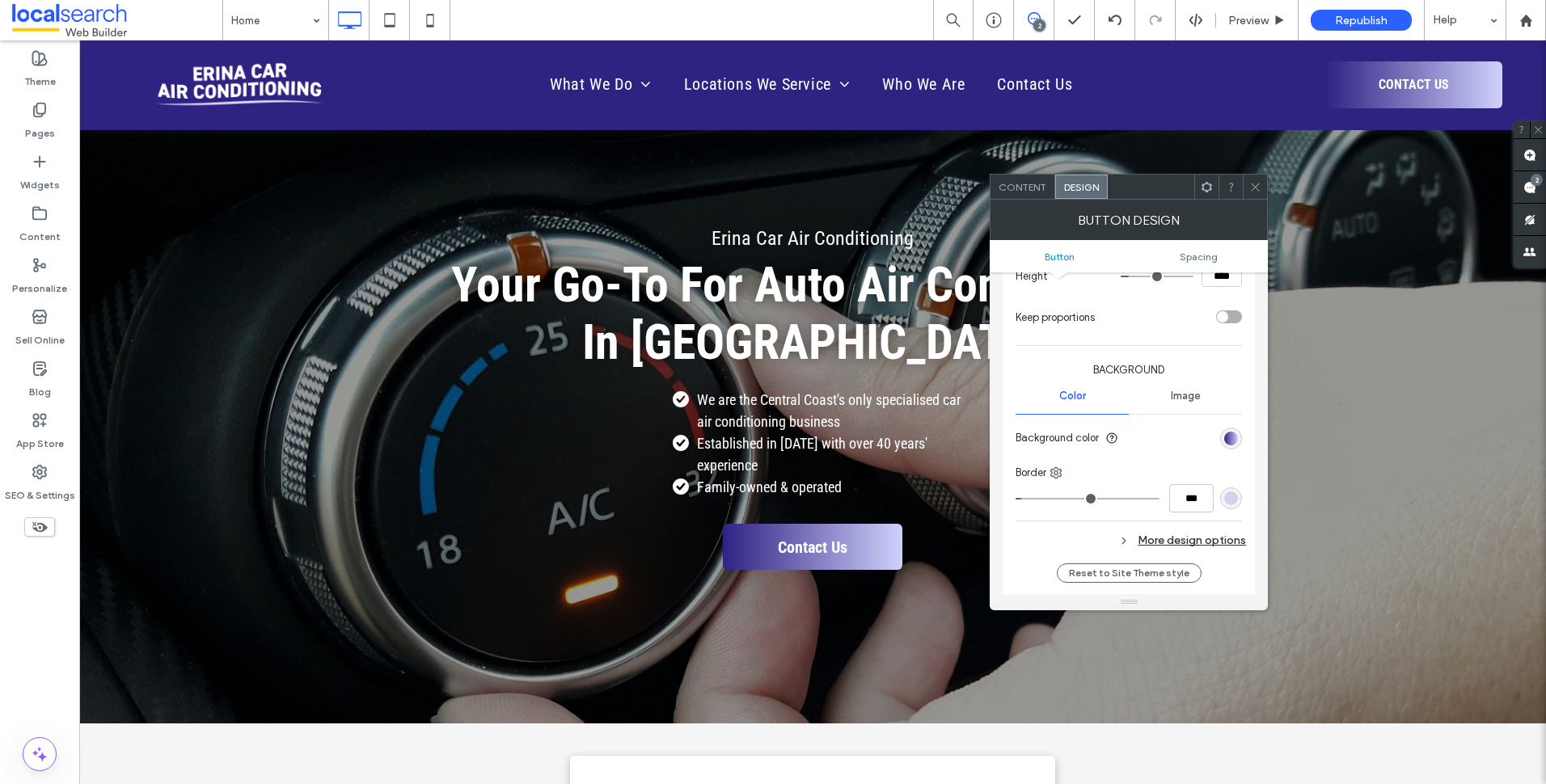
scroll to position [324, 0]
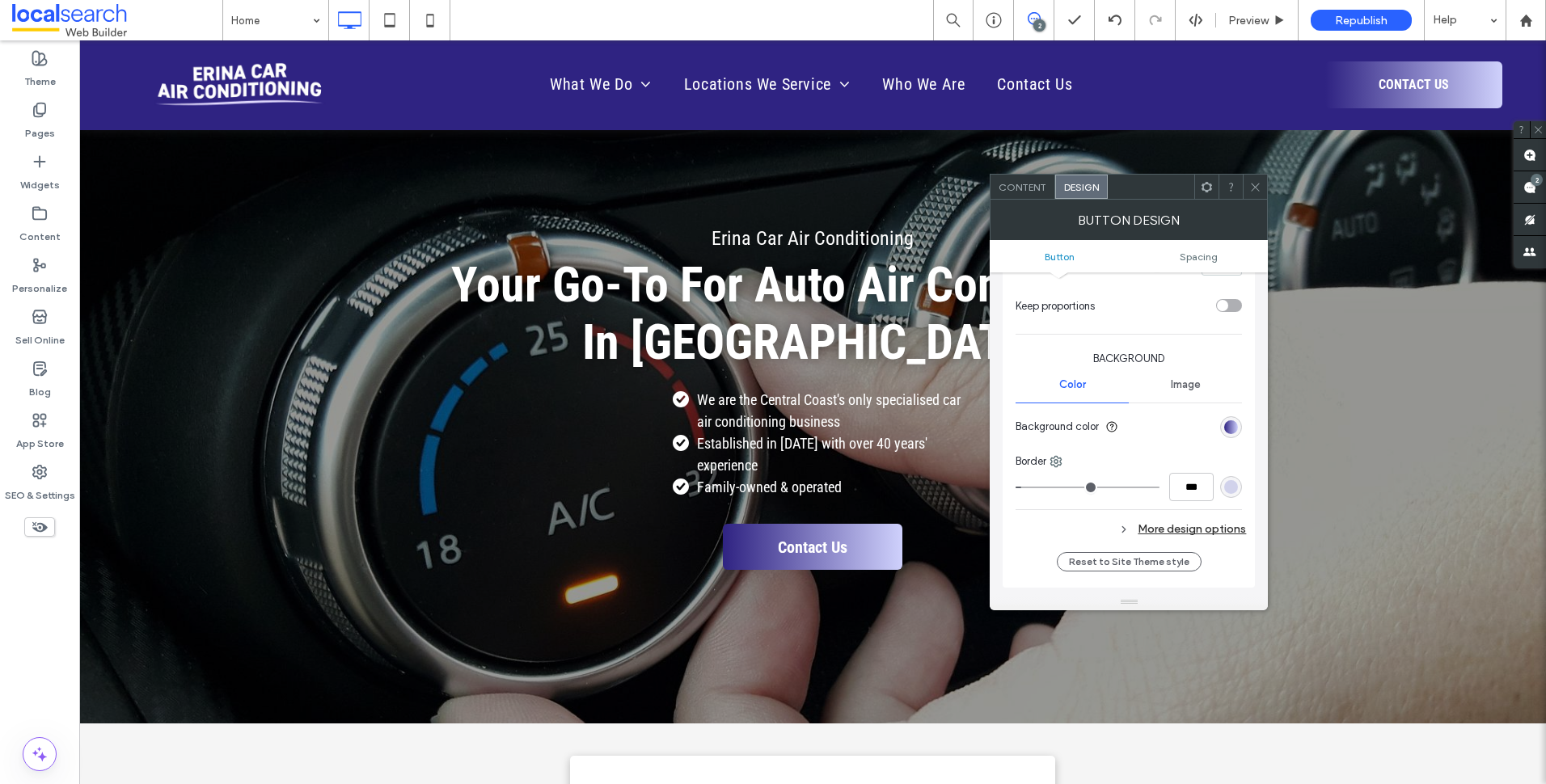
click at [1185, 532] on div "More design options" at bounding box center [1131, 528] width 231 height 22
drag, startPoint x: 1028, startPoint y: 486, endPoint x: 1016, endPoint y: 485, distance: 12.0
type input "*"
click at [1016, 487] on input "range" at bounding box center [1087, 488] width 144 height 2
type input "***"
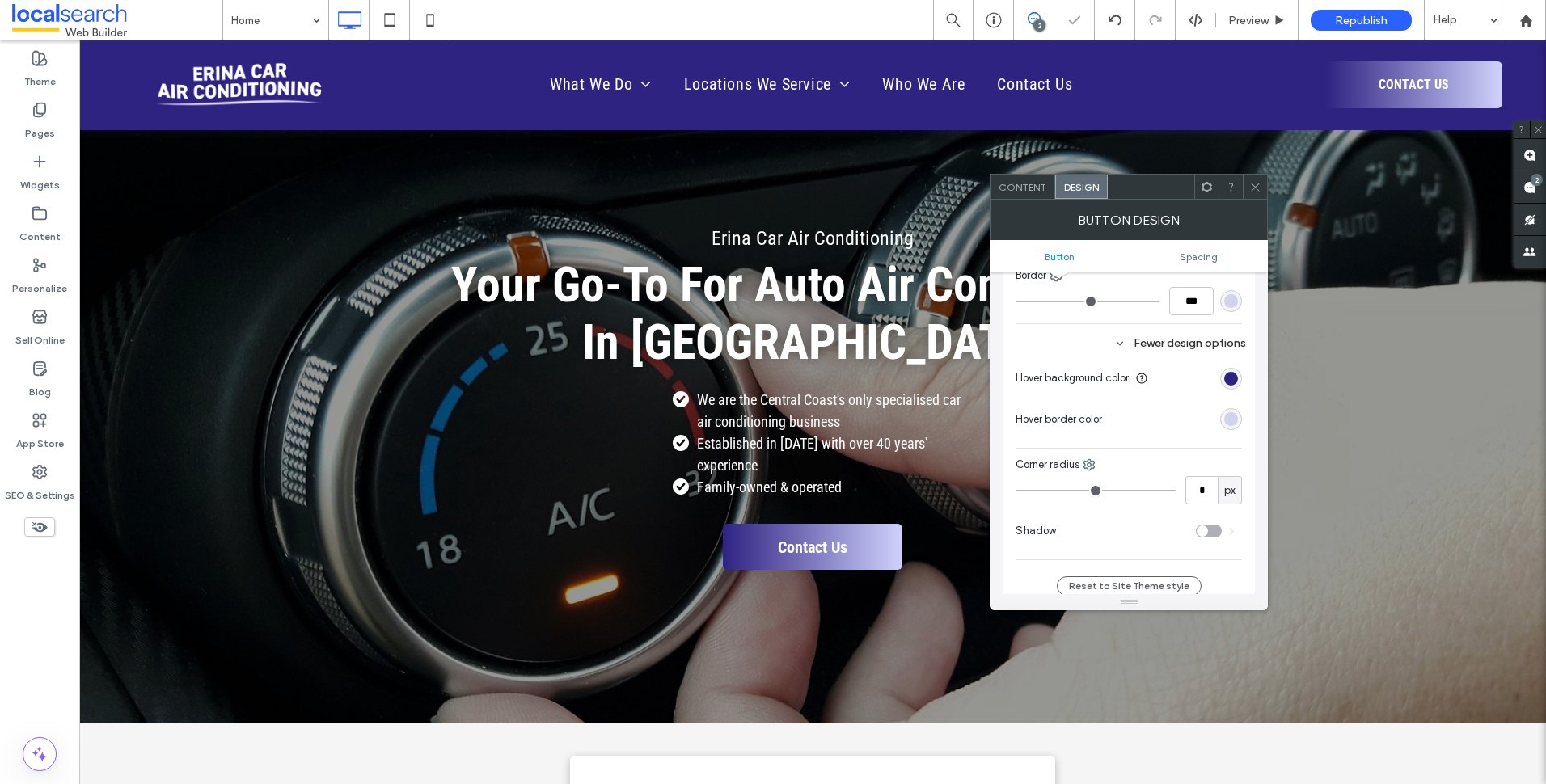
scroll to position [565, 0]
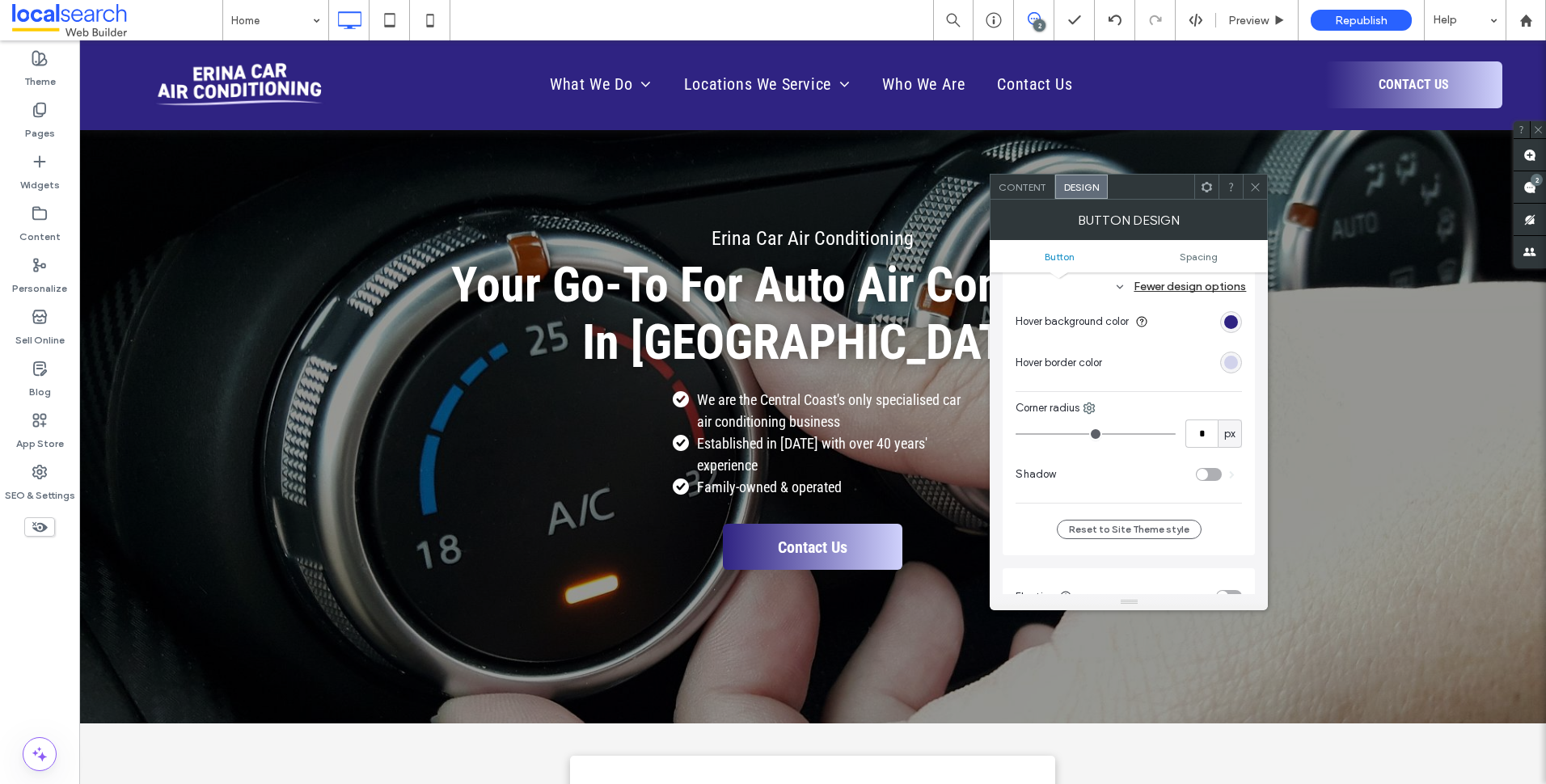
click at [1208, 471] on div "toggle" at bounding box center [1209, 475] width 26 height 13
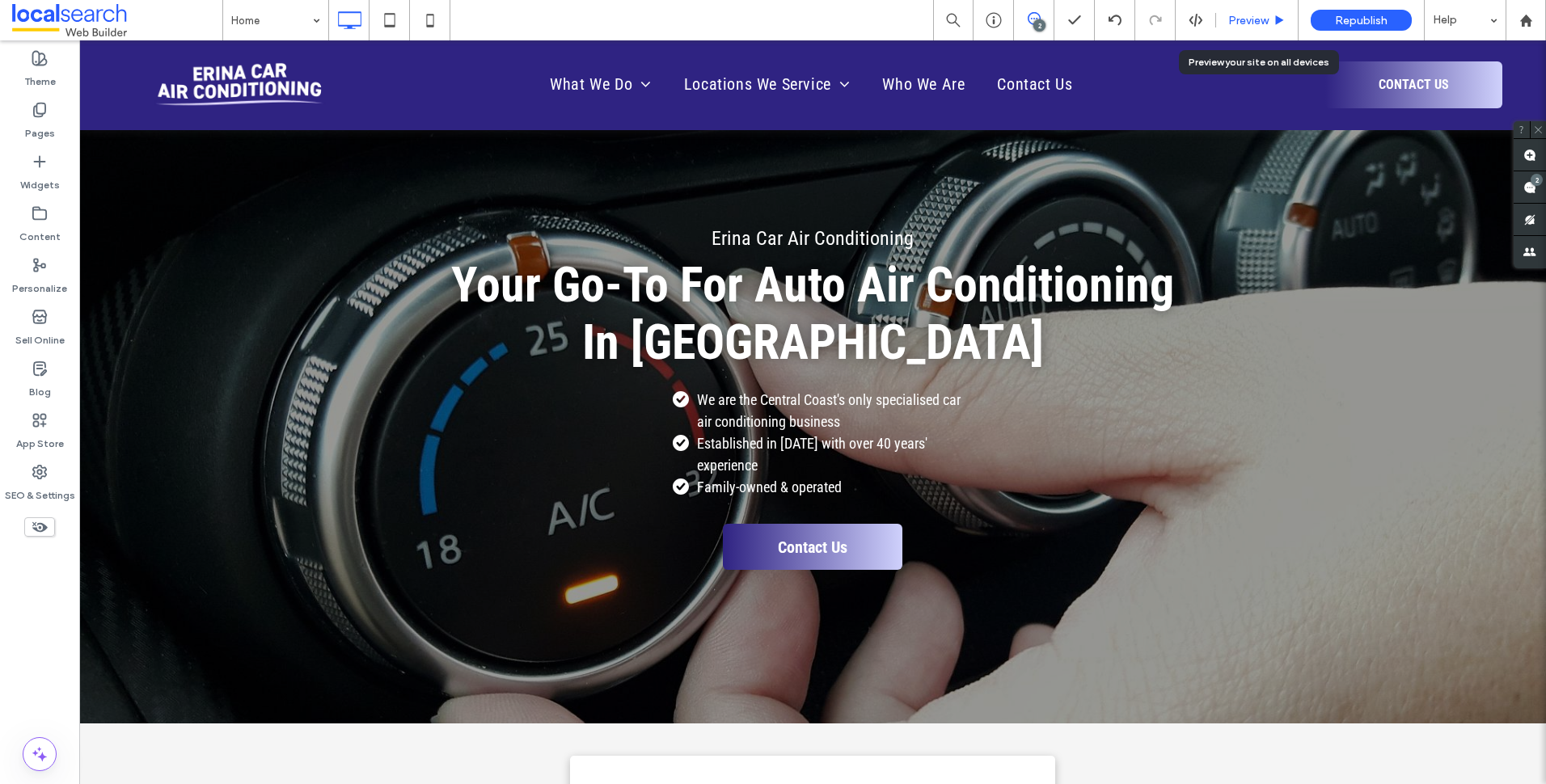
click at [1241, 21] on span "Preview" at bounding box center [1248, 21] width 40 height 14
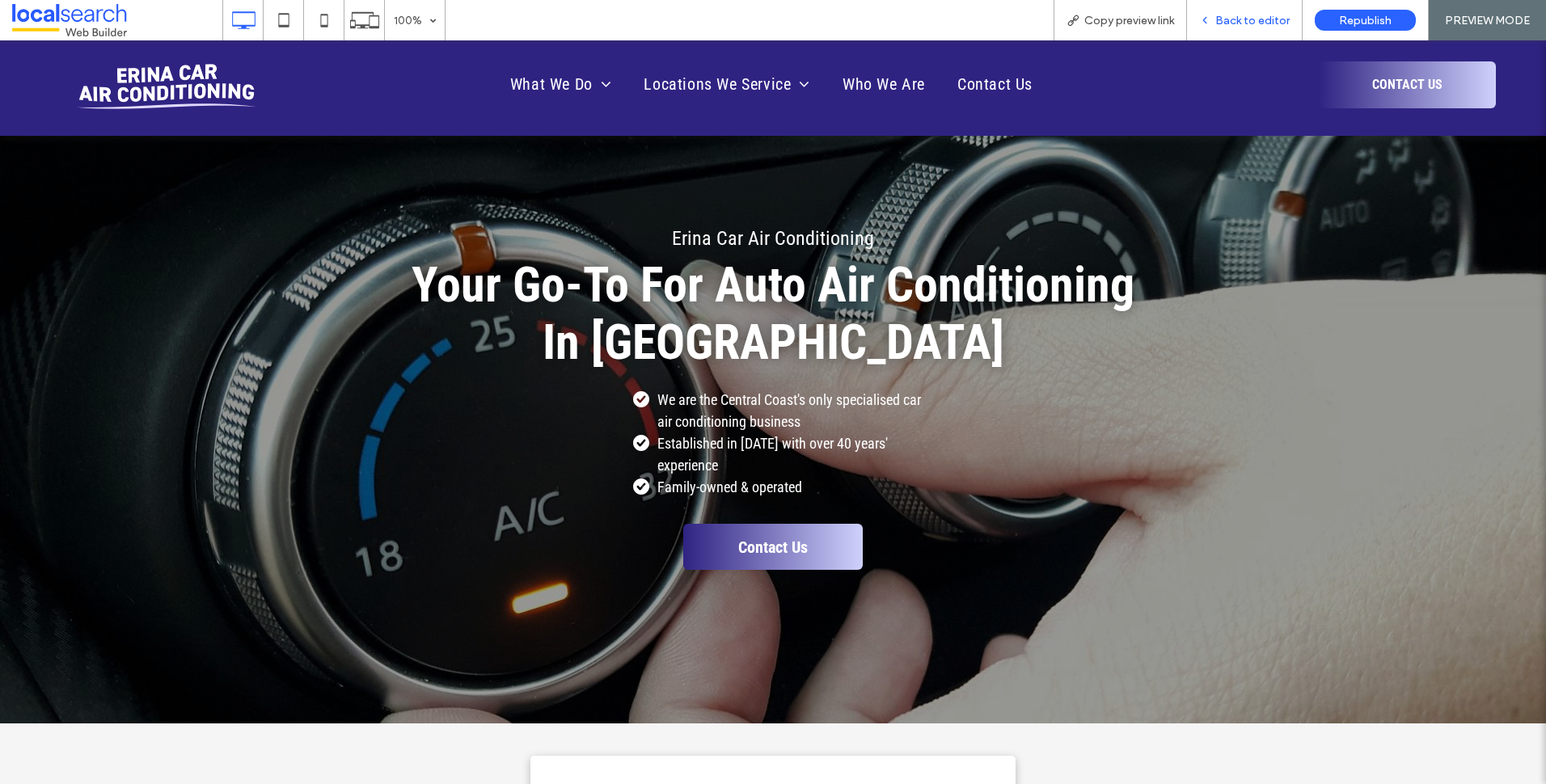
click at [1232, 16] on span "Back to editor" at bounding box center [1251, 21] width 74 height 14
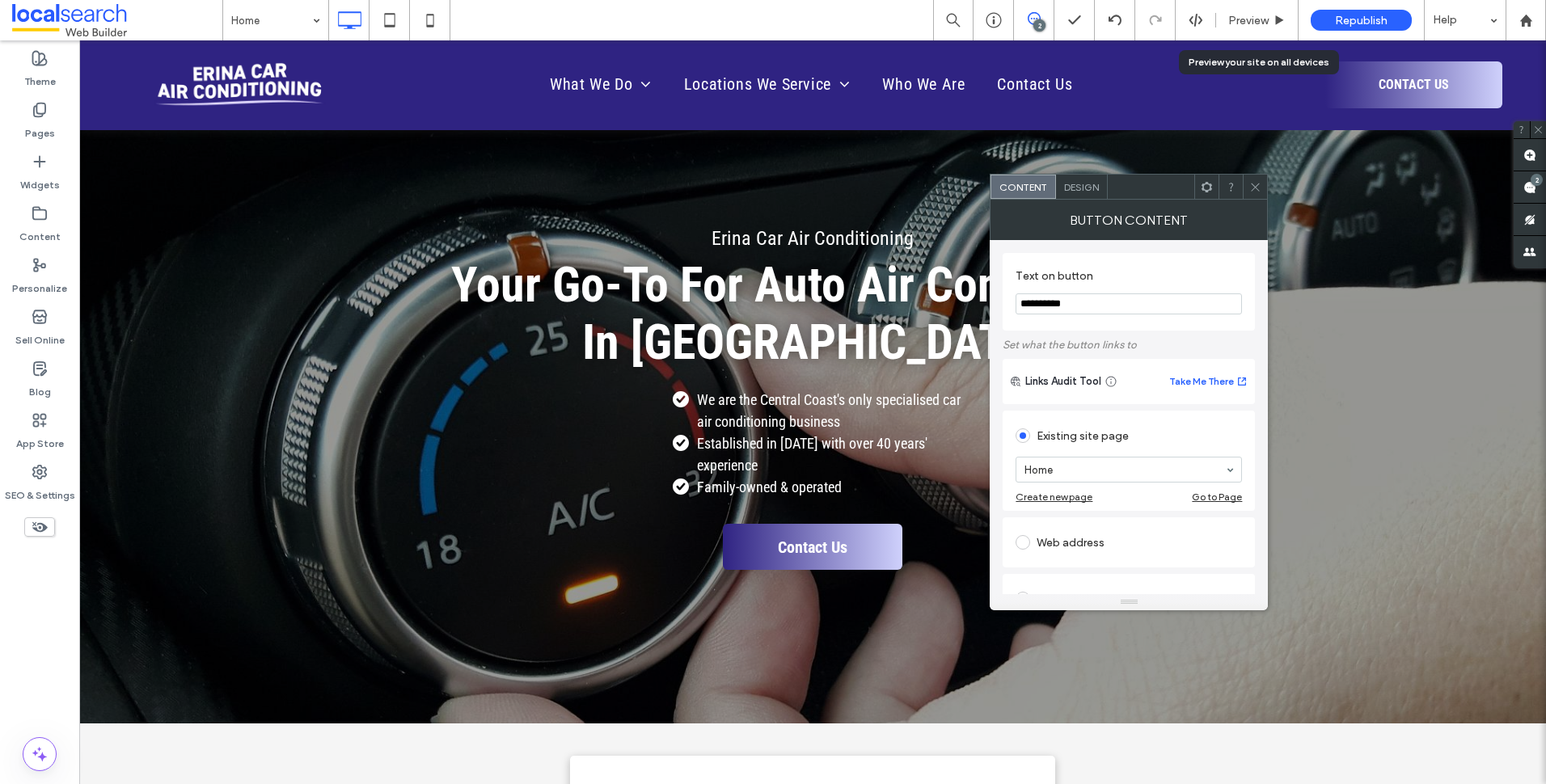
click at [1092, 181] on span "Design" at bounding box center [1081, 187] width 35 height 12
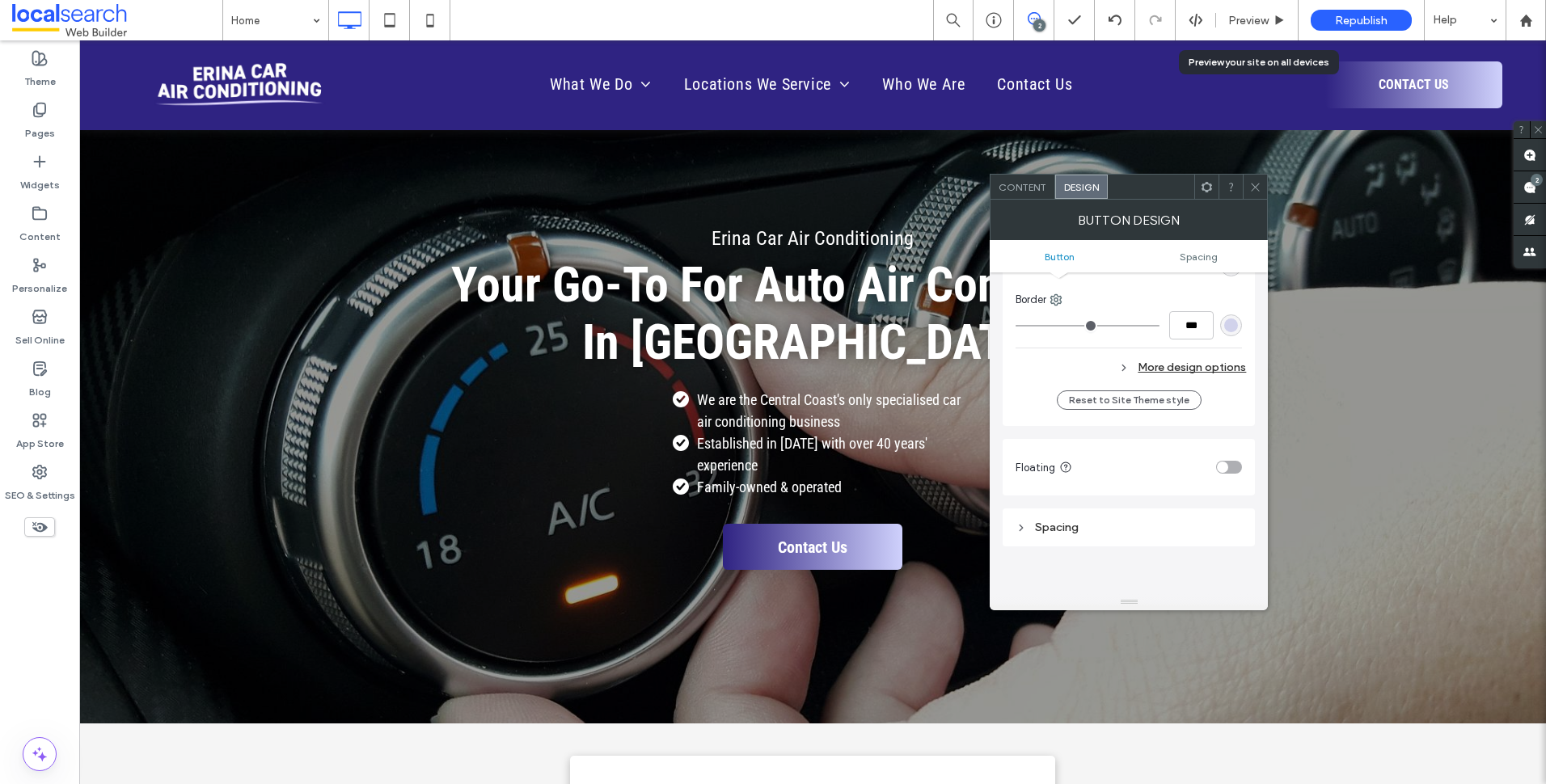
scroll to position [404, 0]
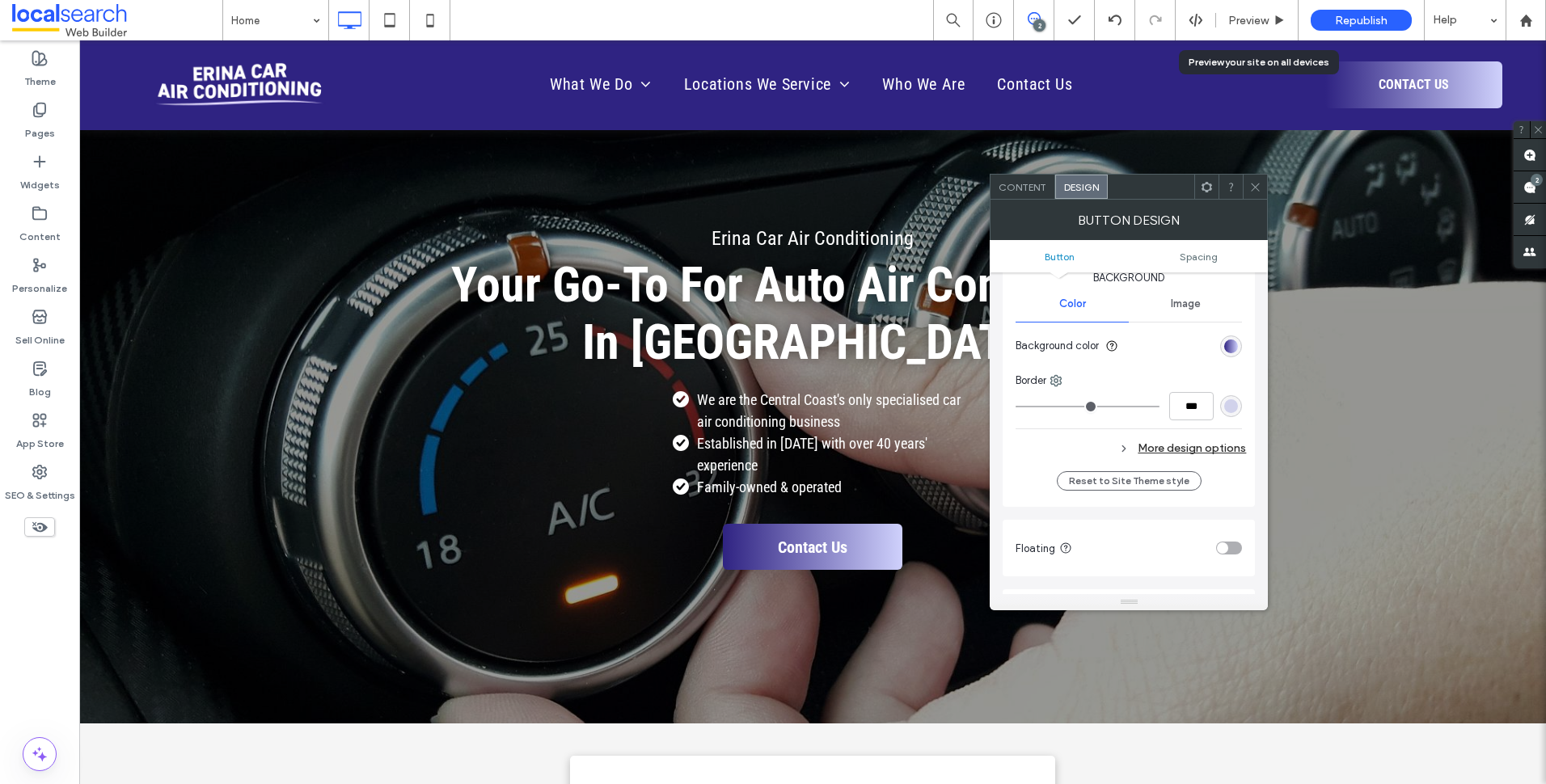
click at [1218, 451] on div "More design options" at bounding box center [1131, 447] width 231 height 22
type input "*"
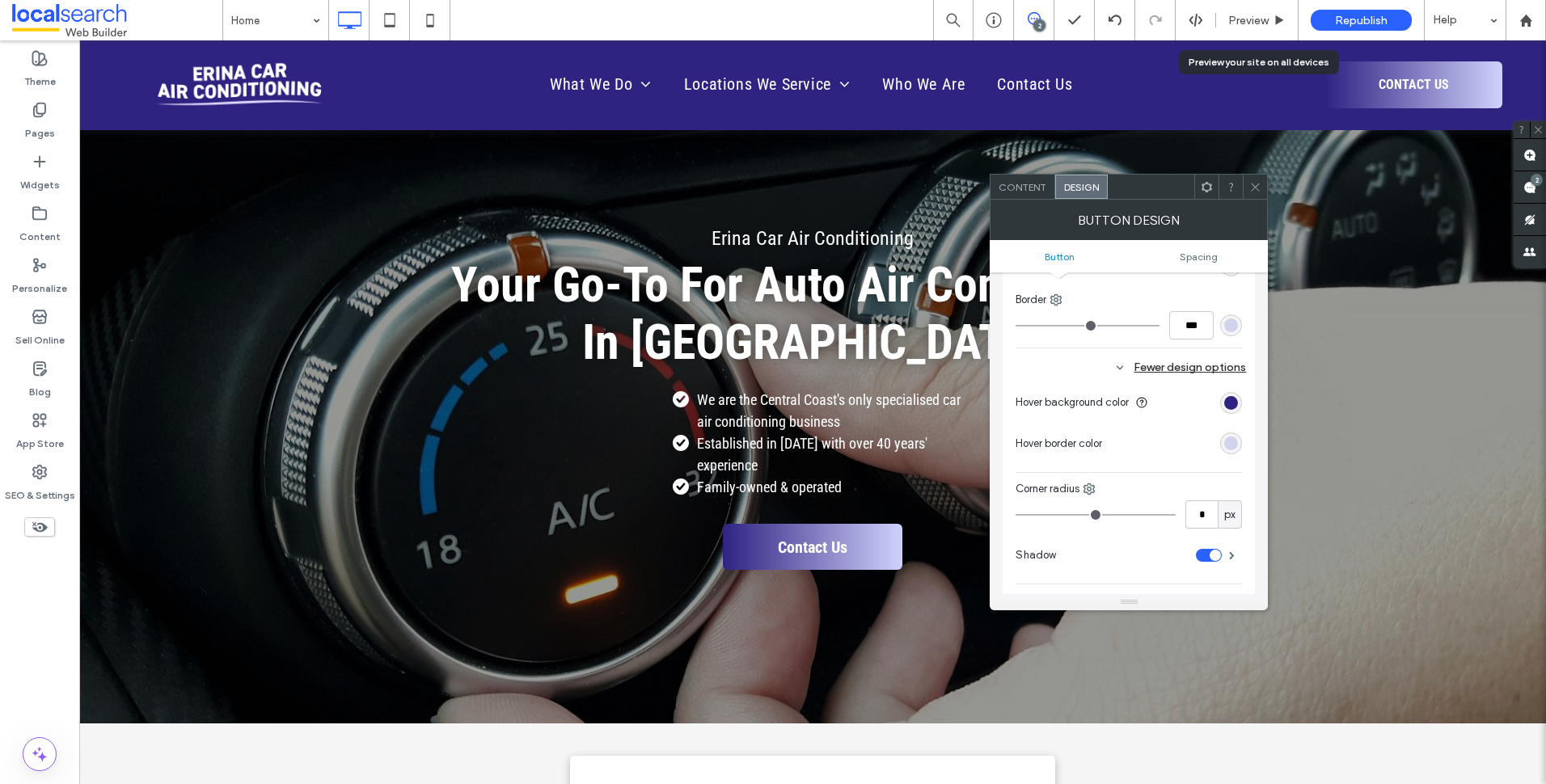
scroll to position [646, 0]
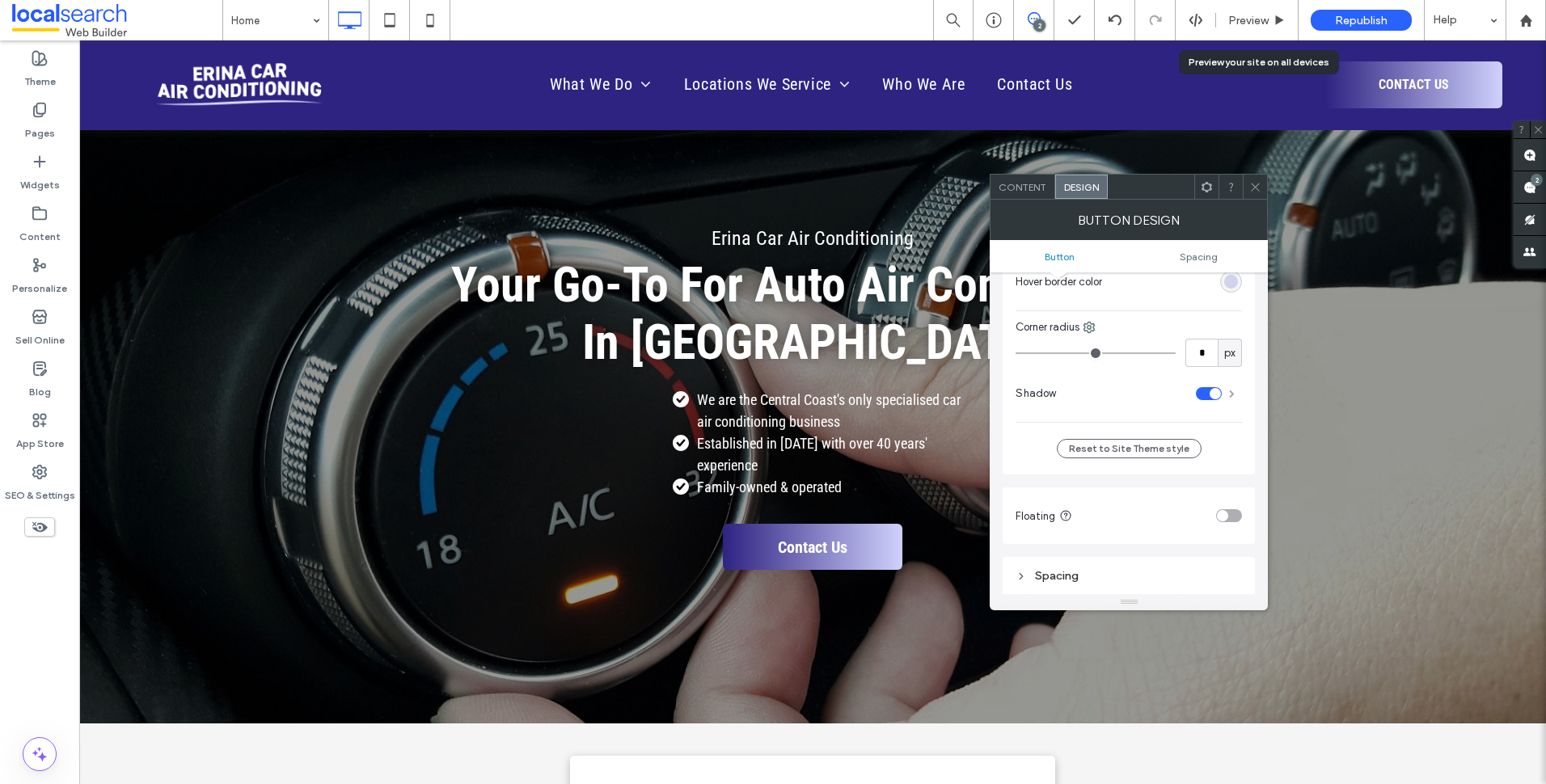
click at [1232, 392] on span at bounding box center [1232, 393] width 6 height 8
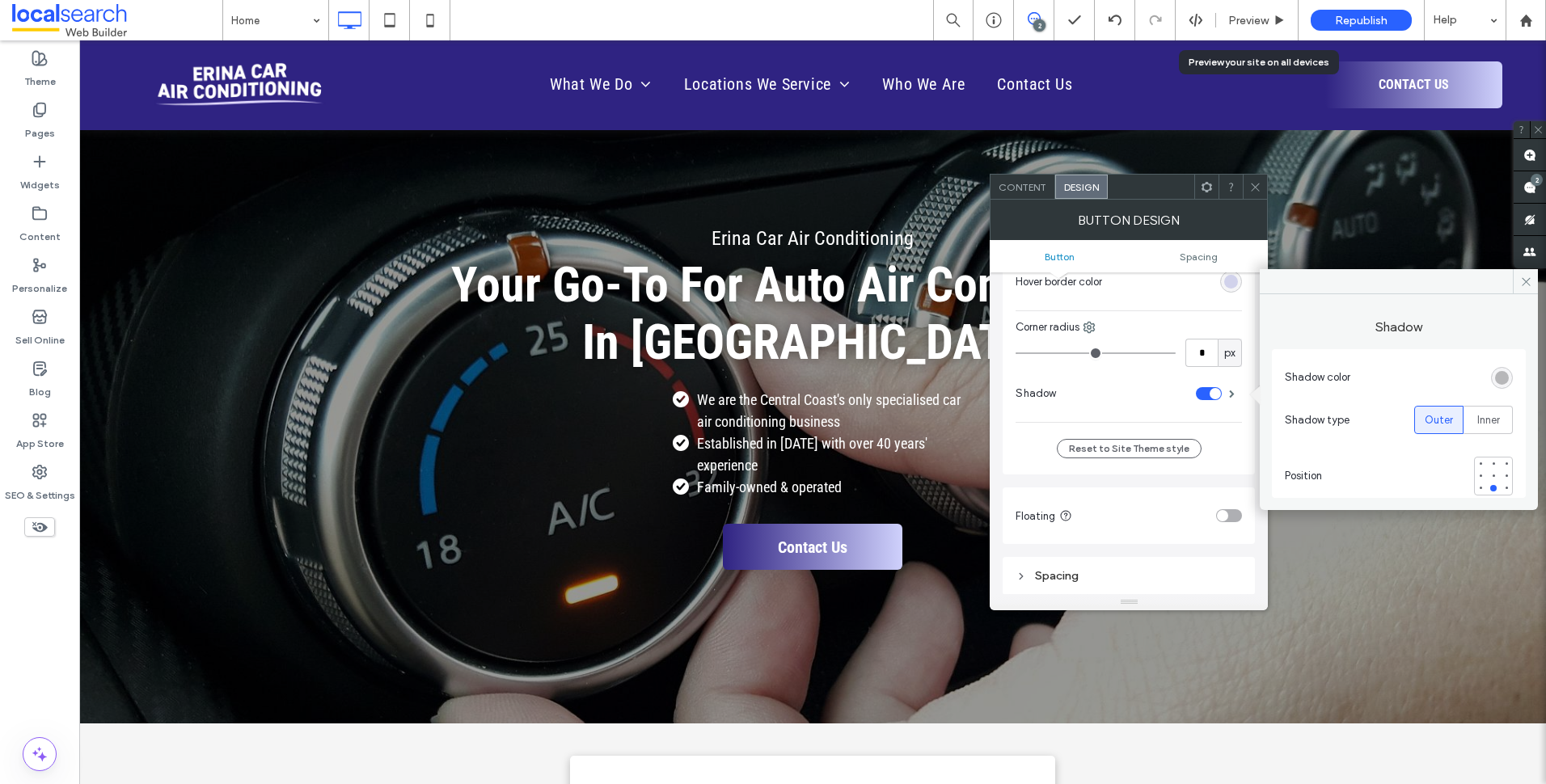
click at [1492, 382] on div "rgba(0, 0, 0, 0.25)" at bounding box center [1501, 377] width 22 height 22
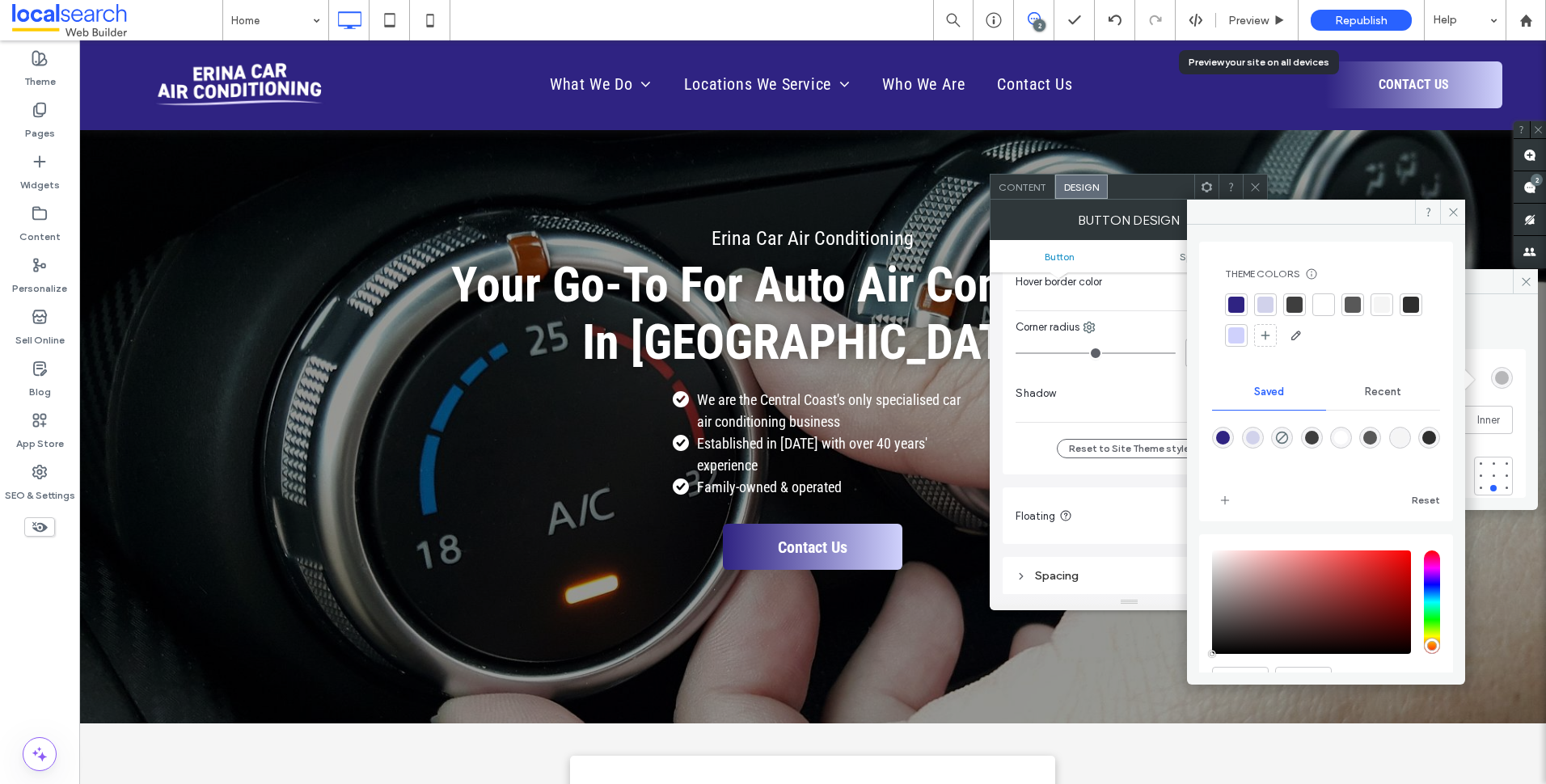
scroll to position [0, 0]
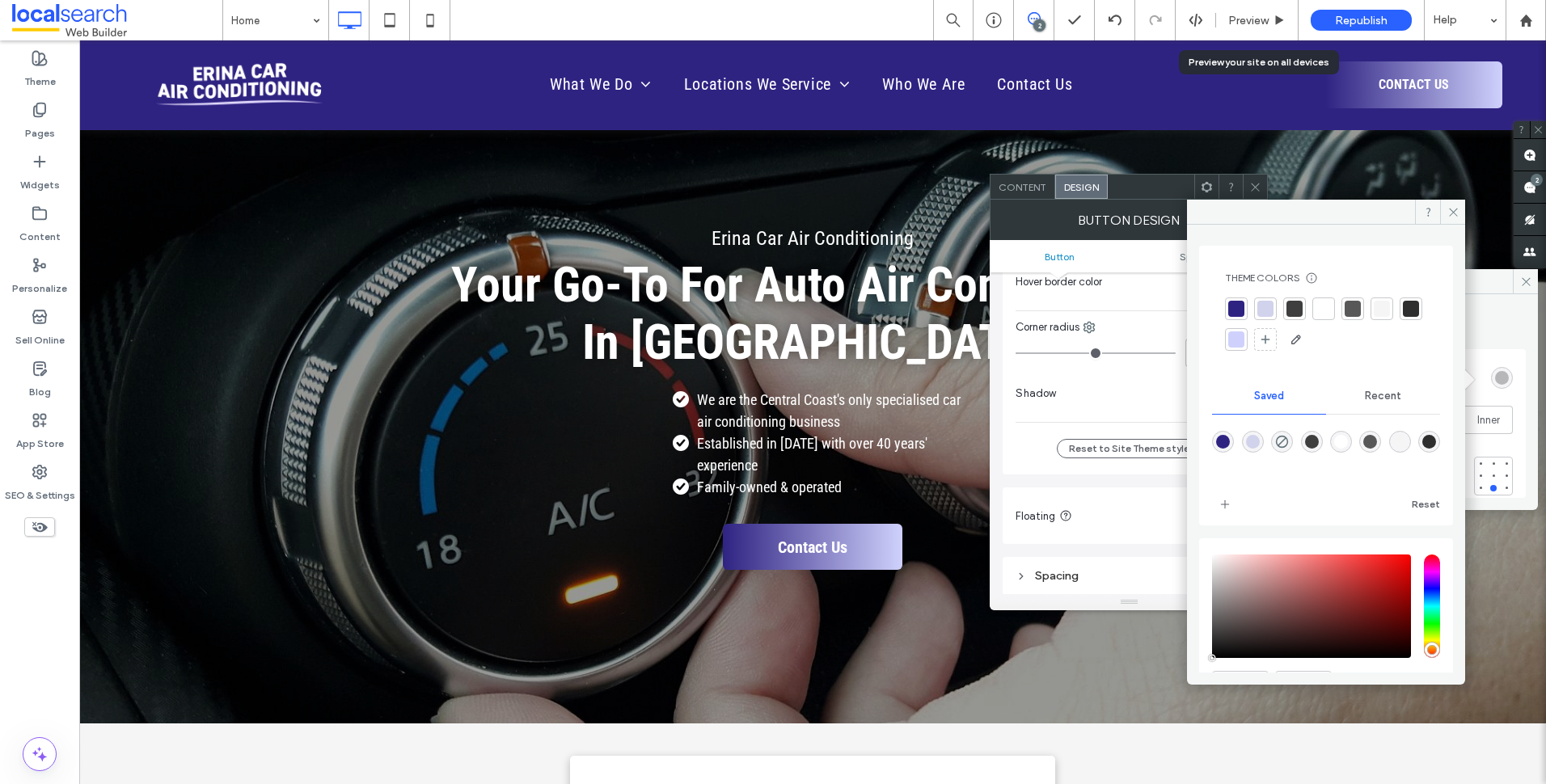
click at [1389, 310] on div at bounding box center [1381, 309] width 16 height 16
click at [1454, 207] on icon at bounding box center [1453, 212] width 12 height 12
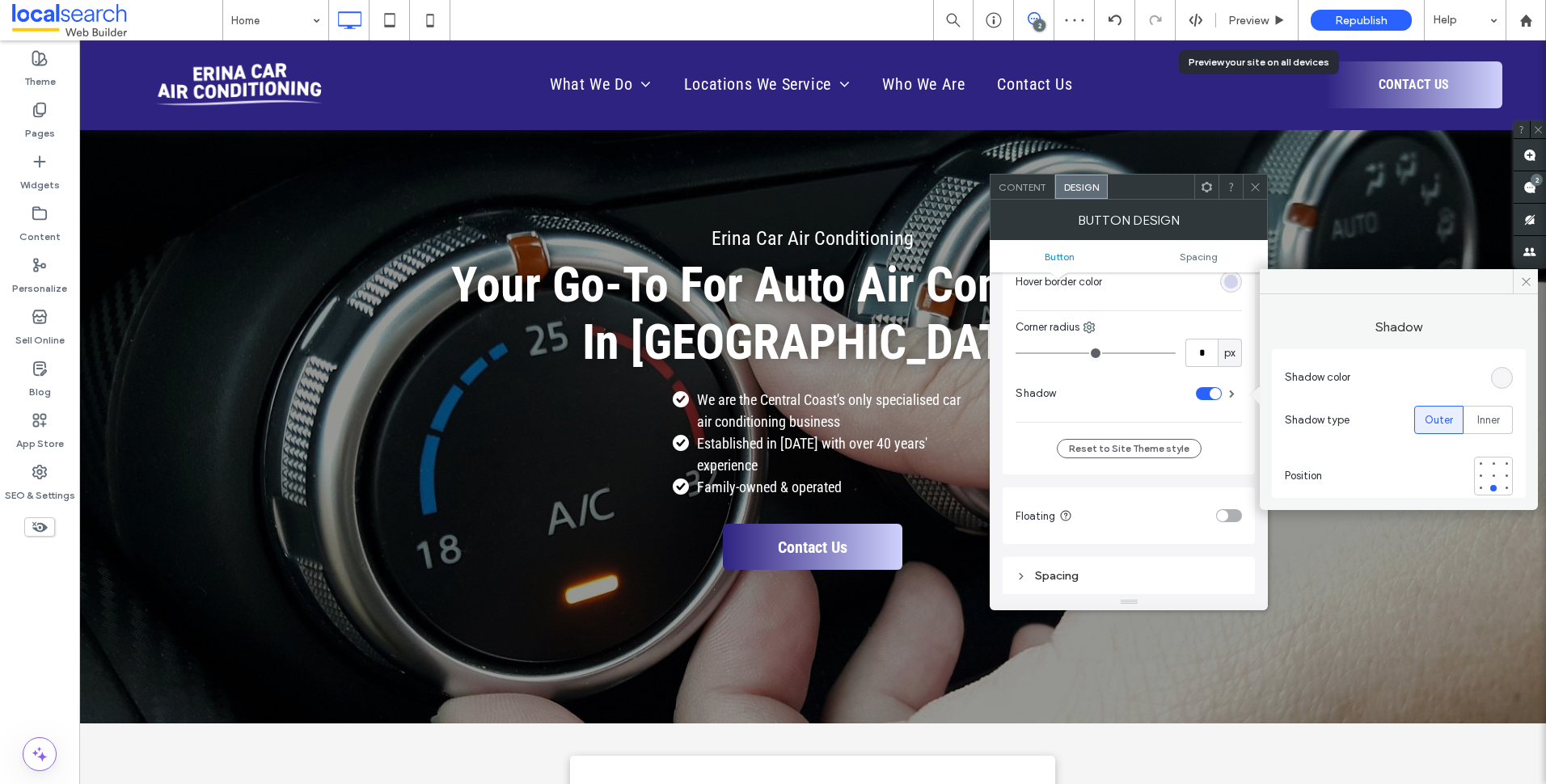
click at [1497, 384] on div "rgba(245,245,245,1)" at bounding box center [1502, 378] width 14 height 14
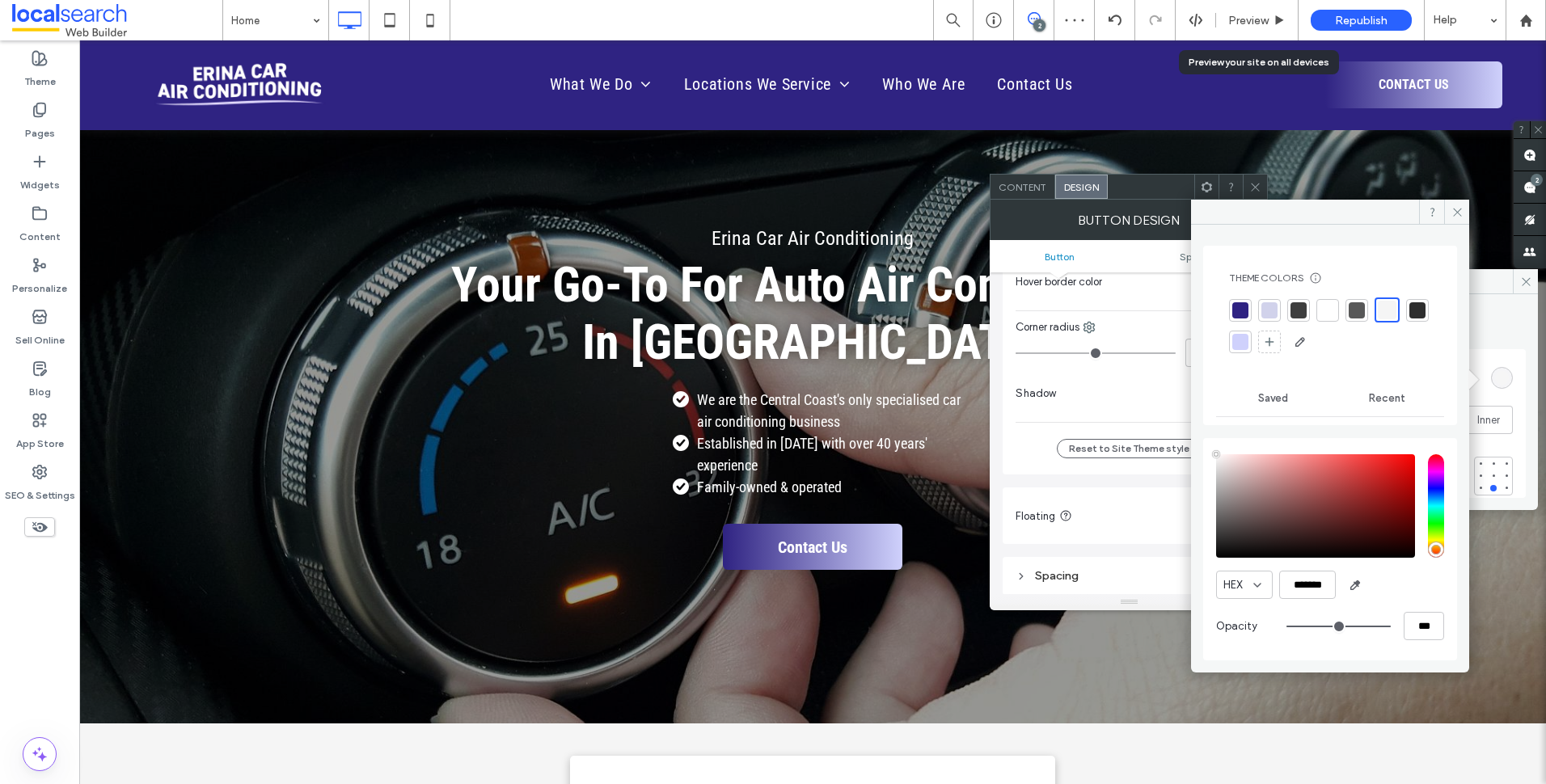
type input "****"
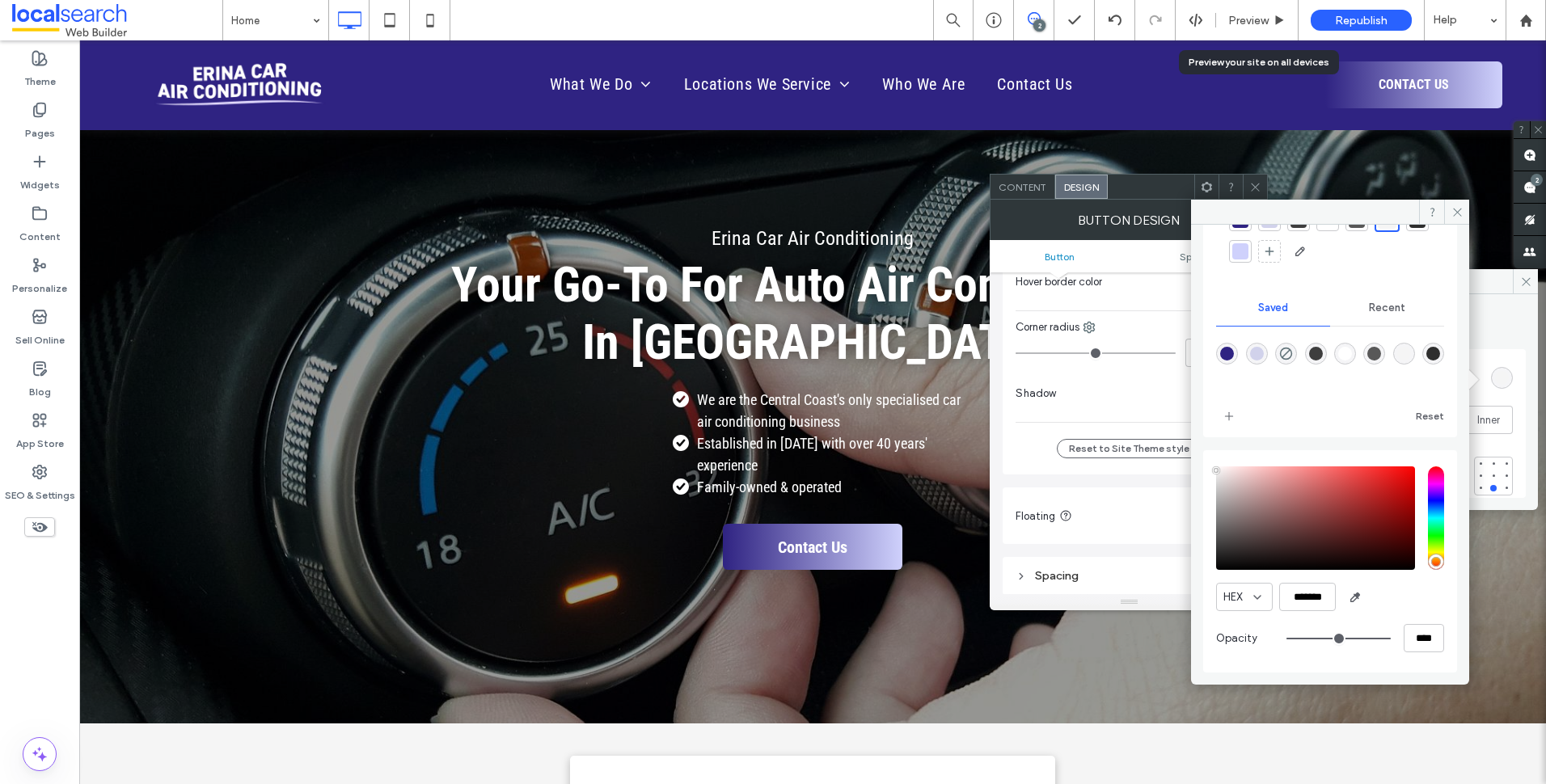
type input "**"
type input "***"
click at [1326, 638] on input "range" at bounding box center [1338, 639] width 104 height 2
type input "**"
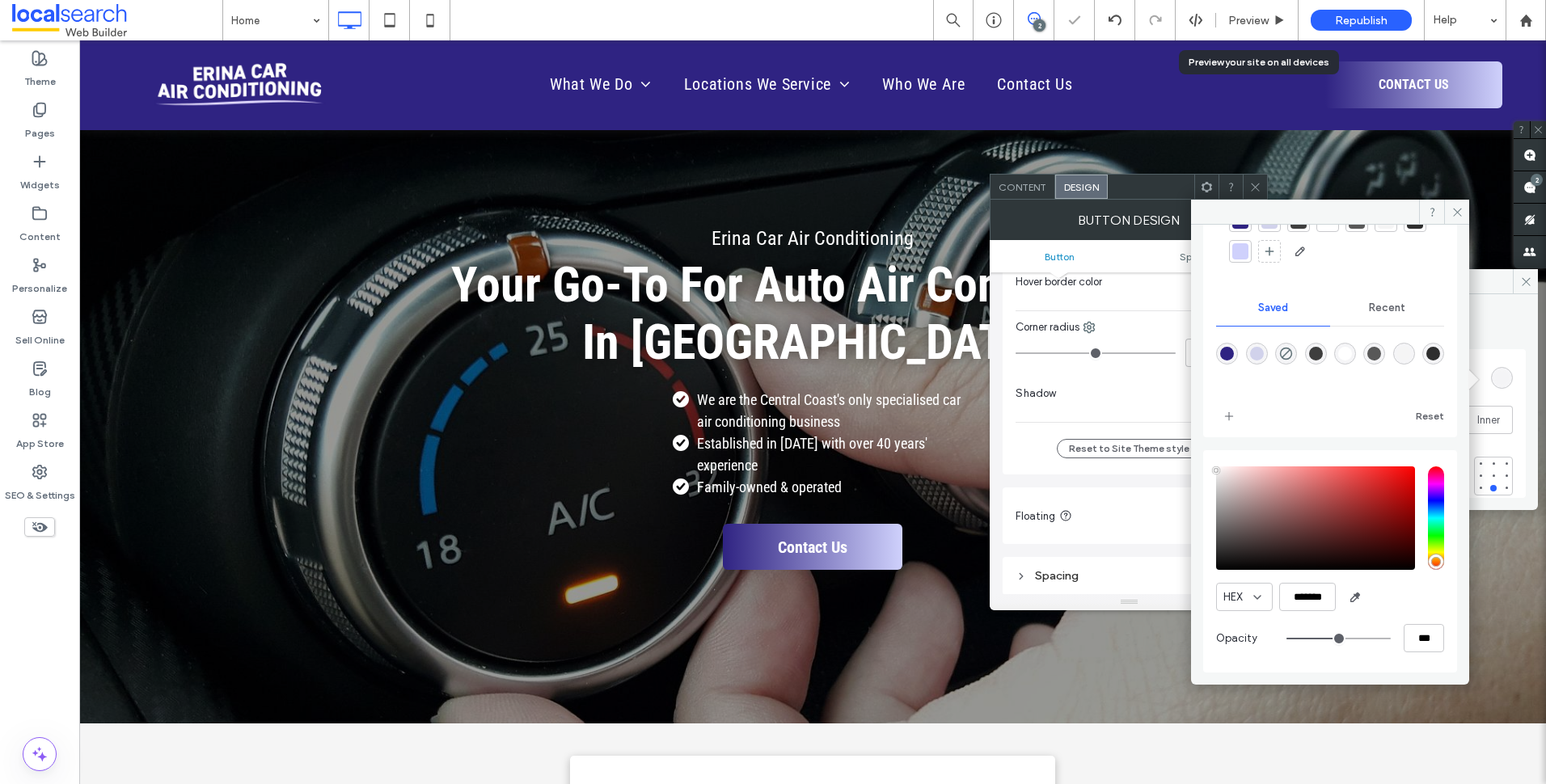
type input "***"
click at [1305, 639] on input "range" at bounding box center [1338, 639] width 104 height 2
click at [1274, 638] on div "Opacity ***" at bounding box center [1329, 638] width 228 height 28
type input "*"
type input "**"
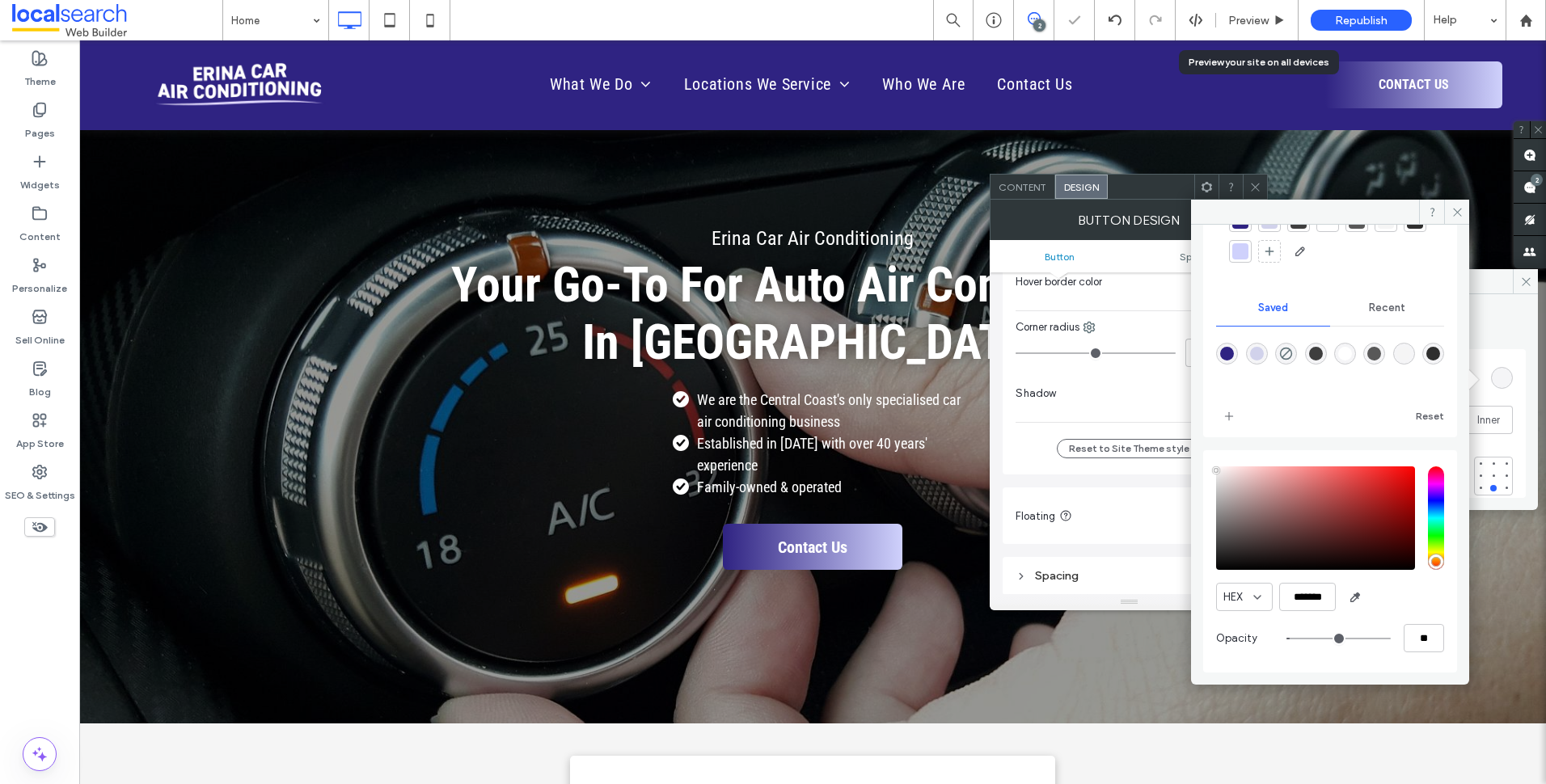
type input "*"
click at [1287, 638] on input "range" at bounding box center [1338, 639] width 104 height 2
click at [1412, 637] on input "**" at bounding box center [1423, 638] width 40 height 28
type input "**"
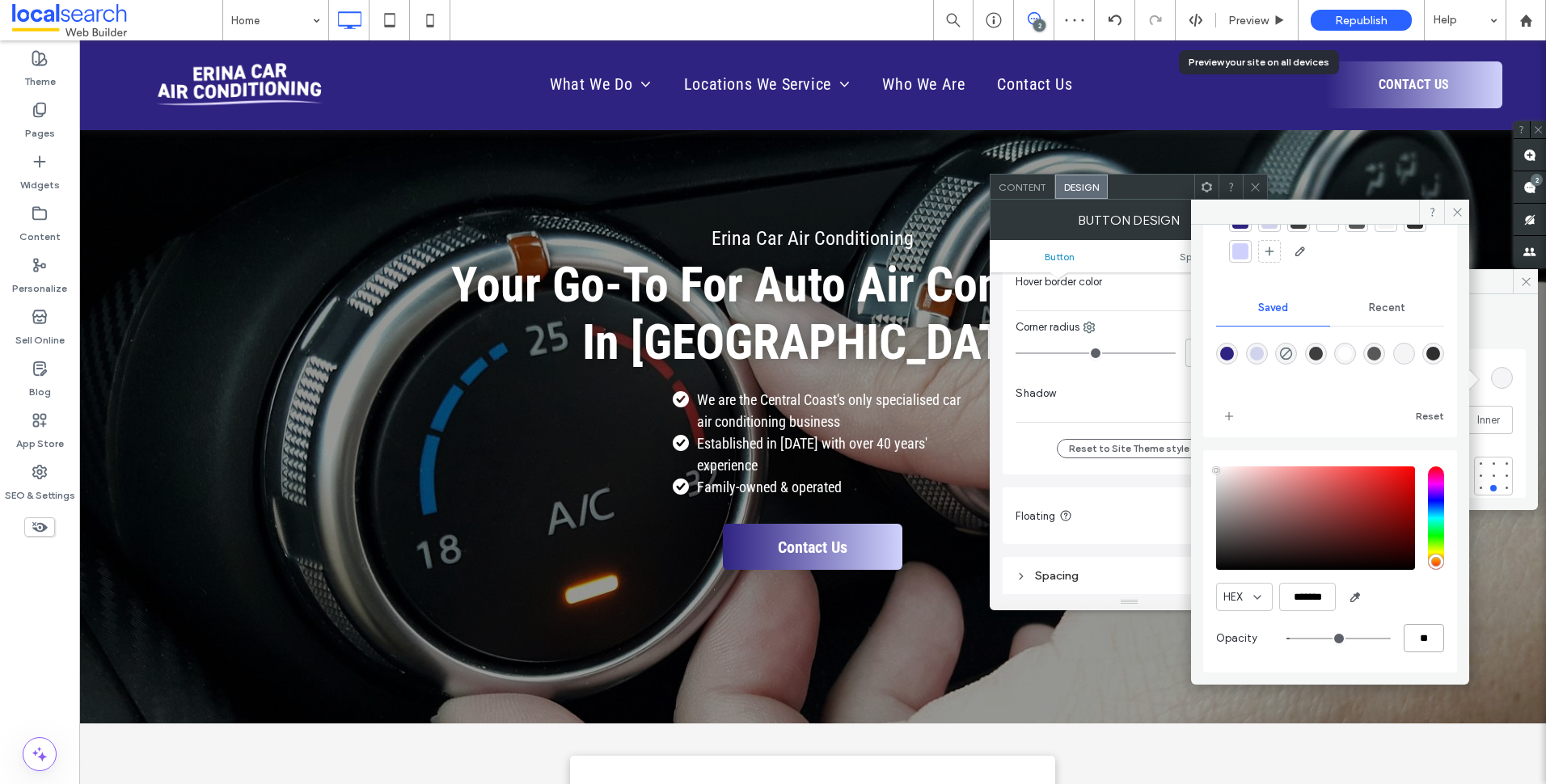
type input "**"
type input "***"
type input "*"
type input "**"
type input "*"
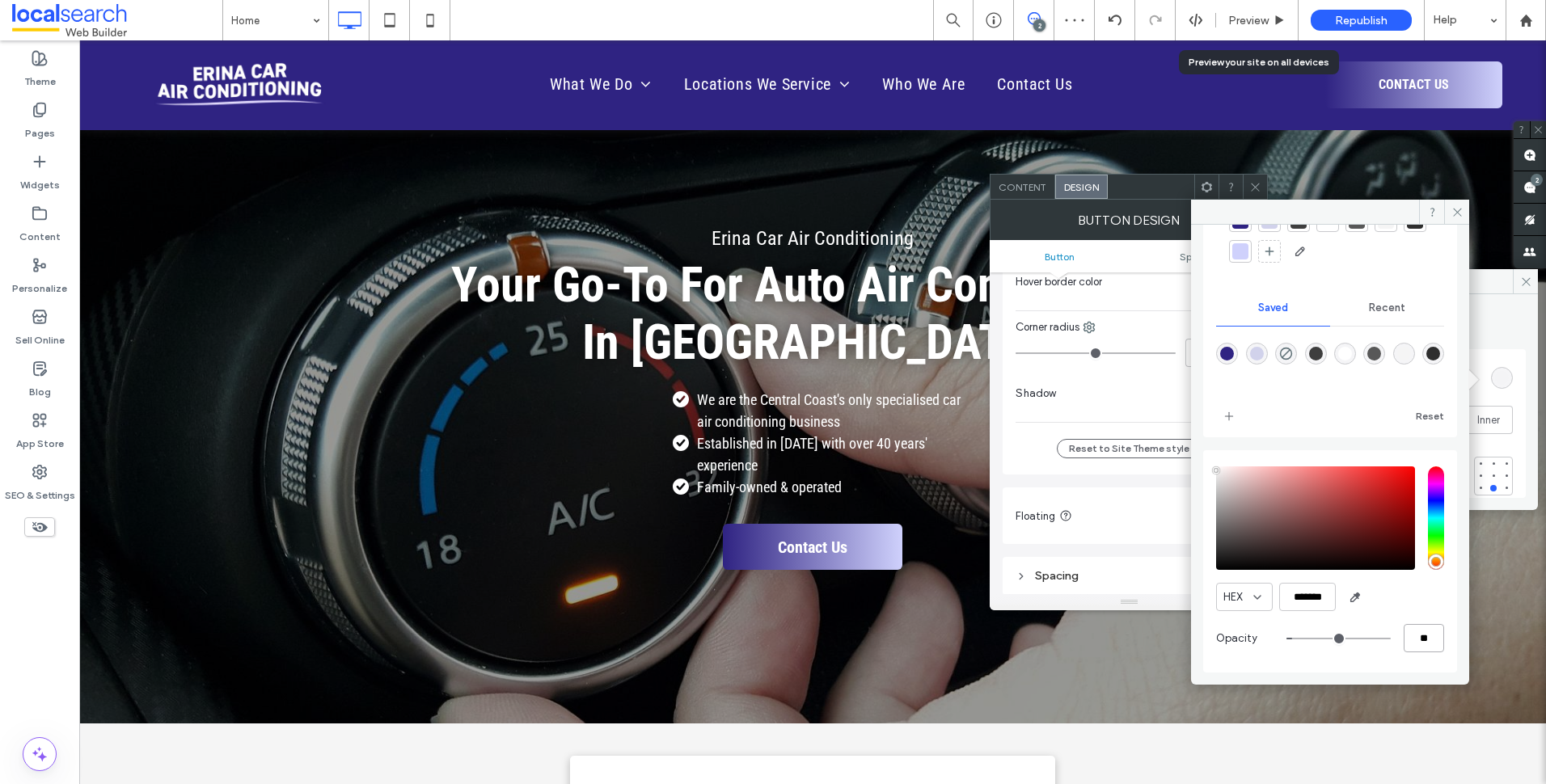
type input "**"
click at [1451, 207] on icon at bounding box center [1457, 212] width 12 height 12
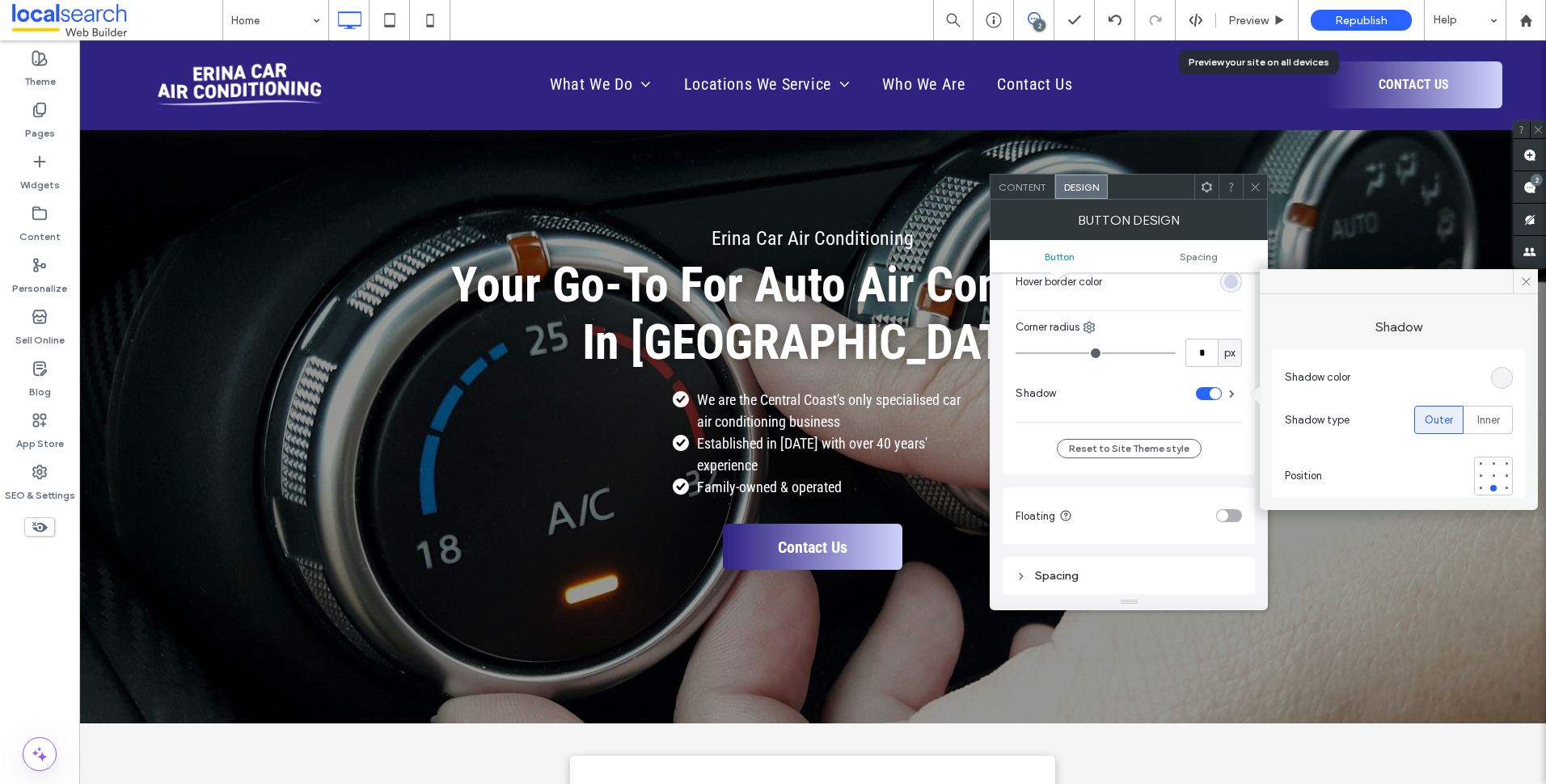
click at [1510, 274] on div at bounding box center [1399, 281] width 278 height 25
click at [1531, 280] on icon at bounding box center [1525, 281] width 12 height 12
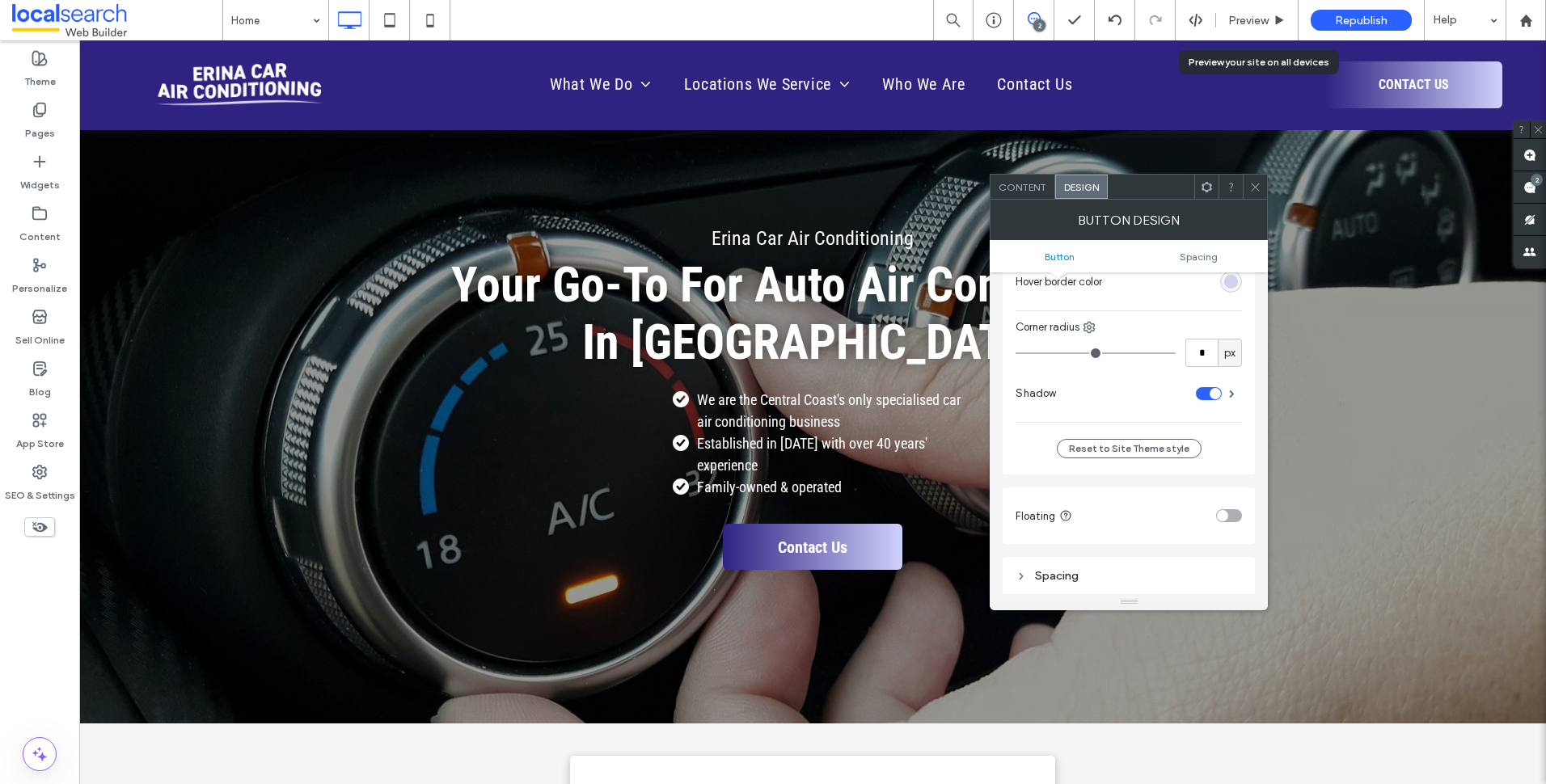
click at [1256, 177] on span at bounding box center [1255, 187] width 12 height 24
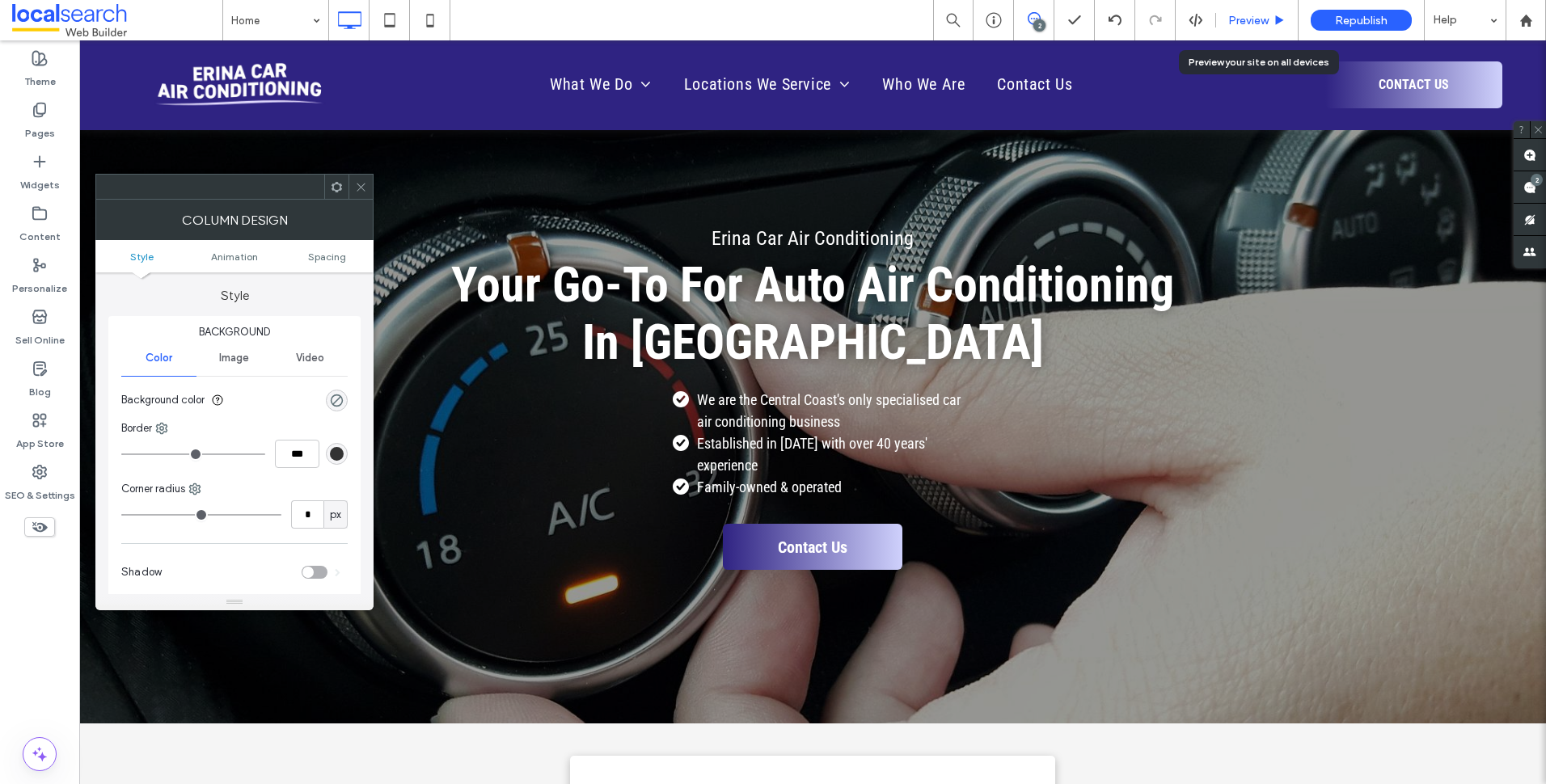
click at [1240, 18] on span "Preview" at bounding box center [1248, 21] width 40 height 14
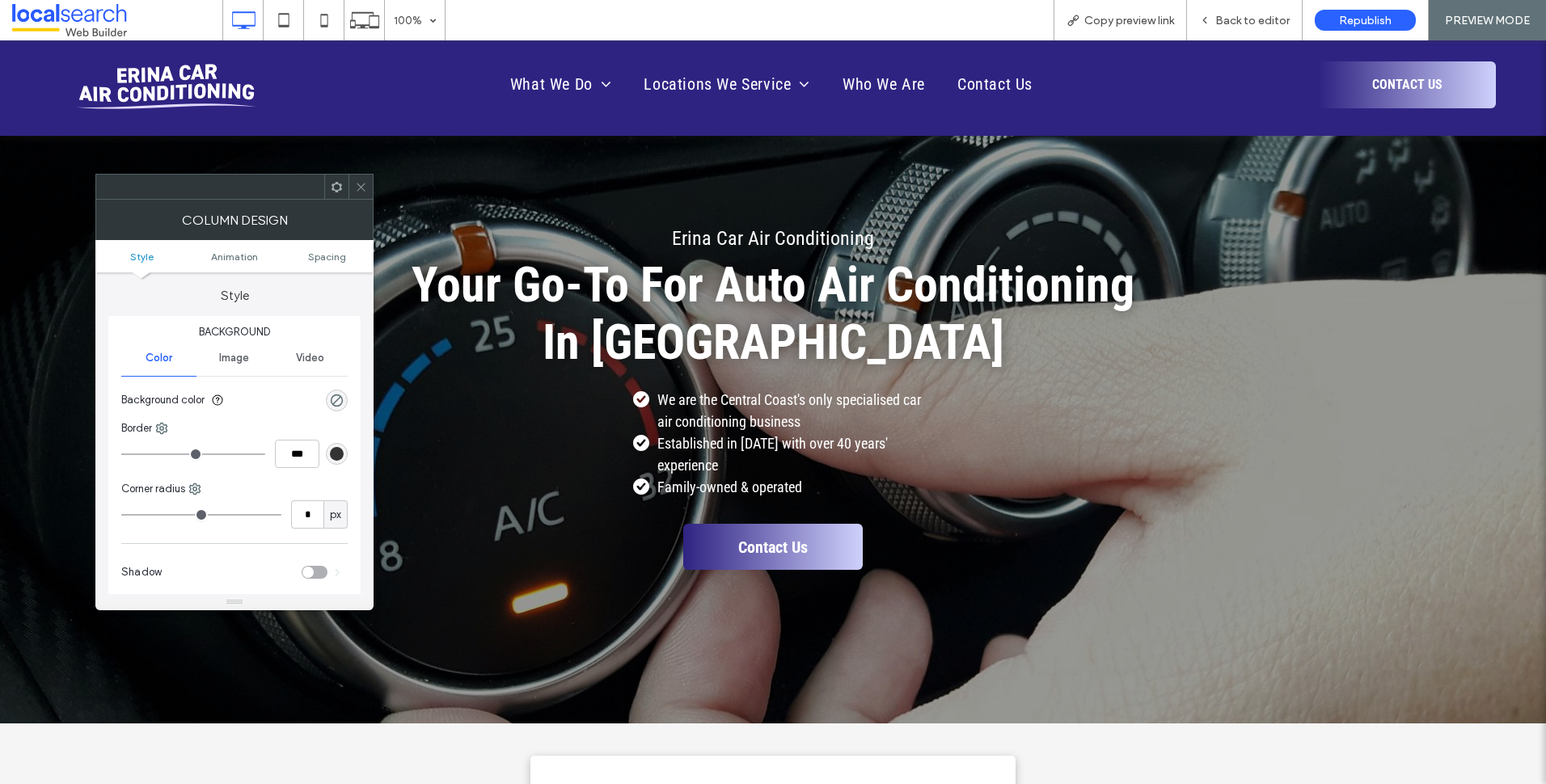
click at [361, 177] on span at bounding box center [360, 187] width 12 height 24
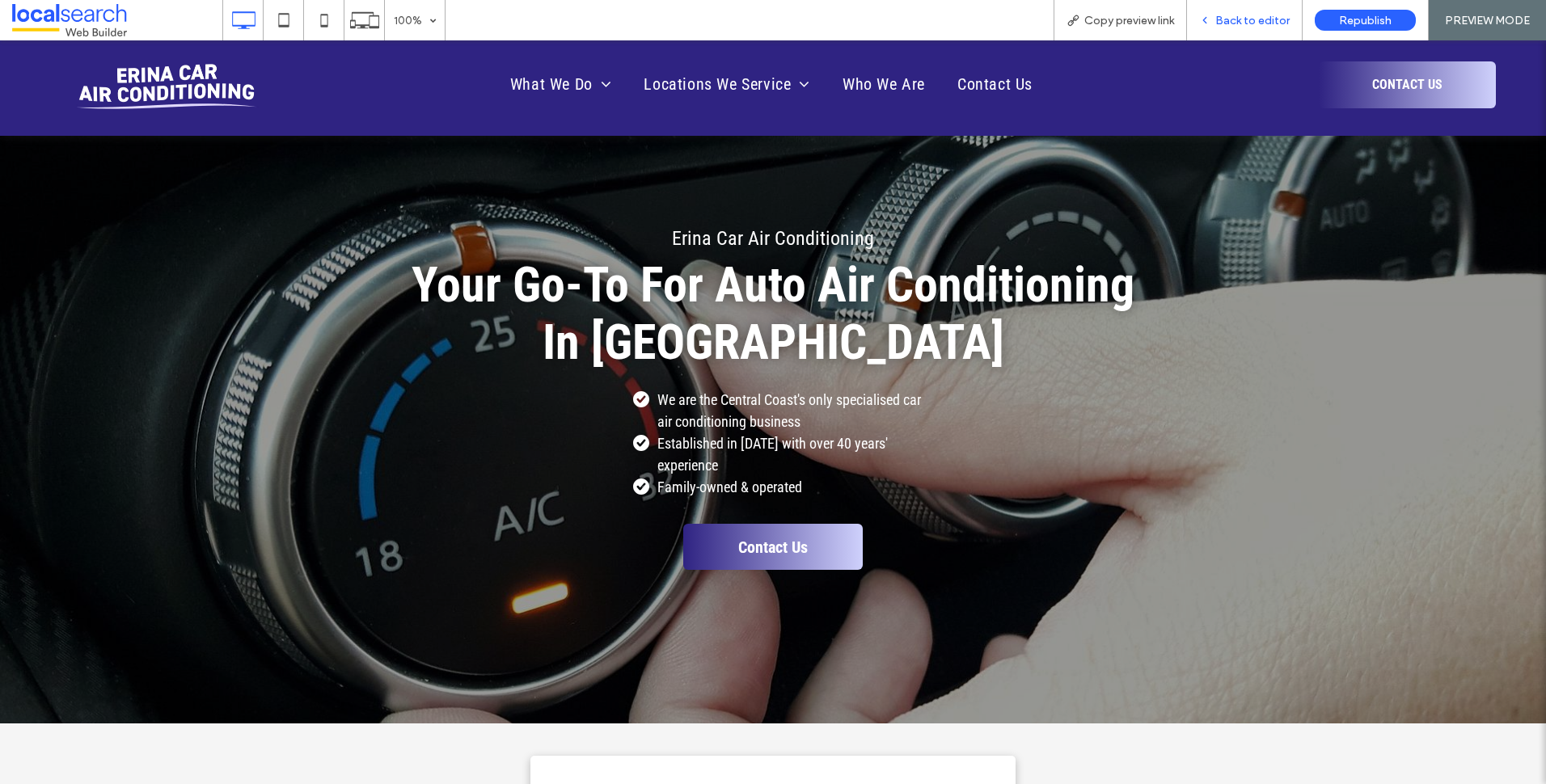
click at [1255, 17] on span "Back to editor" at bounding box center [1251, 21] width 74 height 14
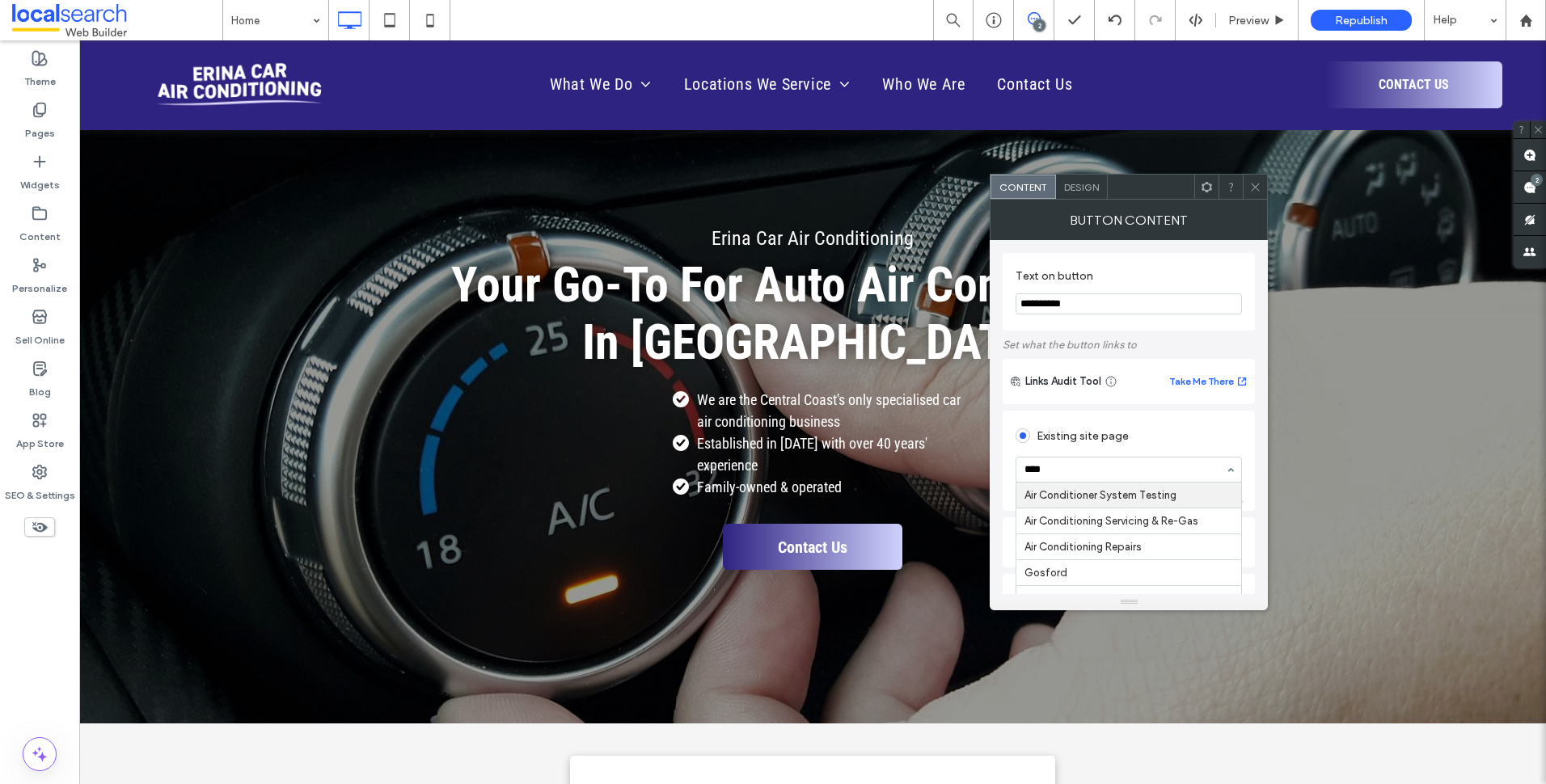
type input "*****"
click at [1252, 181] on icon at bounding box center [1255, 187] width 12 height 12
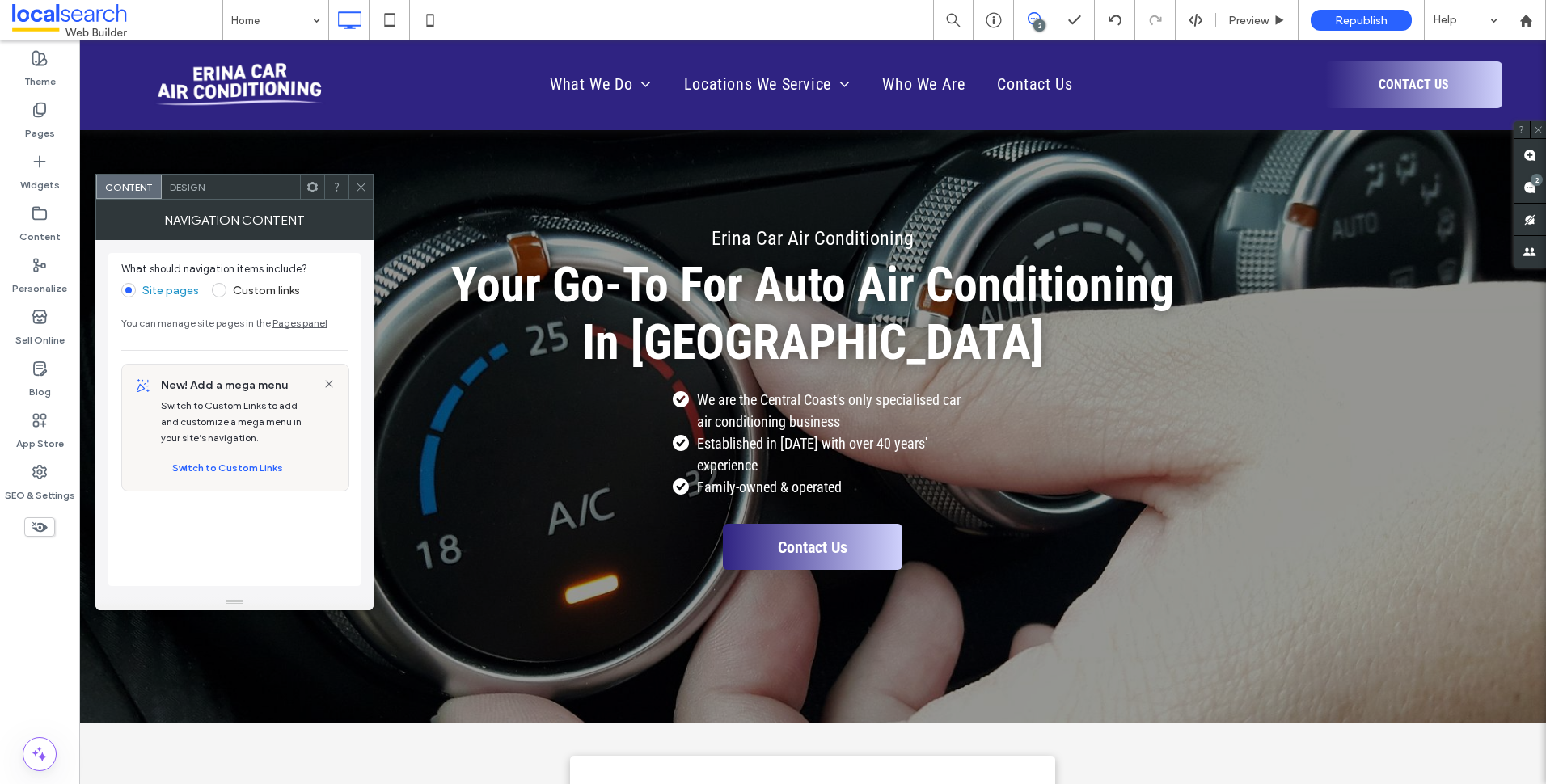
click at [192, 195] on div "Design" at bounding box center [187, 187] width 52 height 24
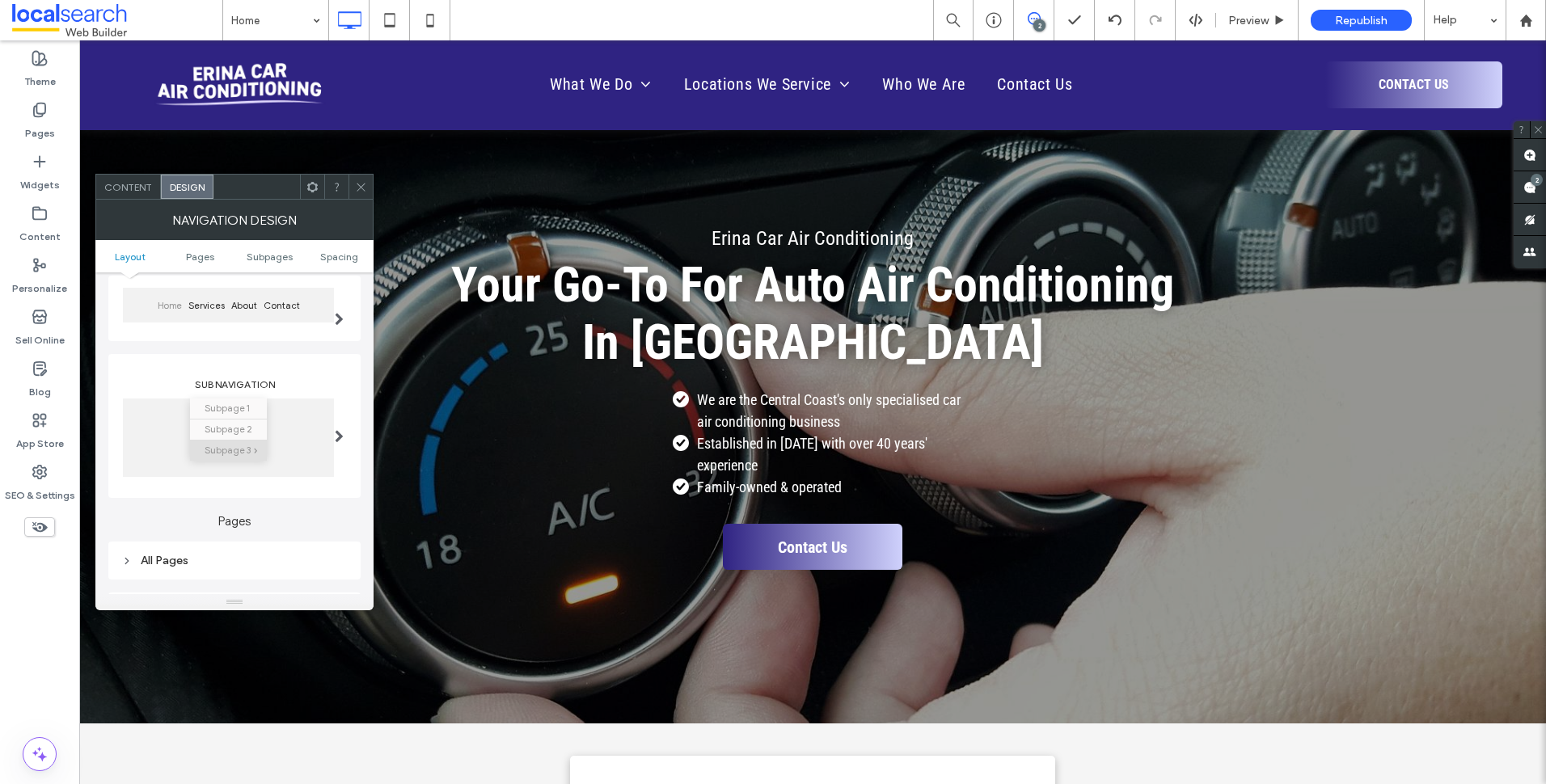
scroll to position [161, 0]
click at [348, 436] on div at bounding box center [339, 430] width 33 height 99
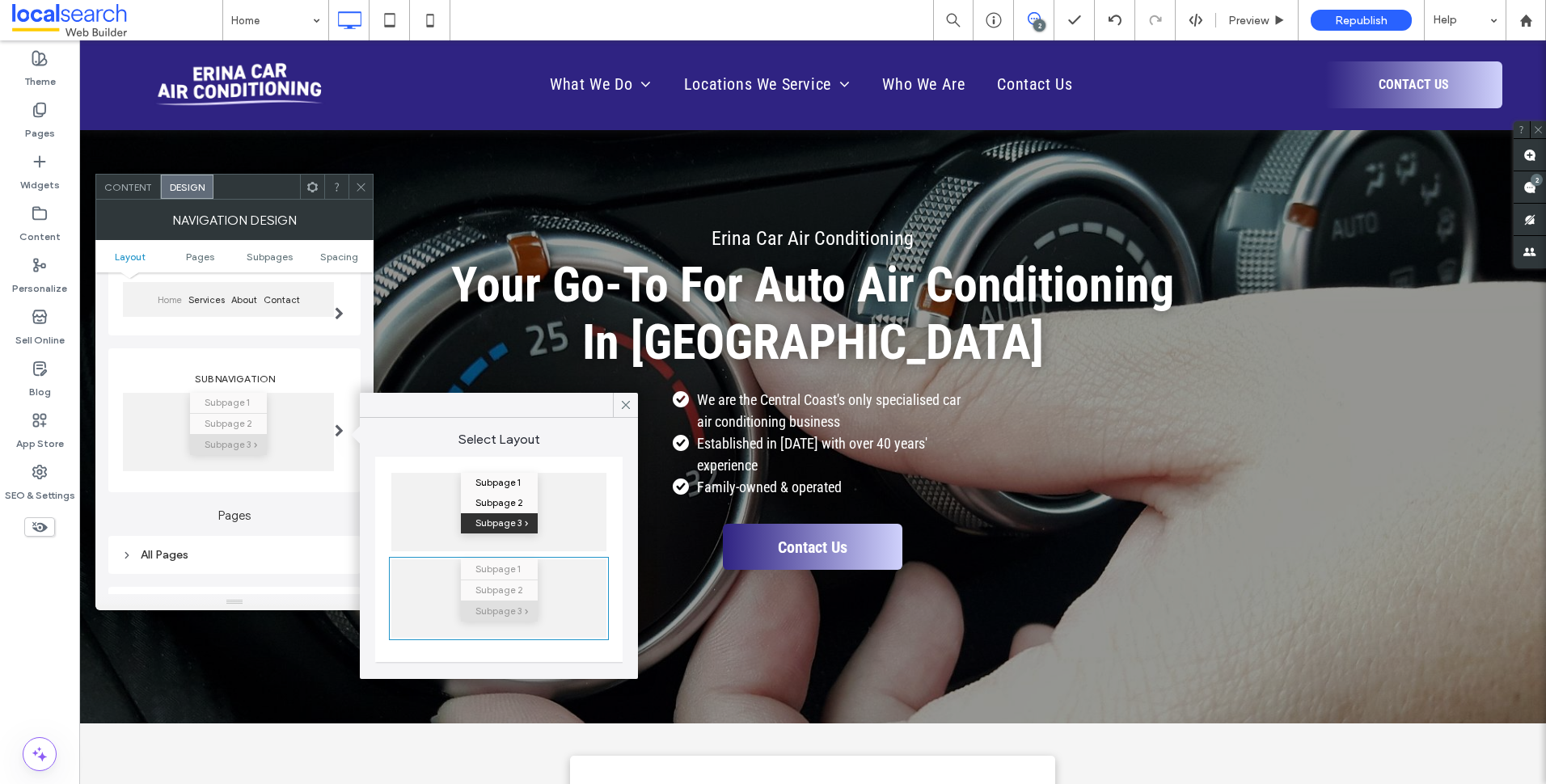
click at [543, 490] on div "Subpage 1 Subpage 2 Subpage 3" at bounding box center [498, 512] width 215 height 79
type input "*"
type input "***"
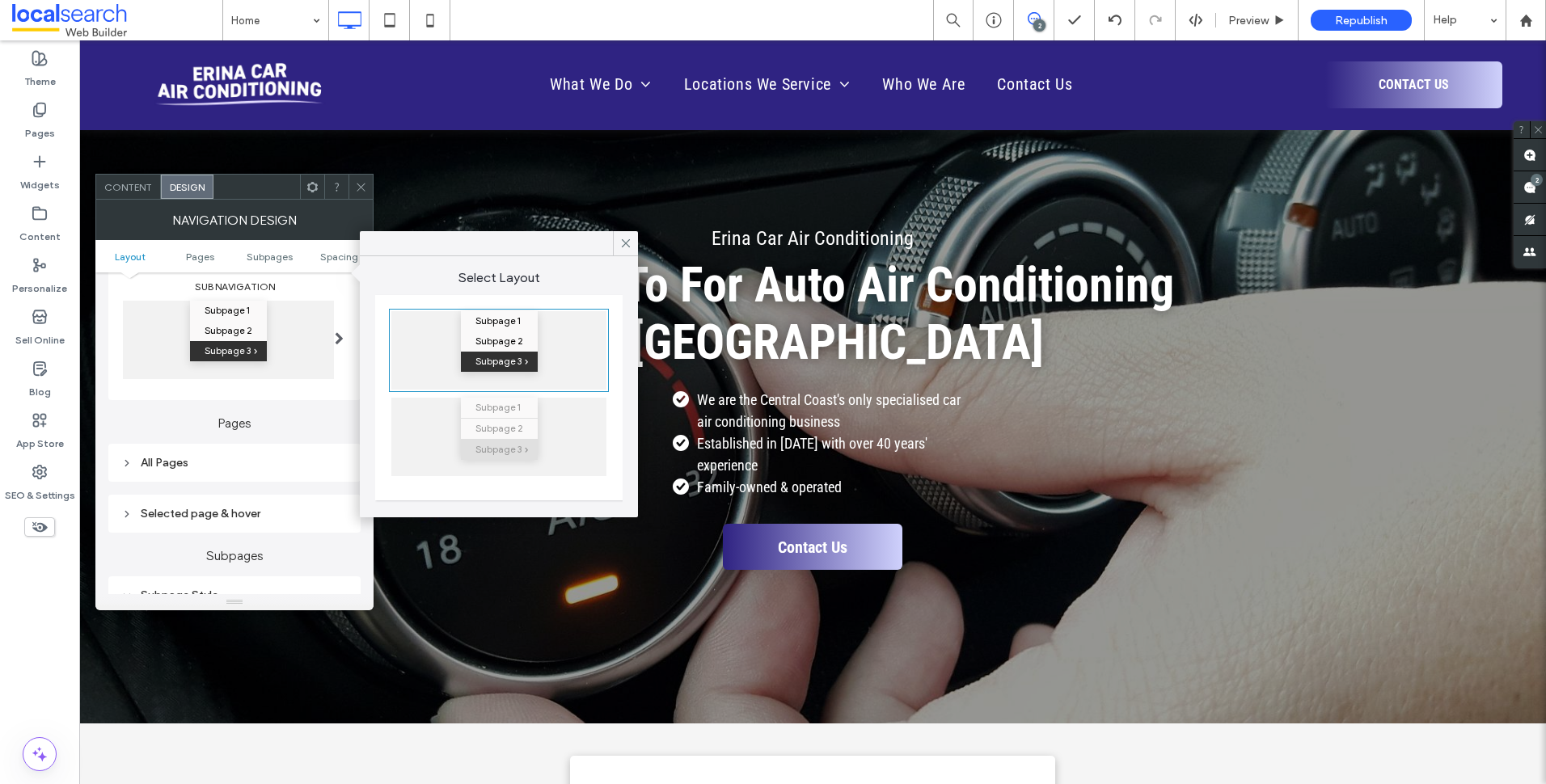
scroll to position [324, 0]
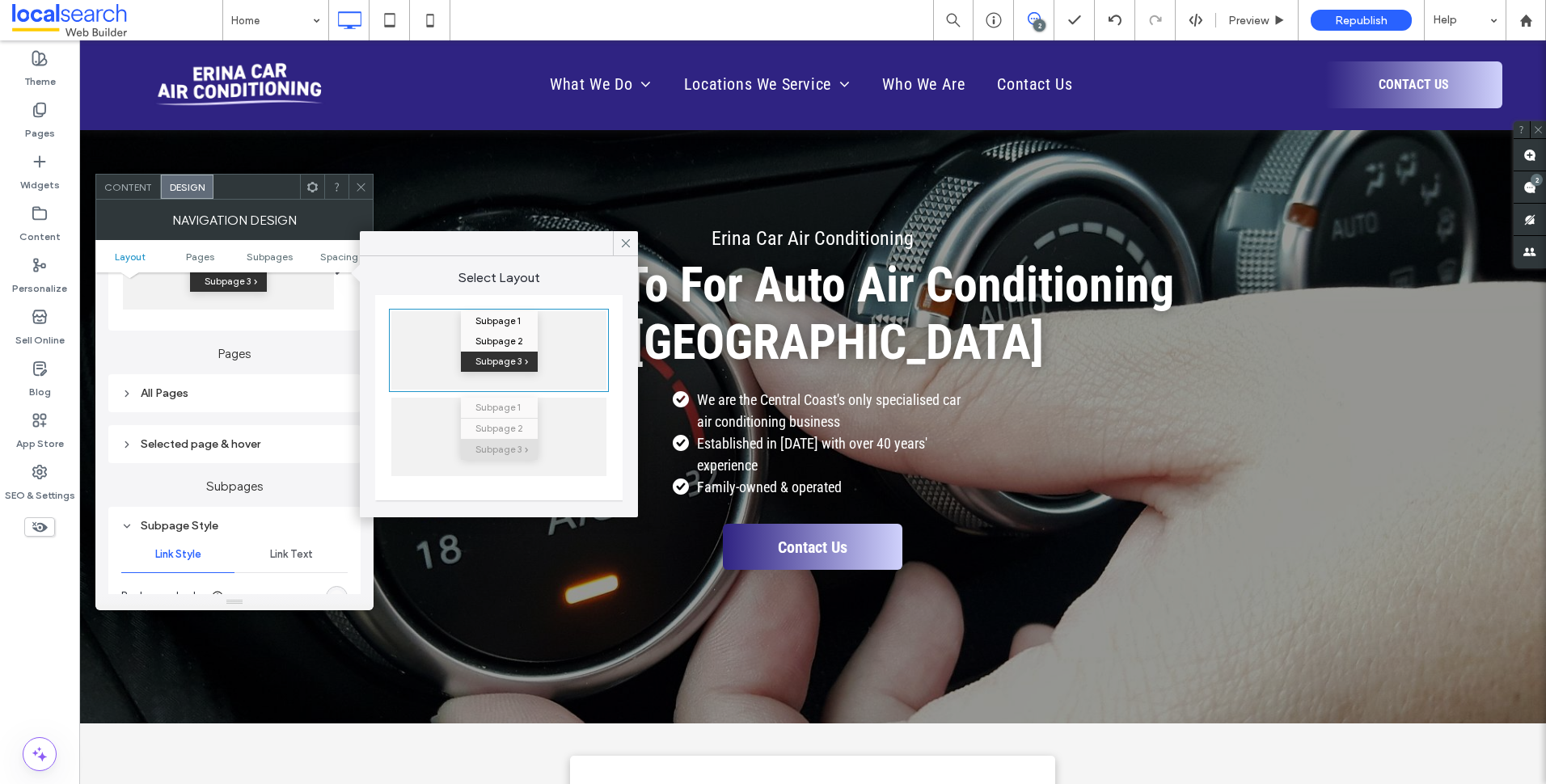
click at [271, 436] on div "Selected page & hover" at bounding box center [234, 444] width 226 height 22
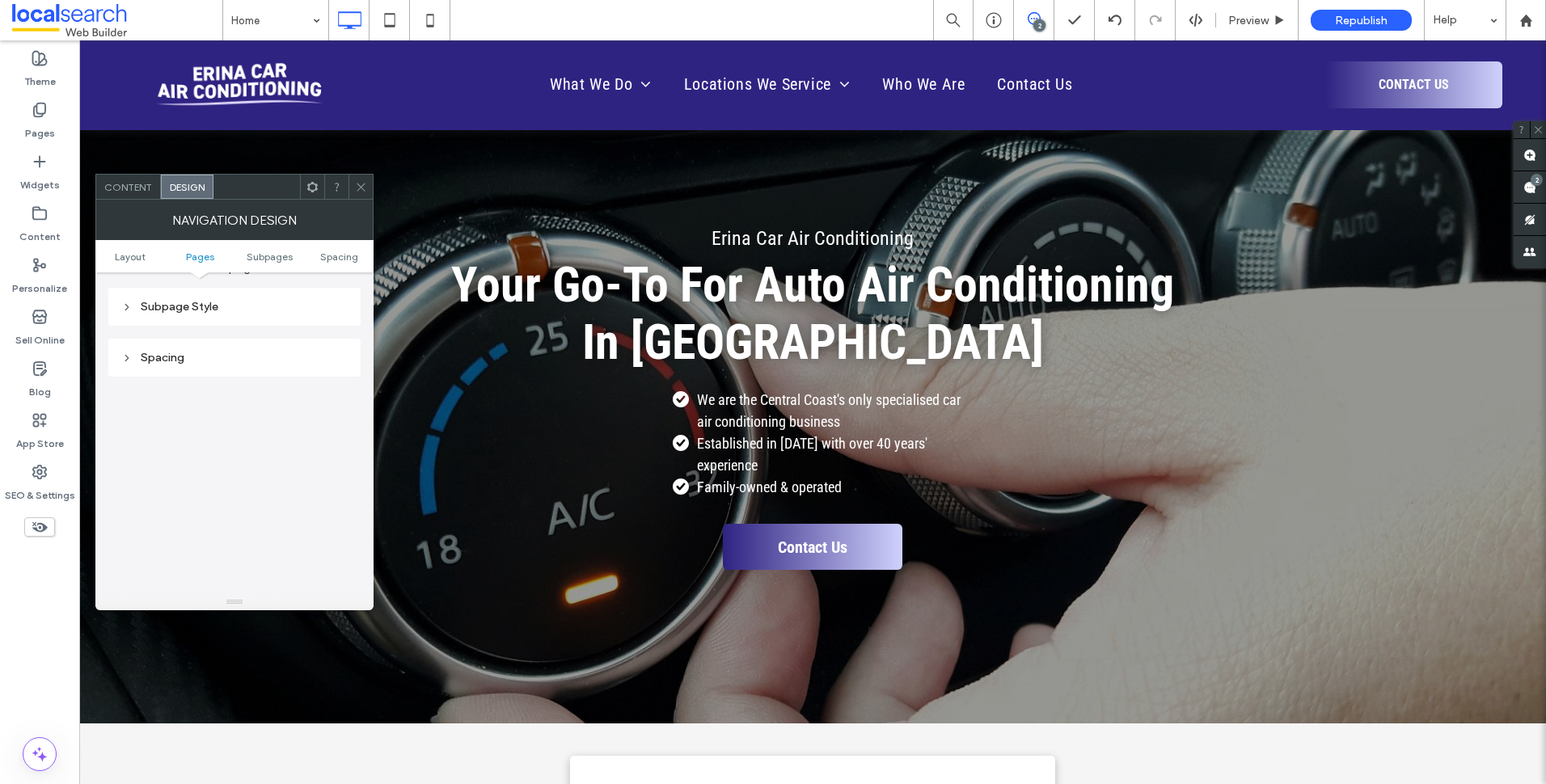
scroll to position [646, 0]
click at [270, 388] on div "Subpage Style" at bounding box center [234, 387] width 226 height 14
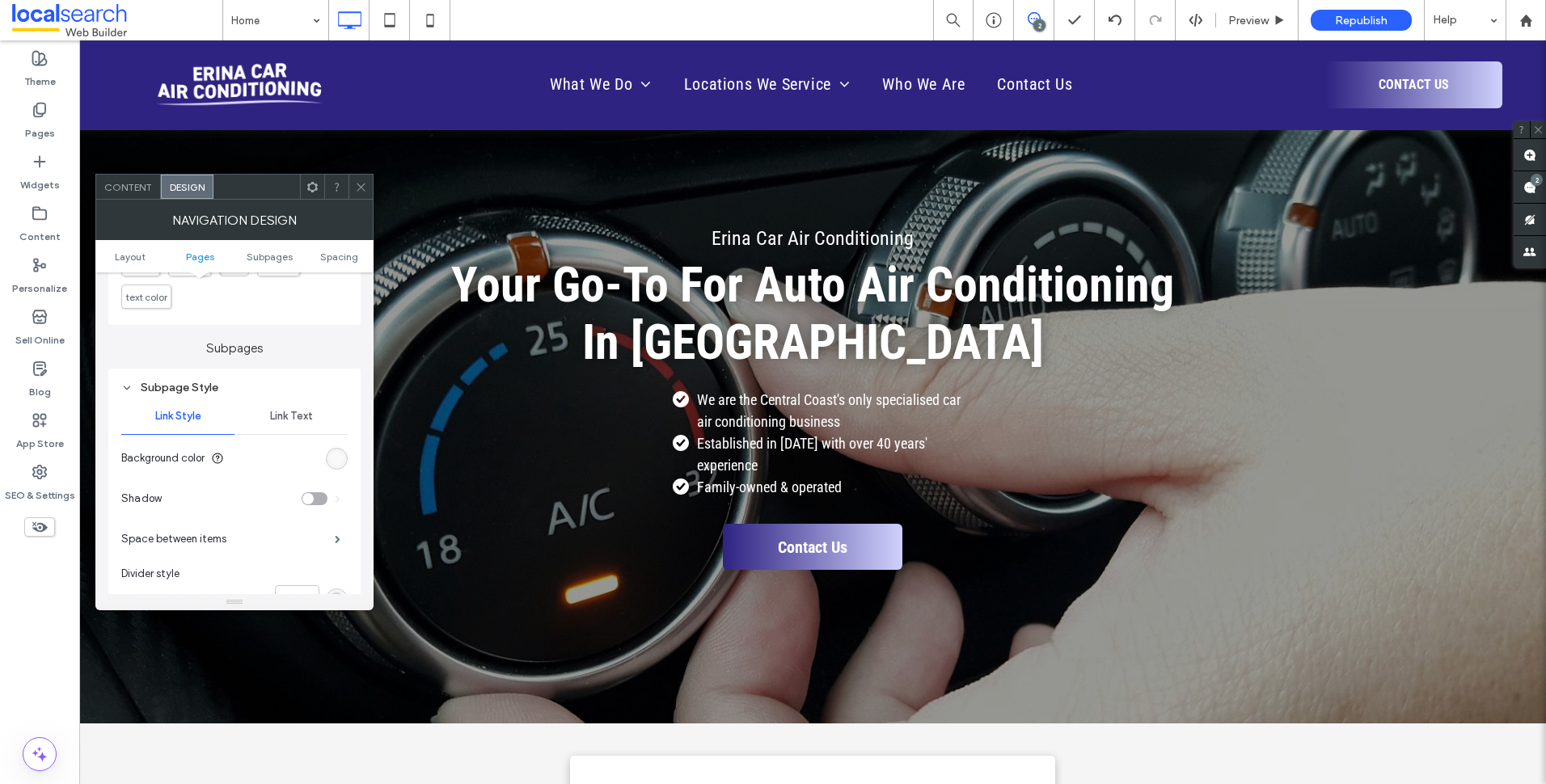
click at [299, 410] on span "Link Text" at bounding box center [292, 416] width 43 height 13
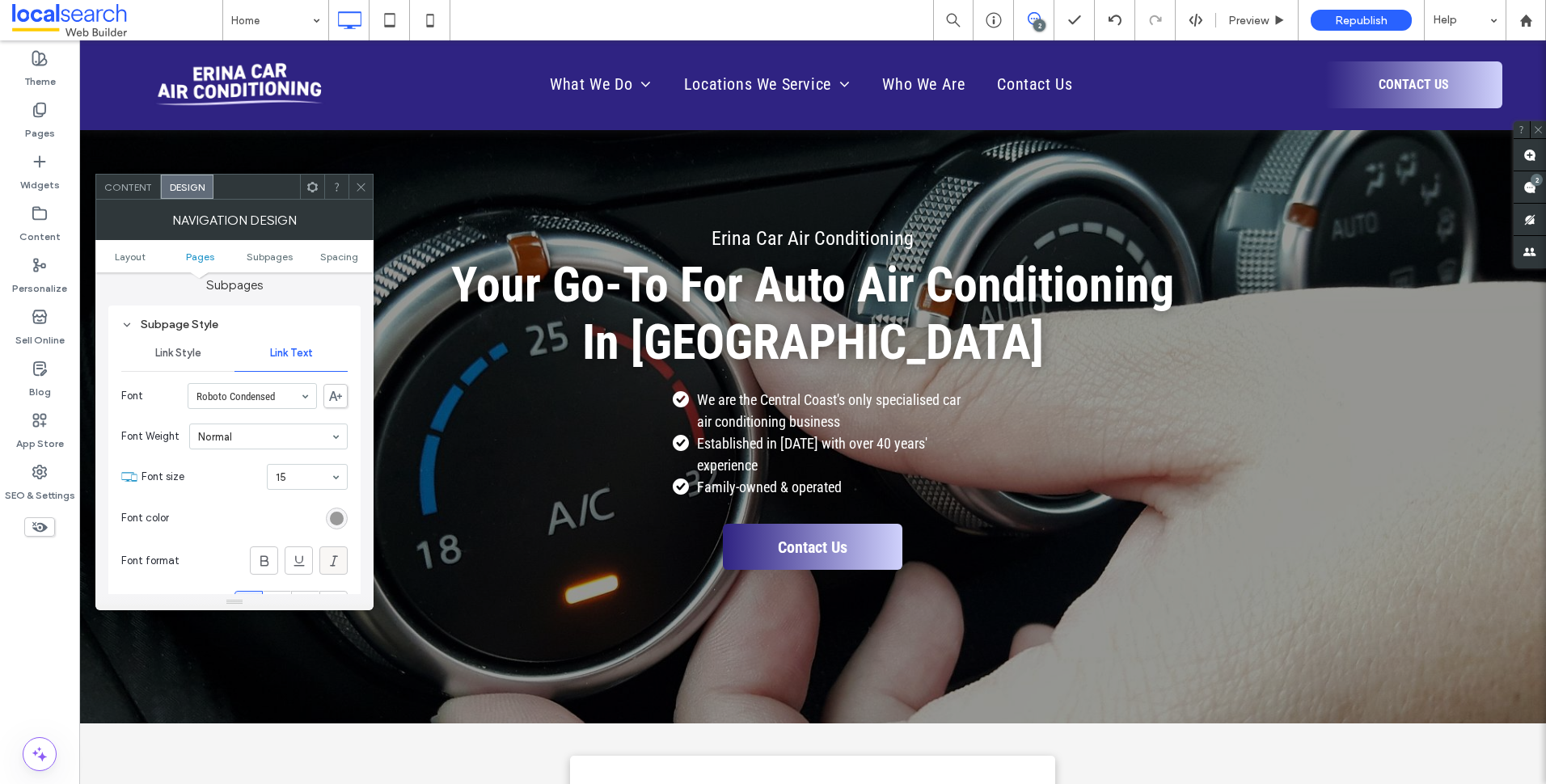
scroll to position [728, 0]
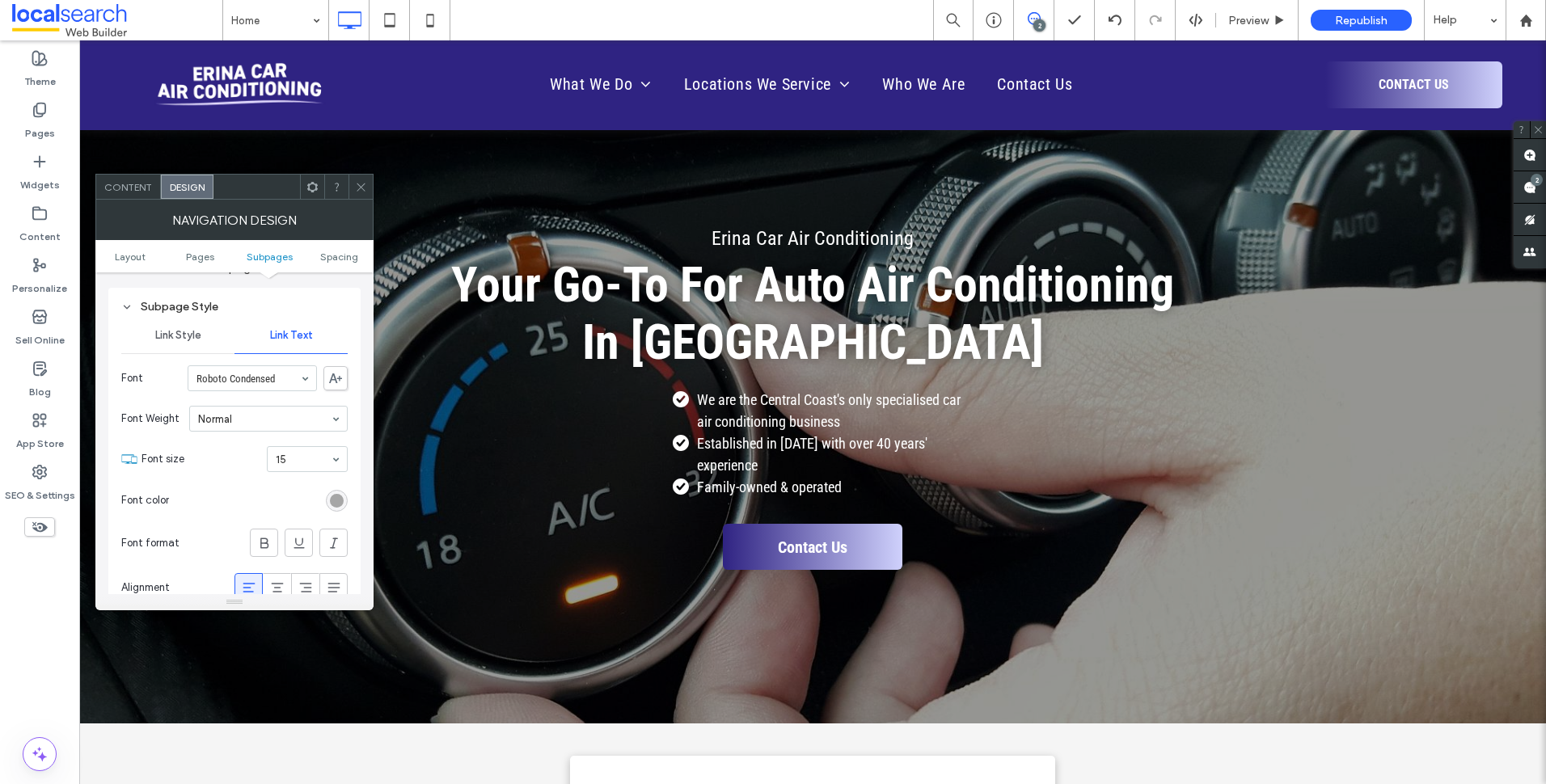
click at [341, 501] on div "rgb(153, 153, 153)" at bounding box center [337, 501] width 14 height 14
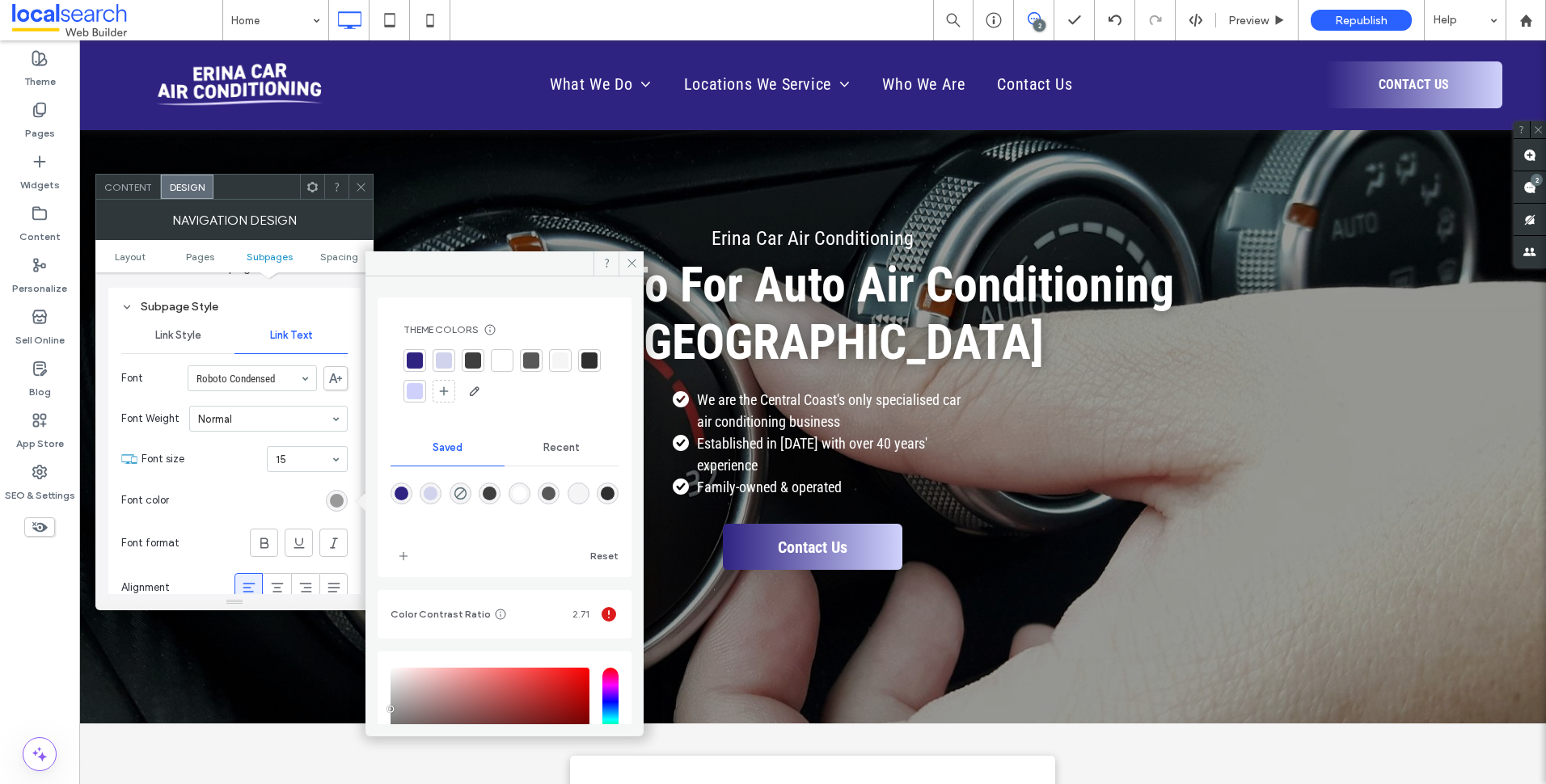
click at [467, 355] on div at bounding box center [473, 360] width 16 height 16
drag, startPoint x: 634, startPoint y: 272, endPoint x: 249, endPoint y: 462, distance: 429.3
click at [634, 272] on span at bounding box center [630, 264] width 25 height 24
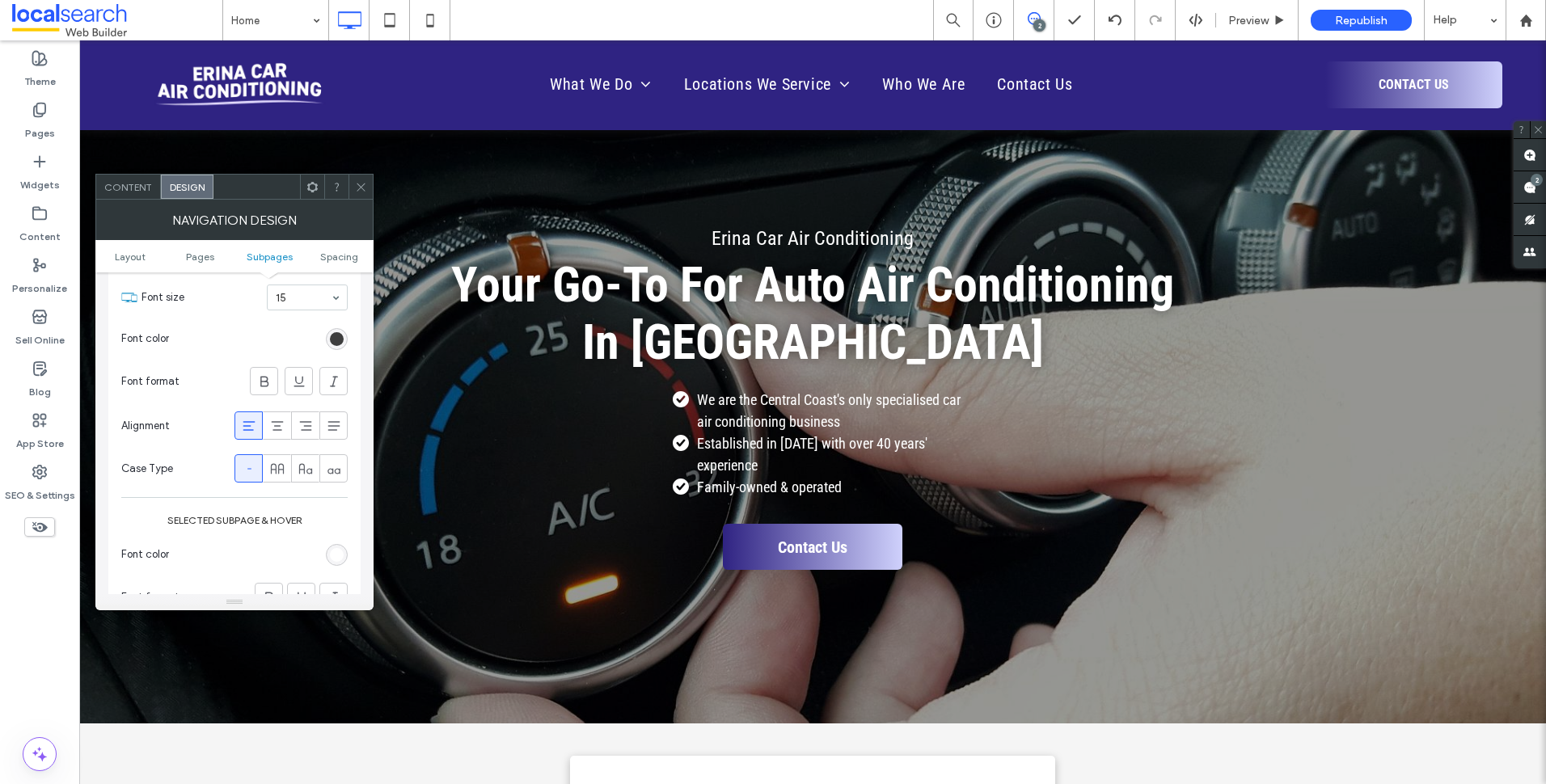
scroll to position [970, 0]
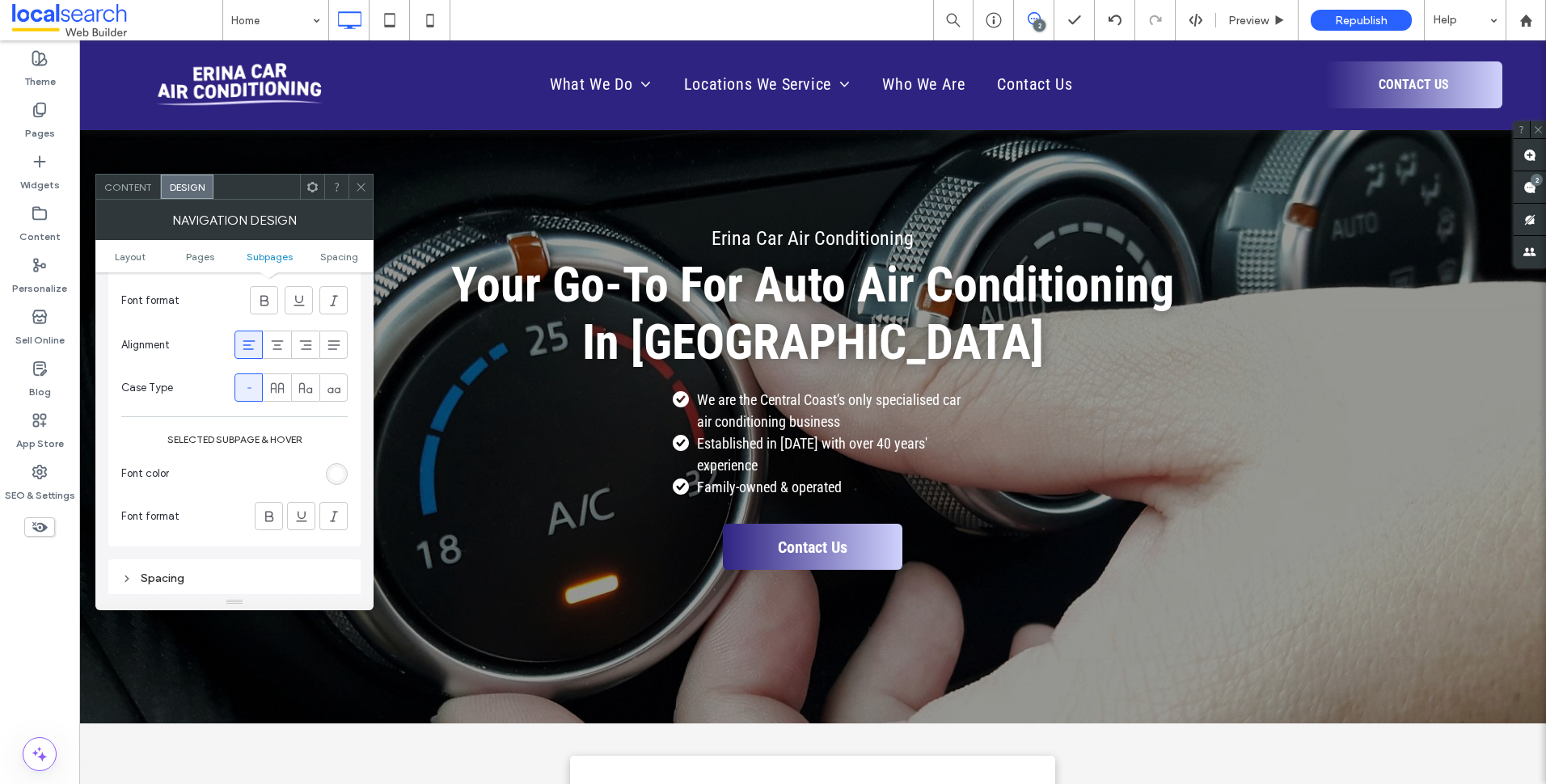
click at [337, 471] on div "rgb(255, 255, 255)" at bounding box center [337, 474] width 14 height 14
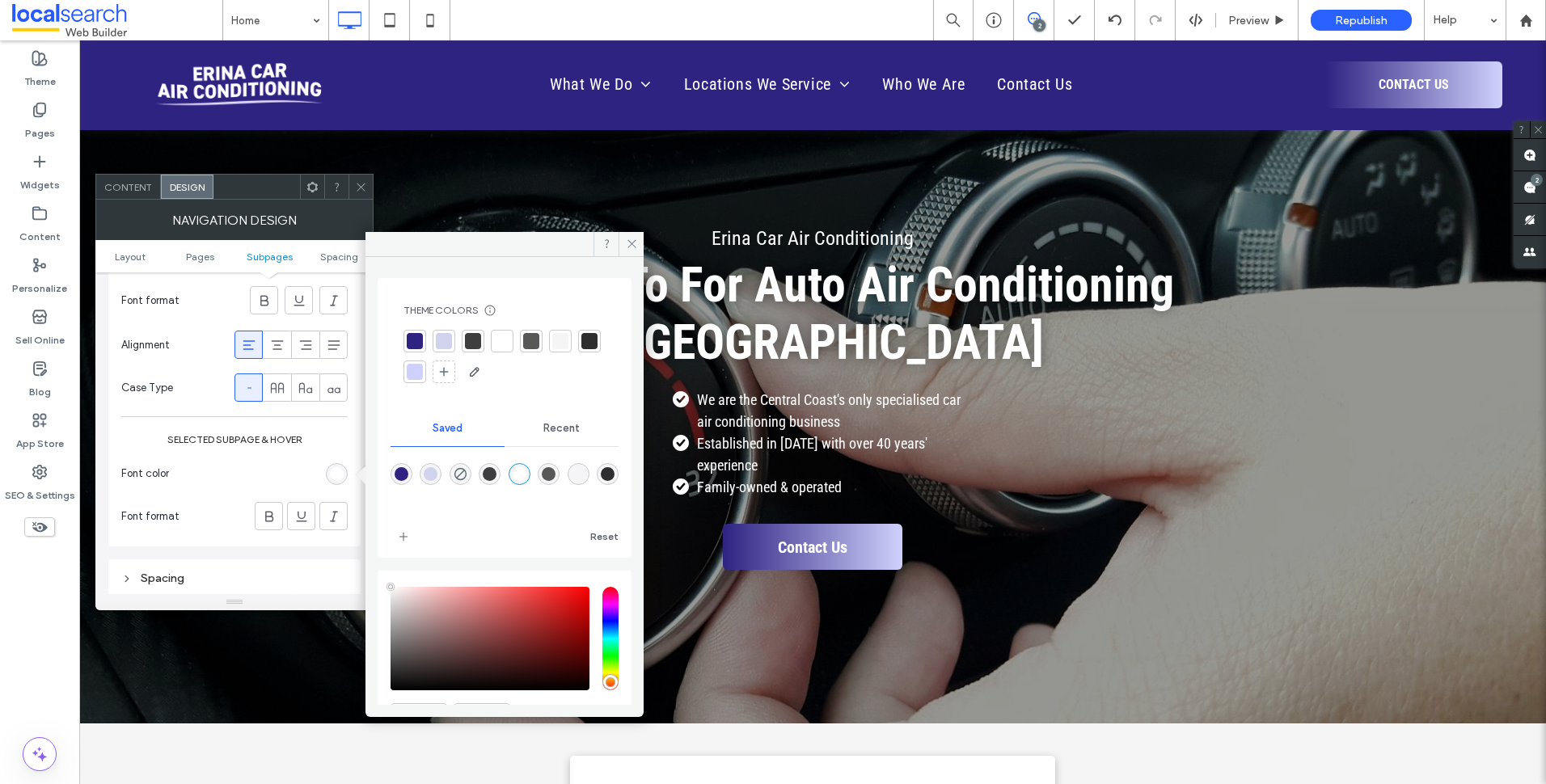
click at [497, 339] on div at bounding box center [502, 340] width 16 height 16
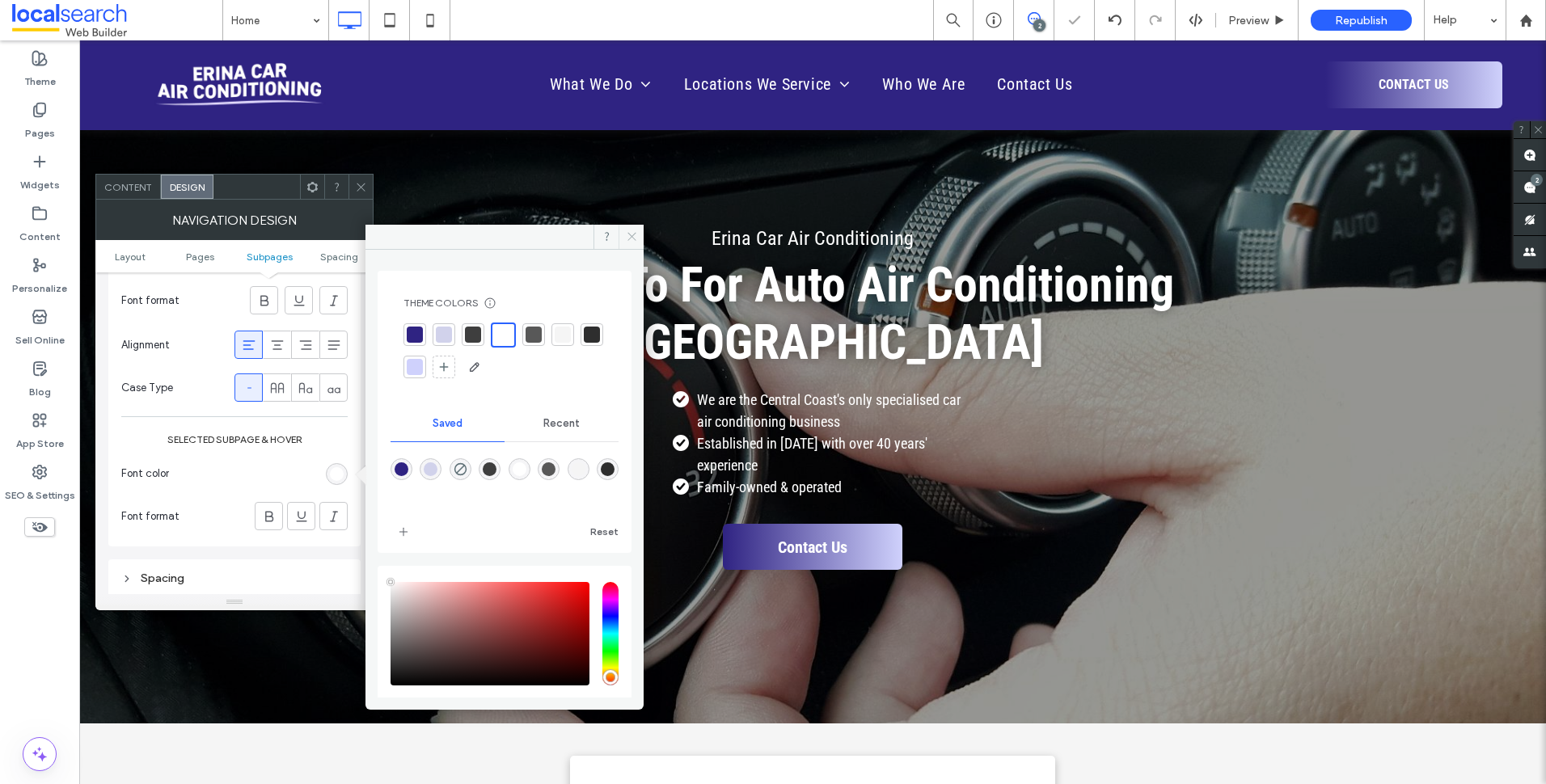
click at [631, 239] on icon at bounding box center [631, 236] width 12 height 12
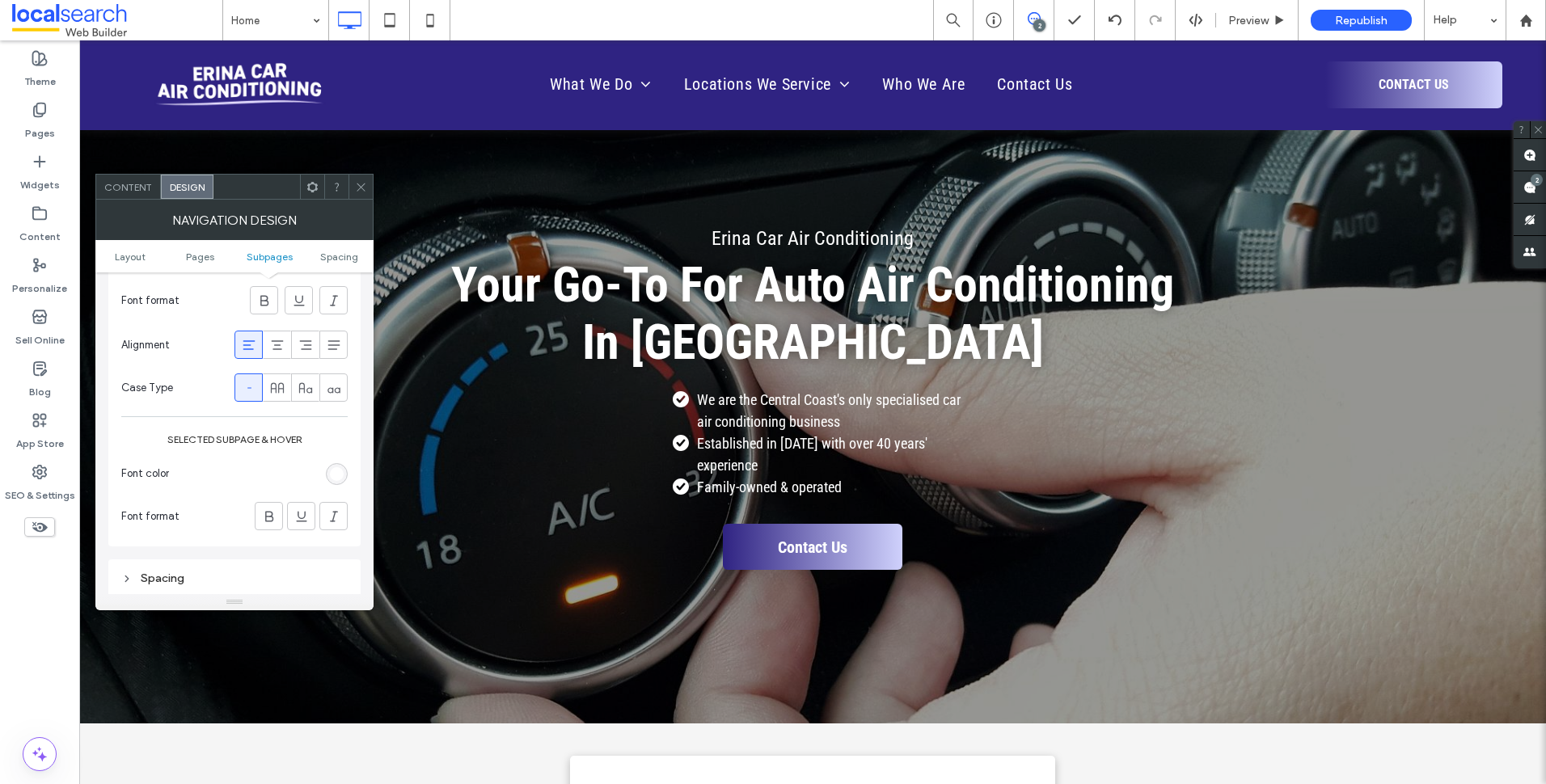
click at [360, 189] on icon at bounding box center [360, 187] width 12 height 12
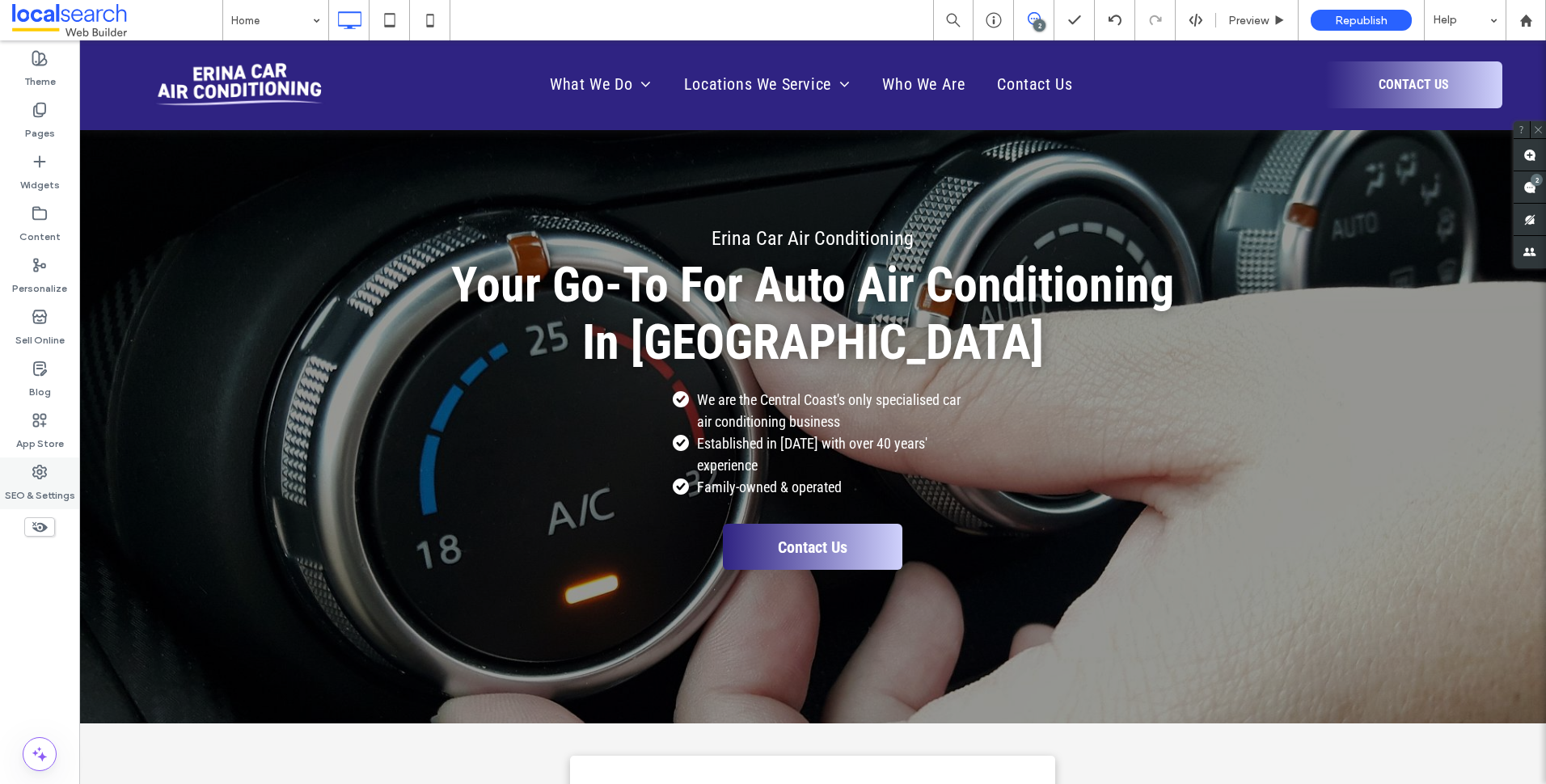
click at [55, 477] on div "SEO & Settings" at bounding box center [39, 483] width 79 height 52
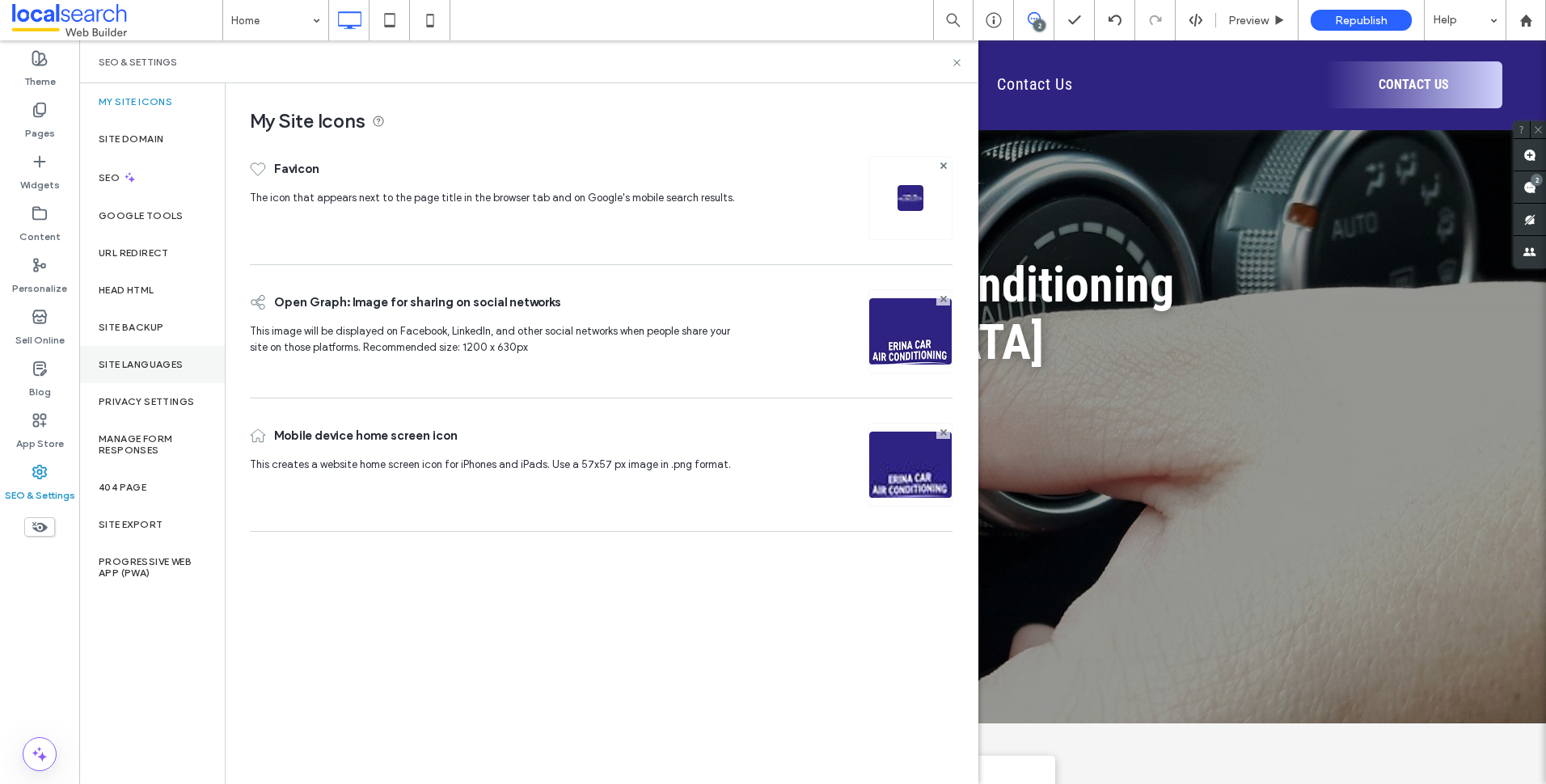
click at [190, 359] on div "Site Languages" at bounding box center [151, 365] width 145 height 38
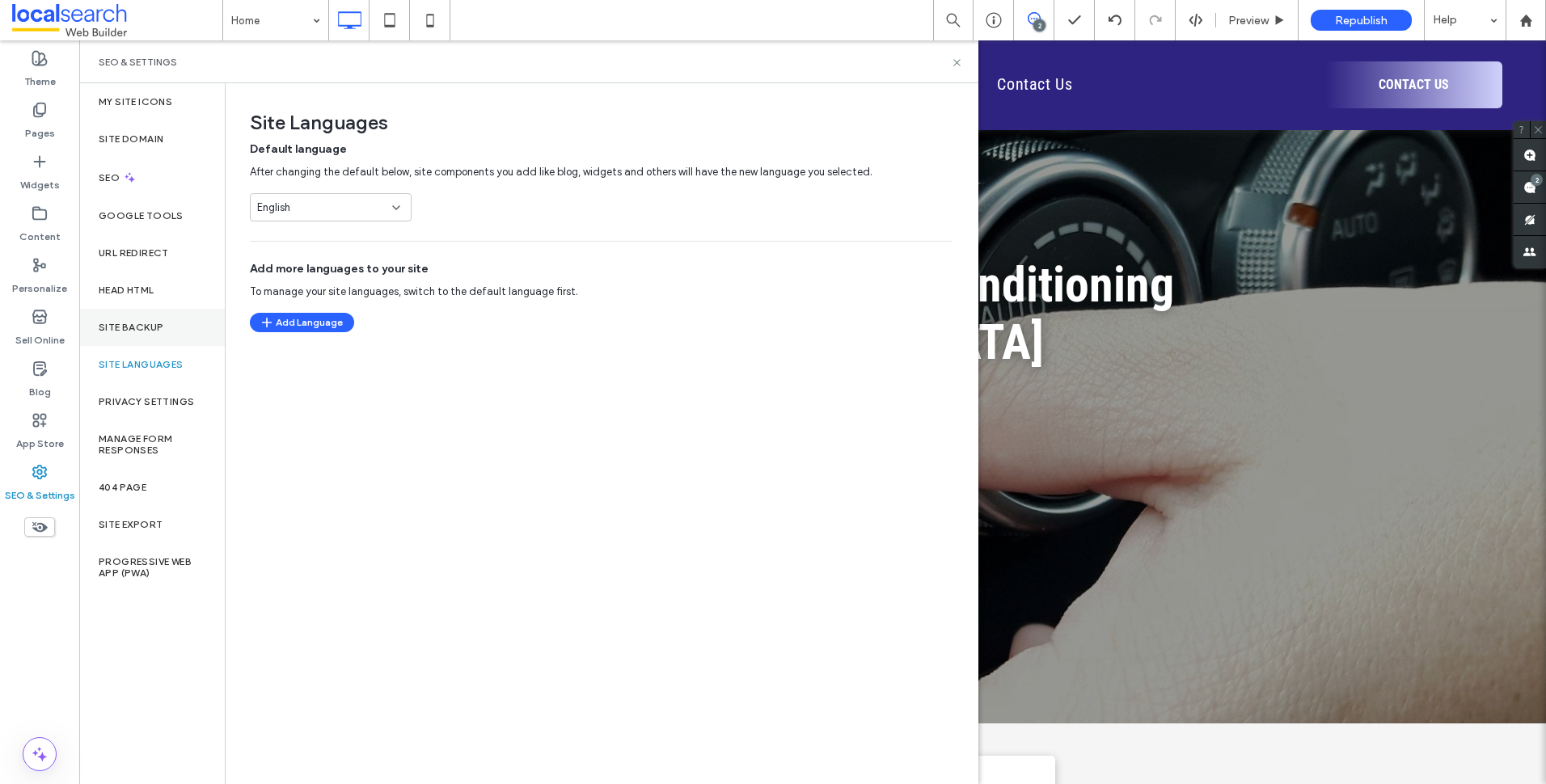
click at [175, 331] on div "Site Backup" at bounding box center [151, 327] width 145 height 38
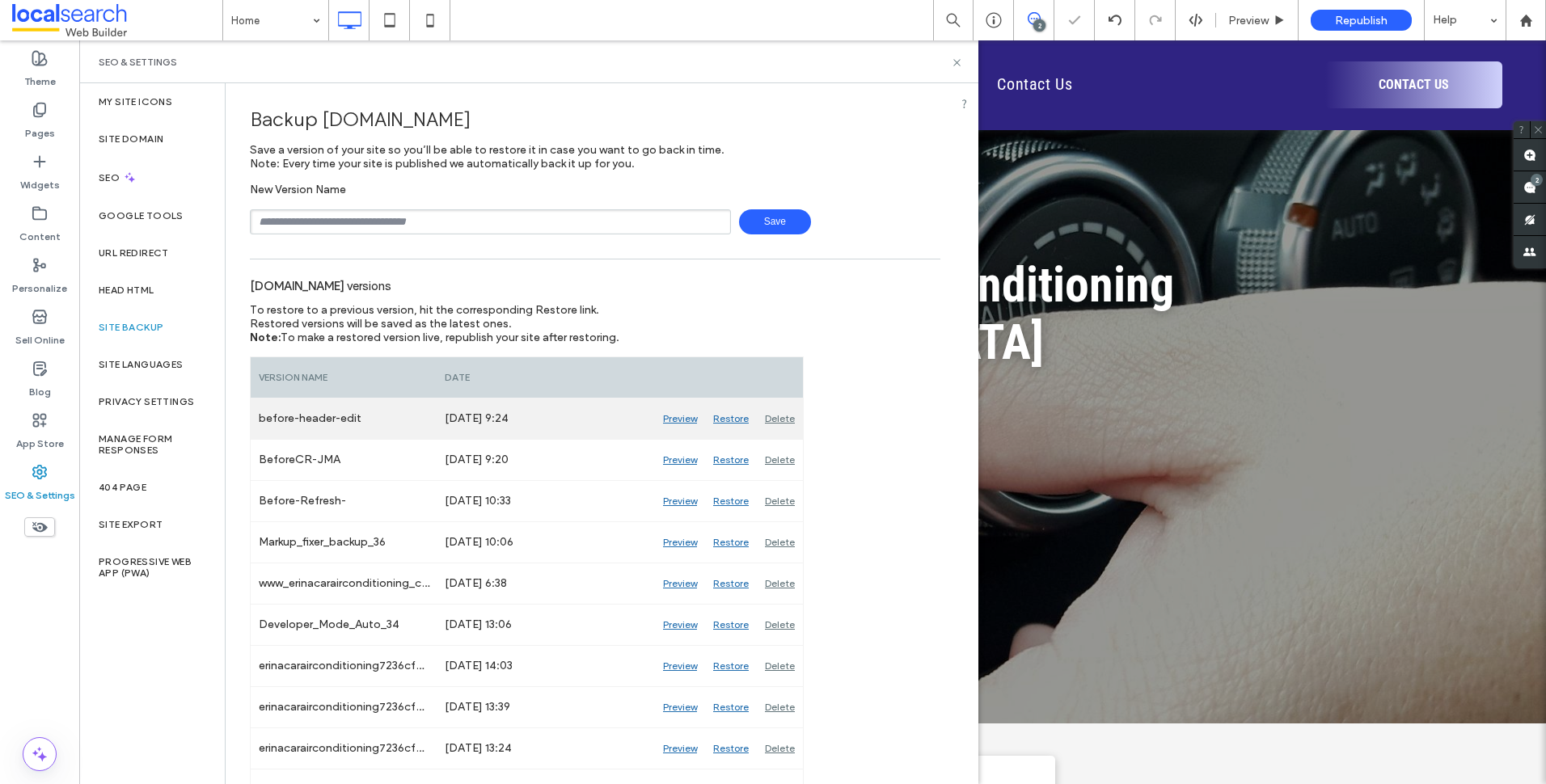
click at [688, 417] on div "Preview" at bounding box center [679, 418] width 50 height 40
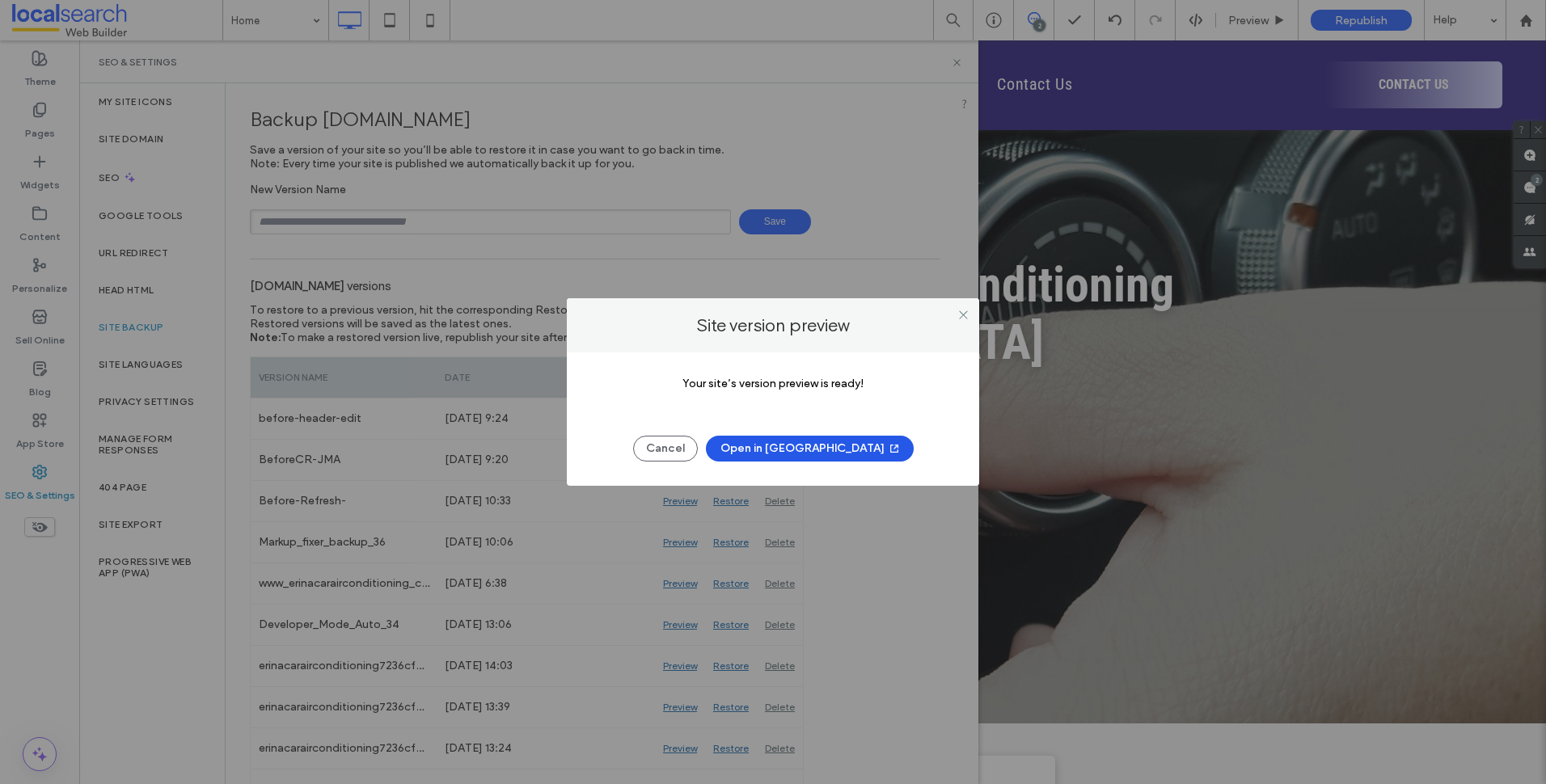
click at [809, 447] on button "Open in New Tab" at bounding box center [809, 449] width 207 height 26
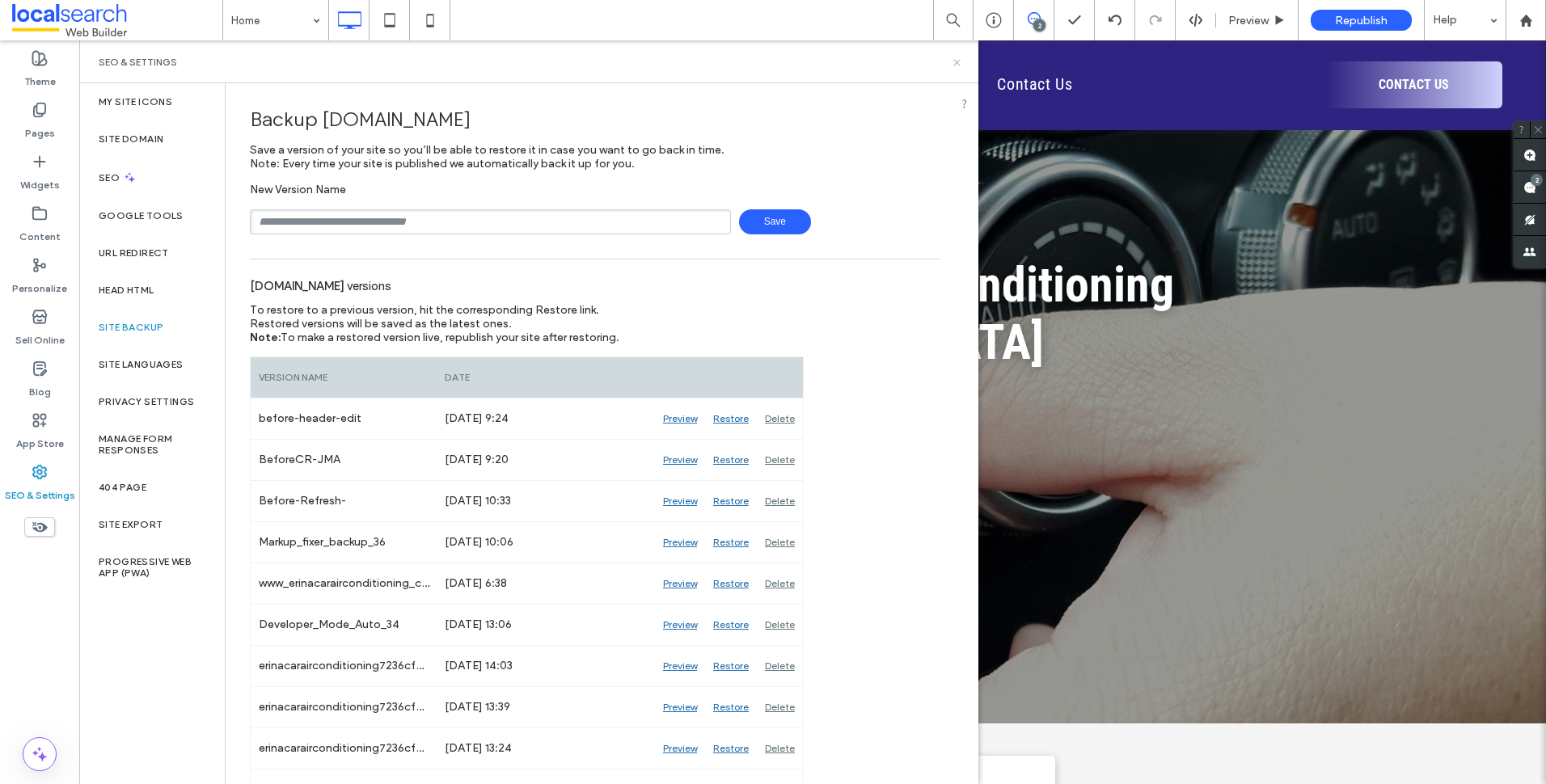
click at [957, 65] on icon at bounding box center [957, 62] width 12 height 12
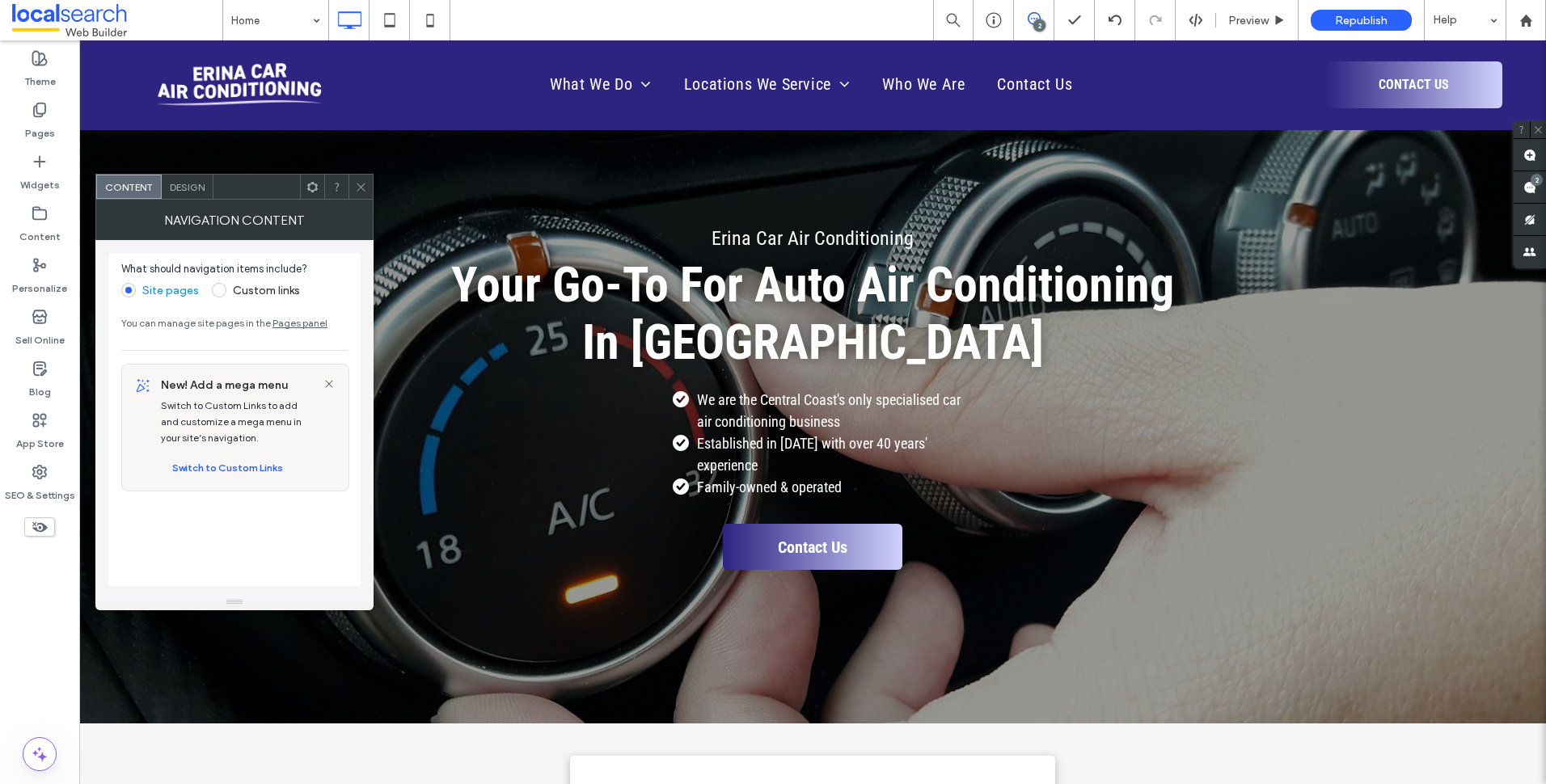
click at [202, 190] on span "Design" at bounding box center [187, 187] width 35 height 12
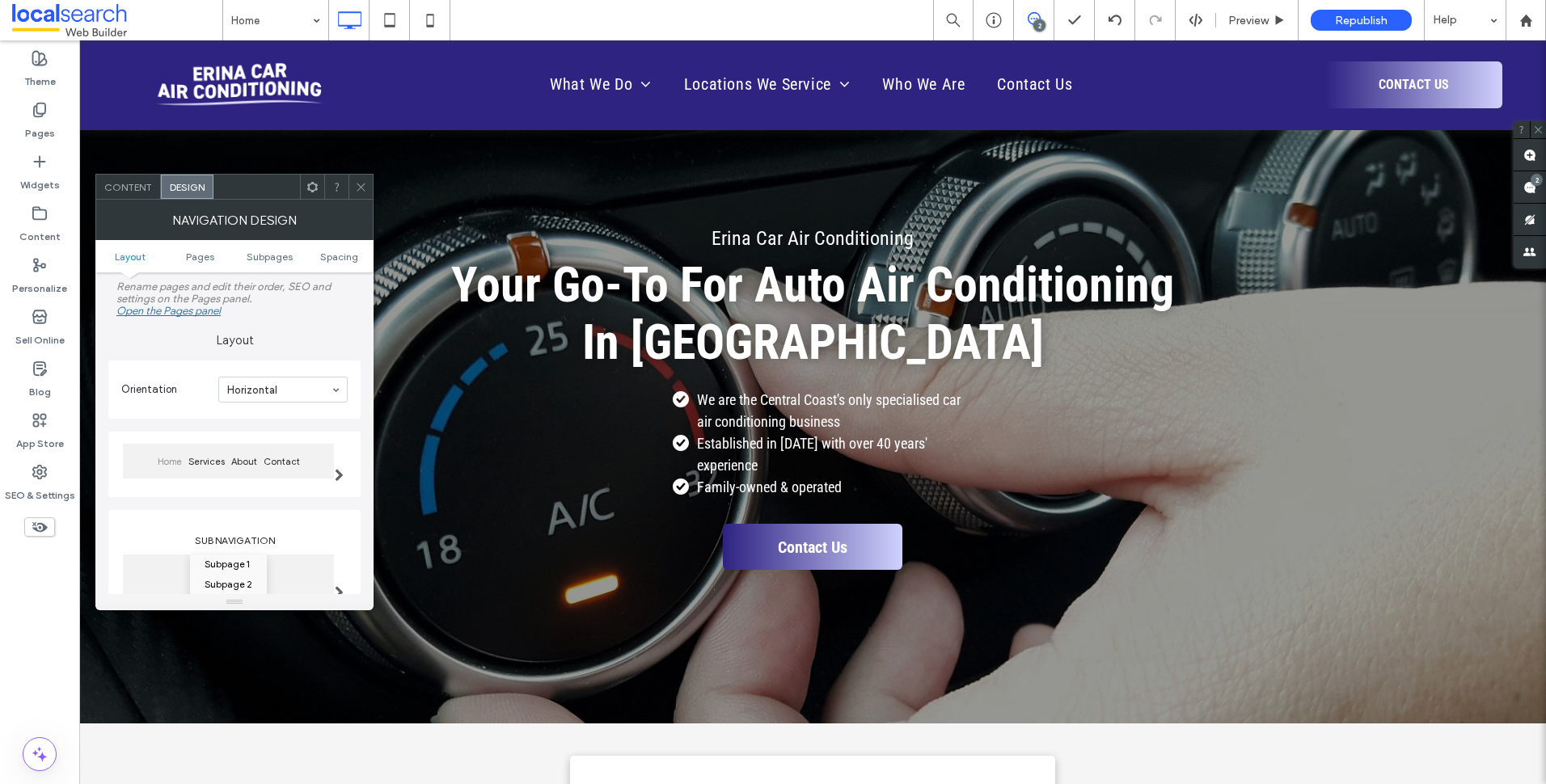
scroll to position [161, 0]
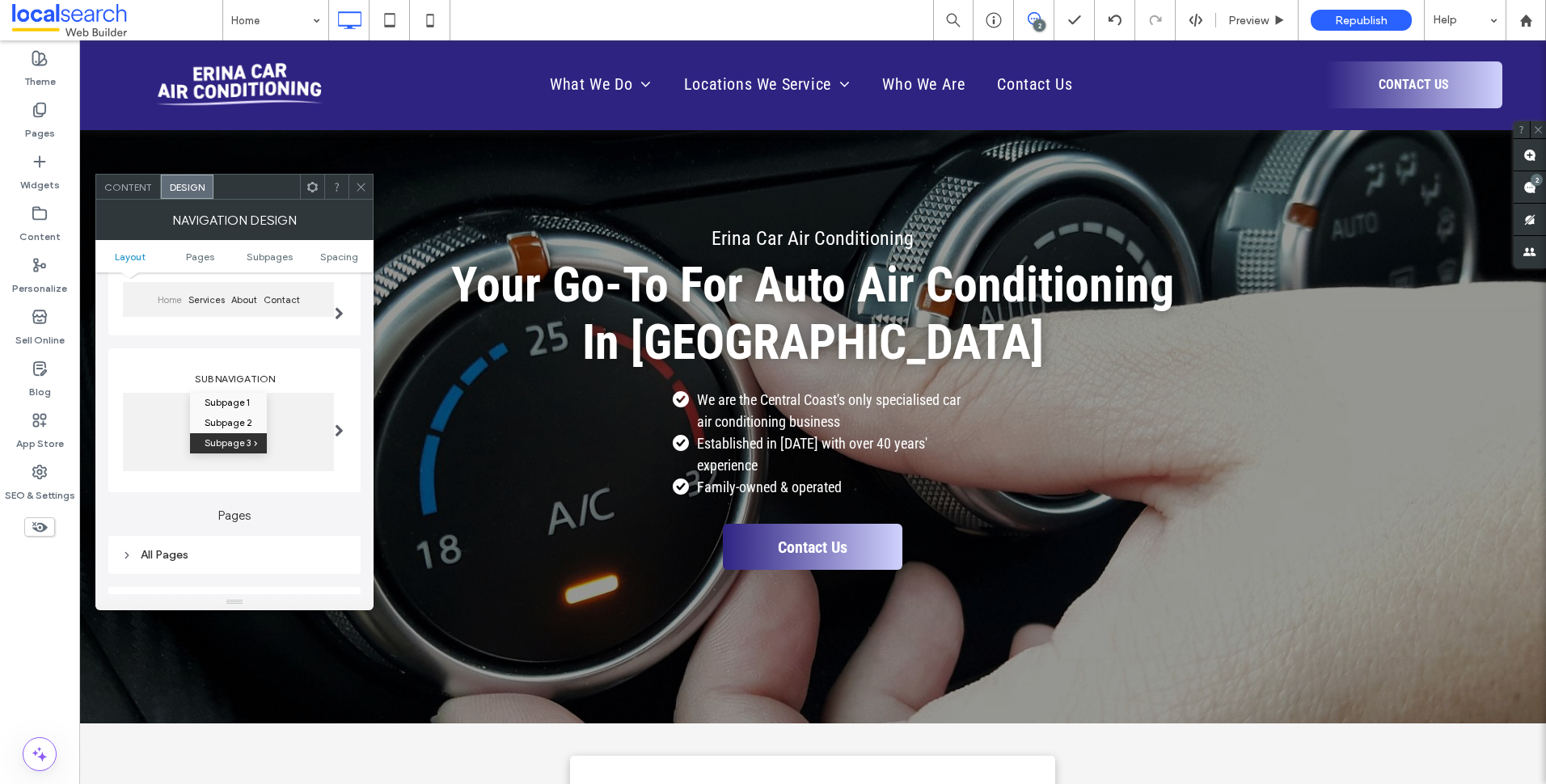
click at [343, 308] on div at bounding box center [339, 303] width 33 height 73
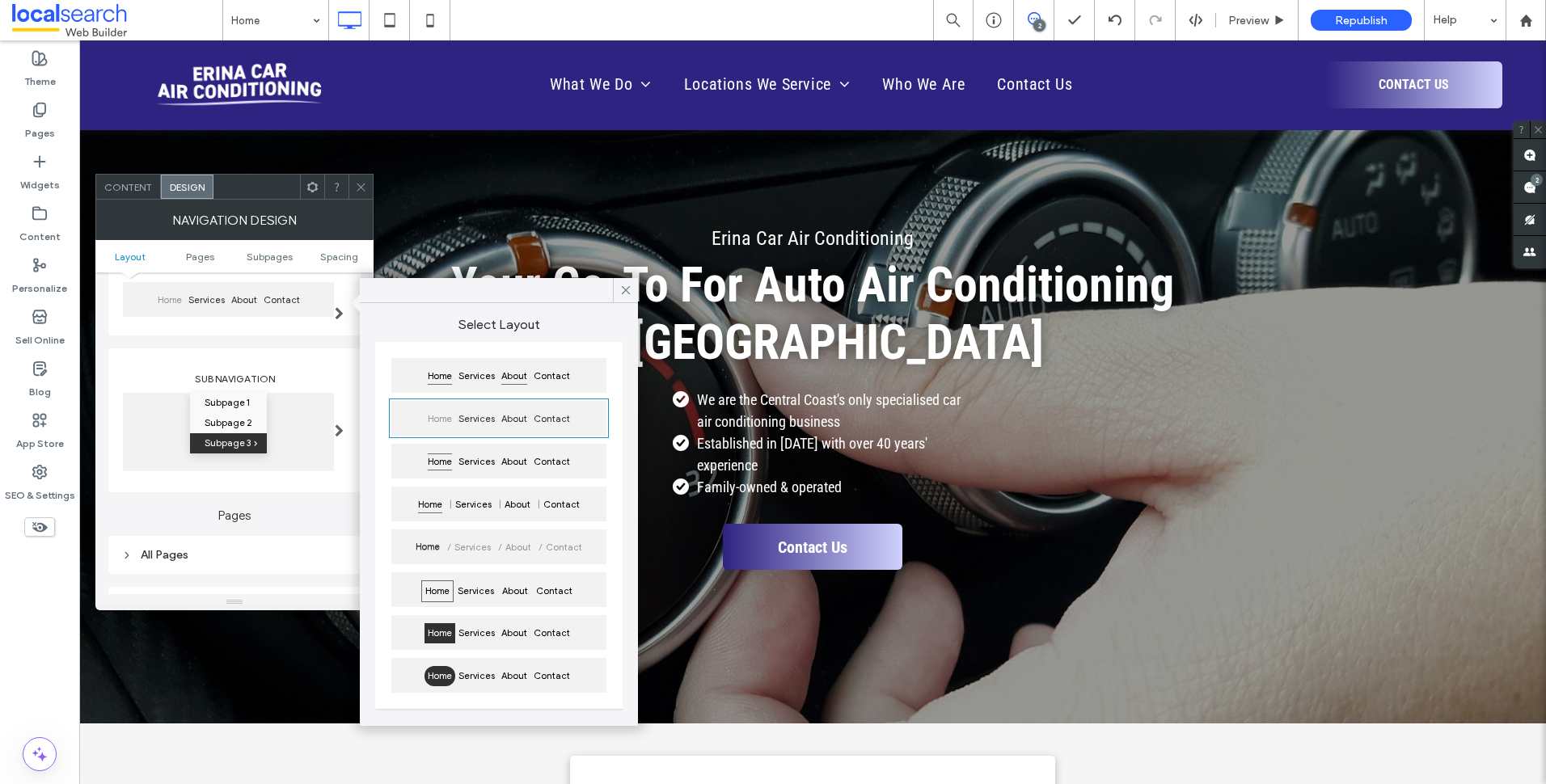
click at [515, 369] on span "About" at bounding box center [514, 376] width 32 height 21
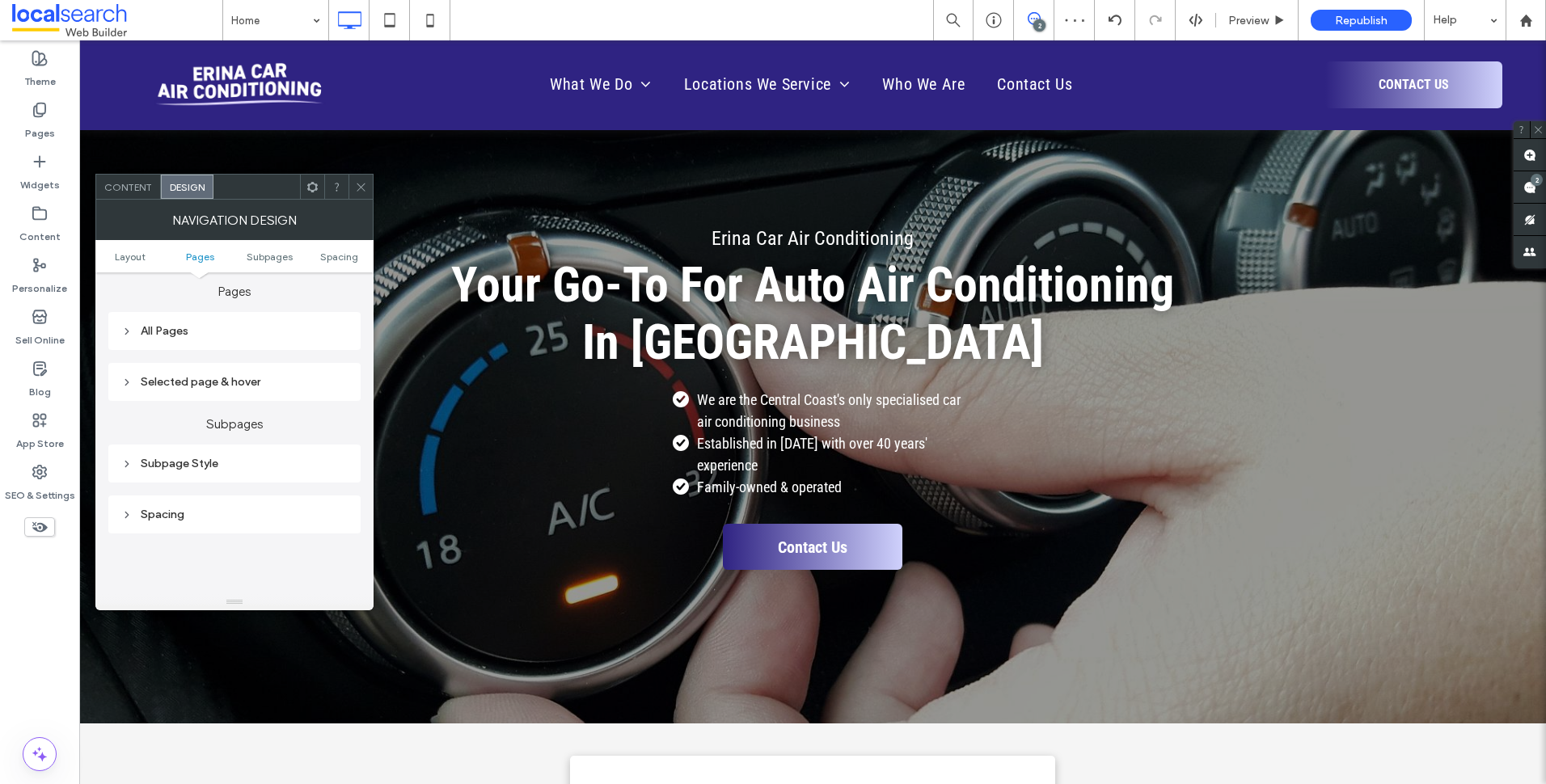
scroll to position [404, 0]
click at [273, 369] on div "Selected page & hover" at bounding box center [234, 363] width 226 height 14
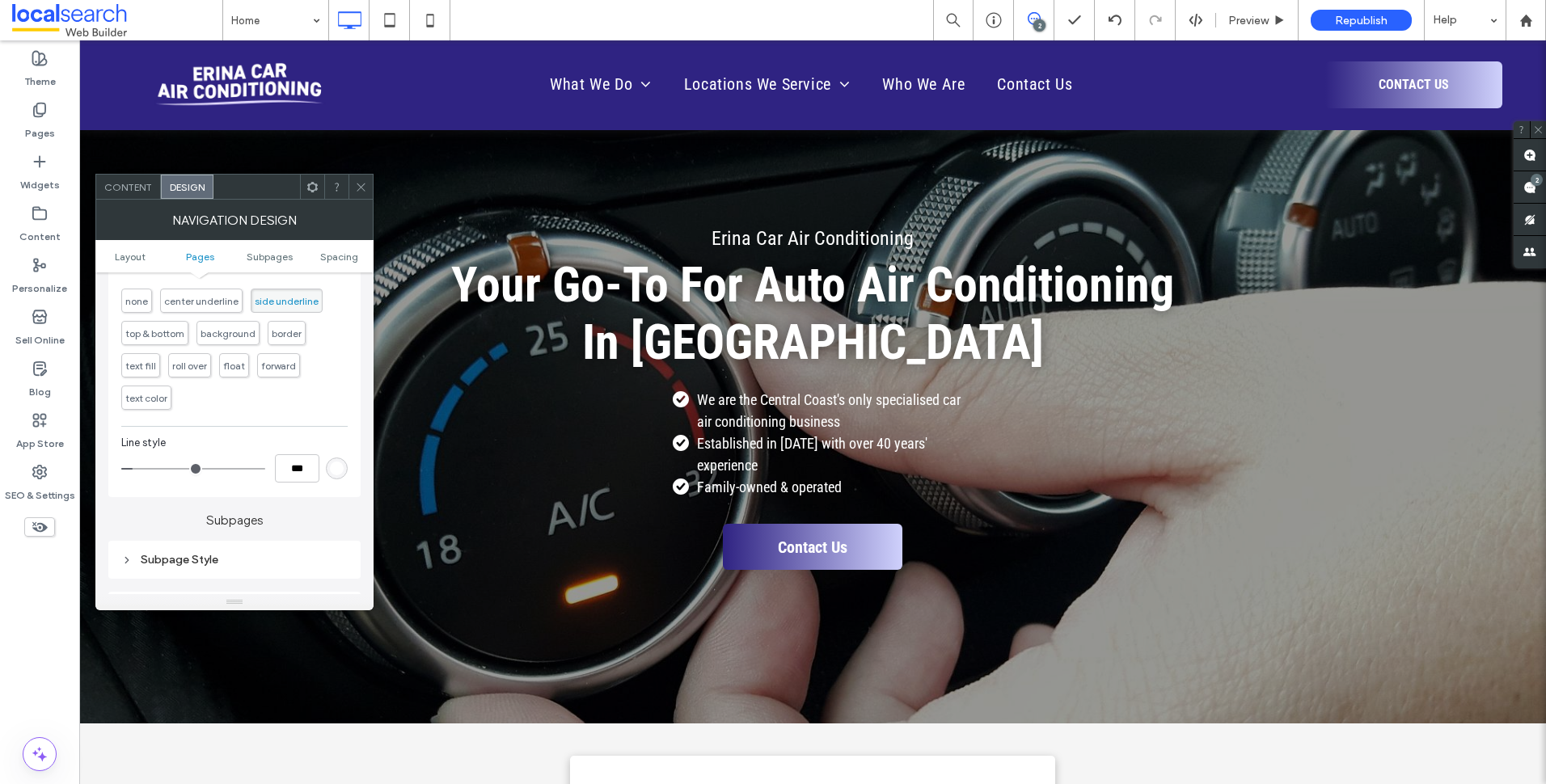
scroll to position [565, 0]
click at [279, 535] on div "Subpage Style" at bounding box center [234, 539] width 226 height 14
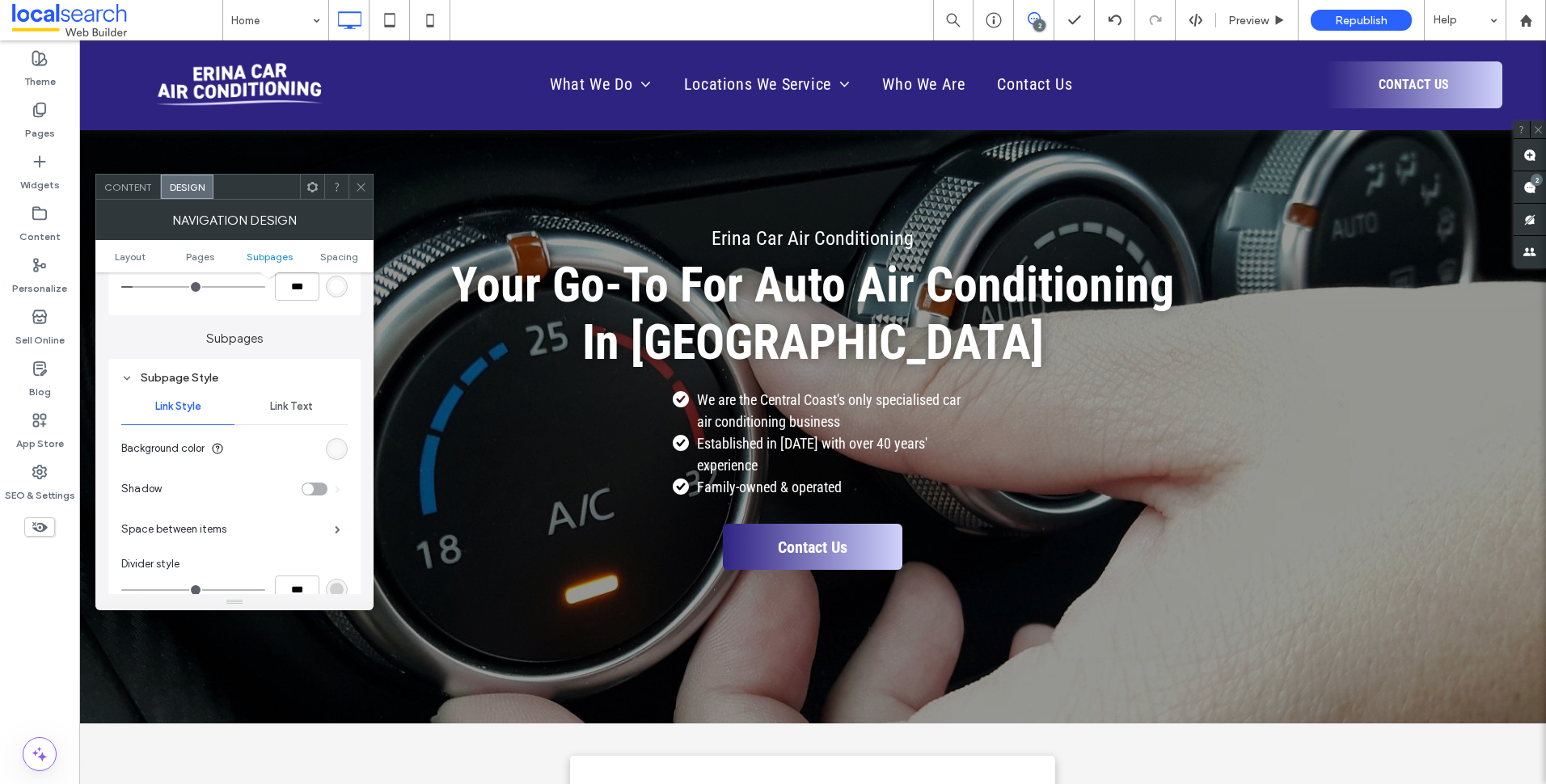
scroll to position [808, 0]
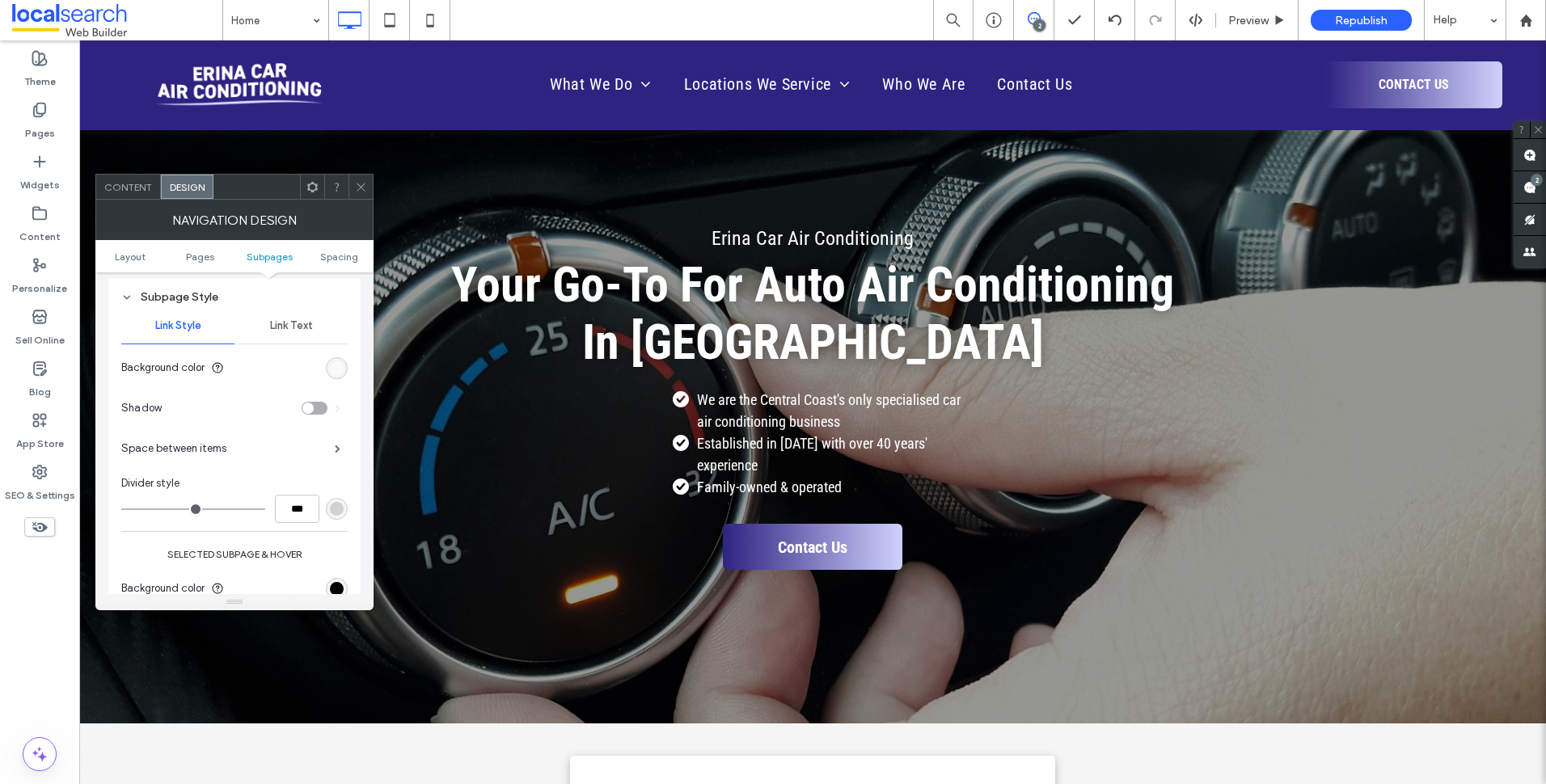
click at [302, 324] on span "Link Text" at bounding box center [292, 325] width 43 height 13
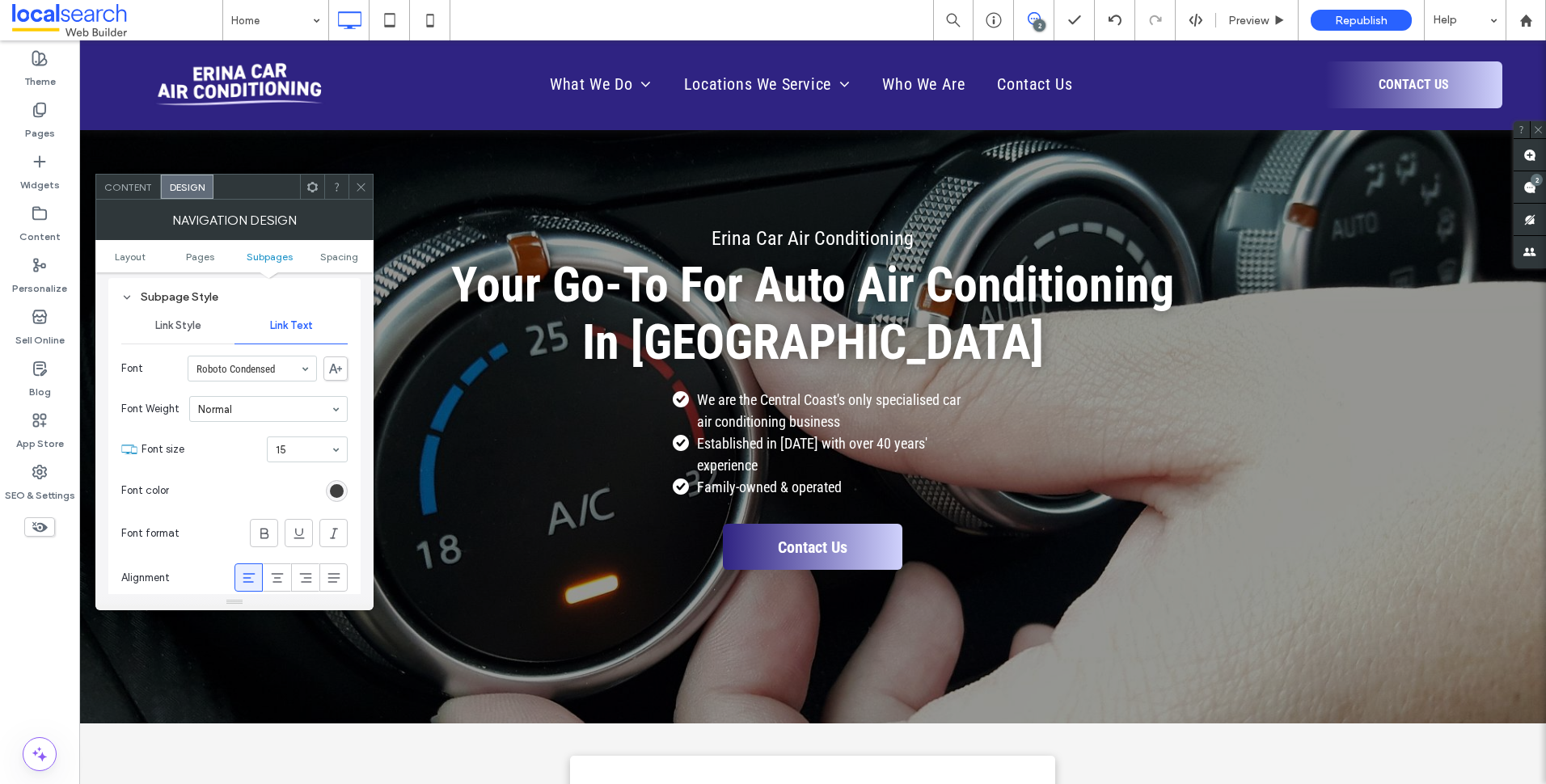
click at [184, 326] on span "Link Style" at bounding box center [177, 325] width 46 height 13
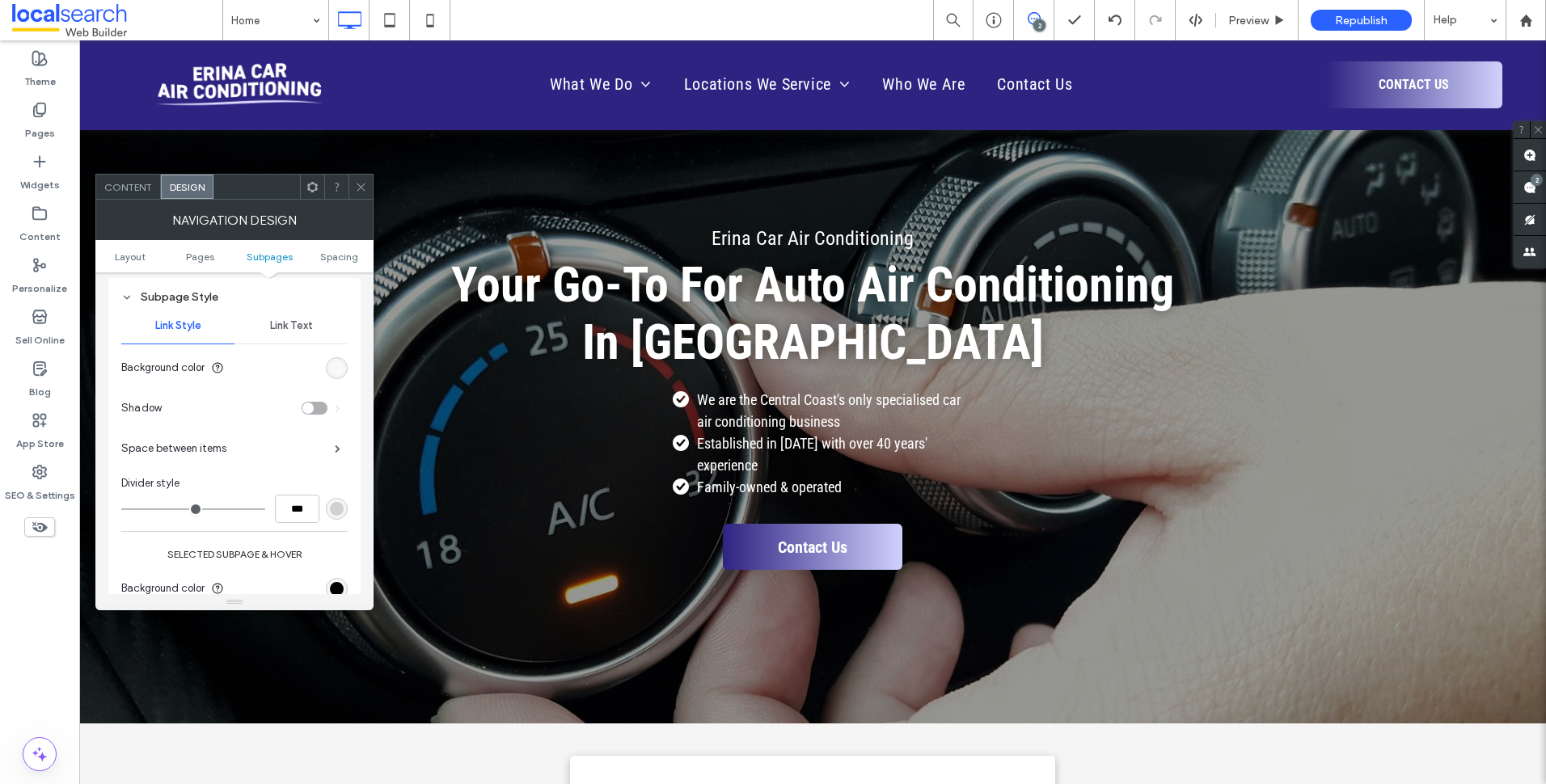
scroll to position [970, 0]
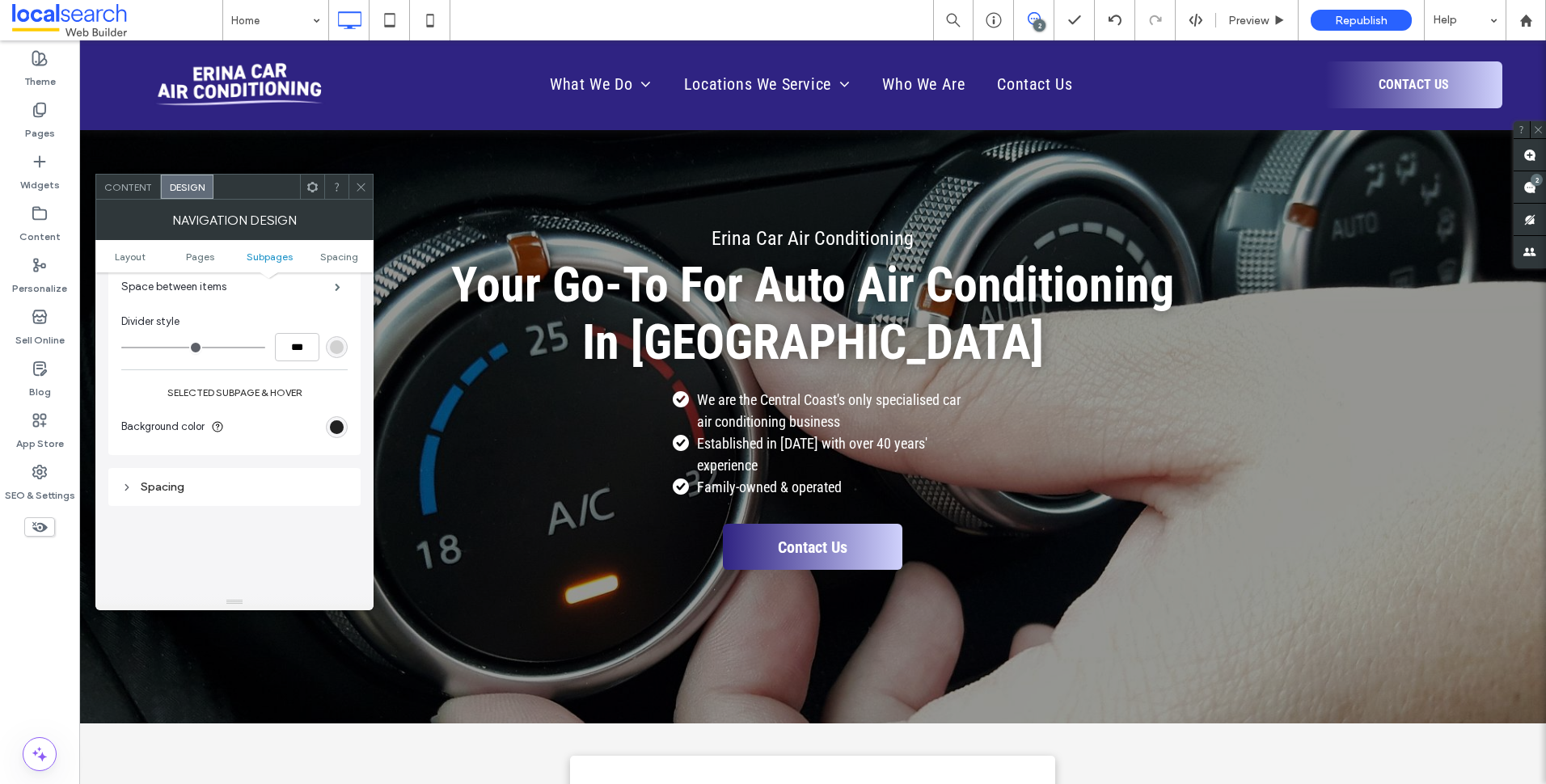
click at [341, 429] on div "rgb(0, 0, 0)" at bounding box center [337, 427] width 14 height 14
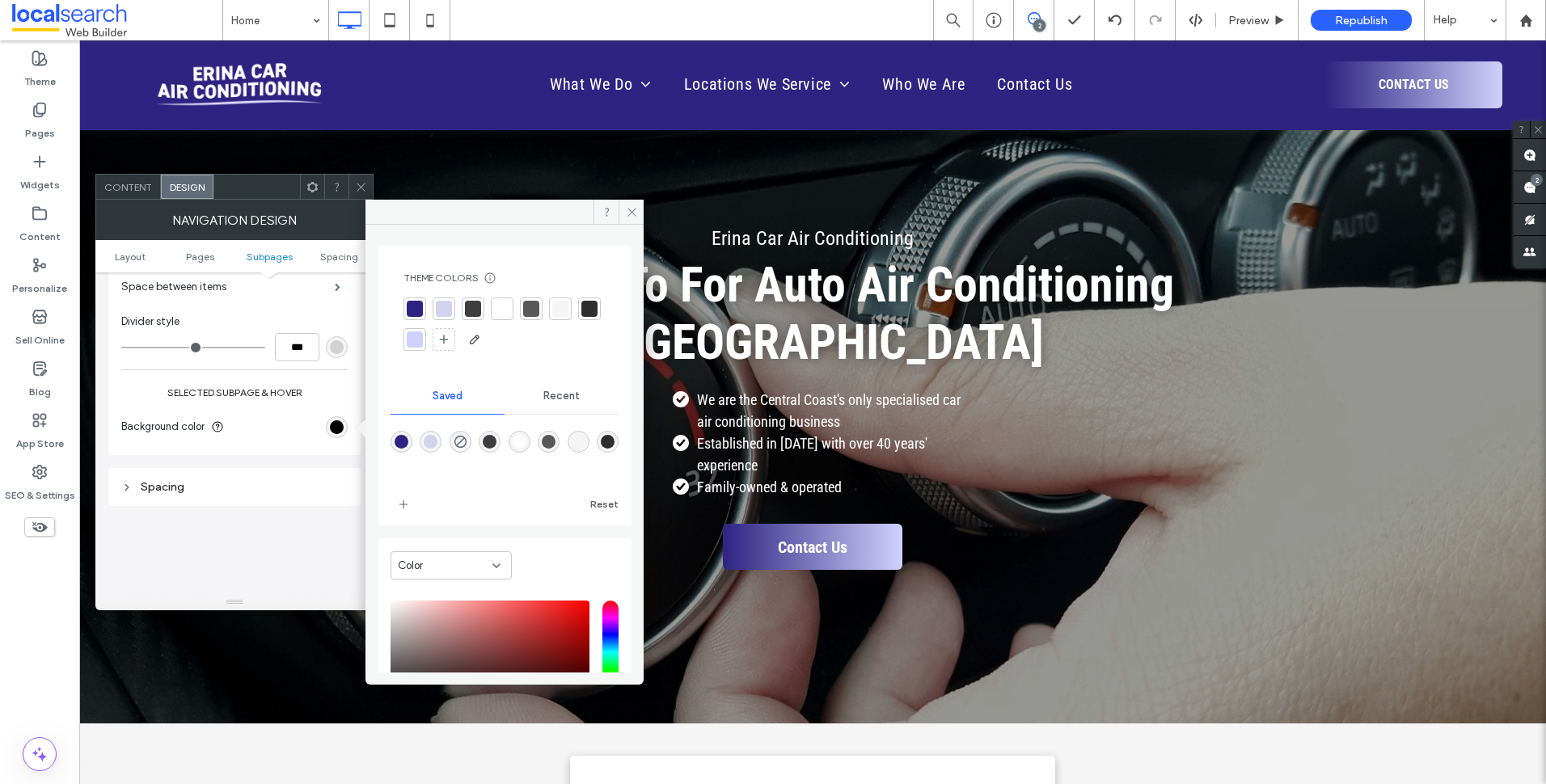
click at [442, 306] on div at bounding box center [444, 309] width 16 height 16
click at [420, 310] on div at bounding box center [415, 309] width 16 height 16
click at [454, 308] on div at bounding box center [447, 310] width 23 height 23
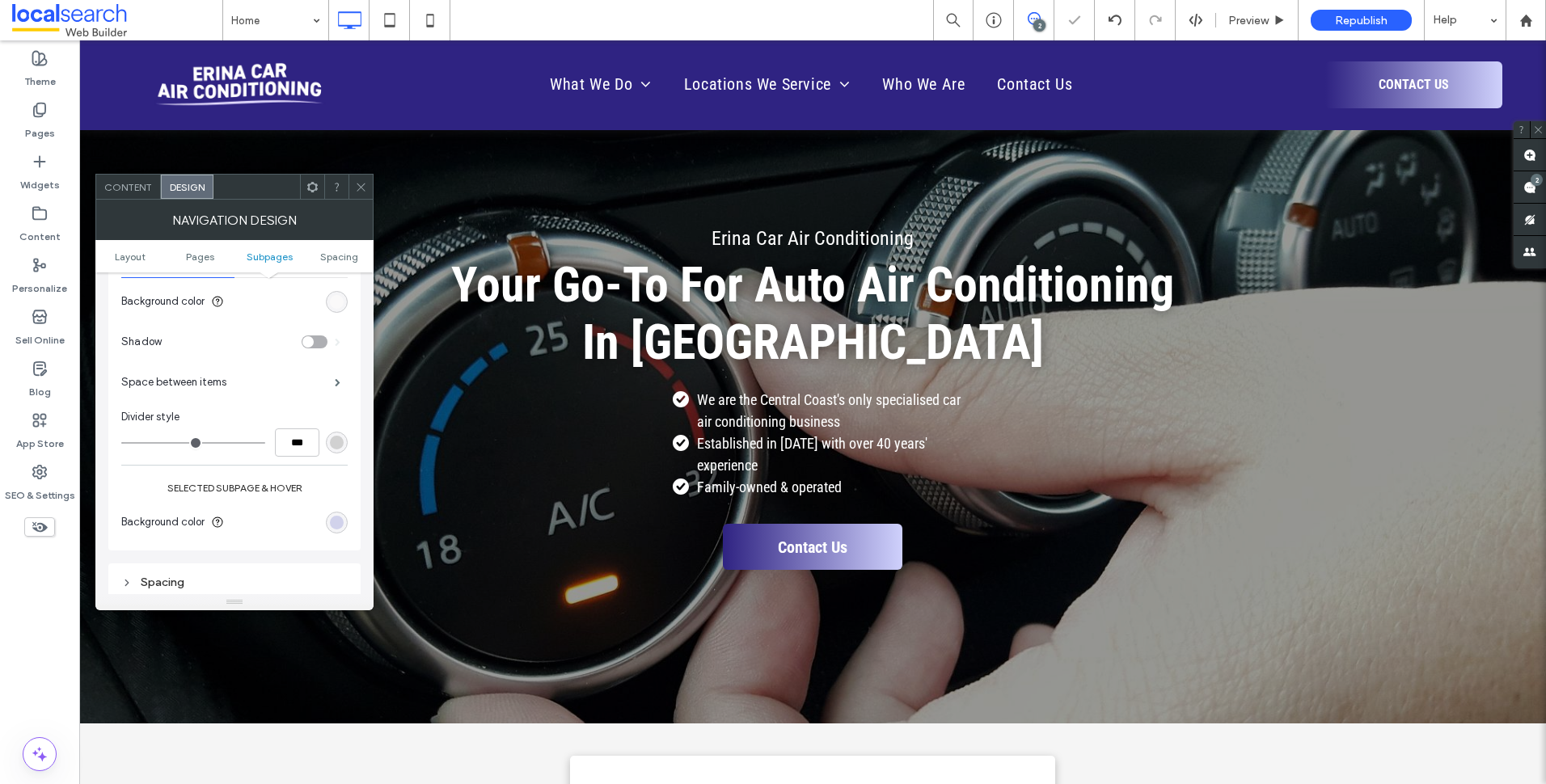
scroll to position [808, 0]
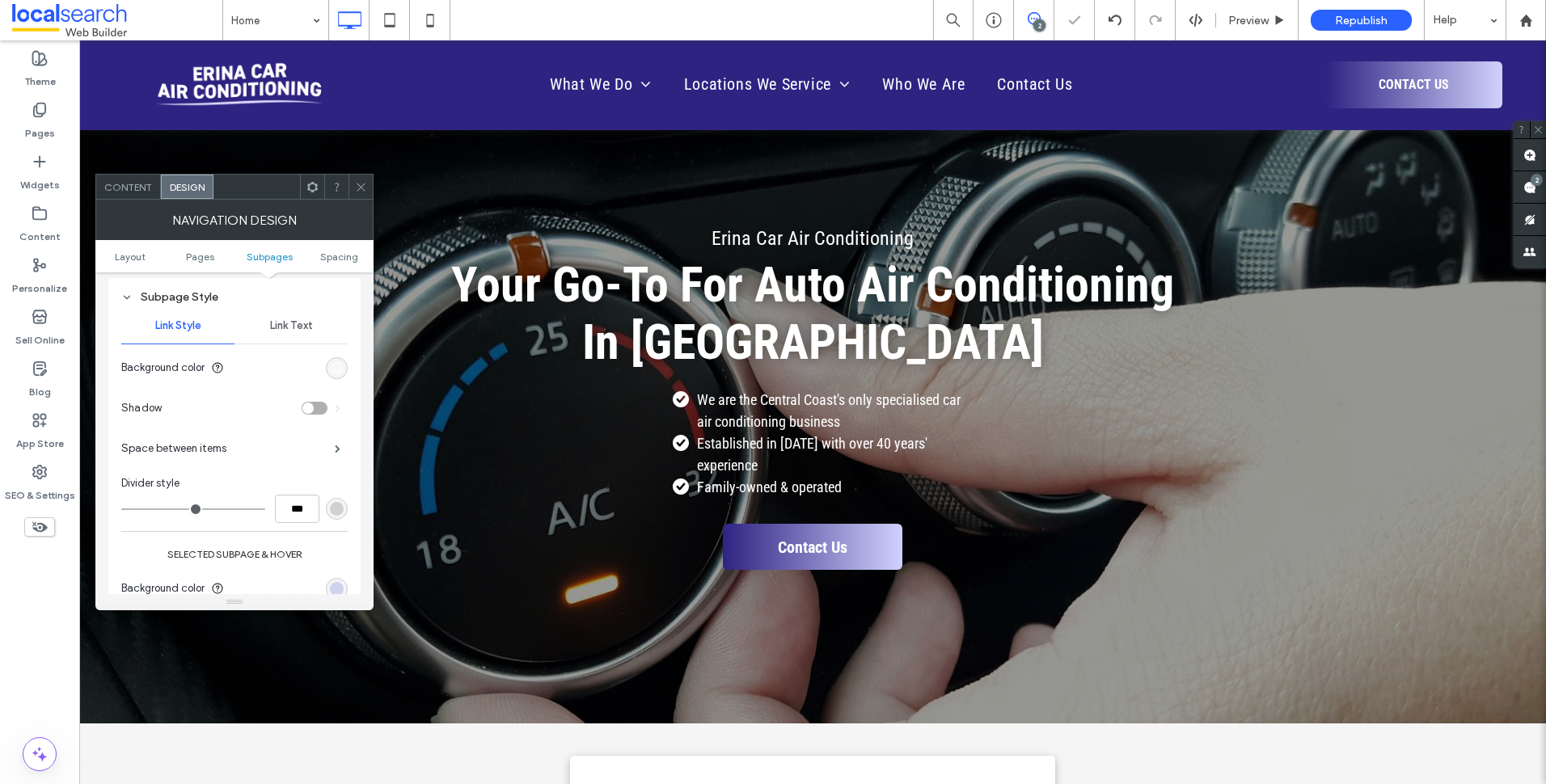
click at [311, 317] on div "Link Text" at bounding box center [291, 325] width 114 height 36
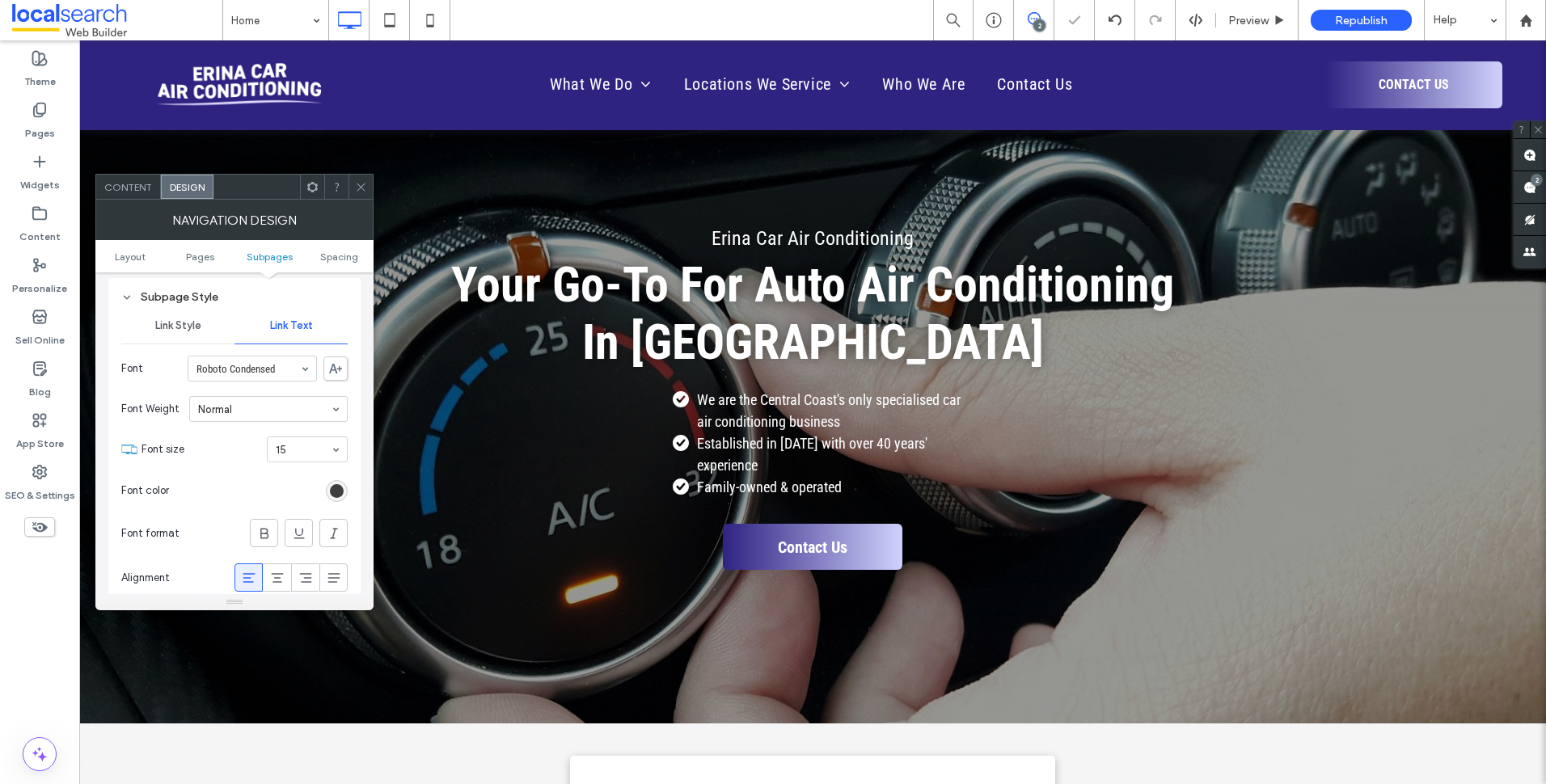
scroll to position [889, 0]
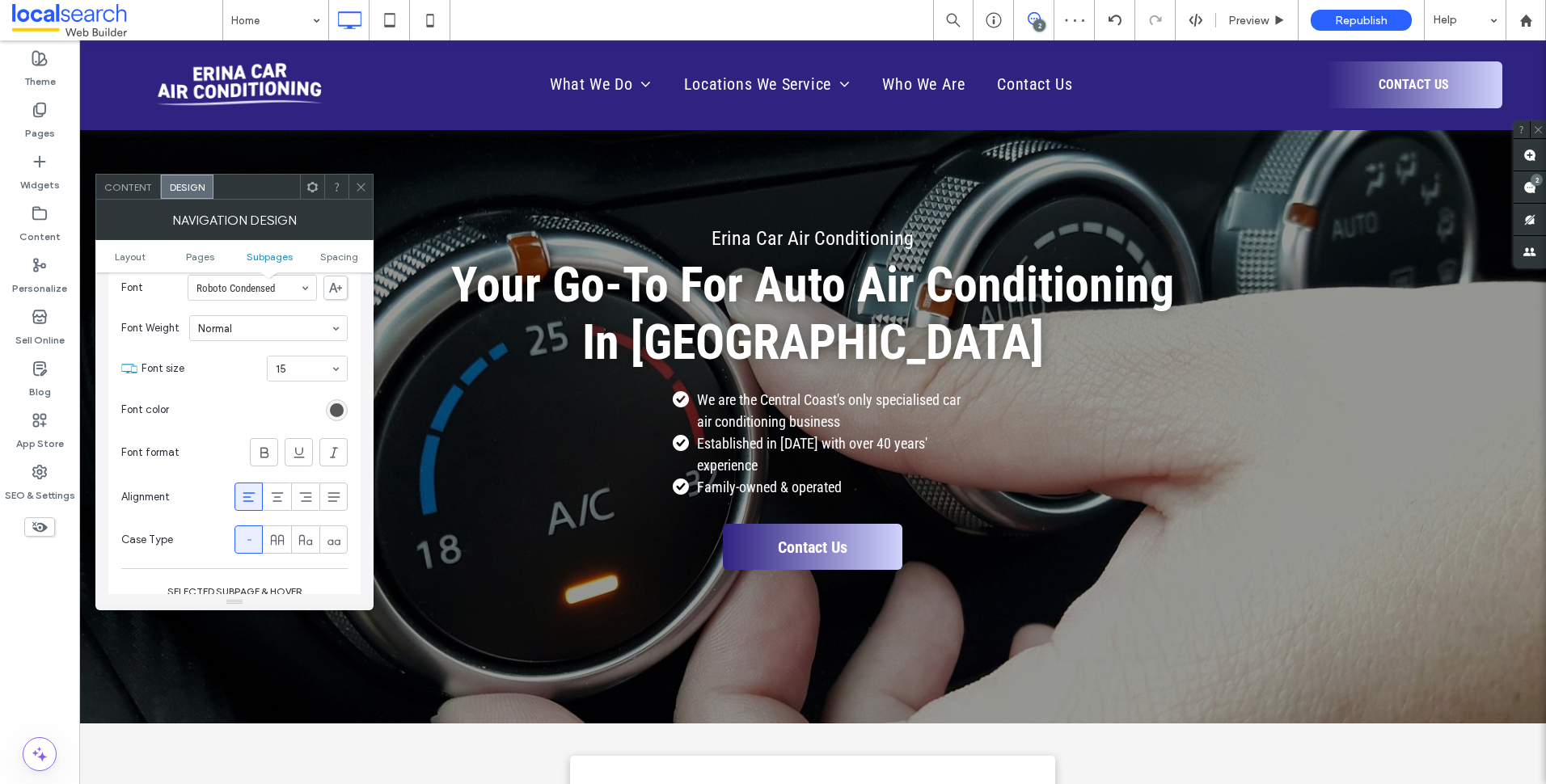
click at [339, 415] on div "rgb(62, 62, 62)" at bounding box center [337, 410] width 14 height 14
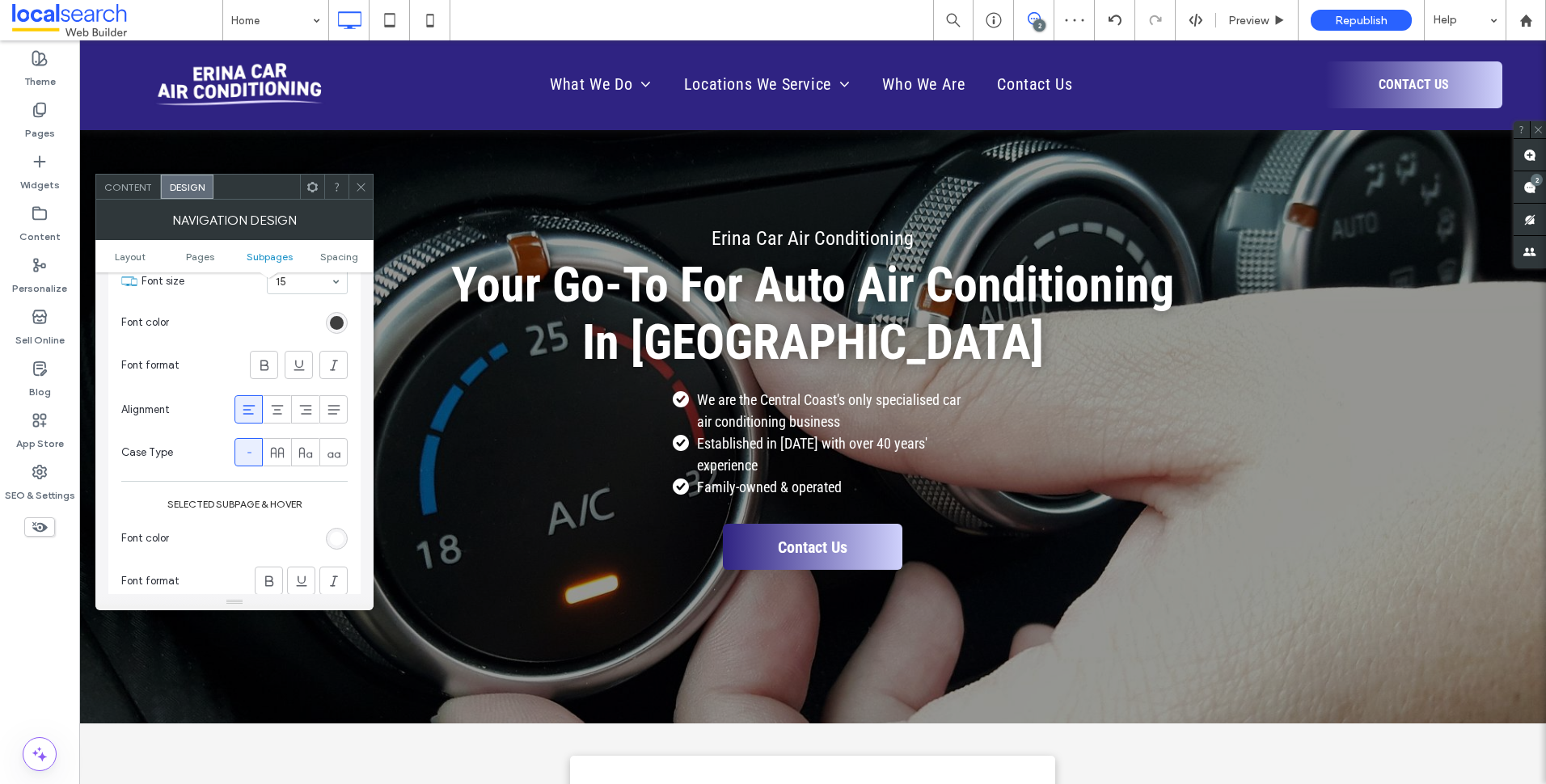
scroll to position [1050, 0]
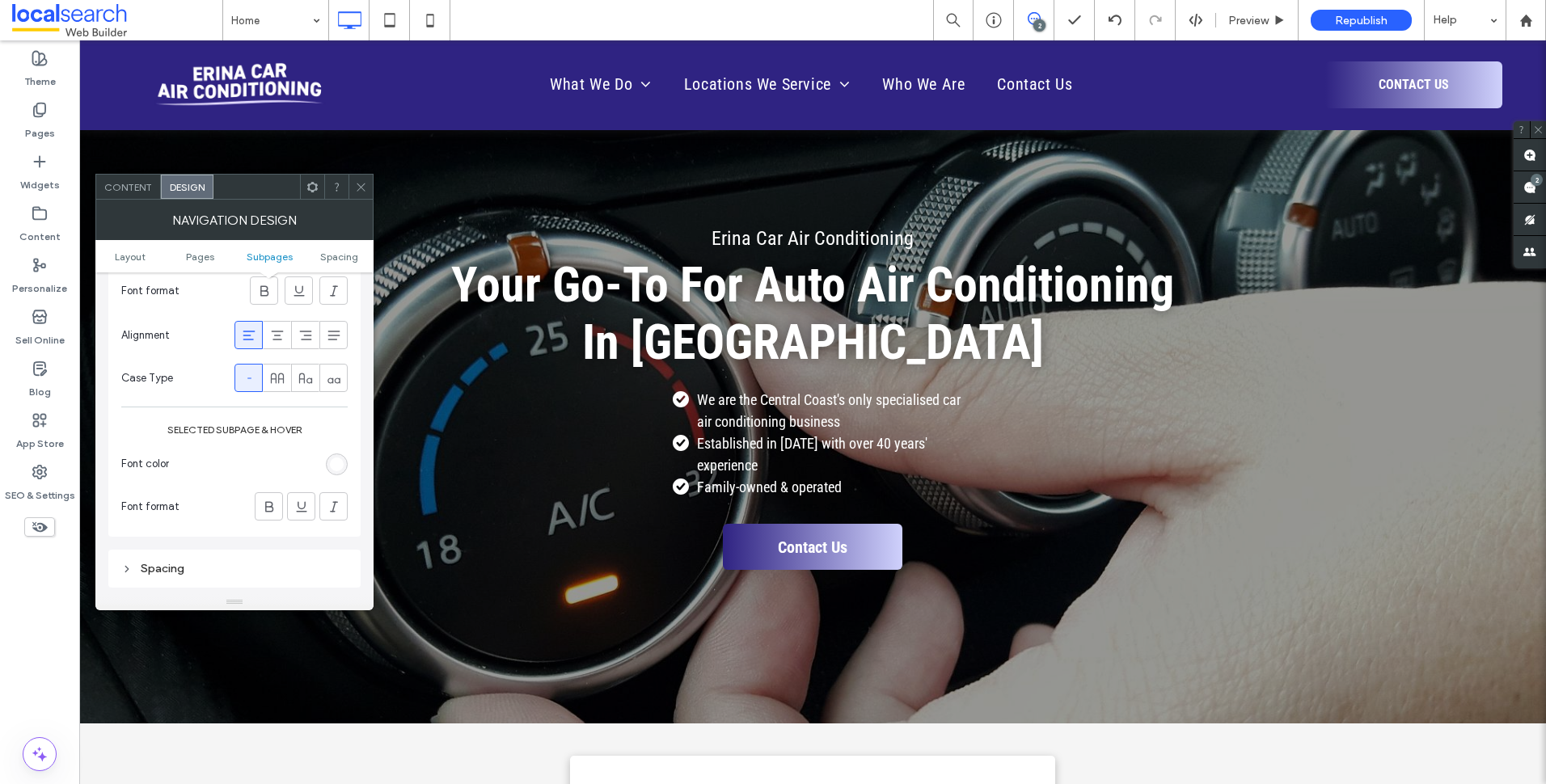
click at [340, 473] on div "rgb(255, 255, 255)" at bounding box center [336, 464] width 22 height 22
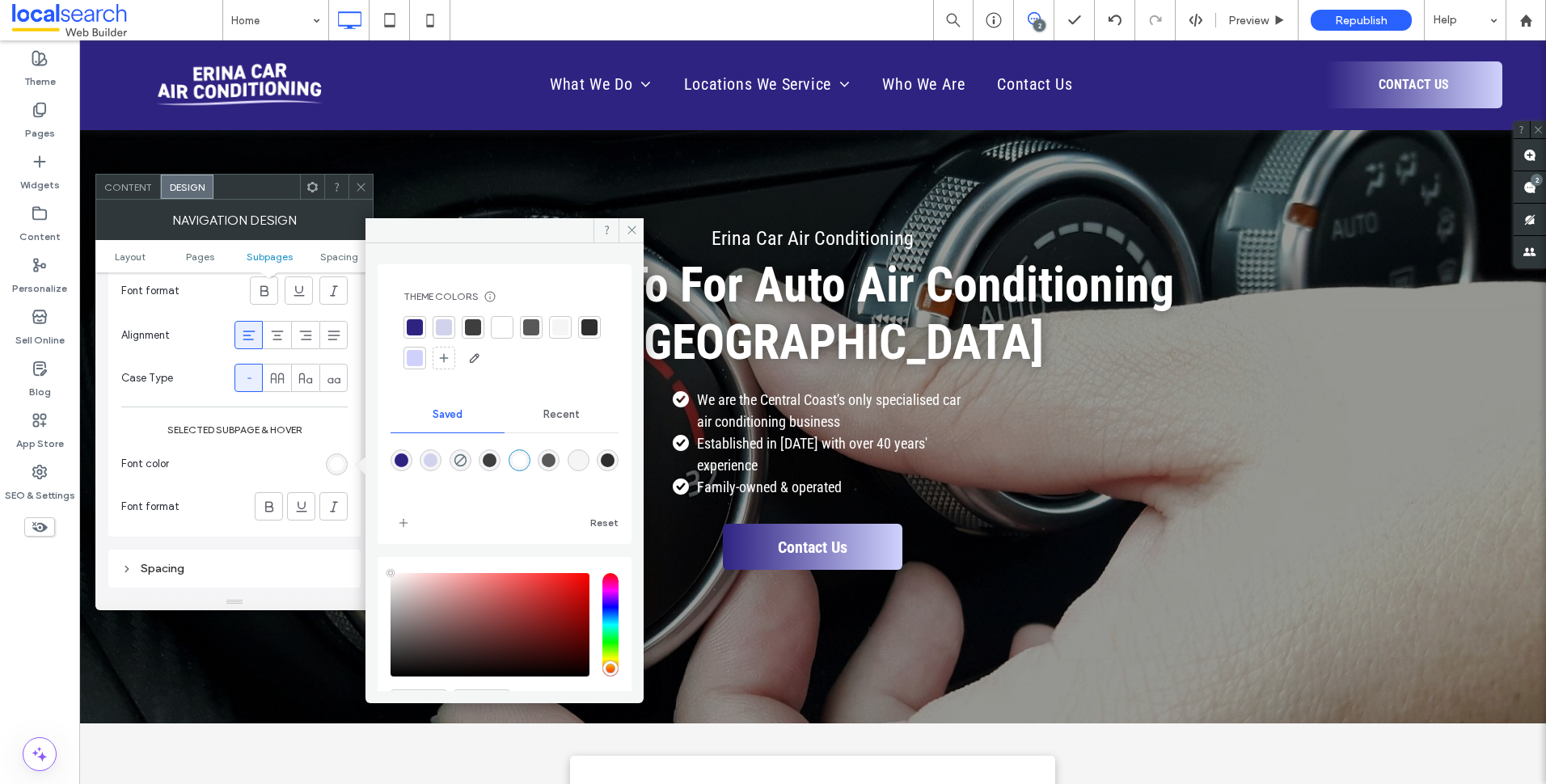
click at [416, 326] on div at bounding box center [415, 326] width 16 height 16
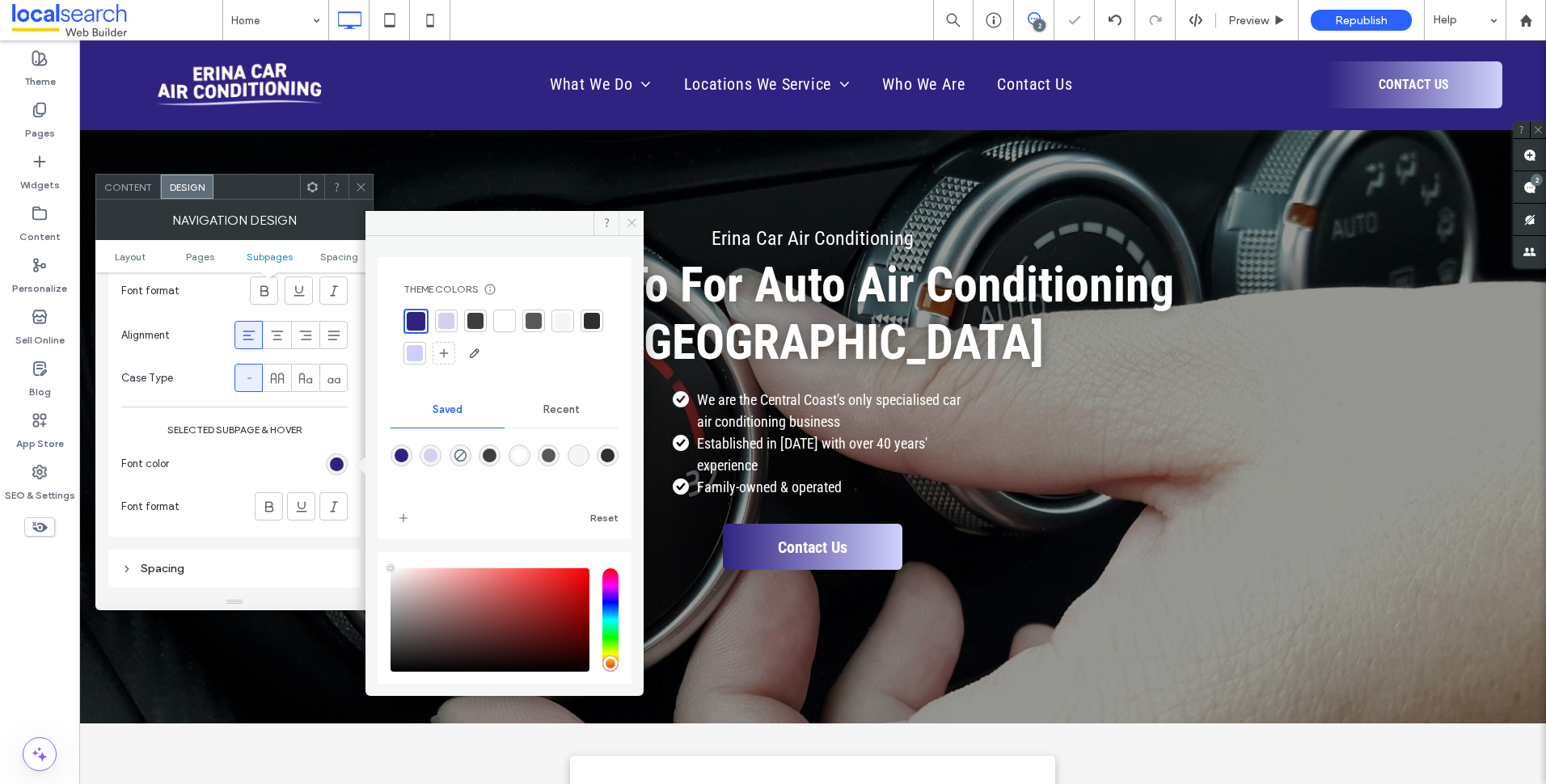
click at [638, 220] on span at bounding box center [630, 223] width 25 height 24
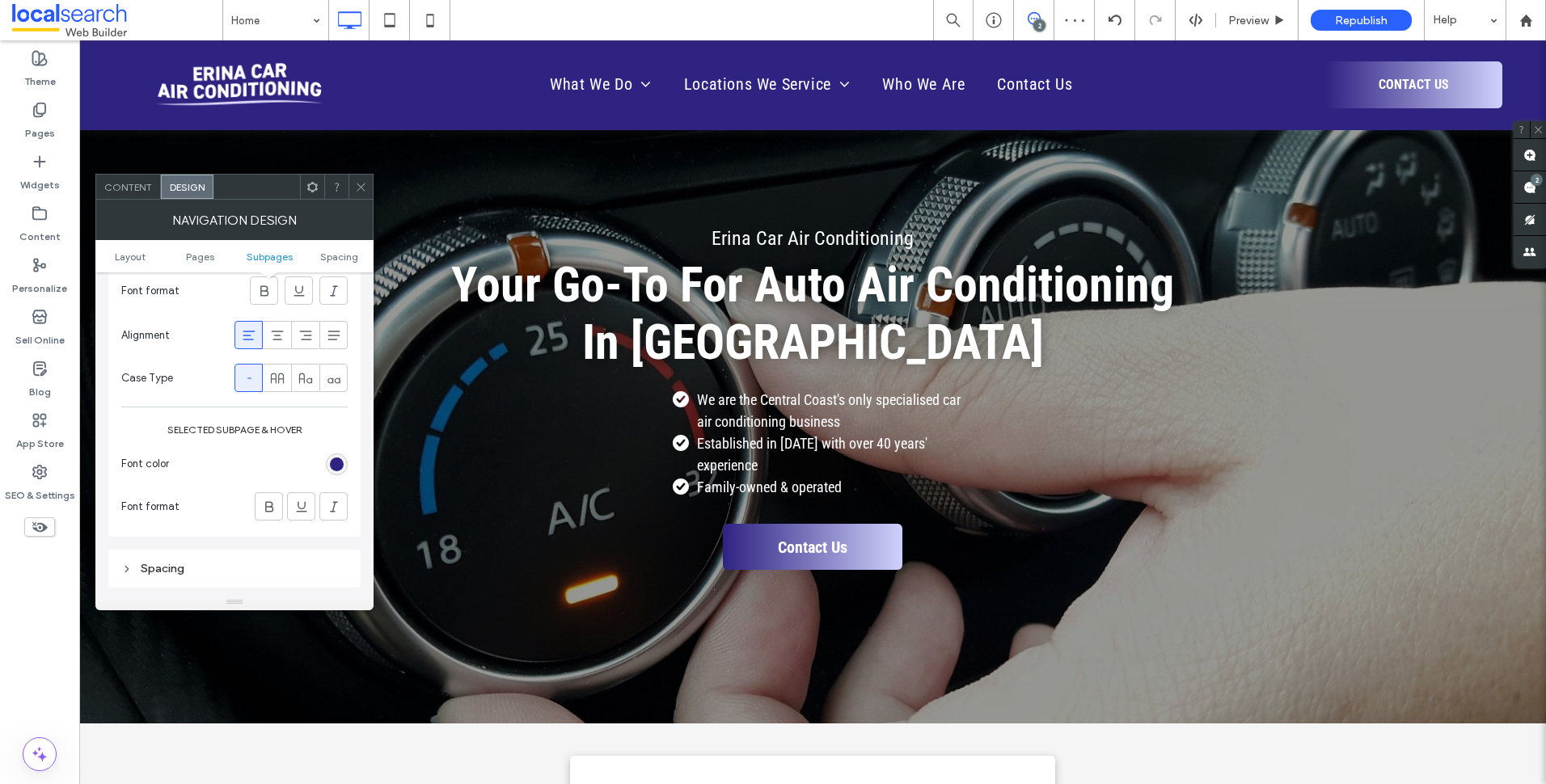
click at [365, 189] on icon at bounding box center [360, 187] width 12 height 12
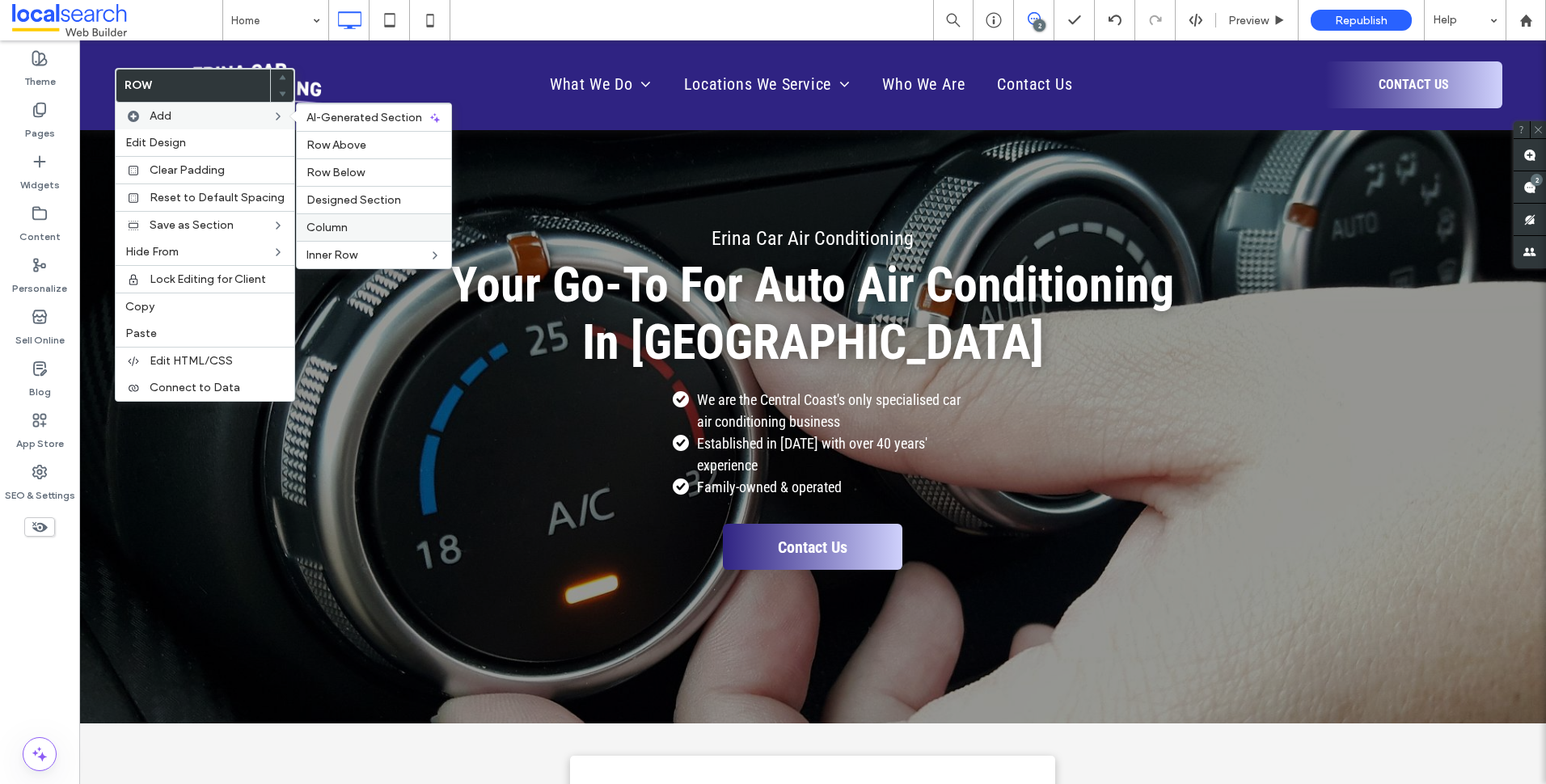
click at [365, 232] on label "Column" at bounding box center [374, 227] width 135 height 14
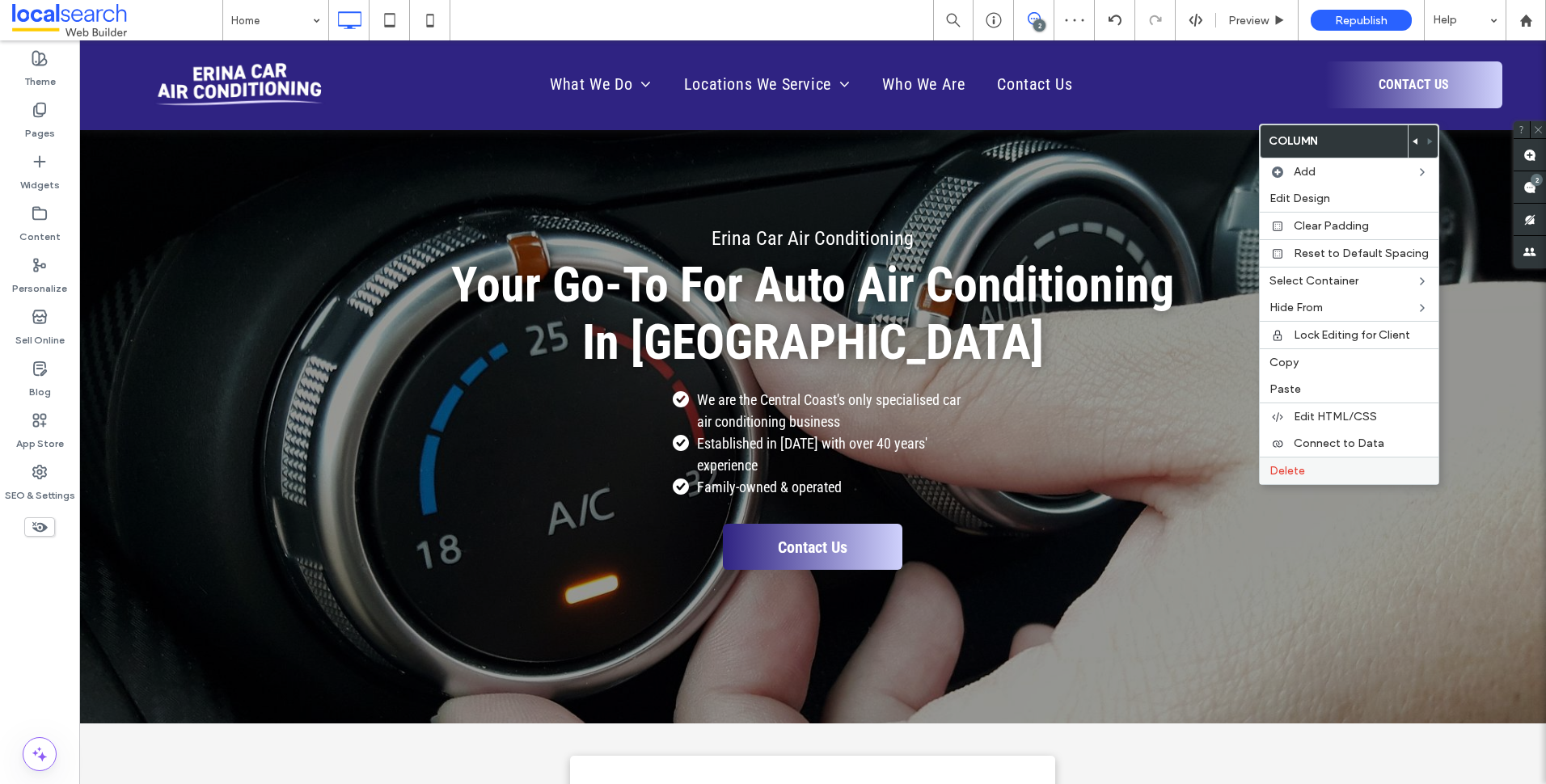
click at [1312, 464] on label "Delete" at bounding box center [1349, 471] width 159 height 14
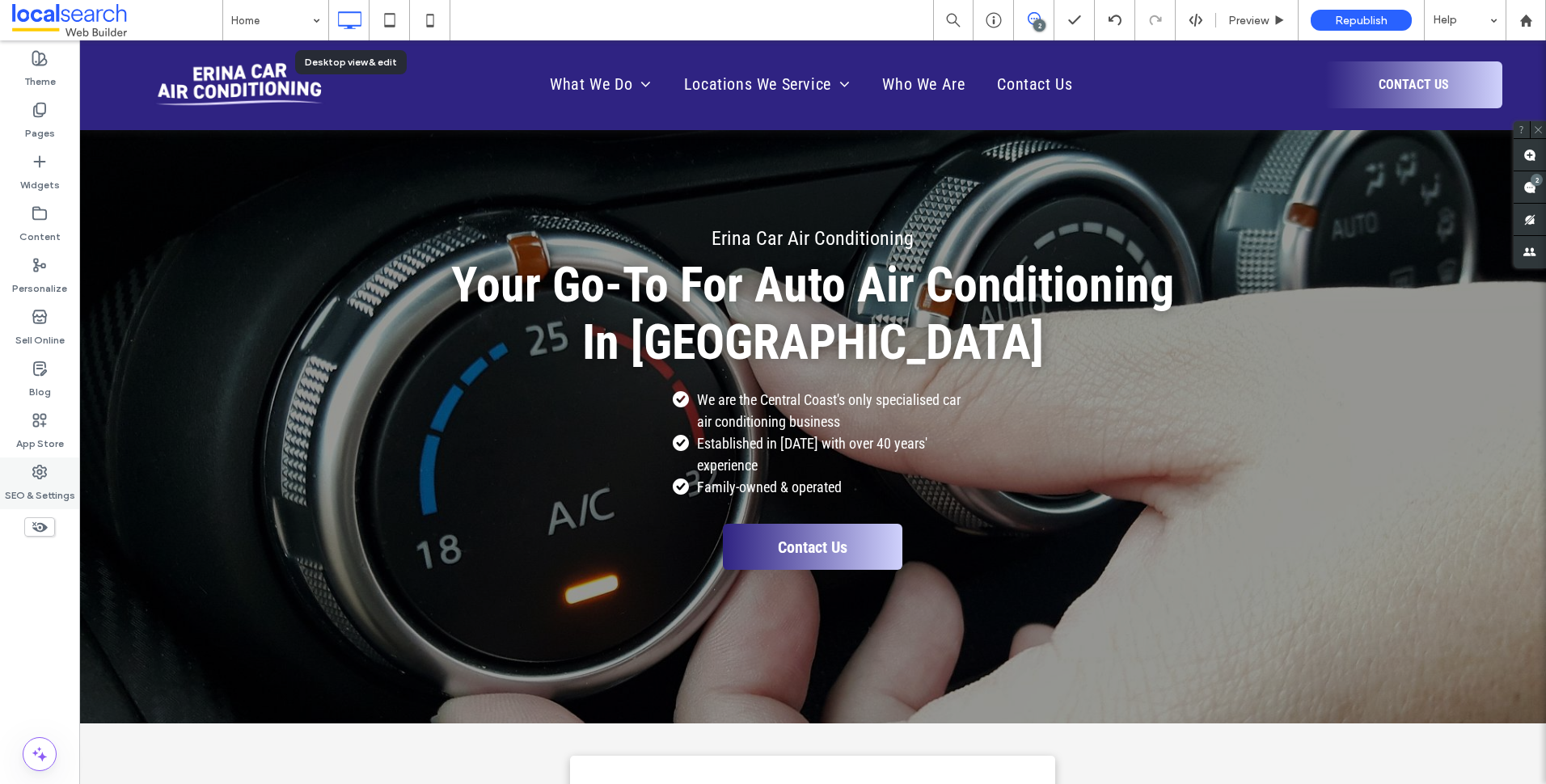
click at [53, 467] on div "SEO & Settings" at bounding box center [39, 483] width 79 height 52
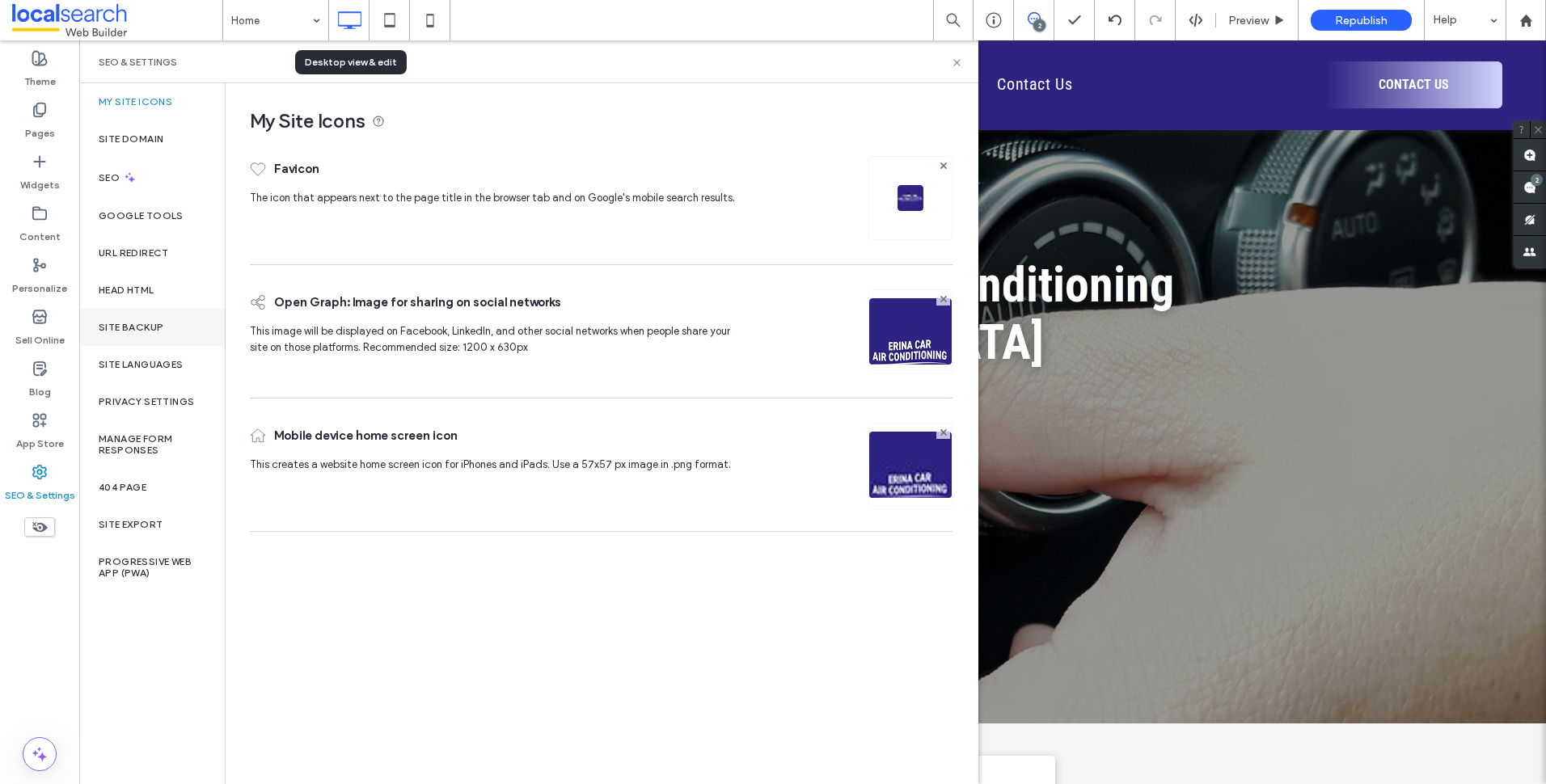
click at [185, 327] on div "Site Backup" at bounding box center [151, 327] width 145 height 38
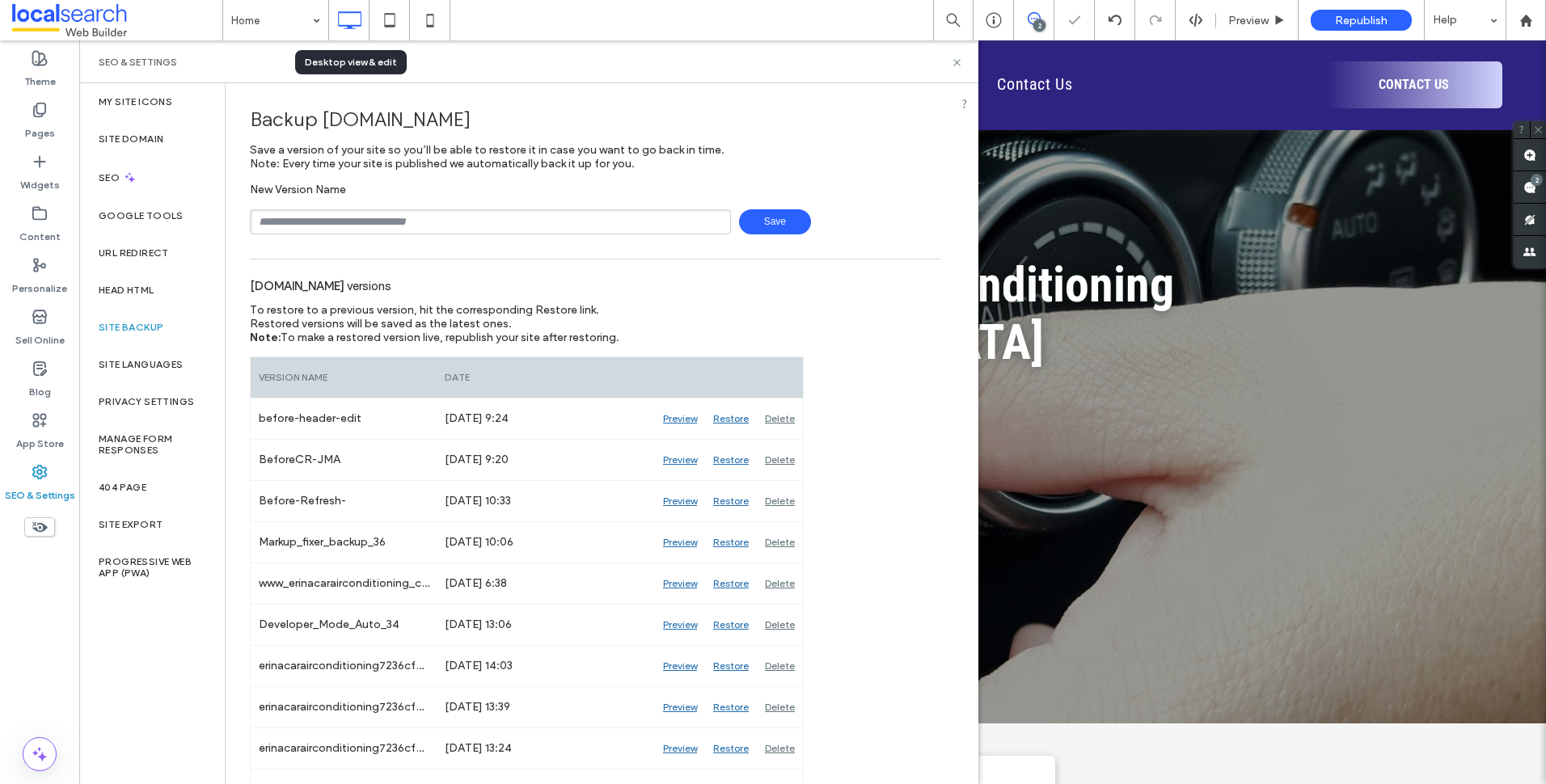
click at [456, 223] on input "text" at bounding box center [490, 221] width 481 height 25
type input "**********"
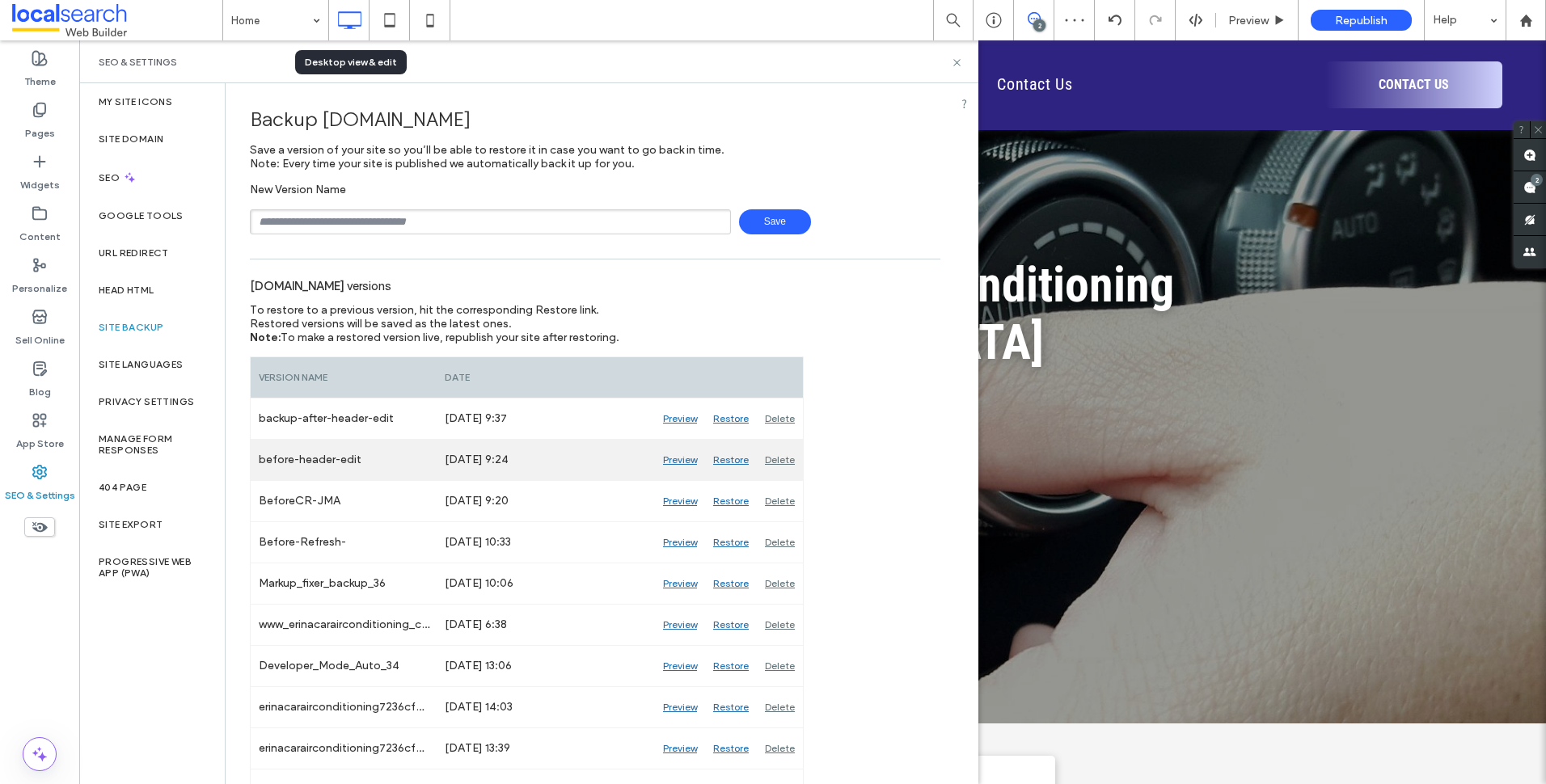
click at [747, 464] on div "Restore" at bounding box center [731, 460] width 52 height 40
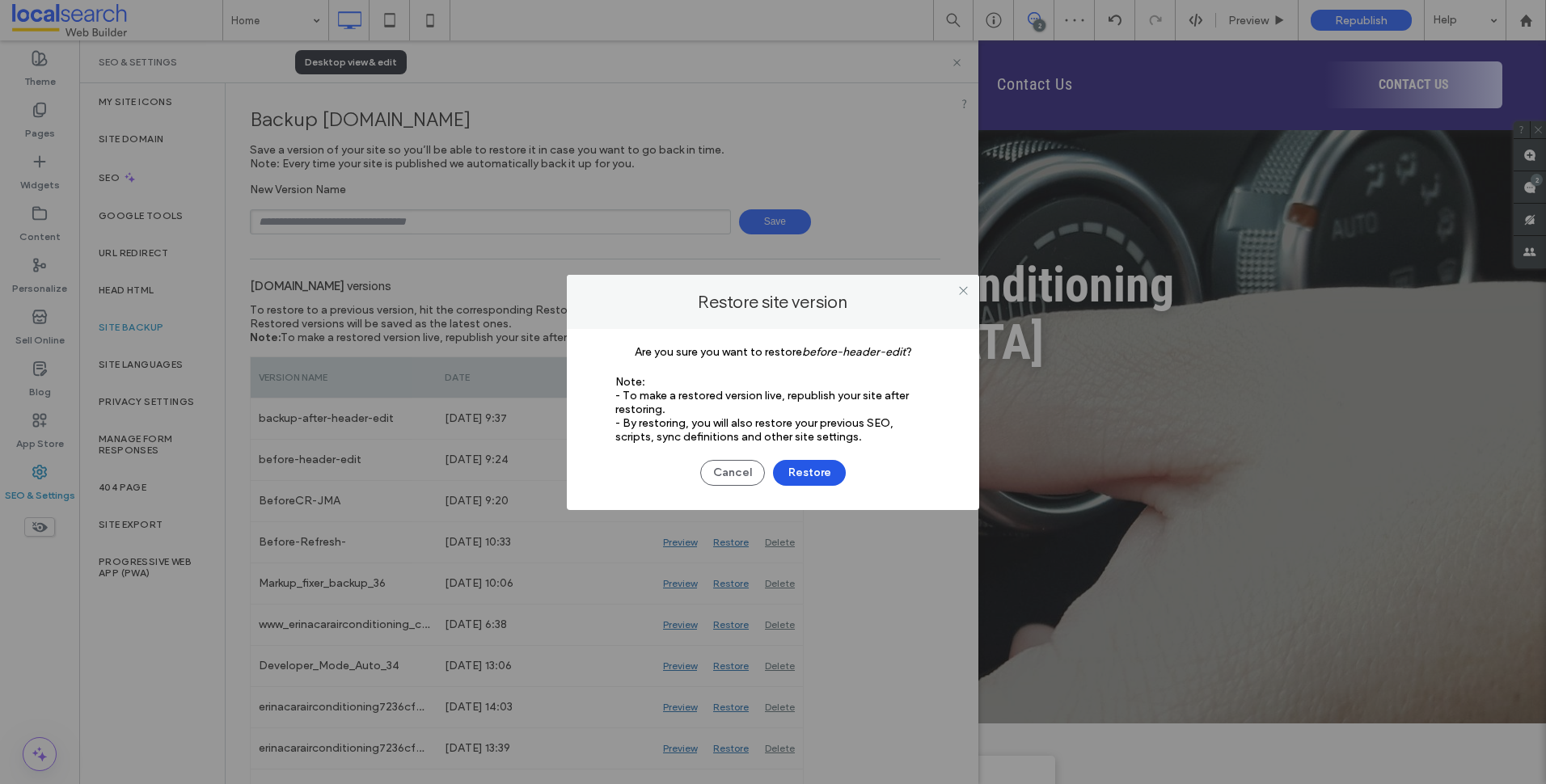
click at [811, 474] on button "Restore" at bounding box center [810, 473] width 73 height 26
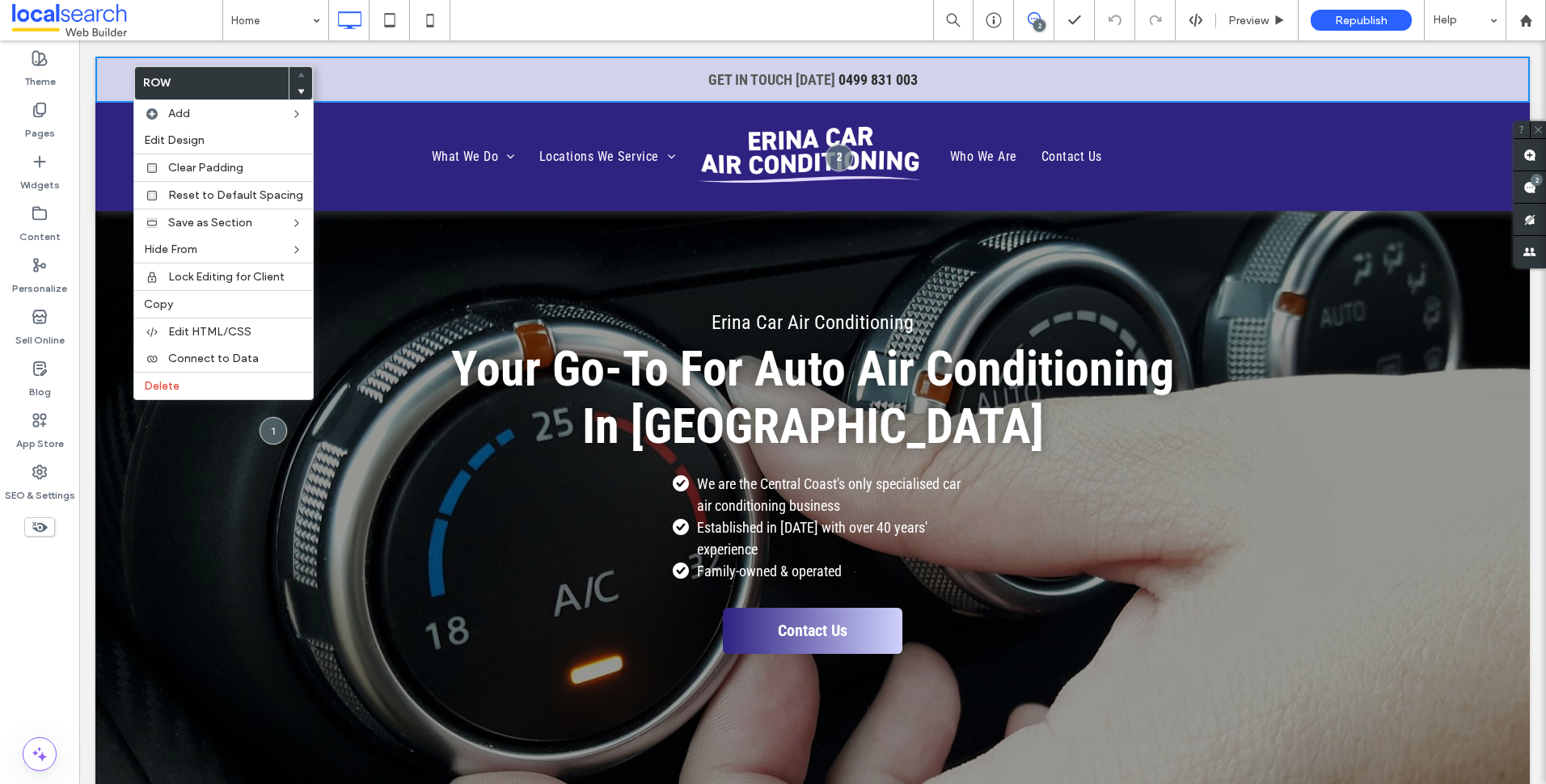
click at [409, 113] on ul "What We Do Air Conditioner System Testing Pressure Testing Leak Detection Air C…" at bounding box center [413, 156] width 547 height 97
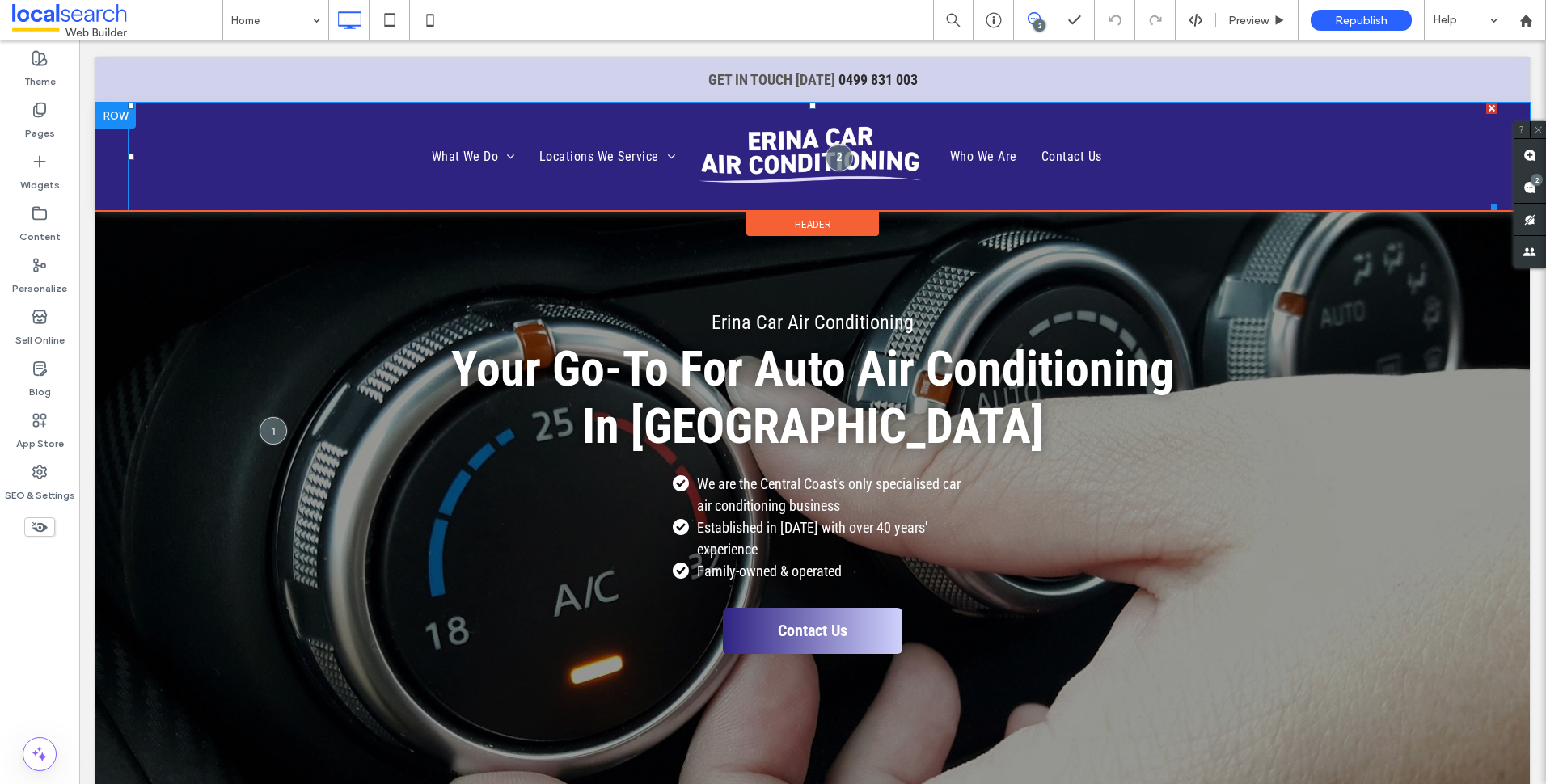
click at [232, 135] on ul "What We Do Air Conditioner System Testing Pressure Testing Leak Detection Air C…" at bounding box center [413, 156] width 547 height 97
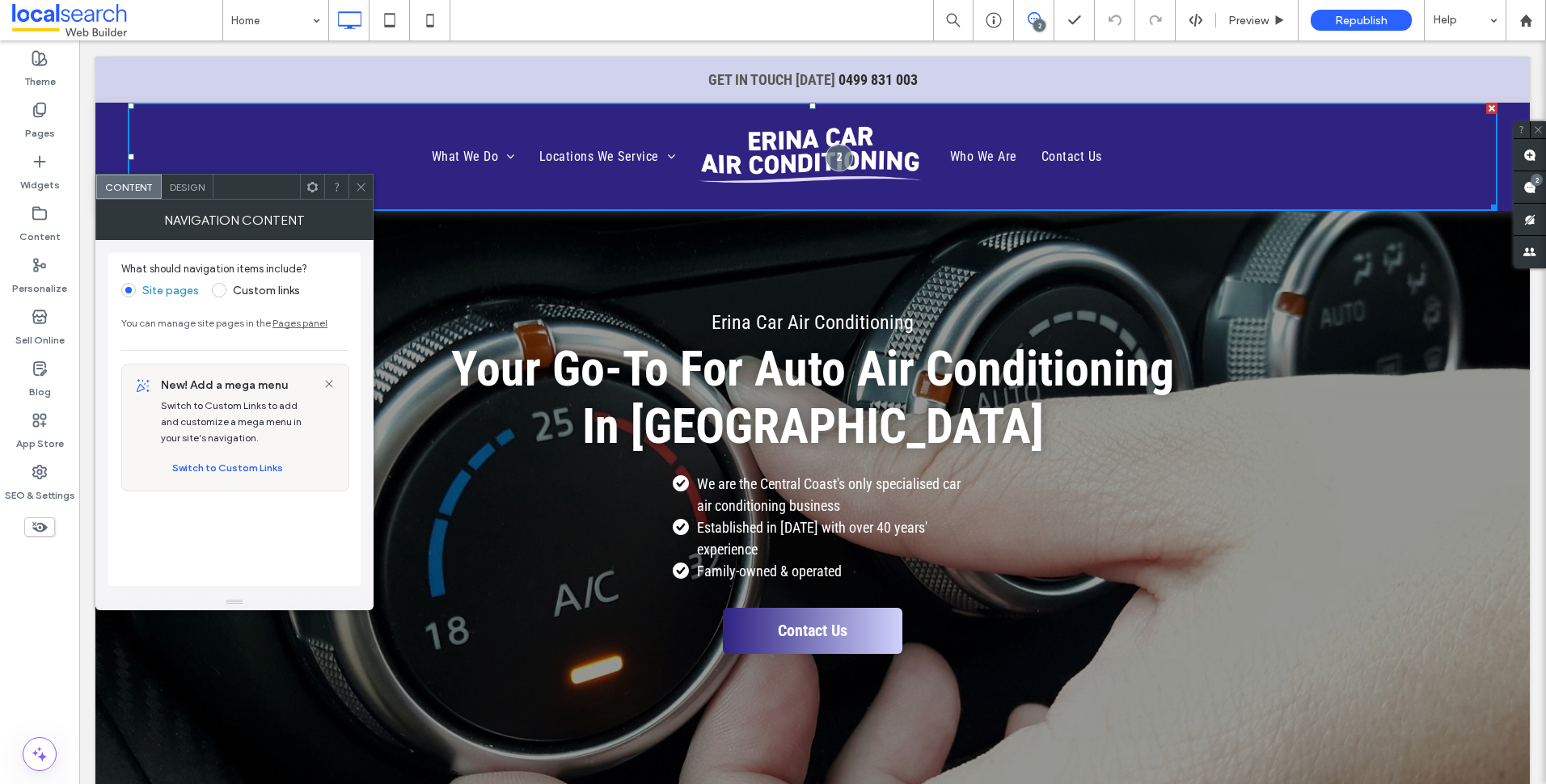
click at [356, 181] on icon at bounding box center [360, 187] width 12 height 12
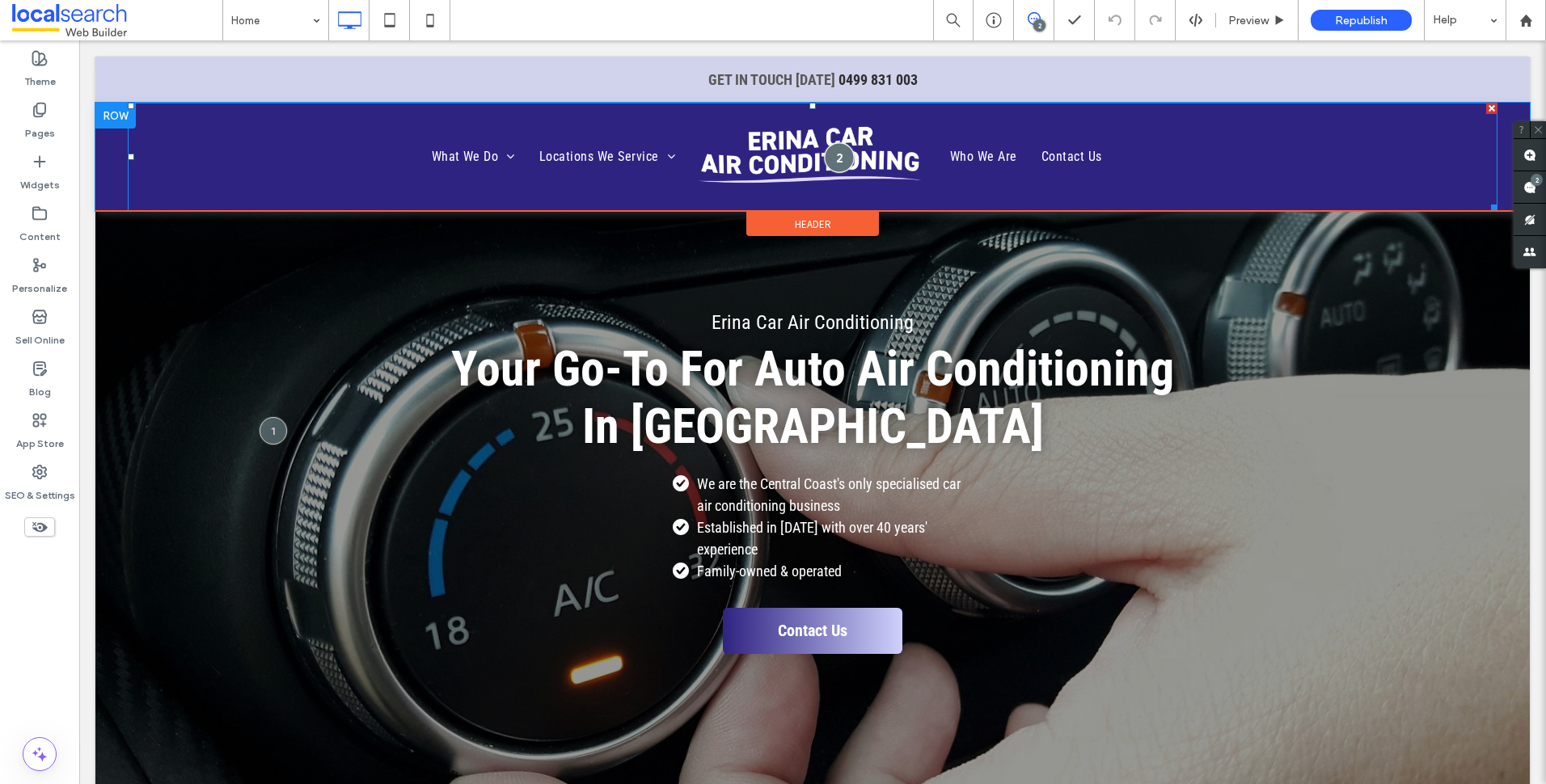
click at [843, 159] on div at bounding box center [839, 158] width 30 height 30
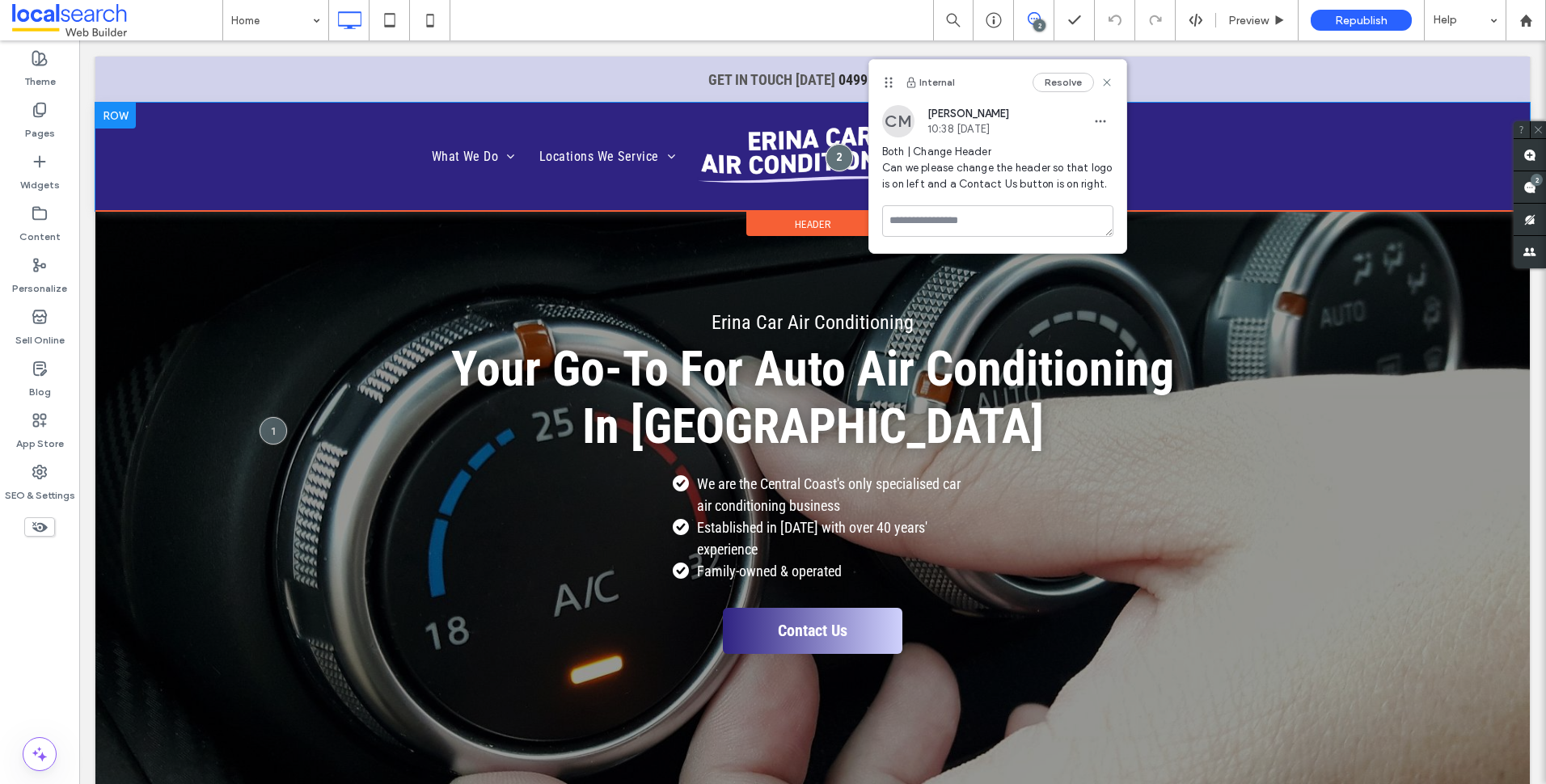
click at [118, 140] on div "What We Do Air Conditioner System Testing Pressure Testing Leak Detection Air C…" at bounding box center [812, 156] width 1434 height 108
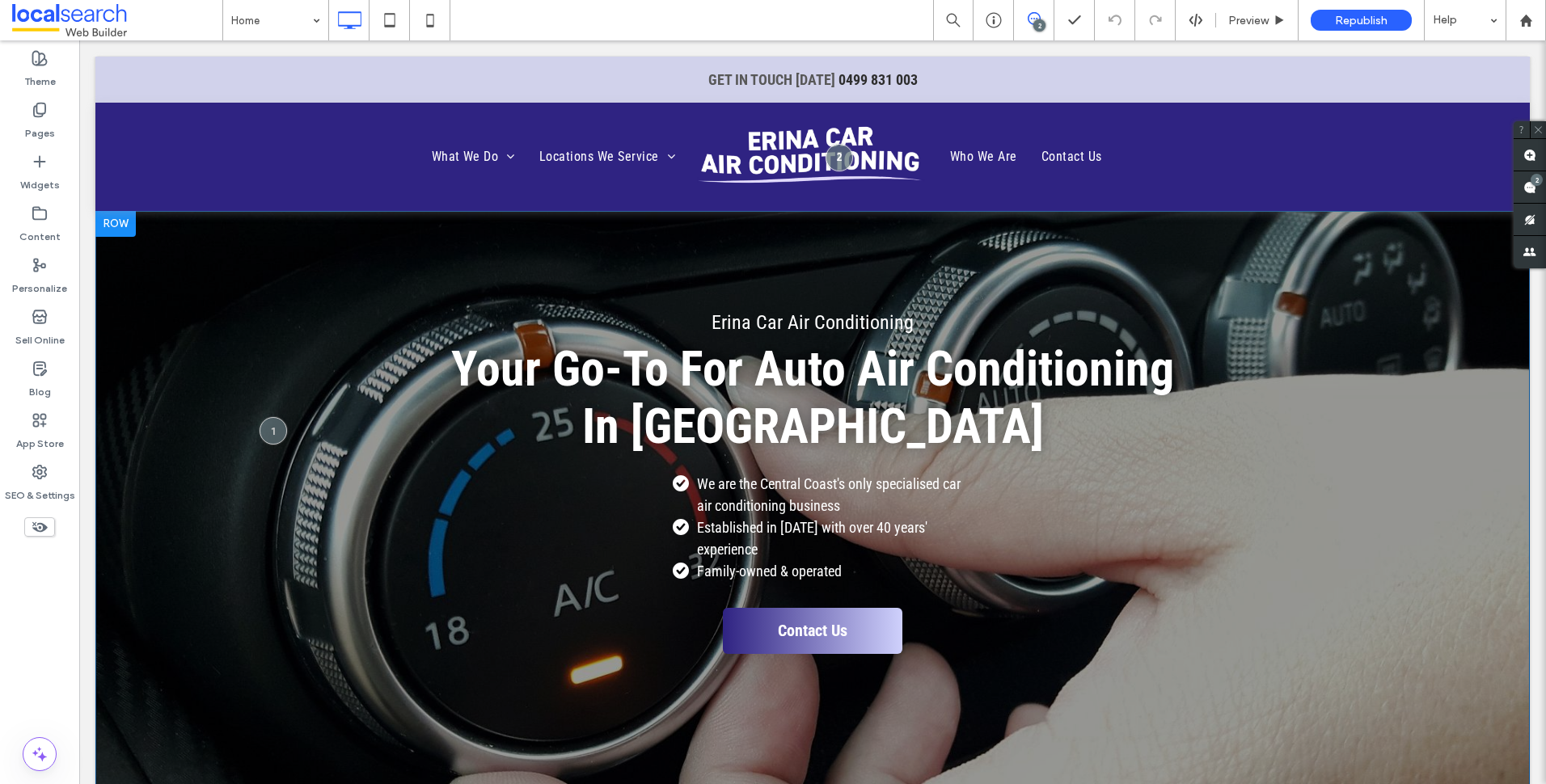
click at [828, 217] on div "Erina Car Air Conditioning Your Go-To For Auto Air Conditioning In Erina We are…" at bounding box center [812, 509] width 1434 height 596
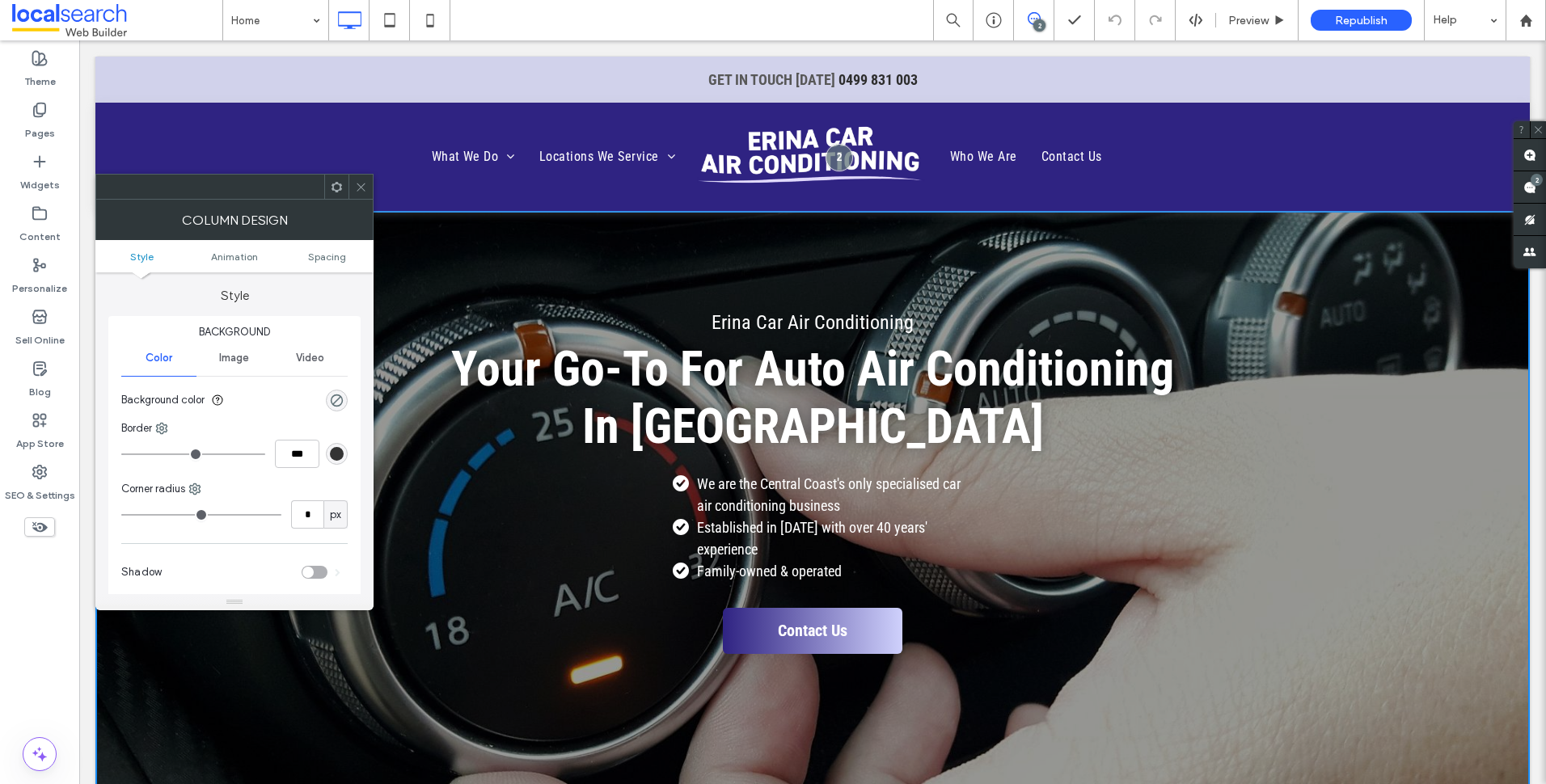
click at [355, 181] on icon at bounding box center [360, 187] width 12 height 12
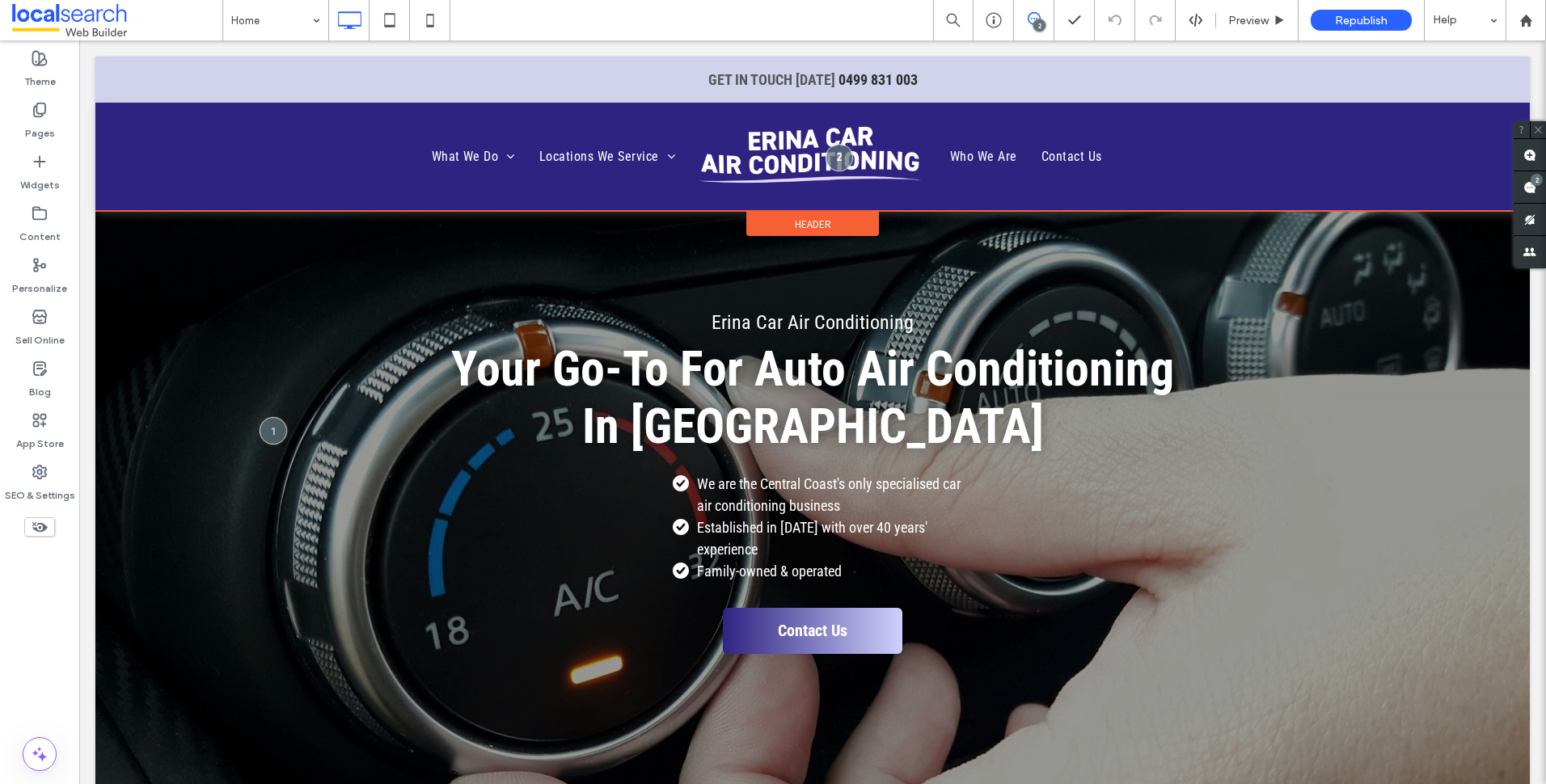
click at [779, 219] on div "Header" at bounding box center [812, 224] width 132 height 24
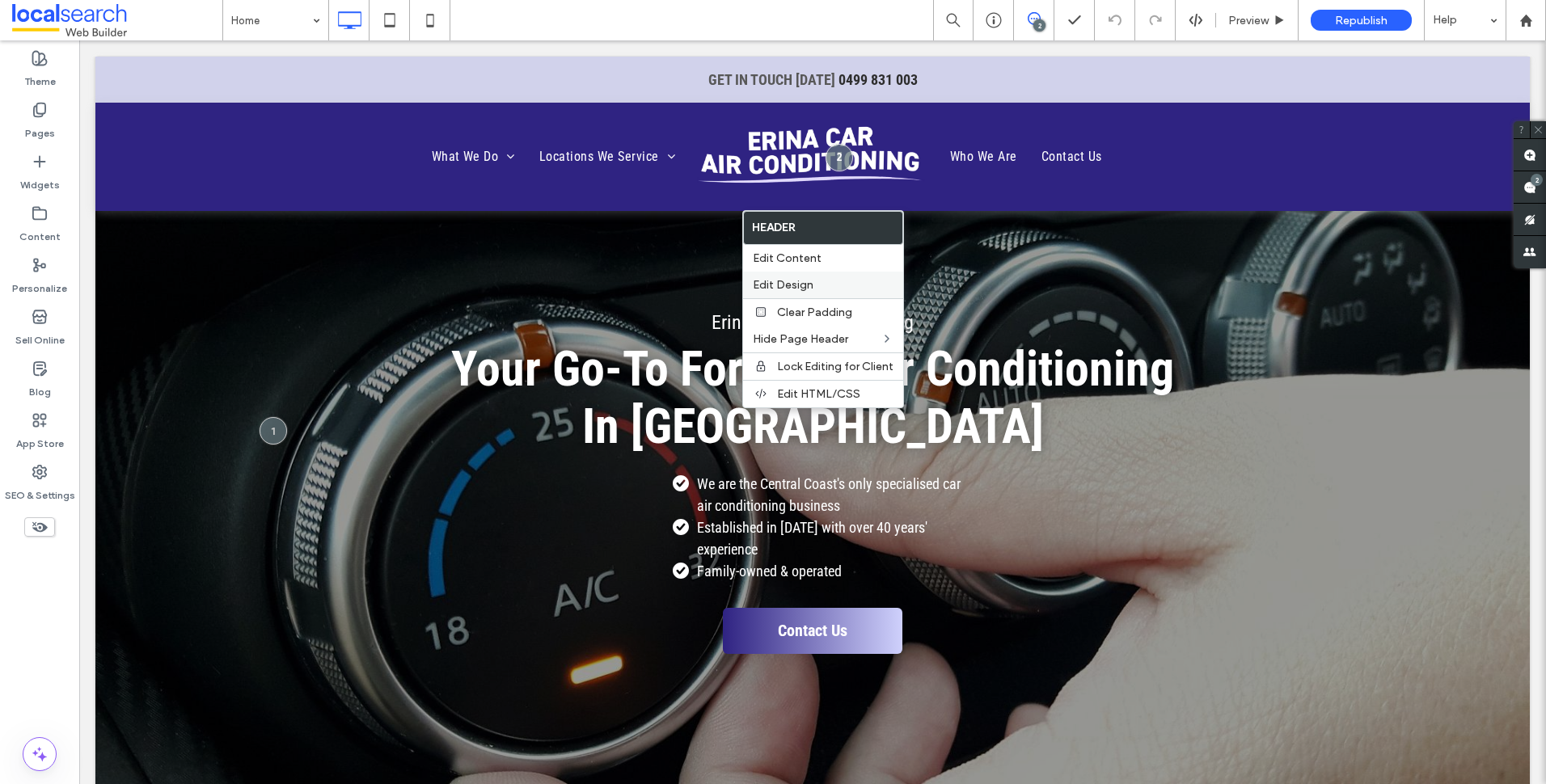
click at [839, 283] on label "Edit Design" at bounding box center [823, 284] width 141 height 14
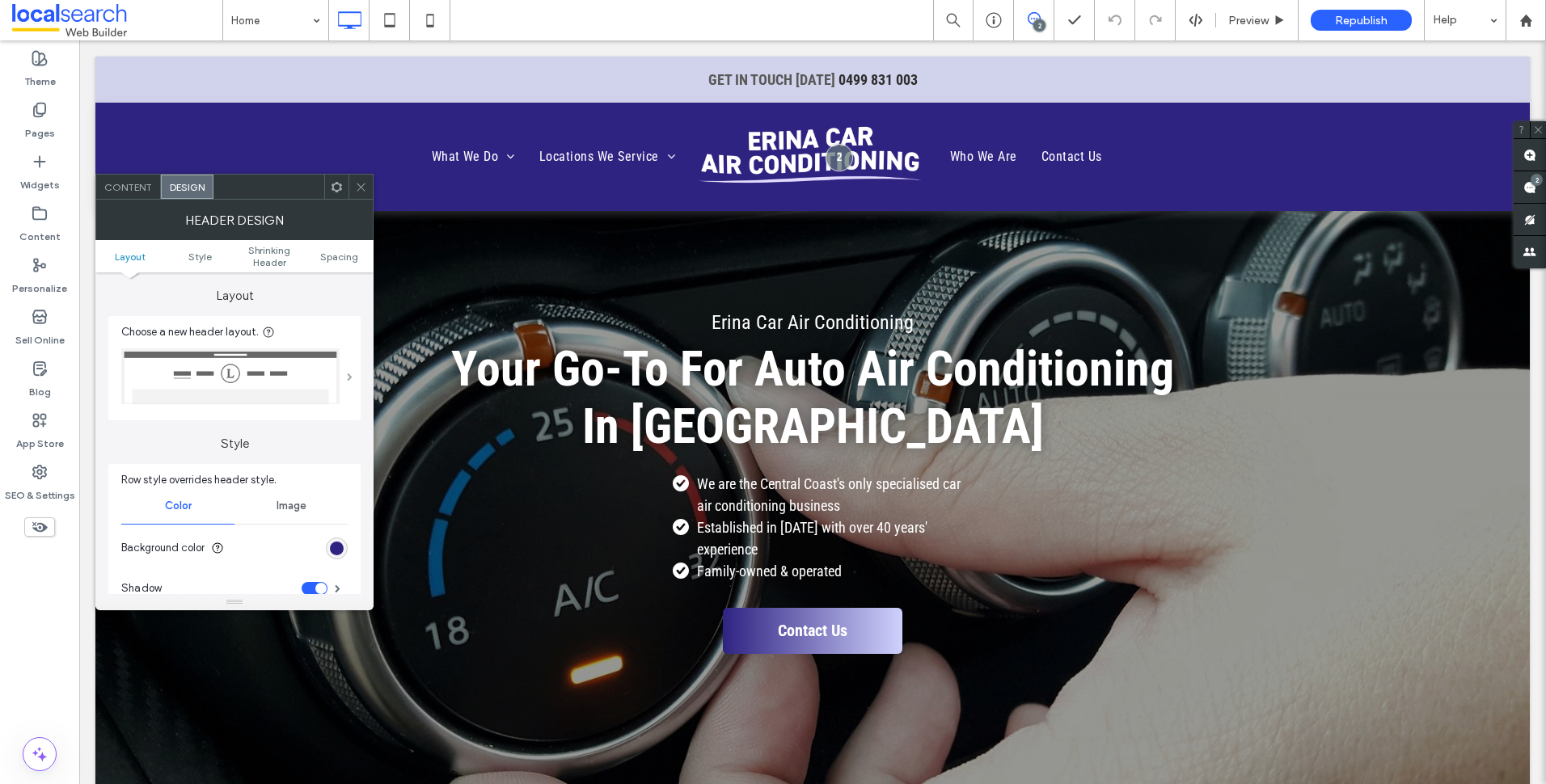
click at [351, 372] on span at bounding box center [350, 376] width 6 height 8
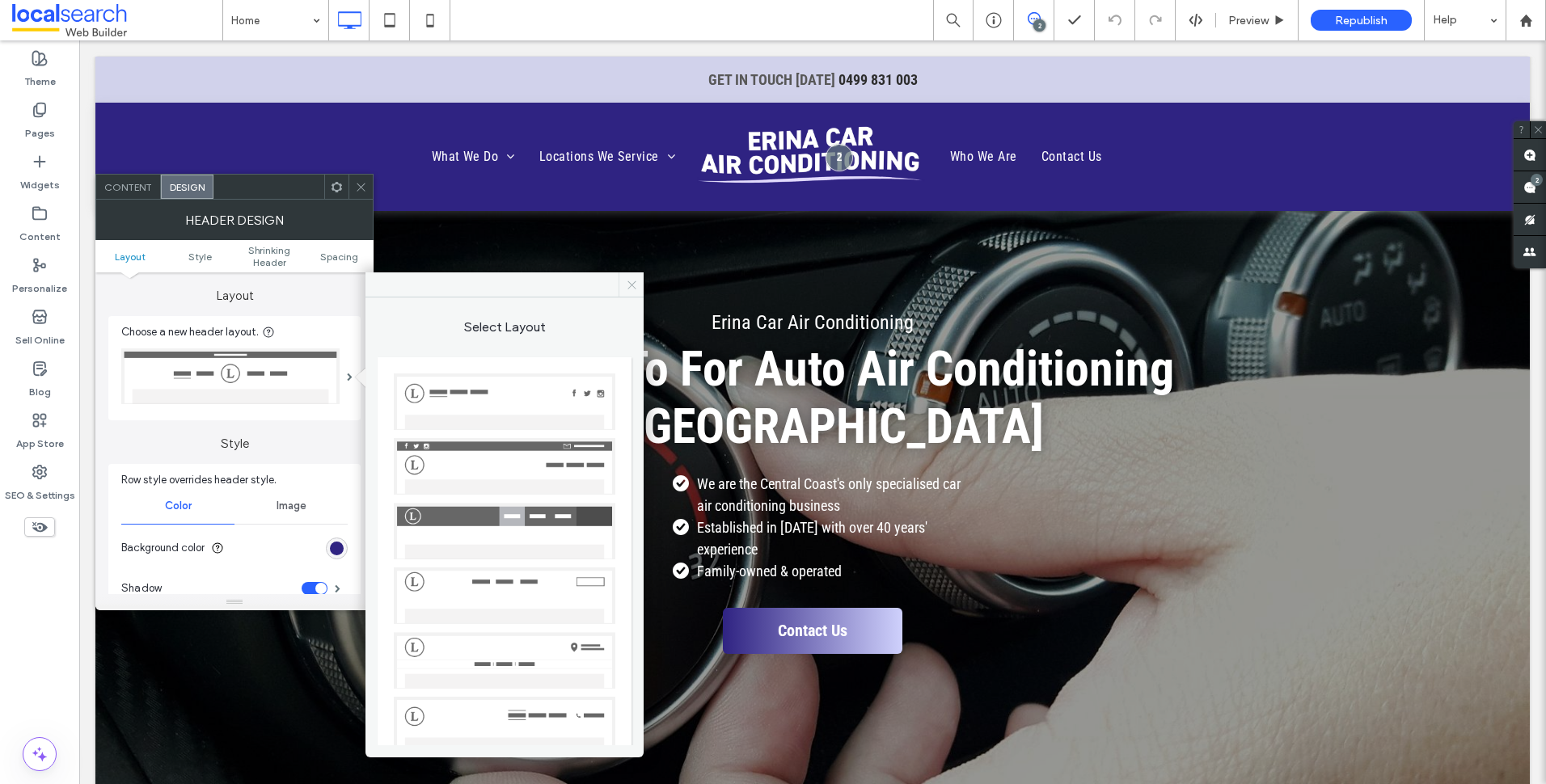
click at [641, 282] on span at bounding box center [630, 284] width 25 height 24
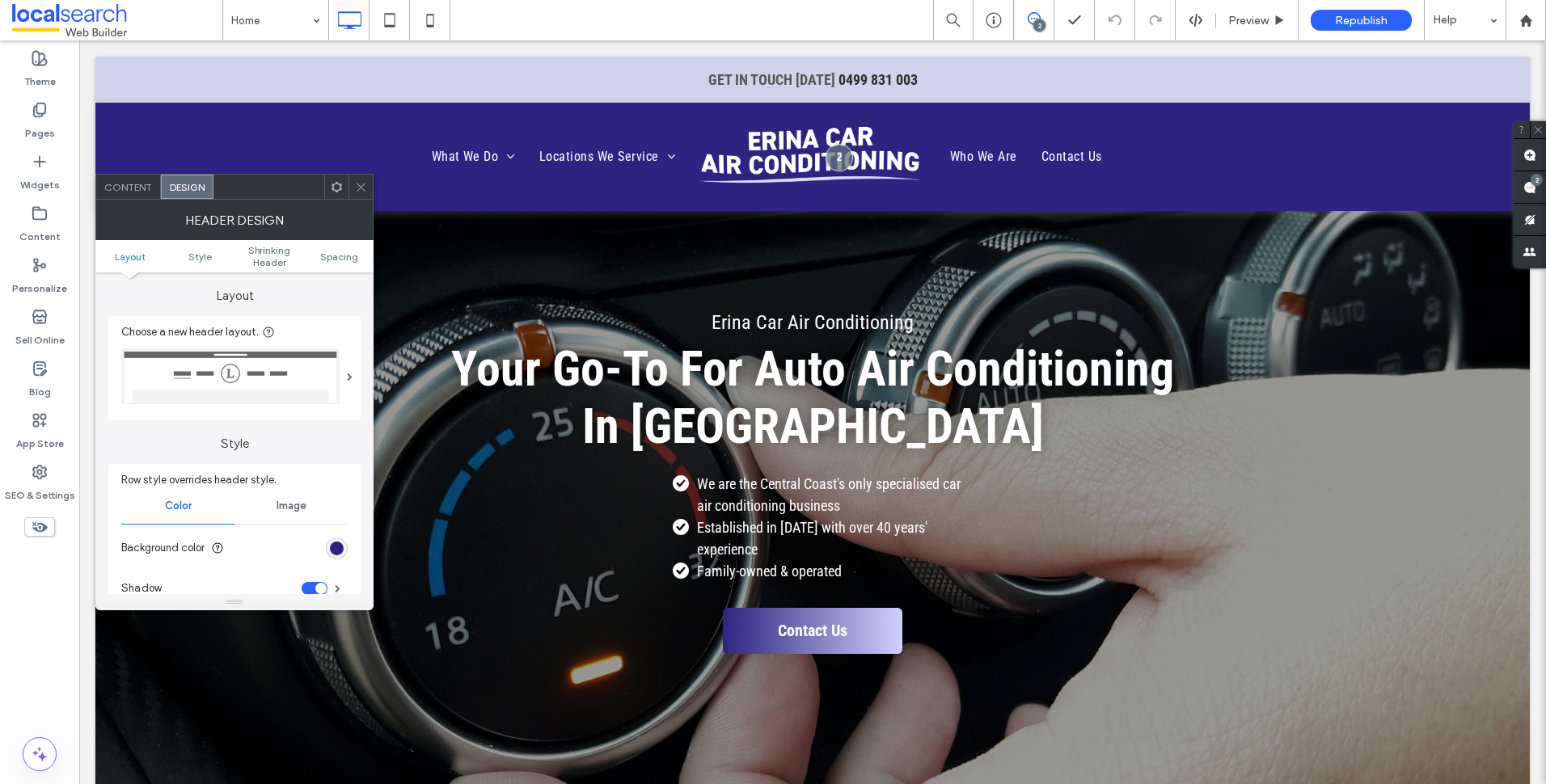
click at [363, 184] on icon at bounding box center [360, 187] width 12 height 12
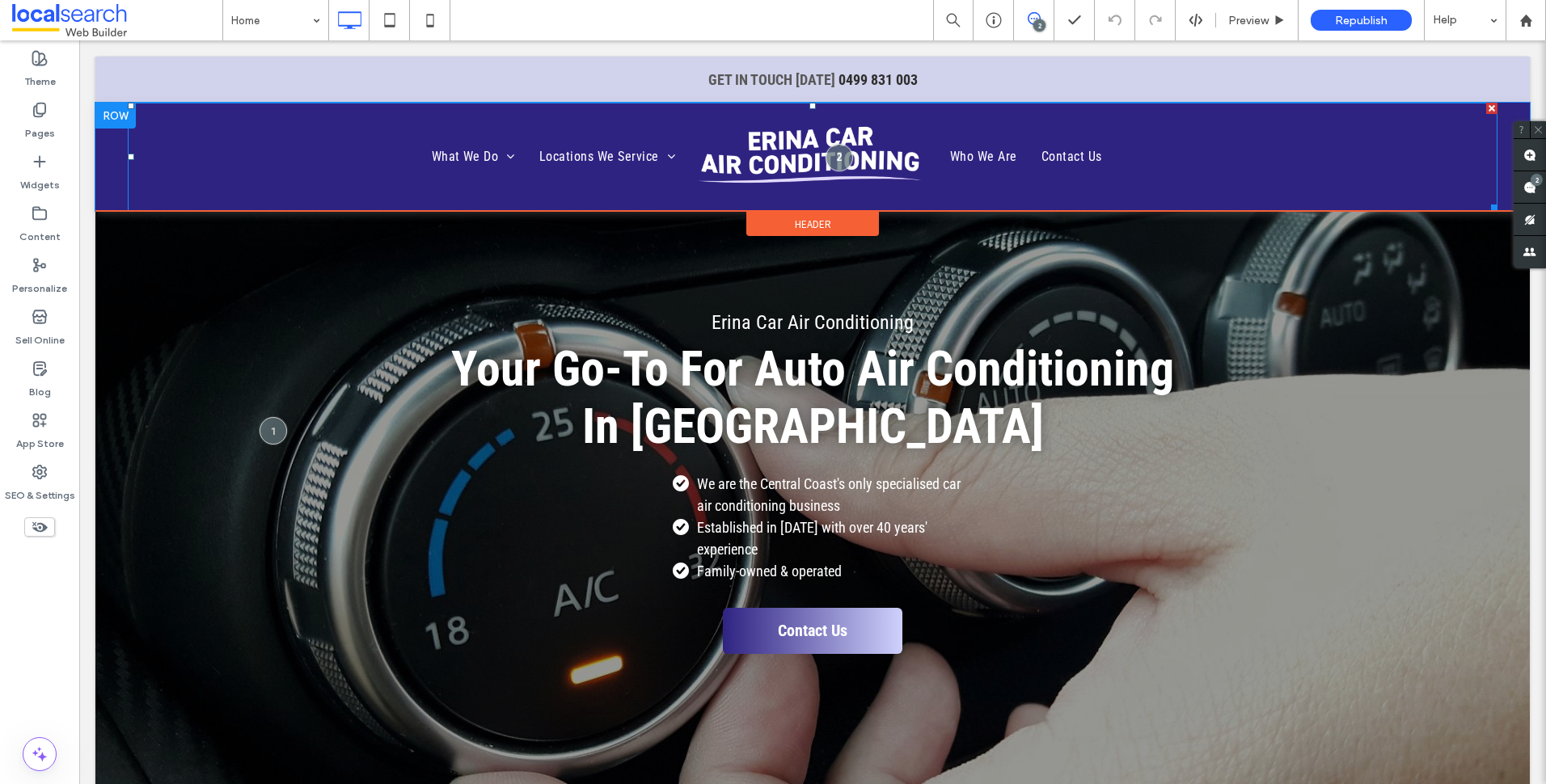
click at [226, 113] on ul "What We Do Air Conditioner System Testing Pressure Testing Leak Detection Air C…" at bounding box center [413, 156] width 547 height 97
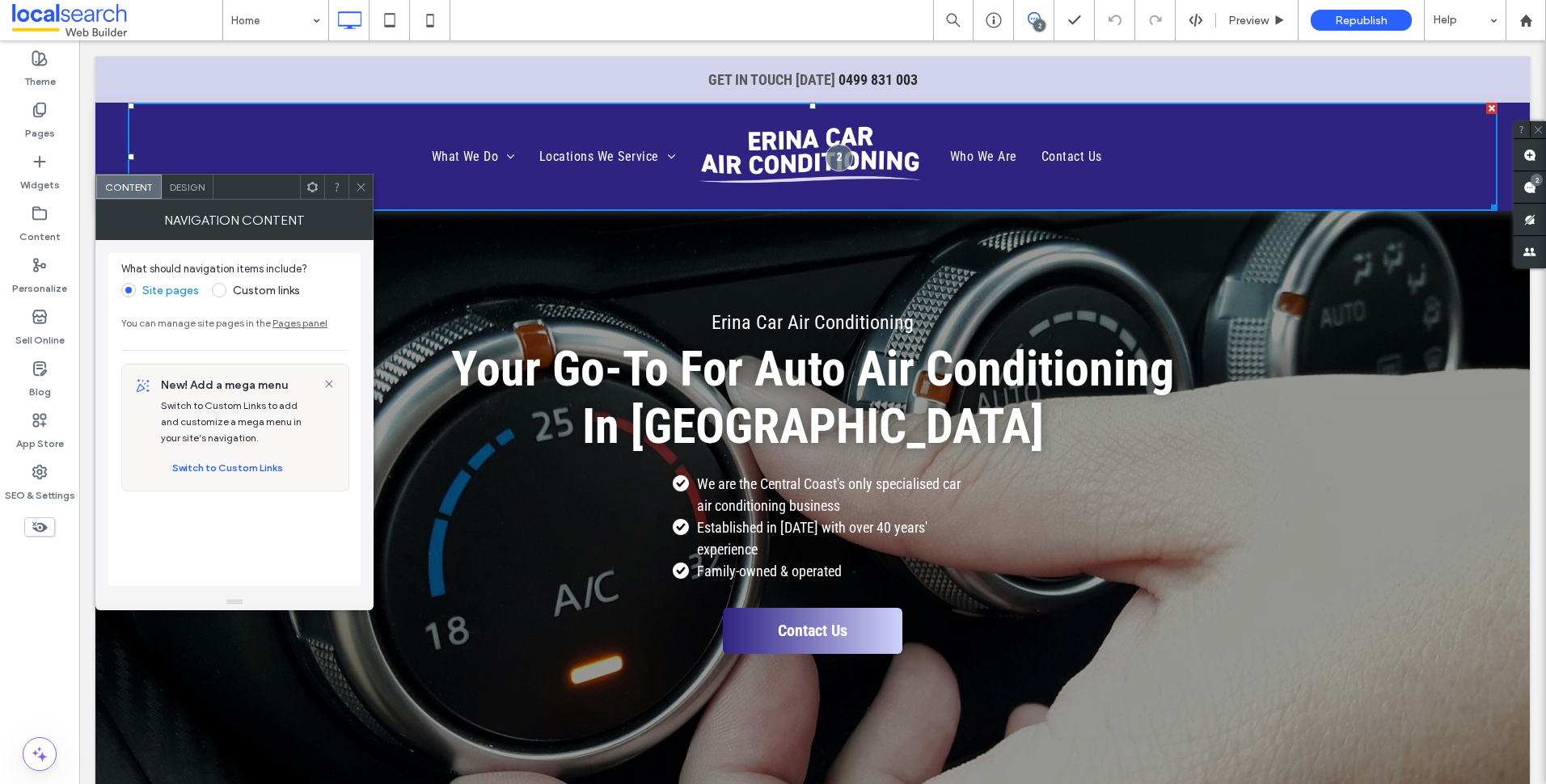
click at [364, 191] on icon at bounding box center [360, 187] width 12 height 12
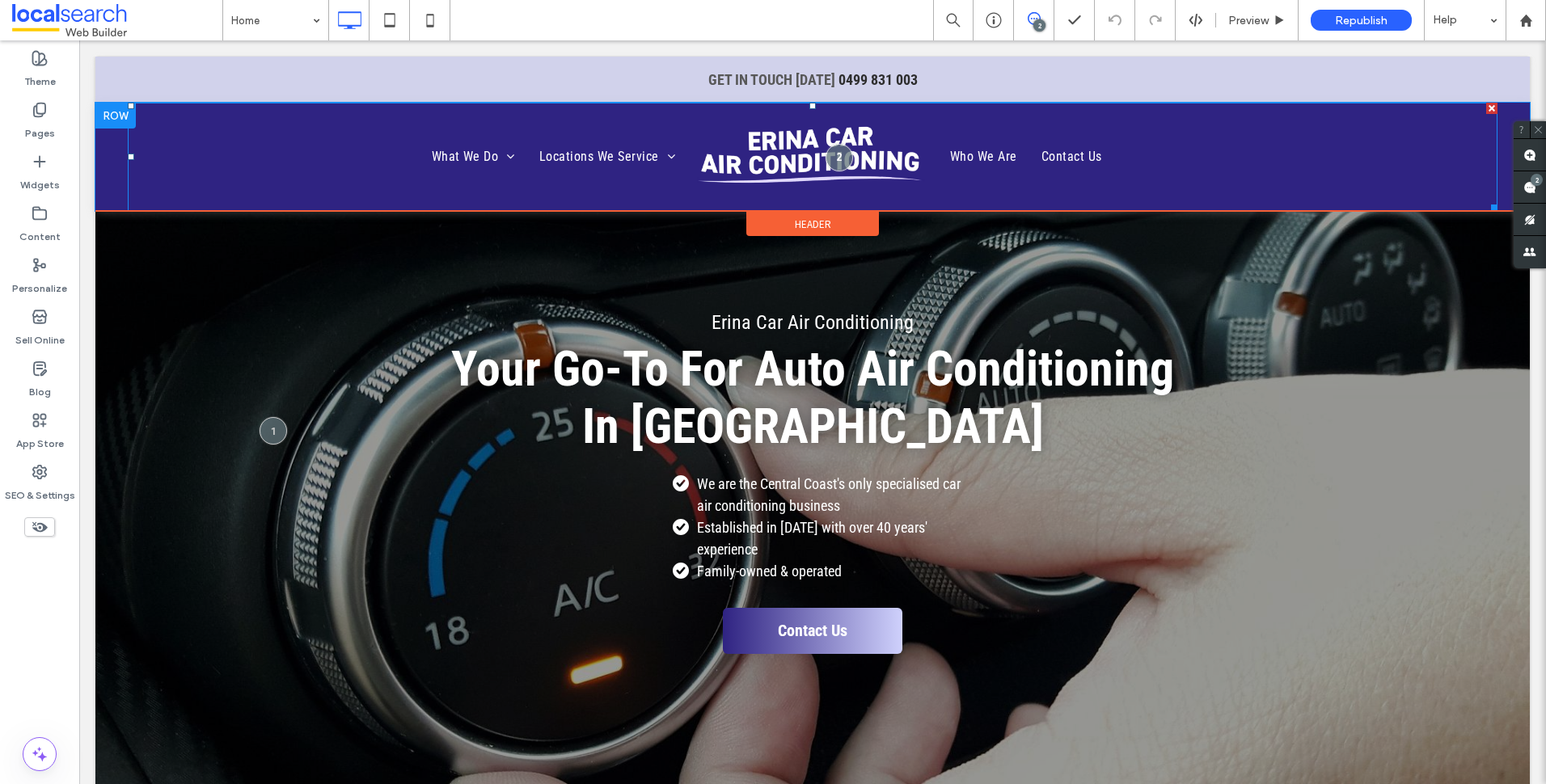
click at [290, 159] on ul "What We Do Air Conditioner System Testing Pressure Testing Leak Detection Air C…" at bounding box center [413, 156] width 547 height 97
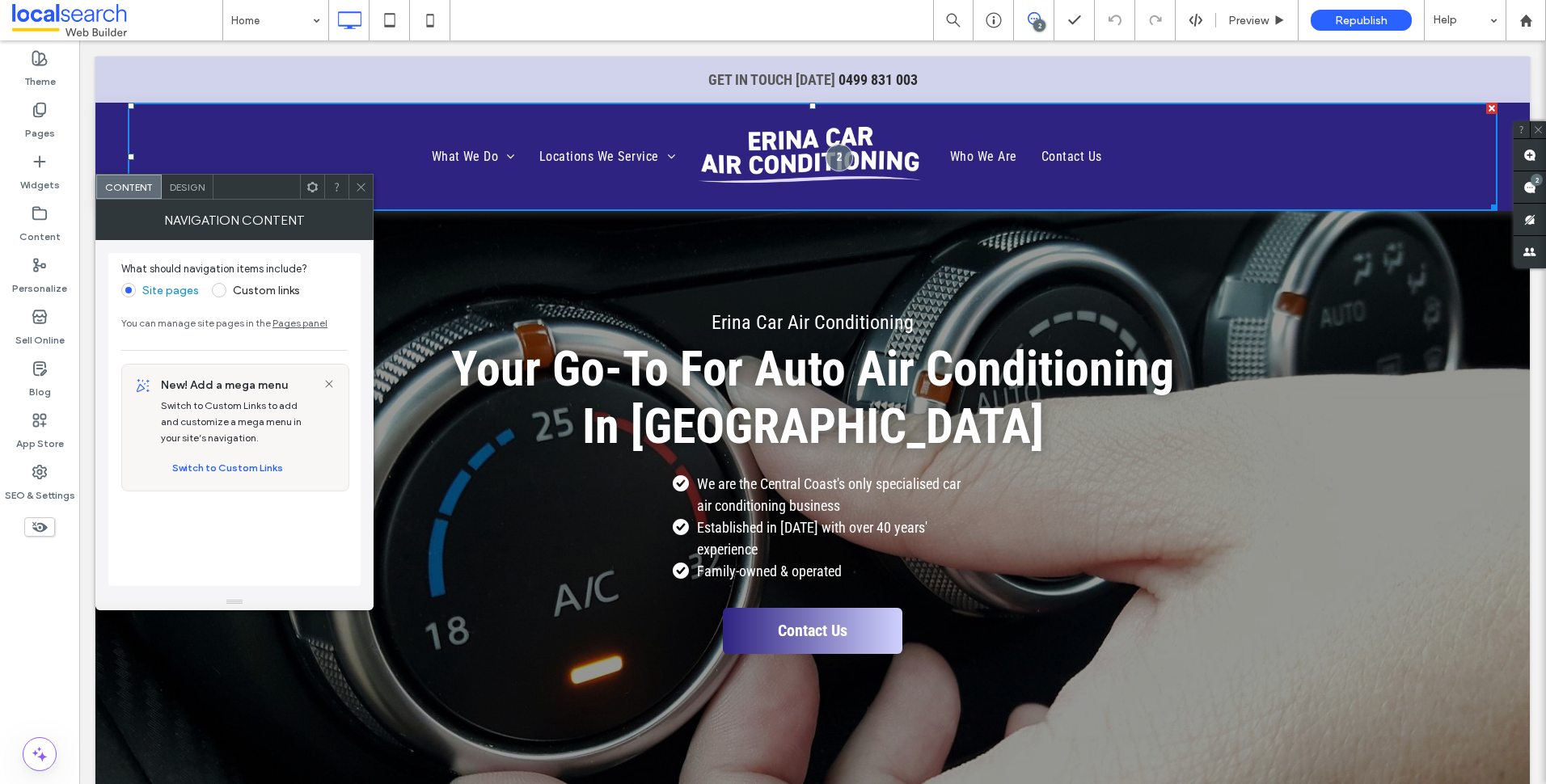
click at [359, 183] on icon at bounding box center [360, 187] width 12 height 12
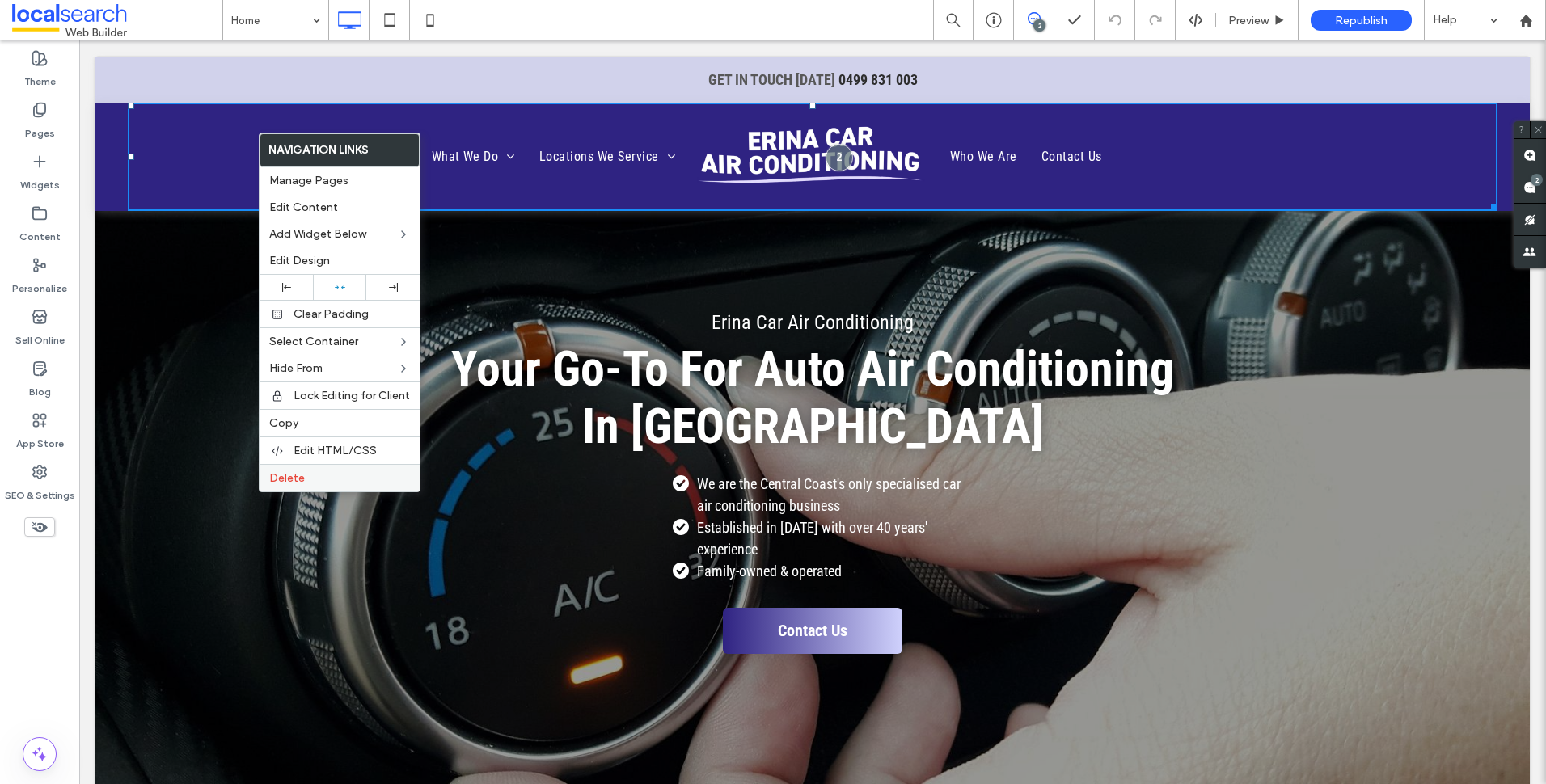
click at [324, 477] on label "Delete" at bounding box center [340, 477] width 141 height 14
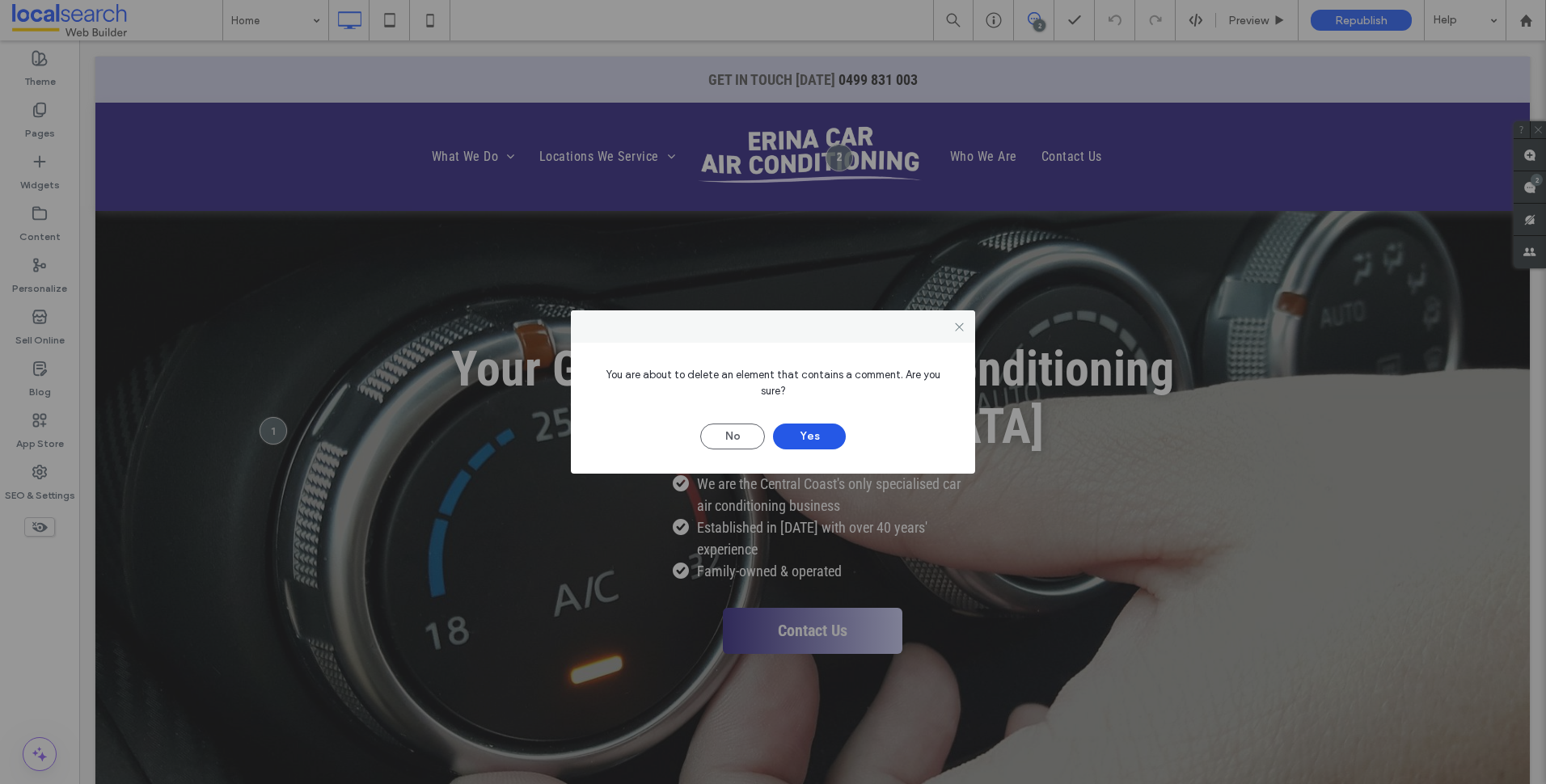
click at [832, 436] on button "Yes" at bounding box center [810, 437] width 73 height 26
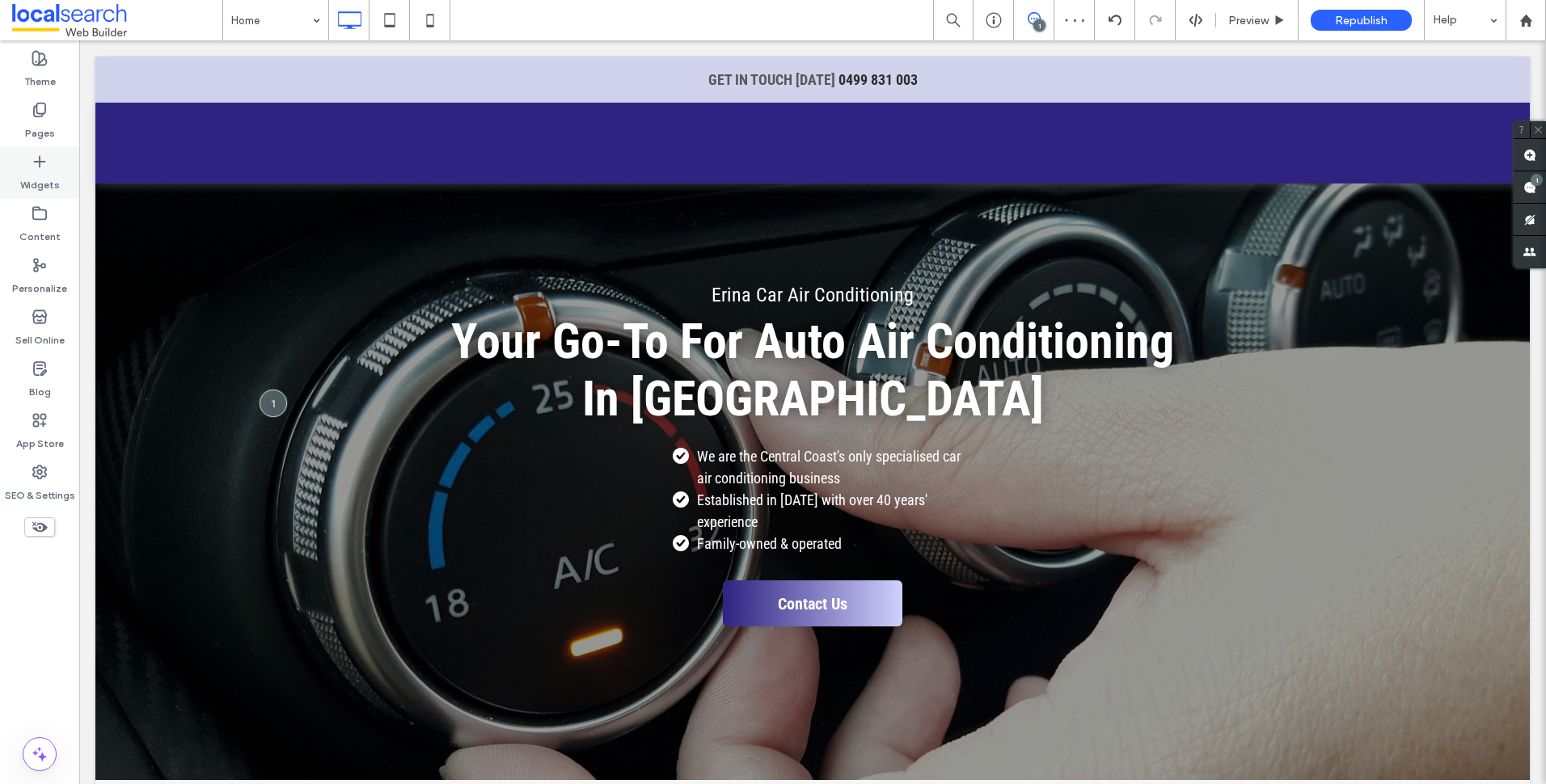
click at [50, 178] on label "Widgets" at bounding box center [40, 181] width 39 height 23
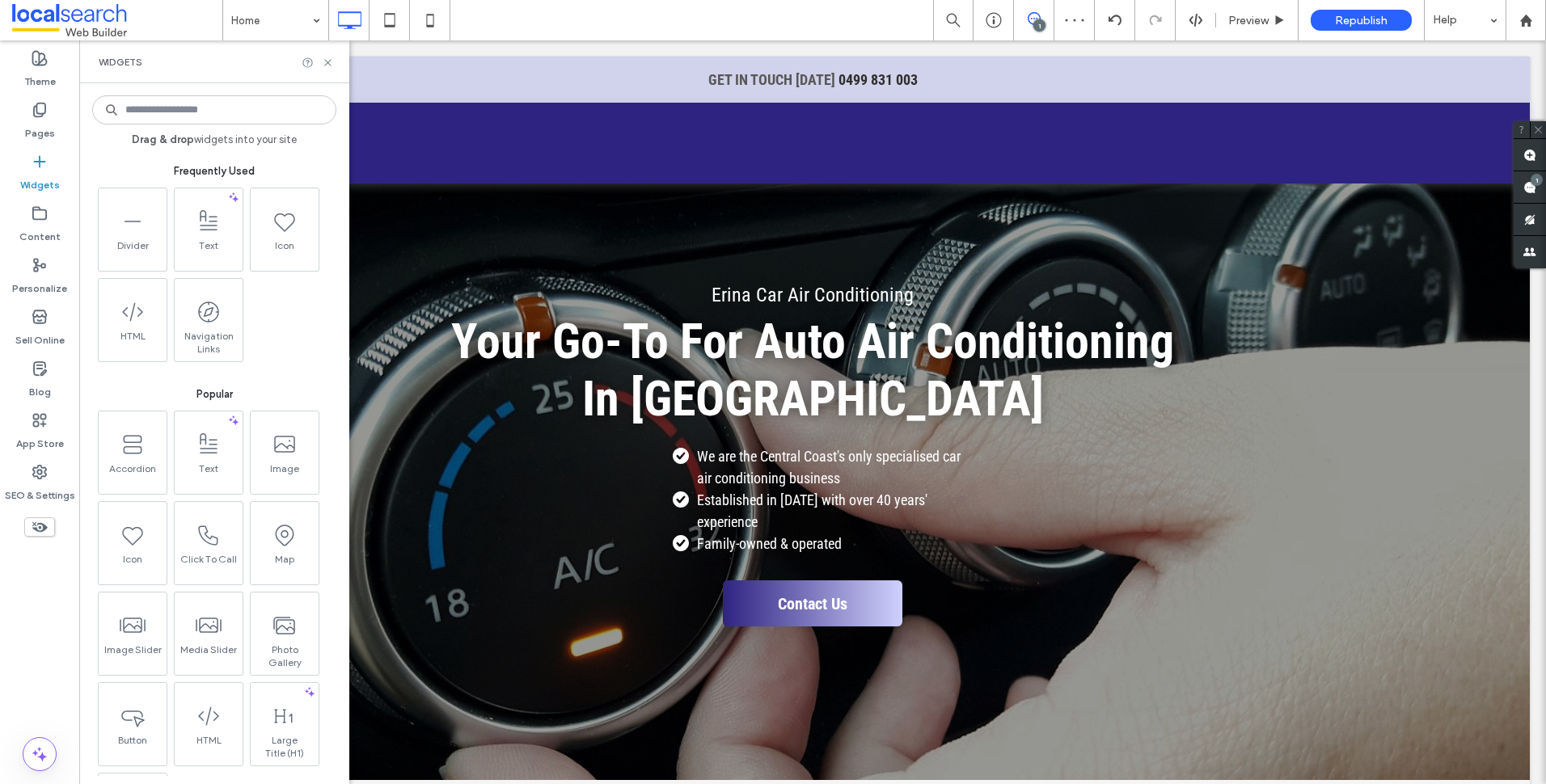
click at [222, 114] on input at bounding box center [214, 110] width 244 height 29
type input "*"
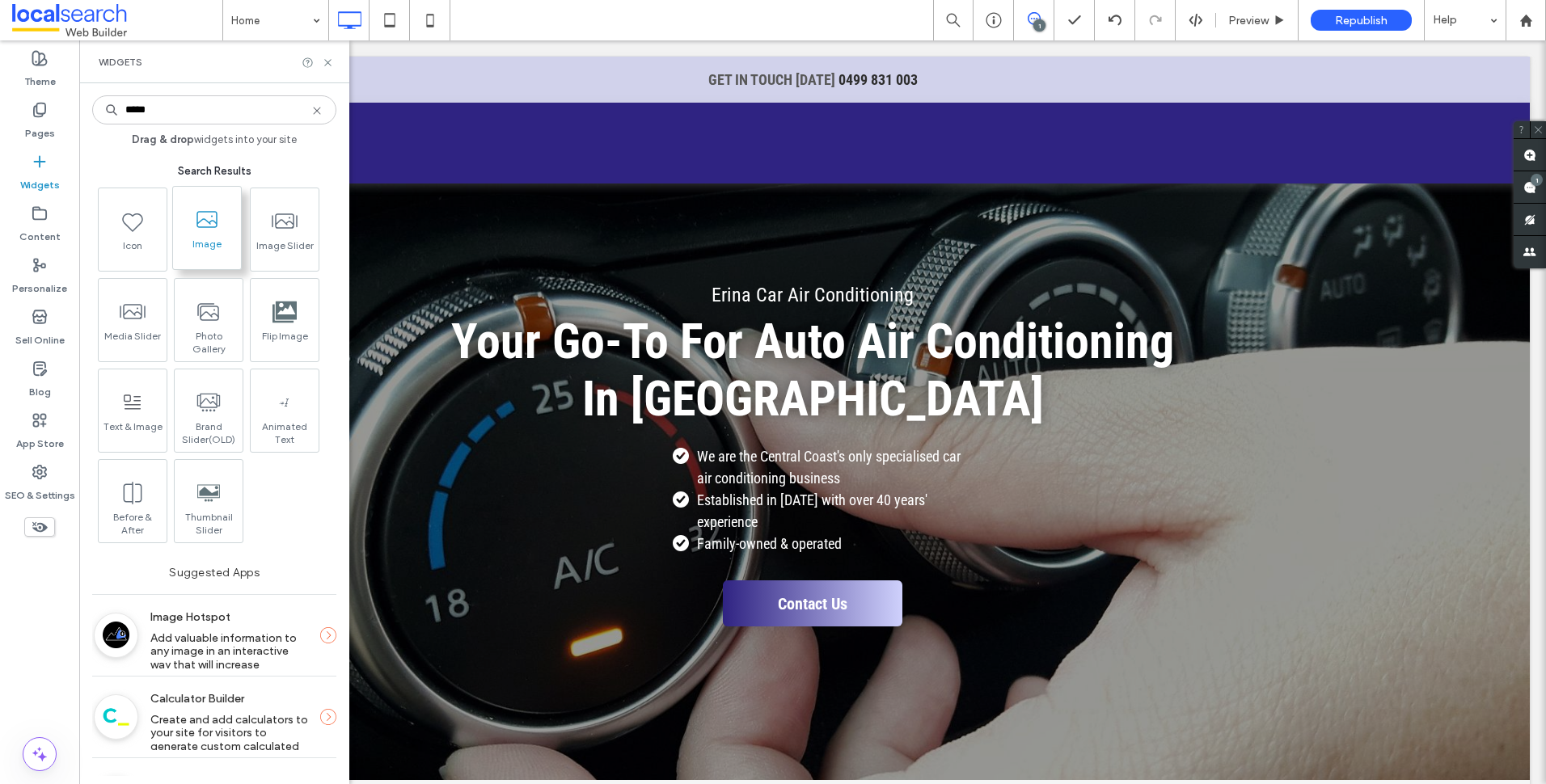
type input "*****"
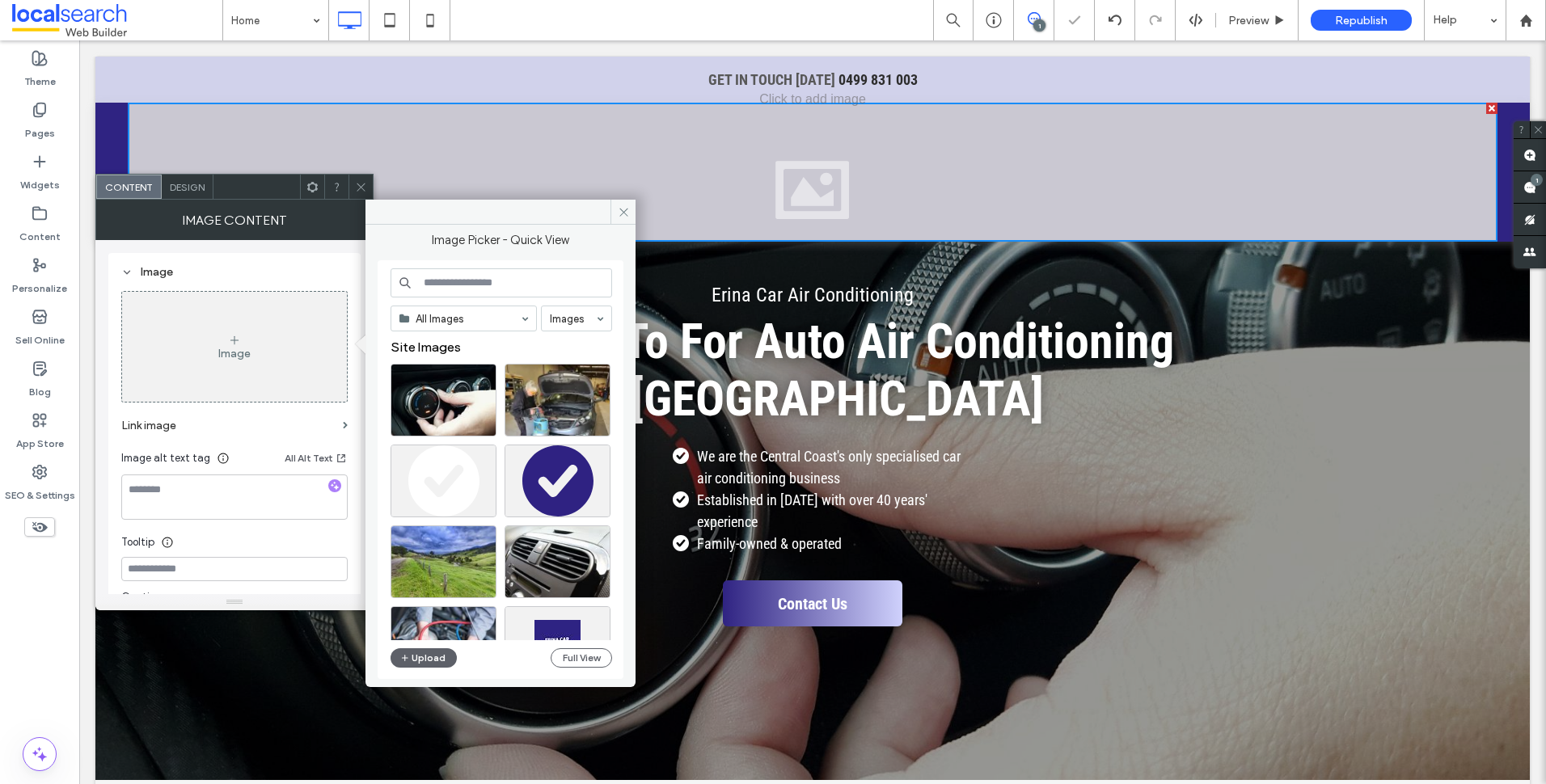
click at [363, 192] on icon at bounding box center [360, 187] width 12 height 12
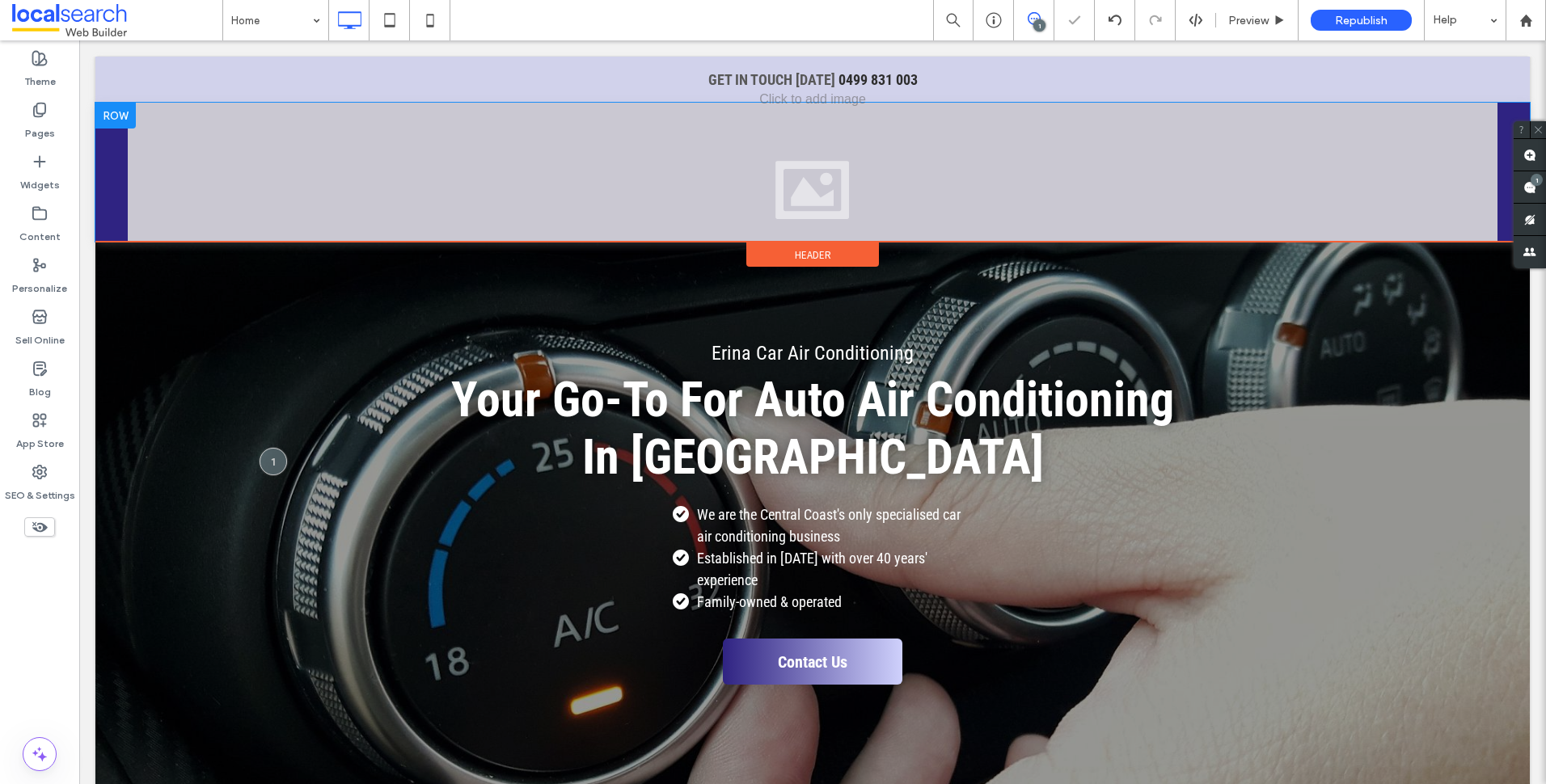
click at [123, 107] on div at bounding box center [115, 115] width 40 height 26
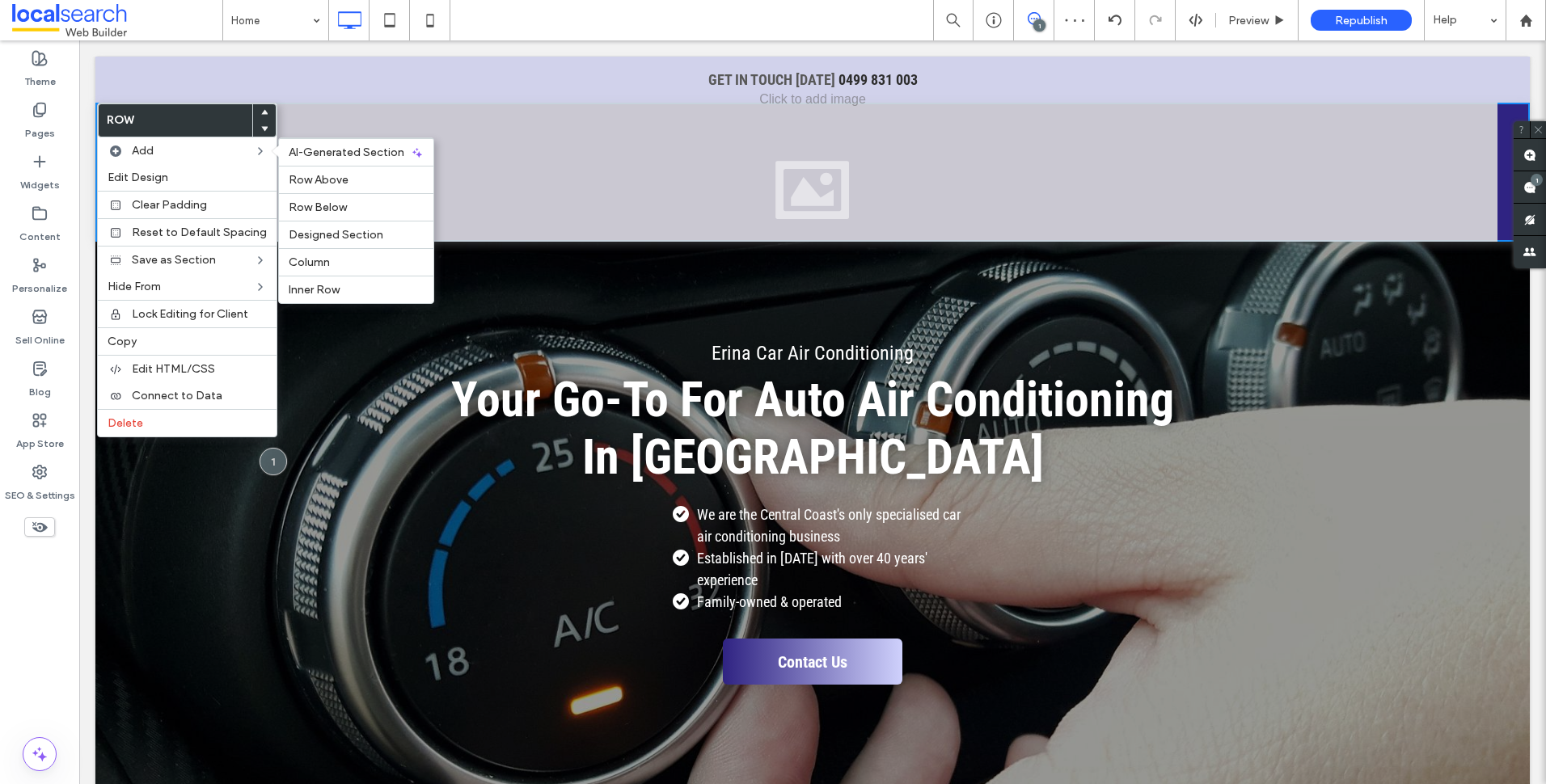
click at [330, 115] on div at bounding box center [812, 172] width 1370 height 139
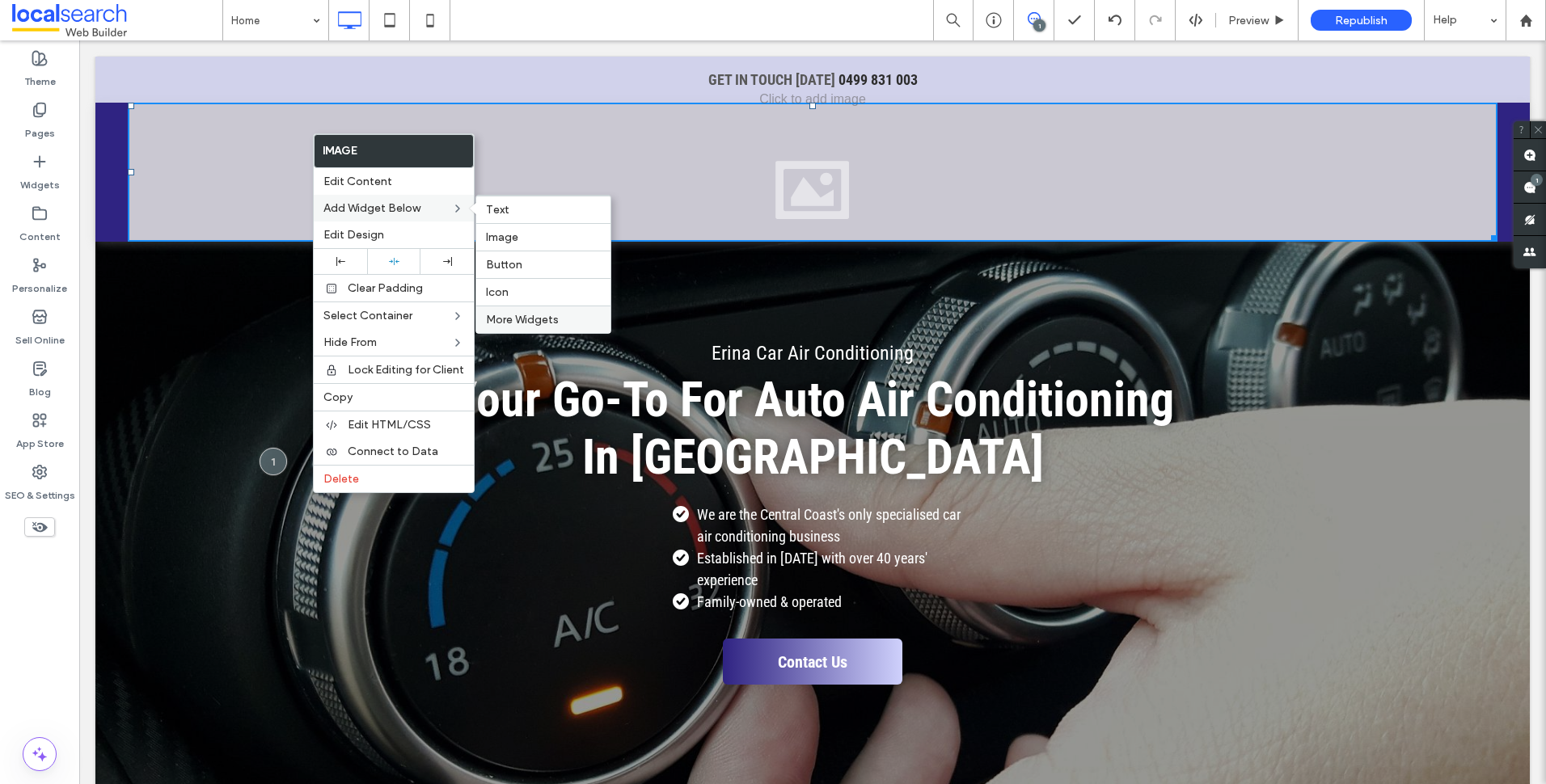
click at [524, 319] on span "More Widgets" at bounding box center [523, 320] width 73 height 14
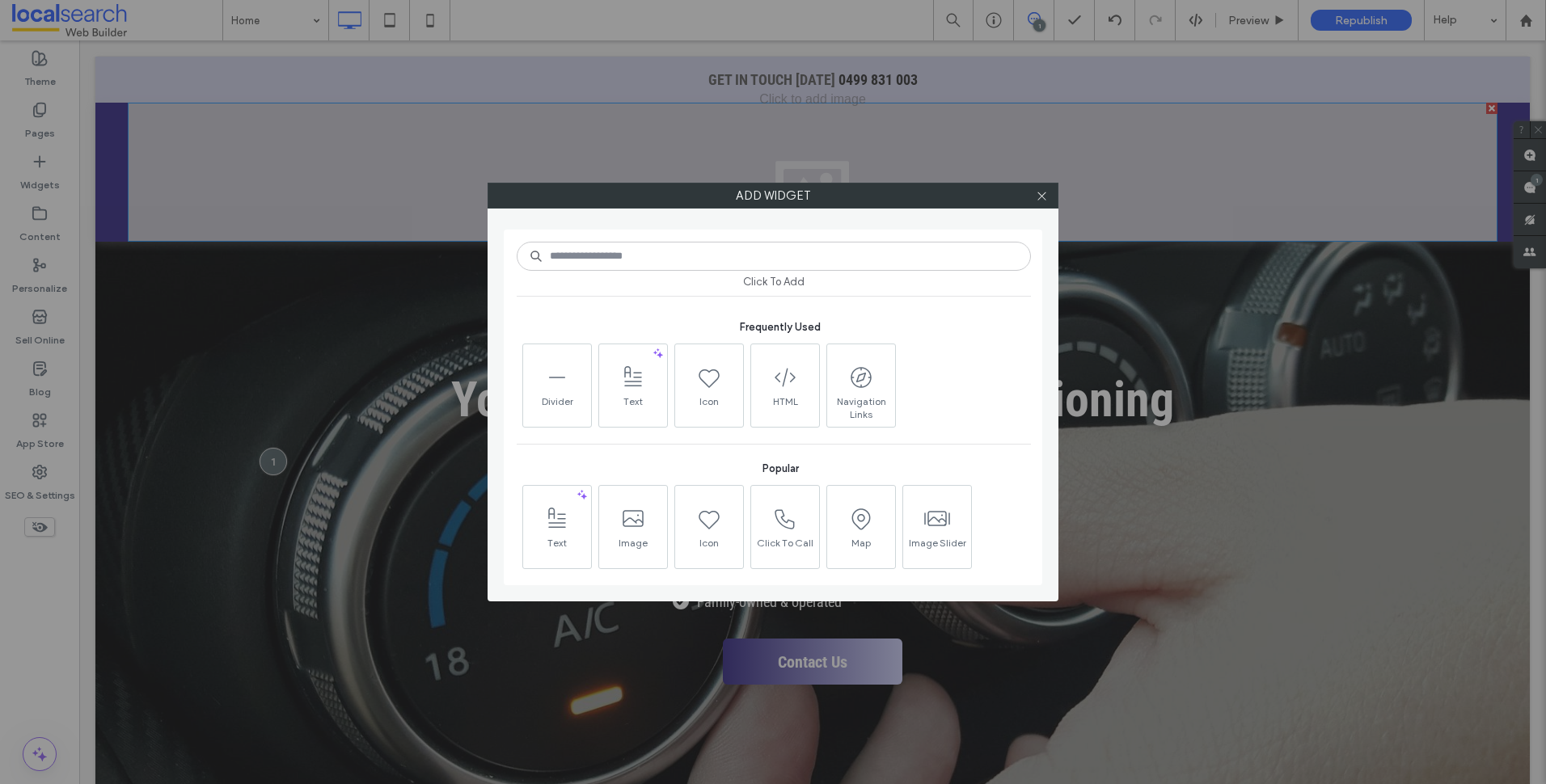
click at [667, 265] on input at bounding box center [774, 256] width 514 height 29
type input "*"
type input "***"
click at [573, 403] on span "Navigation Links" at bounding box center [557, 406] width 68 height 23
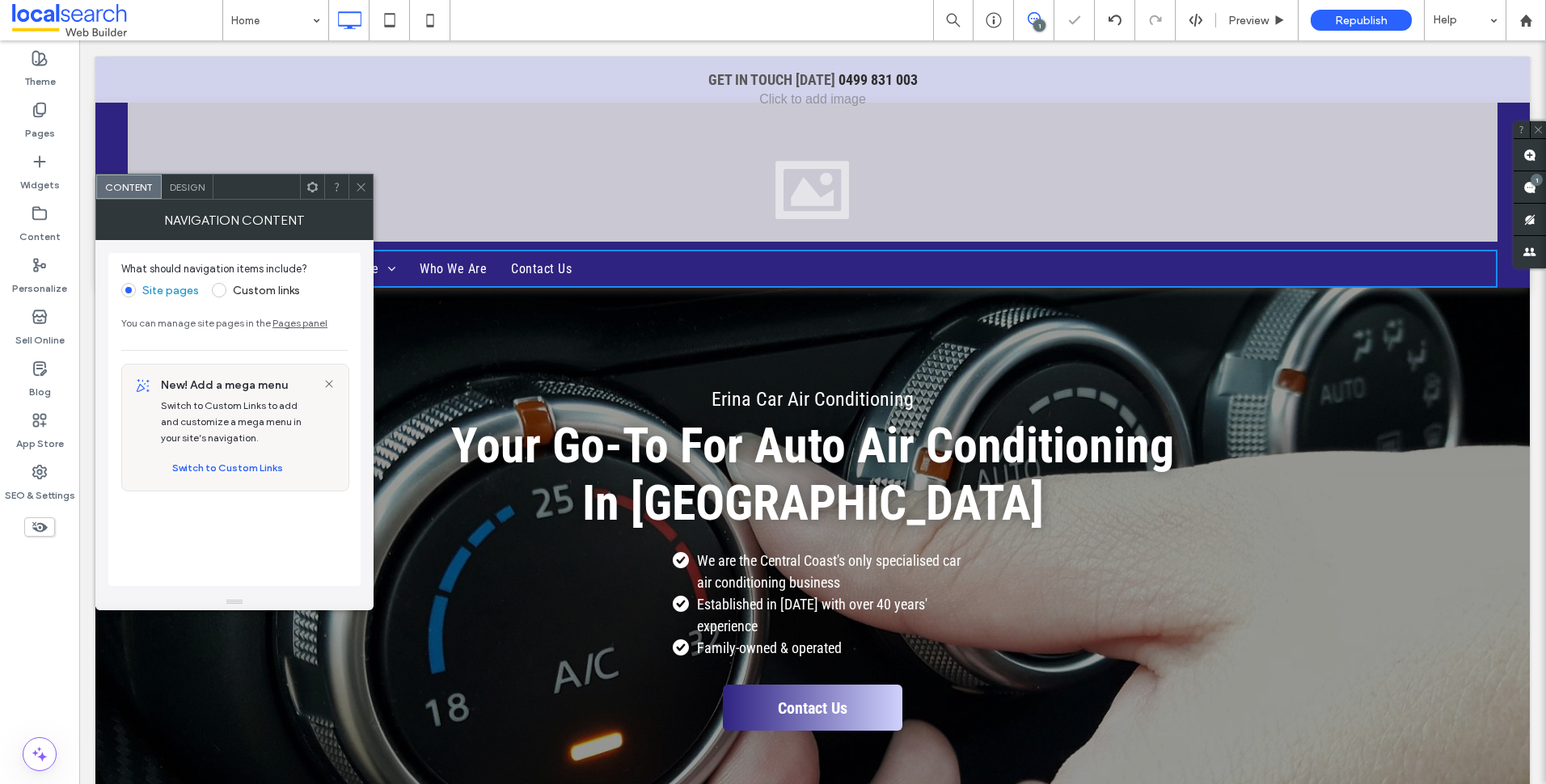
click at [368, 178] on div at bounding box center [360, 187] width 24 height 24
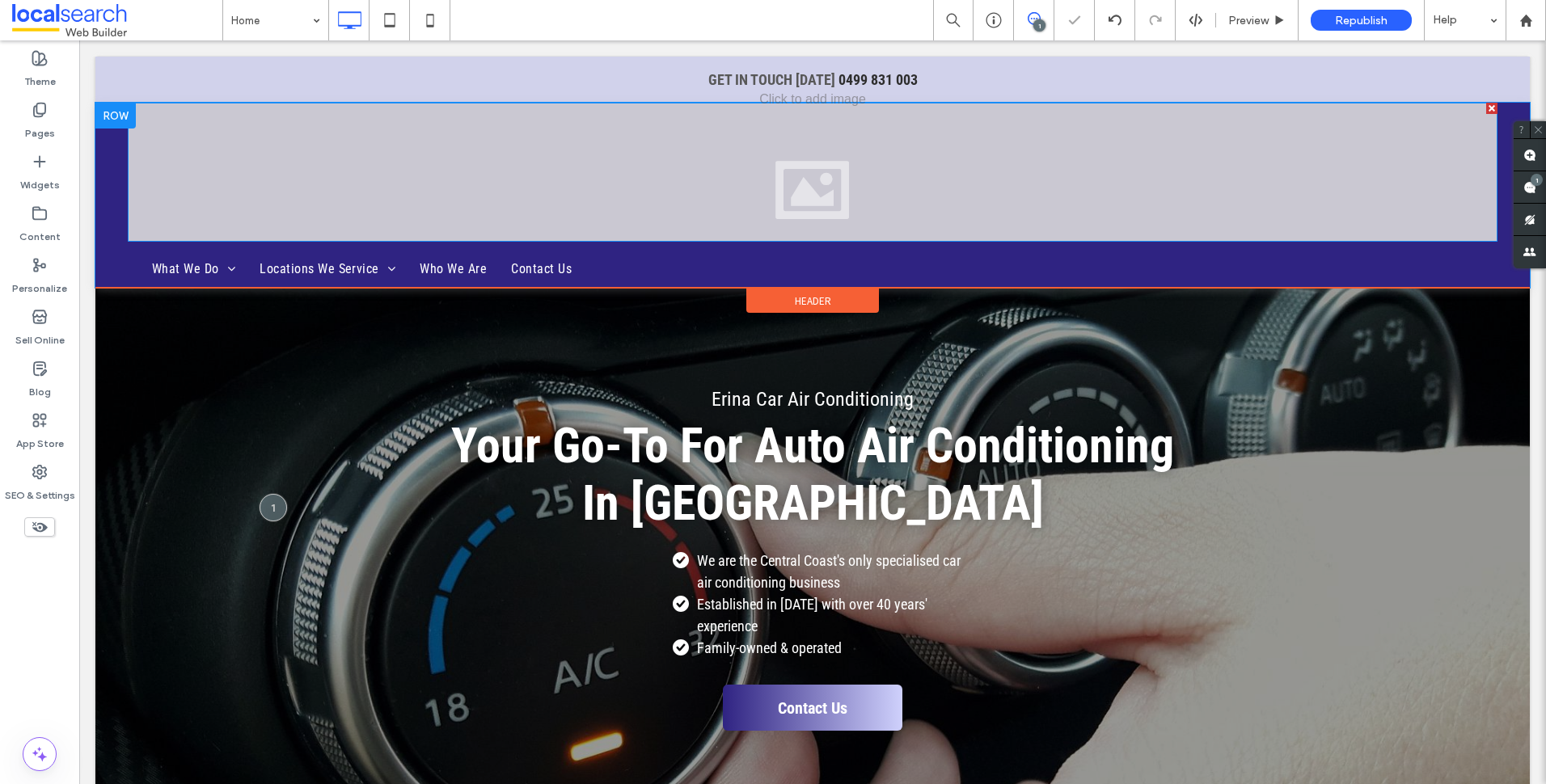
click at [357, 144] on div at bounding box center [812, 172] width 1370 height 139
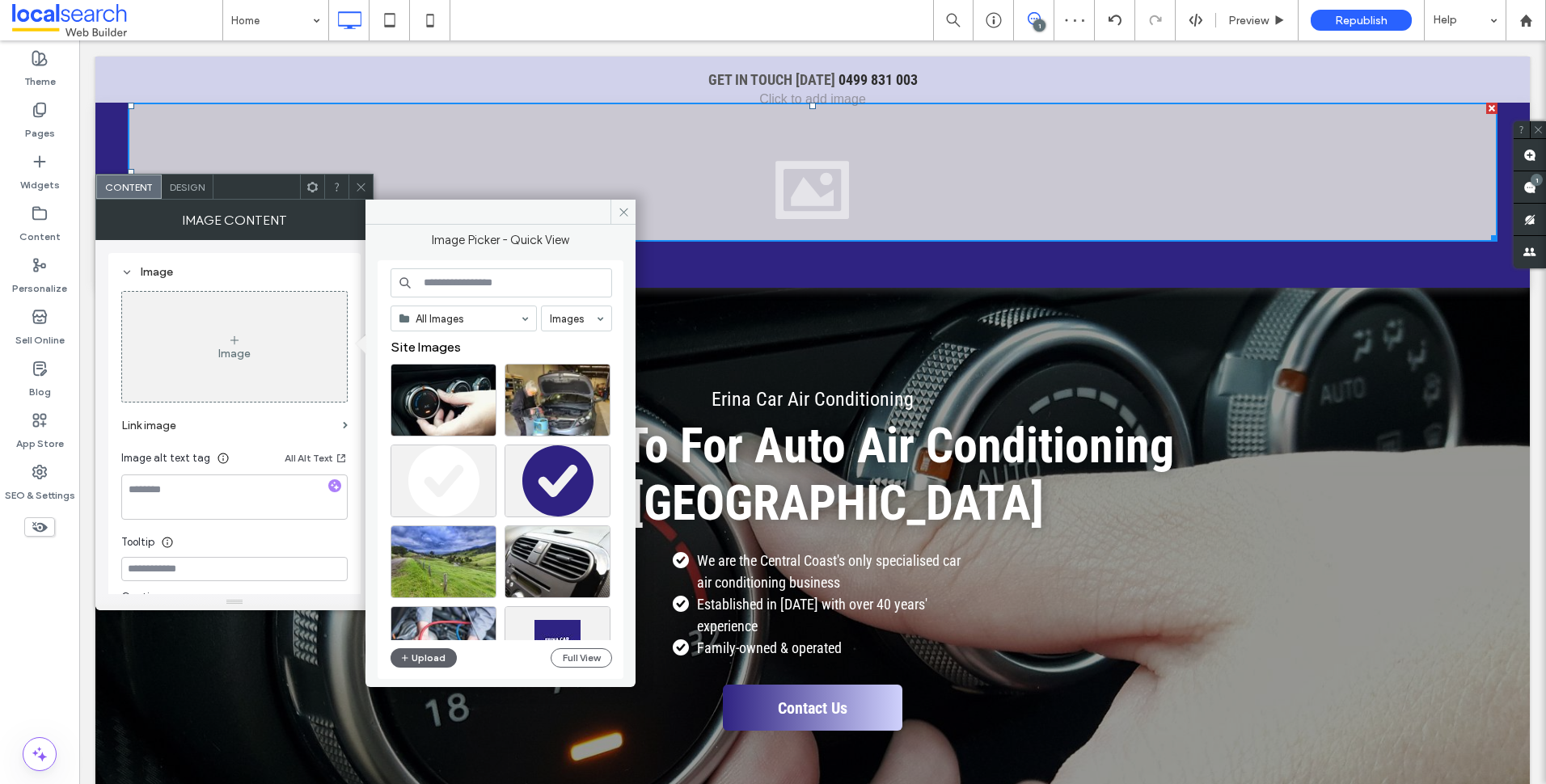
click at [635, 208] on div at bounding box center [812, 172] width 1370 height 139
click at [614, 207] on span at bounding box center [623, 212] width 25 height 24
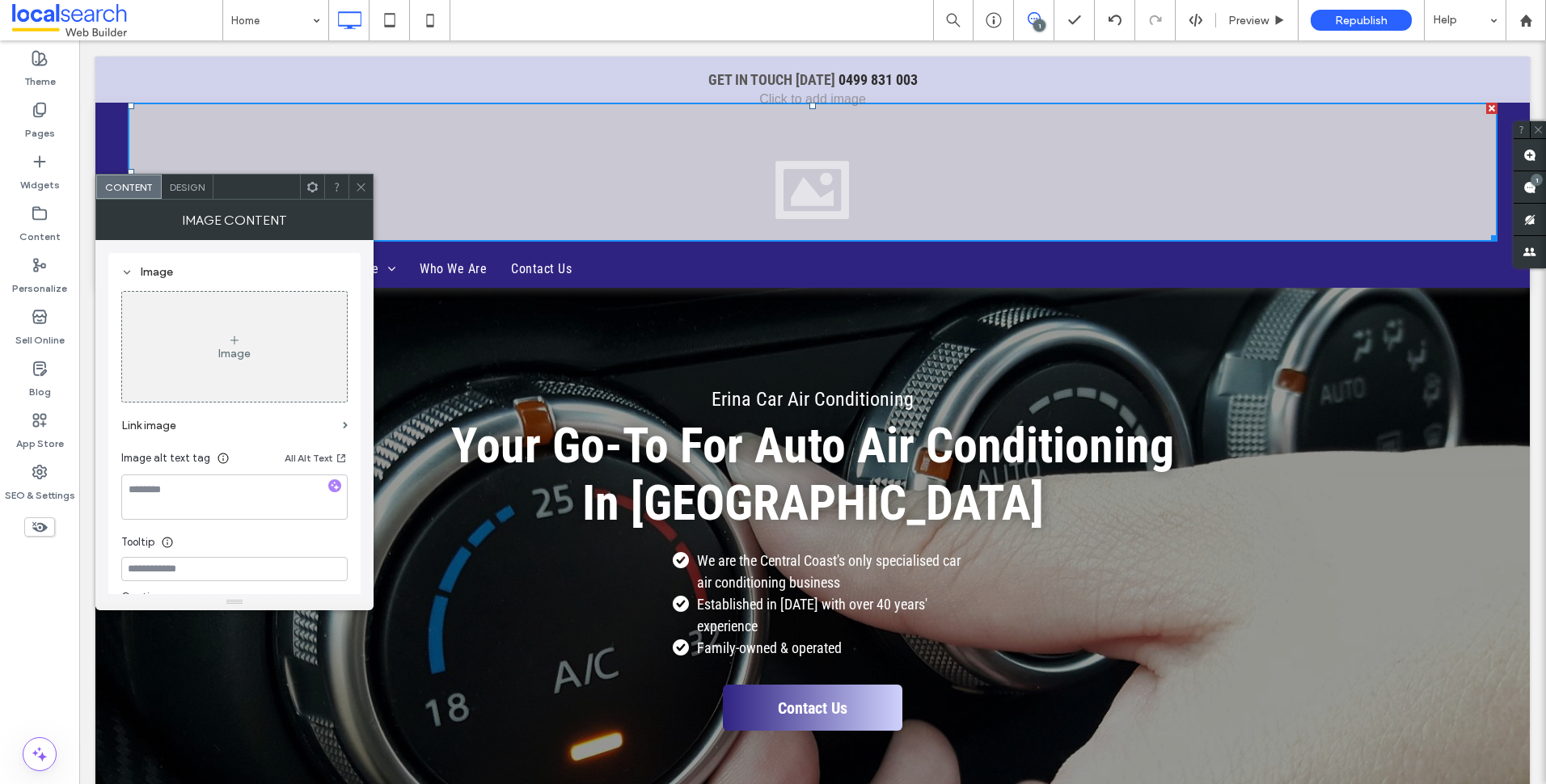
click at [368, 178] on div at bounding box center [360, 187] width 24 height 24
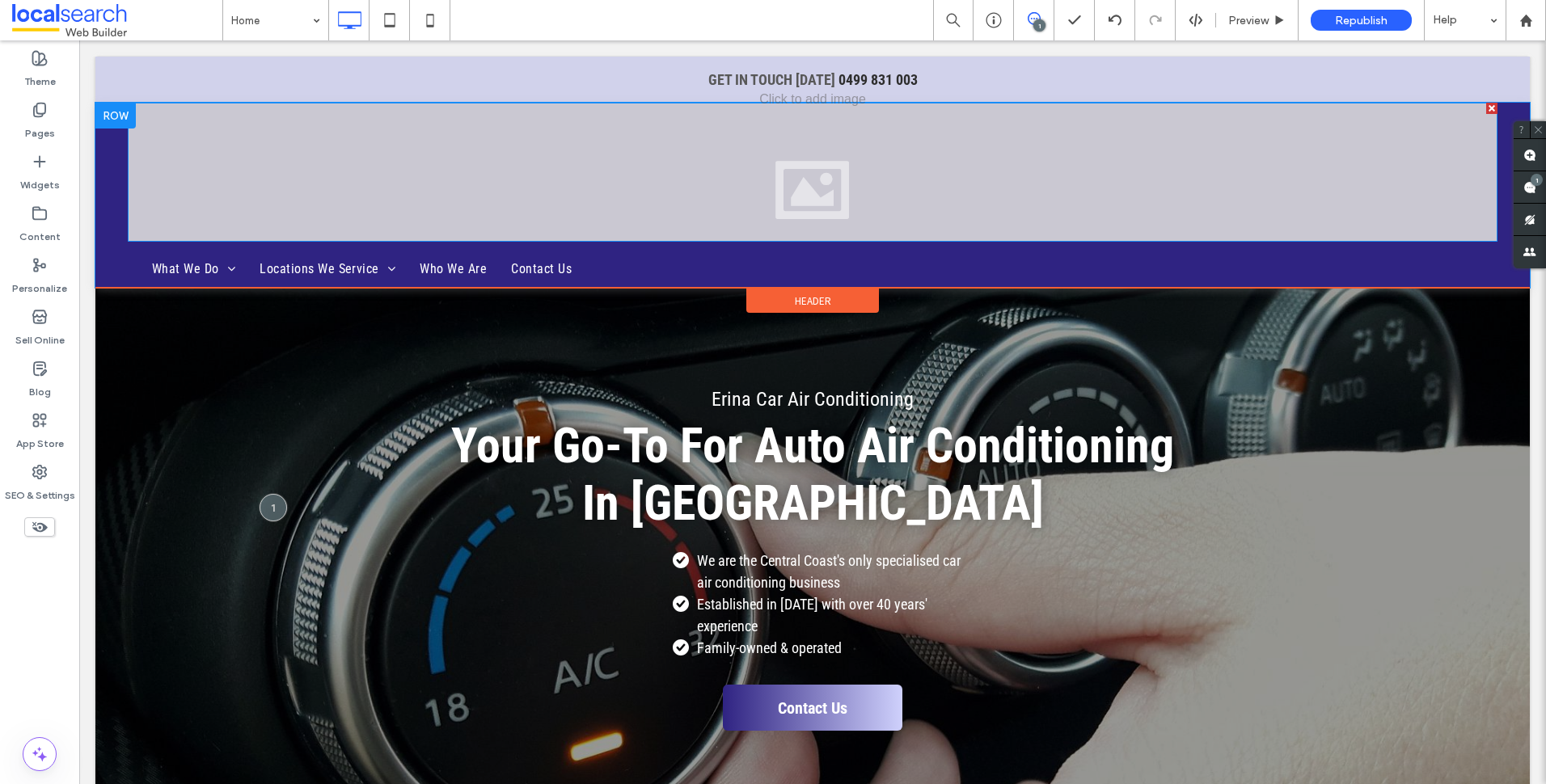
click at [568, 171] on div at bounding box center [812, 172] width 1370 height 139
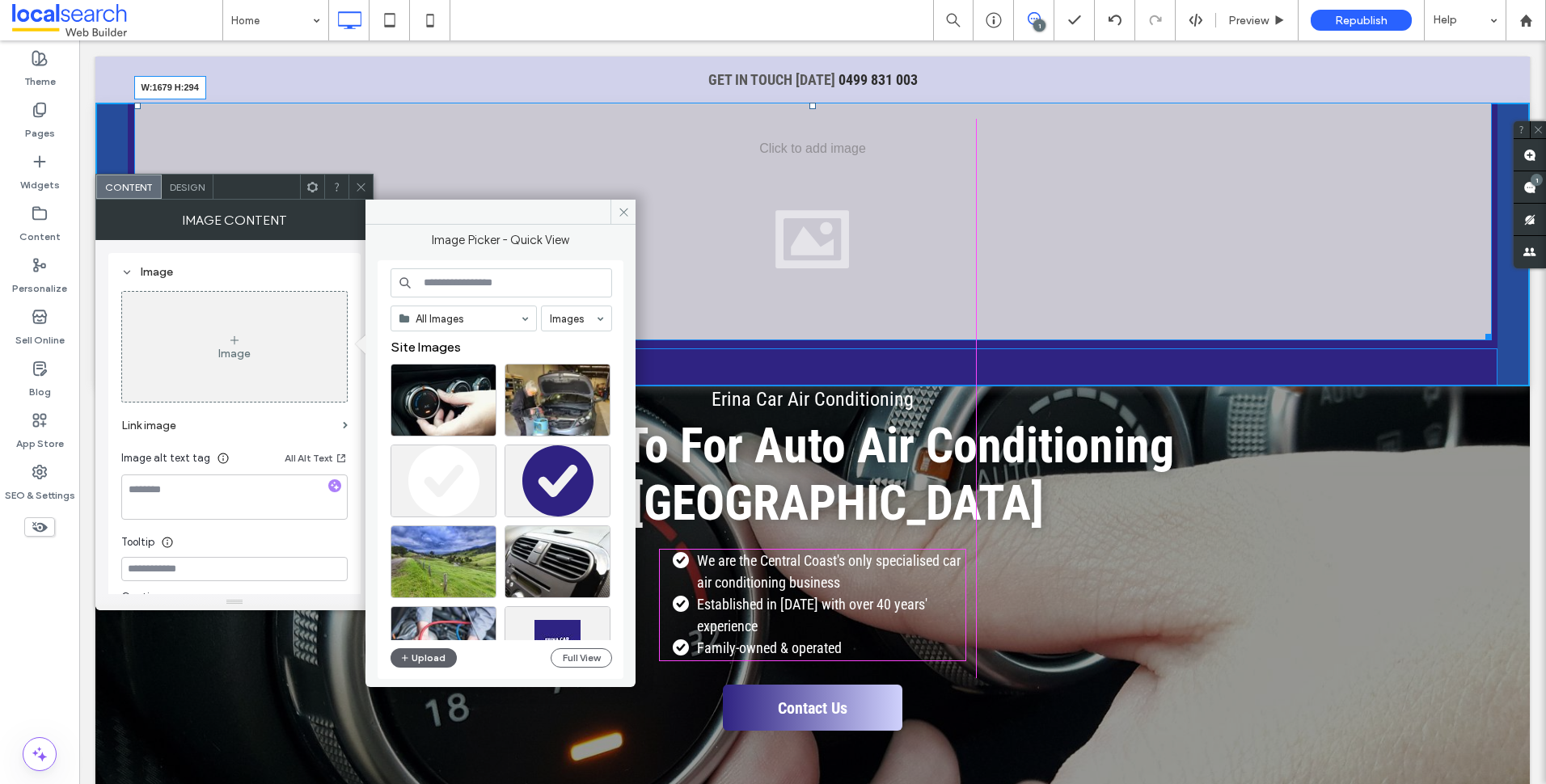
drag, startPoint x: 1481, startPoint y: 232, endPoint x: 1307, endPoint y: 354, distance: 212.5
click at [1227, 313] on div "W:1679 H:294" at bounding box center [812, 220] width 1357 height 237
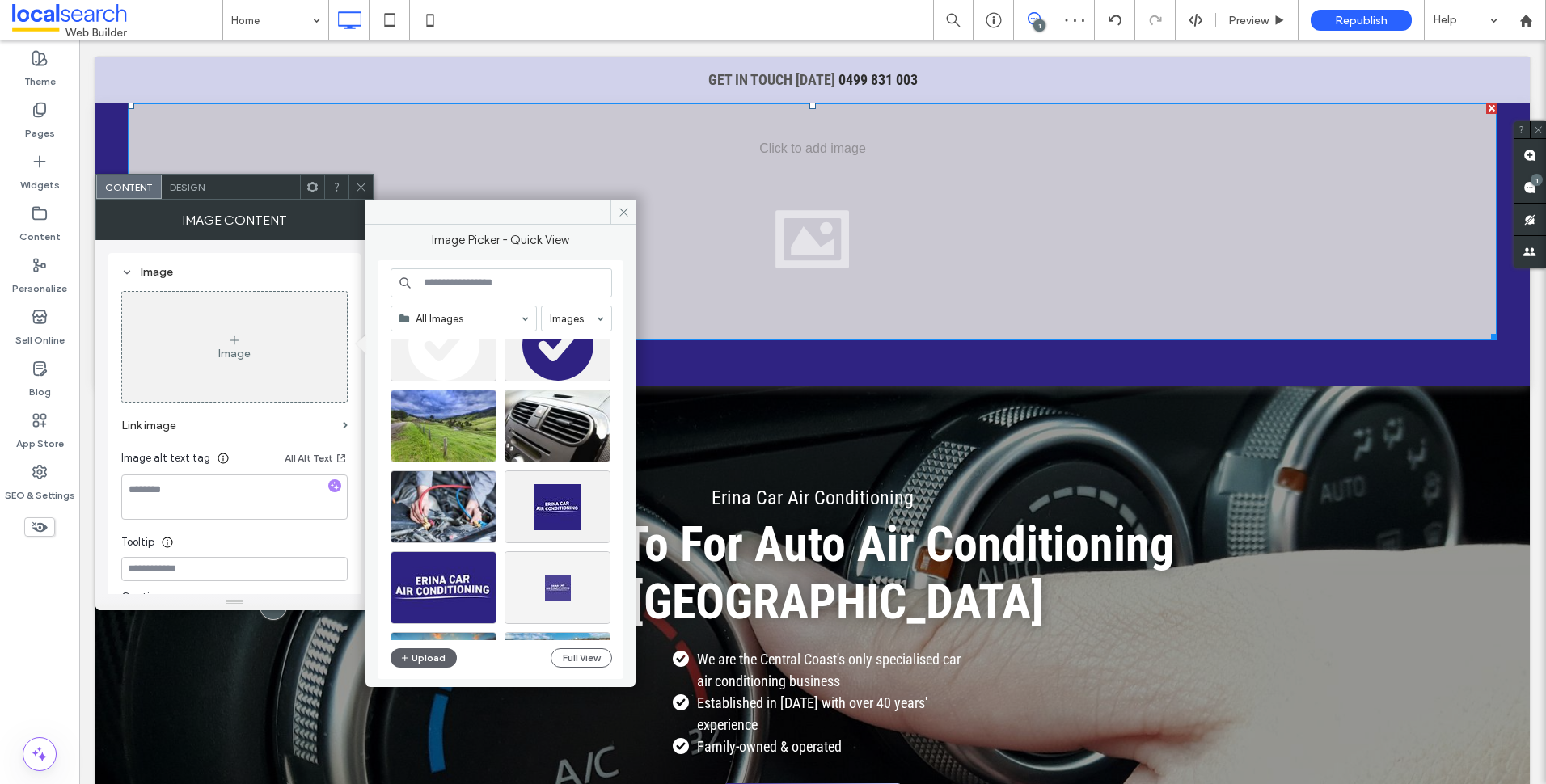
scroll to position [161, 0]
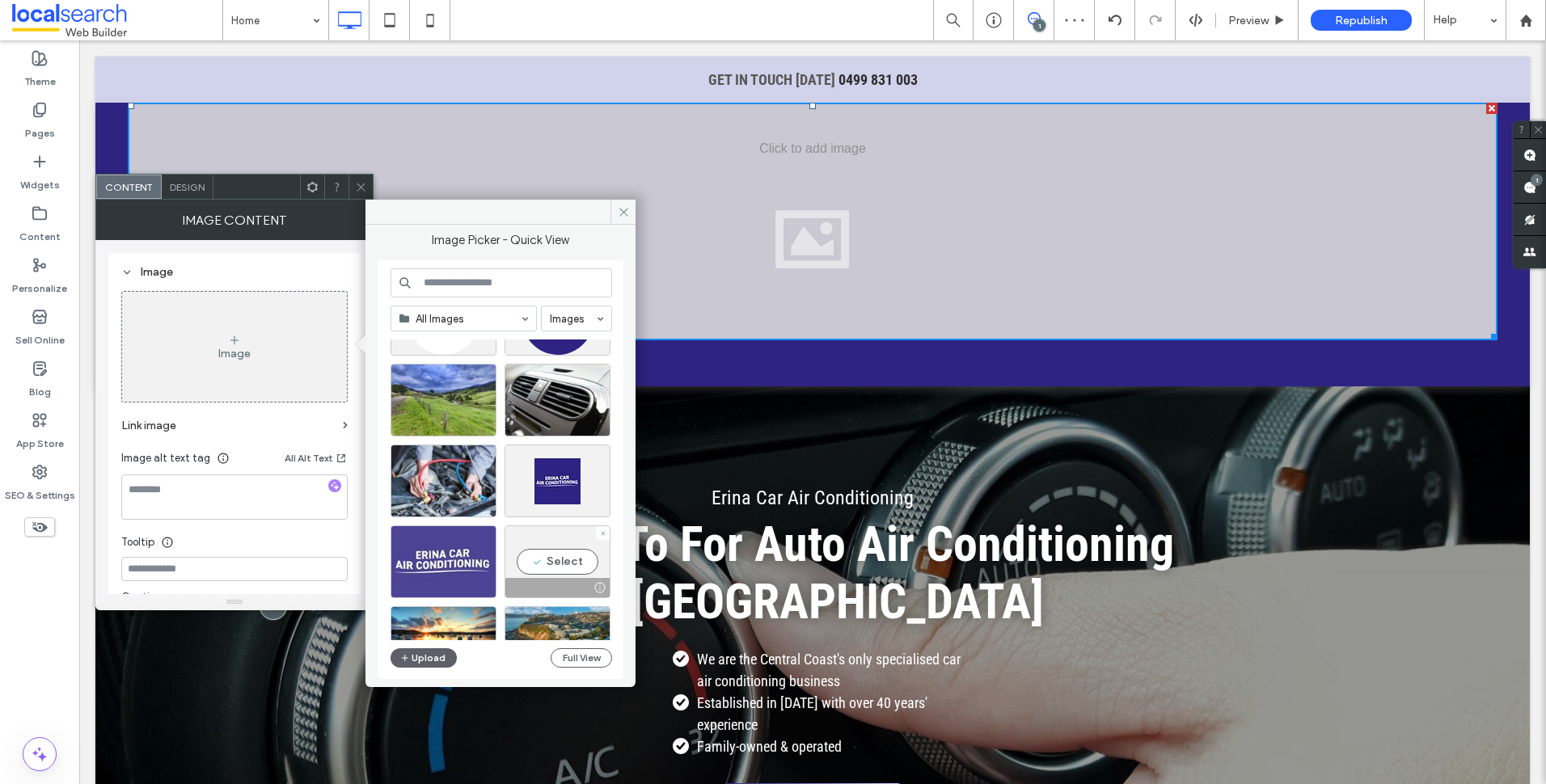
click at [462, 566] on div at bounding box center [443, 562] width 106 height 73
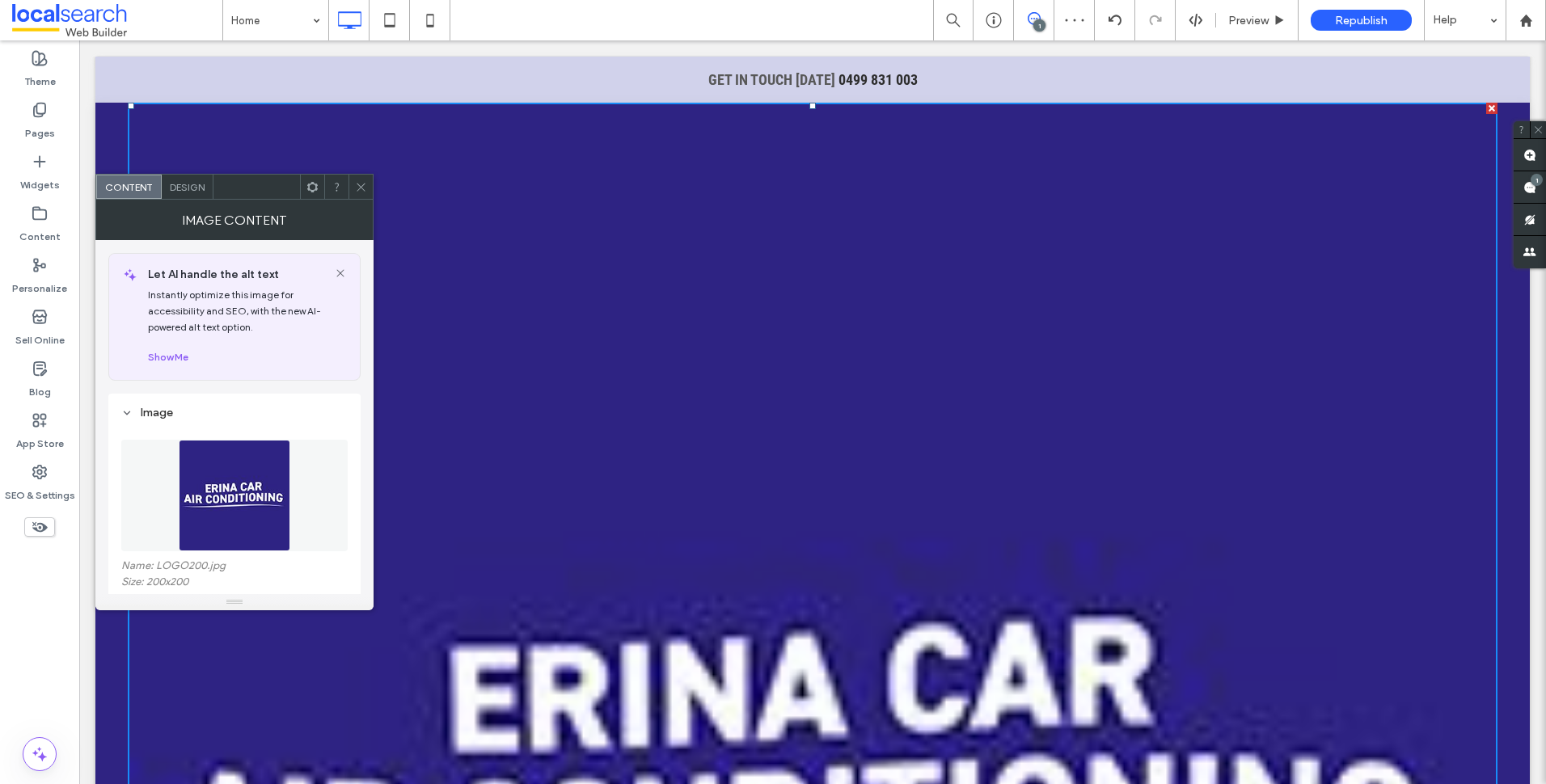
click at [366, 185] on icon at bounding box center [360, 187] width 12 height 12
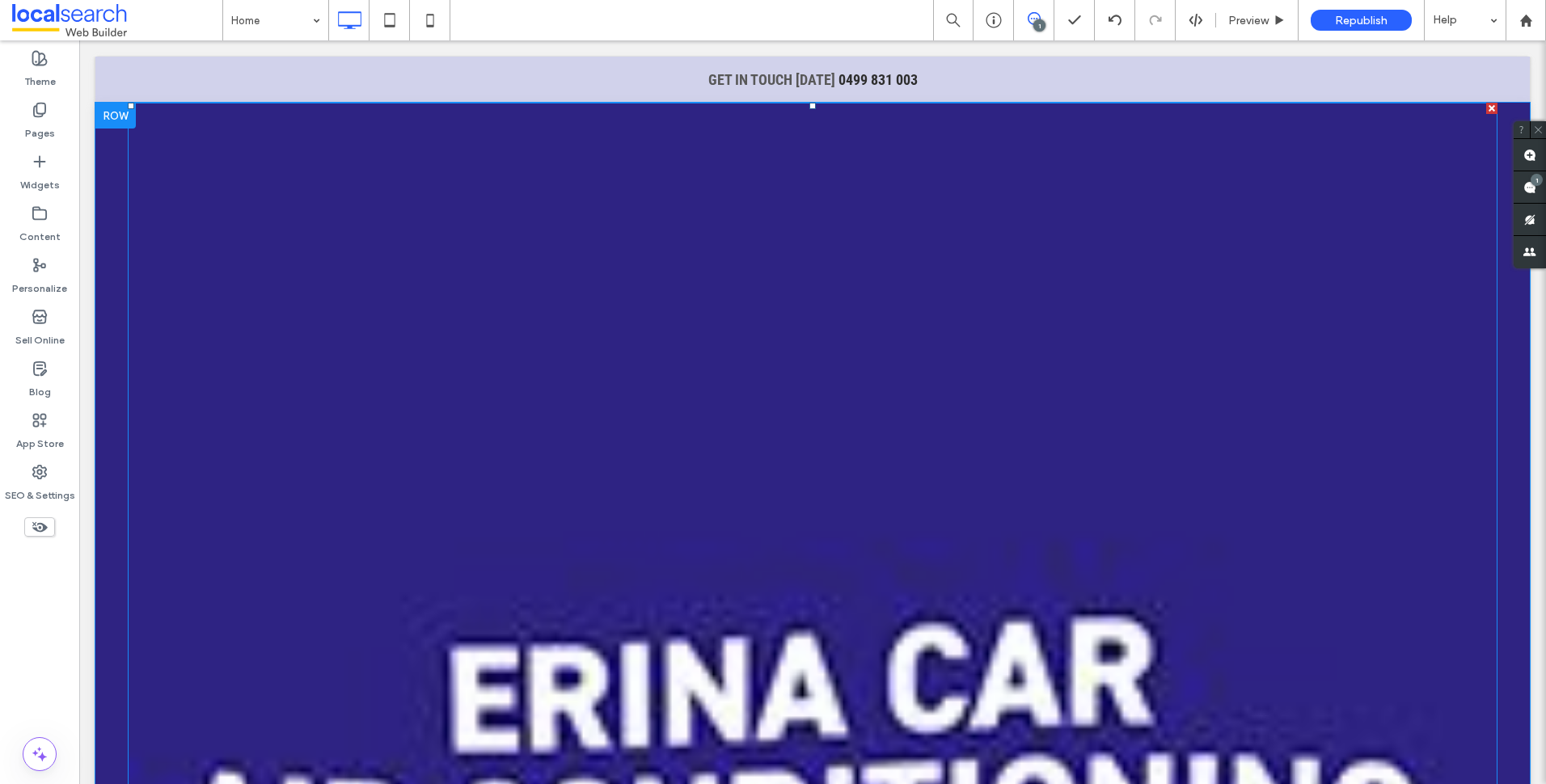
scroll to position [243, 0]
click at [1486, 107] on div at bounding box center [1492, 108] width 11 height 11
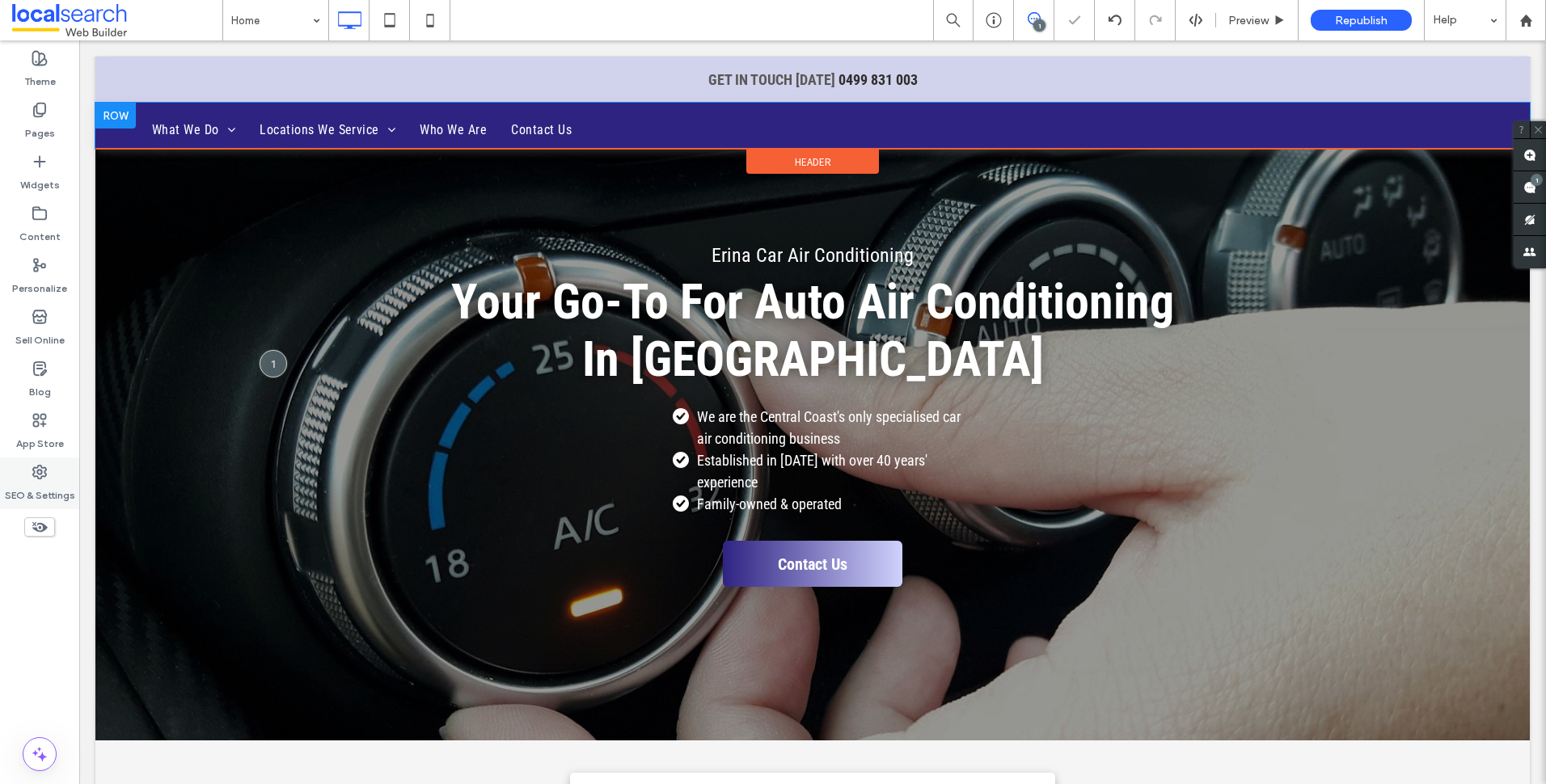
click at [45, 474] on use at bounding box center [39, 472] width 13 height 13
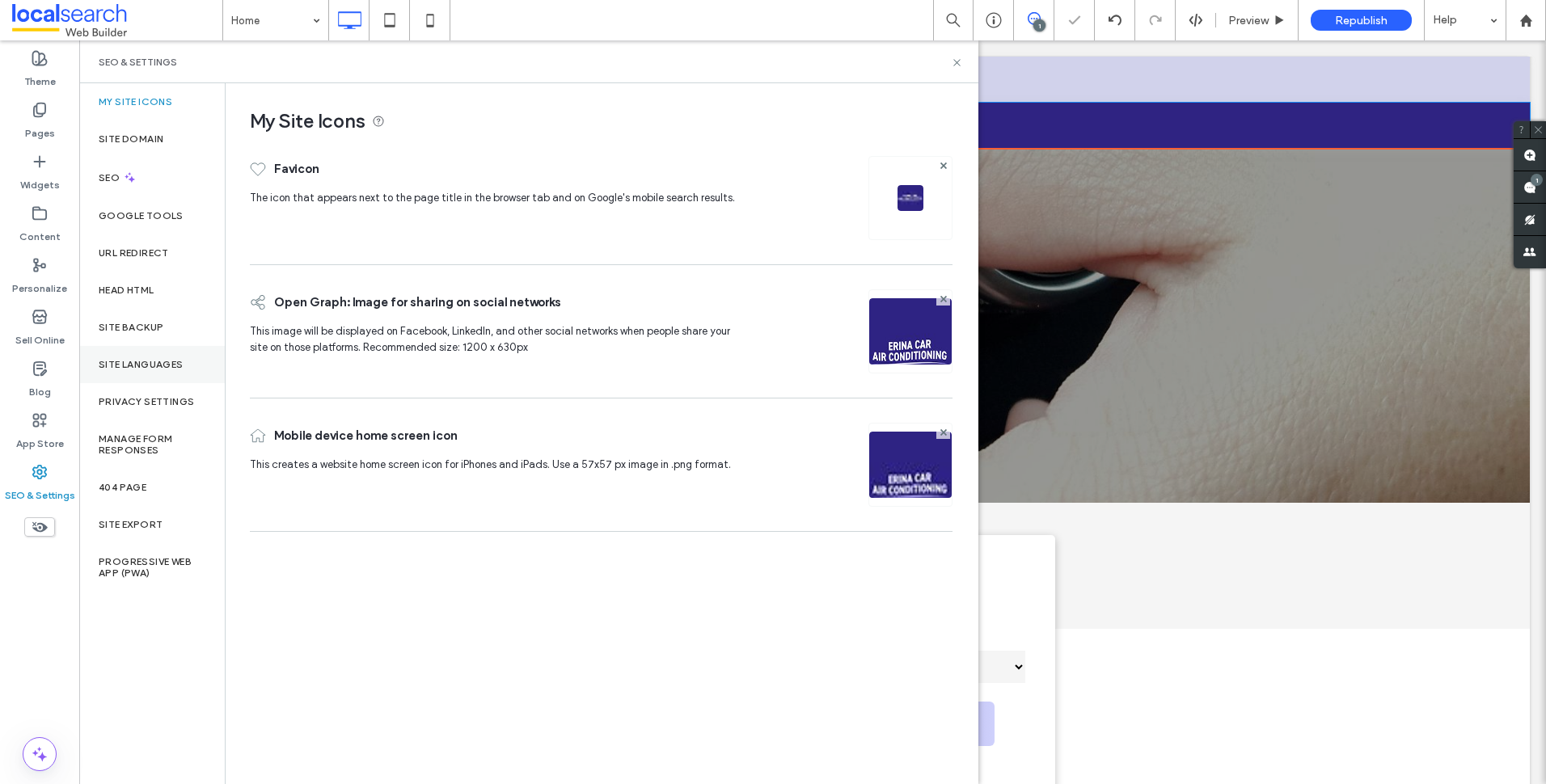
click at [172, 359] on label "Site Languages" at bounding box center [141, 365] width 84 height 11
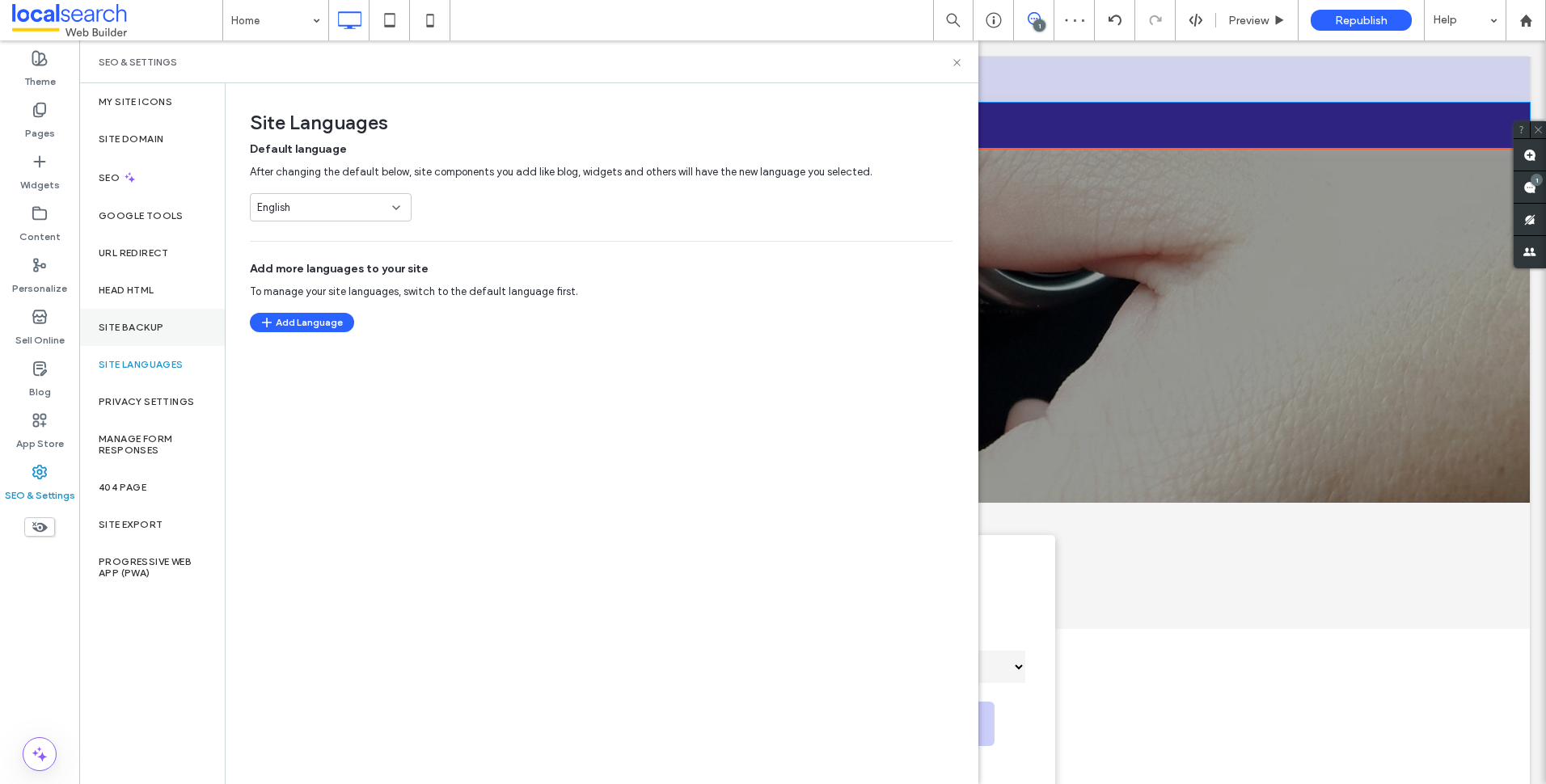
click at [173, 334] on div "Site Backup" at bounding box center [151, 327] width 145 height 38
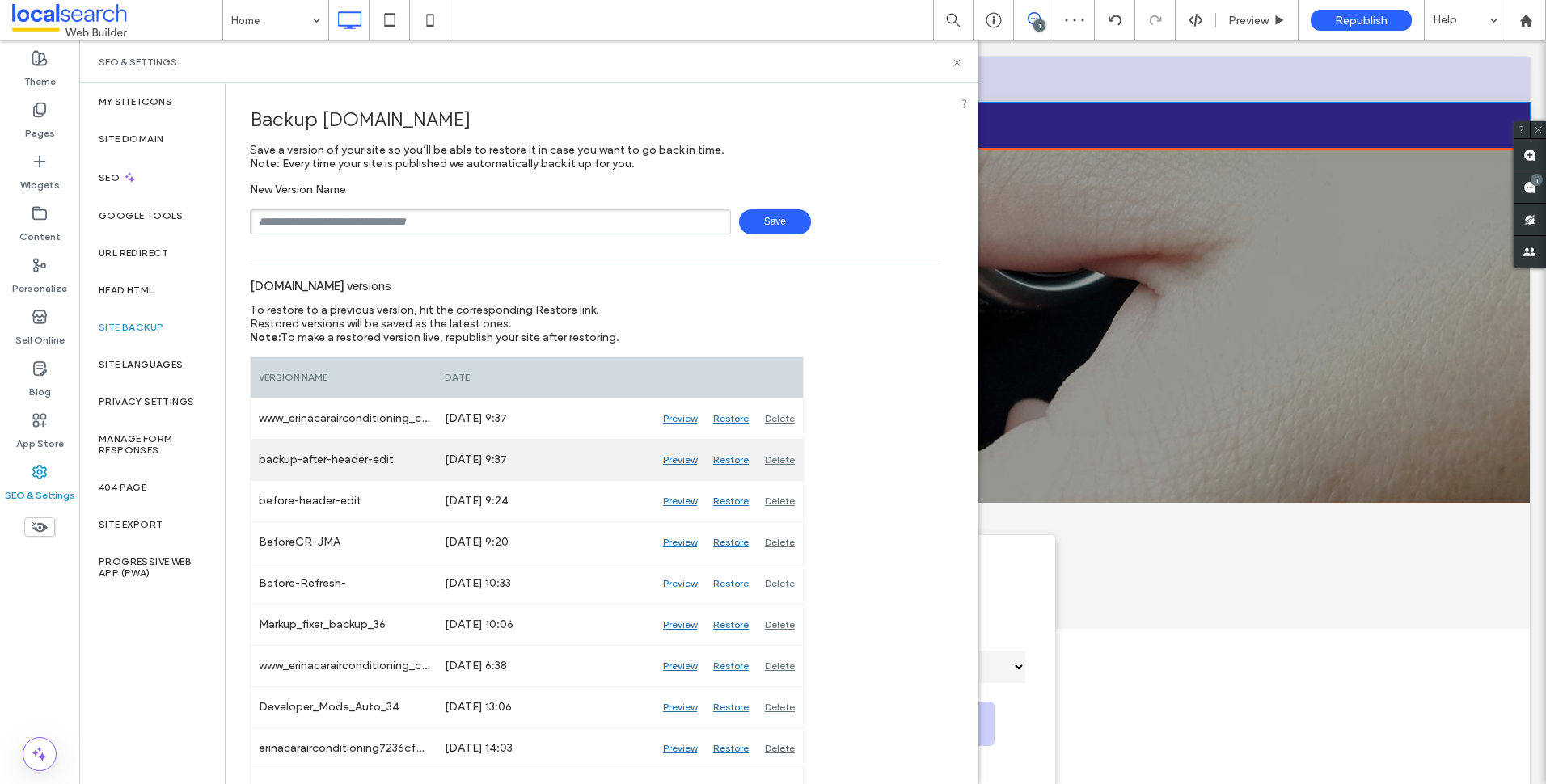
click at [735, 458] on div "Restore" at bounding box center [731, 460] width 52 height 40
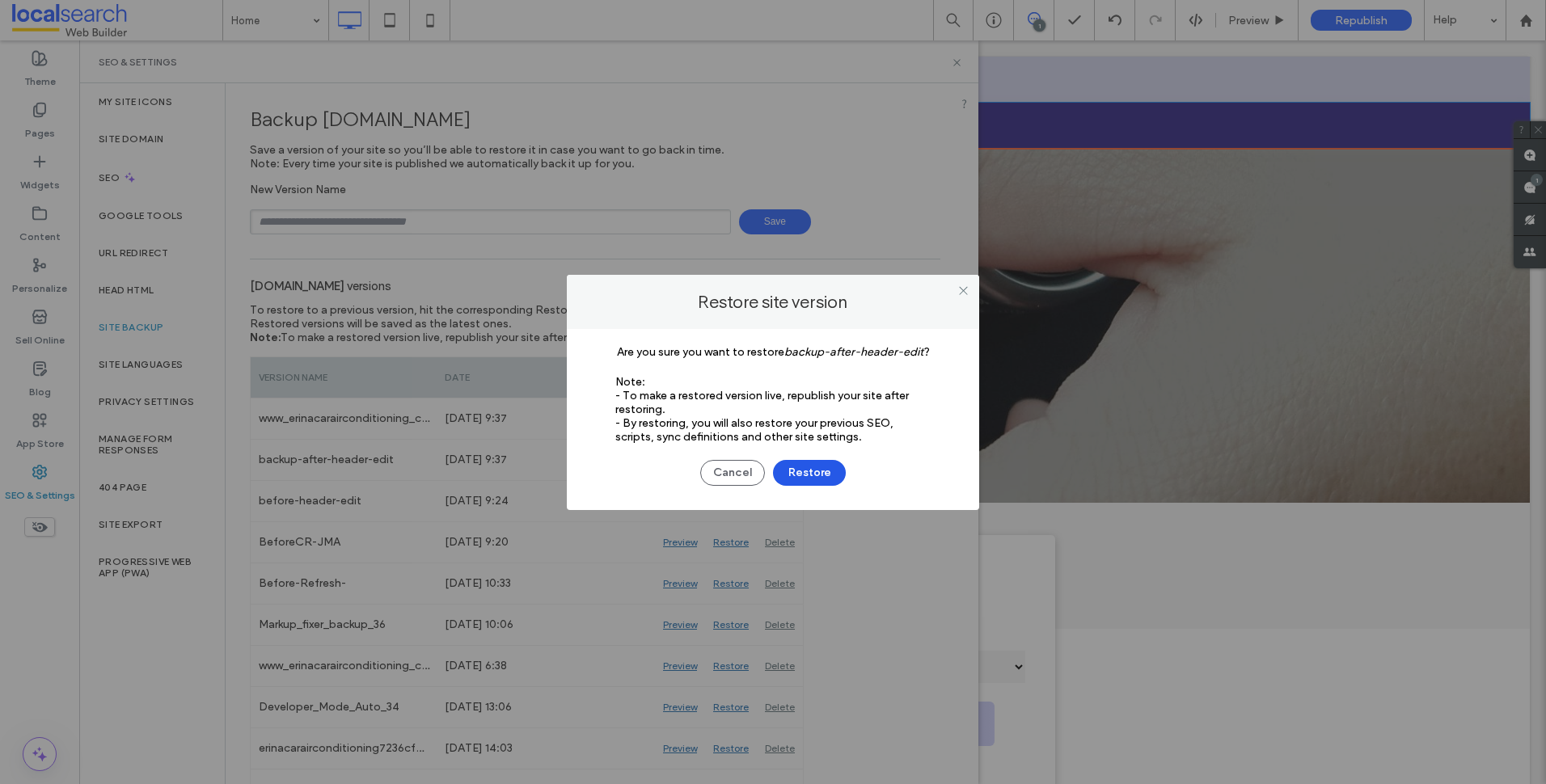
click at [782, 463] on button "Restore" at bounding box center [810, 473] width 73 height 26
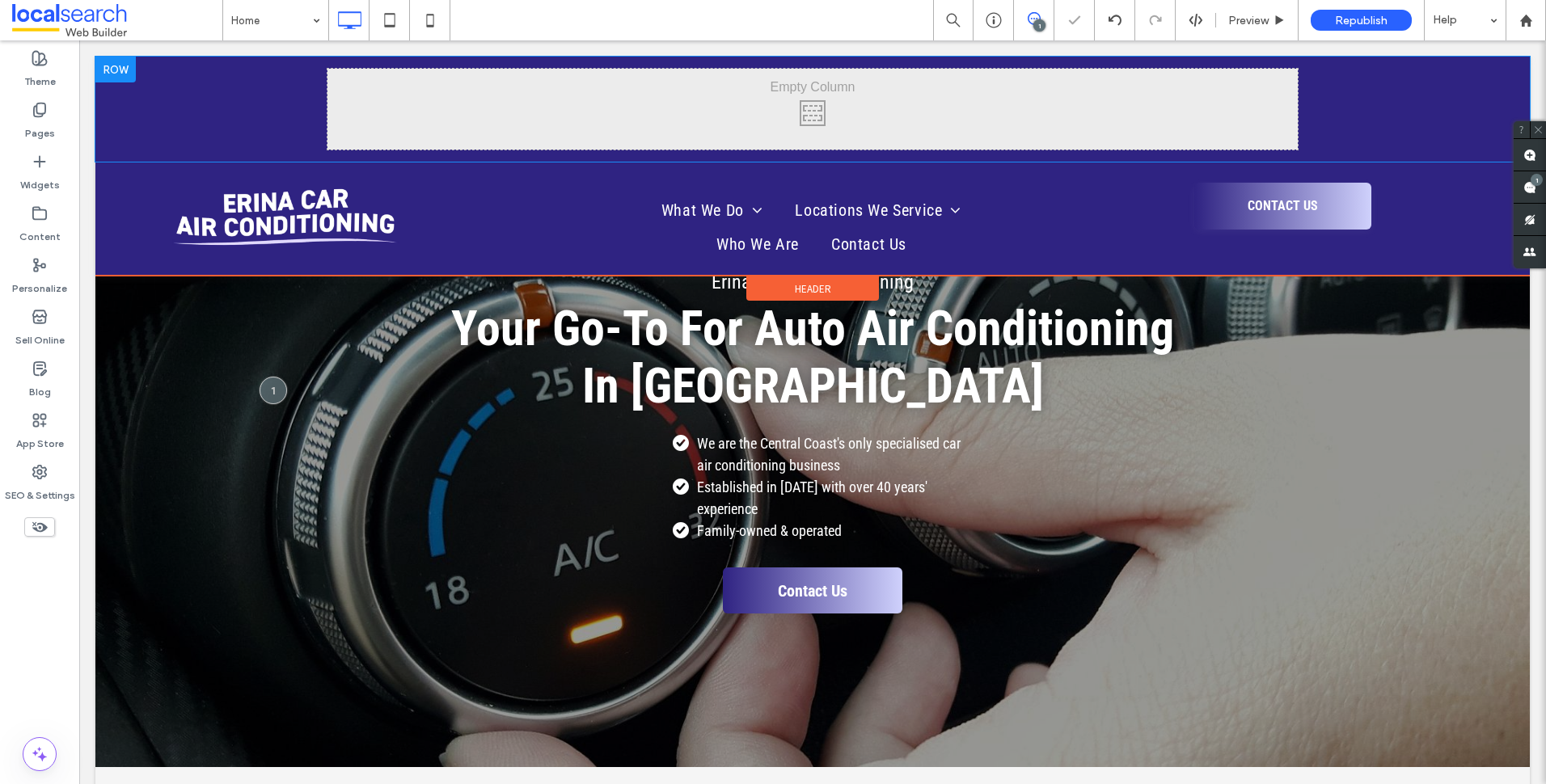
click at [222, 96] on div "Click To Paste Click To Paste" at bounding box center [812, 109] width 1434 height 105
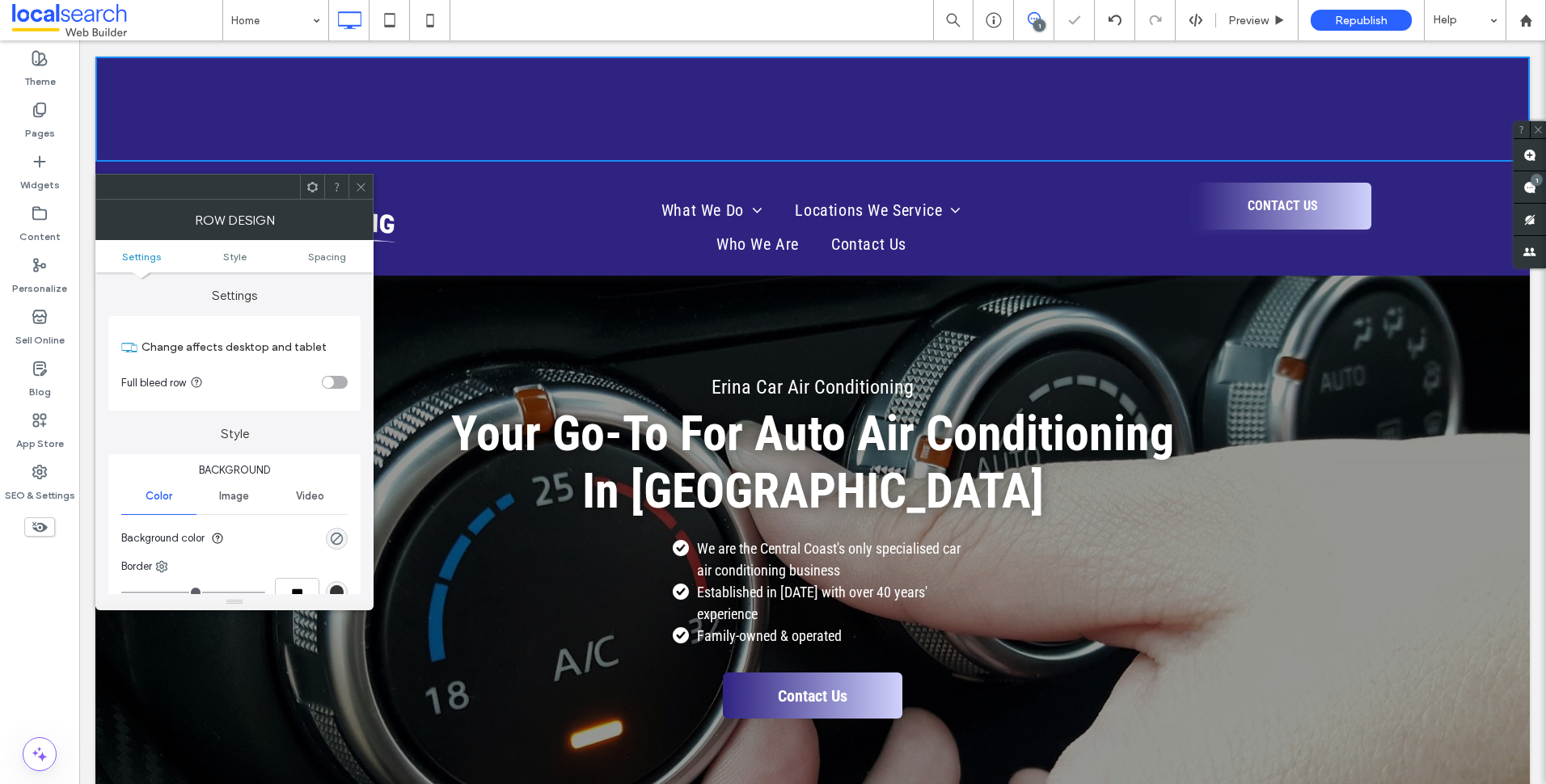
click at [358, 181] on icon at bounding box center [360, 187] width 12 height 12
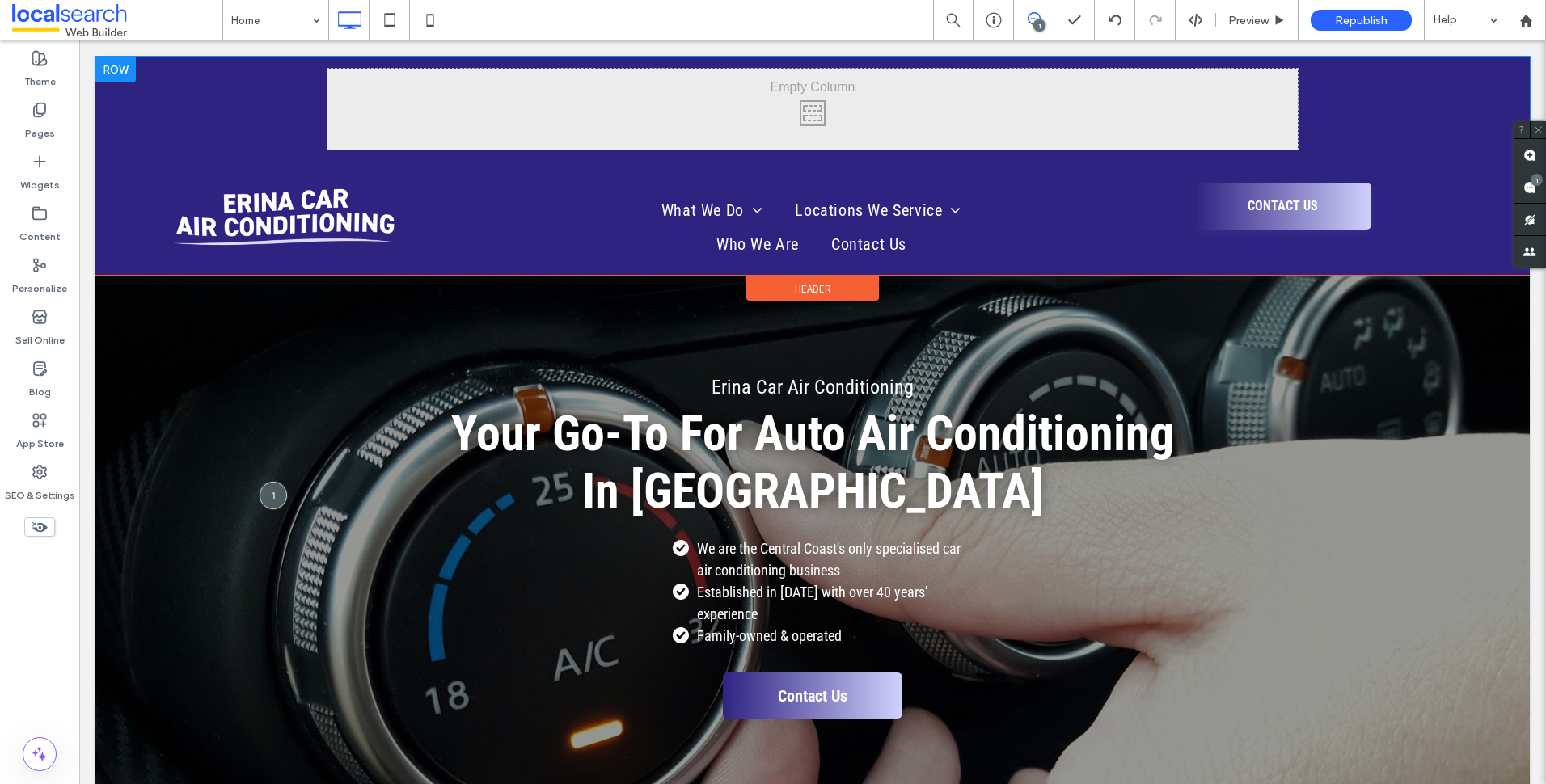
click at [227, 131] on div "Click To Paste Click To Paste" at bounding box center [812, 109] width 1434 height 105
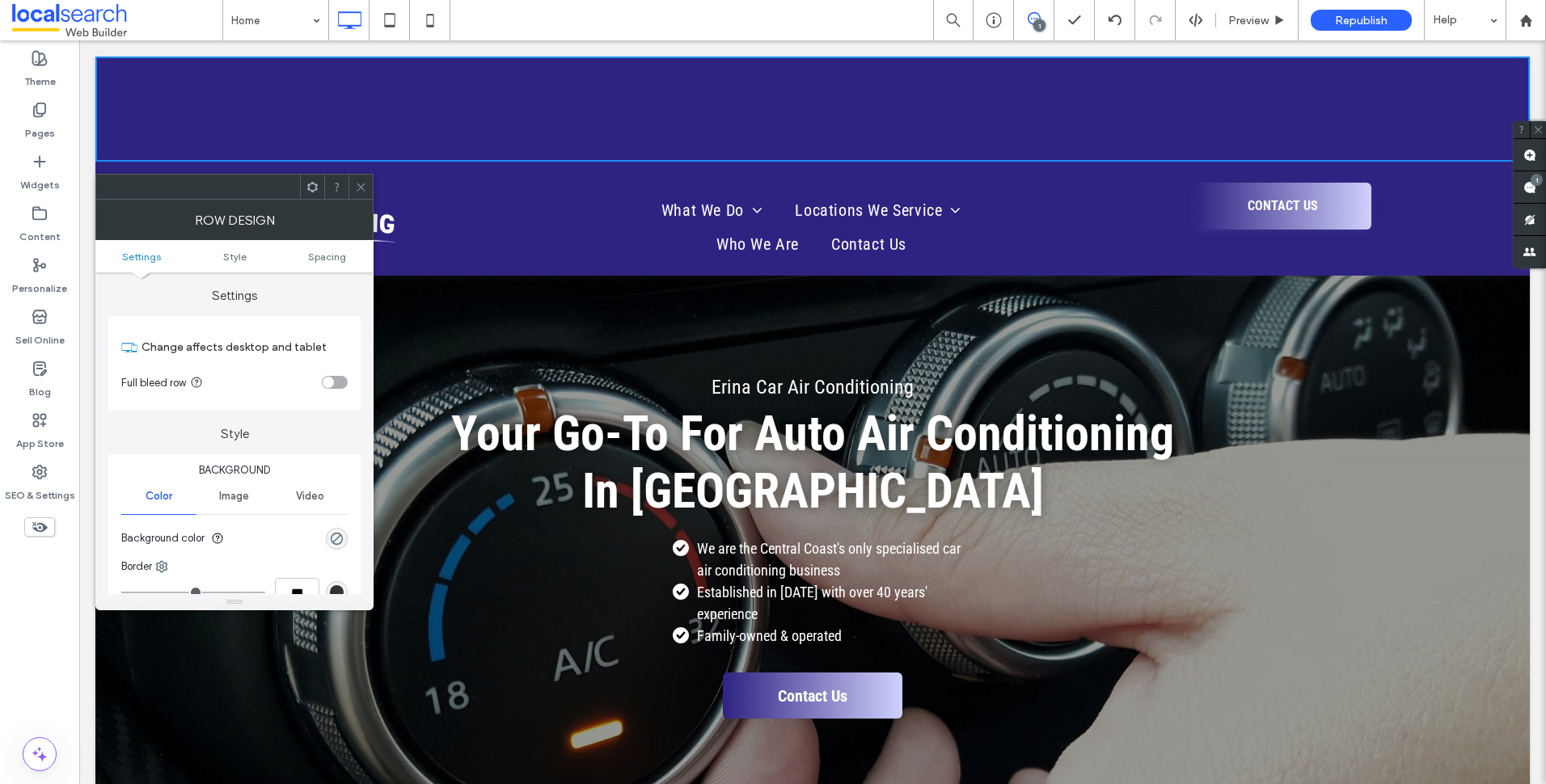
scroll to position [81, 0]
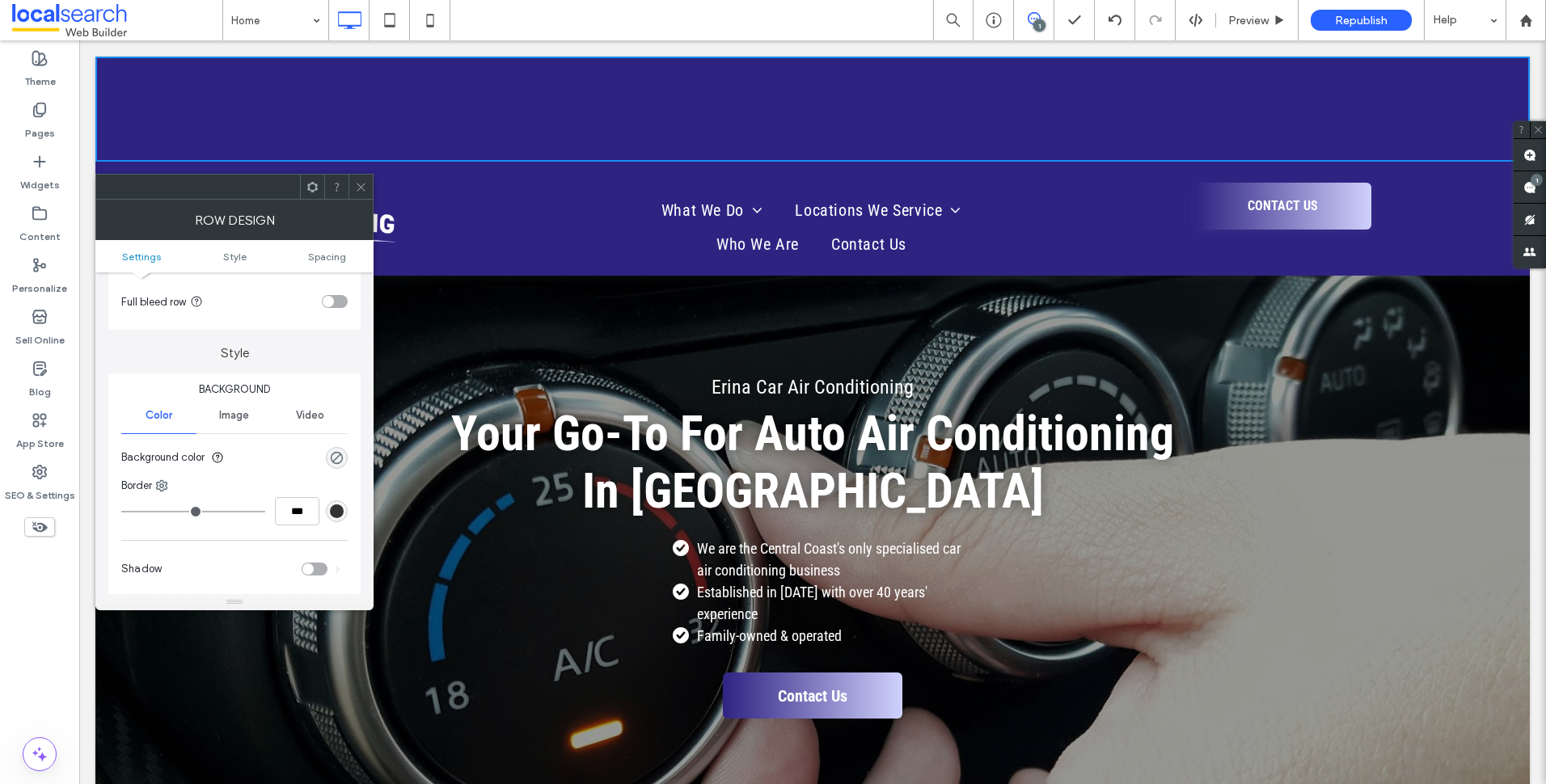
click at [345, 459] on div "rgba(0, 0, 0, 0)" at bounding box center [336, 458] width 22 height 22
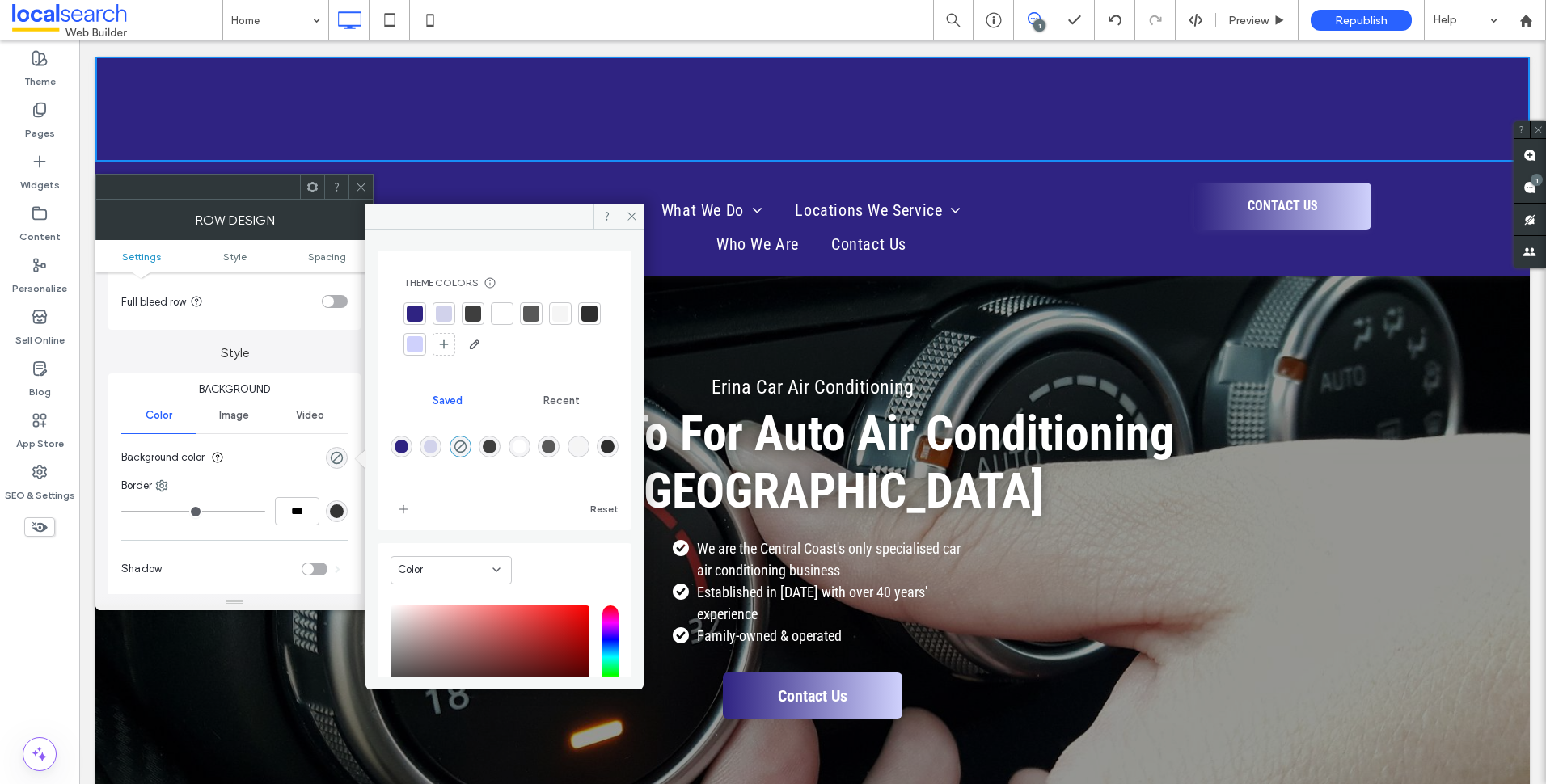
click at [446, 309] on div at bounding box center [444, 313] width 16 height 16
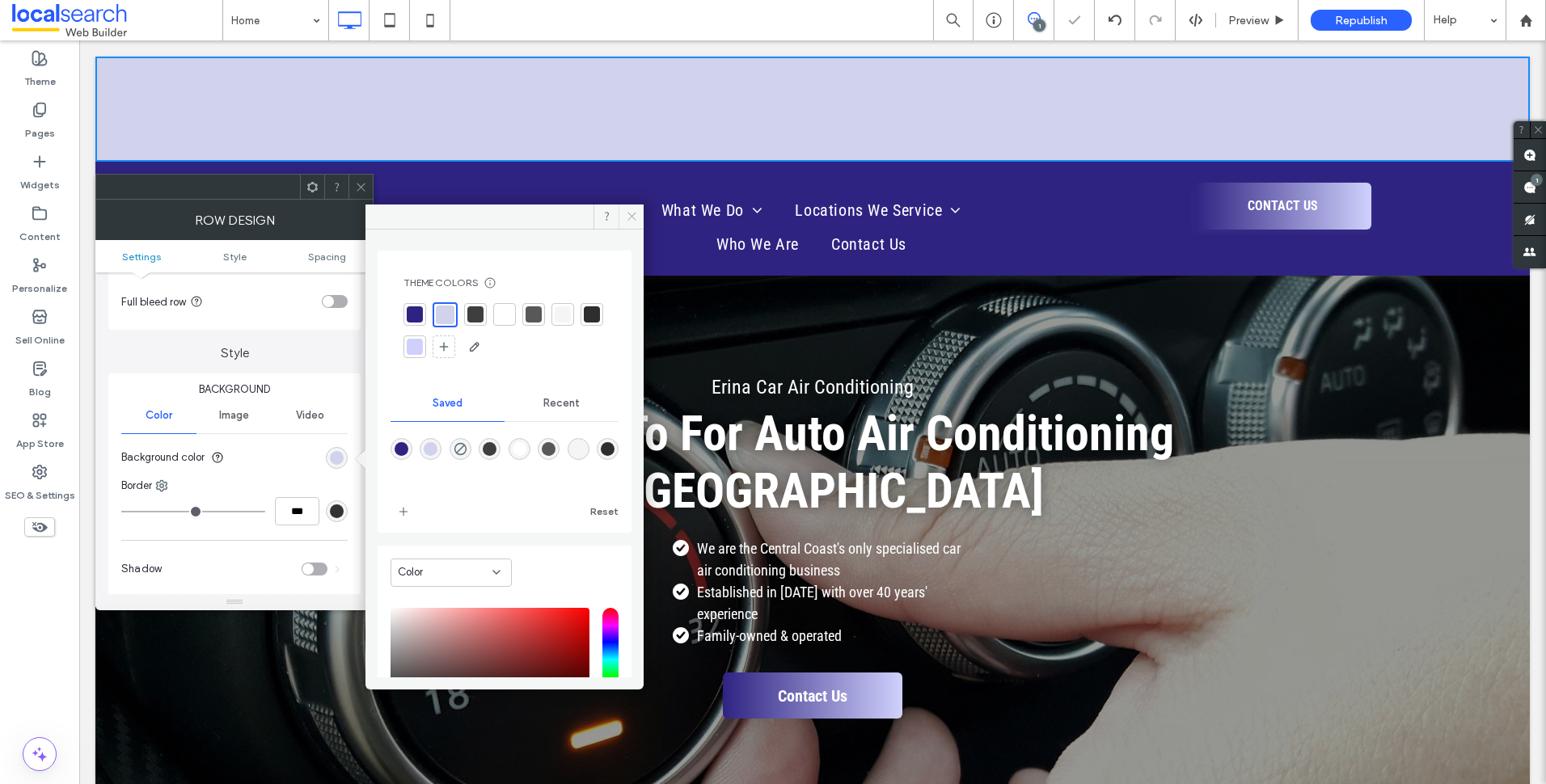
click at [635, 210] on icon at bounding box center [631, 216] width 12 height 12
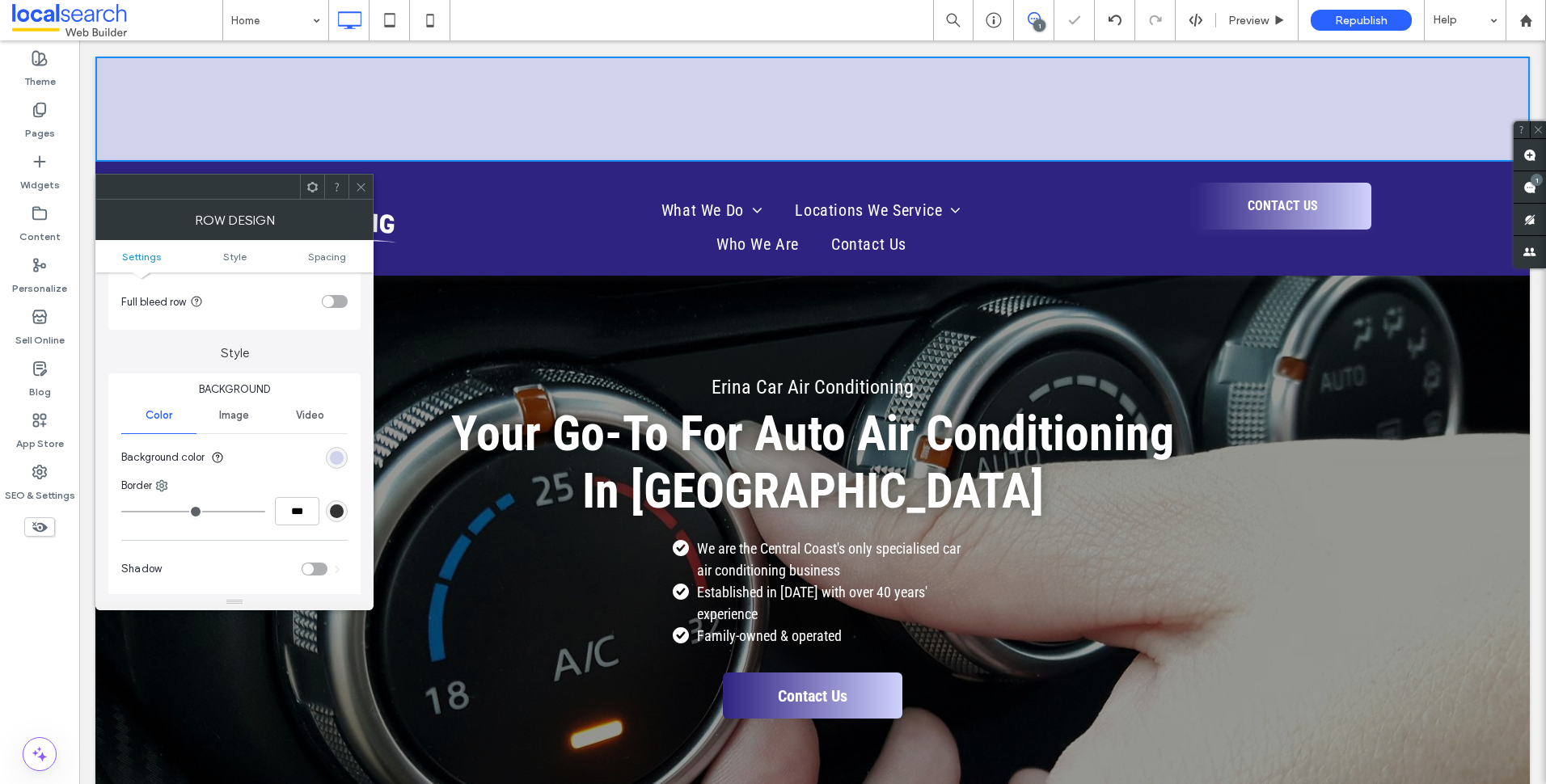
click at [360, 179] on span at bounding box center [360, 187] width 12 height 24
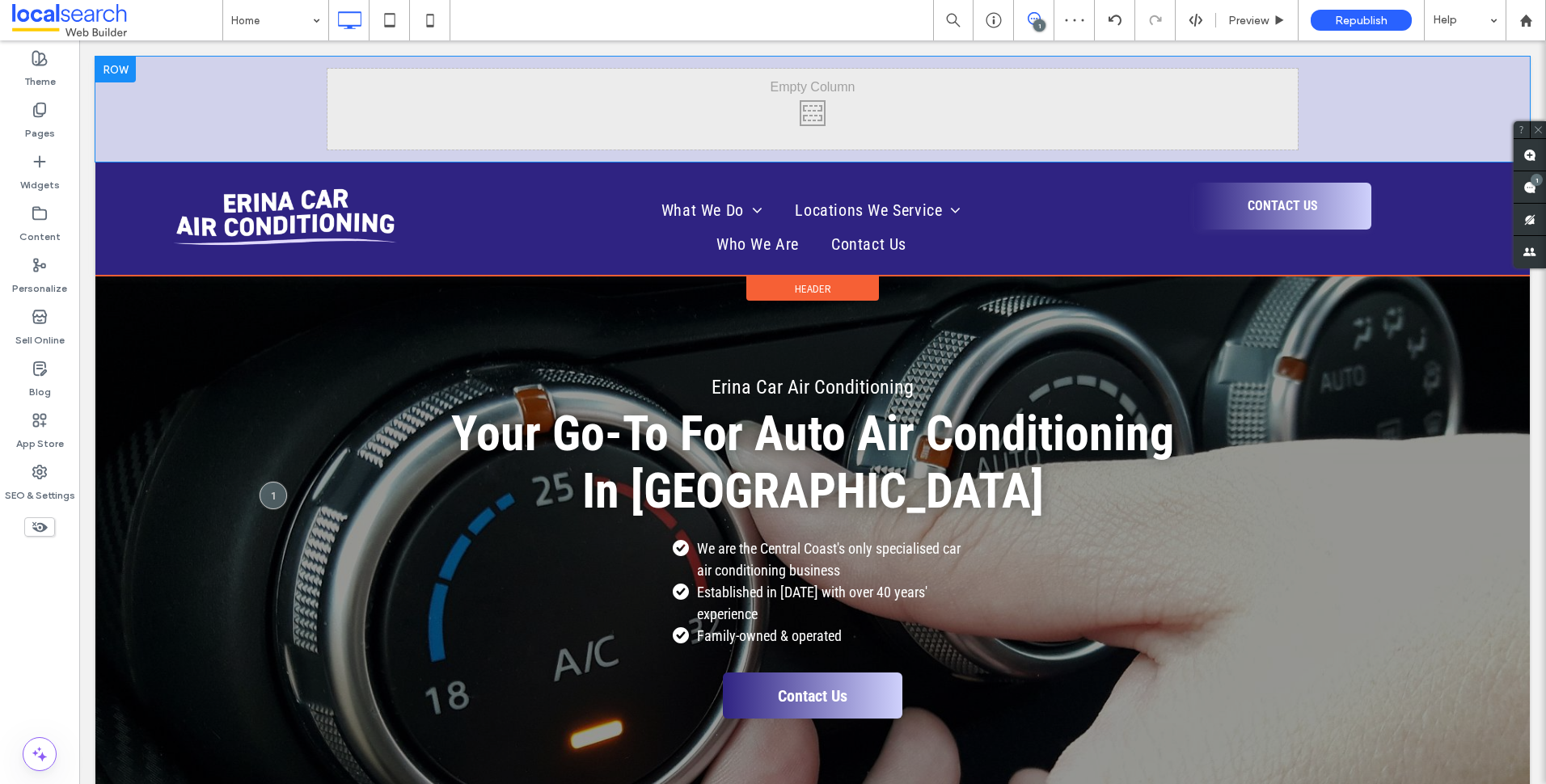
click at [250, 121] on div "Click To Paste Click To Paste" at bounding box center [812, 109] width 1434 height 105
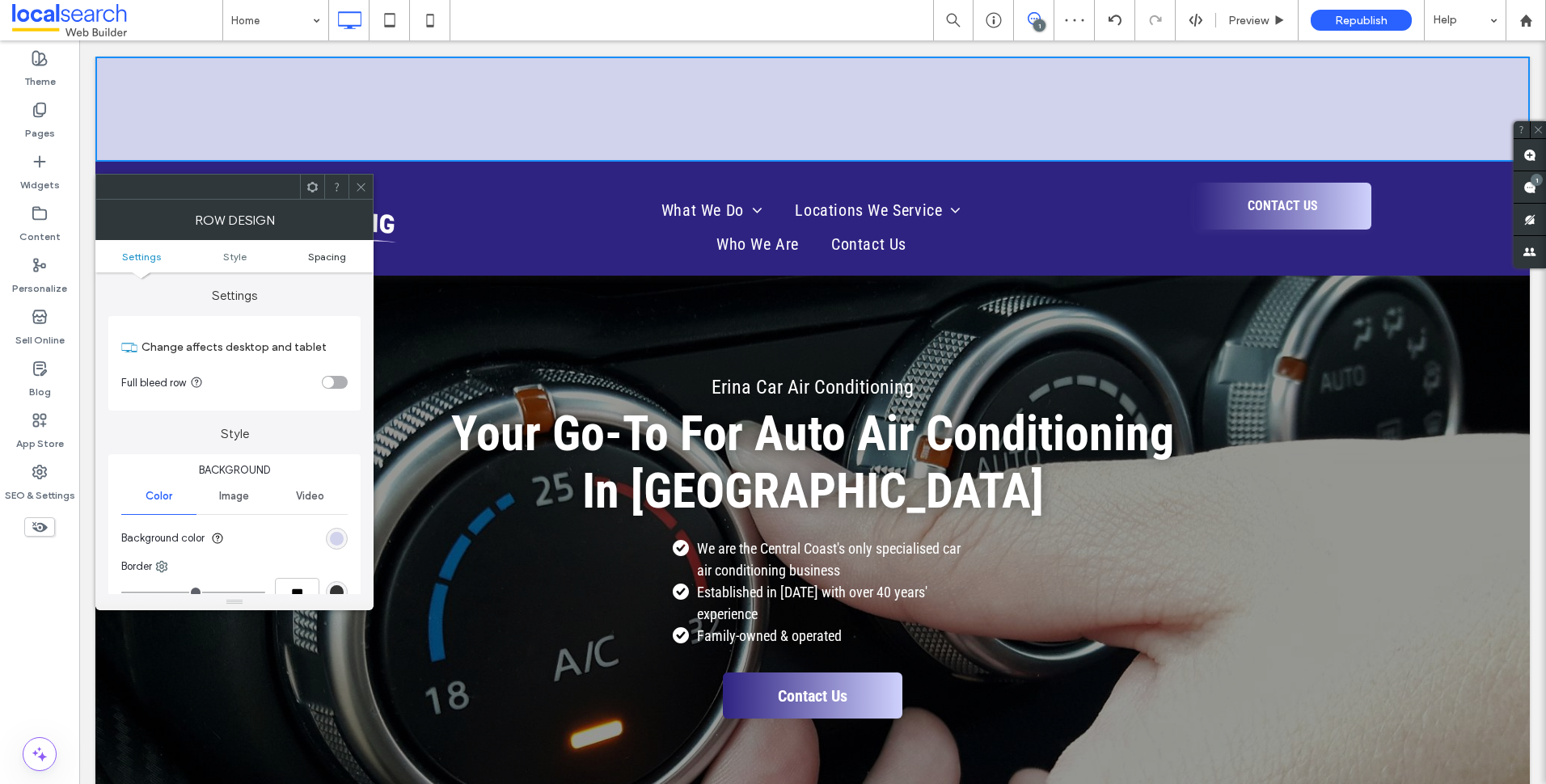
click at [337, 254] on span "Spacing" at bounding box center [326, 256] width 38 height 12
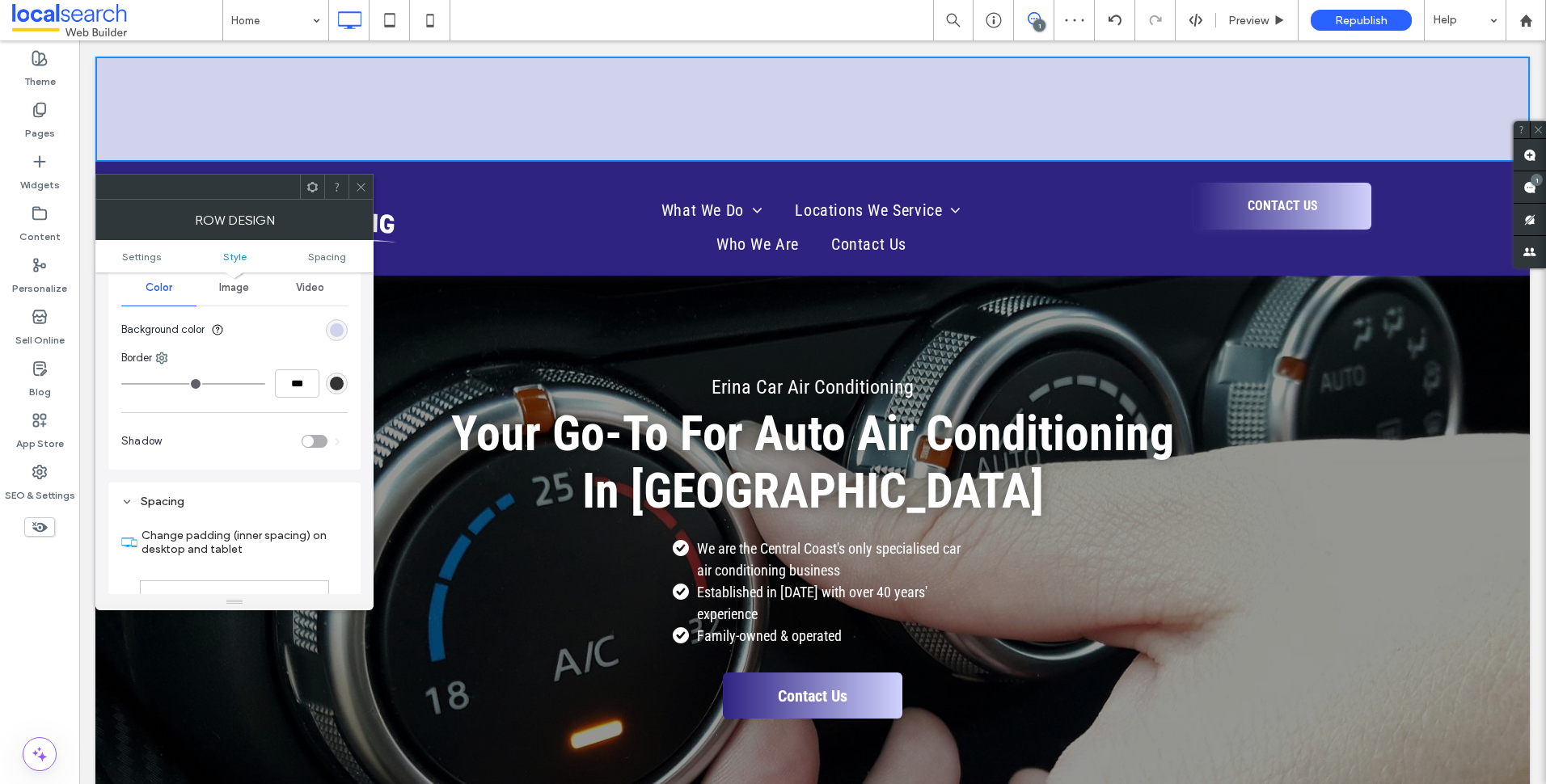
scroll to position [406, 0]
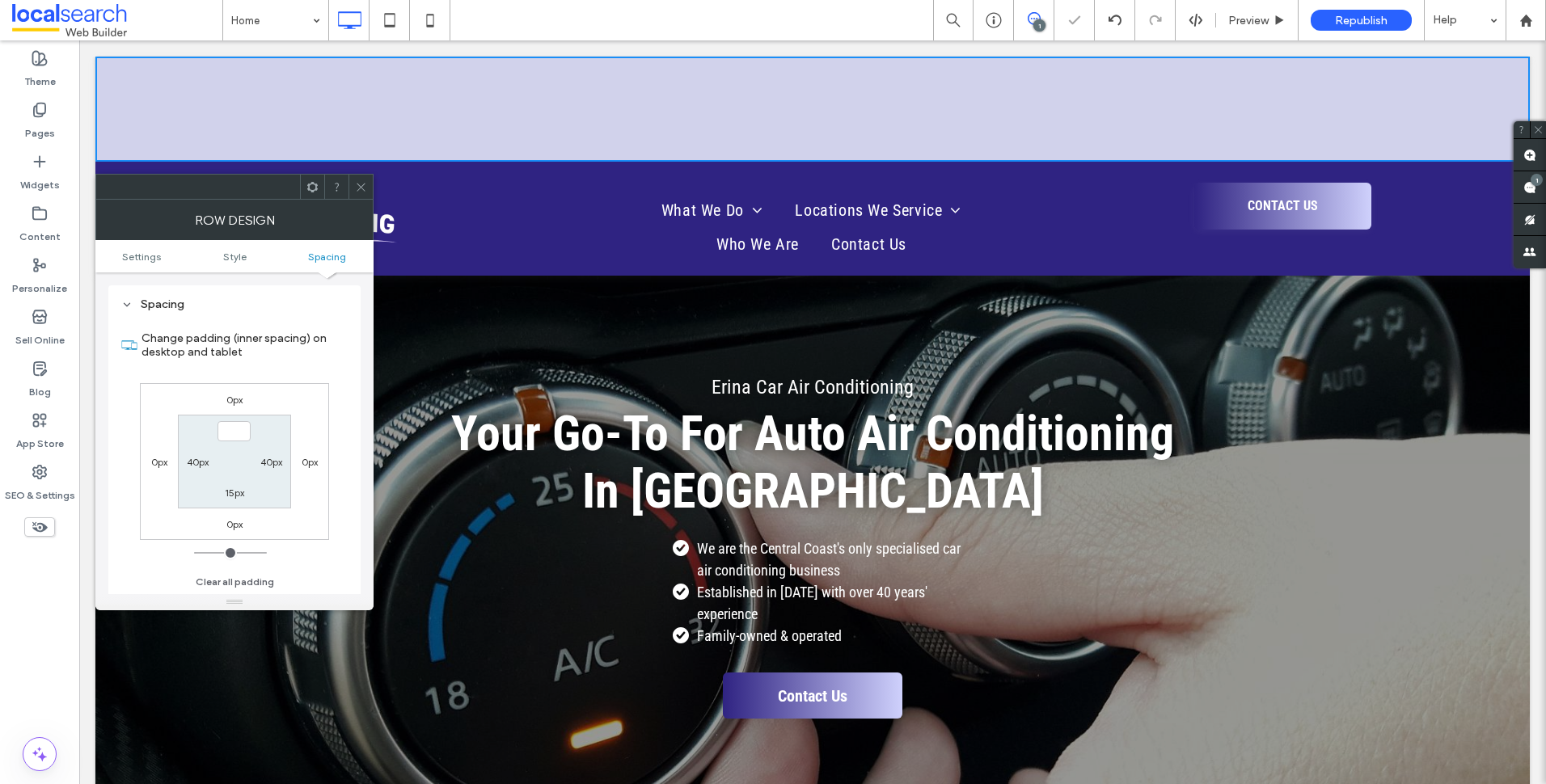
type input "***"
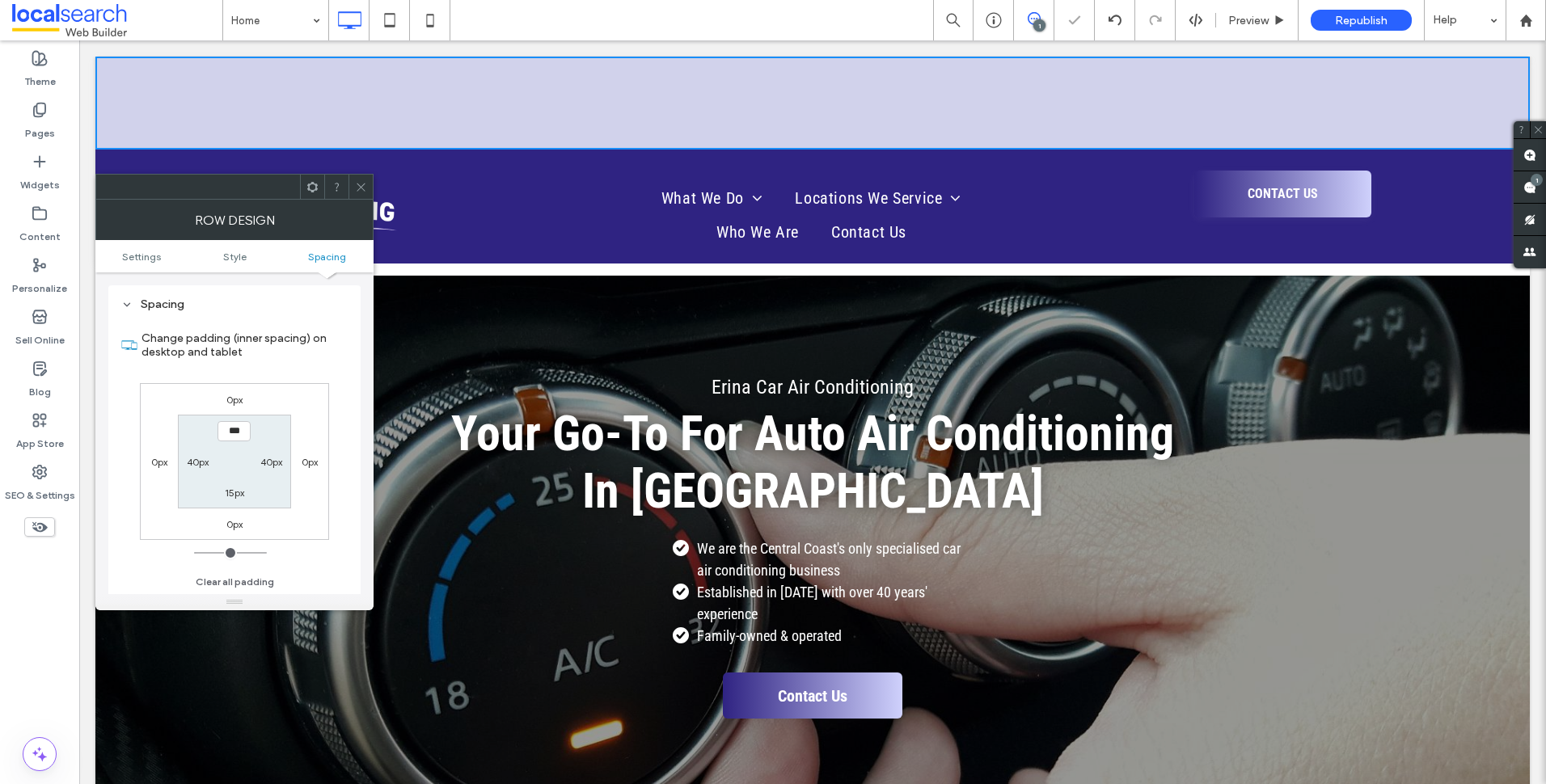
click at [239, 494] on label "15px" at bounding box center [235, 492] width 20 height 12
type input "**"
type input "*"
type input "***"
click at [274, 465] on label "40px" at bounding box center [271, 461] width 22 height 12
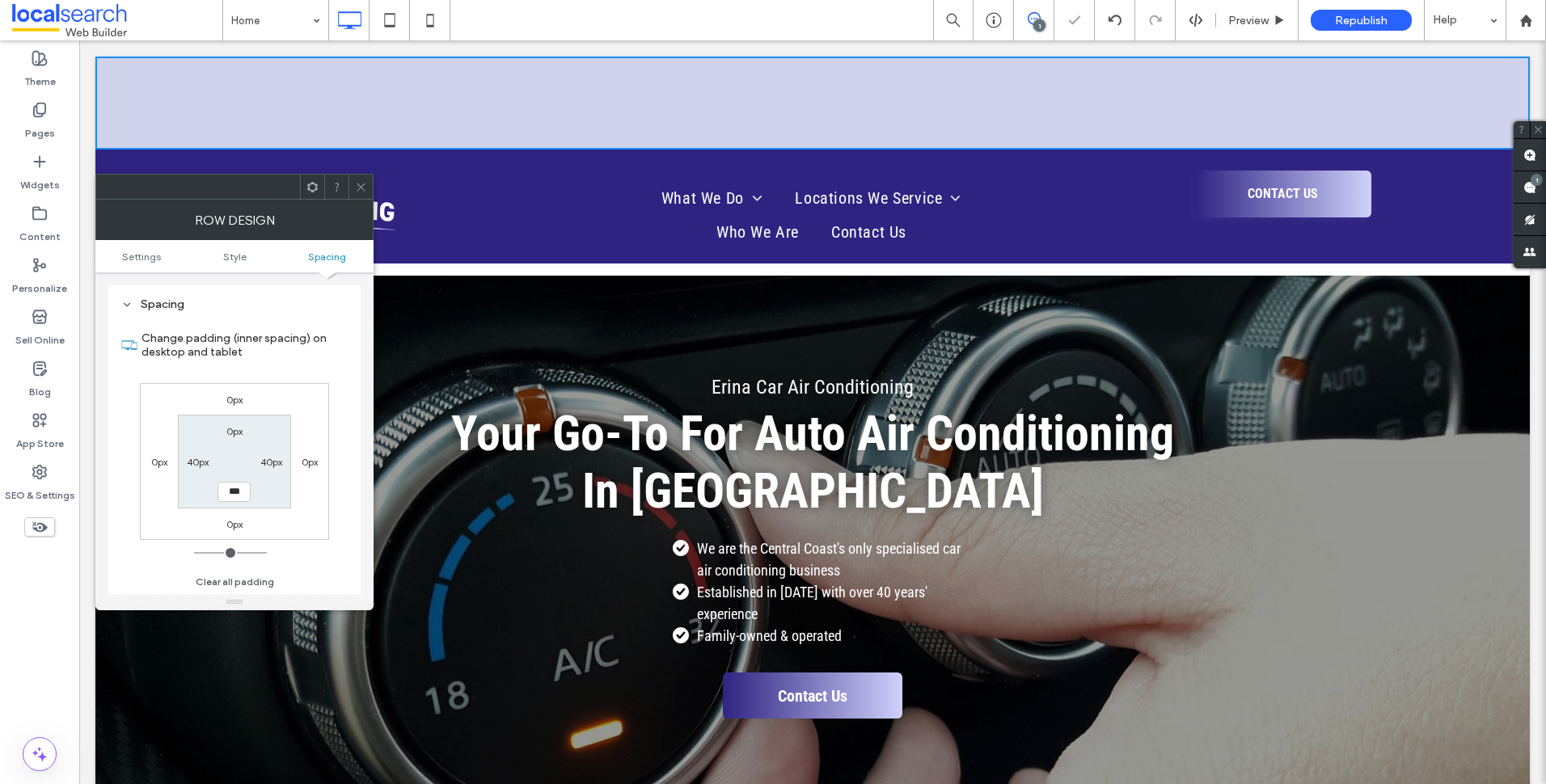
type input "**"
type input "*"
type input "***"
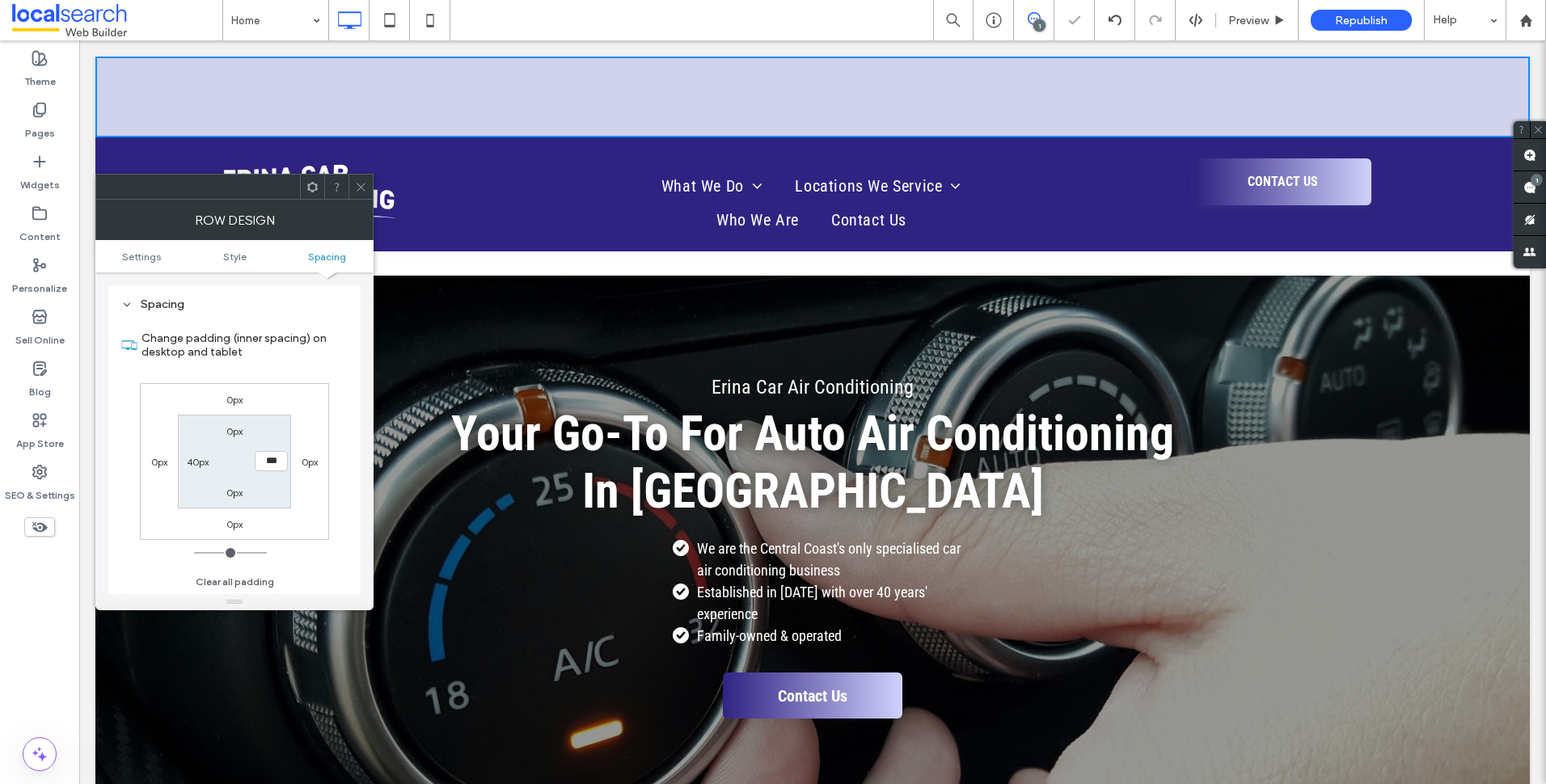
click at [192, 463] on label "40px" at bounding box center [197, 461] width 22 height 12
type input "**"
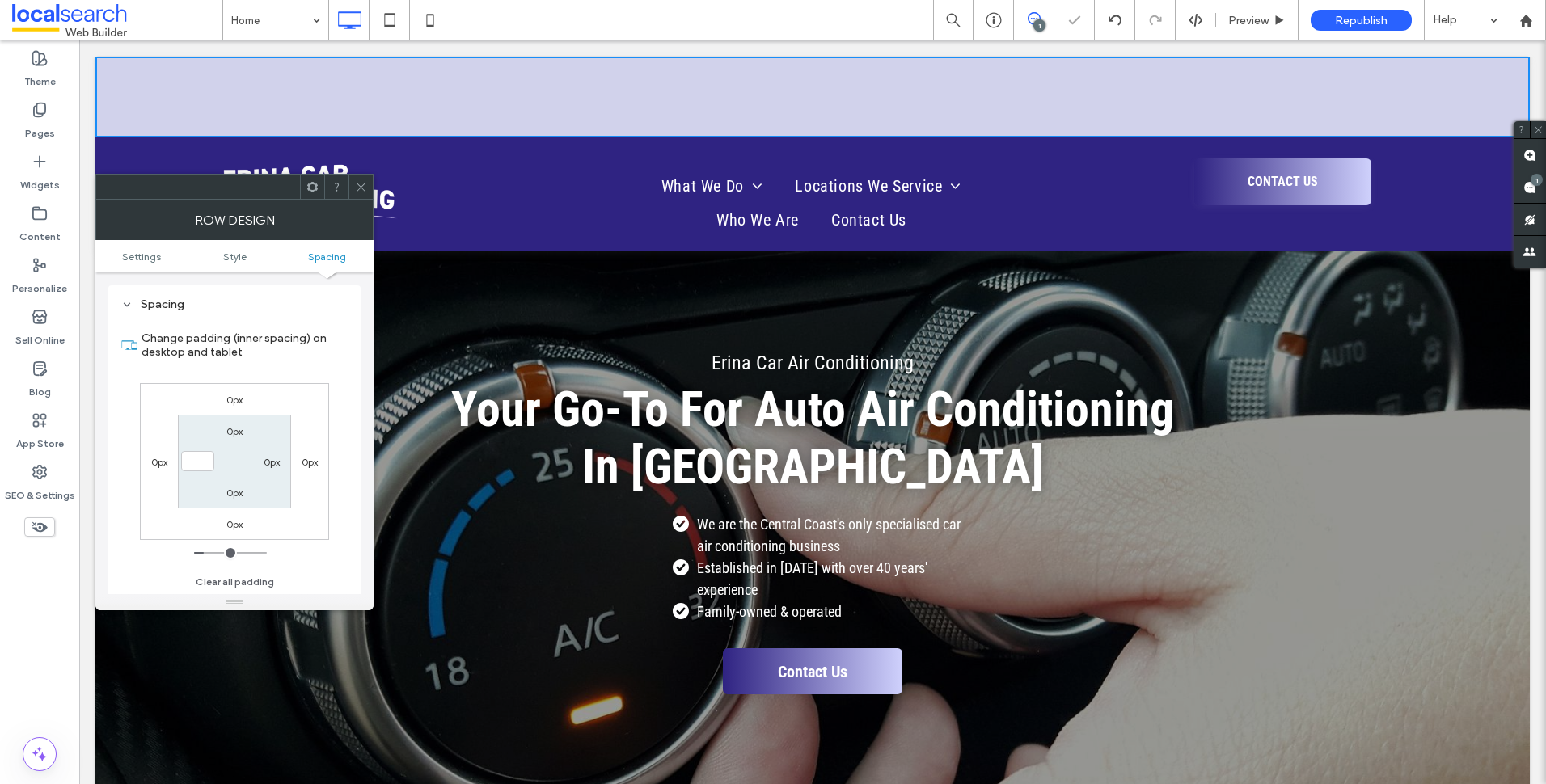
type input "***"
type input "*"
click at [367, 185] on div at bounding box center [360, 187] width 24 height 24
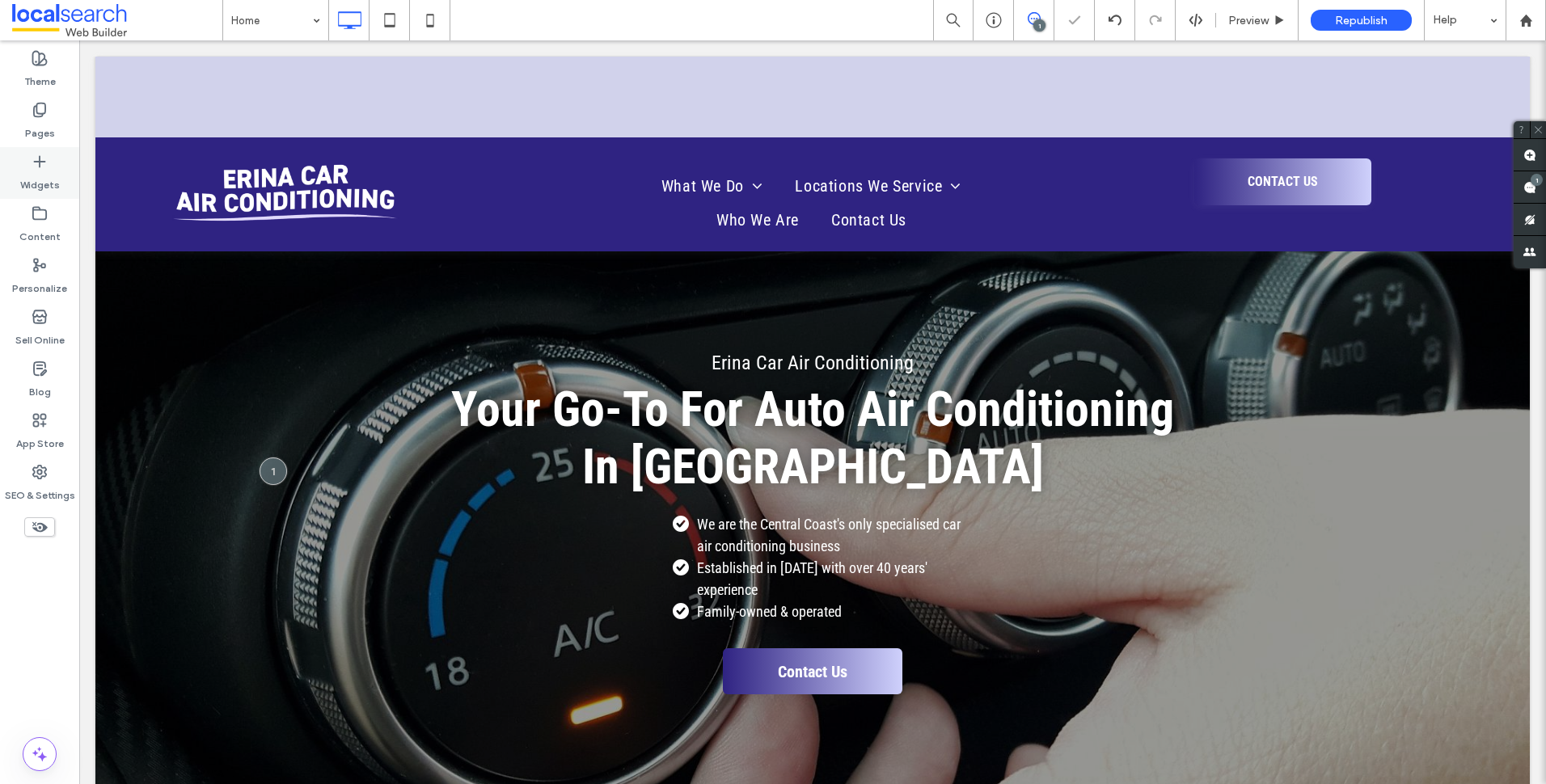
click at [48, 175] on label "Widgets" at bounding box center [40, 181] width 39 height 23
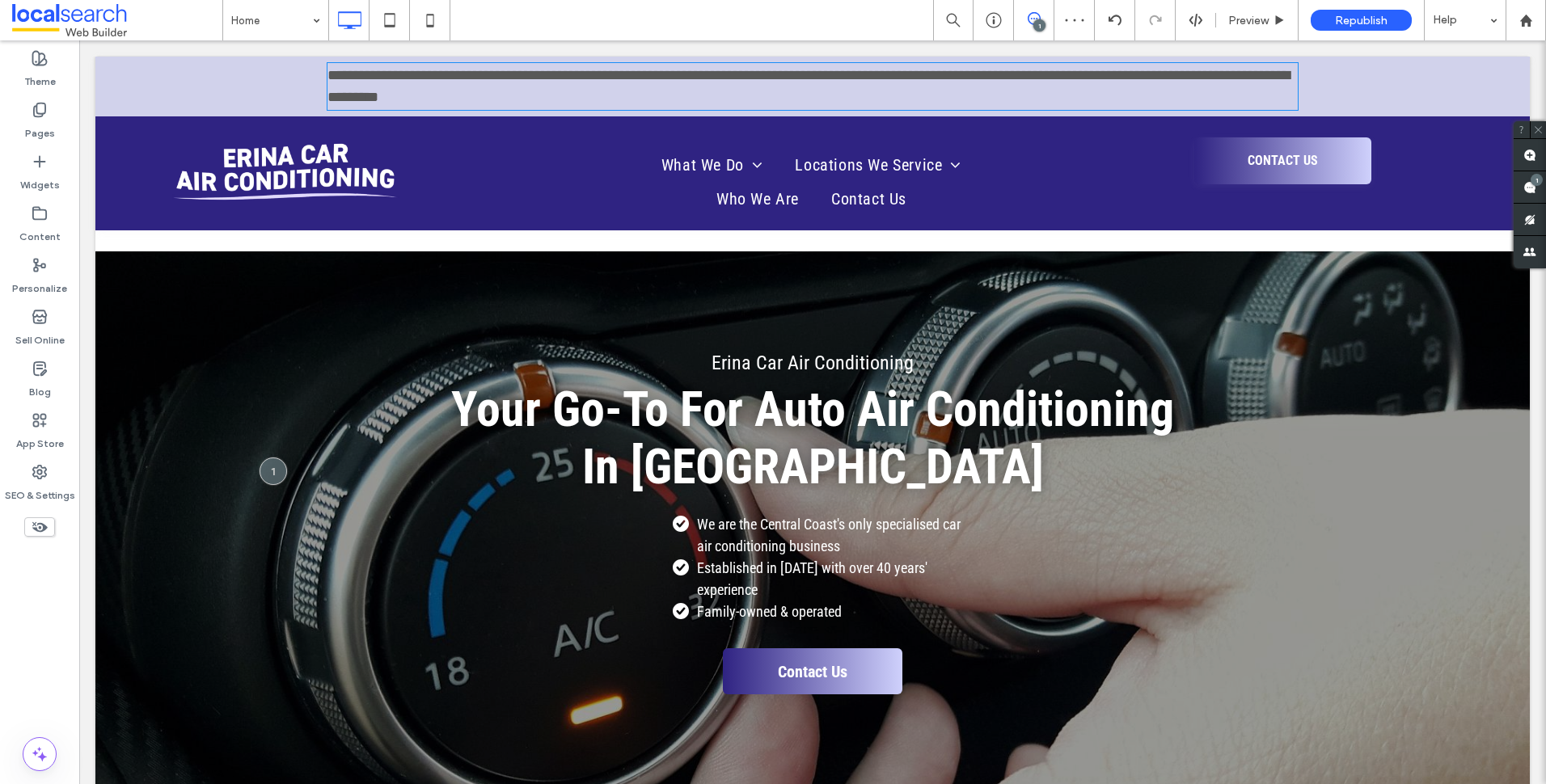
type input "**********"
type input "**"
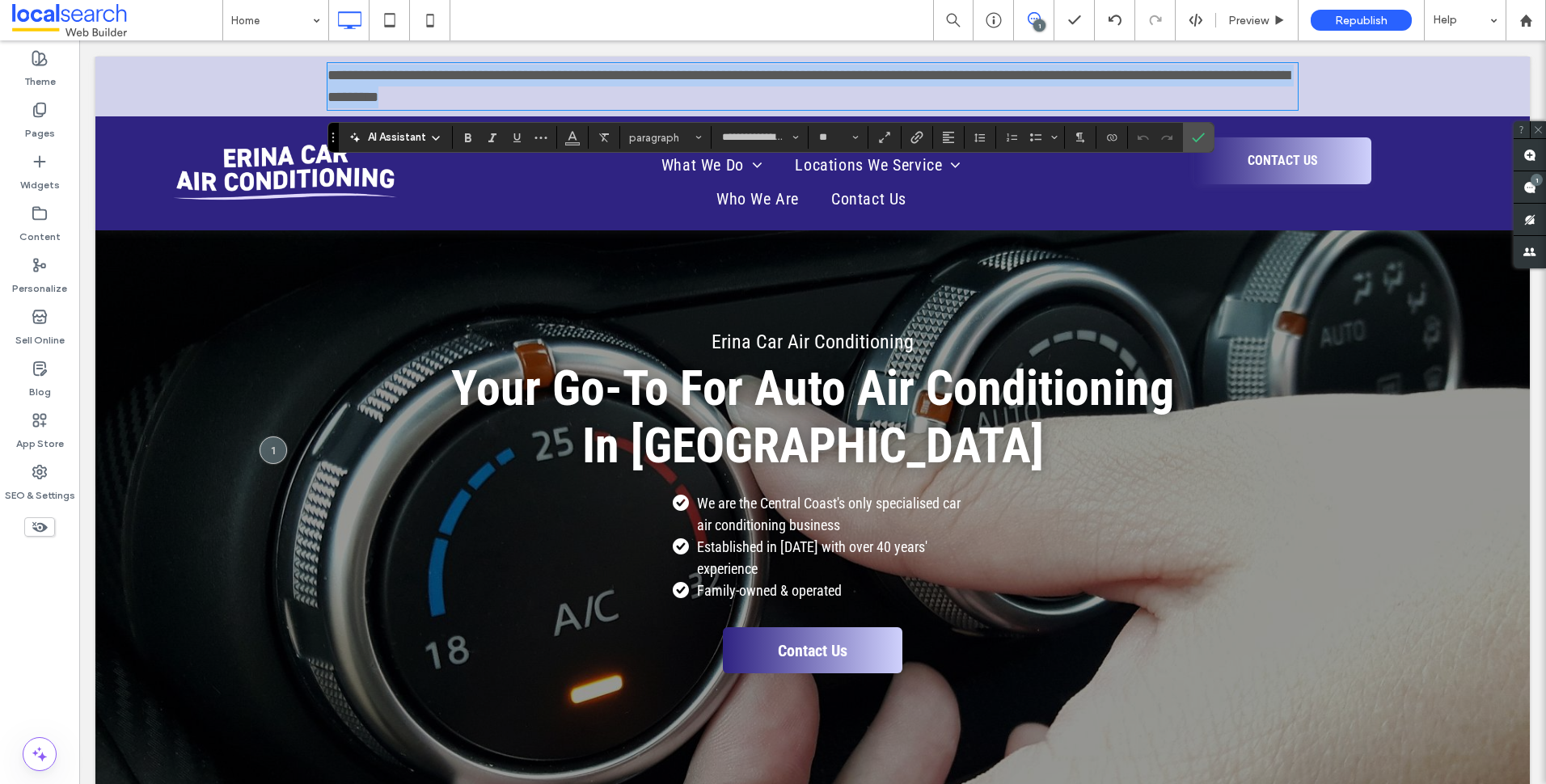
click at [774, 83] on span "**********" at bounding box center [809, 85] width 962 height 37
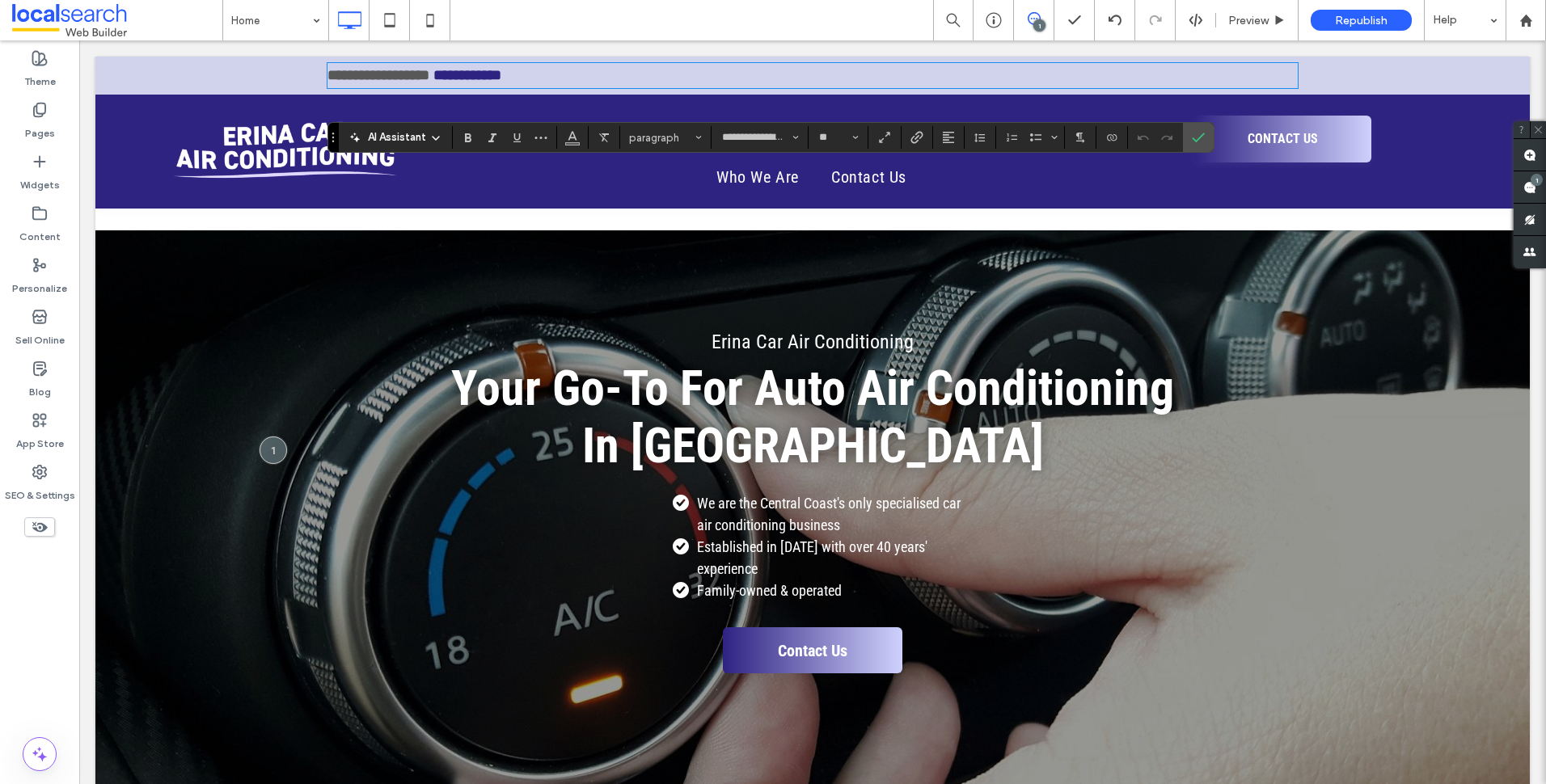
scroll to position [0, 0]
click at [947, 143] on use "Alignment" at bounding box center [948, 137] width 11 height 11
click at [964, 187] on use "ui.textEditor.alignment.center" at bounding box center [961, 188] width 11 height 11
click at [1194, 137] on icon "Confirm" at bounding box center [1198, 138] width 13 height 13
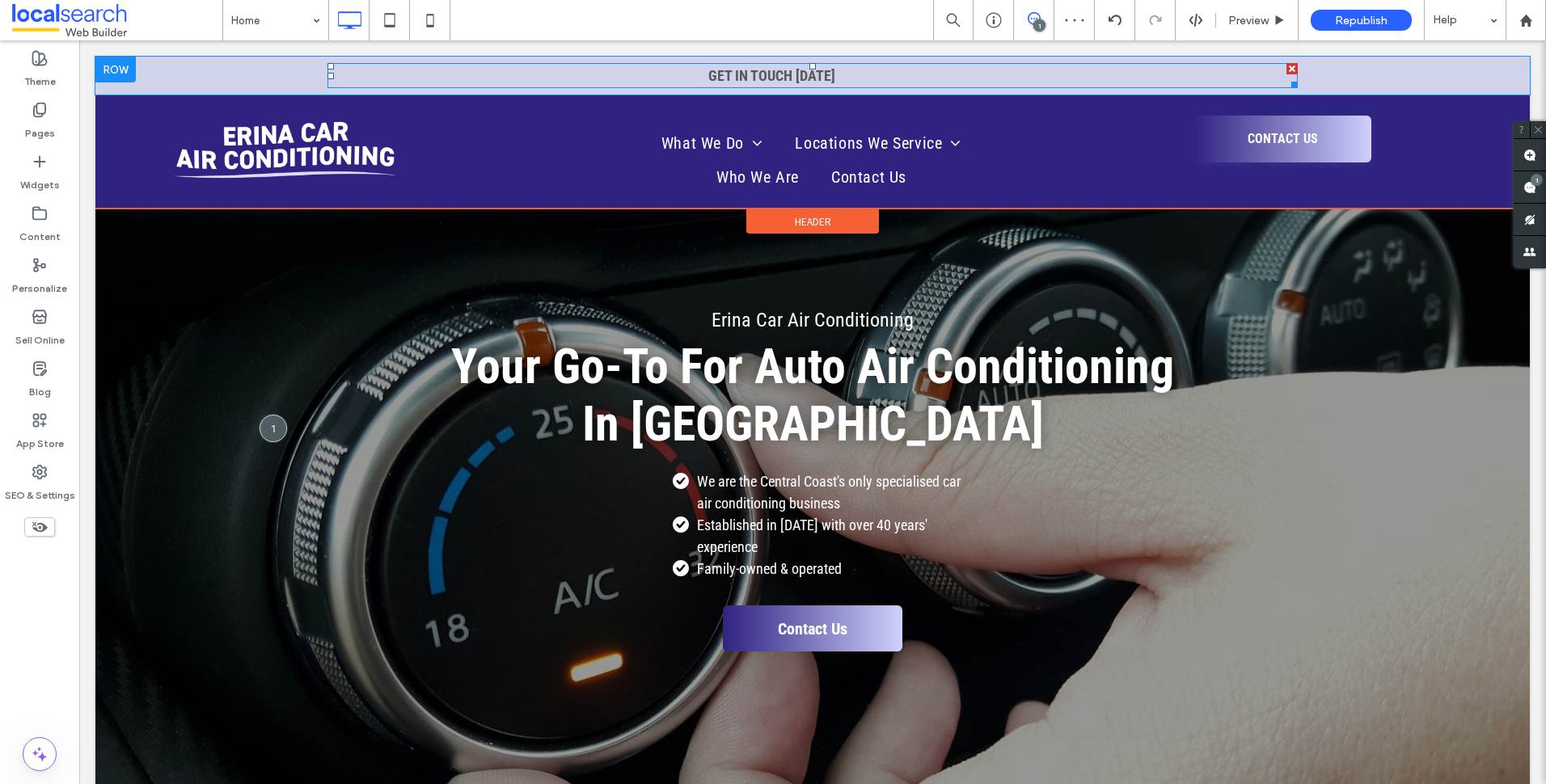
click at [883, 68] on strong "0499 831 003" at bounding box center [878, 76] width 79 height 17
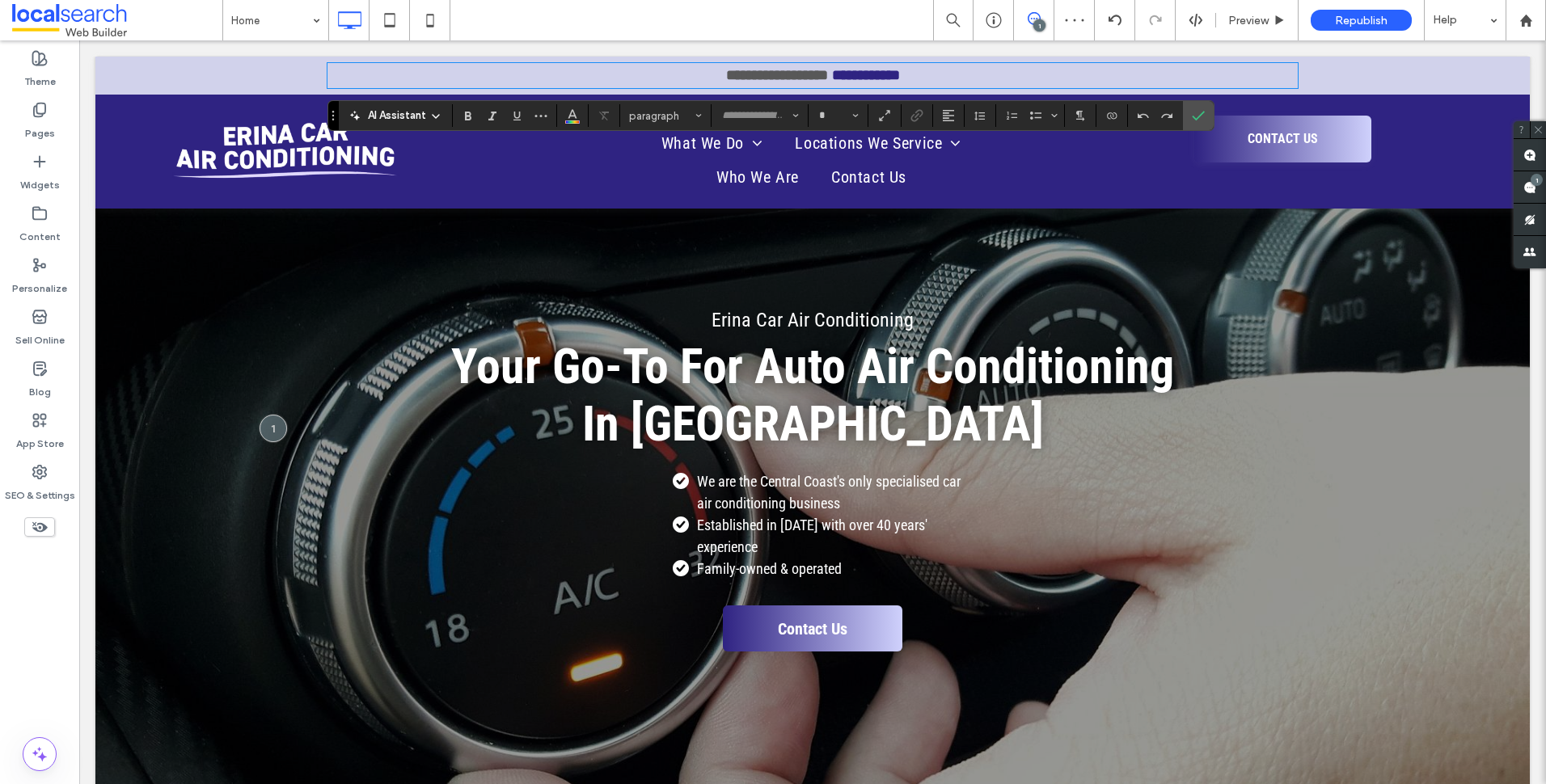
type input "**********"
type input "**"
click at [991, 73] on p "**********" at bounding box center [812, 75] width 970 height 22
drag, startPoint x: 959, startPoint y: 78, endPoint x: 832, endPoint y: 78, distance: 127.0
click at [832, 78] on p "**********" at bounding box center [812, 75] width 970 height 22
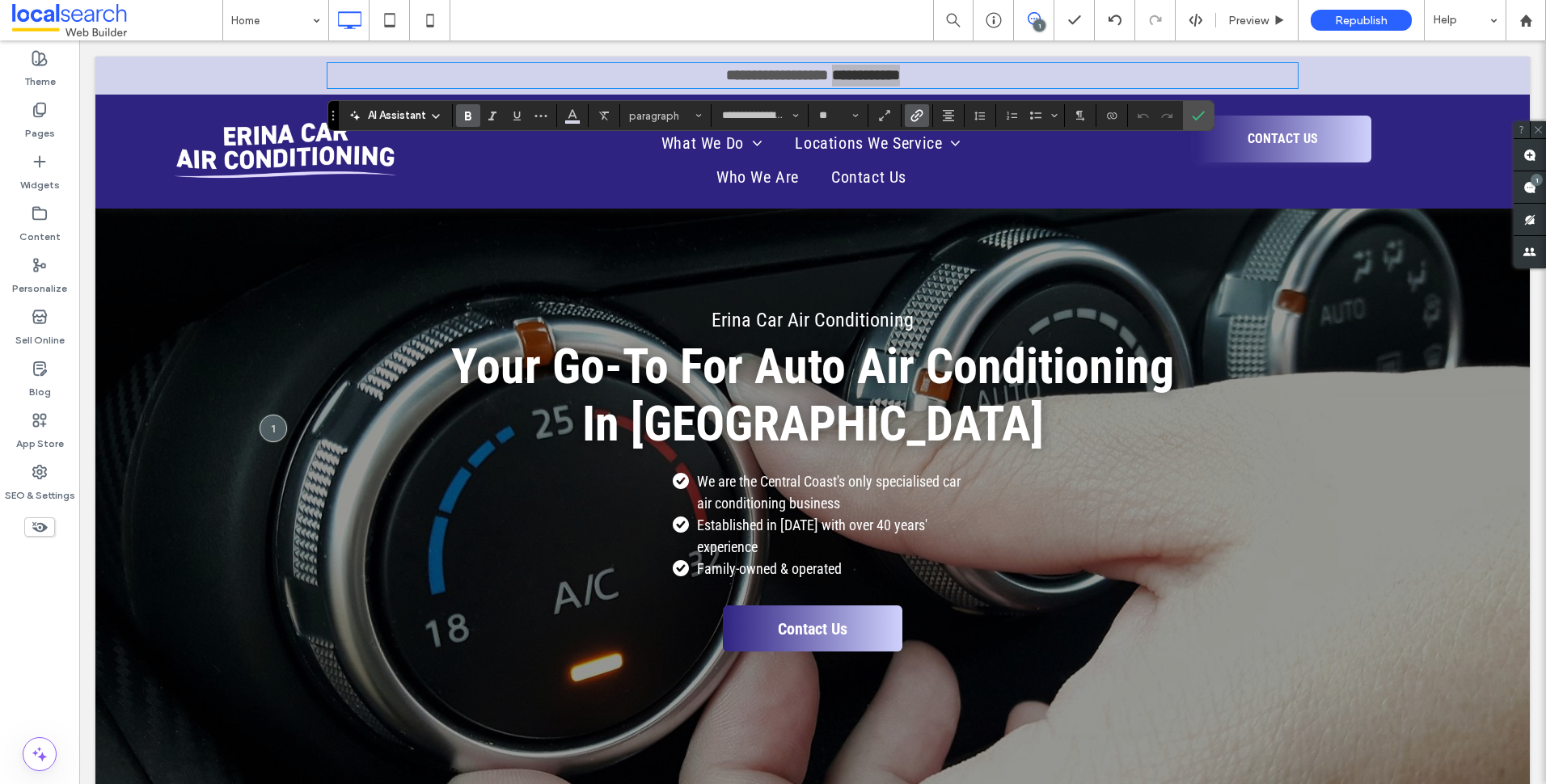
click at [917, 115] on use "Link" at bounding box center [916, 114] width 12 height 12
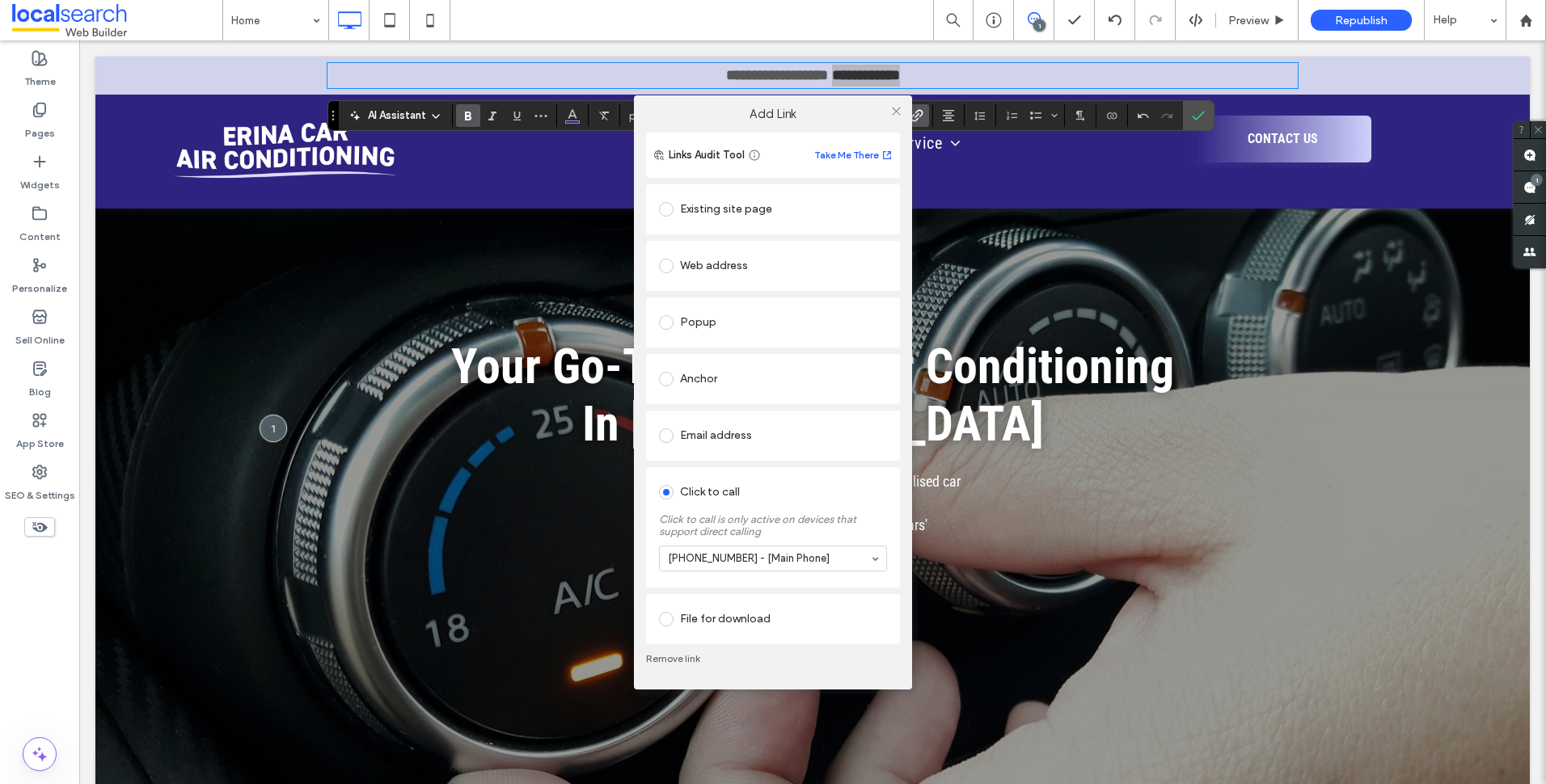
click at [691, 656] on link "Remove link" at bounding box center [773, 659] width 254 height 13
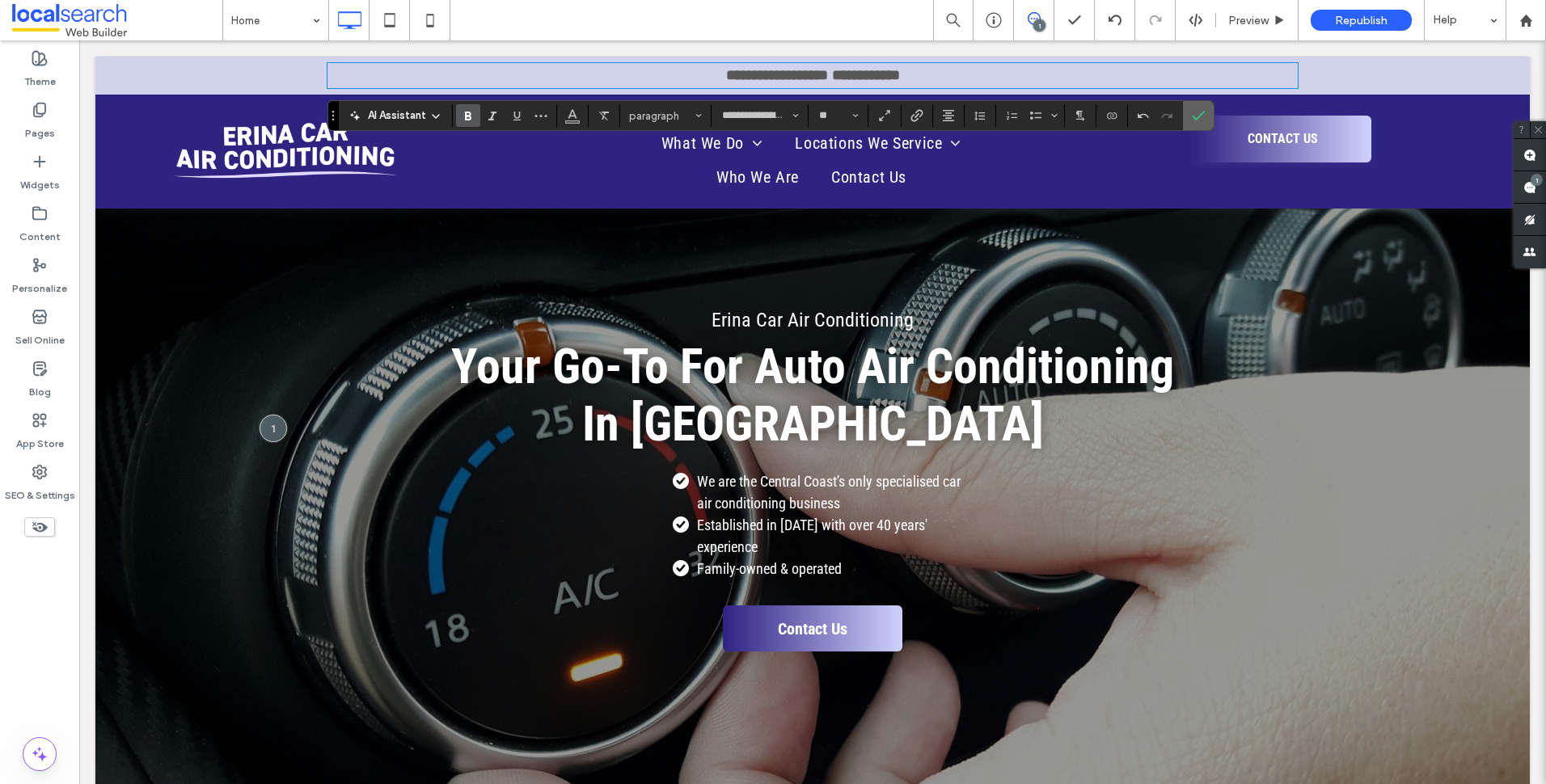
click at [1194, 105] on span "Confirm" at bounding box center [1195, 115] width 8 height 29
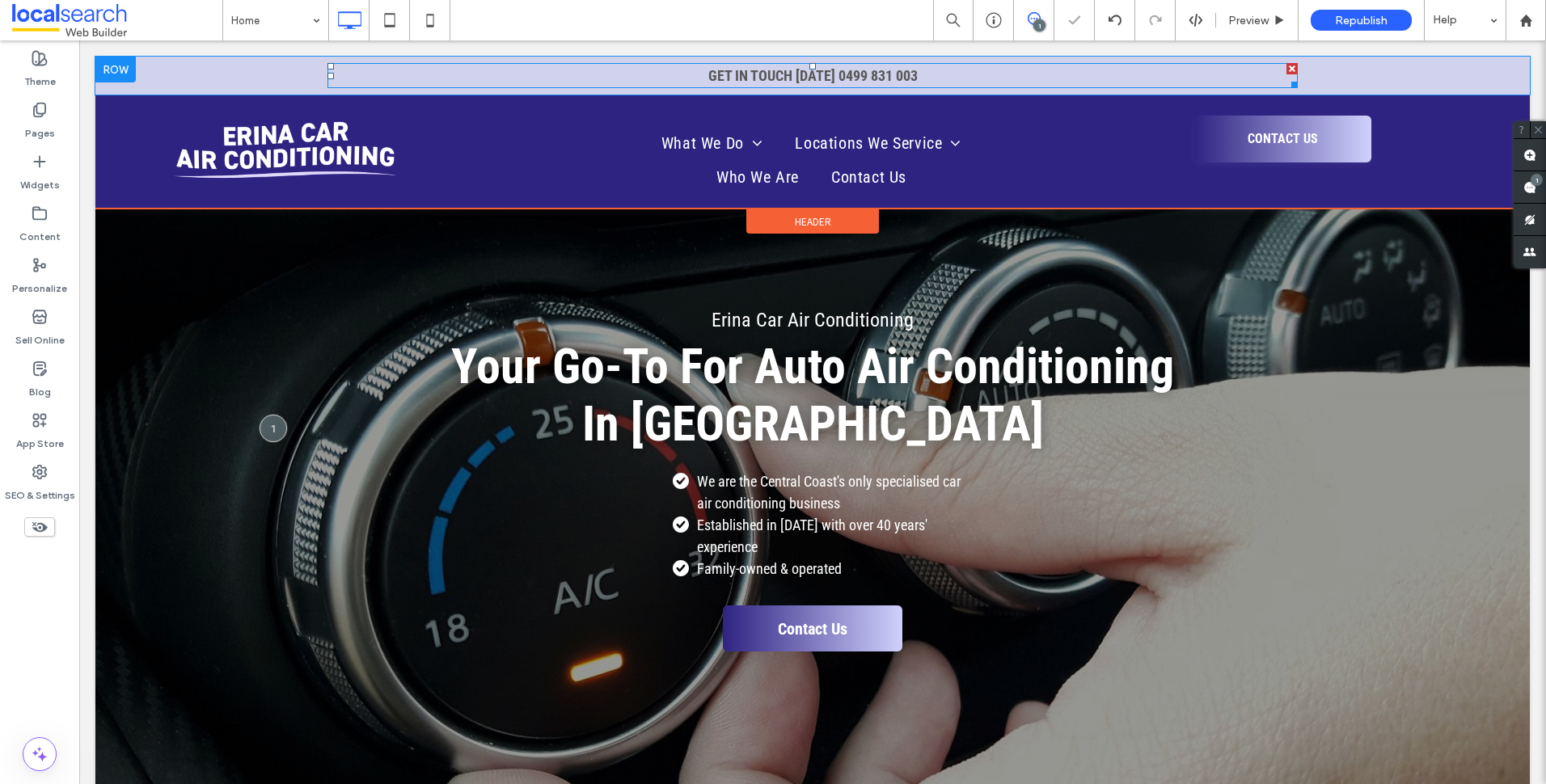
click at [881, 71] on strong "0499 831 003" at bounding box center [878, 76] width 79 height 17
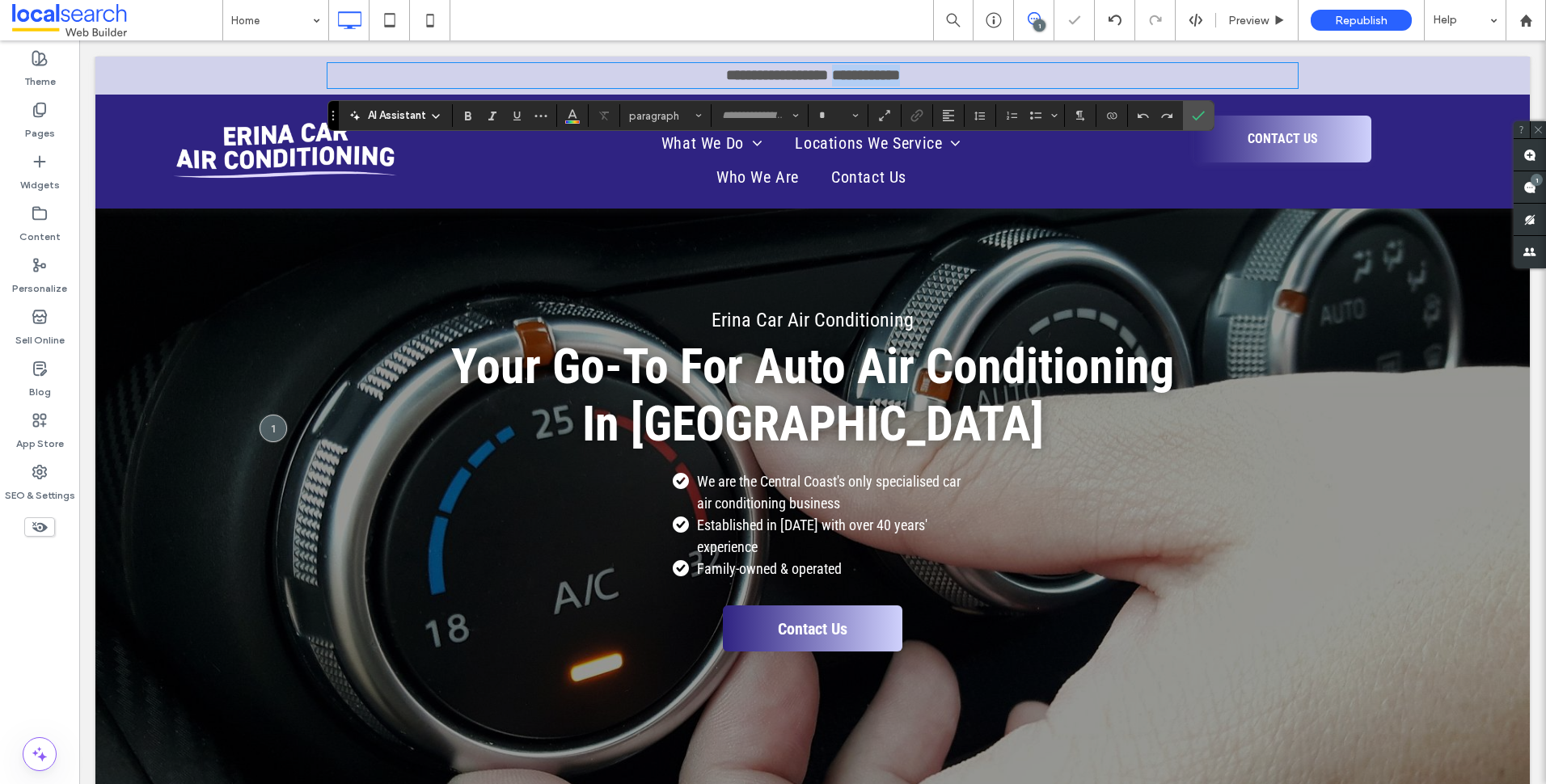
type input "**********"
type input "**"
click at [947, 80] on p "**********" at bounding box center [812, 75] width 970 height 22
drag, startPoint x: 947, startPoint y: 80, endPoint x: 650, endPoint y: 79, distance: 297.0
click at [650, 79] on p "**********" at bounding box center [812, 75] width 970 height 22
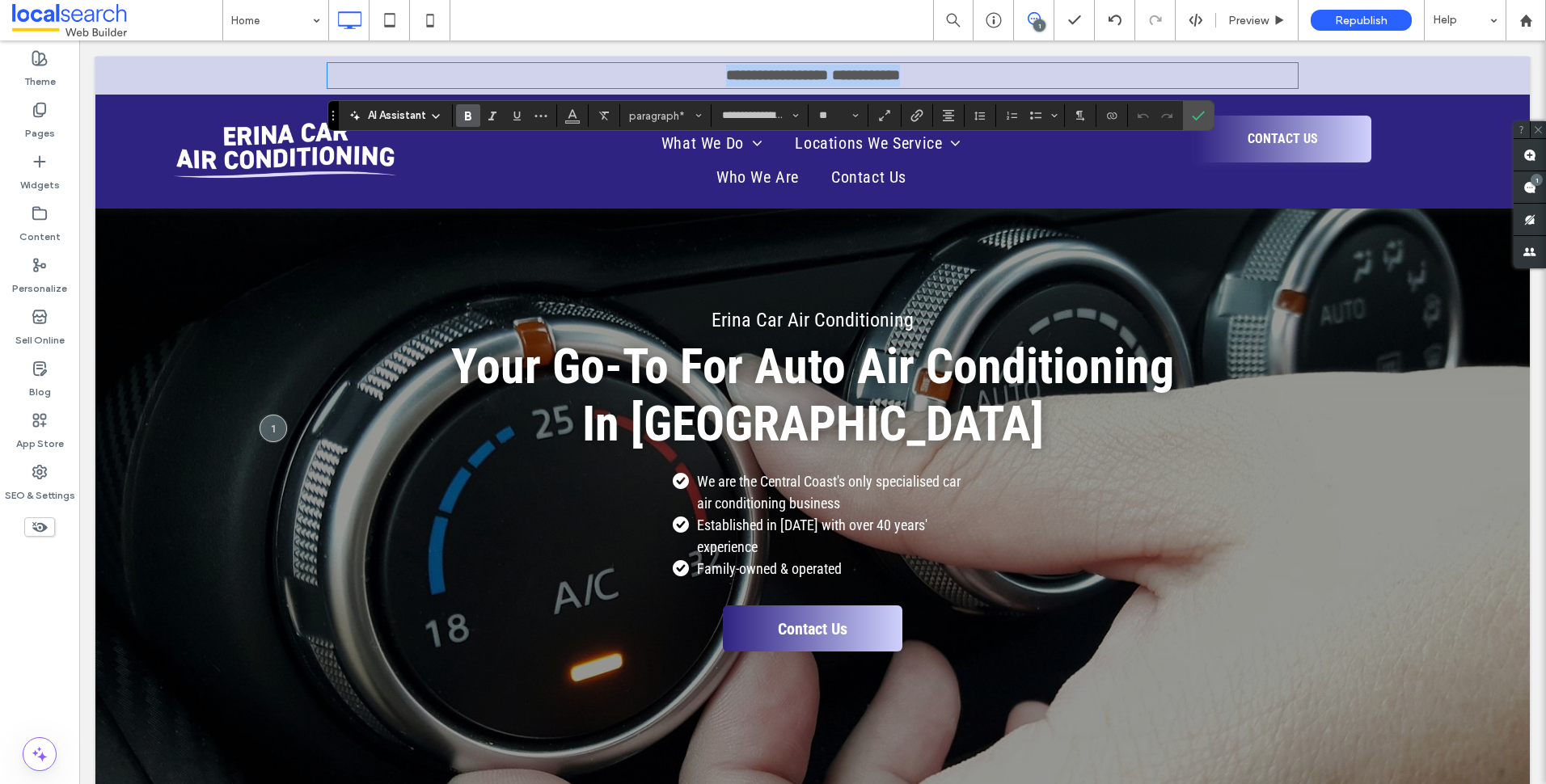
click at [939, 71] on p "**********" at bounding box center [812, 75] width 970 height 22
drag, startPoint x: 937, startPoint y: 73, endPoint x: 833, endPoint y: 73, distance: 104.0
click at [833, 73] on p "**********" at bounding box center [812, 75] width 970 height 22
click at [563, 115] on button "Color" at bounding box center [572, 115] width 24 height 23
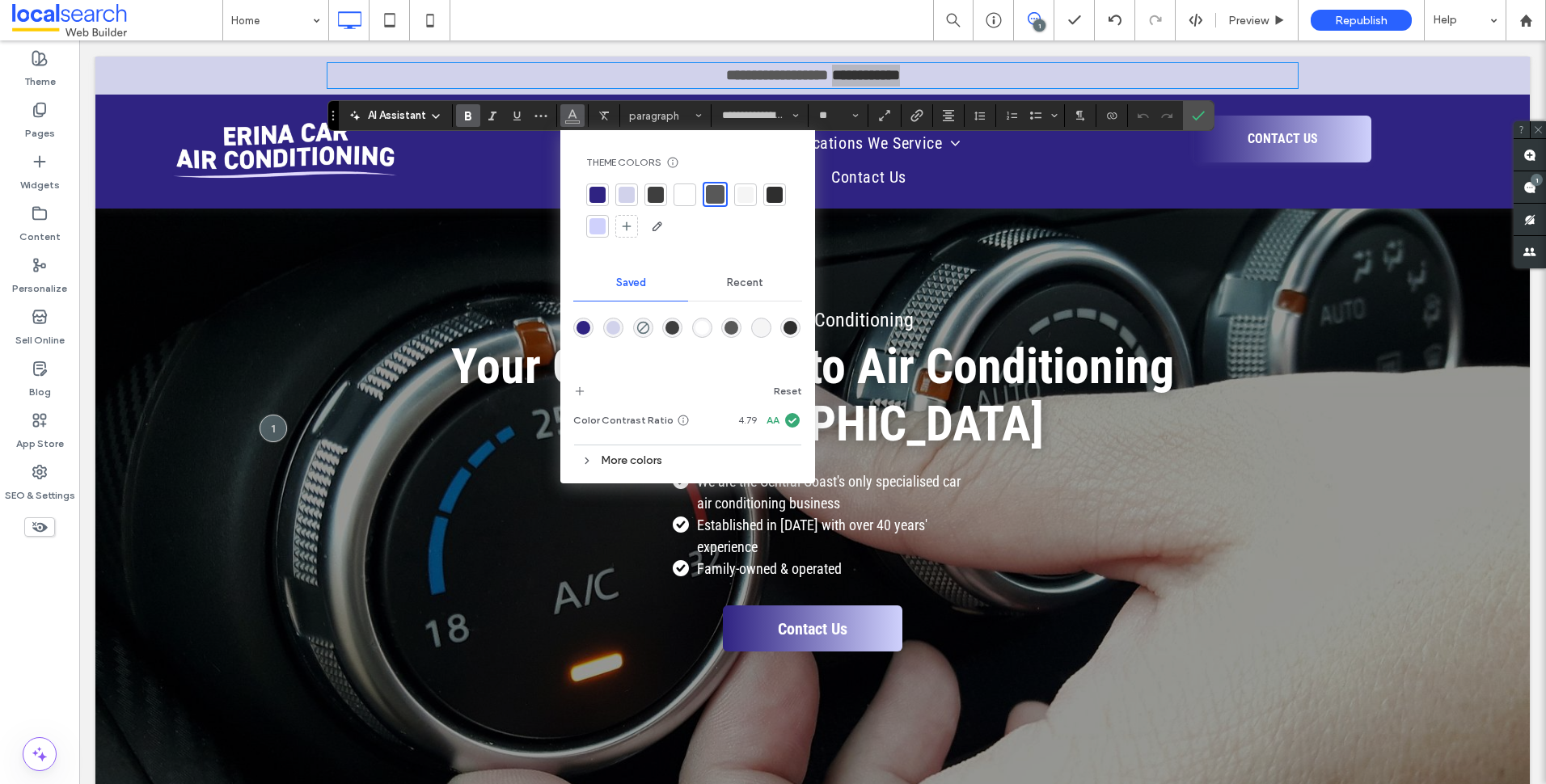
click at [776, 196] on div at bounding box center [774, 194] width 16 height 16
click at [920, 108] on span "Link" at bounding box center [917, 115] width 13 height 21
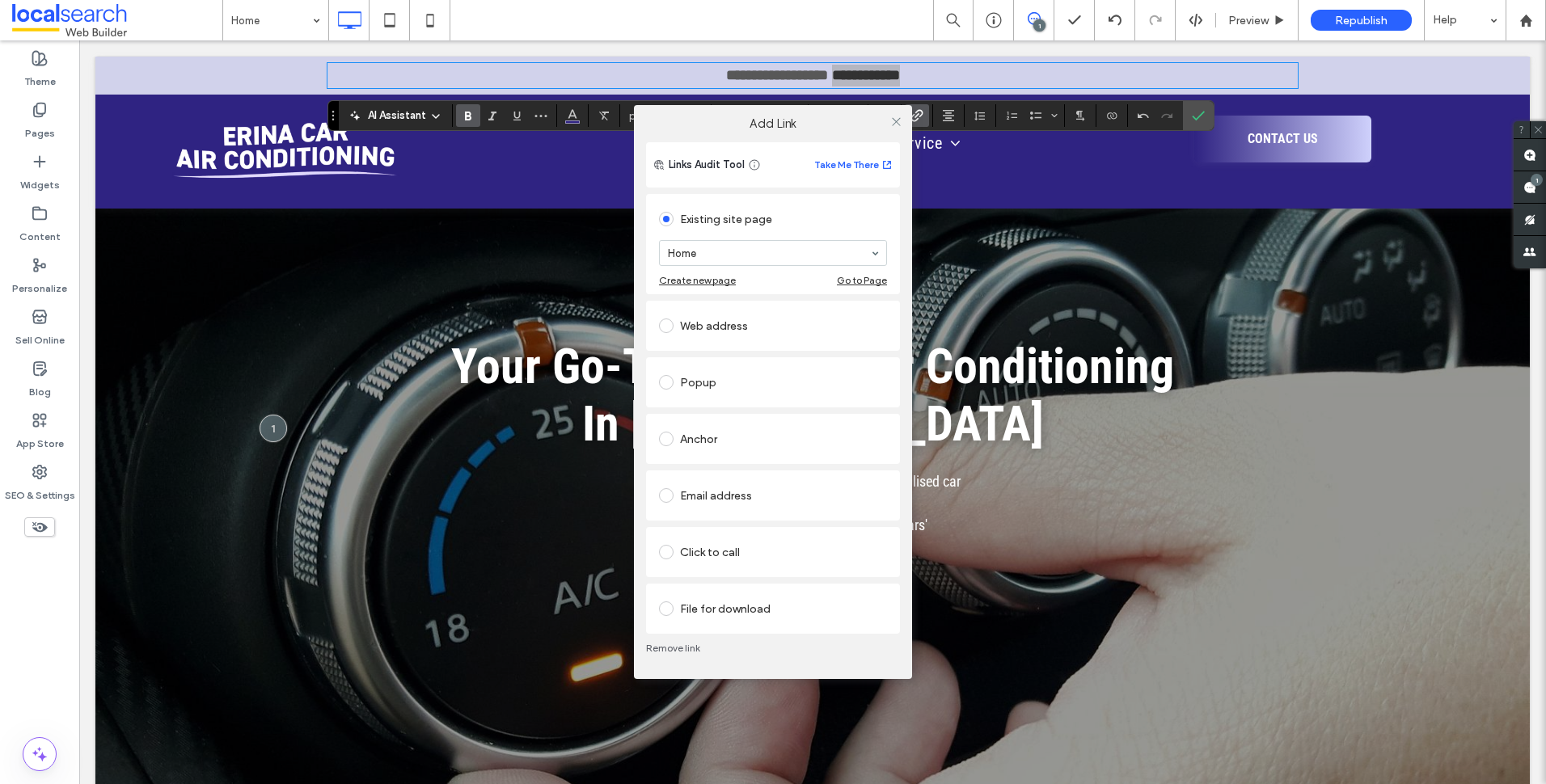
click at [749, 556] on div "Click to call" at bounding box center [772, 552] width 228 height 26
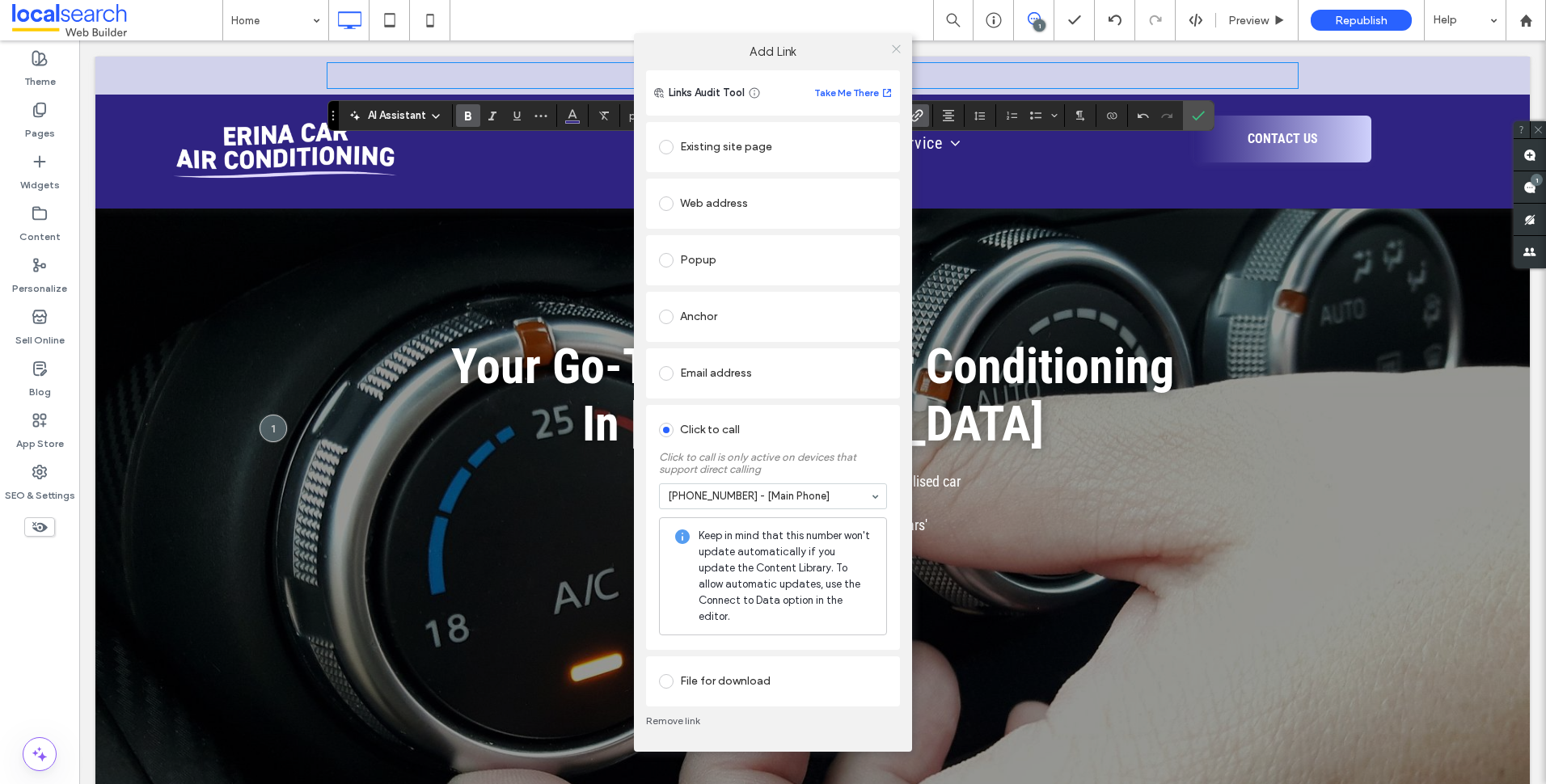
click at [900, 55] on icon at bounding box center [896, 49] width 12 height 12
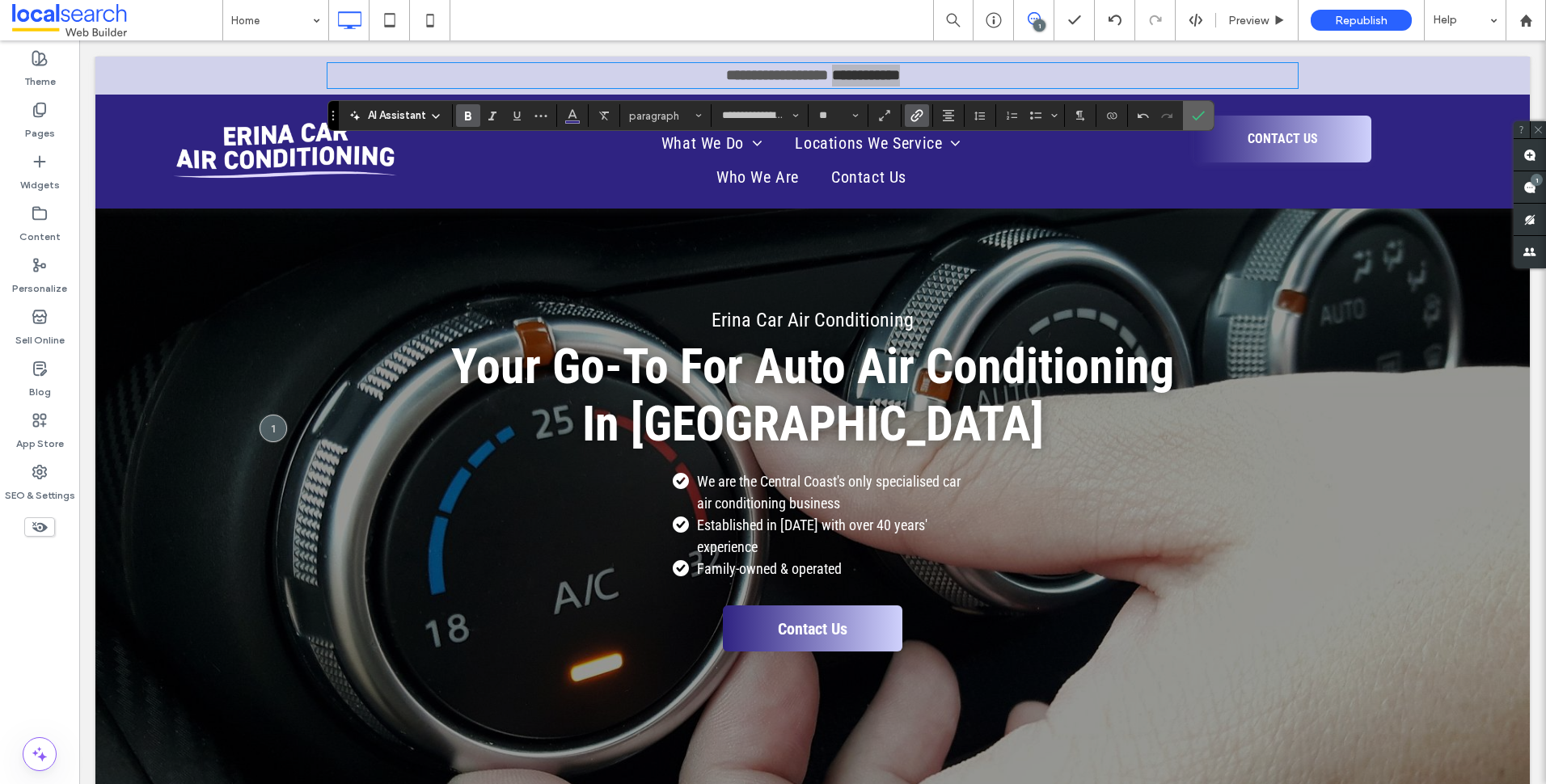
click at [1205, 113] on label "Confirm" at bounding box center [1198, 115] width 24 height 29
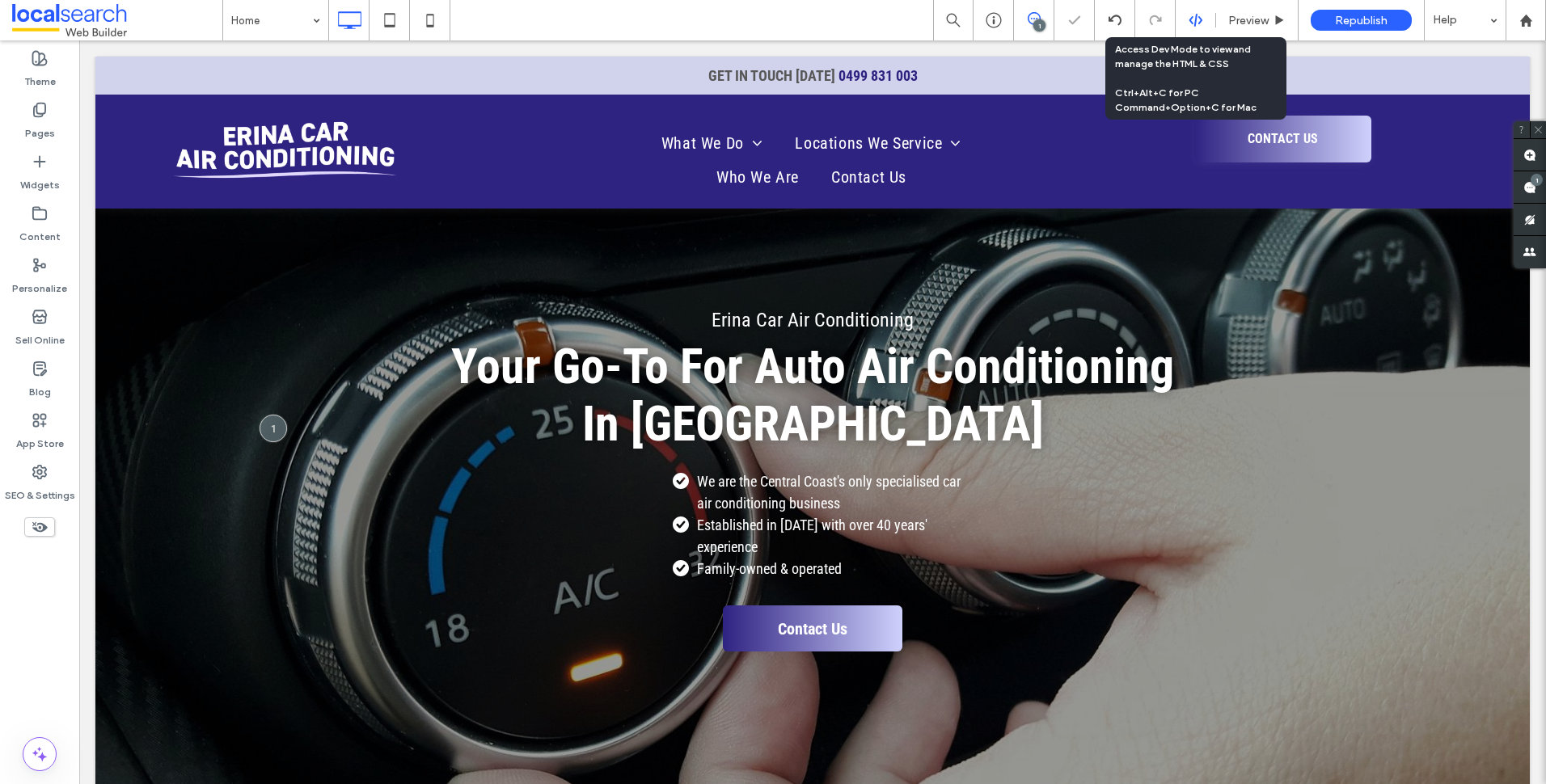
click at [1198, 15] on icon at bounding box center [1196, 21] width 15 height 15
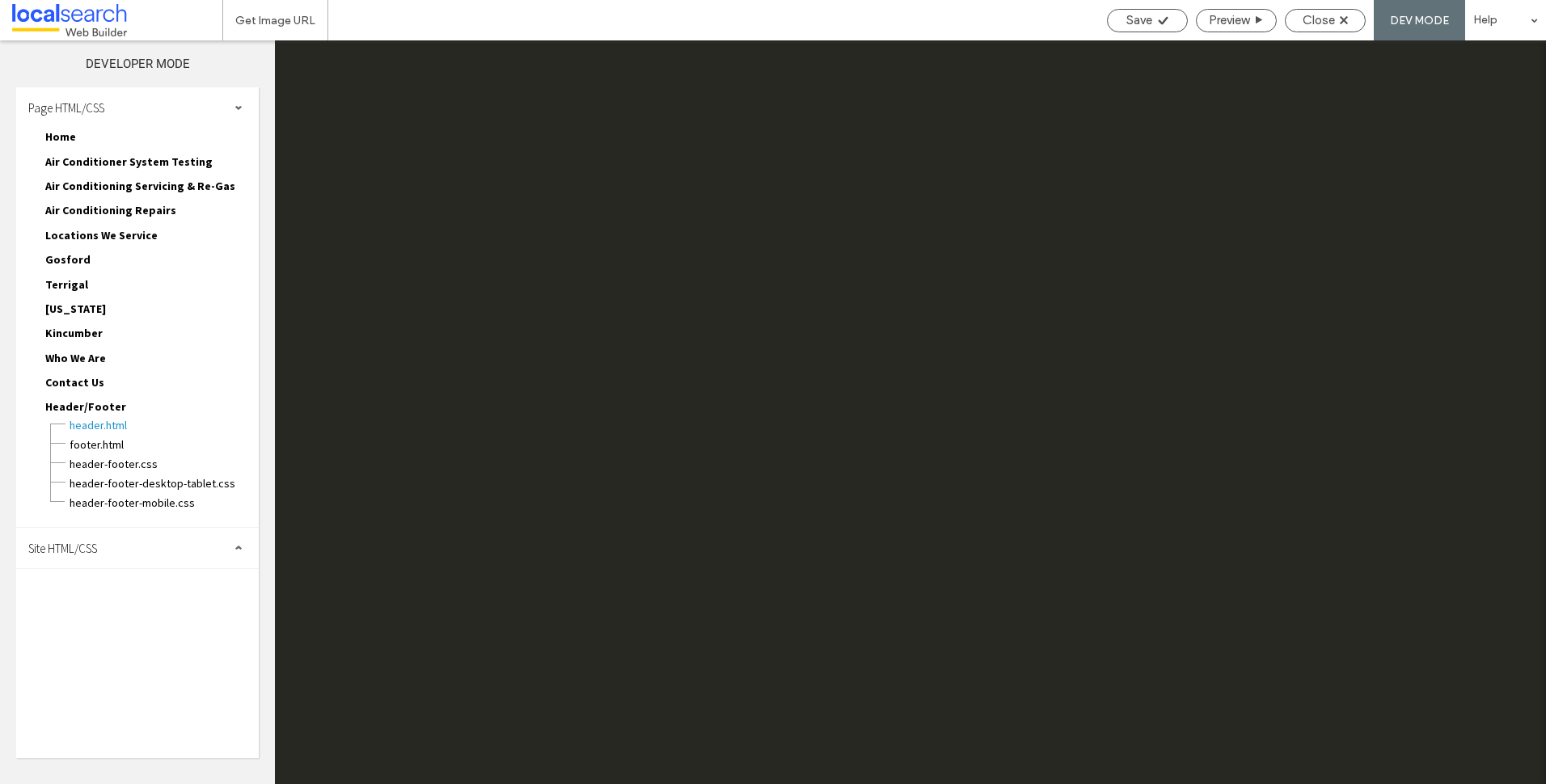
click at [144, 560] on div "Site HTML/CSS" at bounding box center [137, 548] width 243 height 40
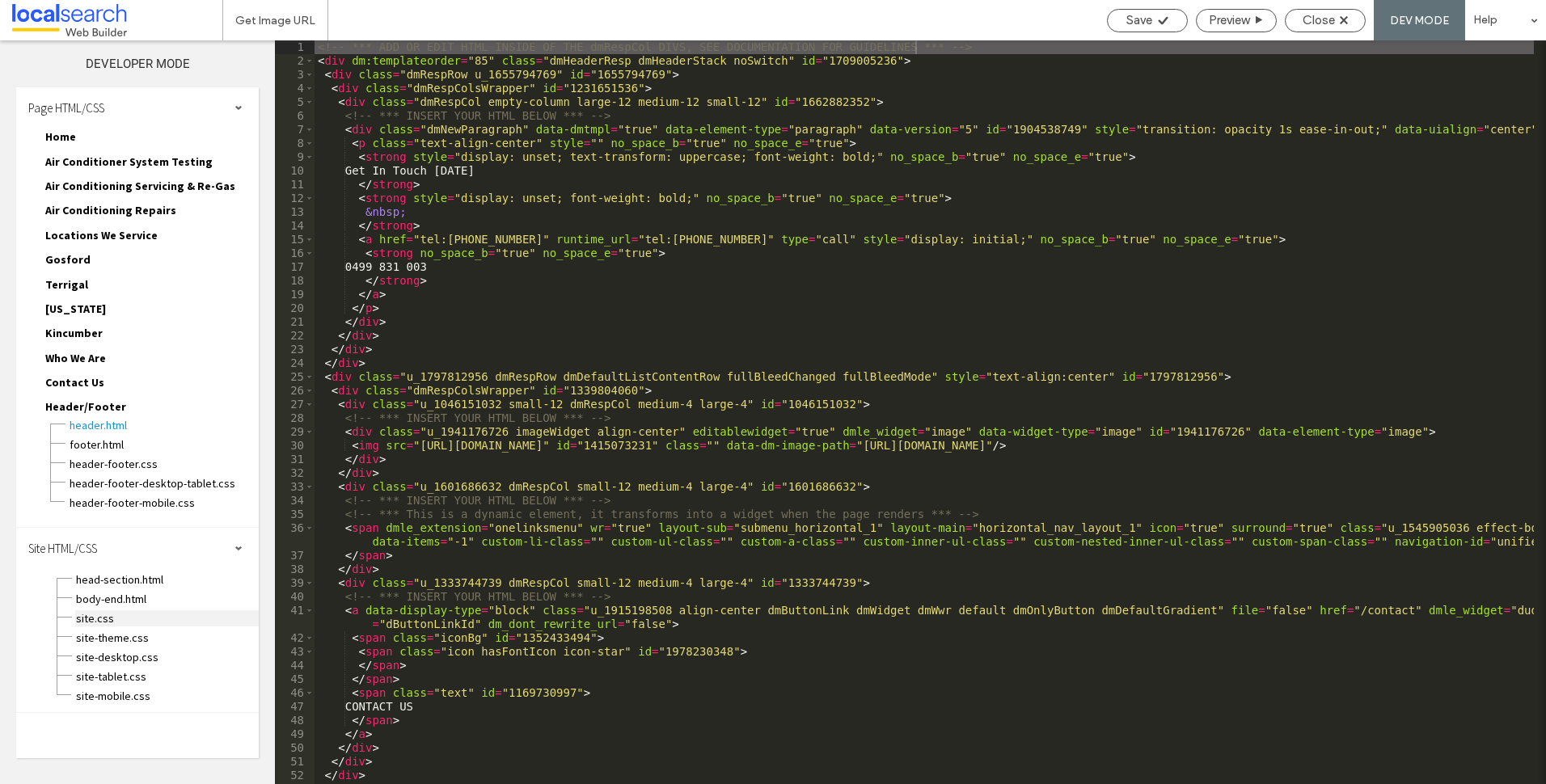
click at [125, 623] on span "site.css" at bounding box center [167, 618] width 184 height 16
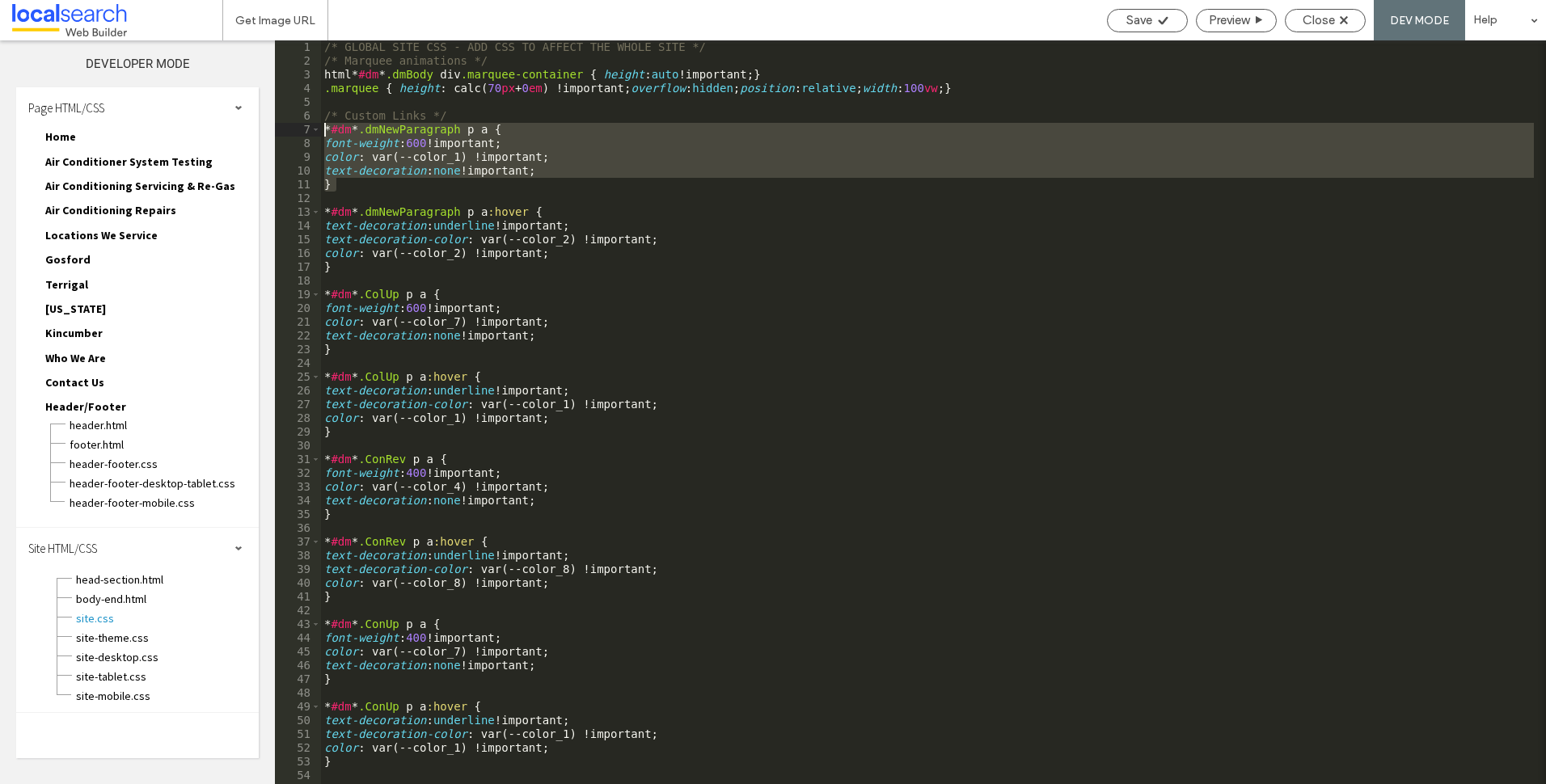
drag, startPoint x: 556, startPoint y: 178, endPoint x: 178, endPoint y: 130, distance: 381.0
click at [177, 129] on div "Theme Pages Widgets Content Personalize Sell Online Blog App Store SEO & Settin…" at bounding box center [773, 412] width 1546 height 744
click at [465, 211] on div "/* GLOBAL SITE CSS - ADD CSS TO AFFECT THE WHOLE SITE */ /* Marquee animations …" at bounding box center [927, 426] width 1213 height 771
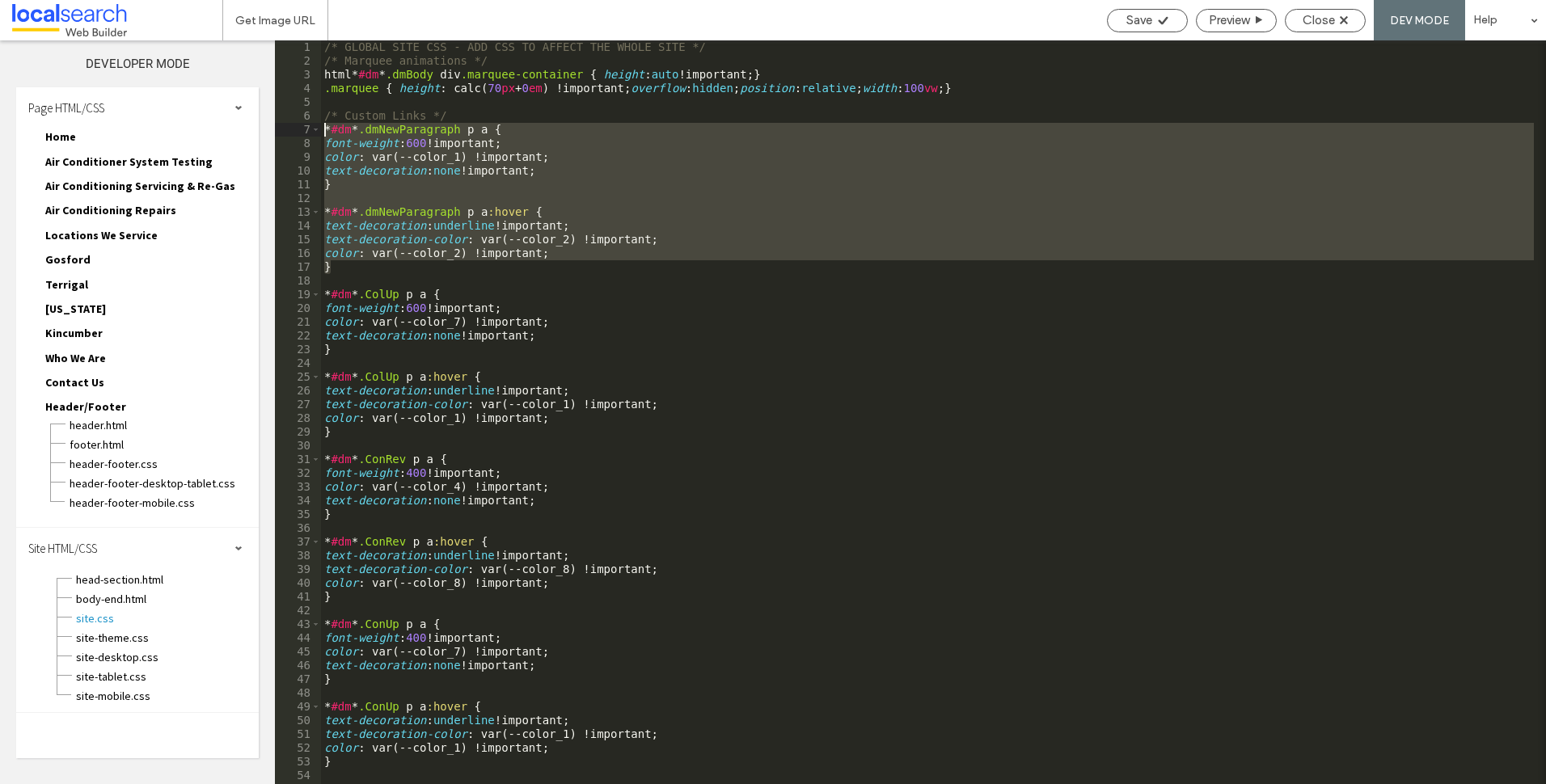
drag, startPoint x: 421, startPoint y: 266, endPoint x: 308, endPoint y: 131, distance: 176.1
click at [308, 131] on div "** 1 2 3 4 5 6 7 8 9 10 11 12 13 14 15 16 17 18 19 20 21 22 23 24 25 26 27 28 2…" at bounding box center [910, 412] width 1271 height 744
click at [465, 114] on div "/* GLOBAL SITE CSS - ADD CSS TO AFFECT THE WHOLE SITE */ /* Marquee animations …" at bounding box center [927, 426] width 1213 height 771
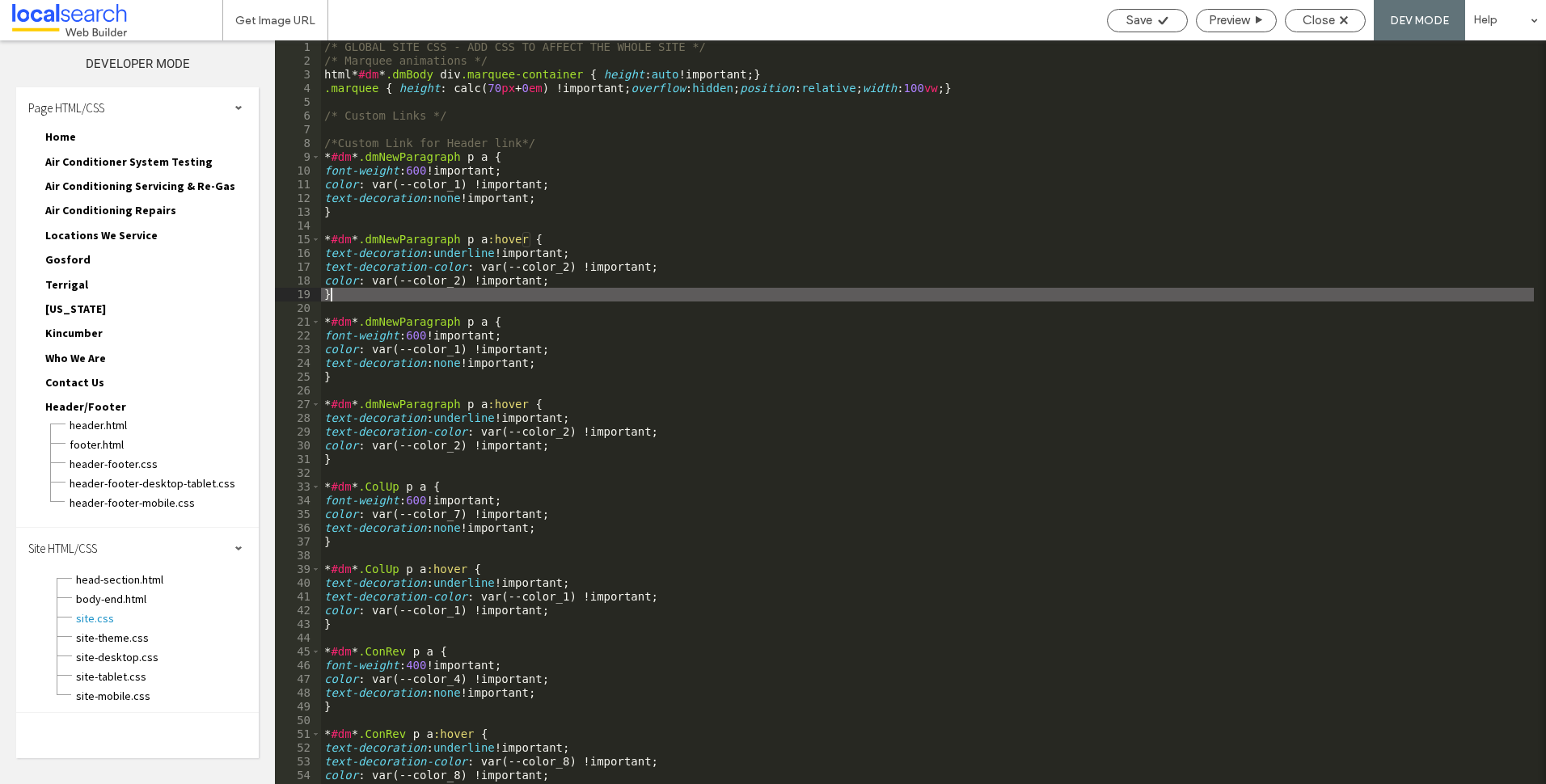
click at [362, 157] on div "/* GLOBAL SITE CSS - ADD CSS TO AFFECT THE WHOLE SITE */ /* Marquee animations …" at bounding box center [927, 426] width 1213 height 771
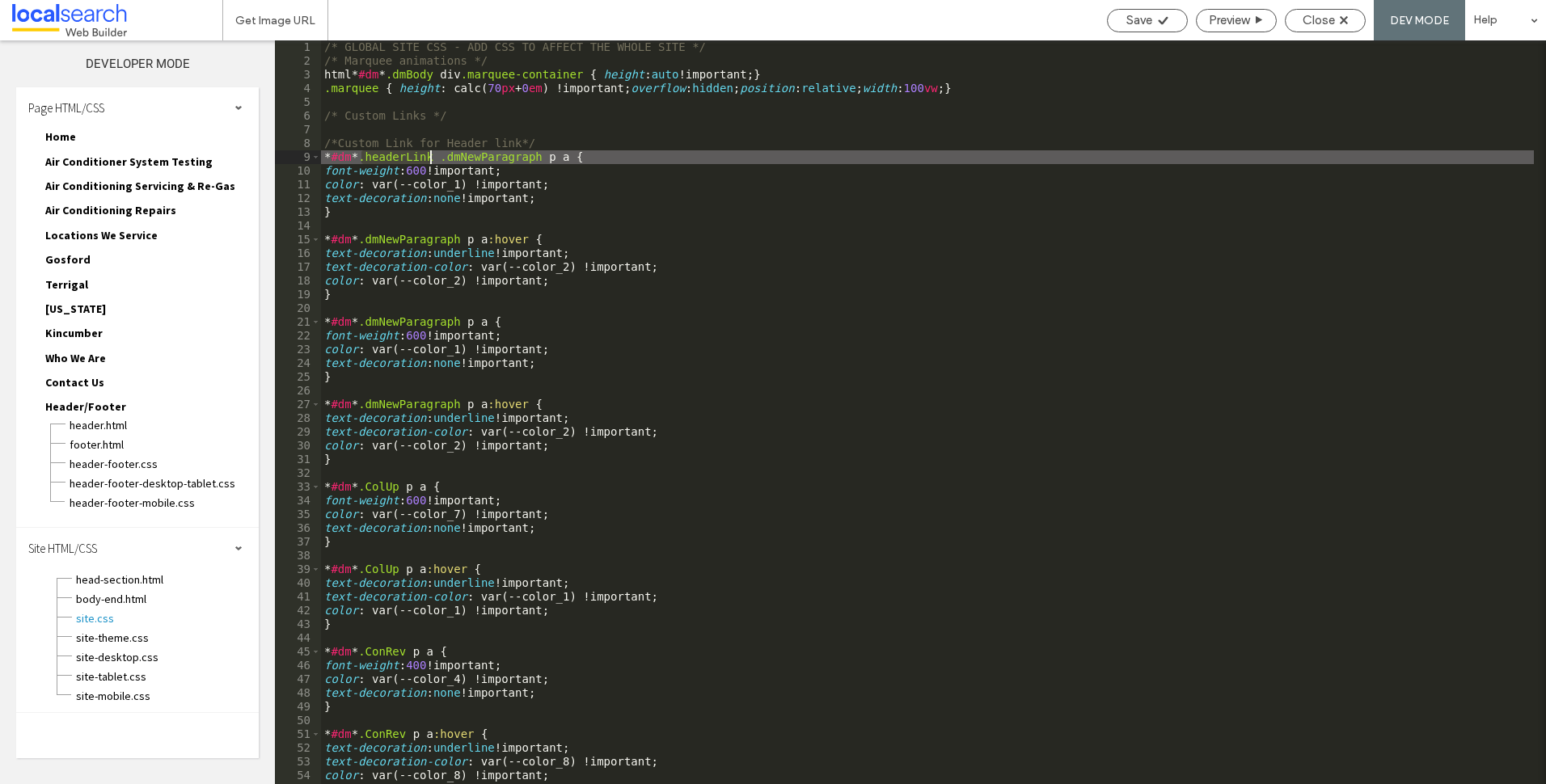
drag, startPoint x: 363, startPoint y: 156, endPoint x: 429, endPoint y: 157, distance: 66.0
click at [429, 157] on div "/* GLOBAL SITE CSS - ADD CSS TO AFFECT THE WHOLE SITE */ /* Marquee animations …" at bounding box center [927, 426] width 1213 height 771
click at [364, 238] on div "/* GLOBAL SITE CSS - ADD CSS TO AFFECT THE WHOLE SITE */ /* Marquee animations …" at bounding box center [927, 426] width 1213 height 771
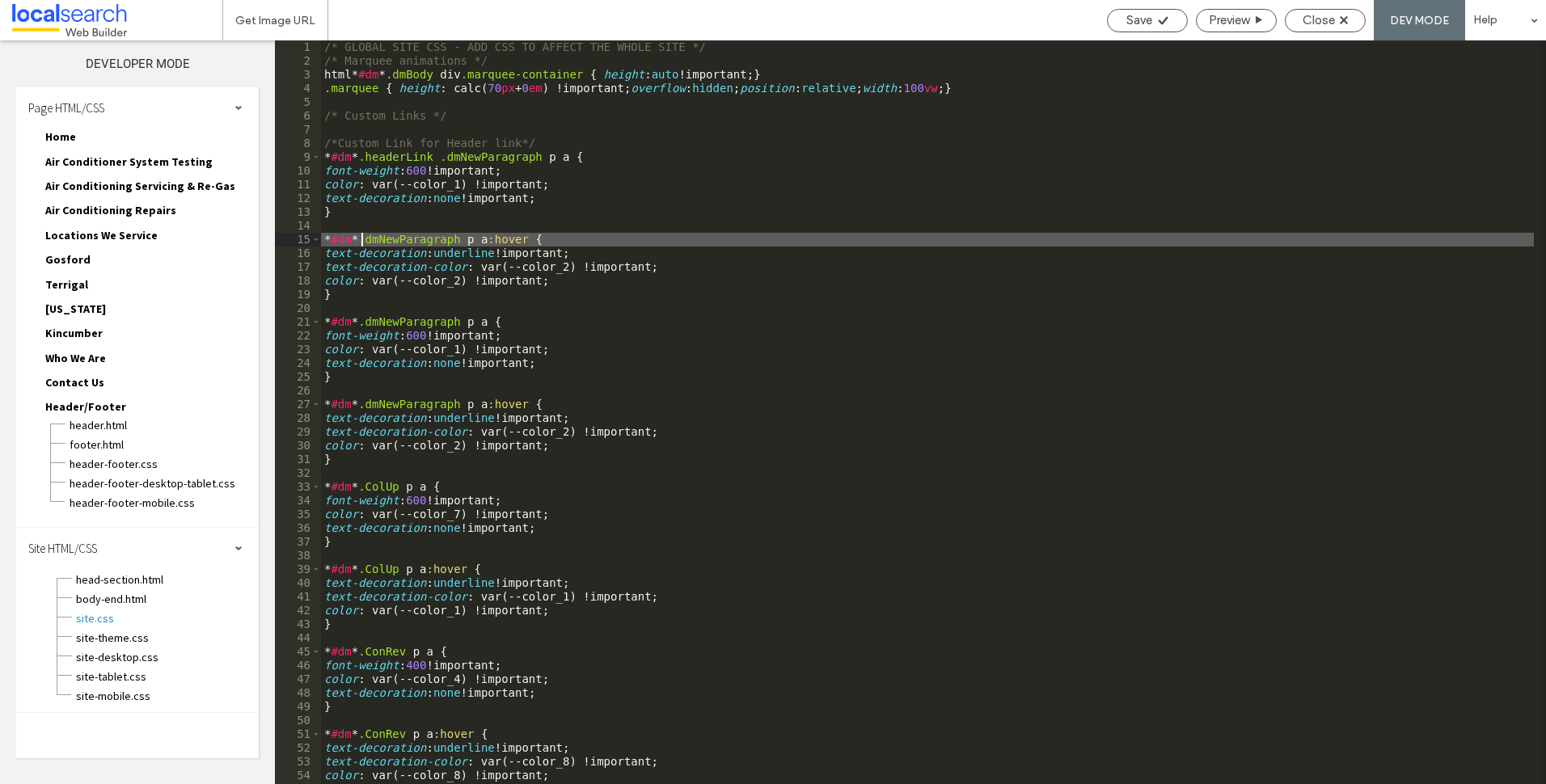
paste textarea
type textarea "**"
click at [448, 185] on div "/* GLOBAL SITE CSS - ADD CSS TO AFFECT THE WHOLE SITE */ /* Marquee animations …" at bounding box center [927, 426] width 1213 height 771
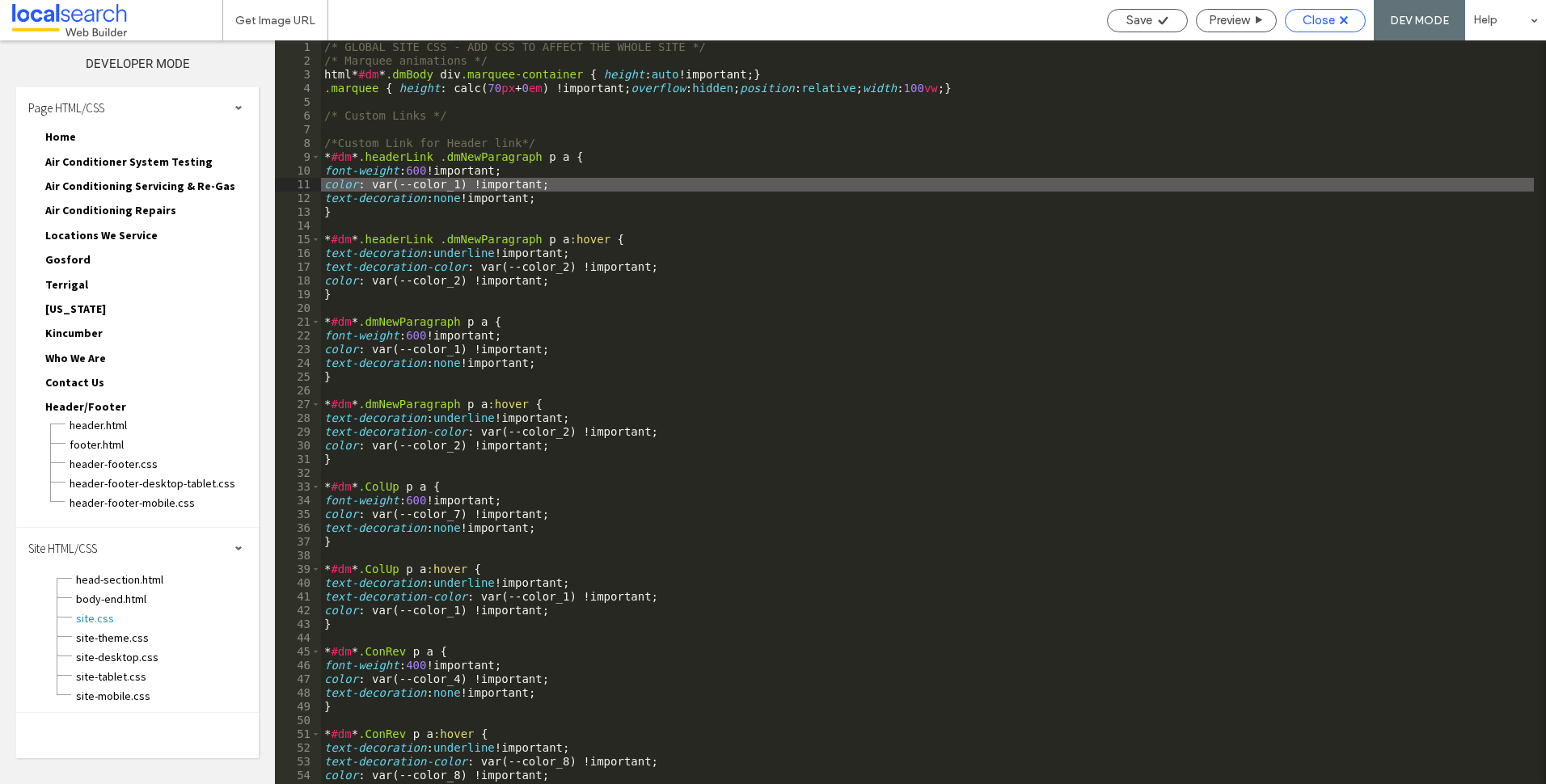
click at [1321, 20] on span "Close" at bounding box center [1318, 21] width 32 height 15
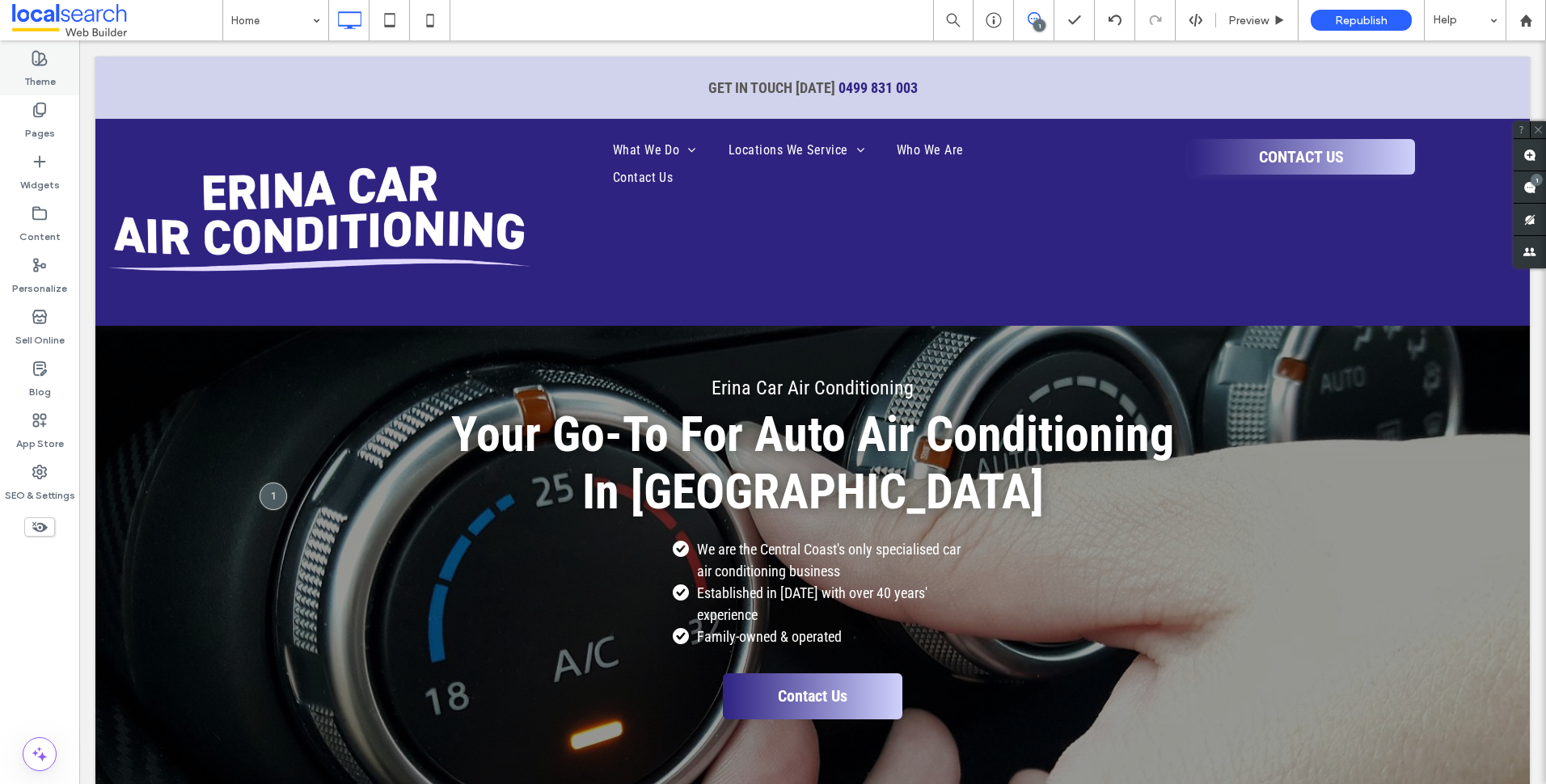
click at [62, 67] on div "Theme" at bounding box center [39, 69] width 79 height 52
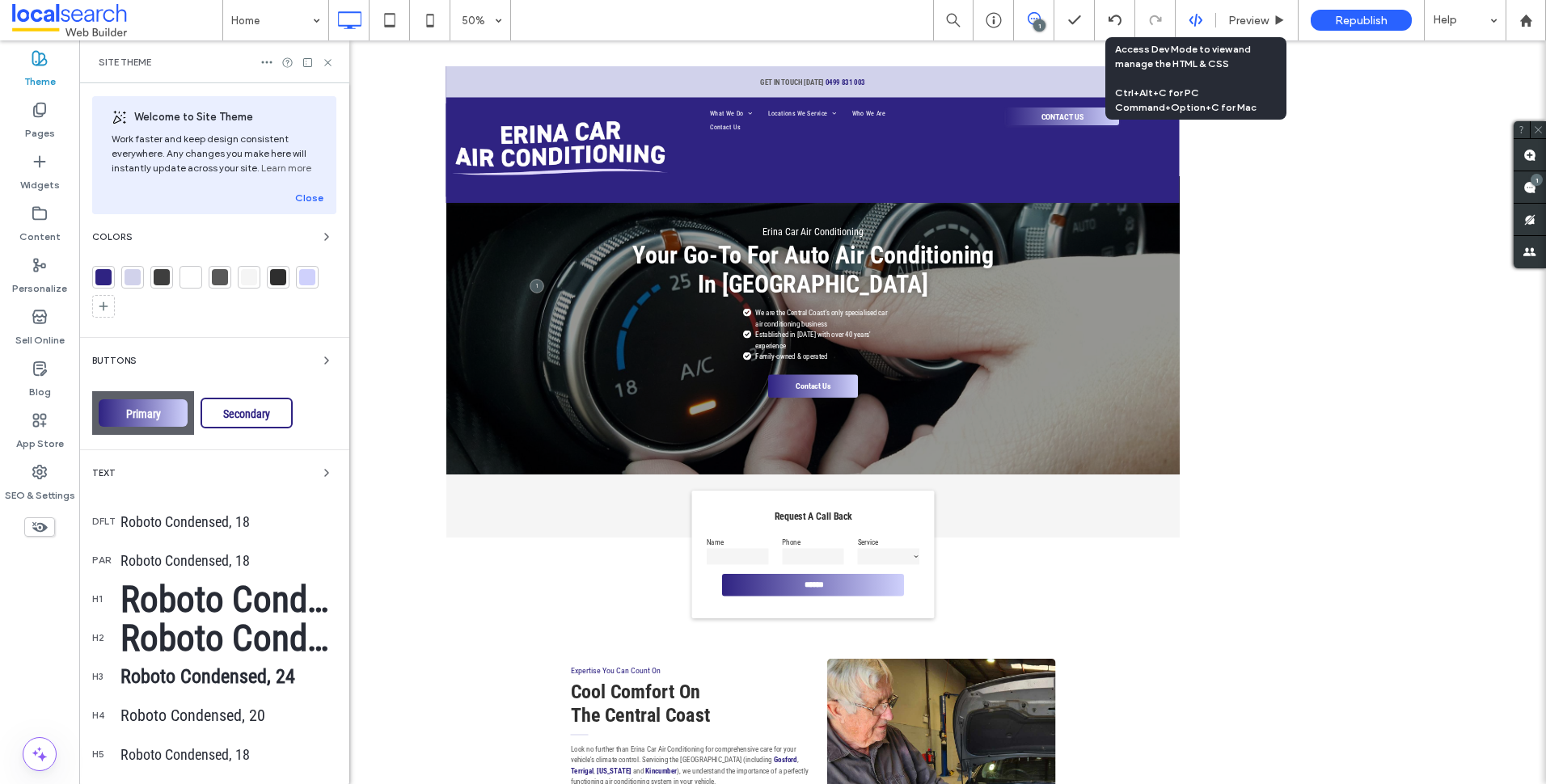
click at [1198, 18] on use at bounding box center [1195, 21] width 13 height 13
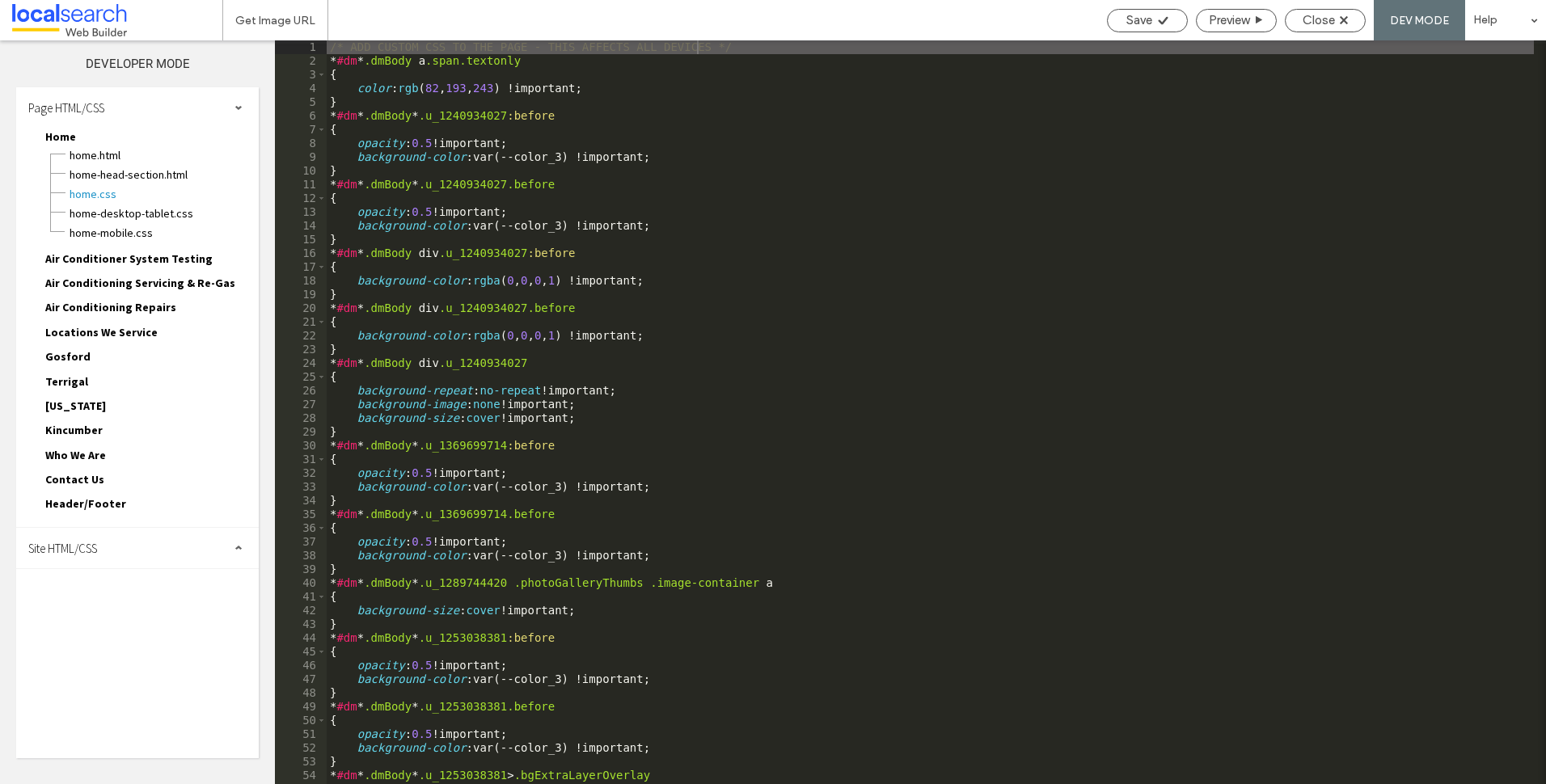
click at [120, 570] on div "Page HTML/CSS Home Home.html Home-head-section.html Home.css Home-desktop-table…" at bounding box center [137, 422] width 243 height 671
click at [131, 553] on div "Site HTML/CSS" at bounding box center [137, 548] width 243 height 40
click at [97, 621] on span "site.css" at bounding box center [167, 618] width 184 height 16
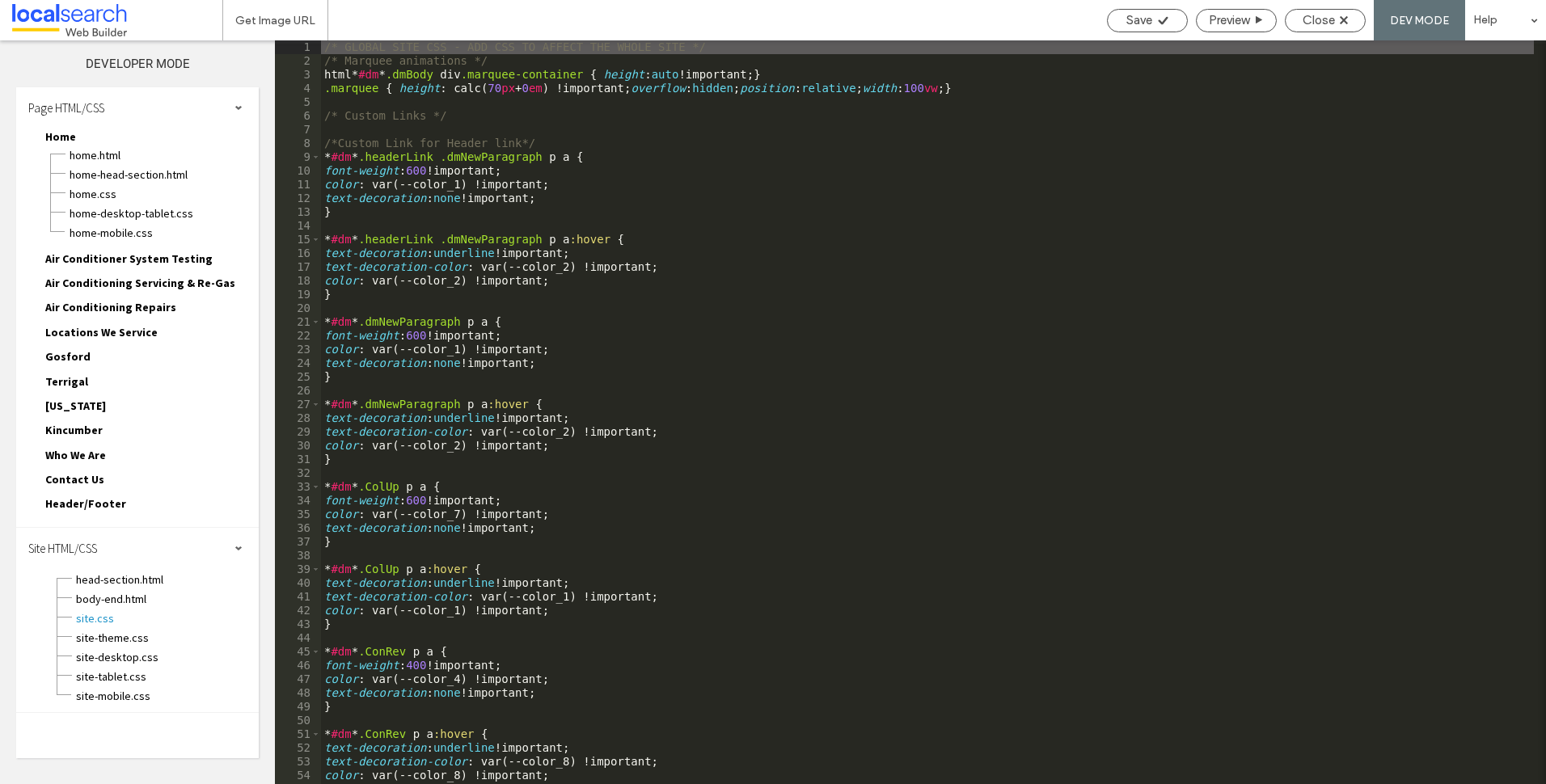
click at [449, 183] on div "/* GLOBAL SITE CSS - ADD CSS TO AFFECT THE WHOLE SITE */ /* Marquee animations …" at bounding box center [927, 426] width 1213 height 771
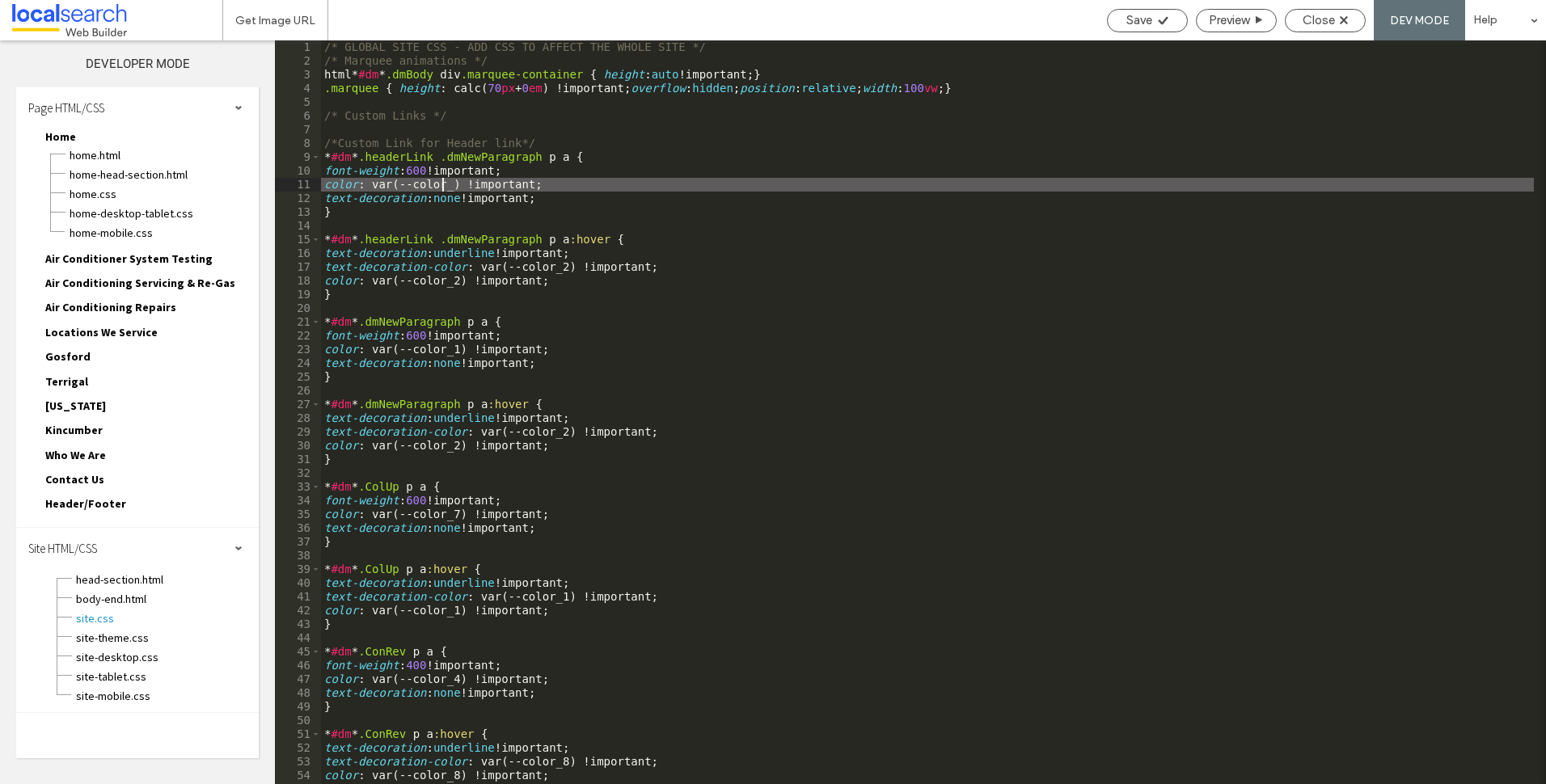
type textarea "**"
click at [1346, 18] on use at bounding box center [1343, 20] width 8 height 8
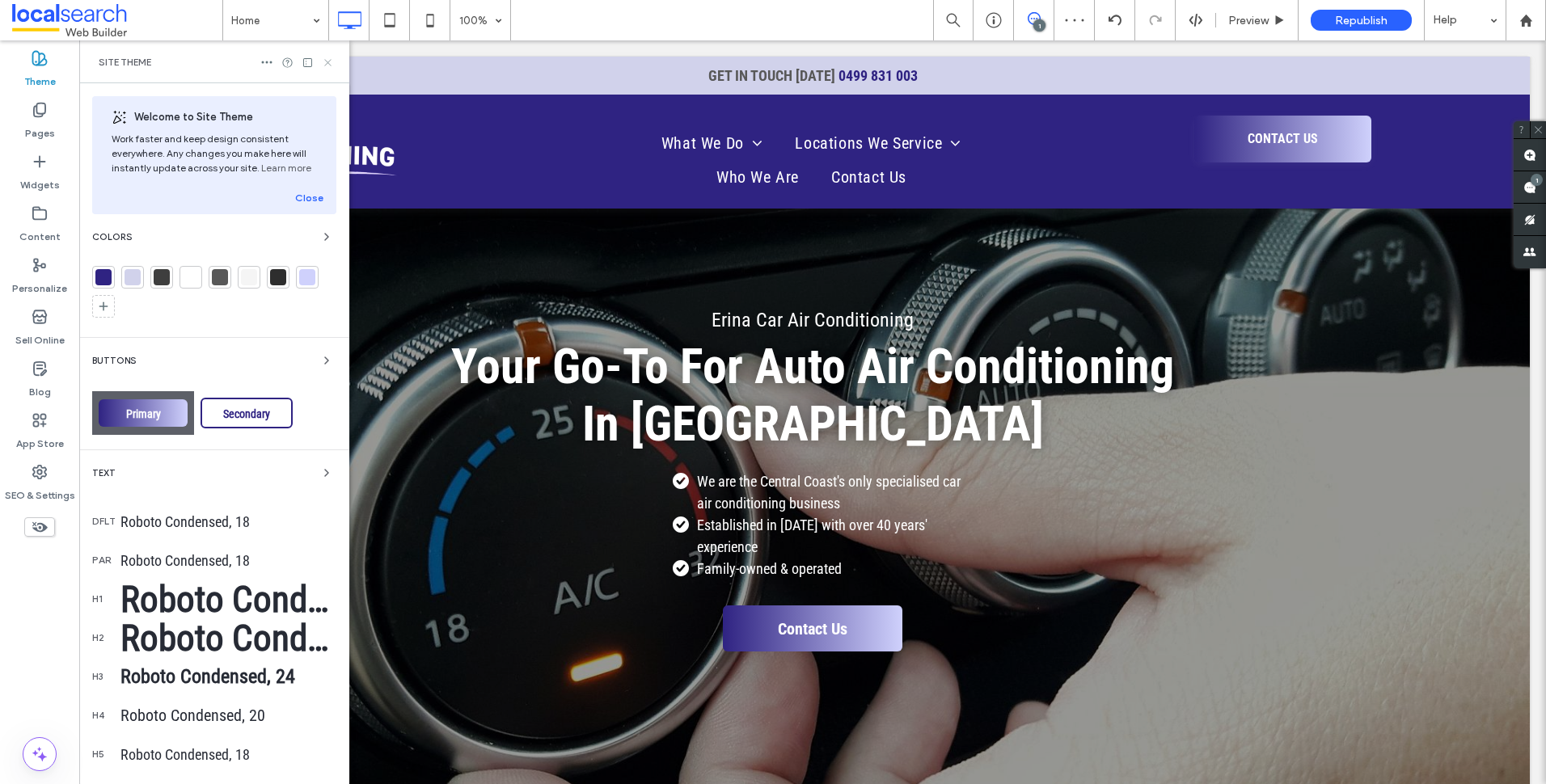
click at [331, 56] on icon at bounding box center [327, 62] width 12 height 12
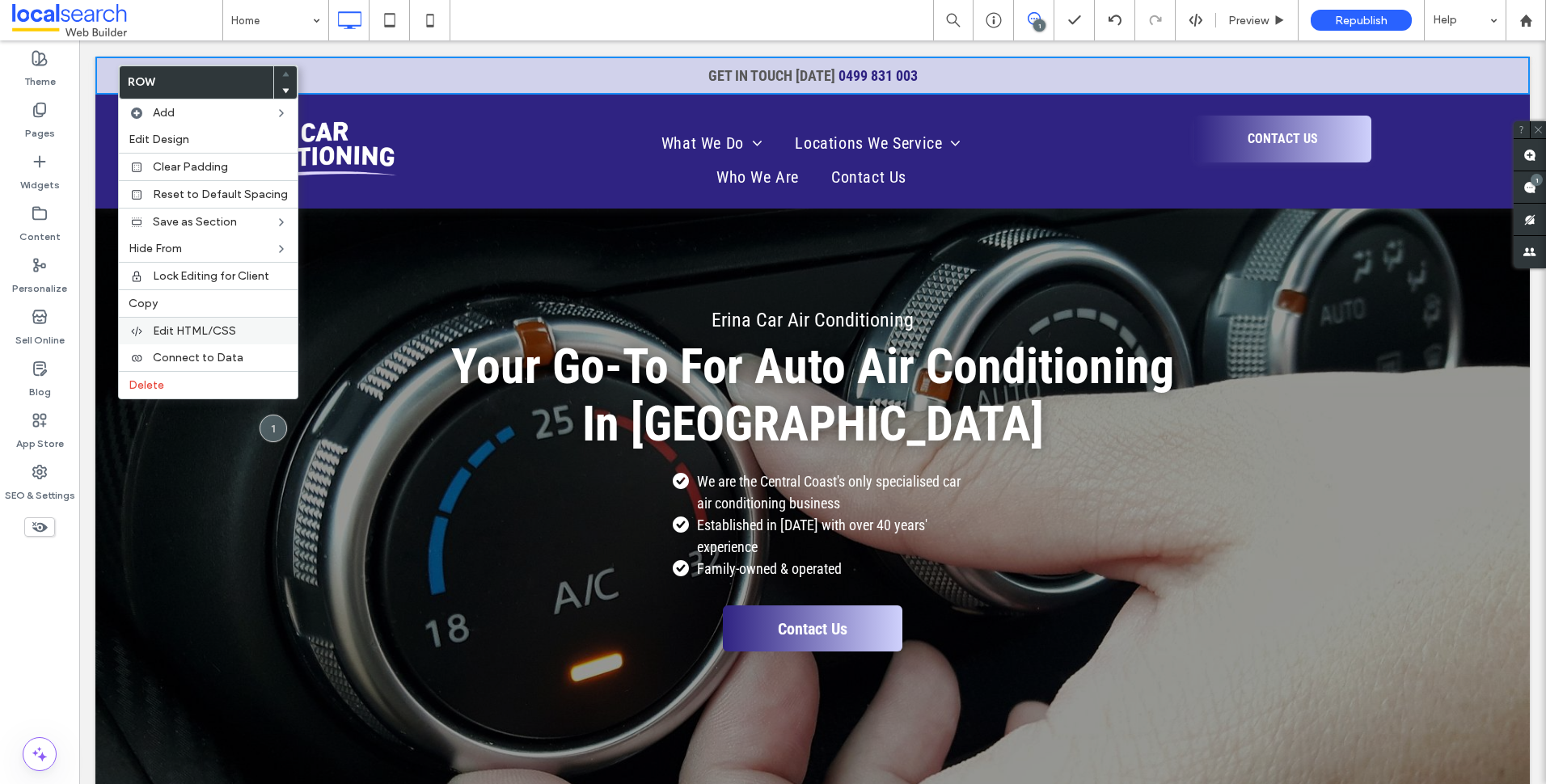
click at [233, 331] on span "Edit HTML/CSS" at bounding box center [194, 331] width 83 height 14
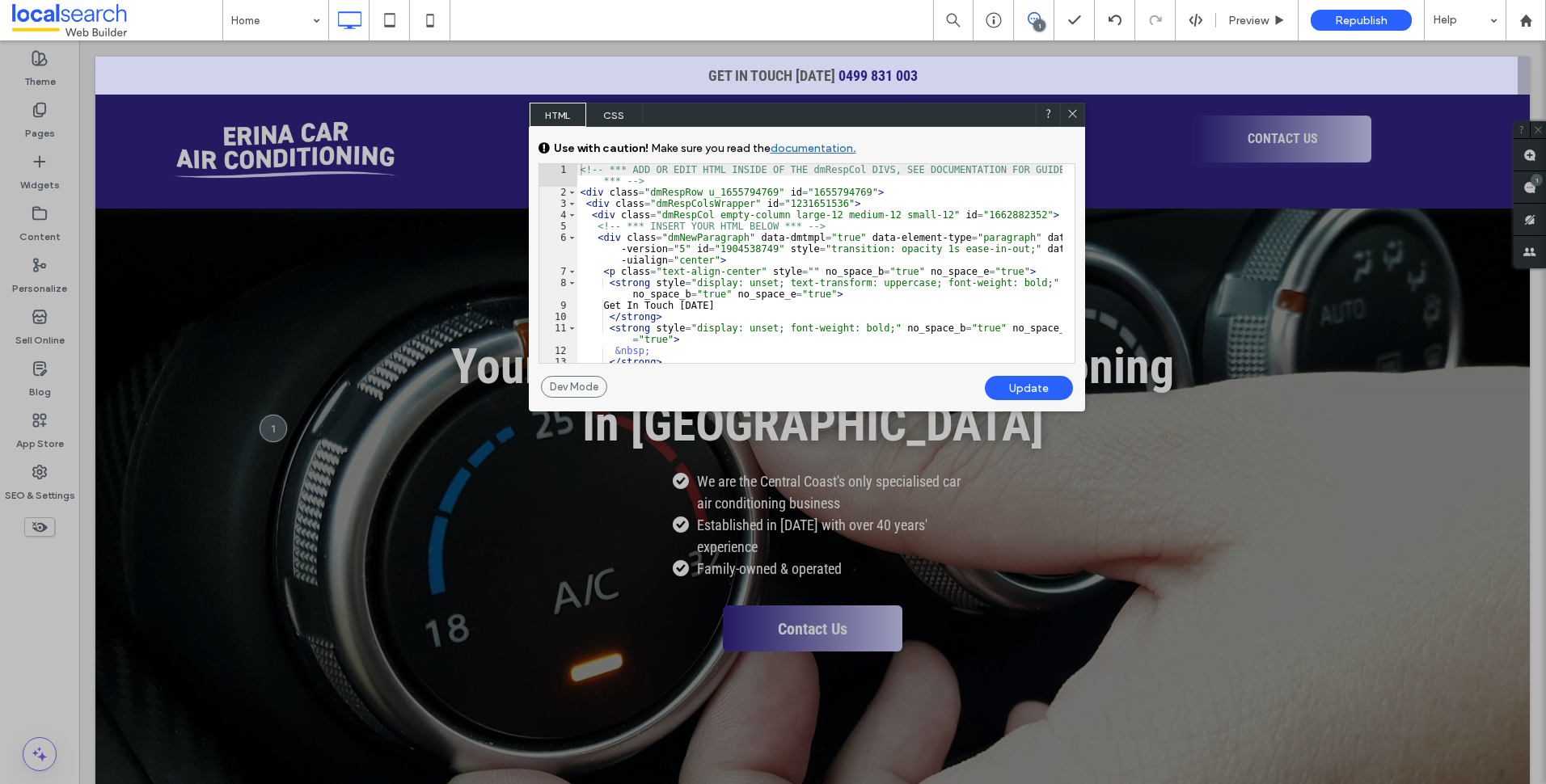
click at [763, 190] on div "<!-- *** ADD OR EDIT HTML INSIDE OF THE dmRespCol DIVS, SEE DOCUMENTATION FOR G…" at bounding box center [819, 286] width 485 height 244
type textarea "**"
click at [1016, 388] on div "Update" at bounding box center [1029, 388] width 88 height 24
click at [1073, 112] on icon at bounding box center [1072, 113] width 12 height 12
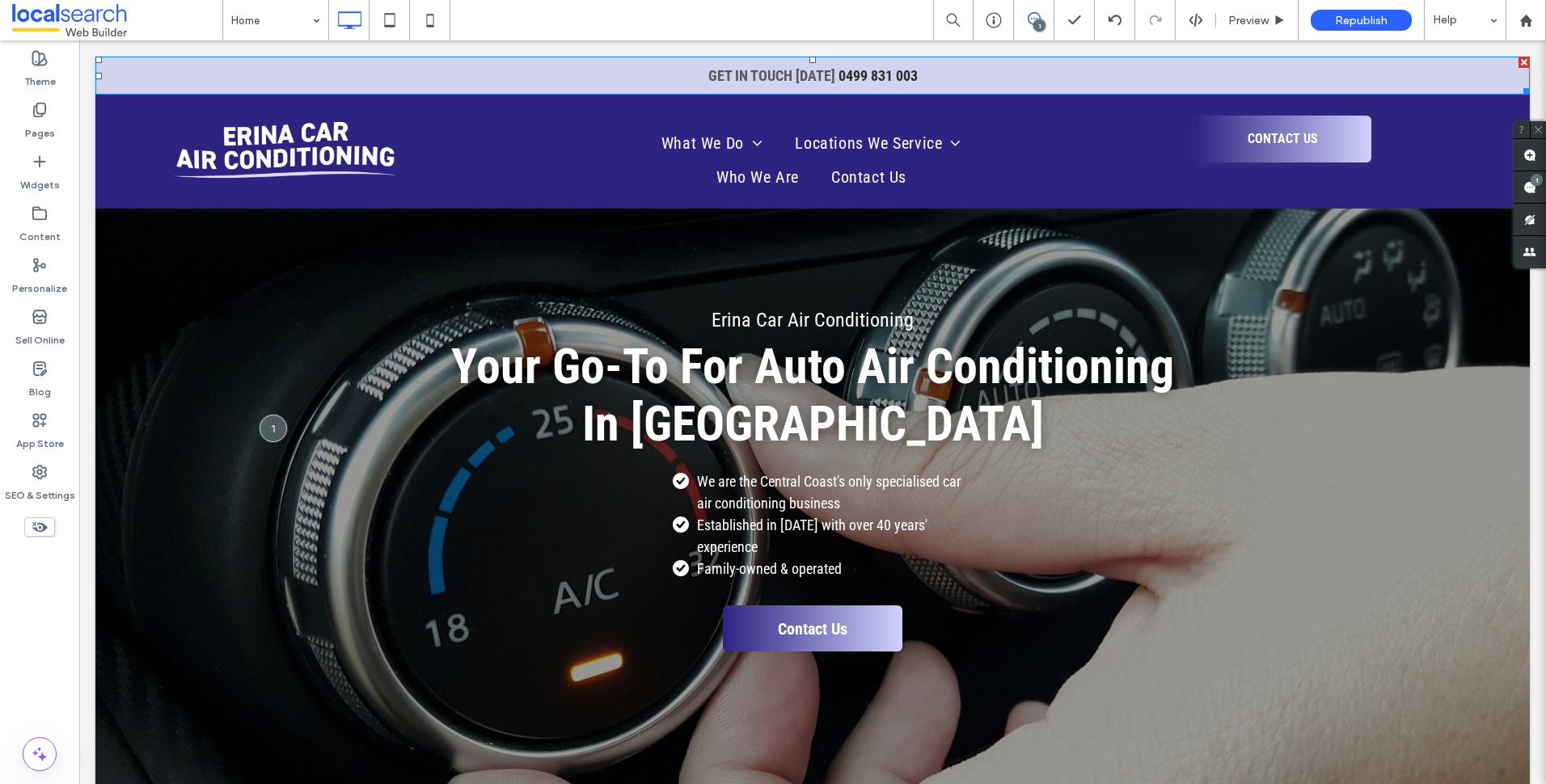
click at [70, 59] on div "Theme" at bounding box center [39, 69] width 79 height 52
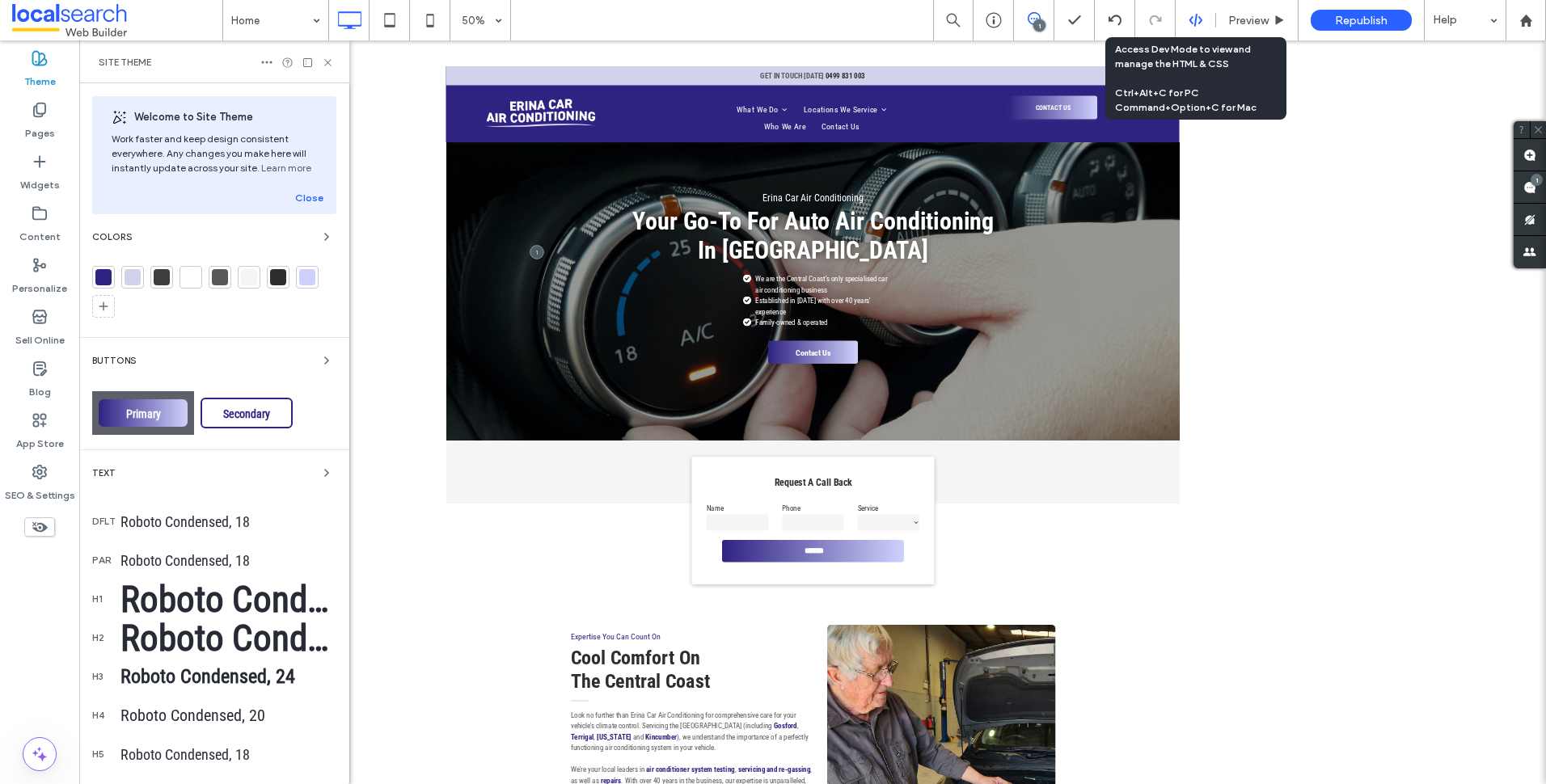
click at [1198, 18] on use at bounding box center [1195, 21] width 13 height 13
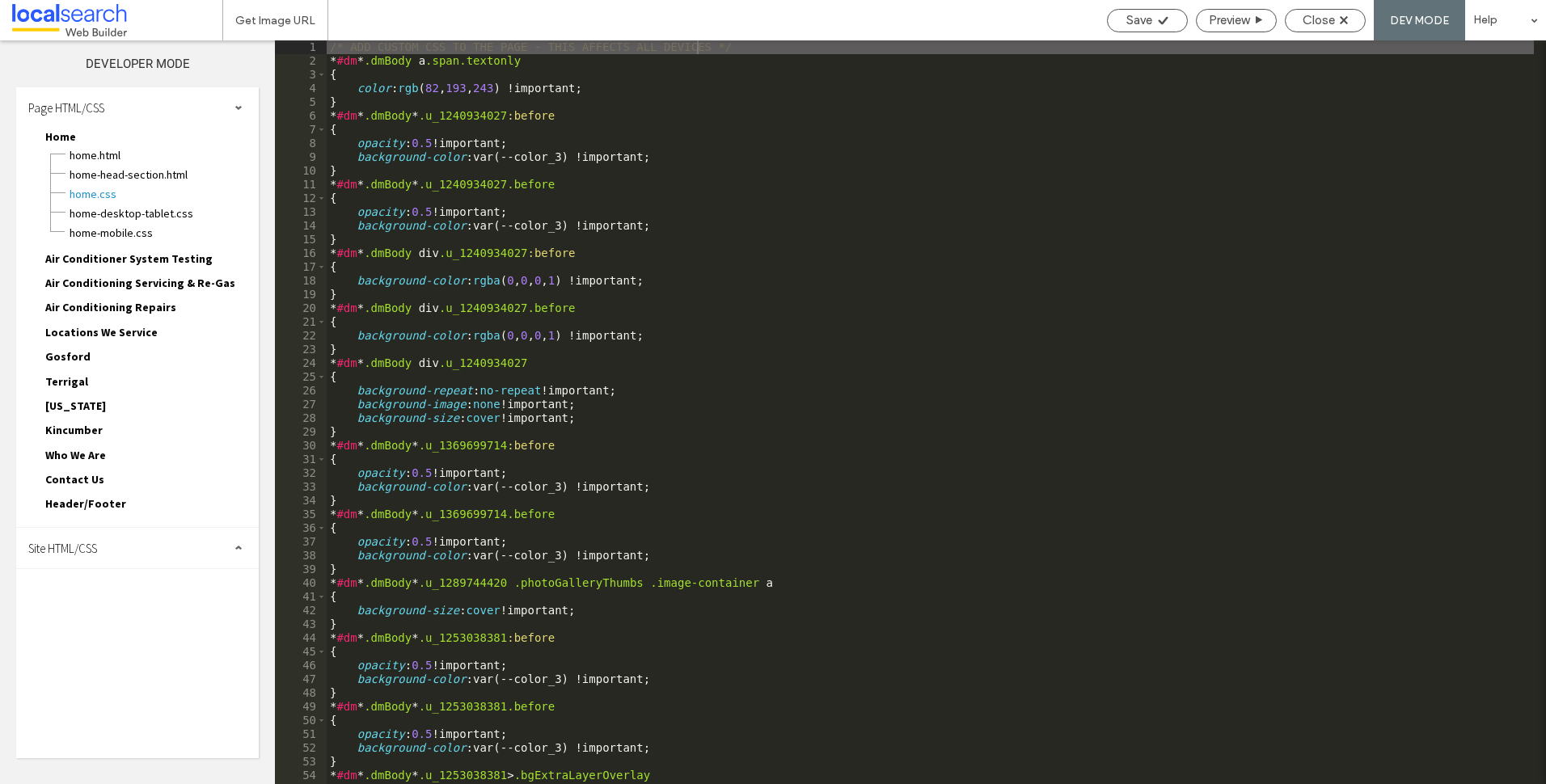
click at [119, 542] on div "Site HTML/CSS" at bounding box center [137, 548] width 243 height 40
click at [106, 622] on span "site.css" at bounding box center [167, 618] width 184 height 16
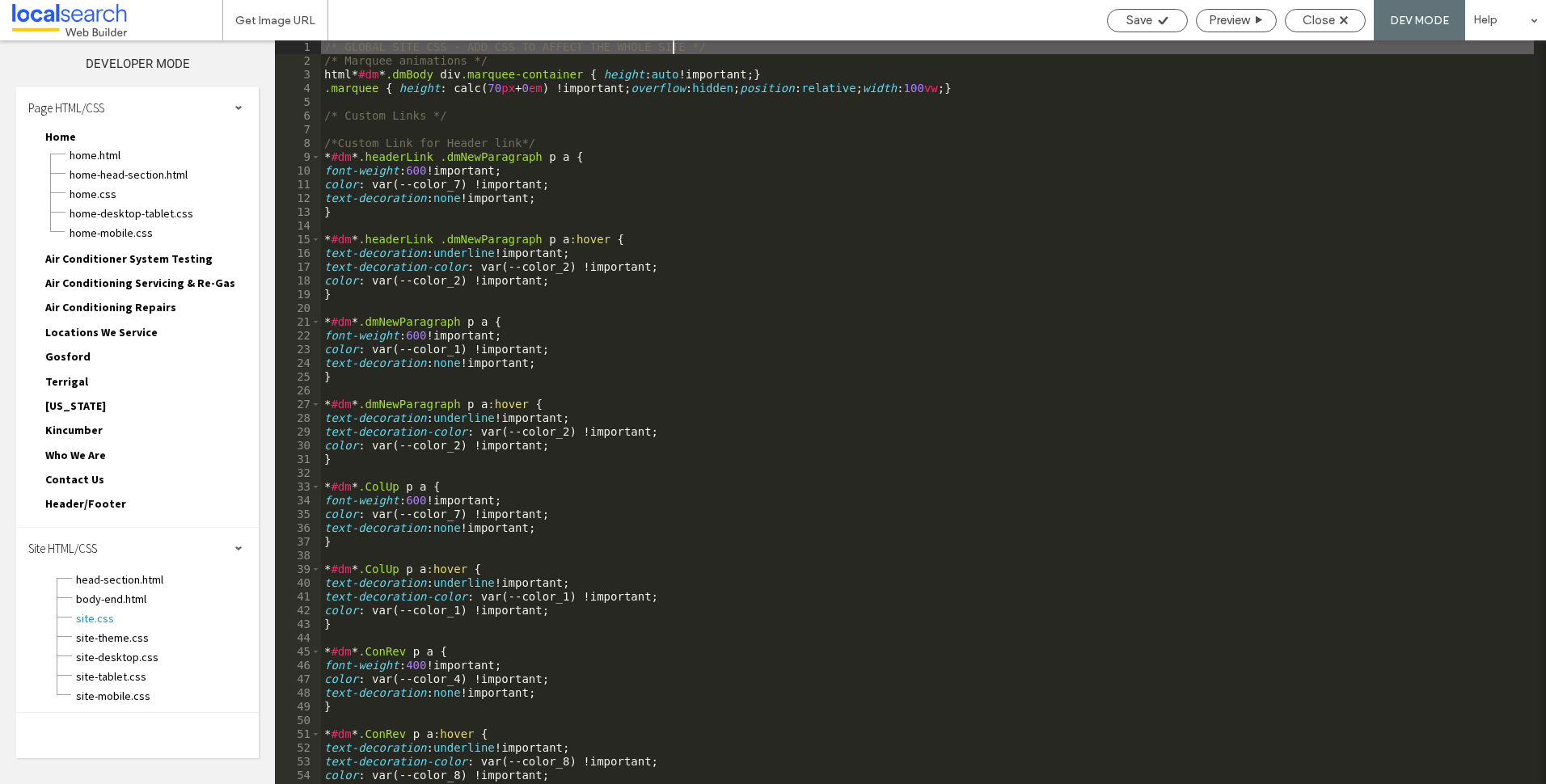
click at [583, 161] on div "/* GLOBAL SITE CSS - ADD CSS TO AFFECT THE WHOLE SITE */ /* Marquee animations …" at bounding box center [927, 426] width 1213 height 771
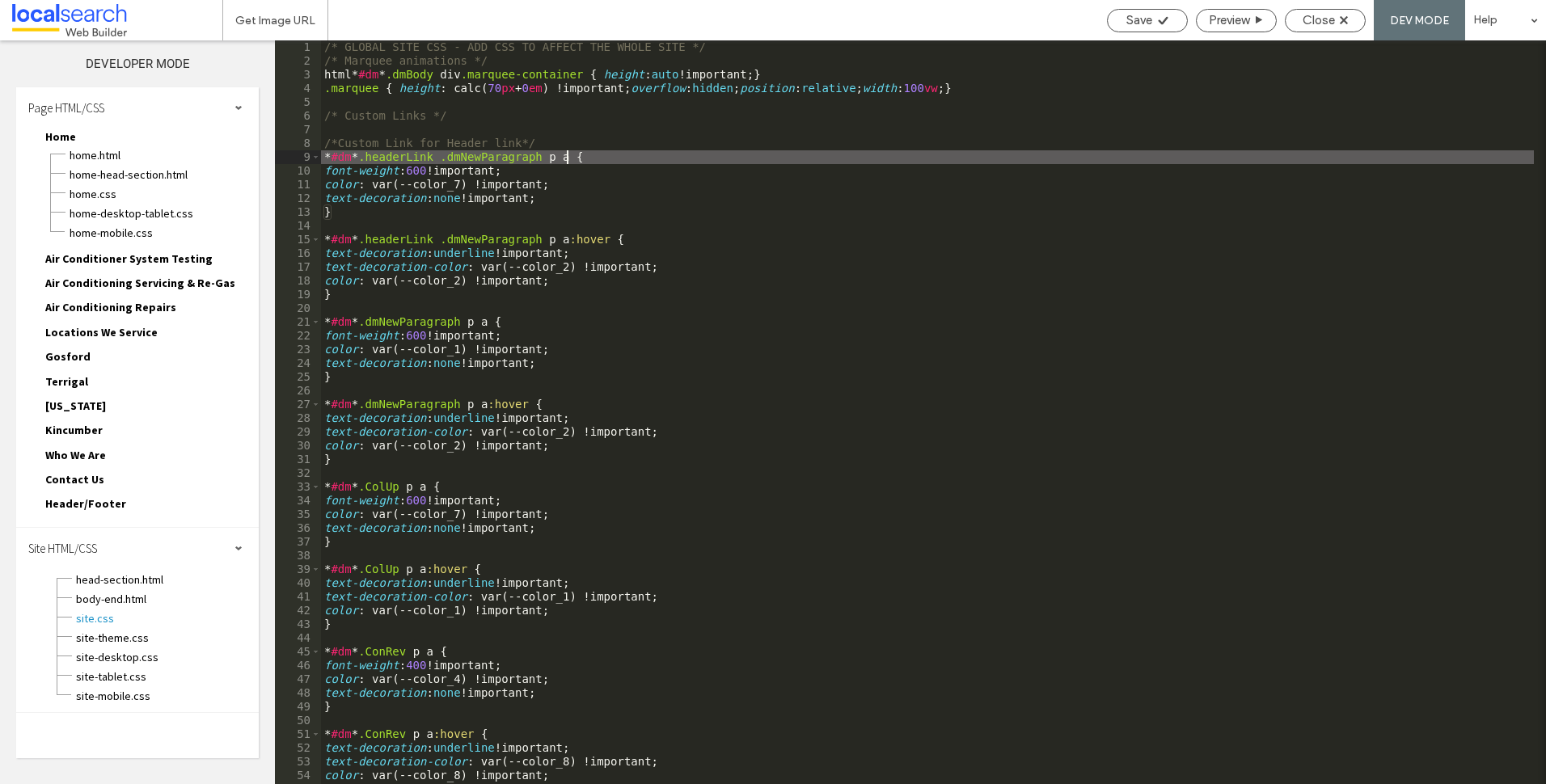
click at [548, 269] on div "/* GLOBAL SITE CSS - ADD CSS TO AFFECT THE WHOLE SITE */ /* Marquee animations …" at bounding box center [927, 426] width 1213 height 771
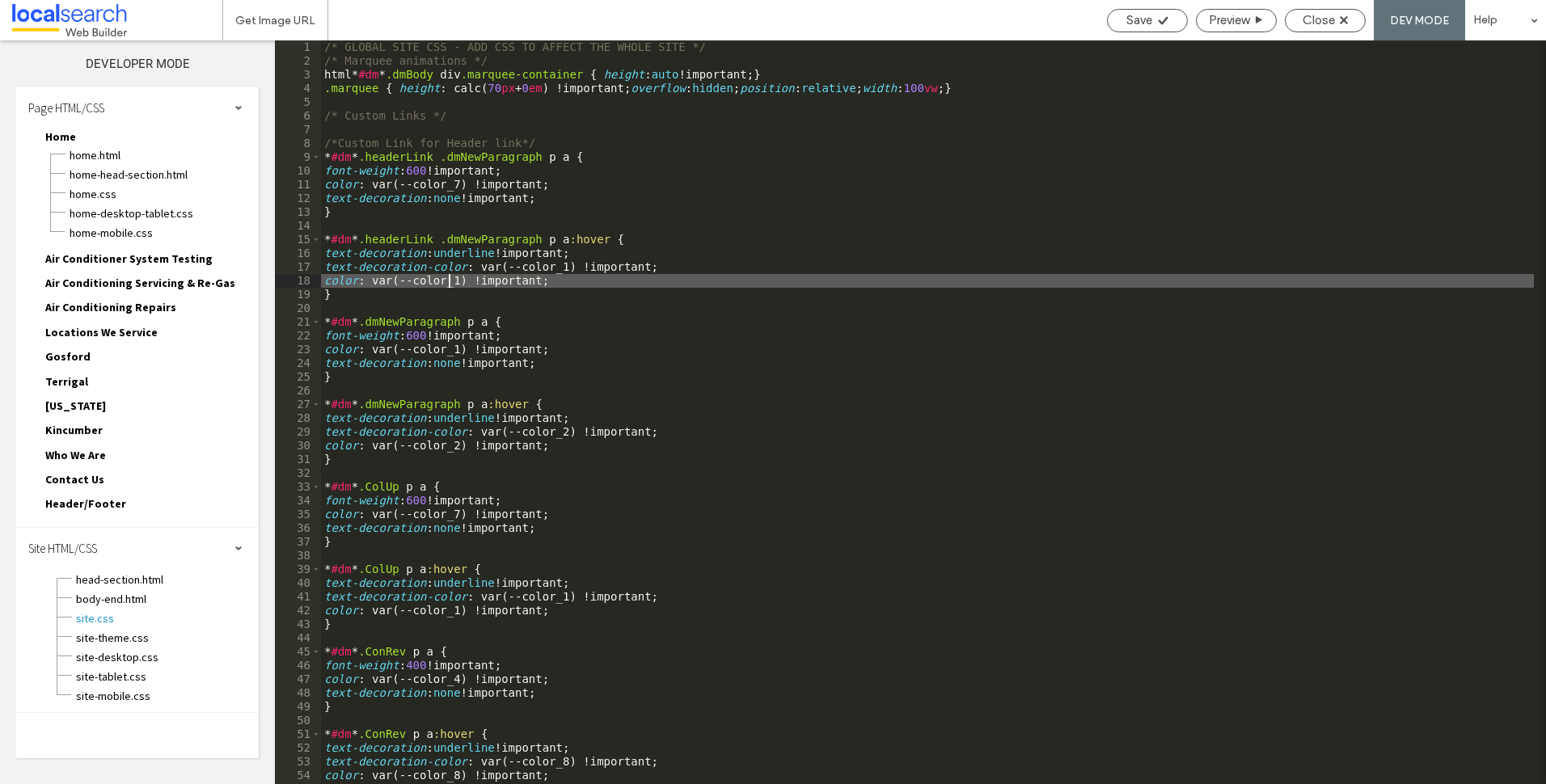
click at [412, 172] on div "/* GLOBAL SITE CSS - ADD CSS TO AFFECT THE WHOLE SITE */ /* Marquee animations …" at bounding box center [927, 426] width 1213 height 771
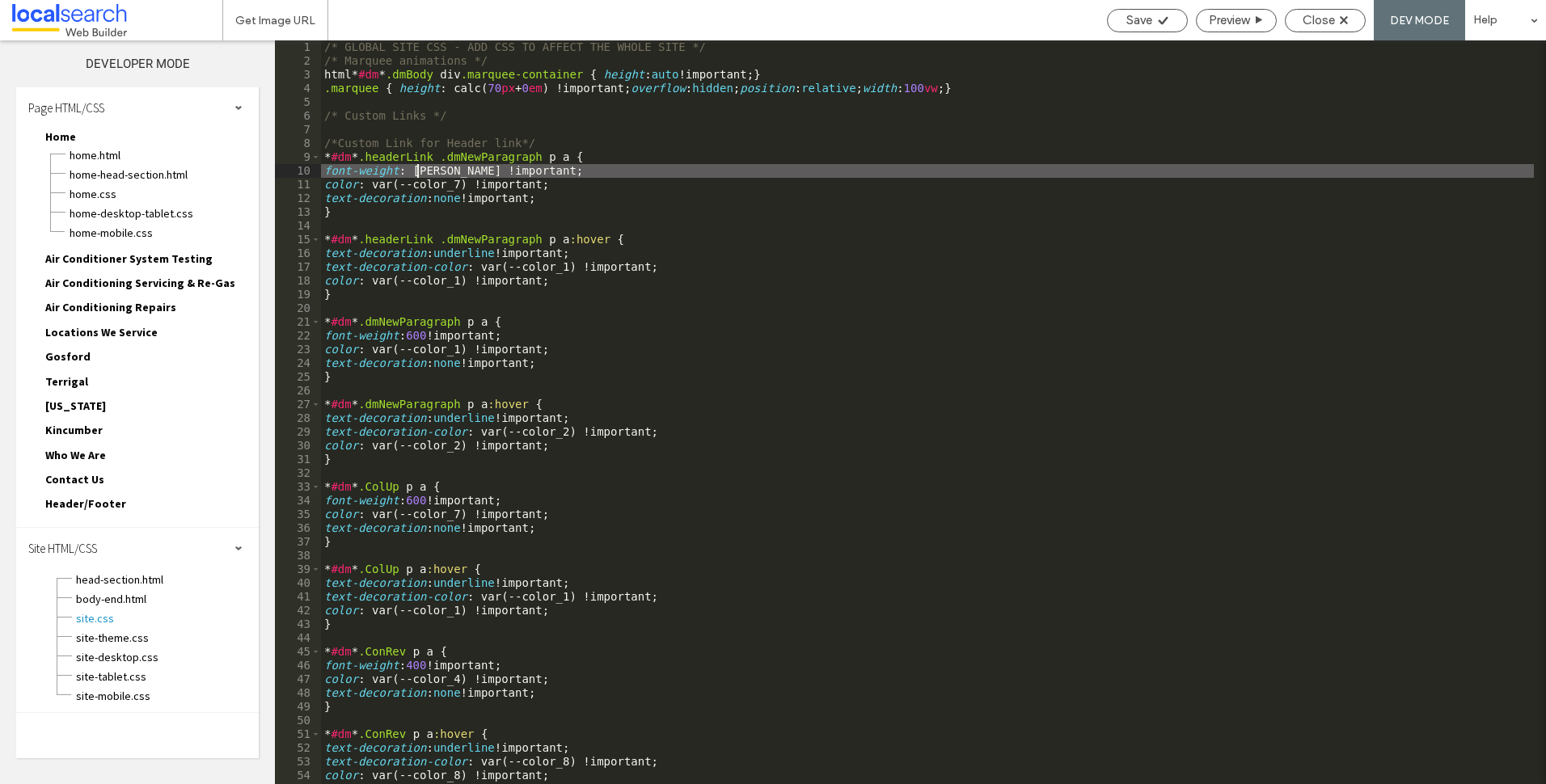
type textarea "**"
click at [1326, 23] on span "Close" at bounding box center [1318, 21] width 32 height 15
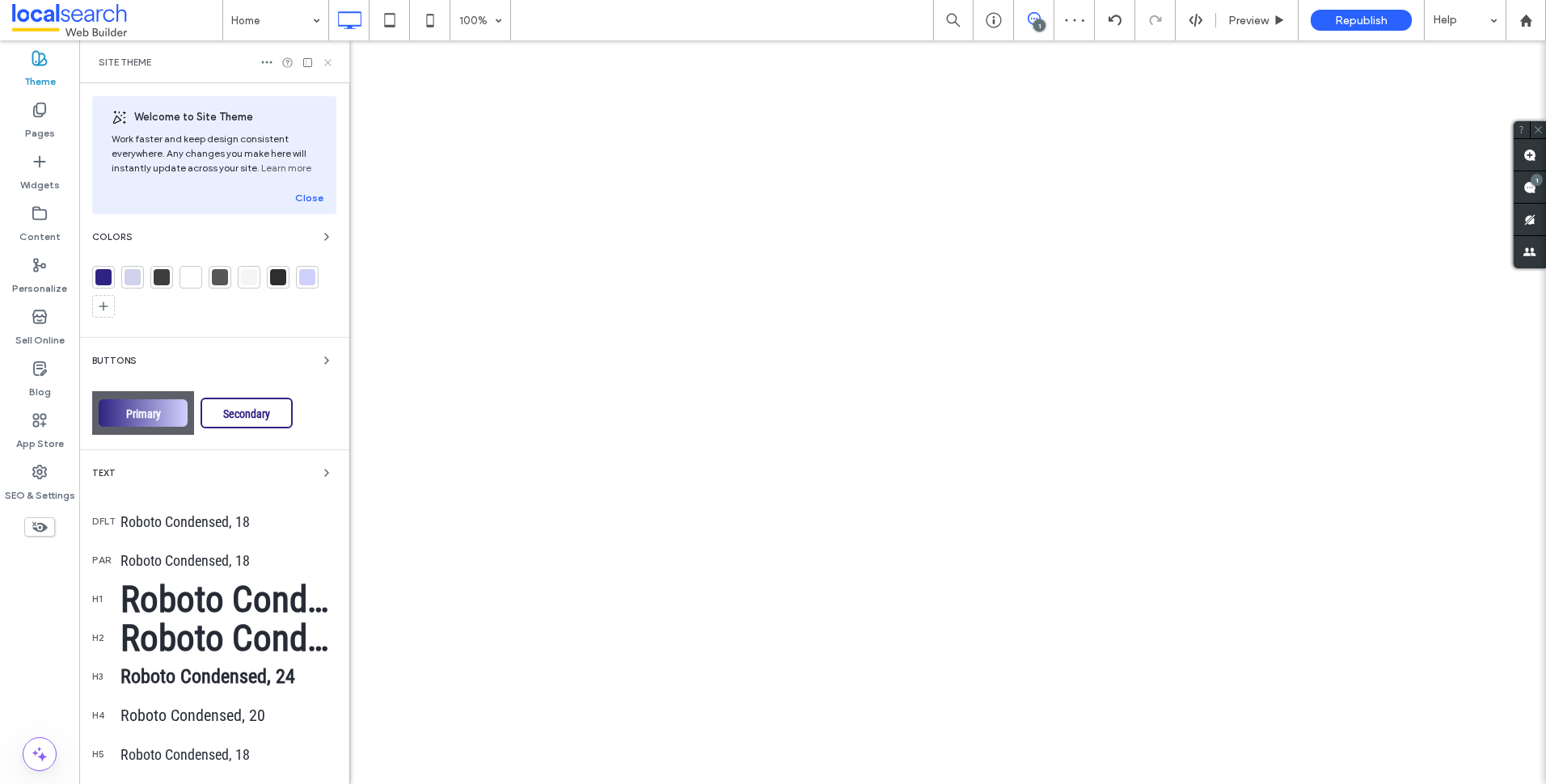
click at [328, 65] on icon at bounding box center [327, 62] width 12 height 12
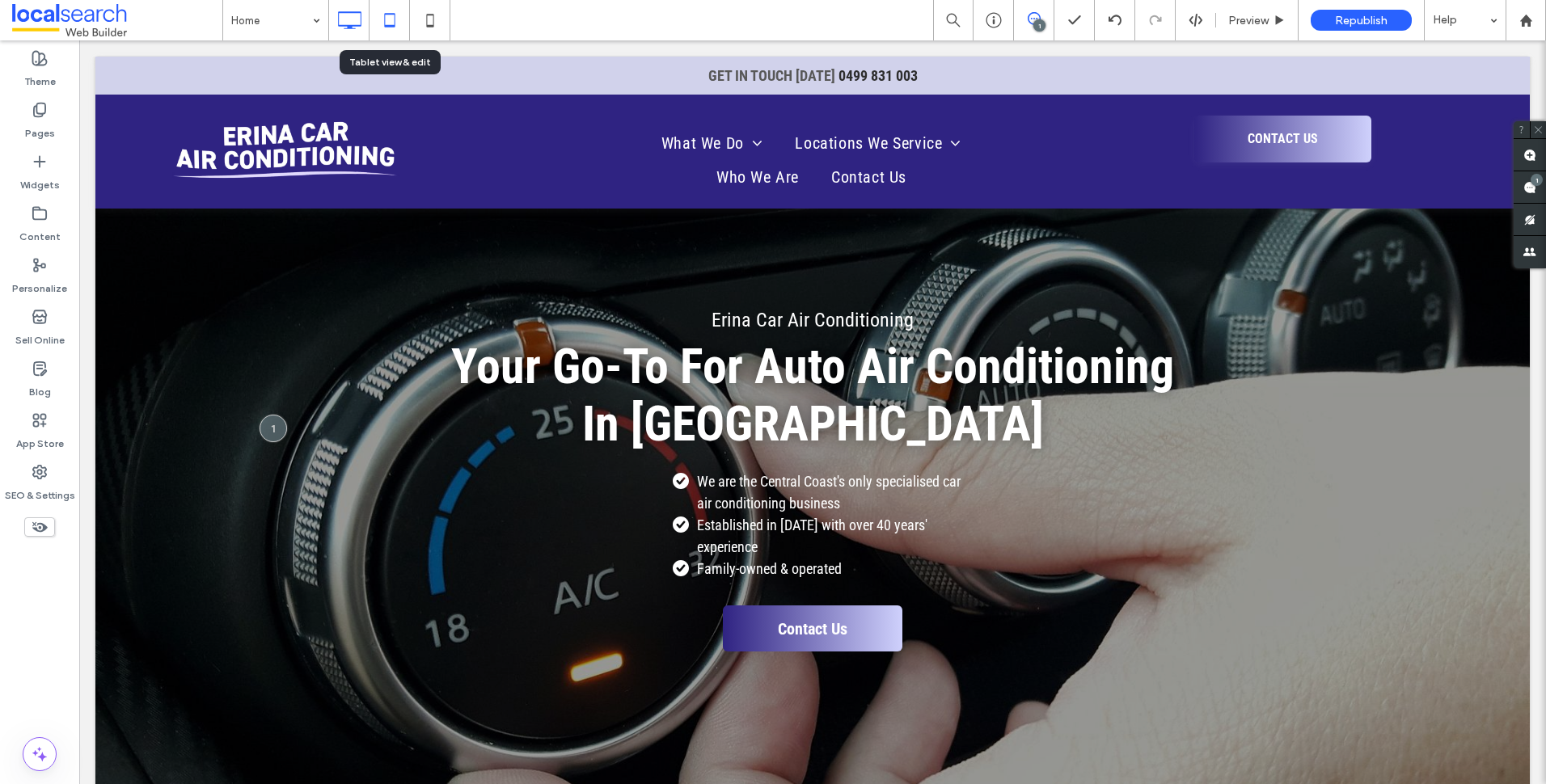
click at [392, 21] on icon at bounding box center [389, 20] width 32 height 32
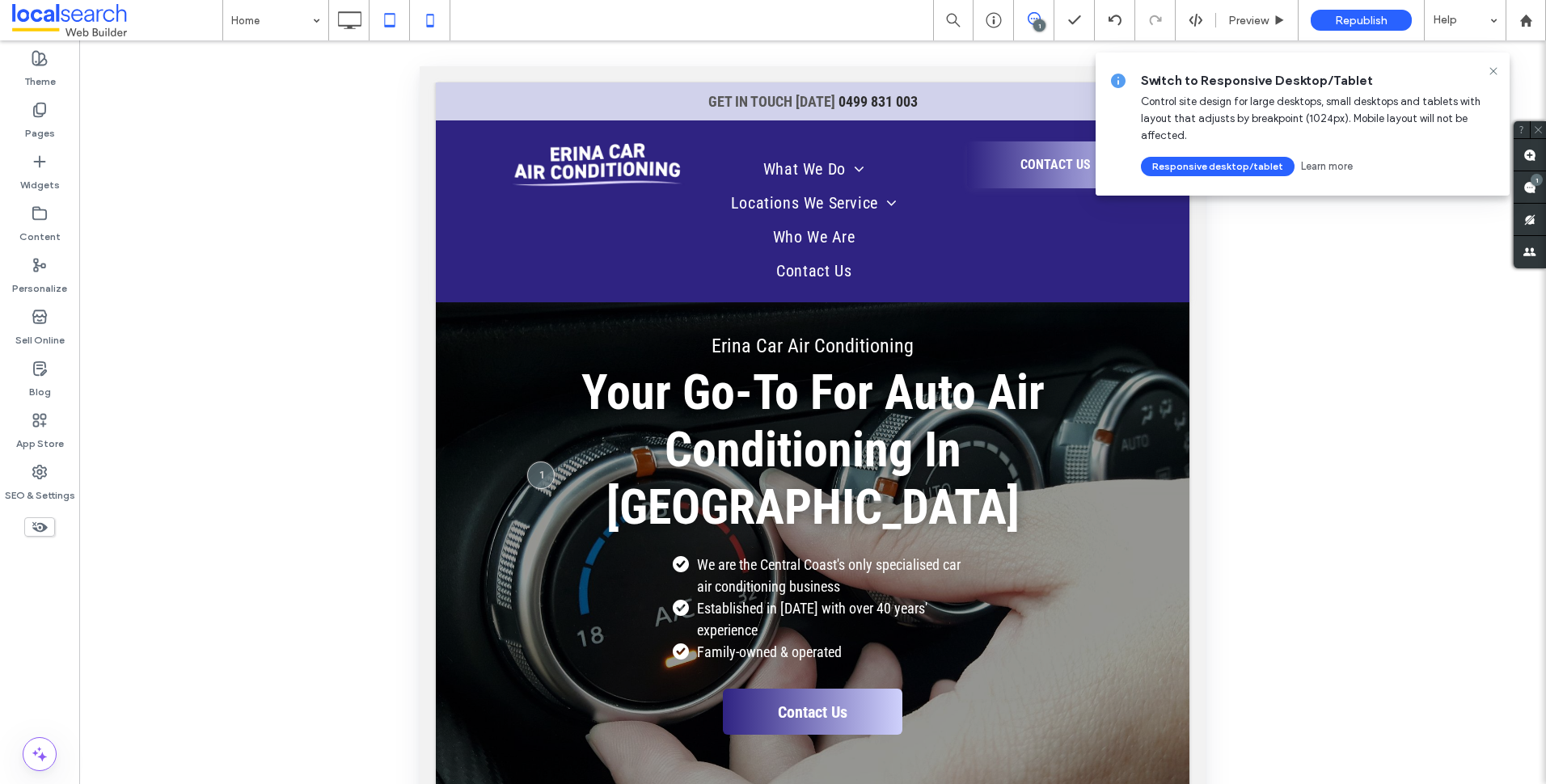
click at [428, 14] on icon at bounding box center [430, 20] width 32 height 32
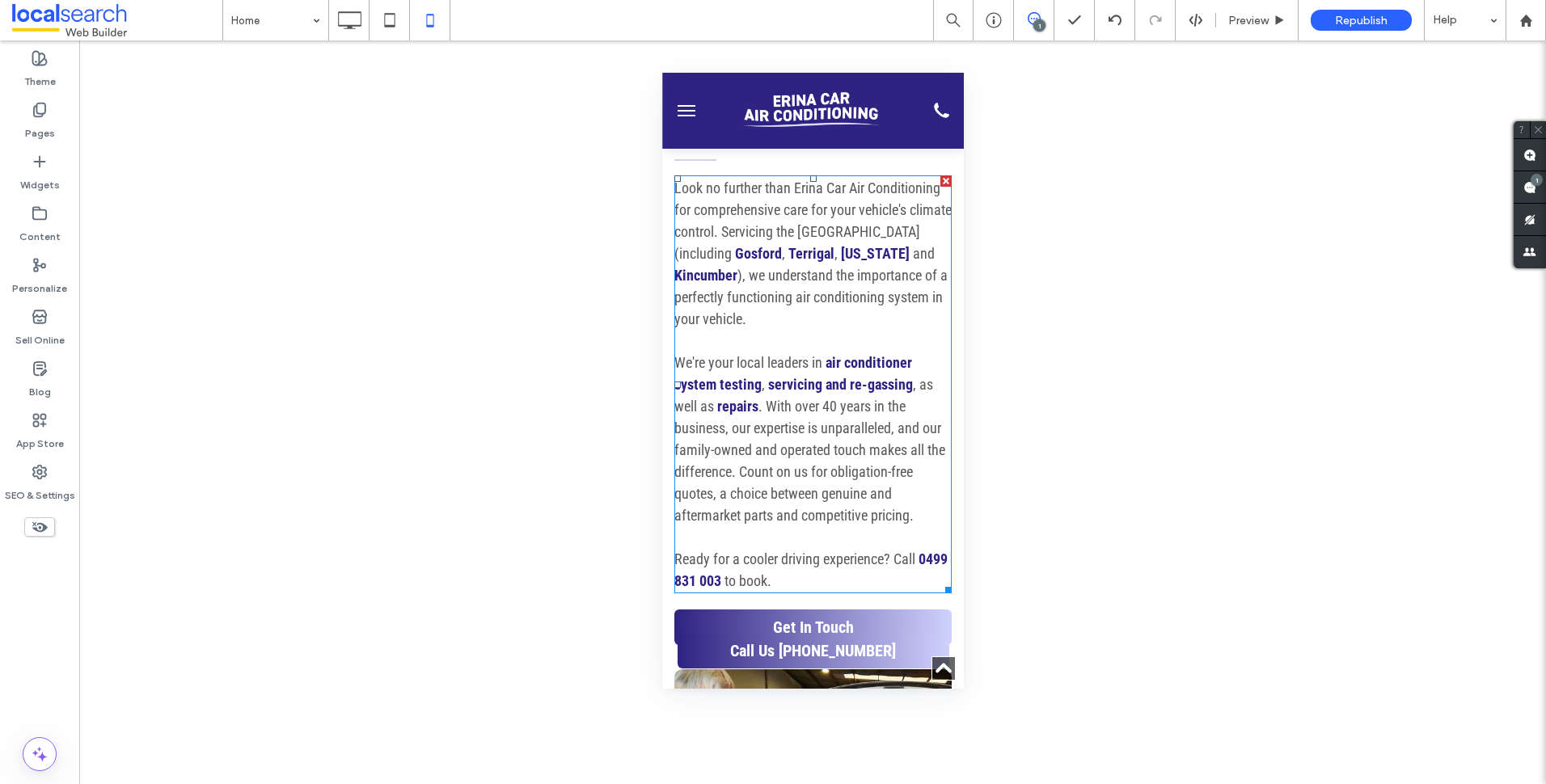
scroll to position [565, 0]
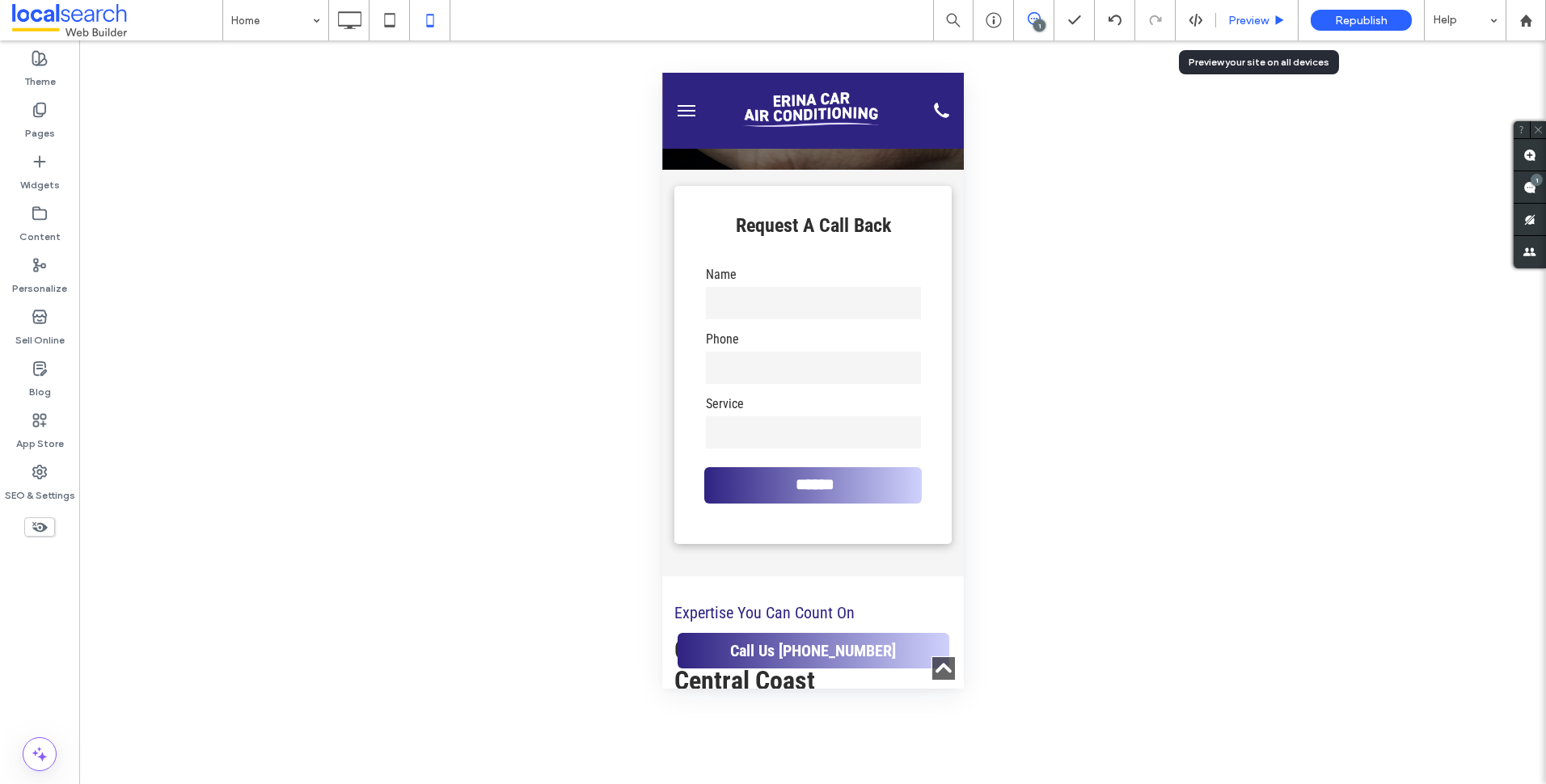
click at [1264, 26] on div "Preview" at bounding box center [1257, 20] width 83 height 40
click at [1243, 26] on span "Preview" at bounding box center [1248, 21] width 40 height 14
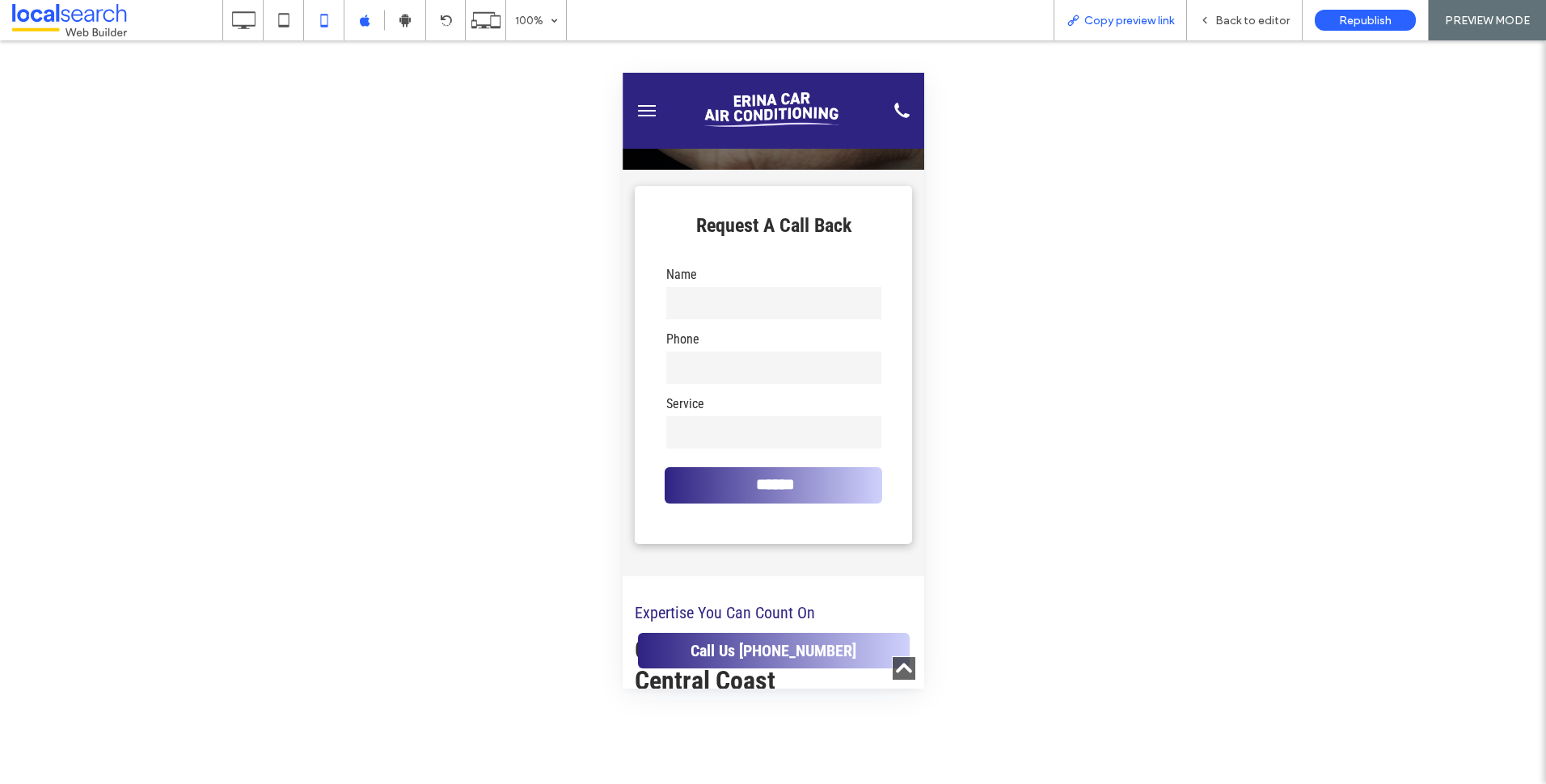
click at [1161, 29] on div "Copy preview link" at bounding box center [1120, 20] width 133 height 40
click at [1105, 32] on div "Copy preview link" at bounding box center [1120, 20] width 133 height 40
click at [1145, 8] on div "Copy preview link" at bounding box center [1120, 20] width 133 height 40
click at [1105, 26] on span "Copy preview link" at bounding box center [1129, 21] width 90 height 14
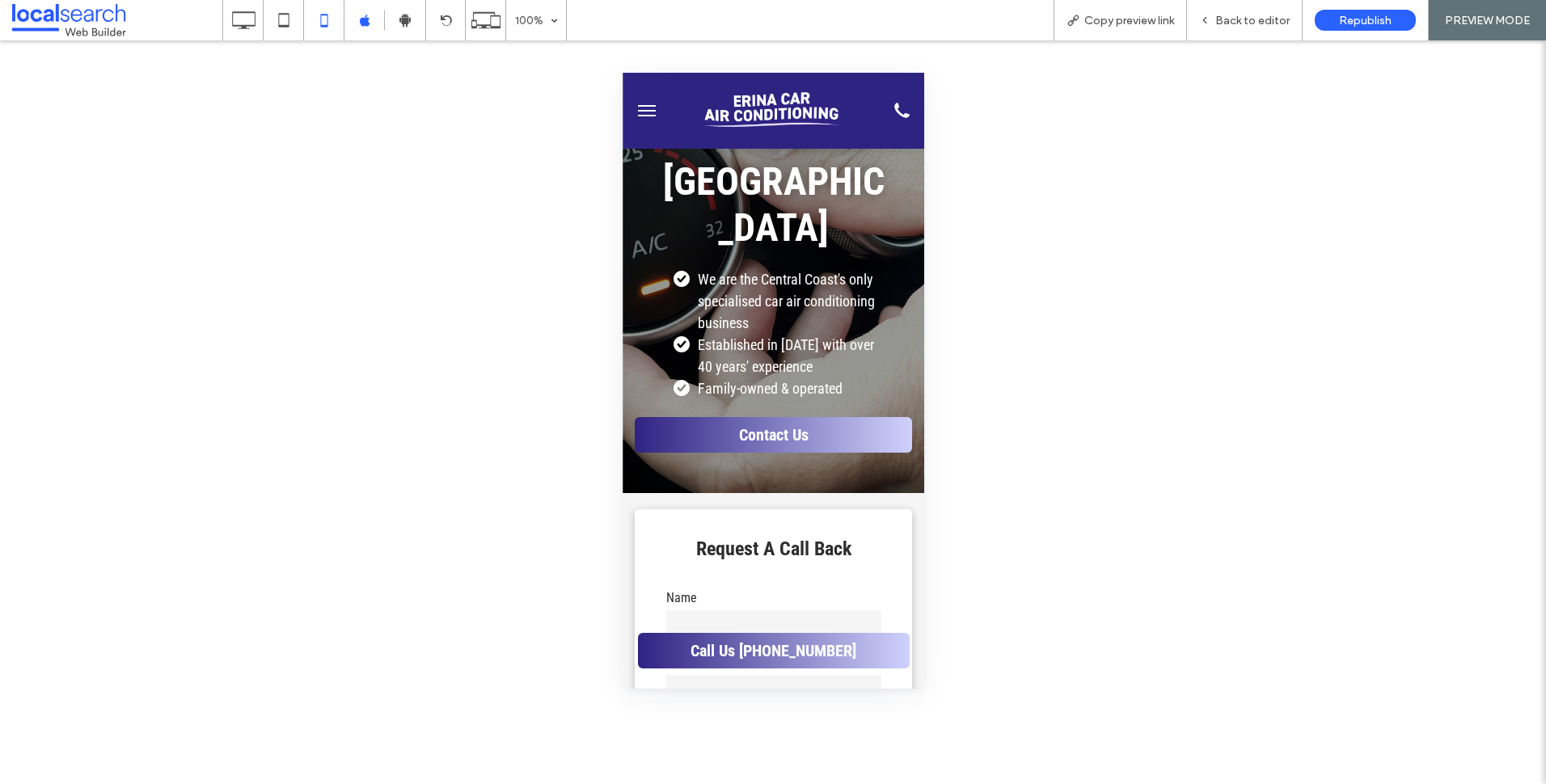
scroll to position [485, 0]
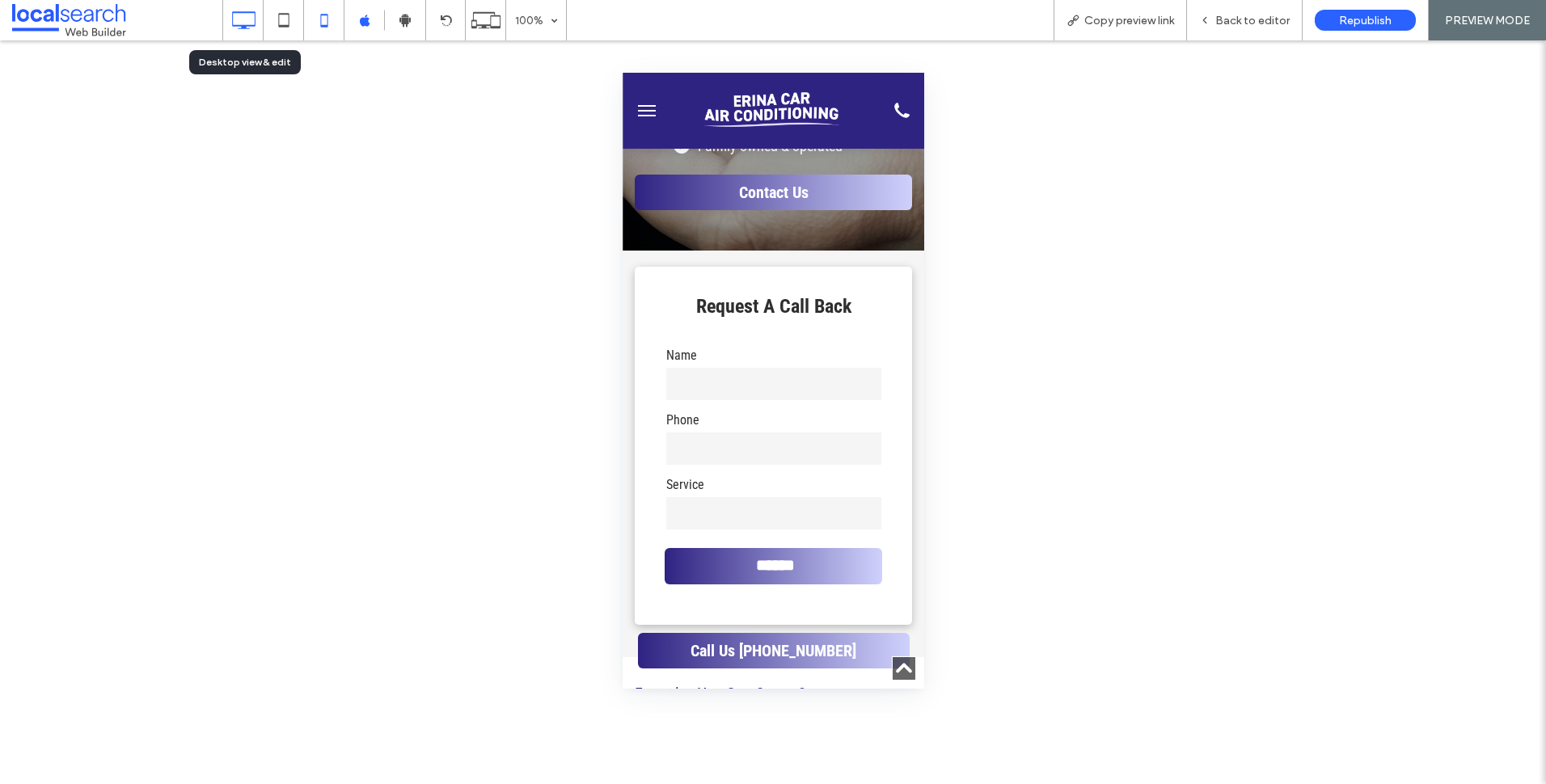
click at [246, 26] on use at bounding box center [243, 20] width 23 height 18
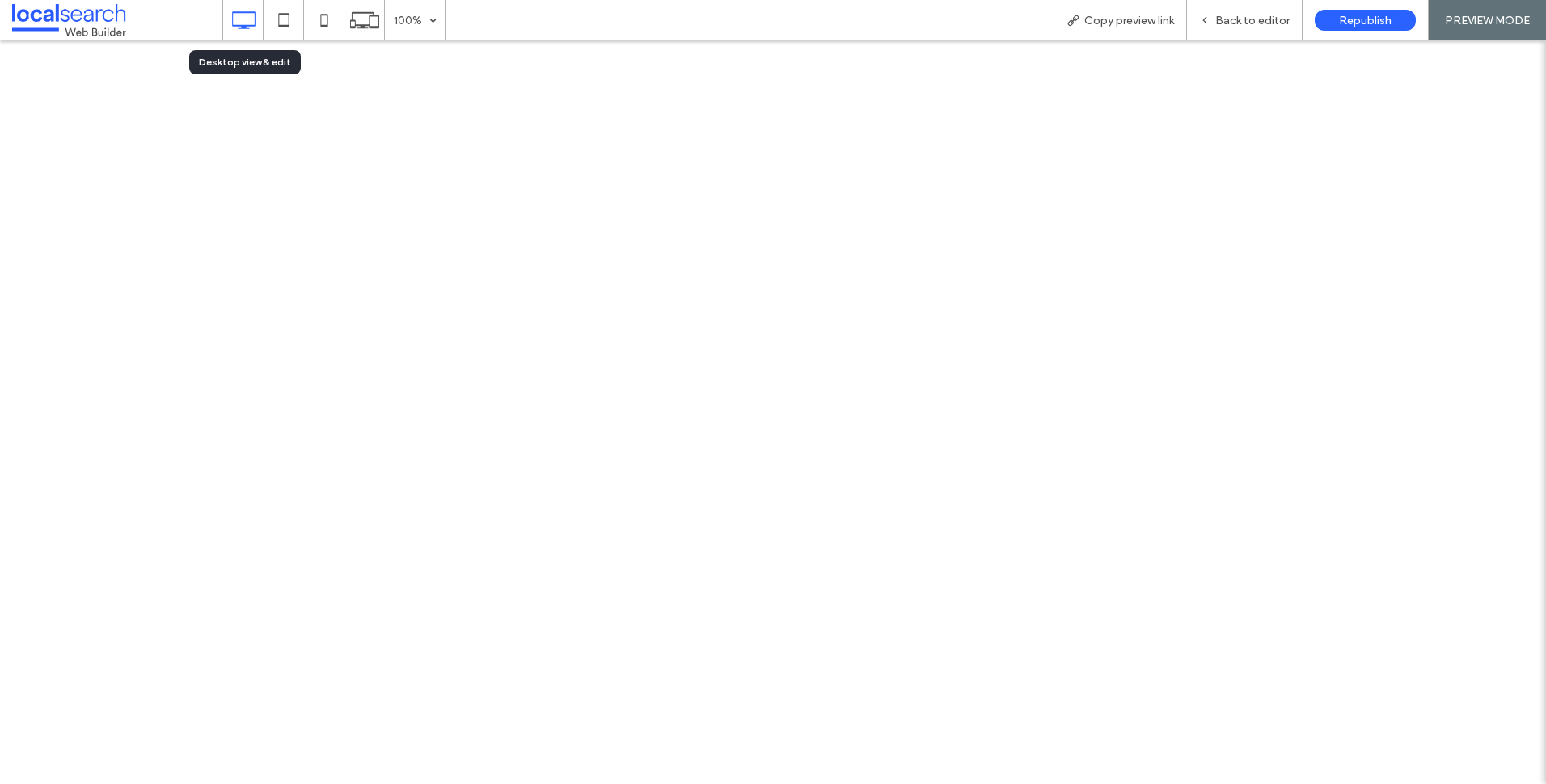
scroll to position [0, 0]
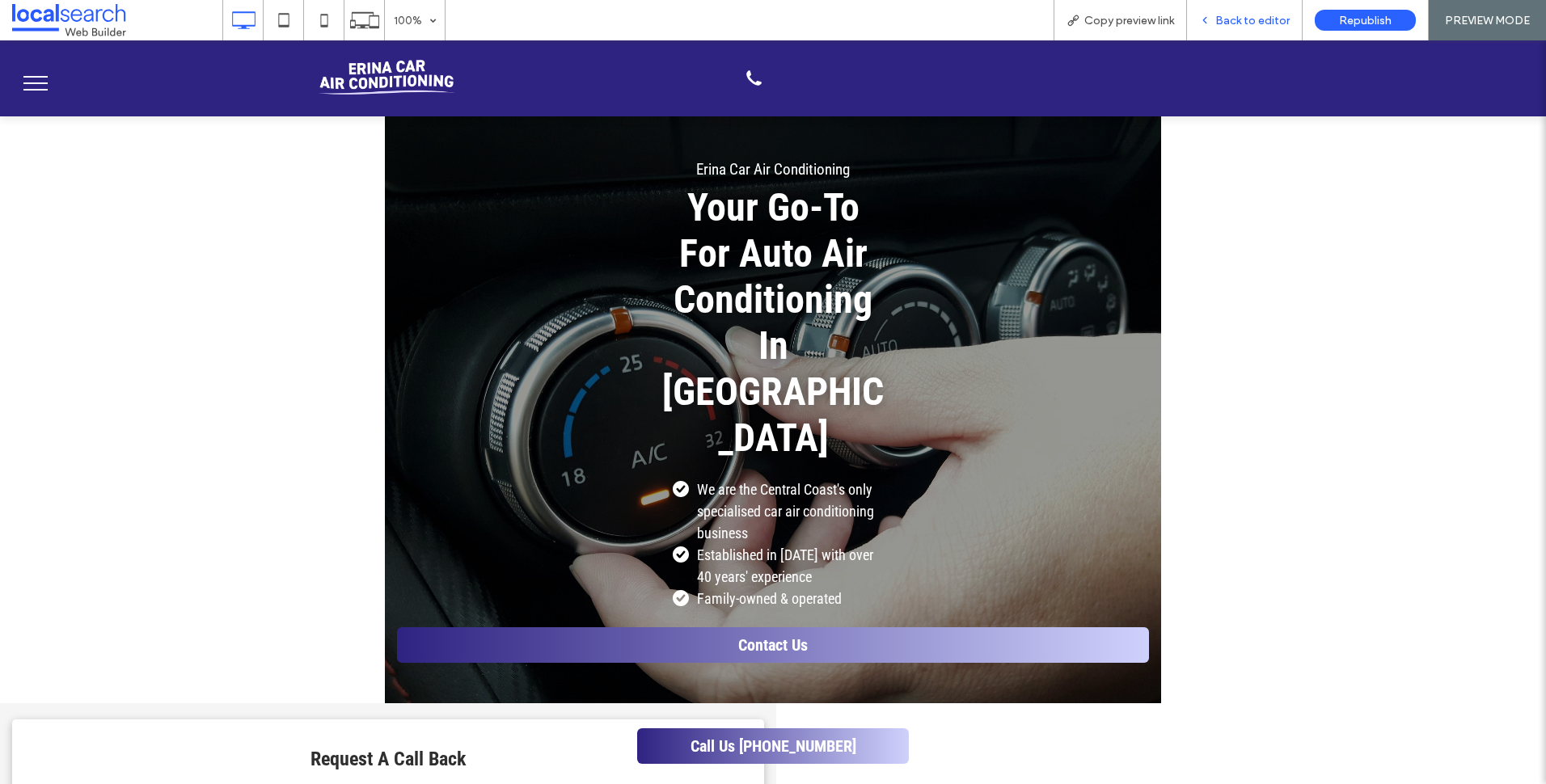
click at [1250, 24] on span "Back to editor" at bounding box center [1251, 21] width 74 height 14
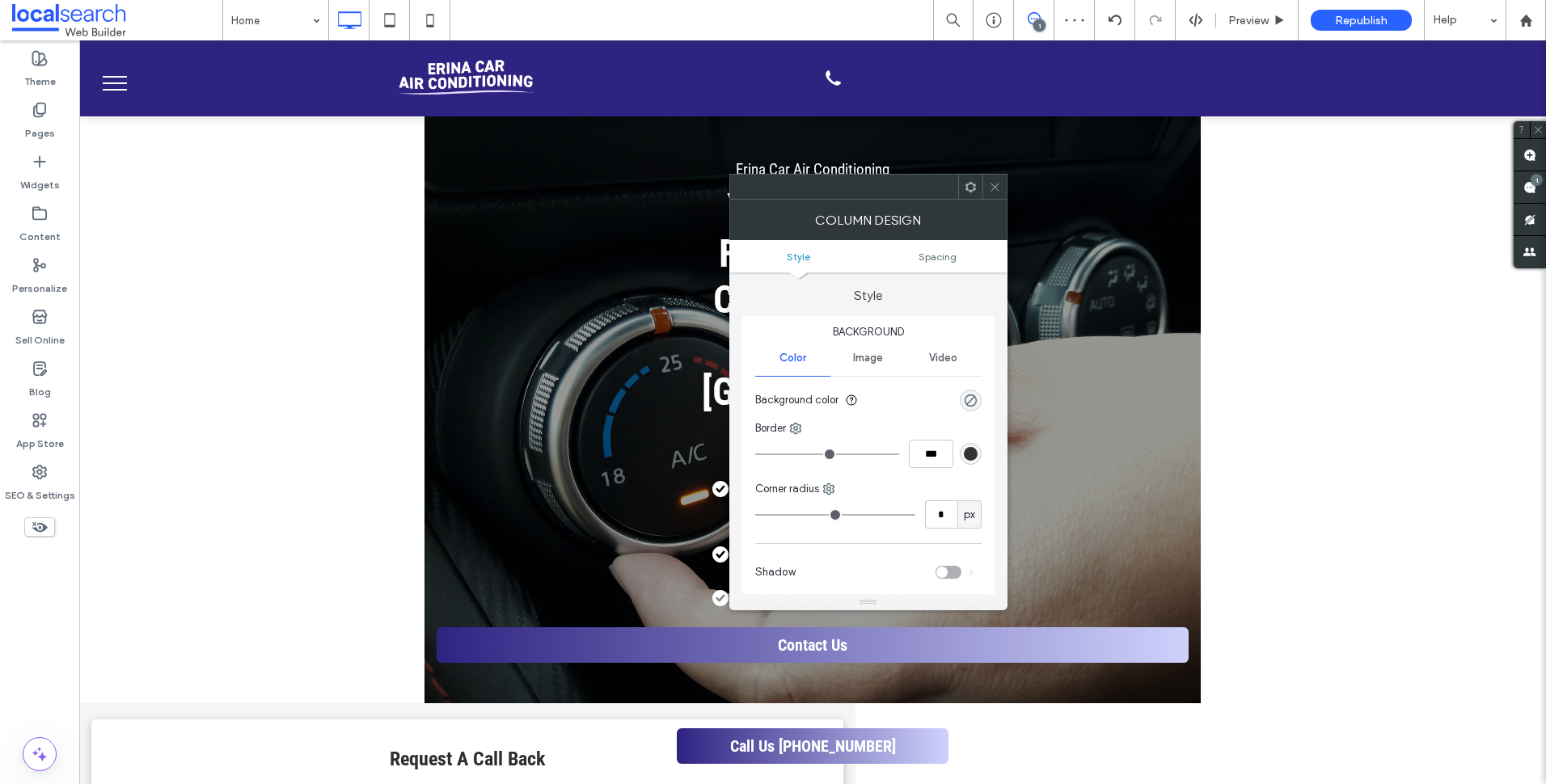
click at [998, 182] on icon at bounding box center [994, 187] width 12 height 12
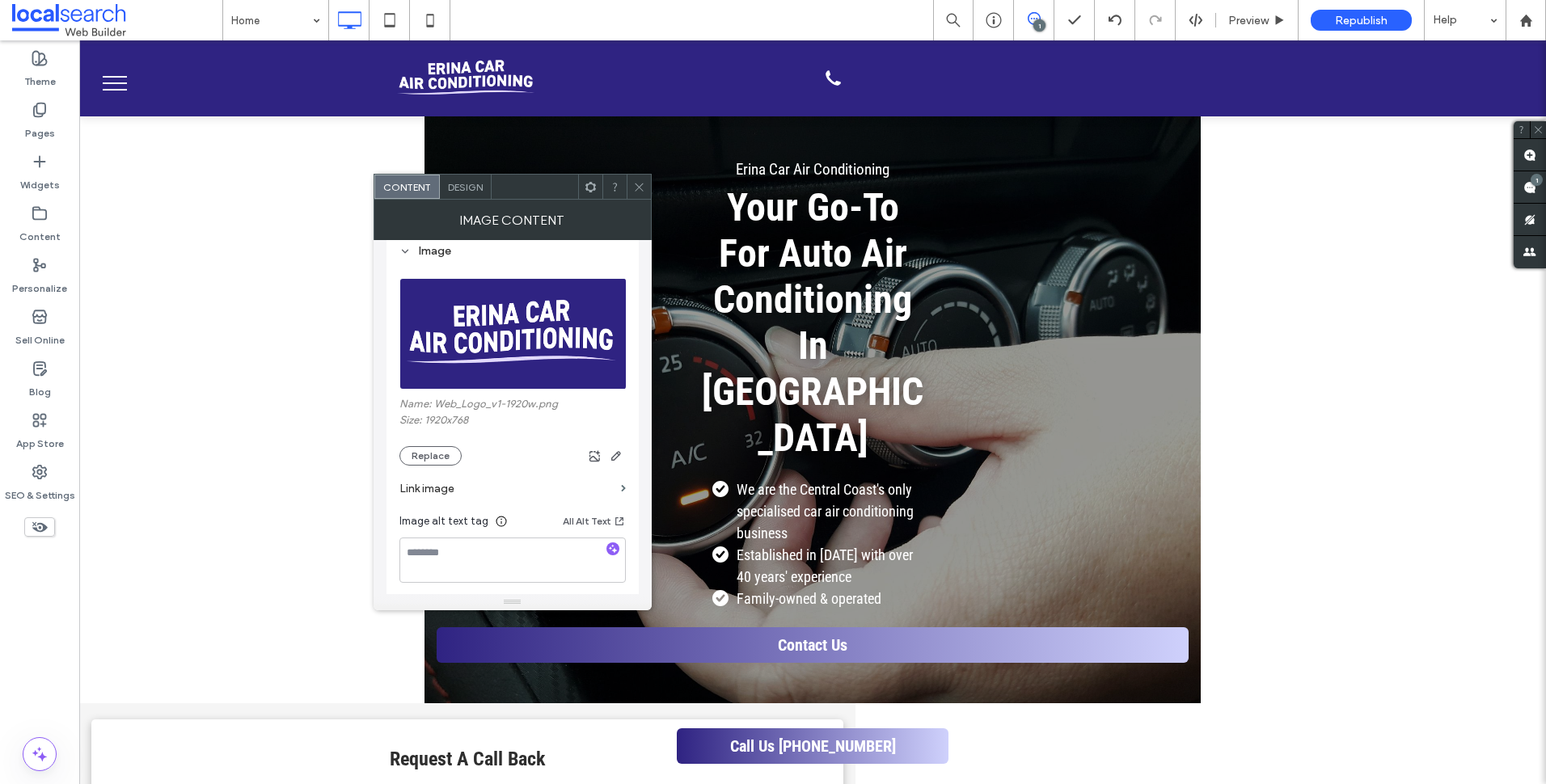
scroll to position [404, 0]
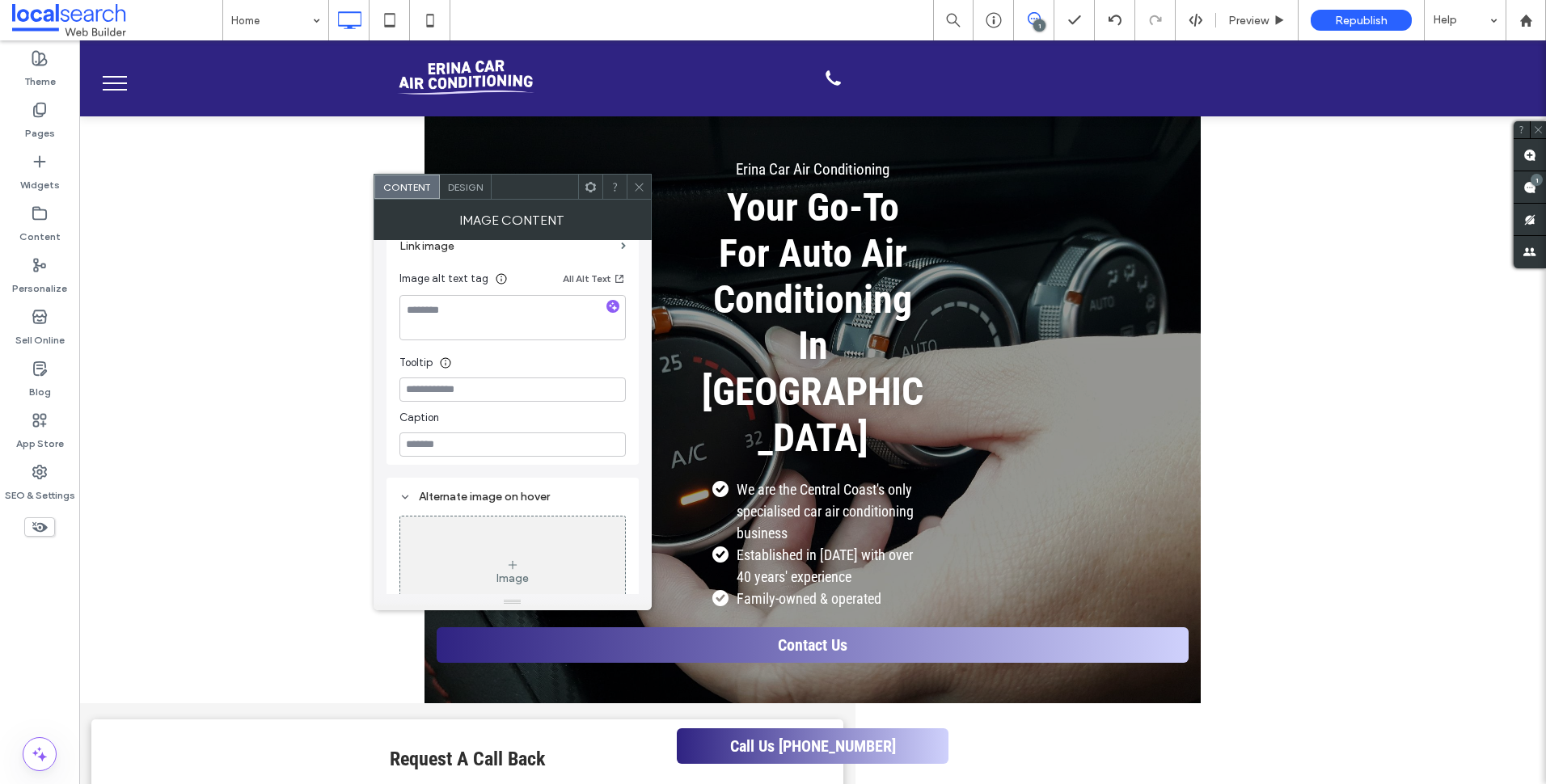
click at [641, 198] on span at bounding box center [639, 187] width 12 height 24
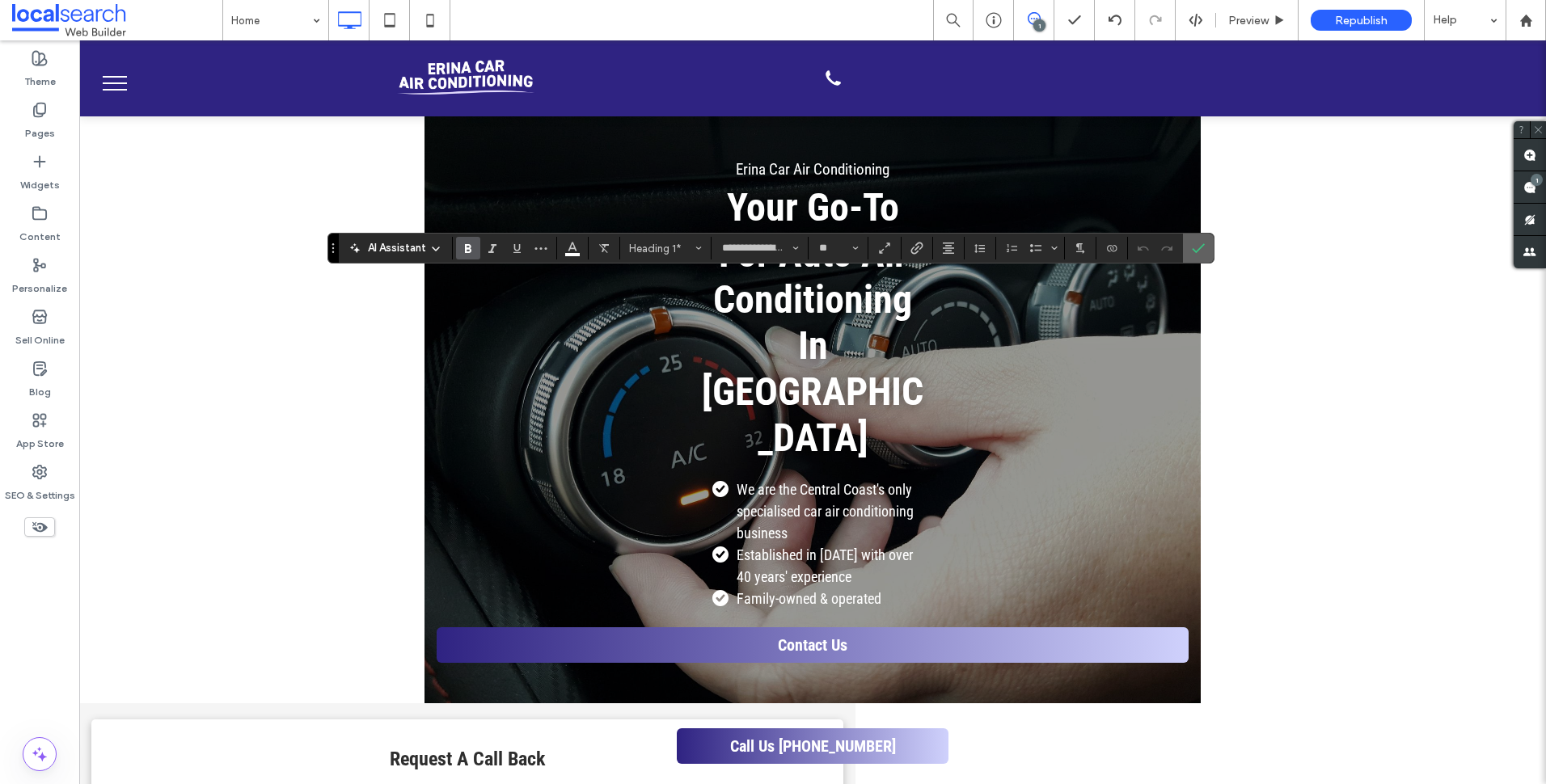
click at [1202, 246] on use "Confirm" at bounding box center [1198, 249] width 13 height 9
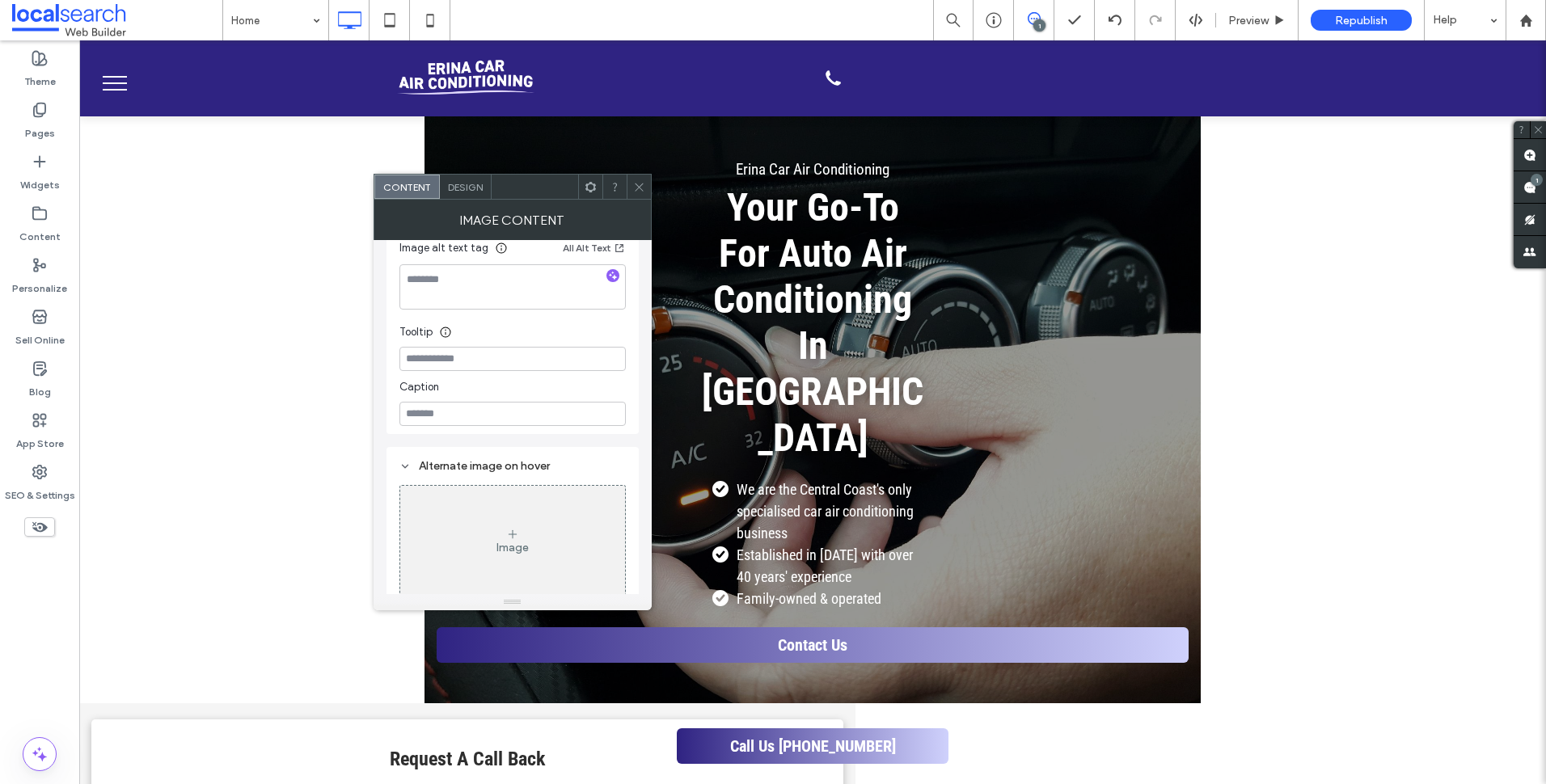
scroll to position [445, 0]
click at [505, 279] on textarea at bounding box center [512, 277] width 226 height 45
paste textarea "**********"
type textarea "**********"
click at [540, 343] on input at bounding box center [512, 349] width 226 height 24
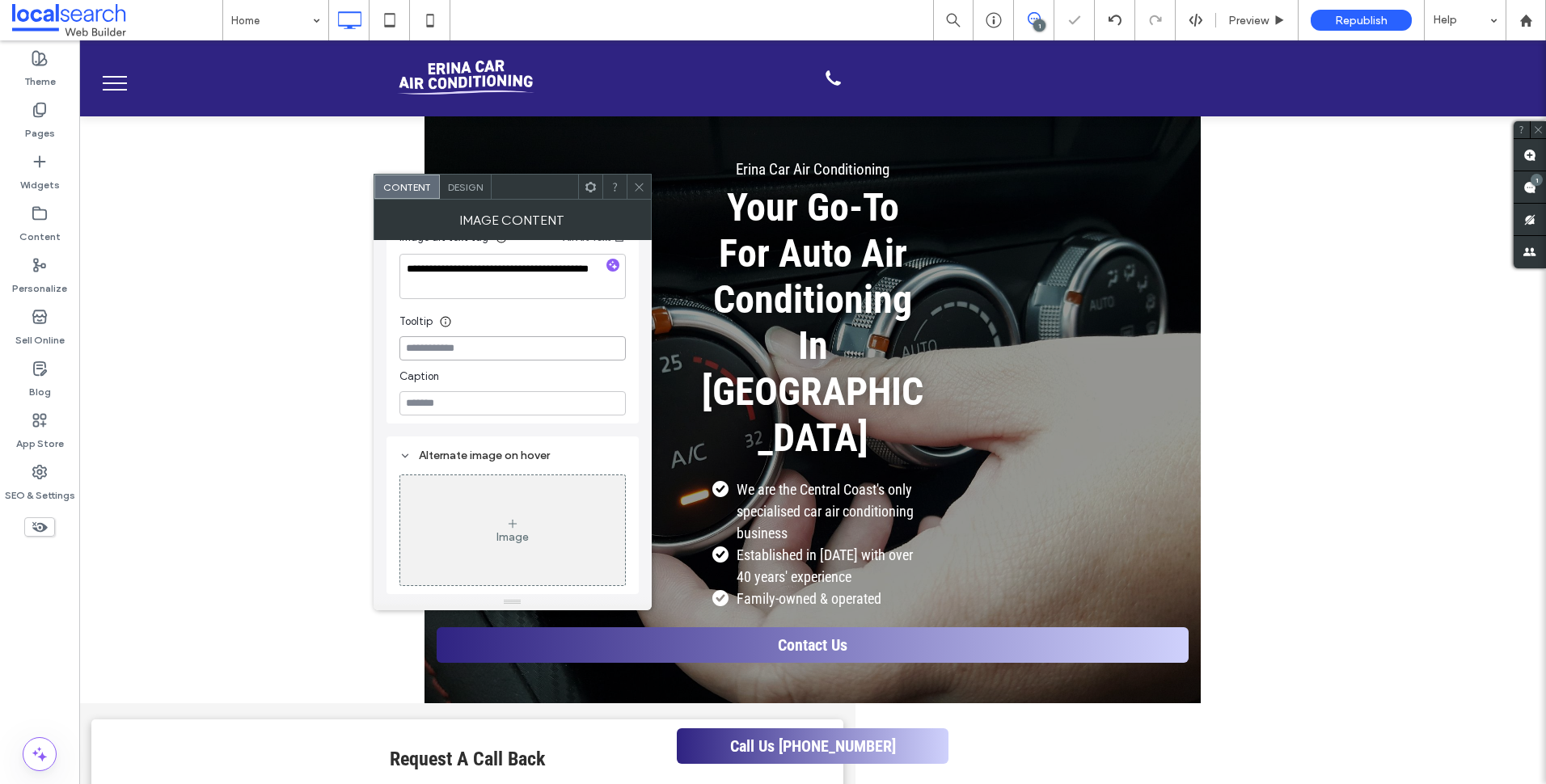
paste input "**********"
type input "**********"
click at [614, 313] on div "Tooltip" at bounding box center [512, 318] width 226 height 24
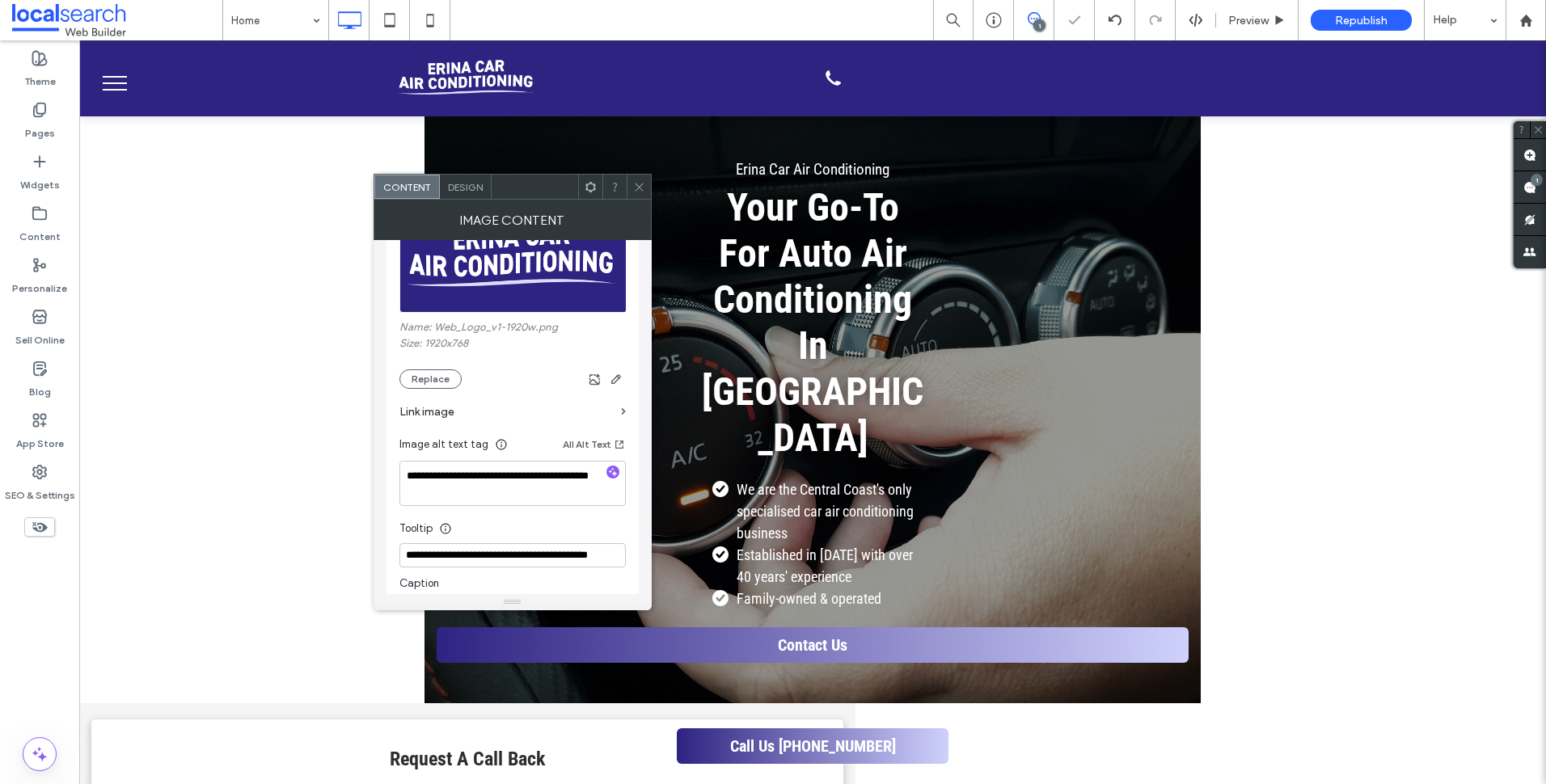
scroll to position [203, 0]
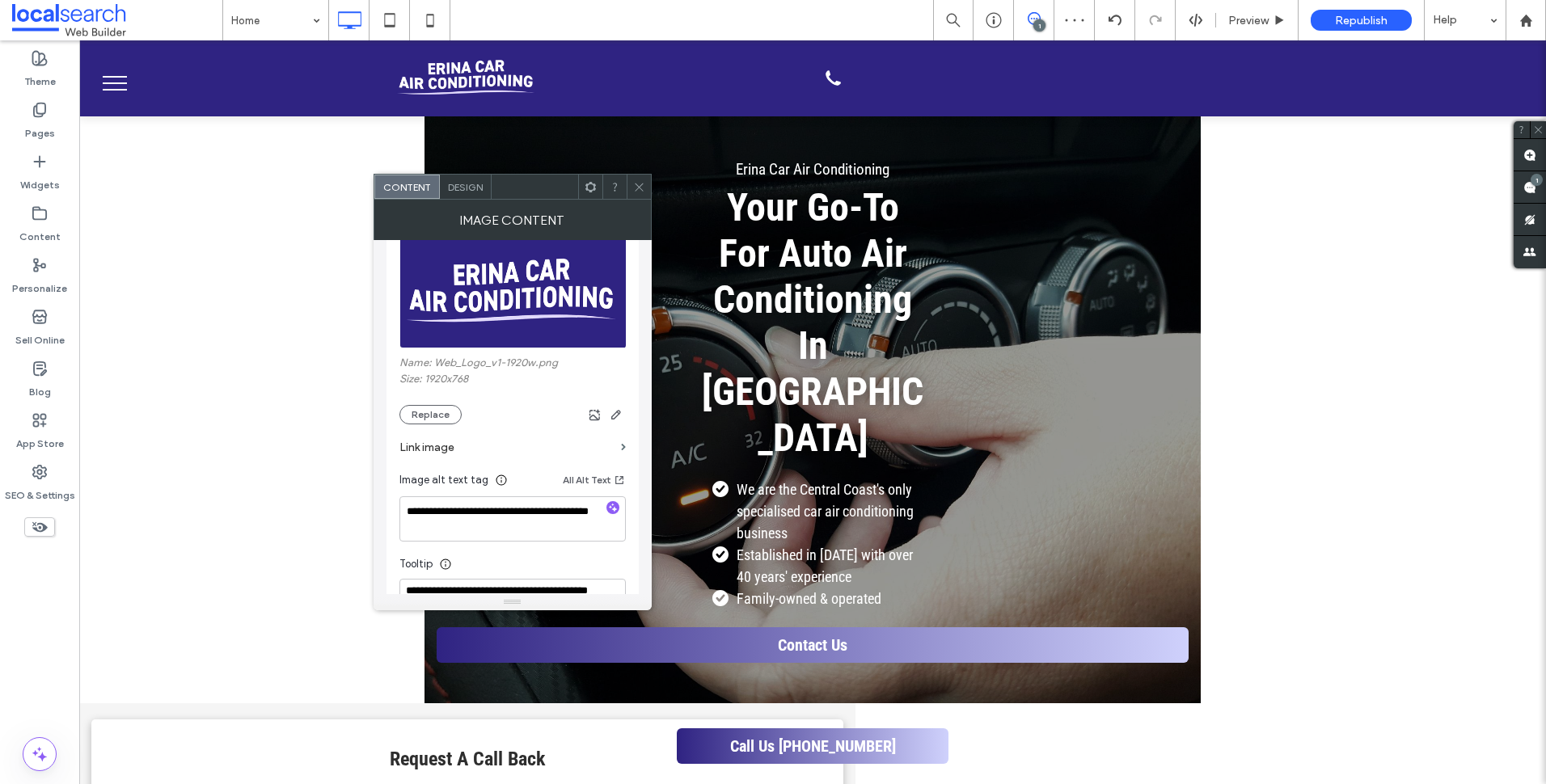
click at [617, 446] on section "Link image" at bounding box center [512, 446] width 226 height 46
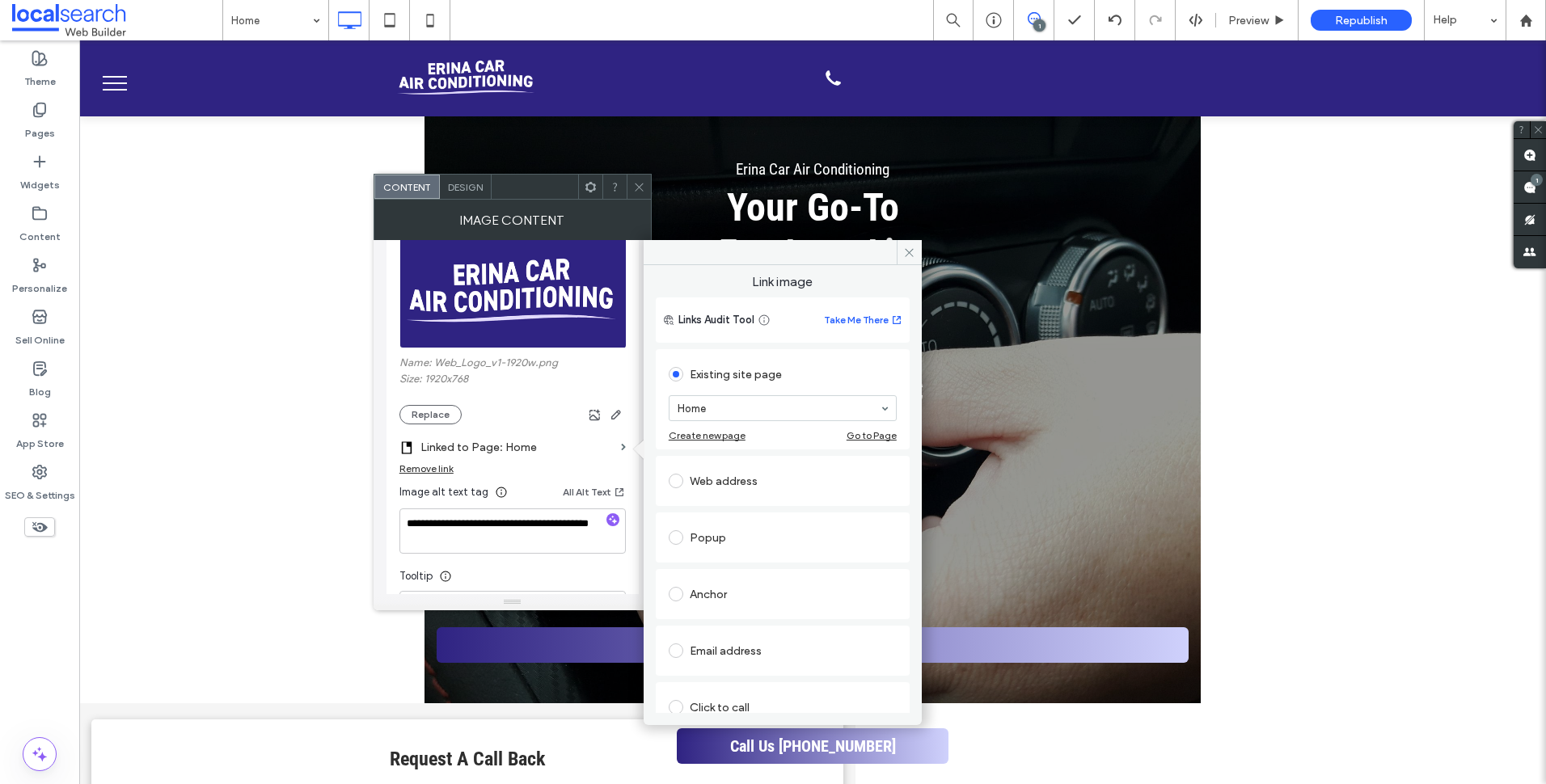
scroll to position [105, 0]
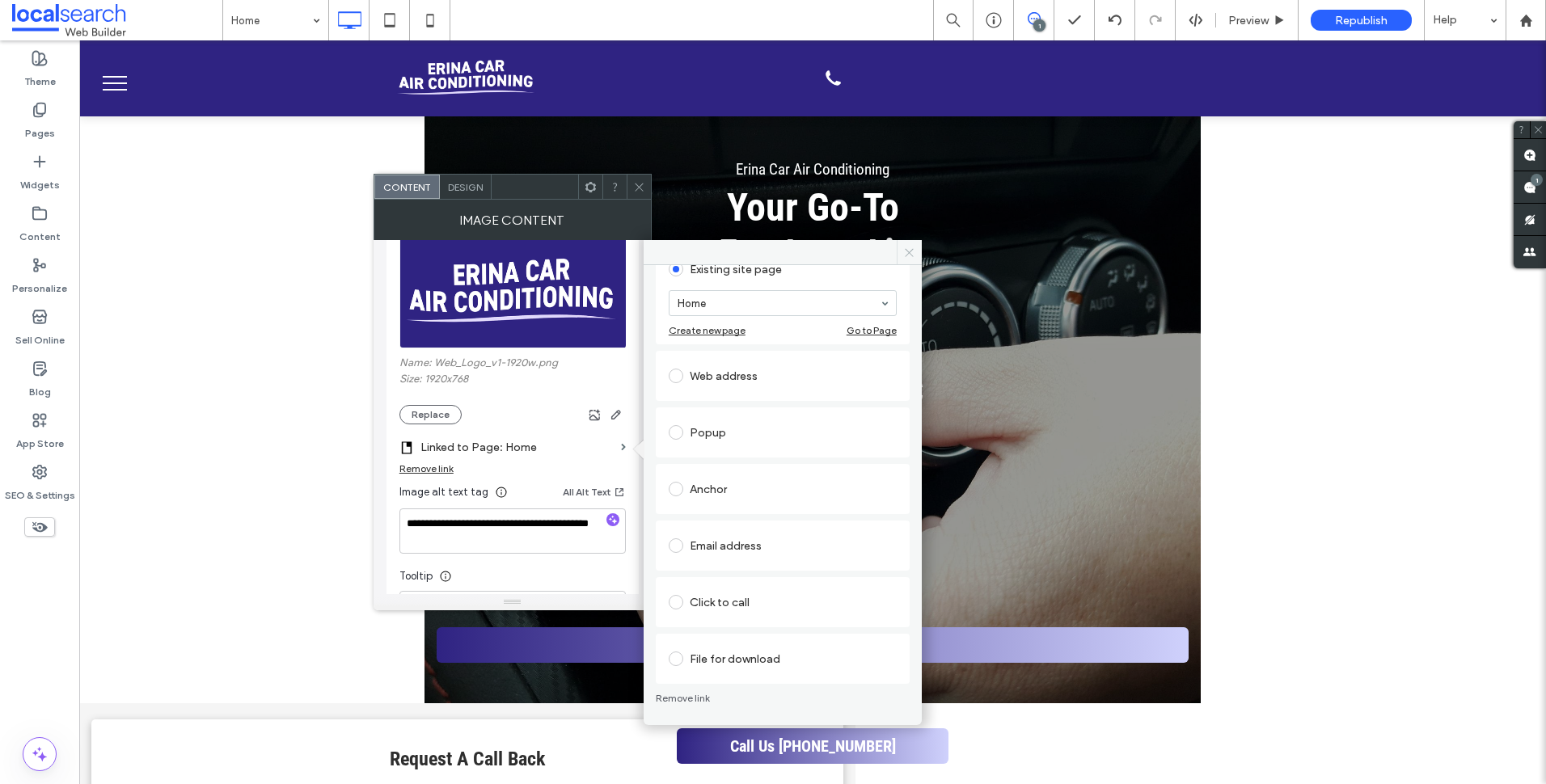
click at [904, 249] on icon at bounding box center [909, 252] width 12 height 12
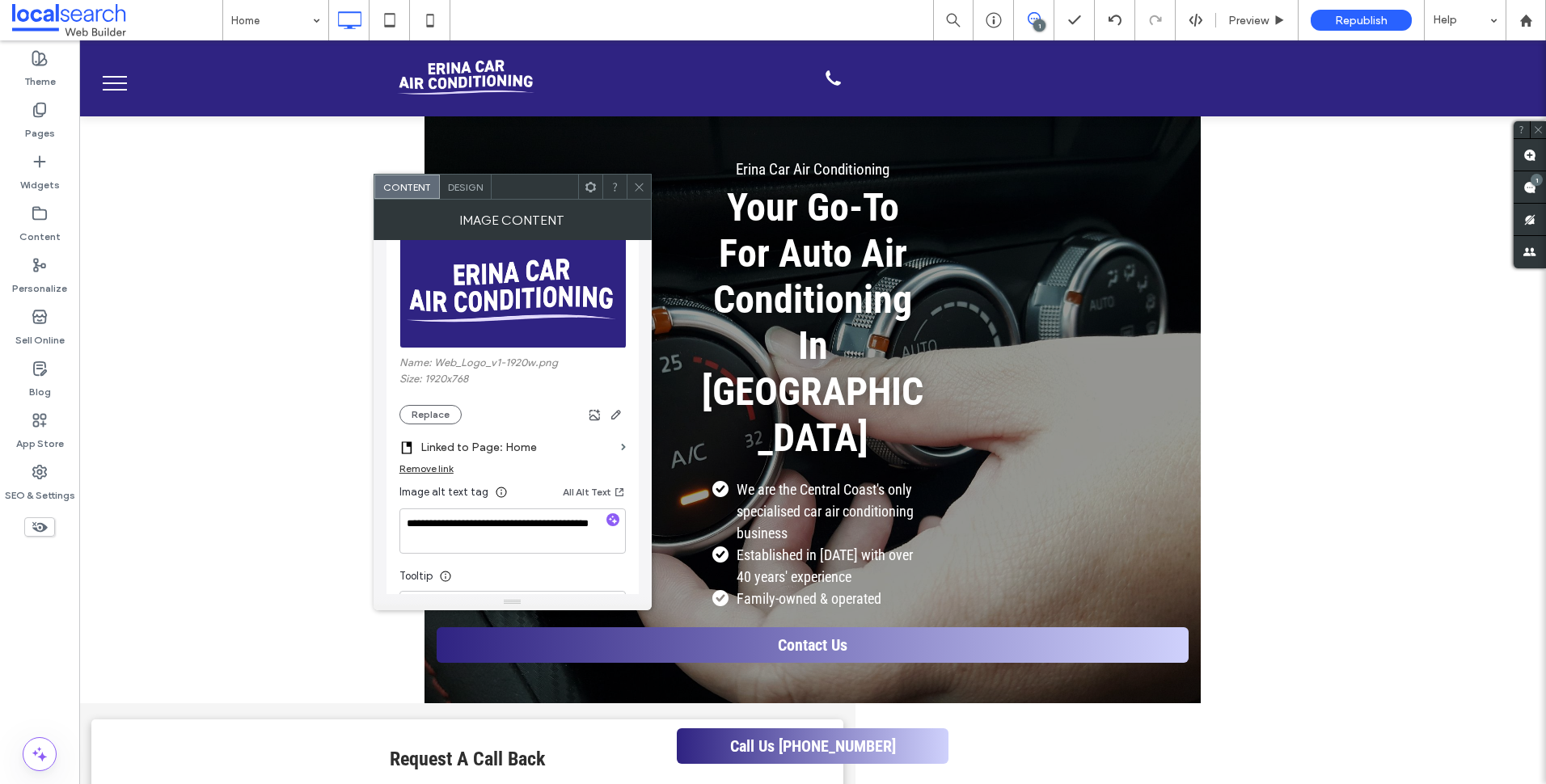
click at [635, 191] on icon at bounding box center [639, 187] width 12 height 12
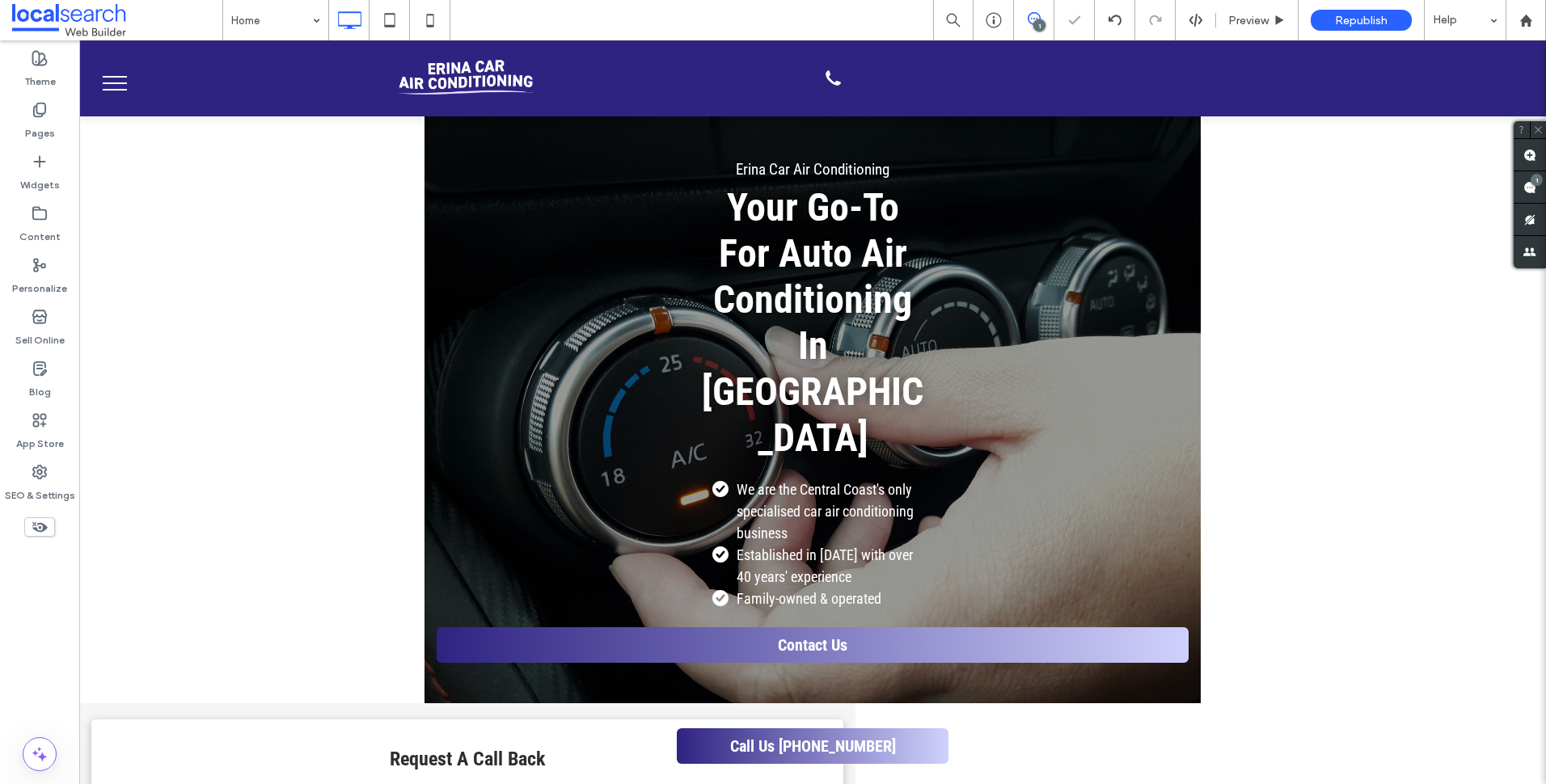
click at [1371, 283] on div at bounding box center [773, 392] width 1546 height 784
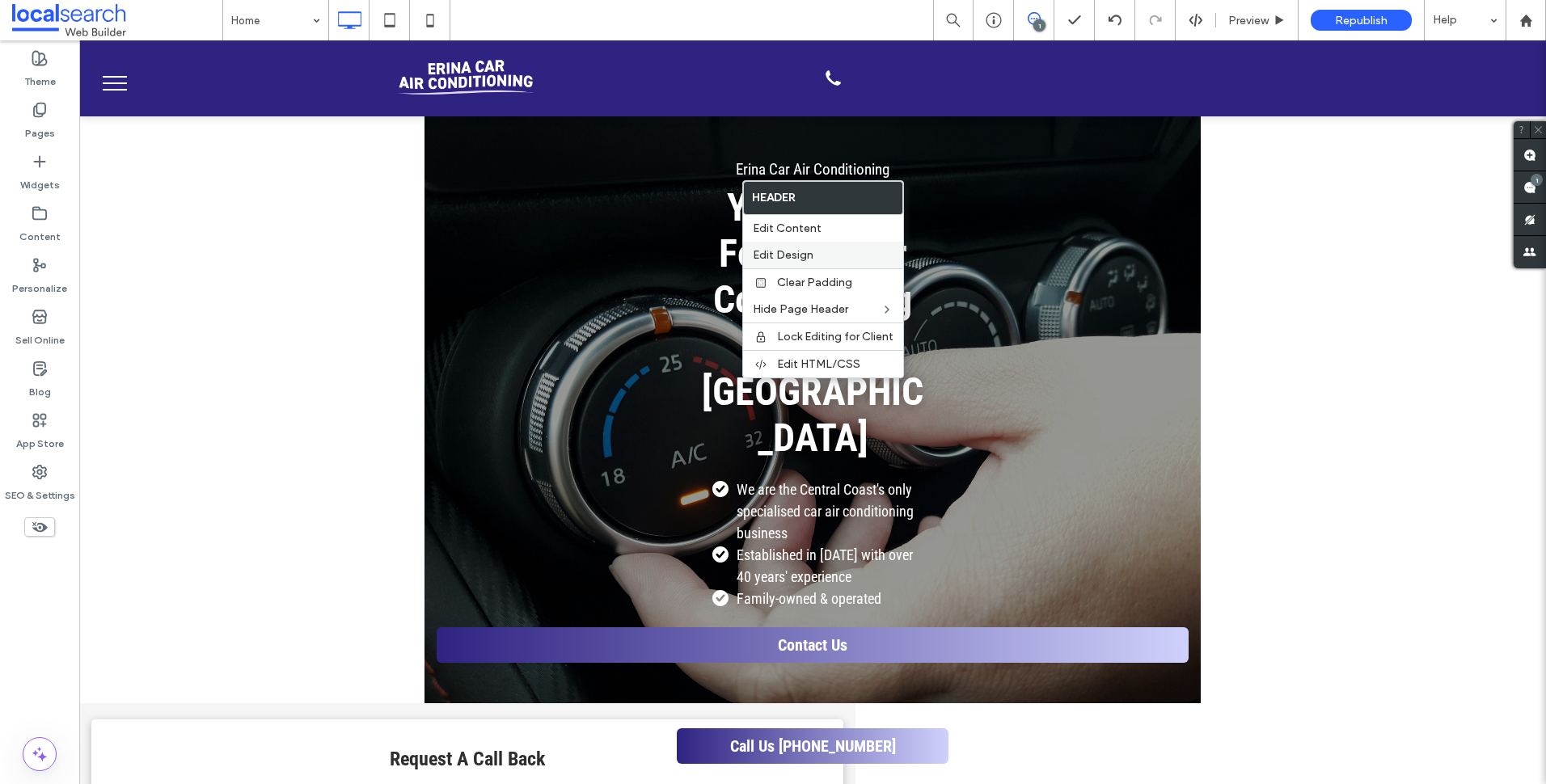
click at [861, 256] on label "Edit Design" at bounding box center [823, 255] width 141 height 14
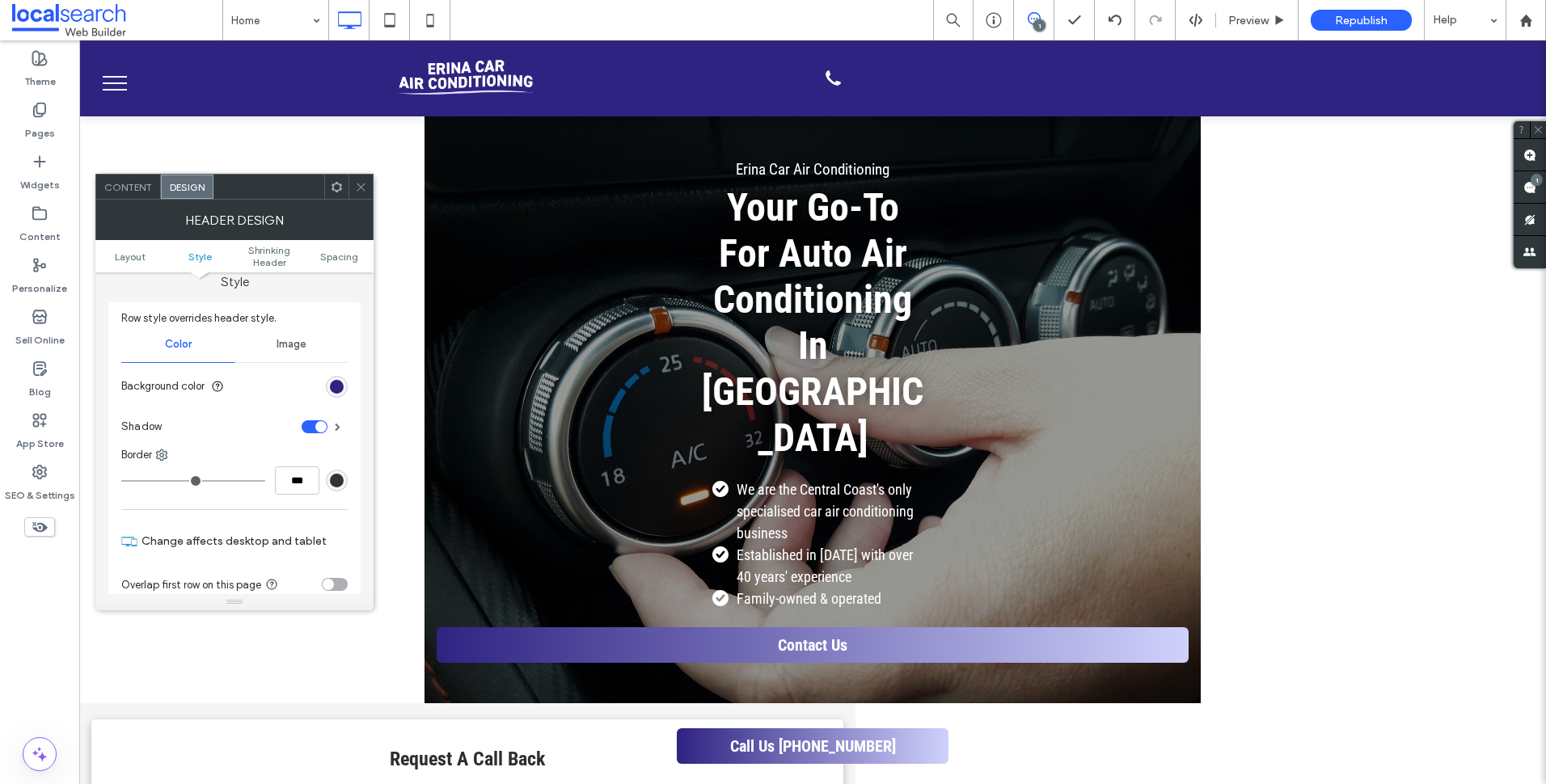
scroll to position [0, 0]
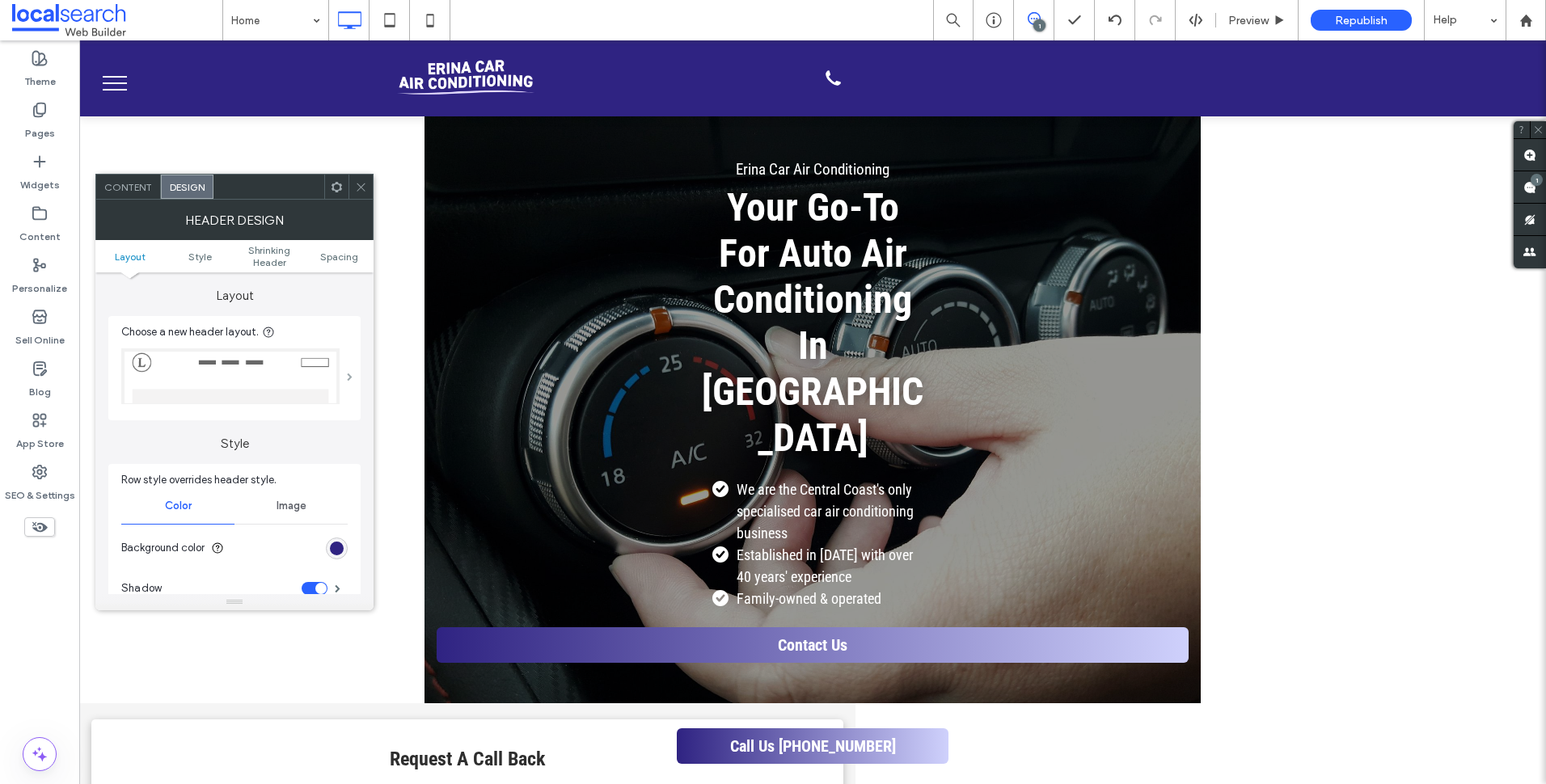
click at [353, 379] on span at bounding box center [350, 376] width 6 height 8
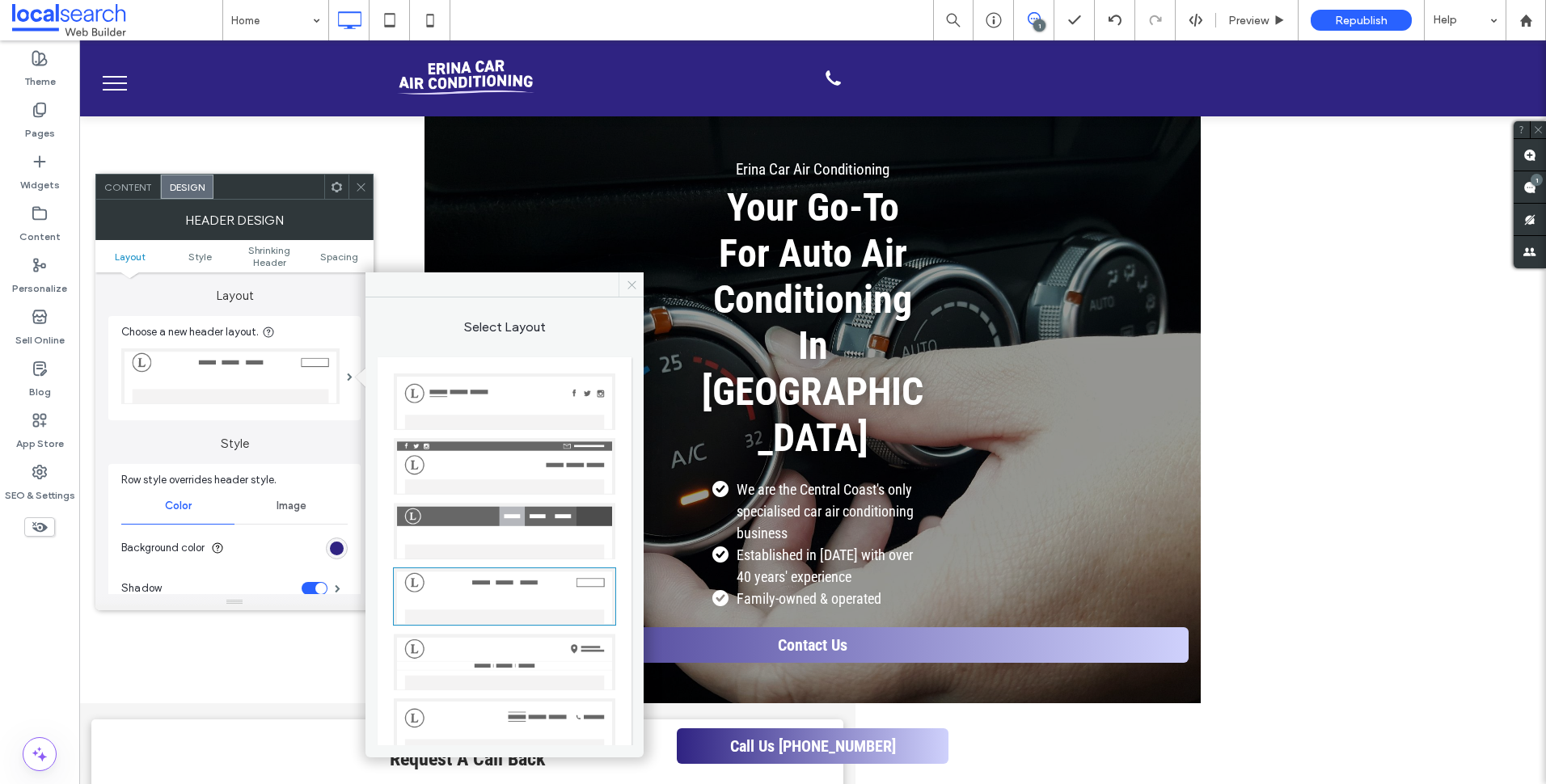
click at [631, 284] on icon at bounding box center [631, 284] width 12 height 12
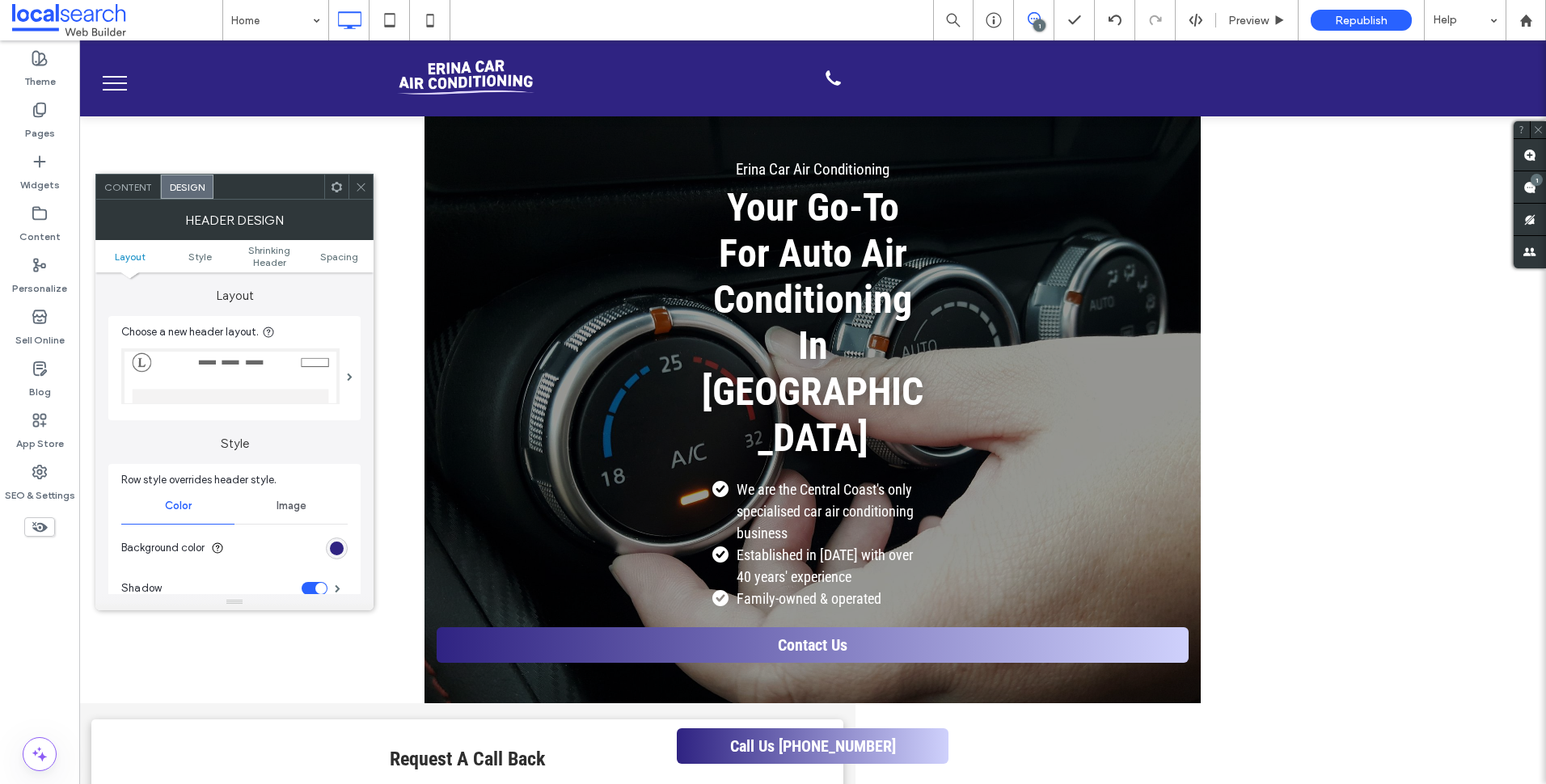
click at [366, 181] on icon at bounding box center [360, 187] width 12 height 12
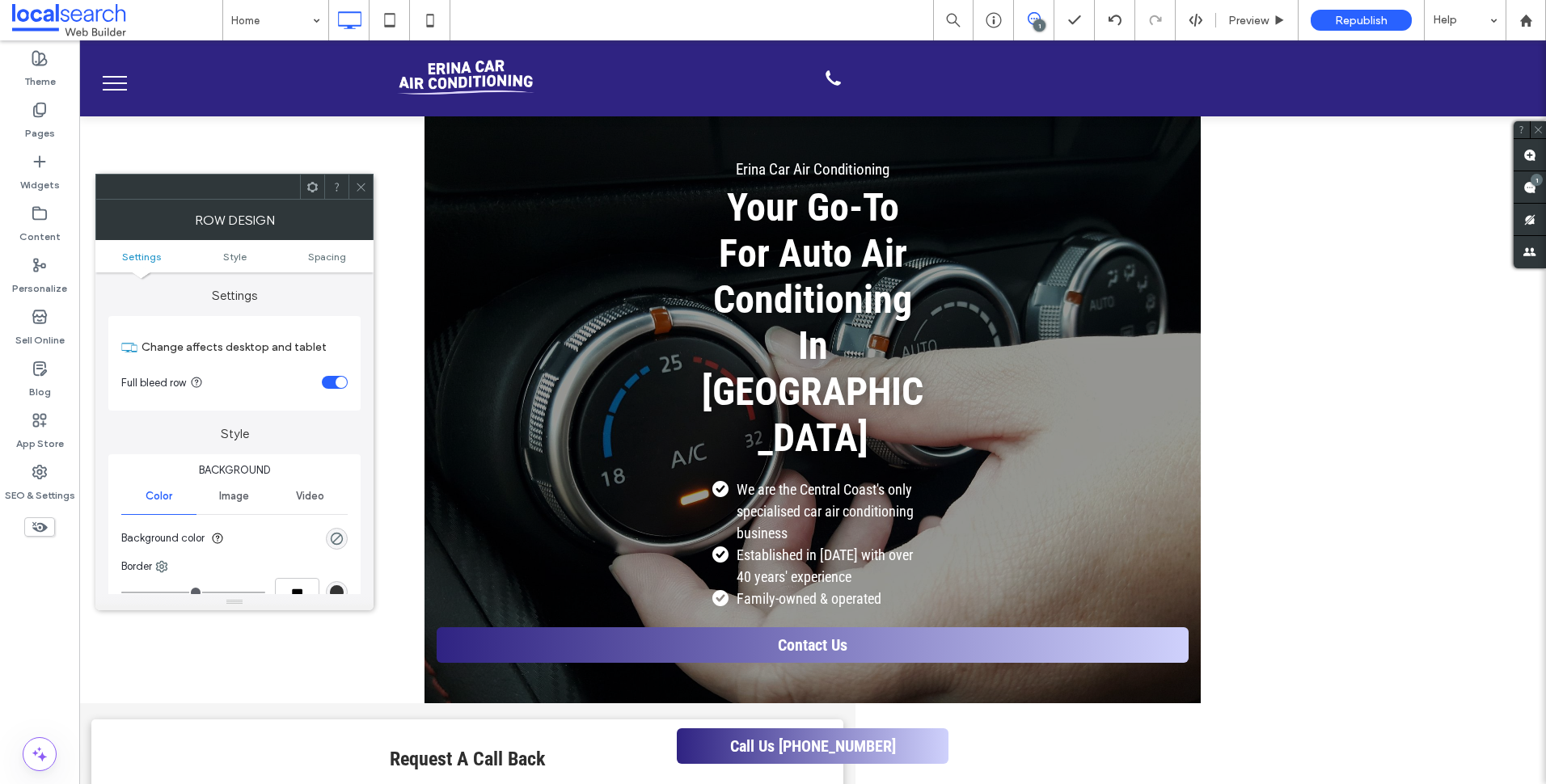
click at [362, 189] on icon at bounding box center [360, 187] width 12 height 12
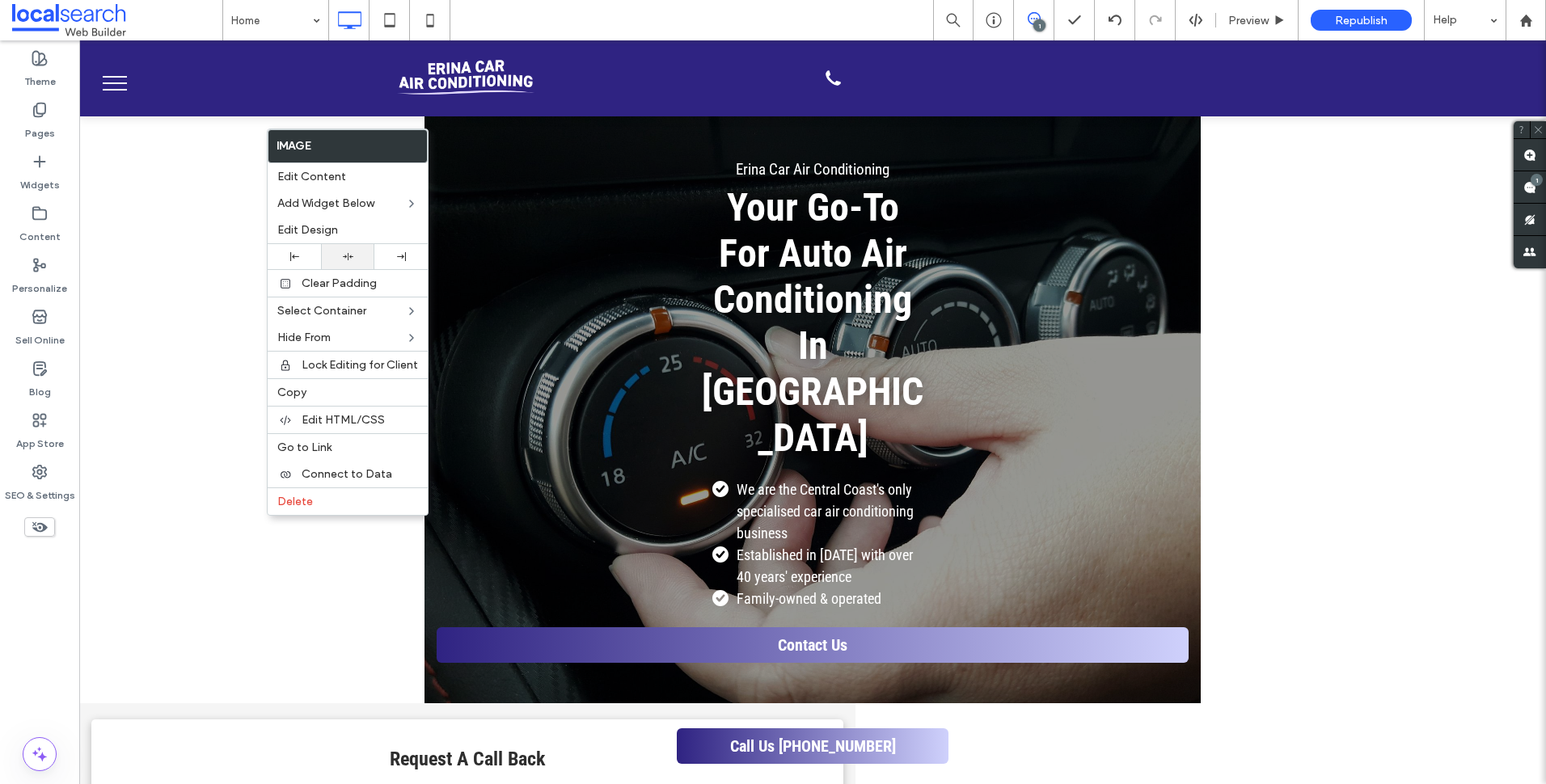
click at [353, 255] on icon at bounding box center [347, 256] width 10 height 10
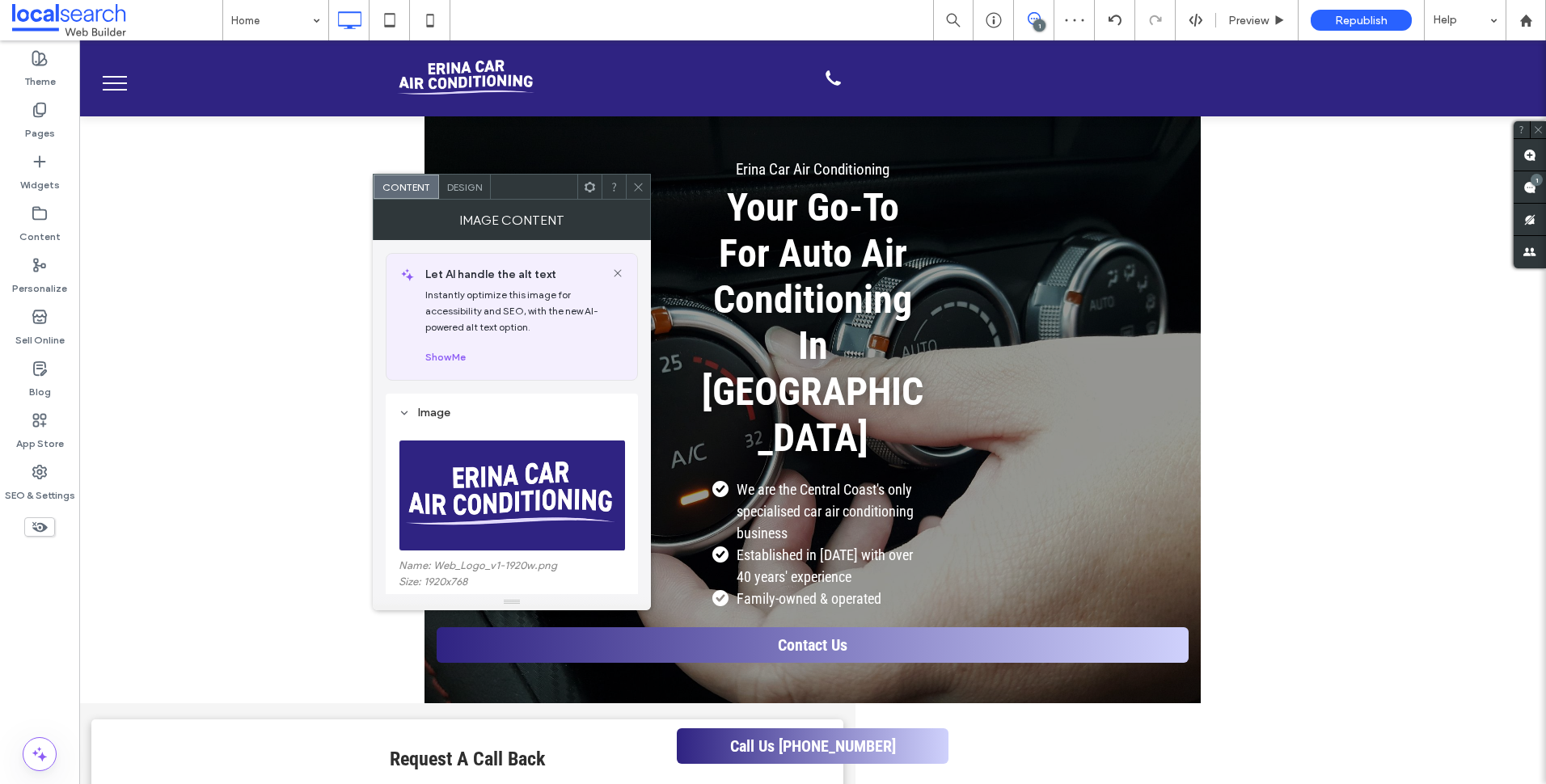
click at [635, 187] on icon at bounding box center [638, 187] width 12 height 12
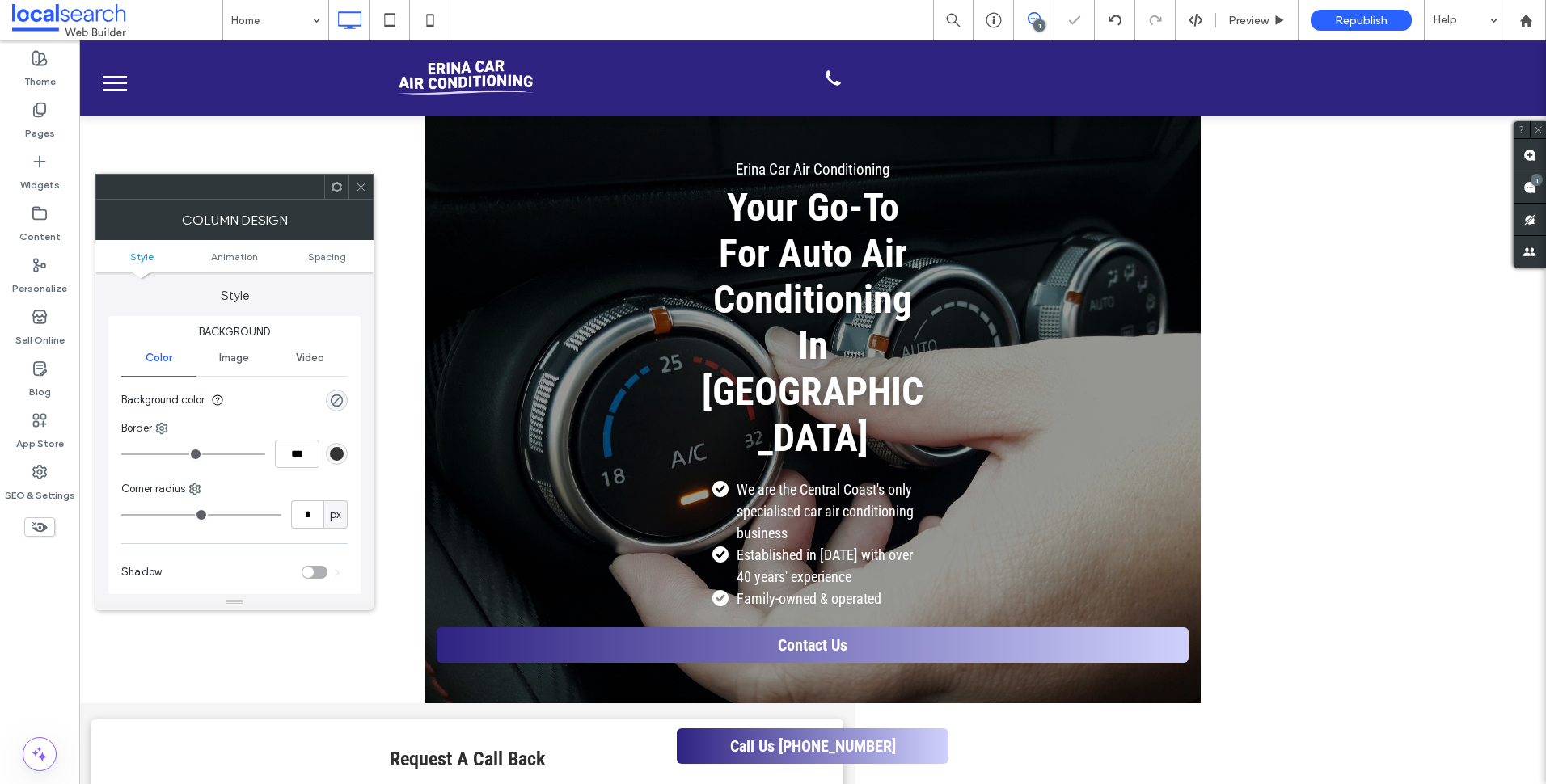
click at [363, 185] on icon at bounding box center [360, 187] width 12 height 12
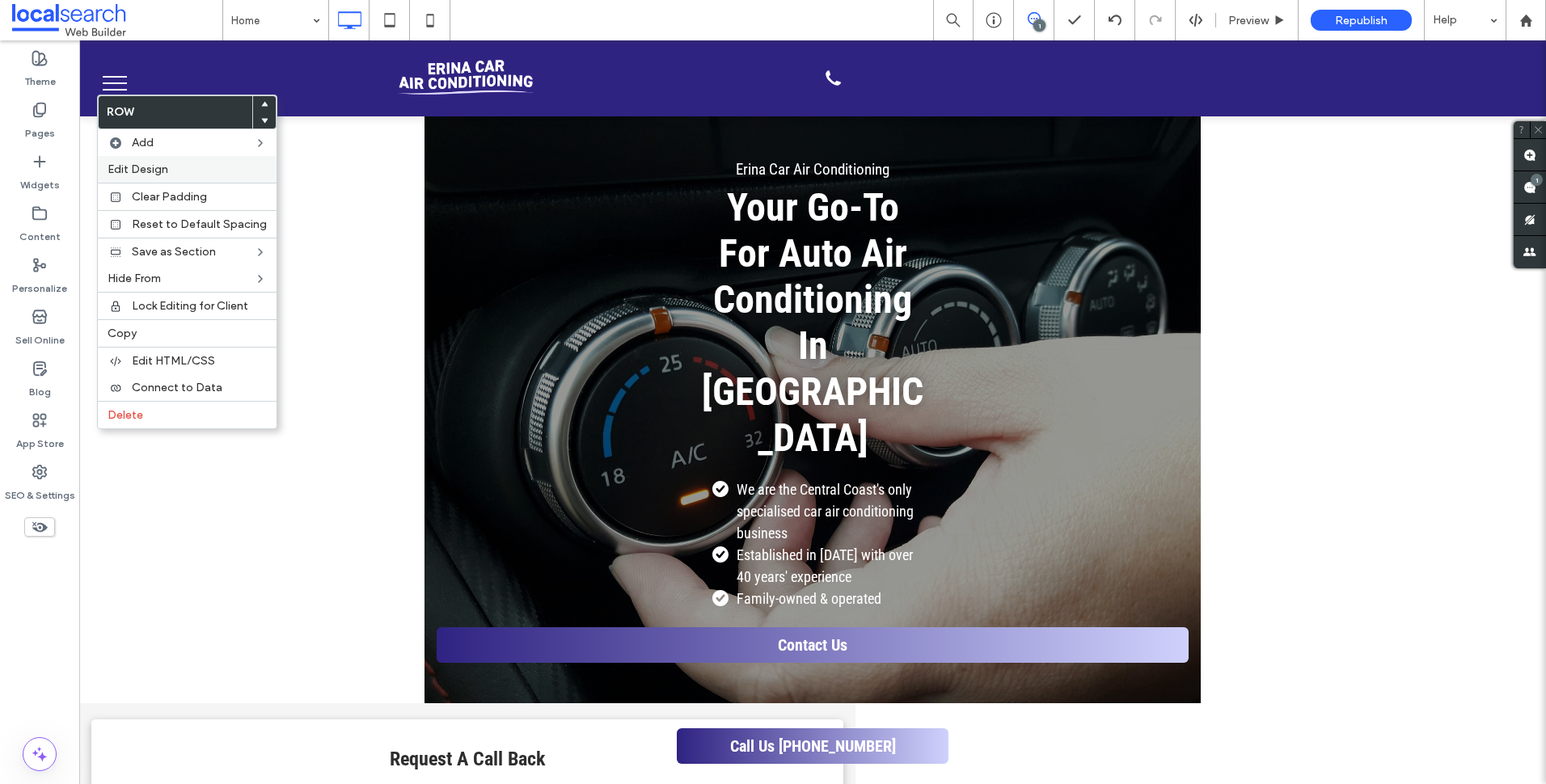
click at [172, 168] on label "Edit Design" at bounding box center [188, 169] width 159 height 14
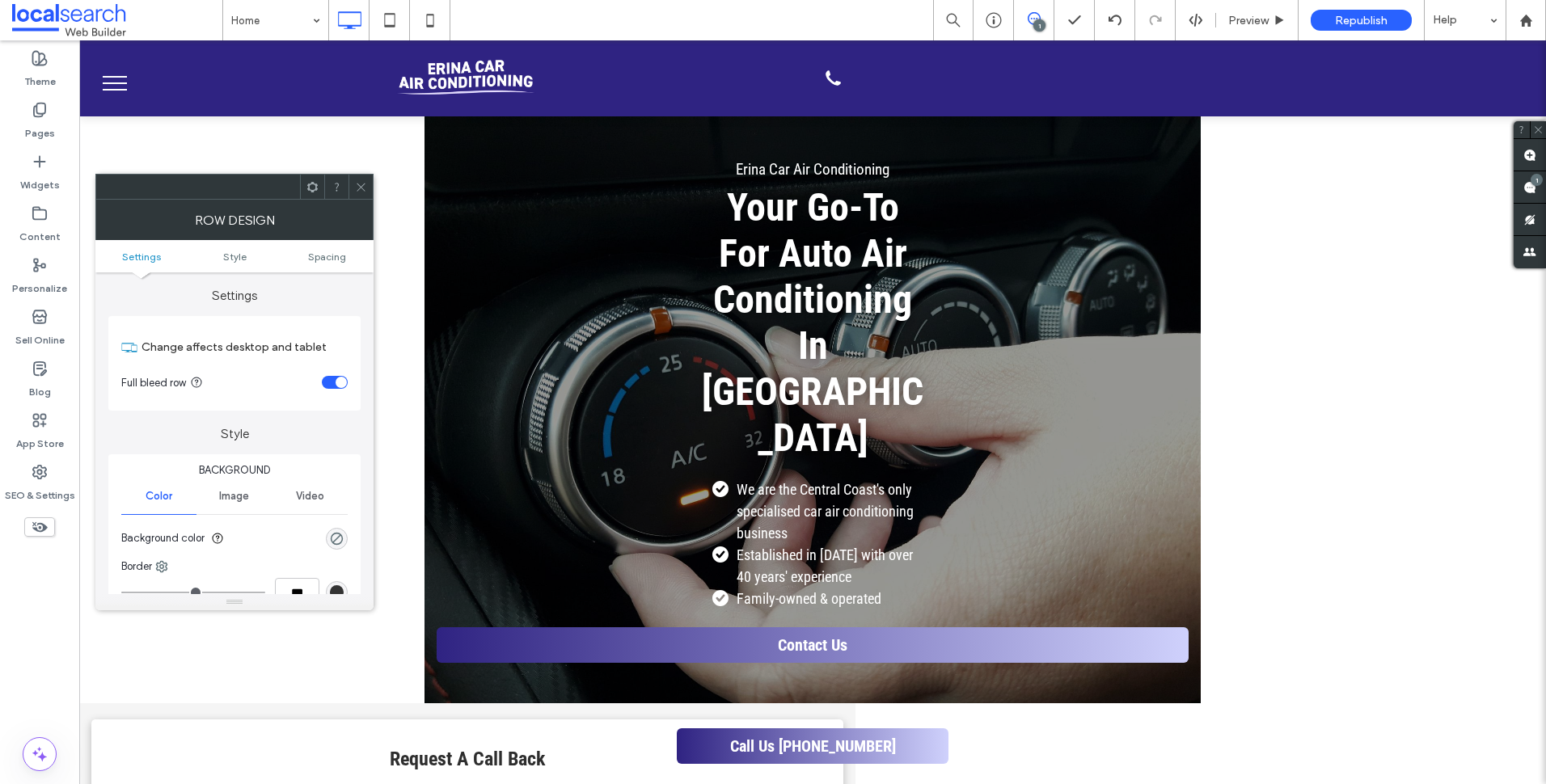
scroll to position [243, 0]
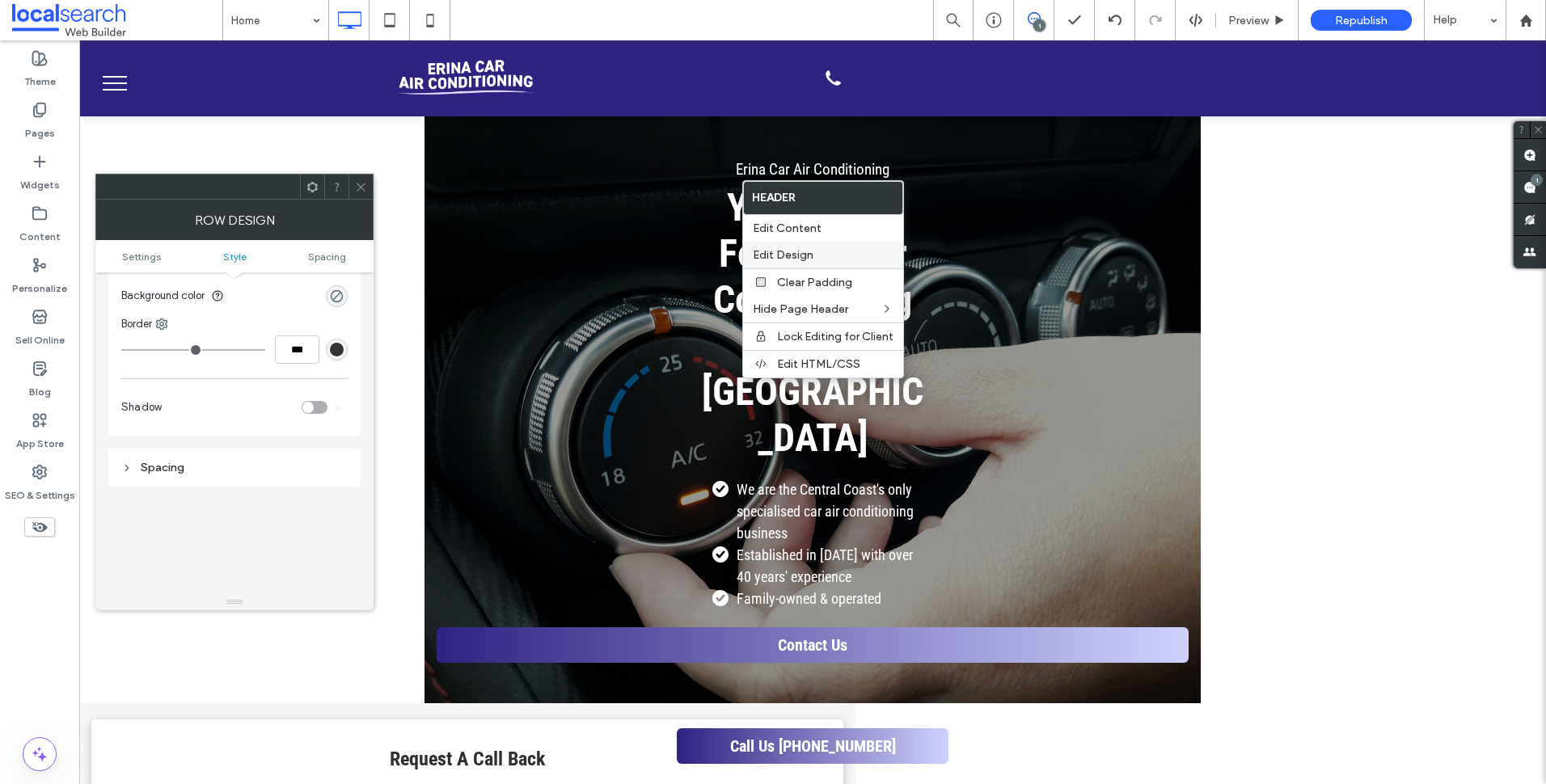
click at [805, 261] on span "Edit Design" at bounding box center [782, 255] width 61 height 14
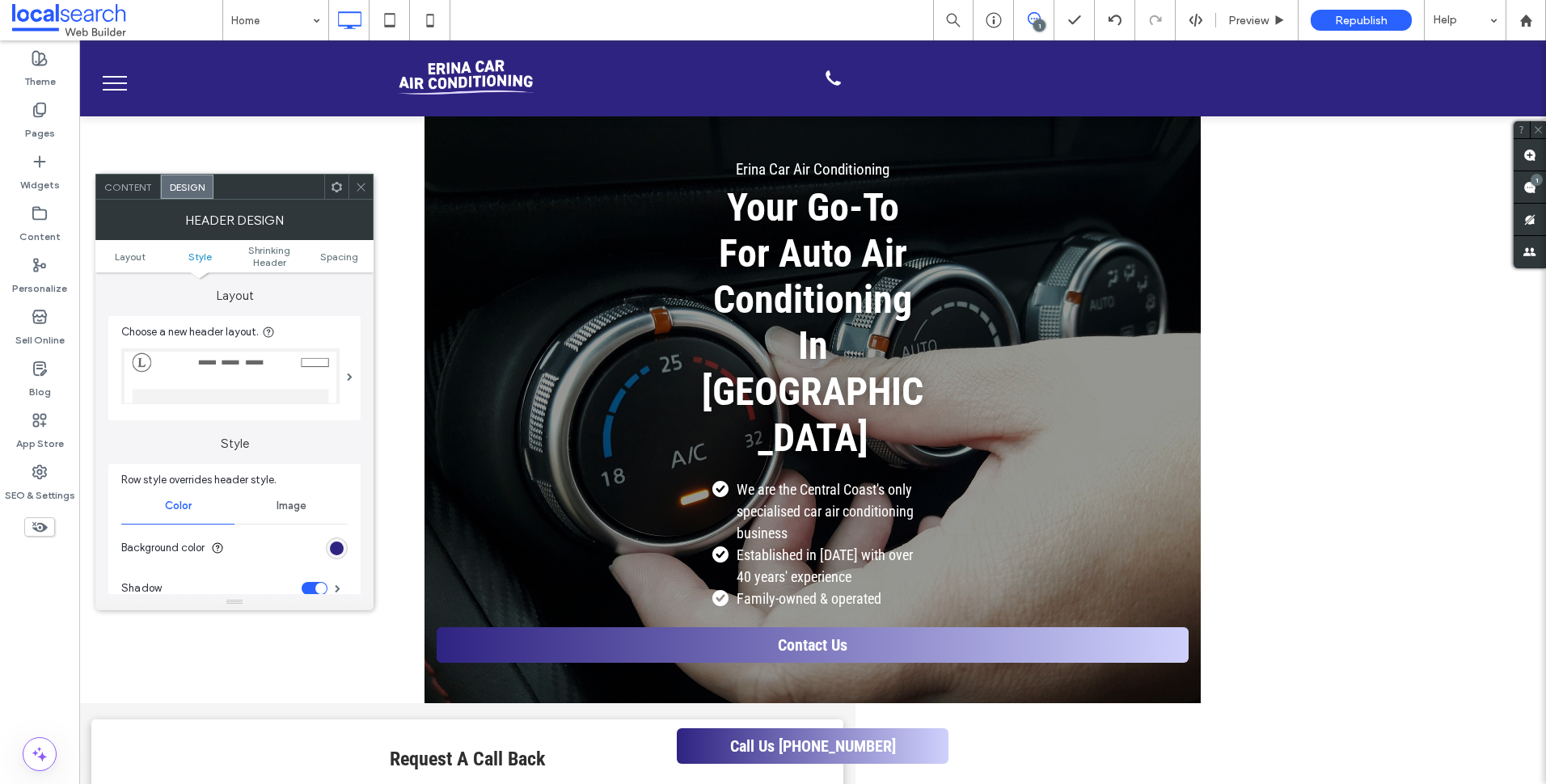
scroll to position [324, 0]
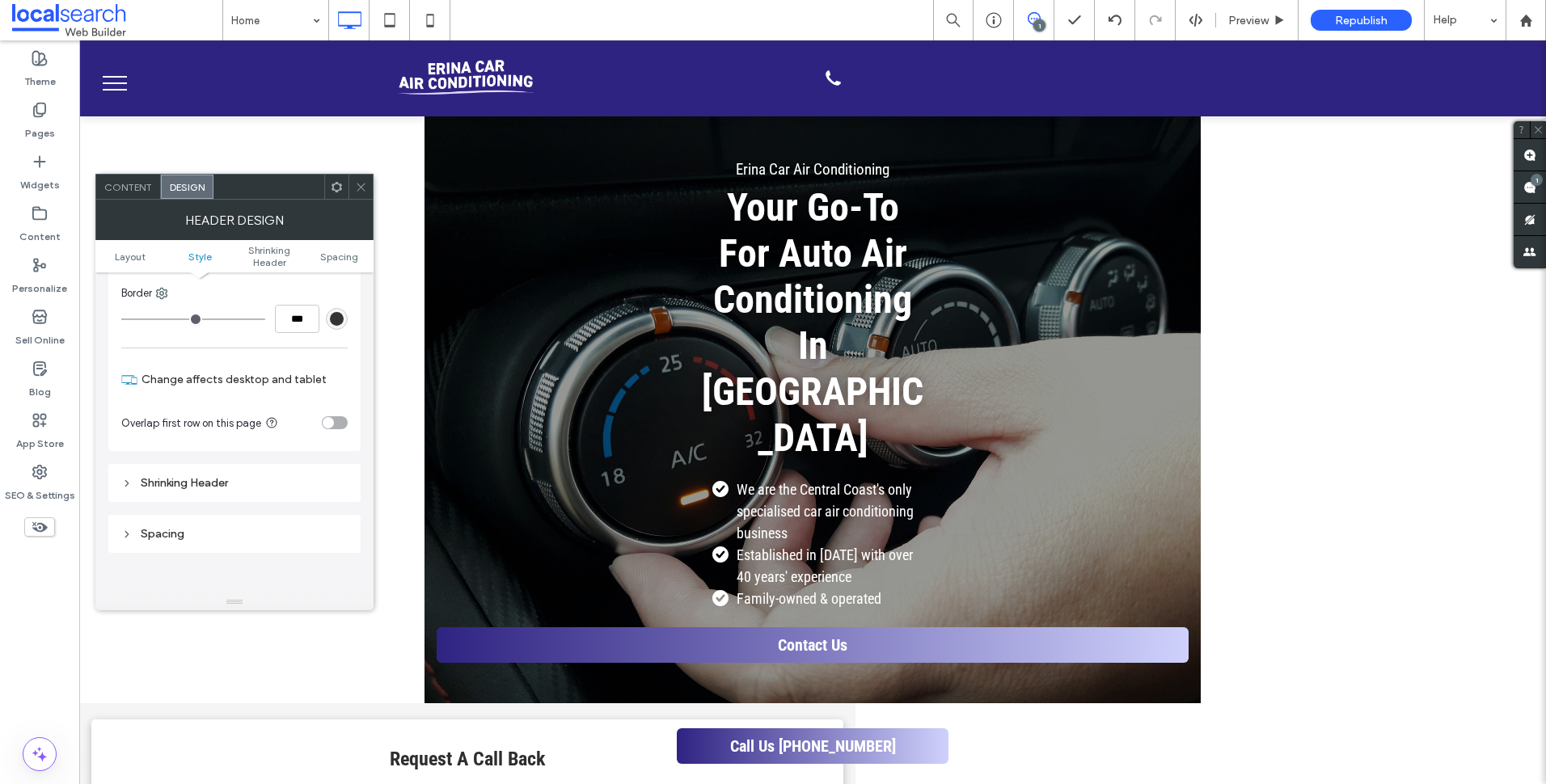
click at [331, 420] on div "toggle" at bounding box center [328, 423] width 11 height 11
click at [366, 188] on icon at bounding box center [360, 187] width 12 height 12
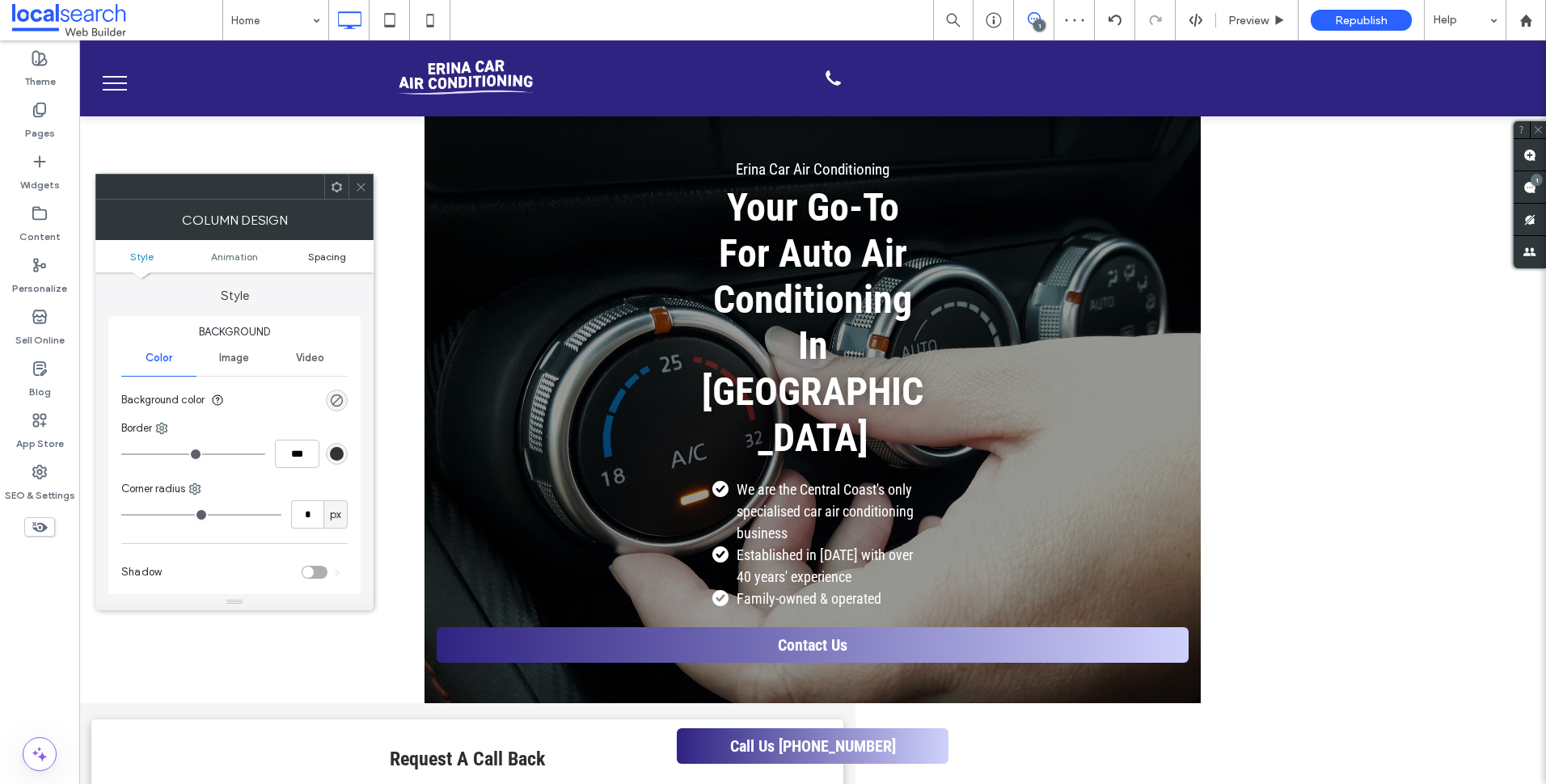
click at [322, 262] on span "Spacing" at bounding box center [326, 256] width 38 height 12
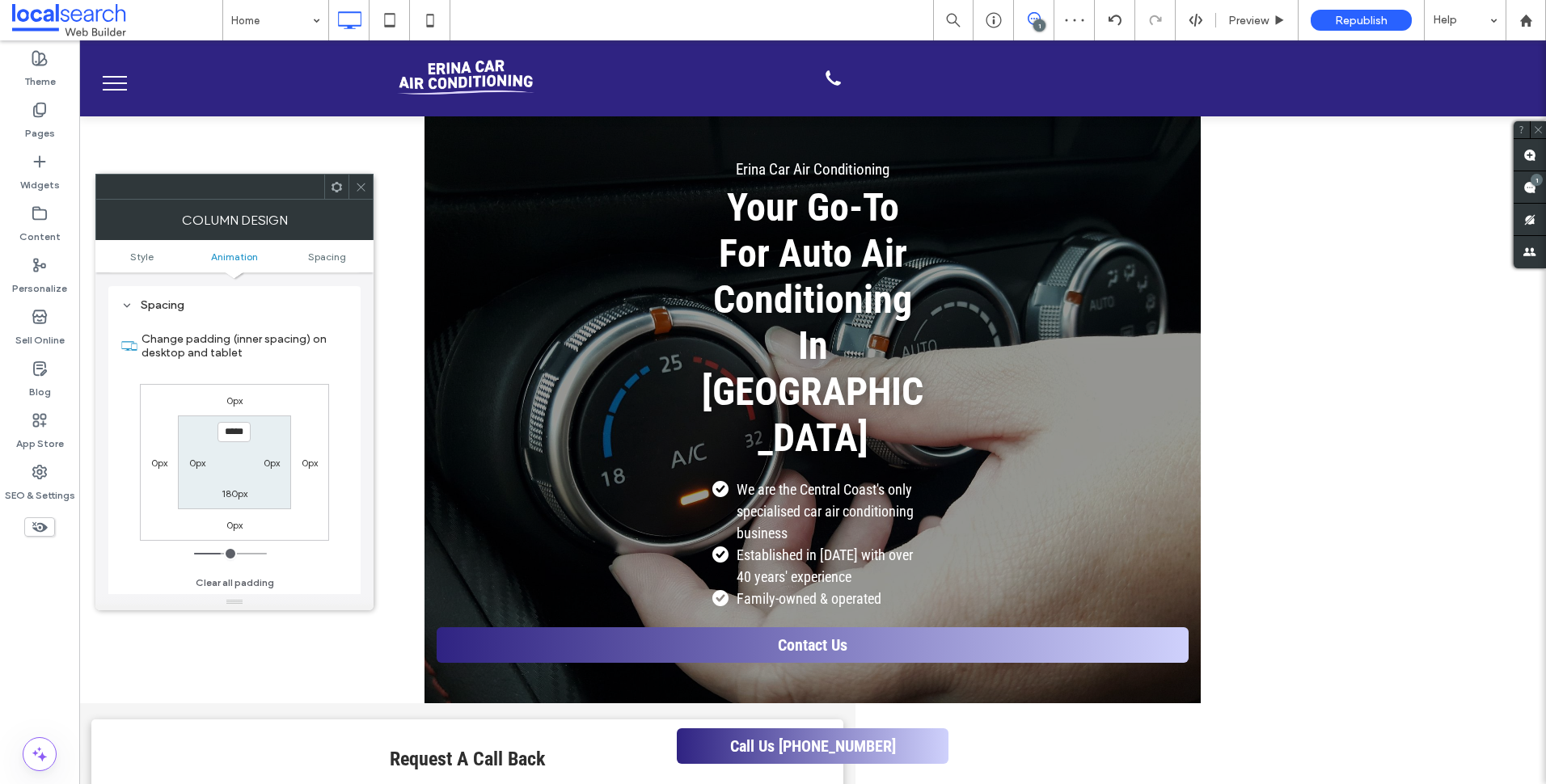
scroll to position [379, 0]
click at [232, 423] on input "*****" at bounding box center [234, 431] width 33 height 21
type input "*****"
type input "***"
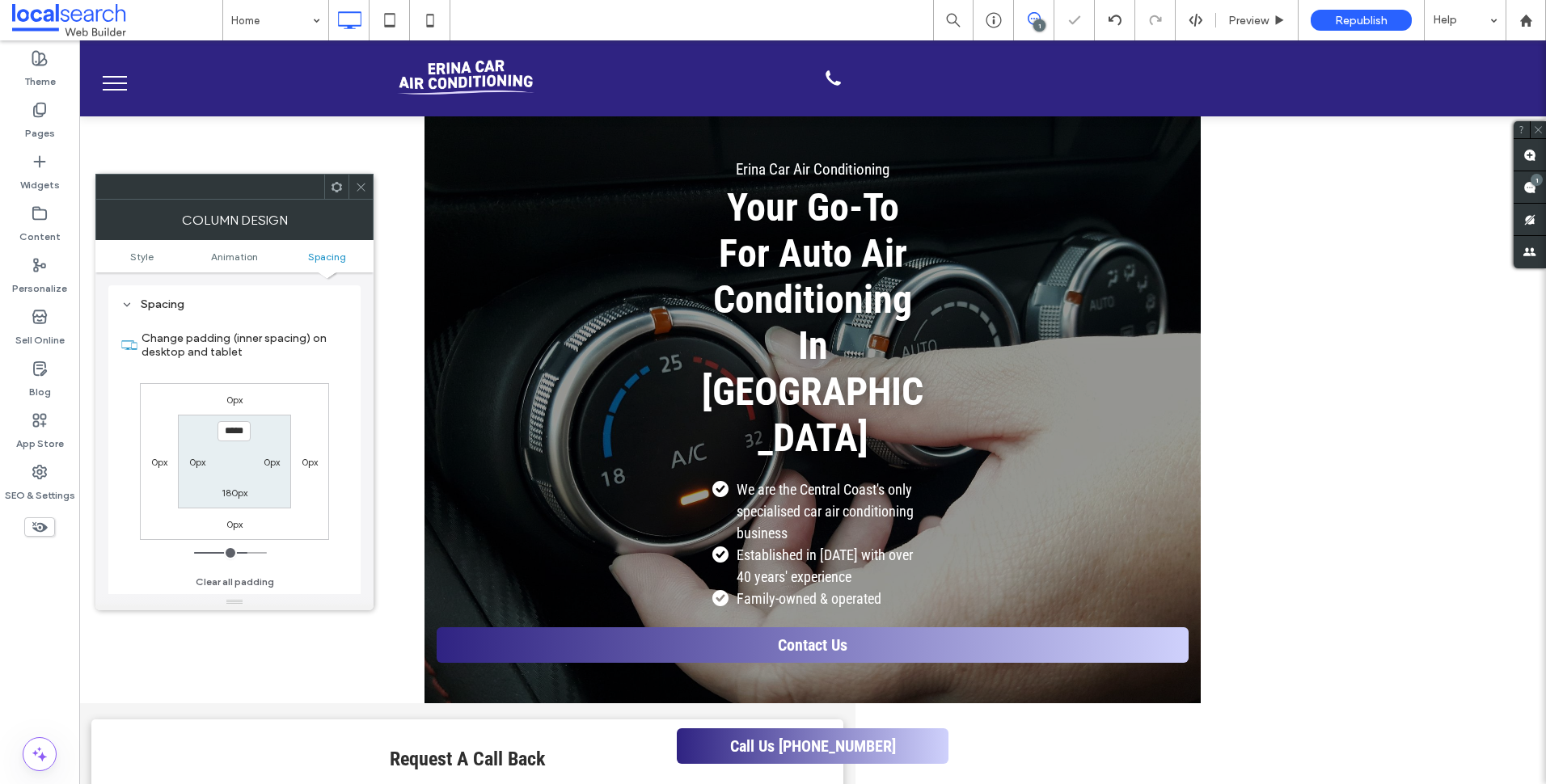
click at [371, 184] on div at bounding box center [360, 187] width 24 height 24
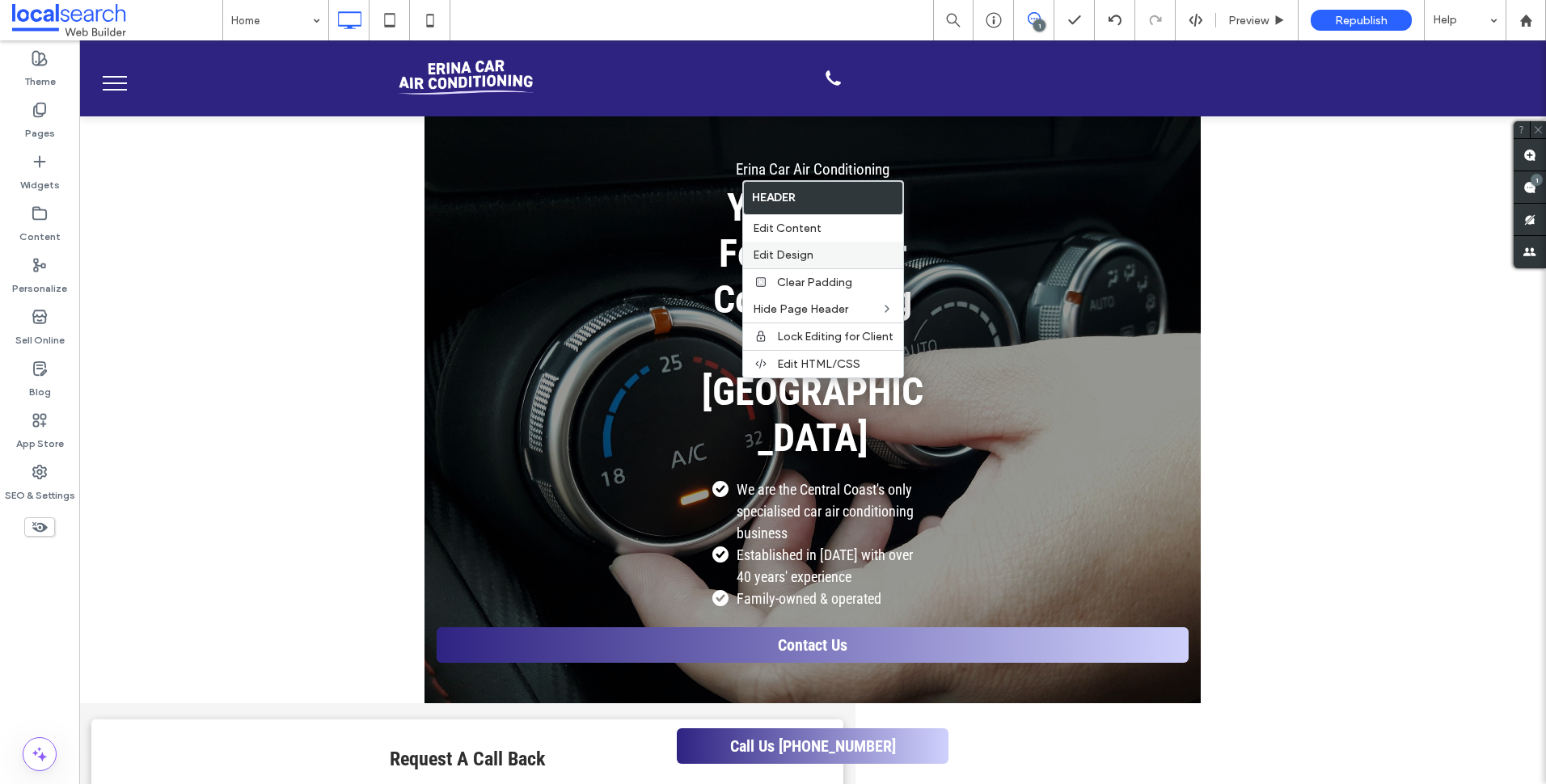
click at [824, 254] on label "Edit Design" at bounding box center [823, 255] width 141 height 14
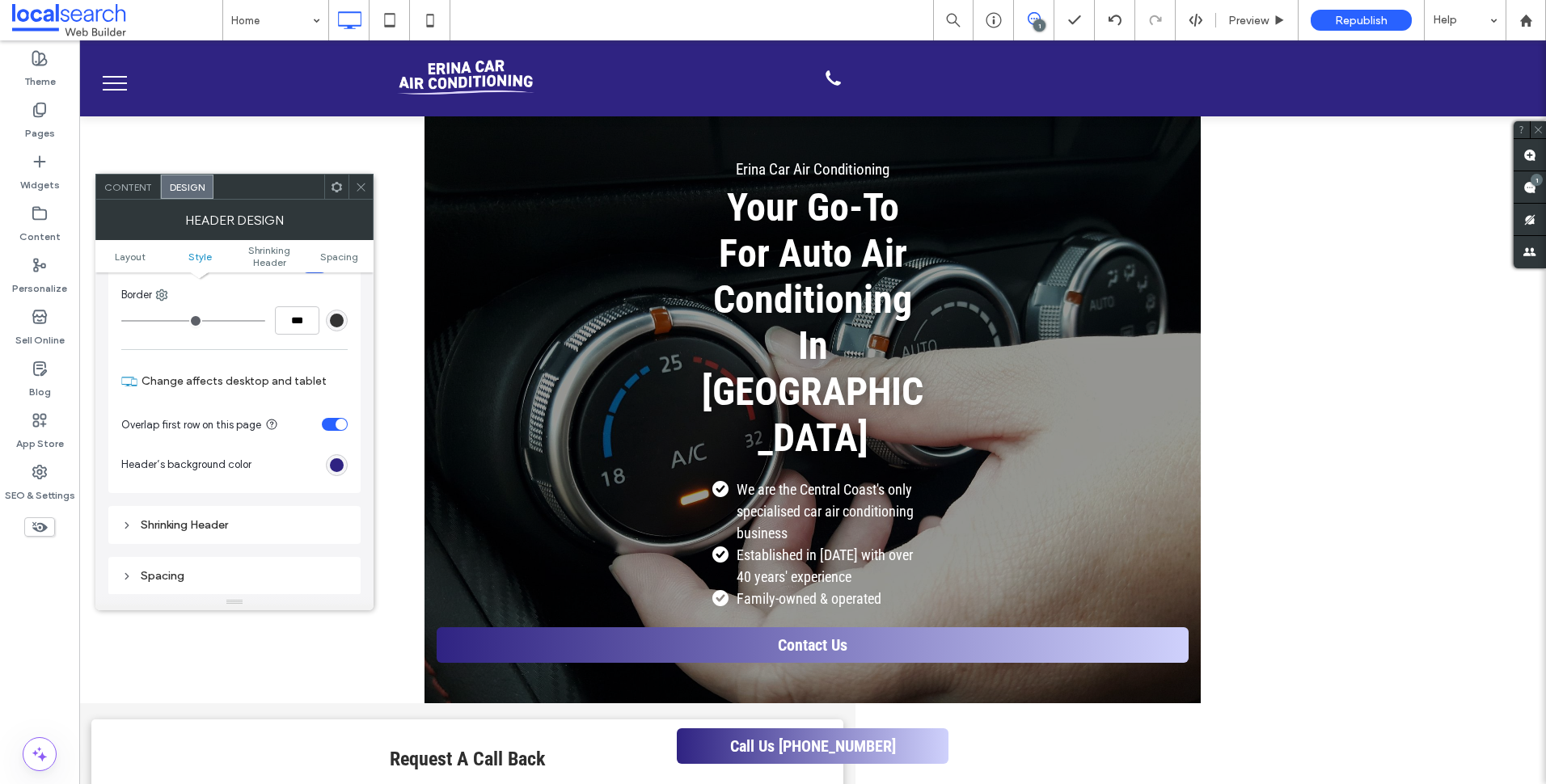
scroll to position [324, 0]
click at [336, 425] on div "toggle" at bounding box center [341, 423] width 11 height 11
click at [370, 178] on div at bounding box center [360, 187] width 24 height 24
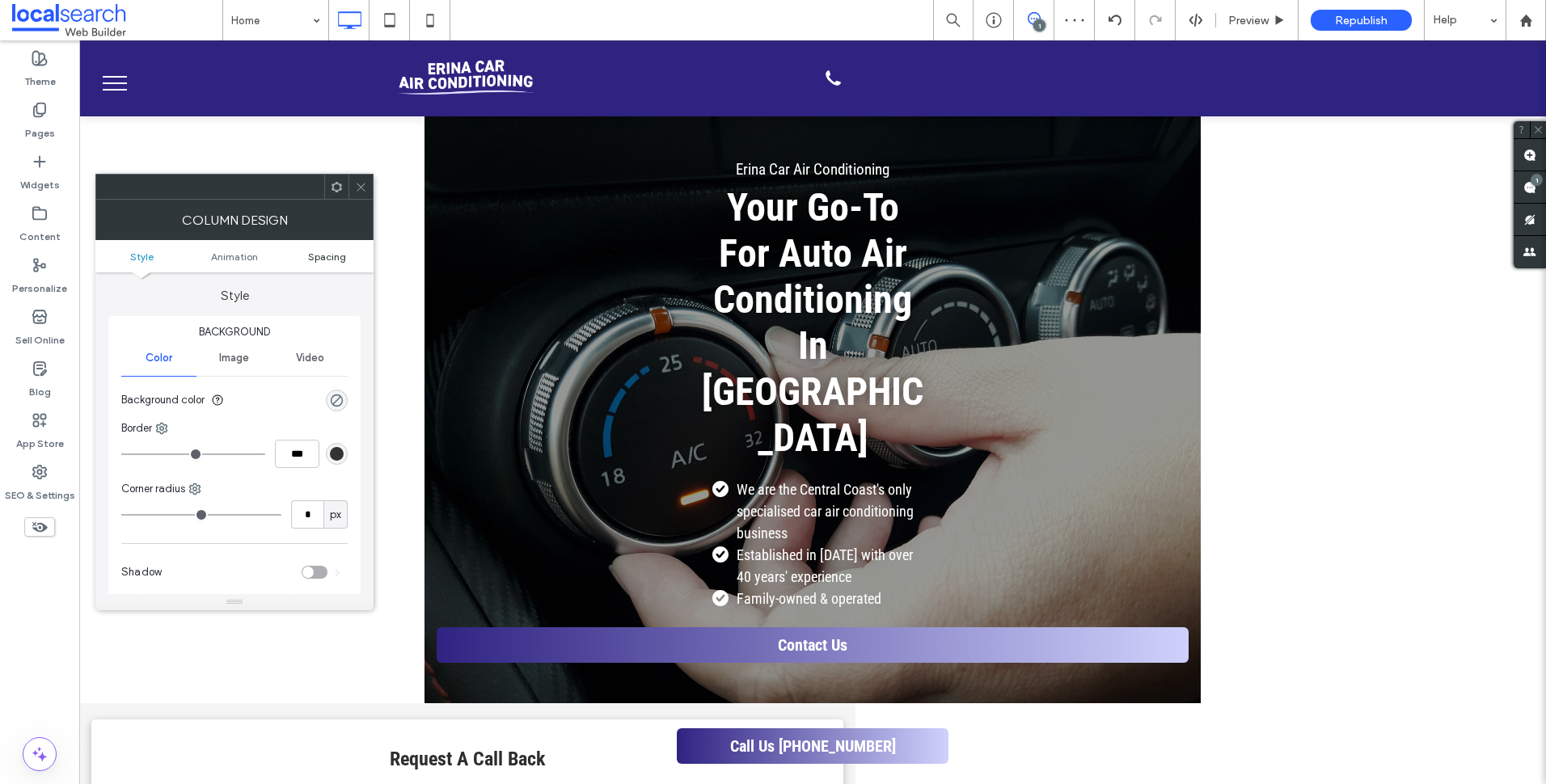
click at [342, 262] on span "Spacing" at bounding box center [326, 256] width 38 height 12
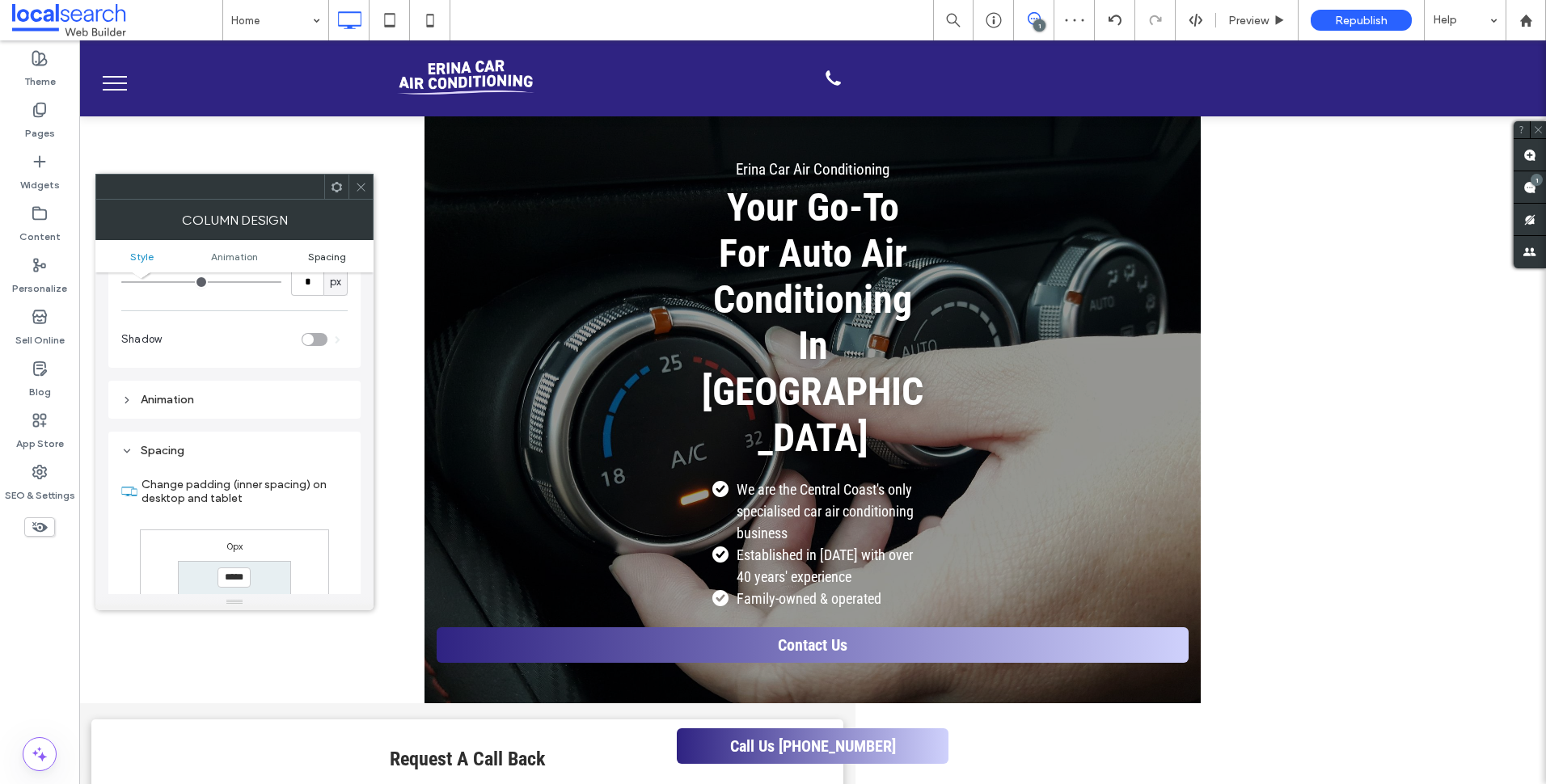
scroll to position [379, 0]
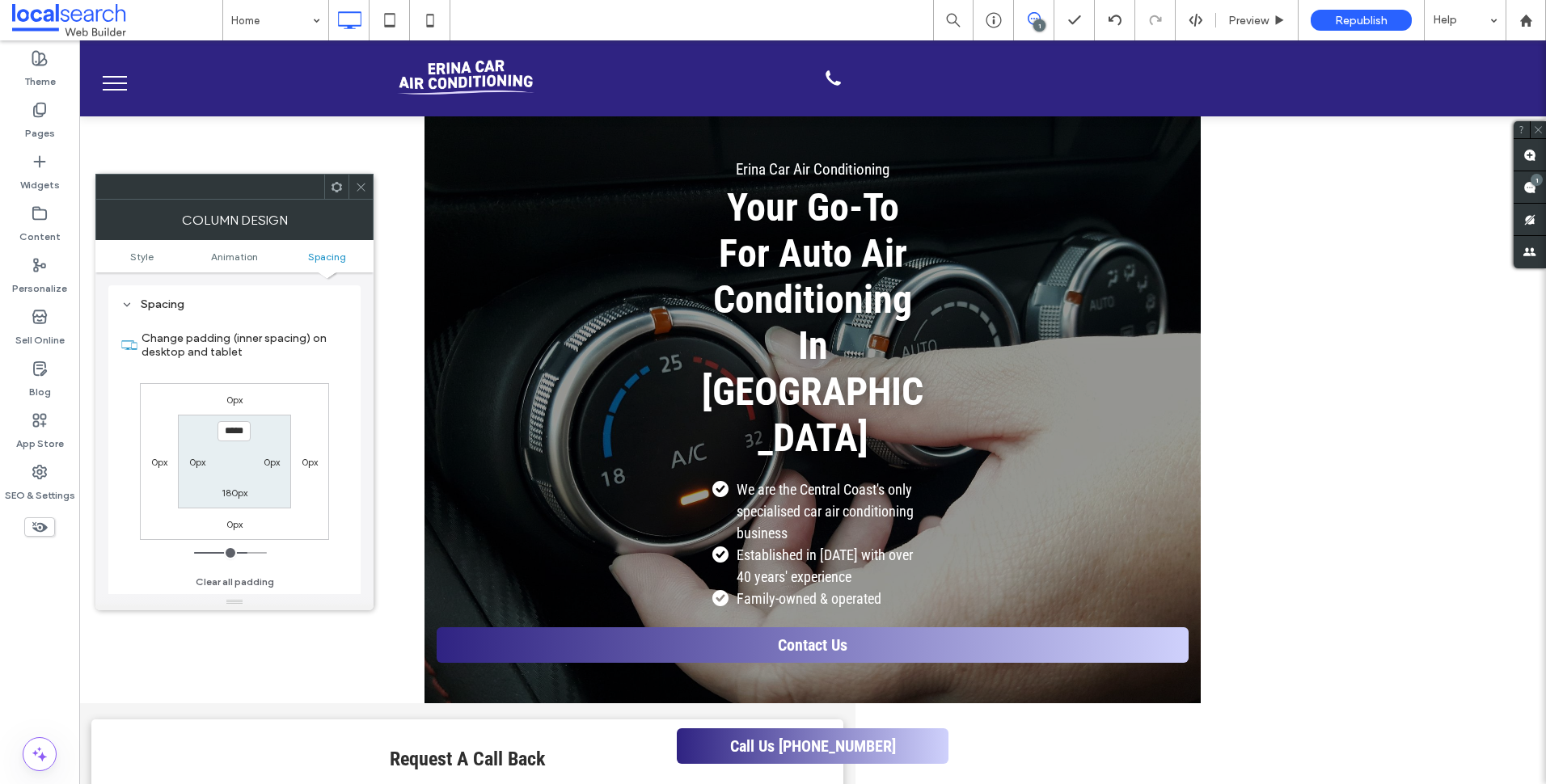
click at [232, 430] on input "*****" at bounding box center [234, 431] width 33 height 21
type input "*****"
type input "***"
type input "*****"
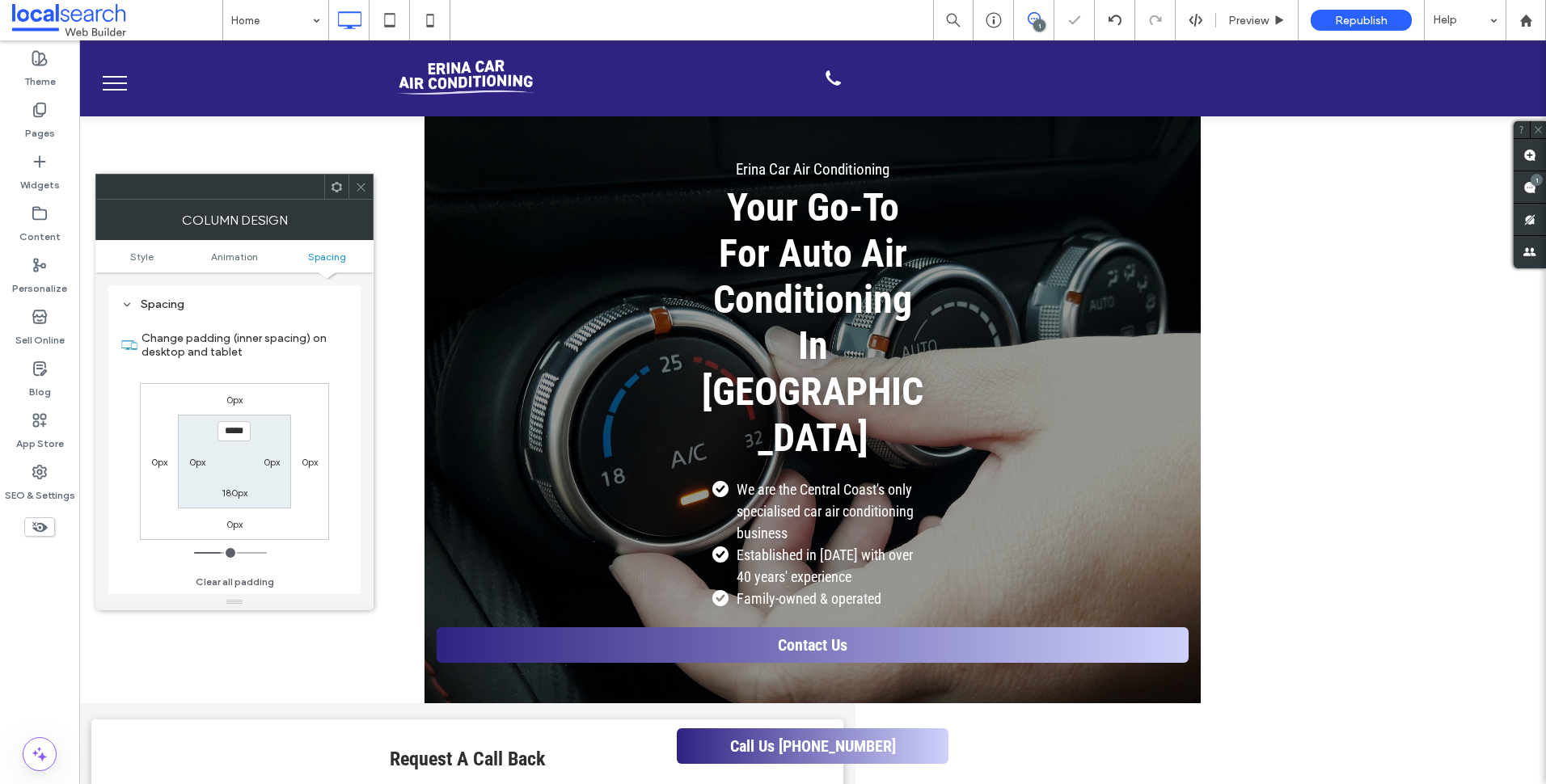
type input "***"
type input "*****"
click at [366, 187] on icon at bounding box center [360, 187] width 12 height 12
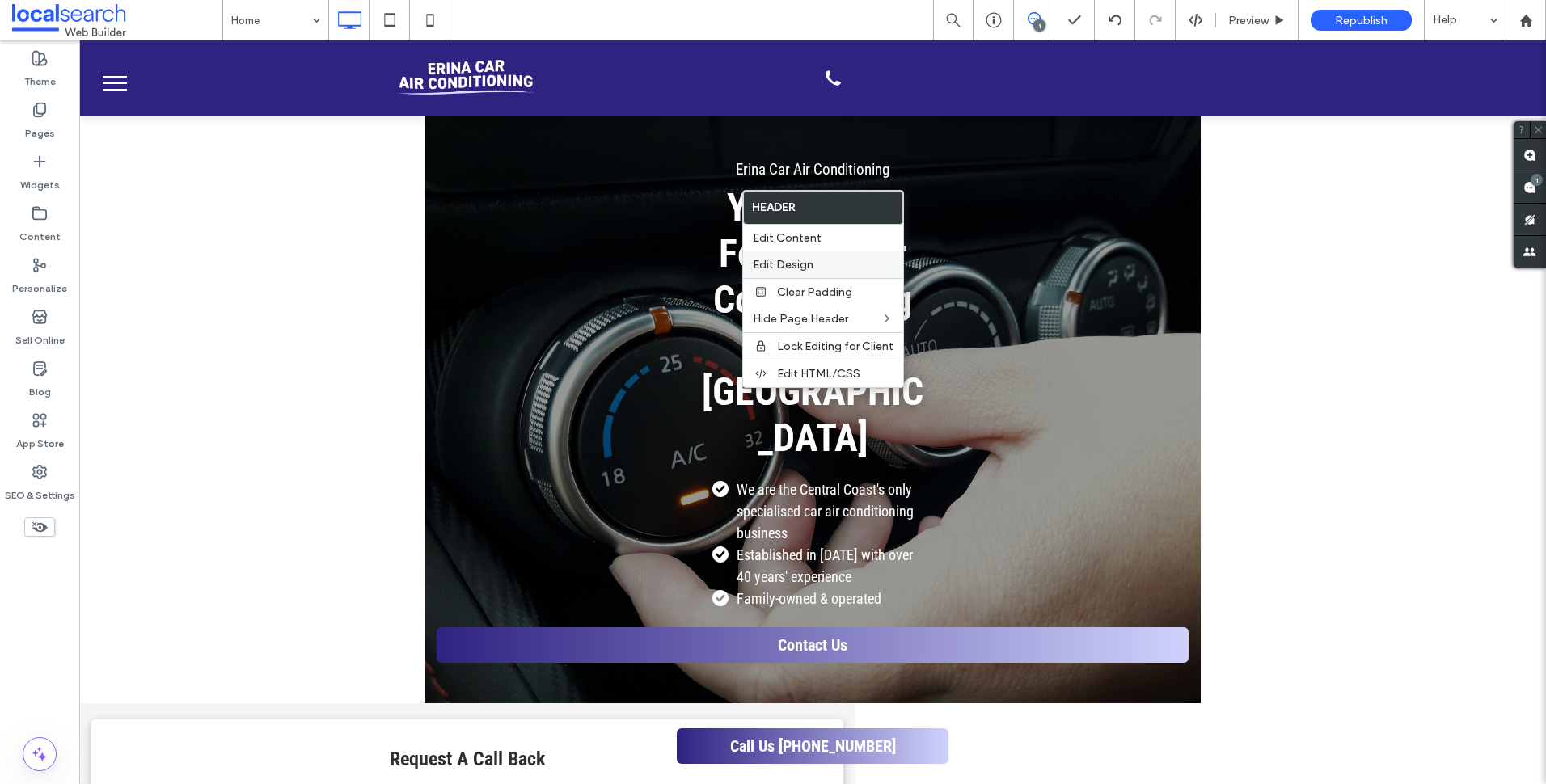
click at [834, 258] on label "Edit Design" at bounding box center [823, 264] width 141 height 14
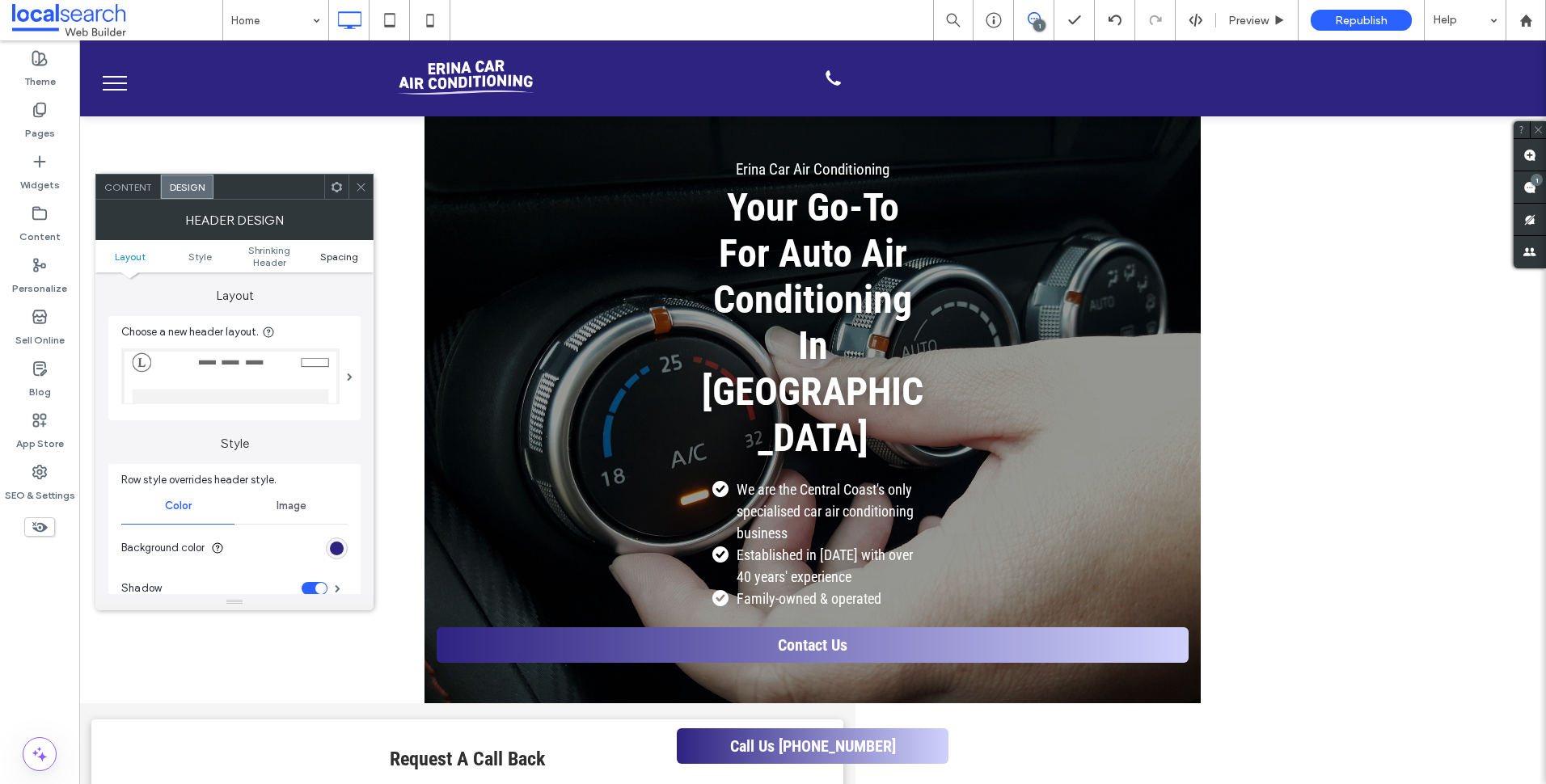
click at [332, 261] on span "Spacing" at bounding box center [339, 256] width 38 height 12
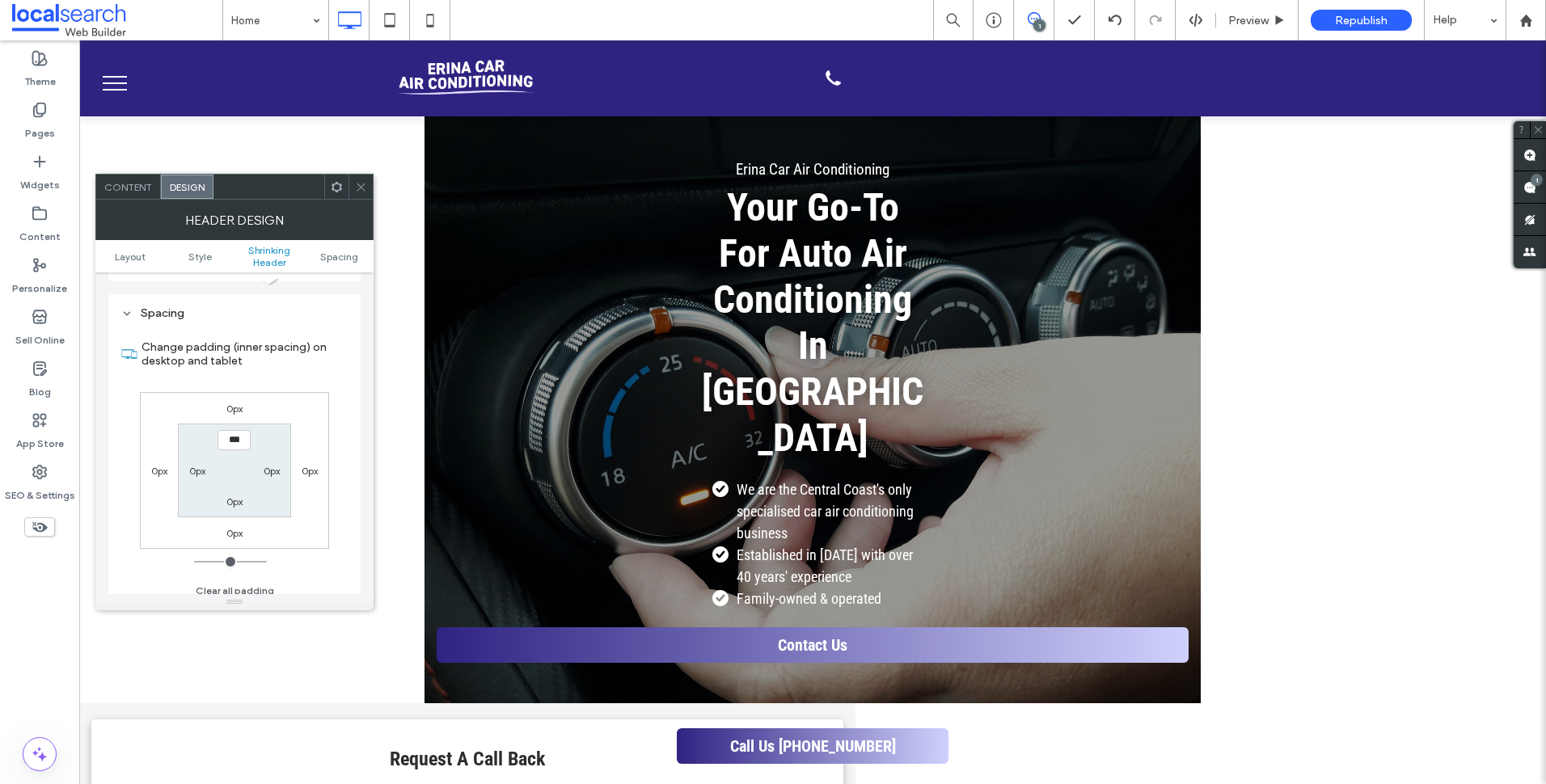
scroll to position [553, 0]
click at [238, 520] on label "0px" at bounding box center [234, 523] width 16 height 12
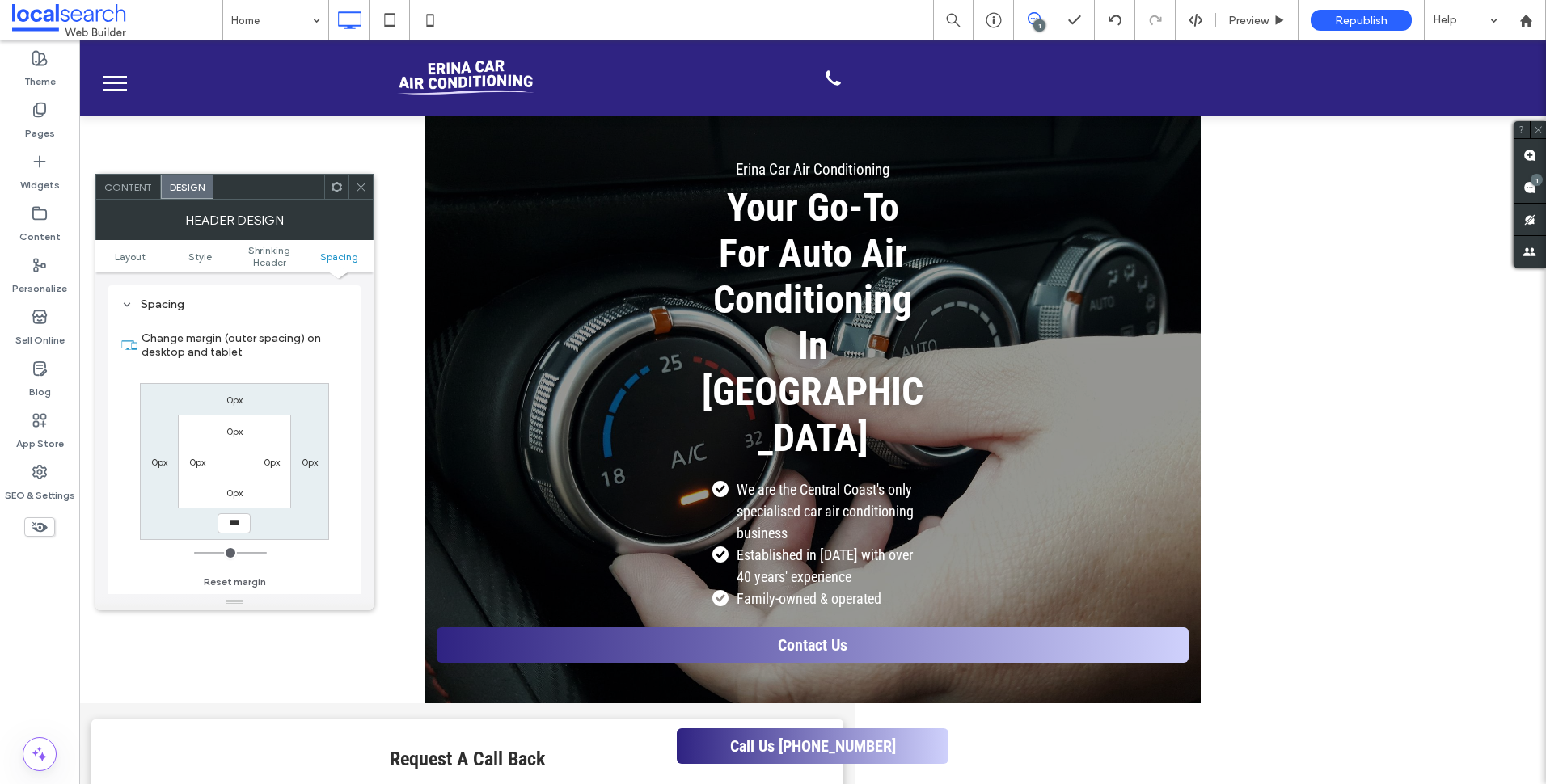
type input "***"
type input "*"
type input "*****"
click at [368, 186] on div at bounding box center [360, 187] width 24 height 24
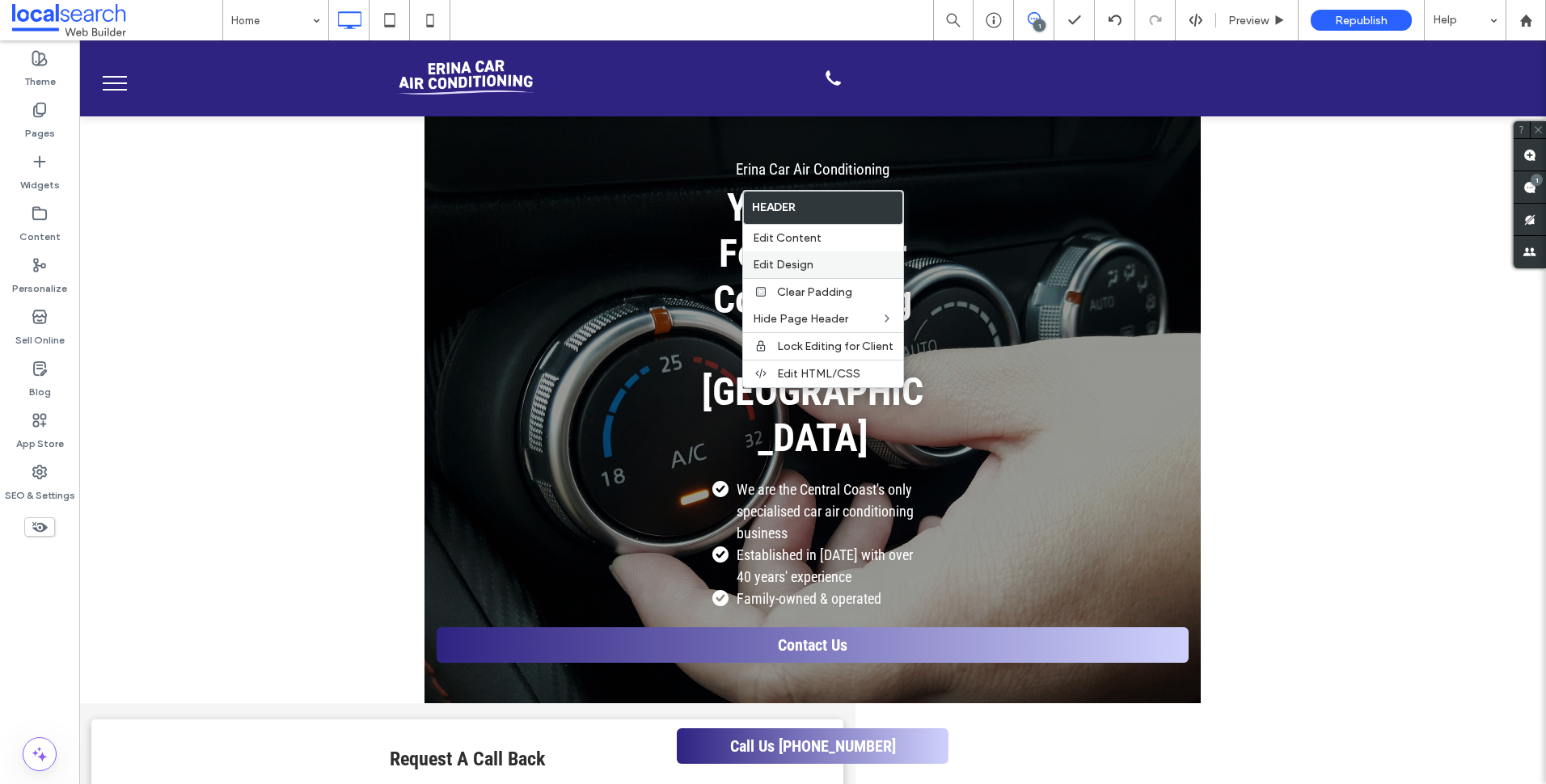
click at [791, 258] on span "Edit Design" at bounding box center [782, 264] width 61 height 14
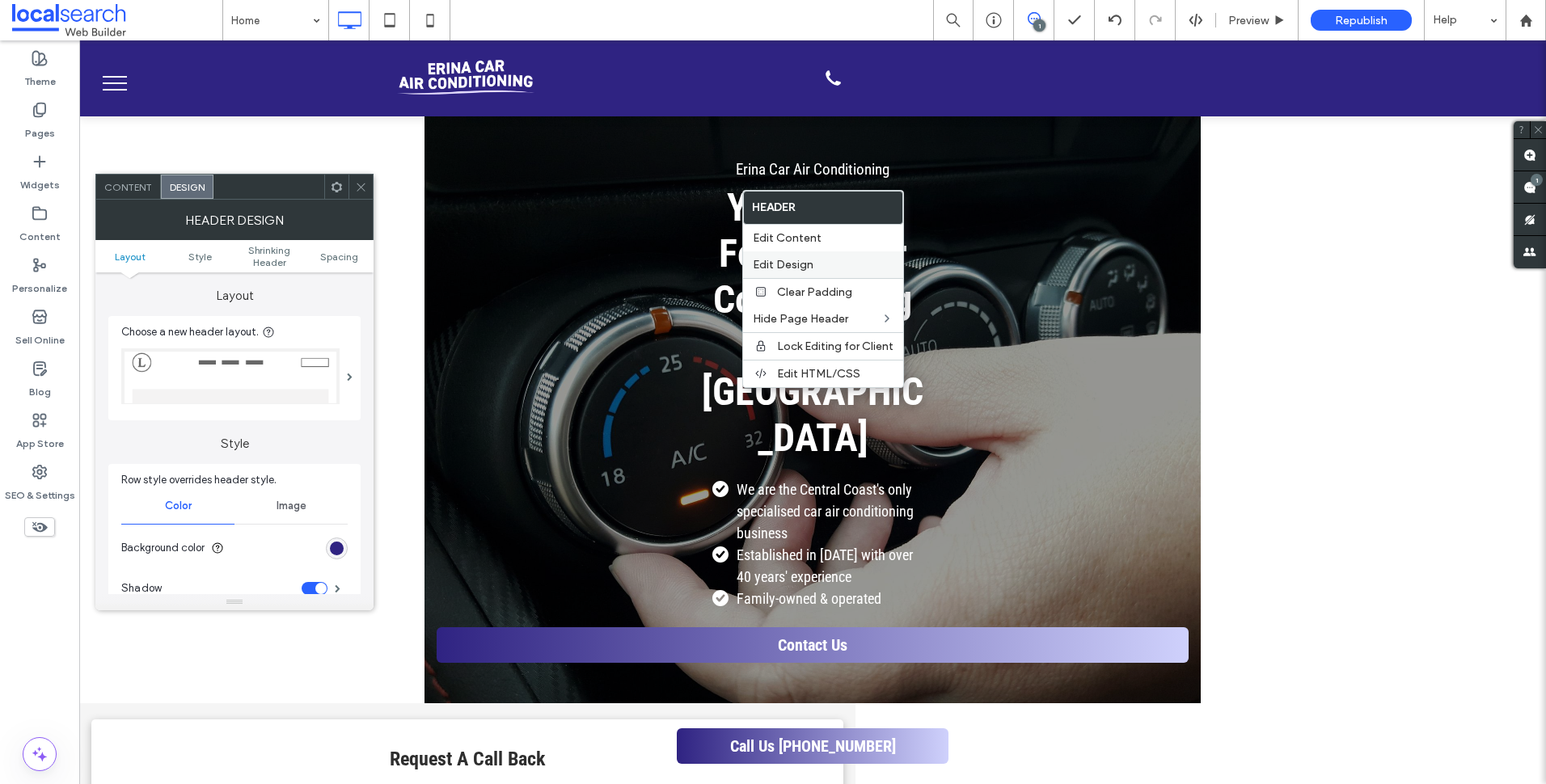
click at [864, 269] on label "Edit Design" at bounding box center [823, 264] width 141 height 14
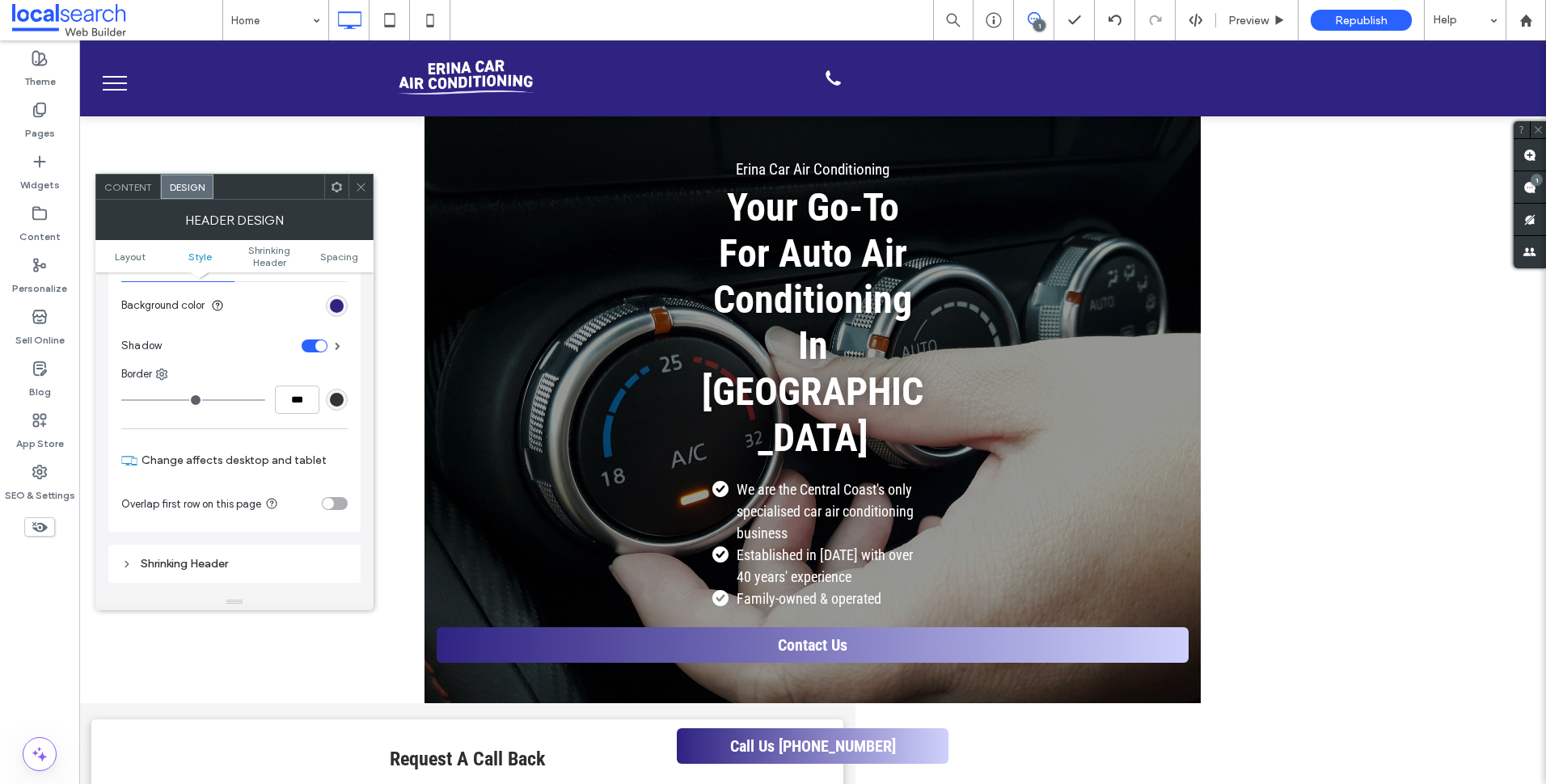
scroll to position [324, 0]
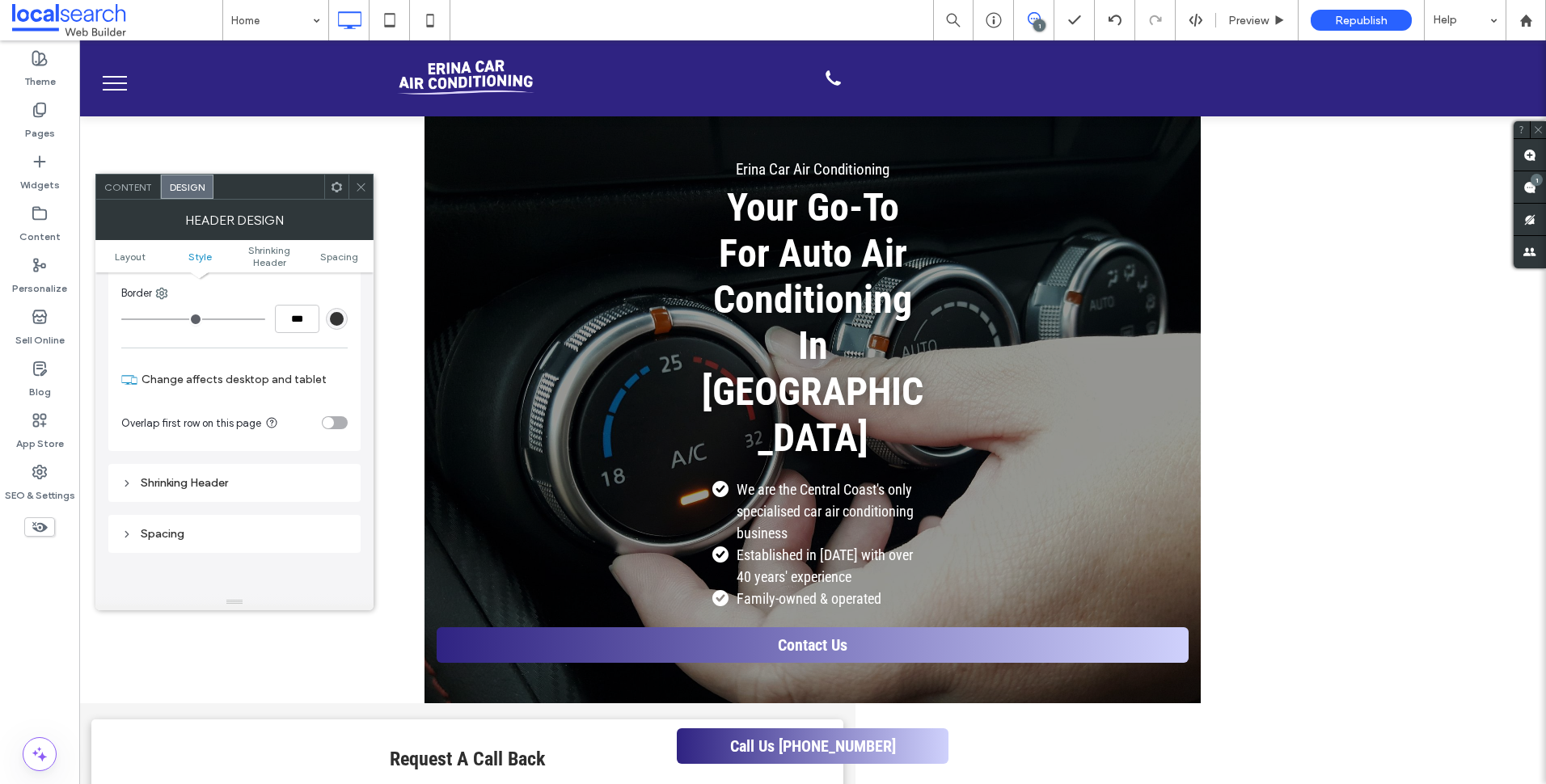
click at [277, 493] on div "Shrinking Header" at bounding box center [234, 482] width 226 height 22
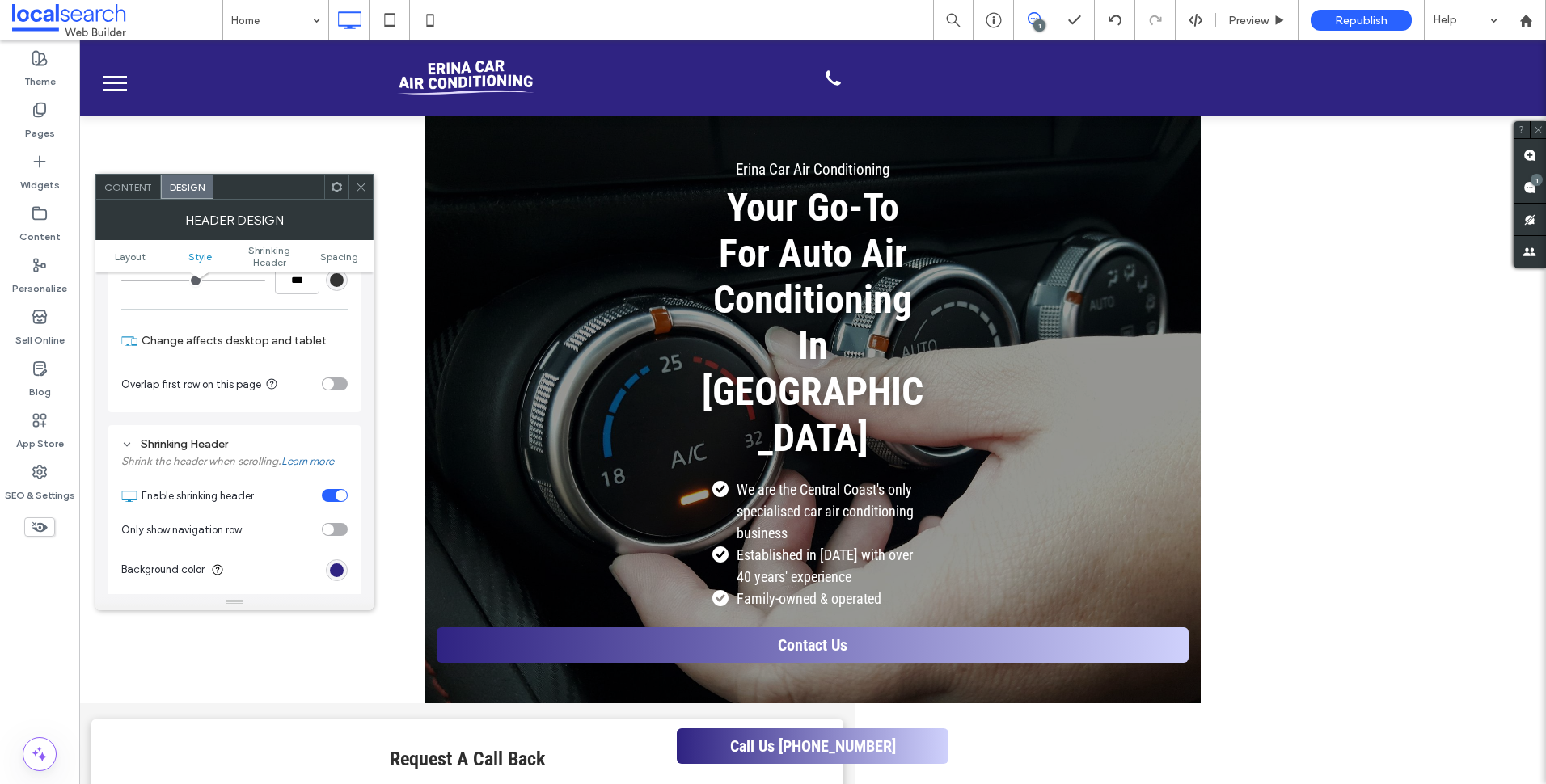
scroll to position [404, 0]
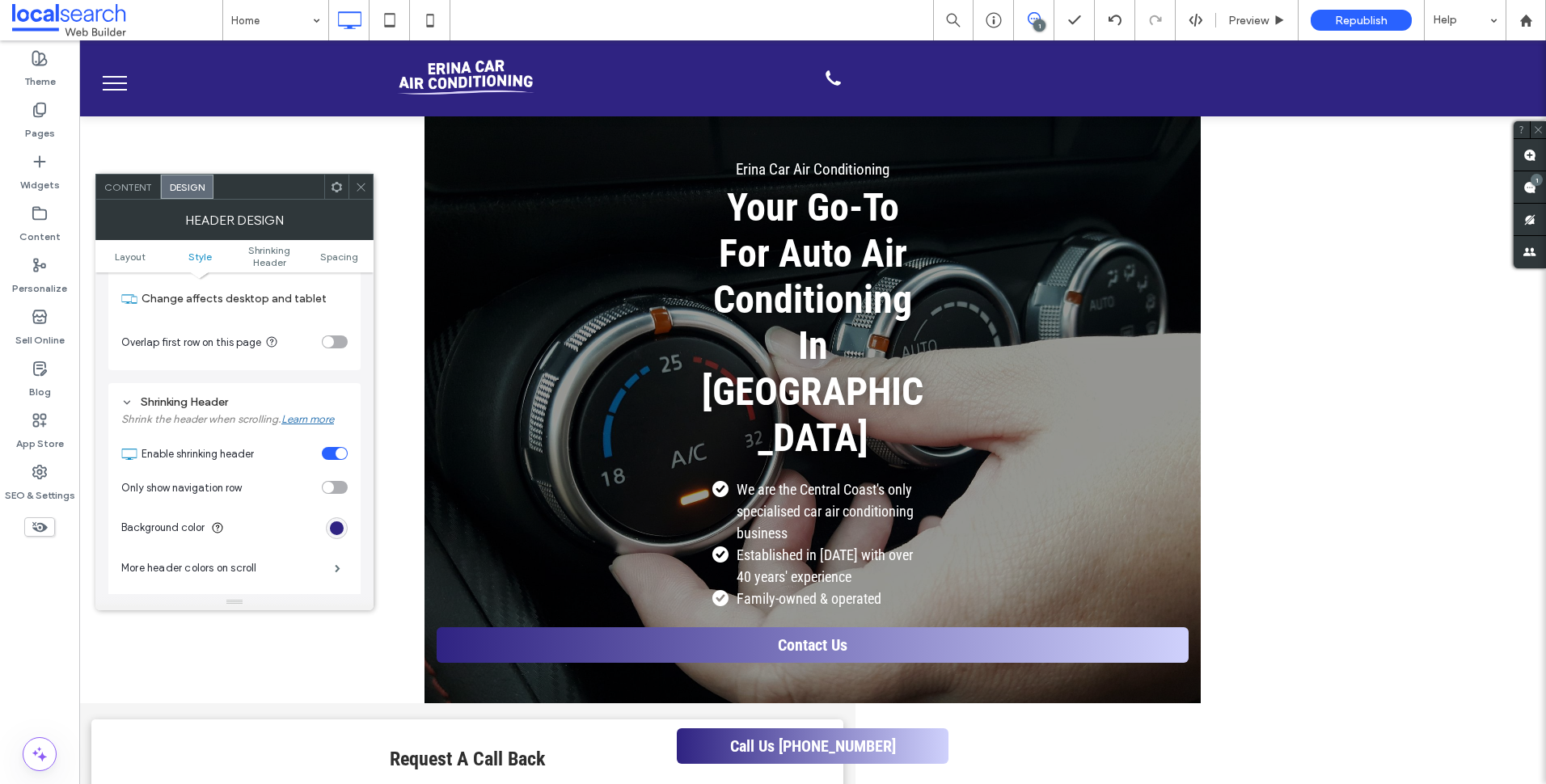
click at [338, 491] on div "toggle" at bounding box center [335, 488] width 26 height 13
click at [354, 190] on div at bounding box center [360, 187] width 24 height 24
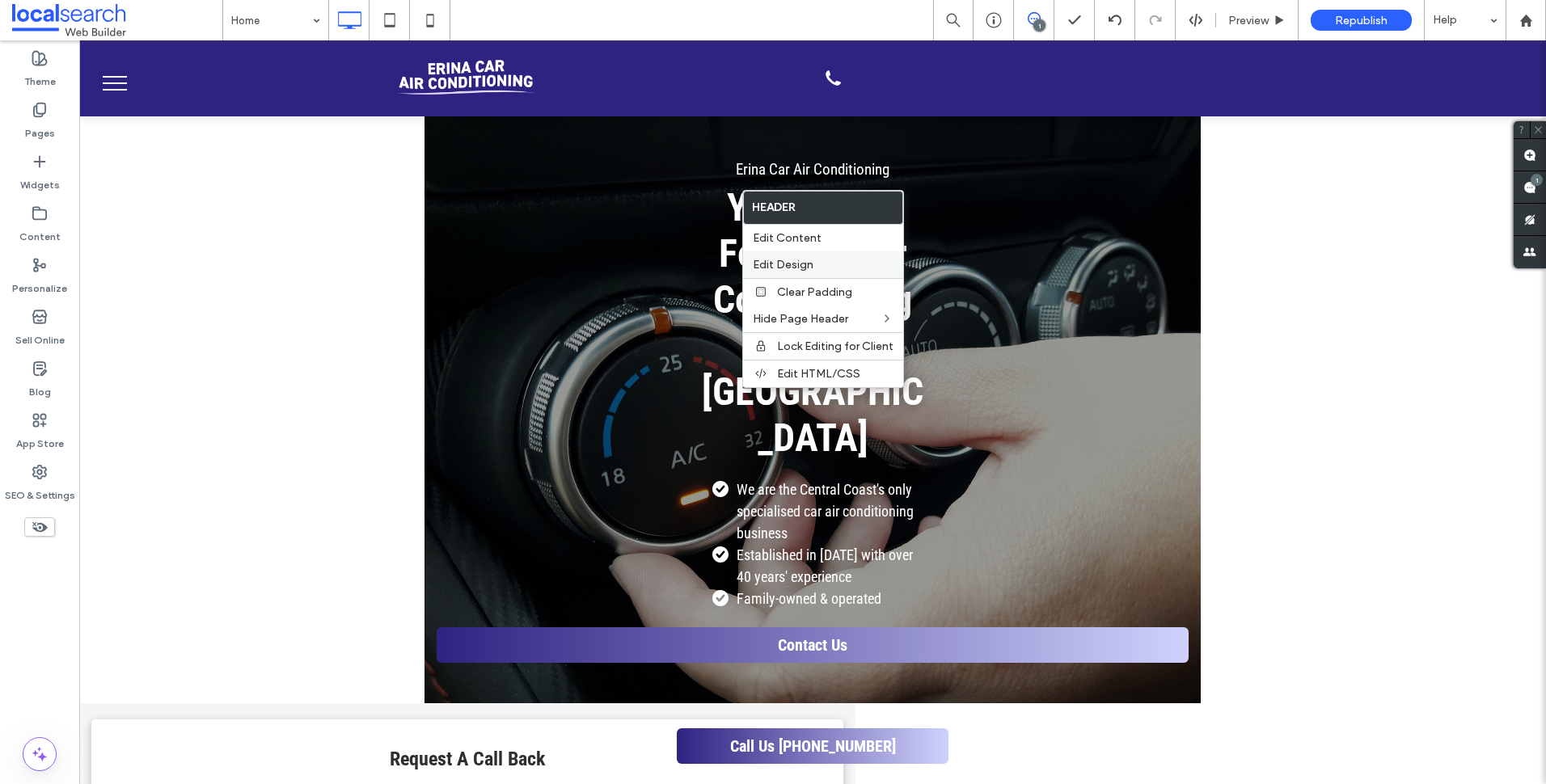
click at [853, 263] on label "Edit Design" at bounding box center [823, 264] width 141 height 14
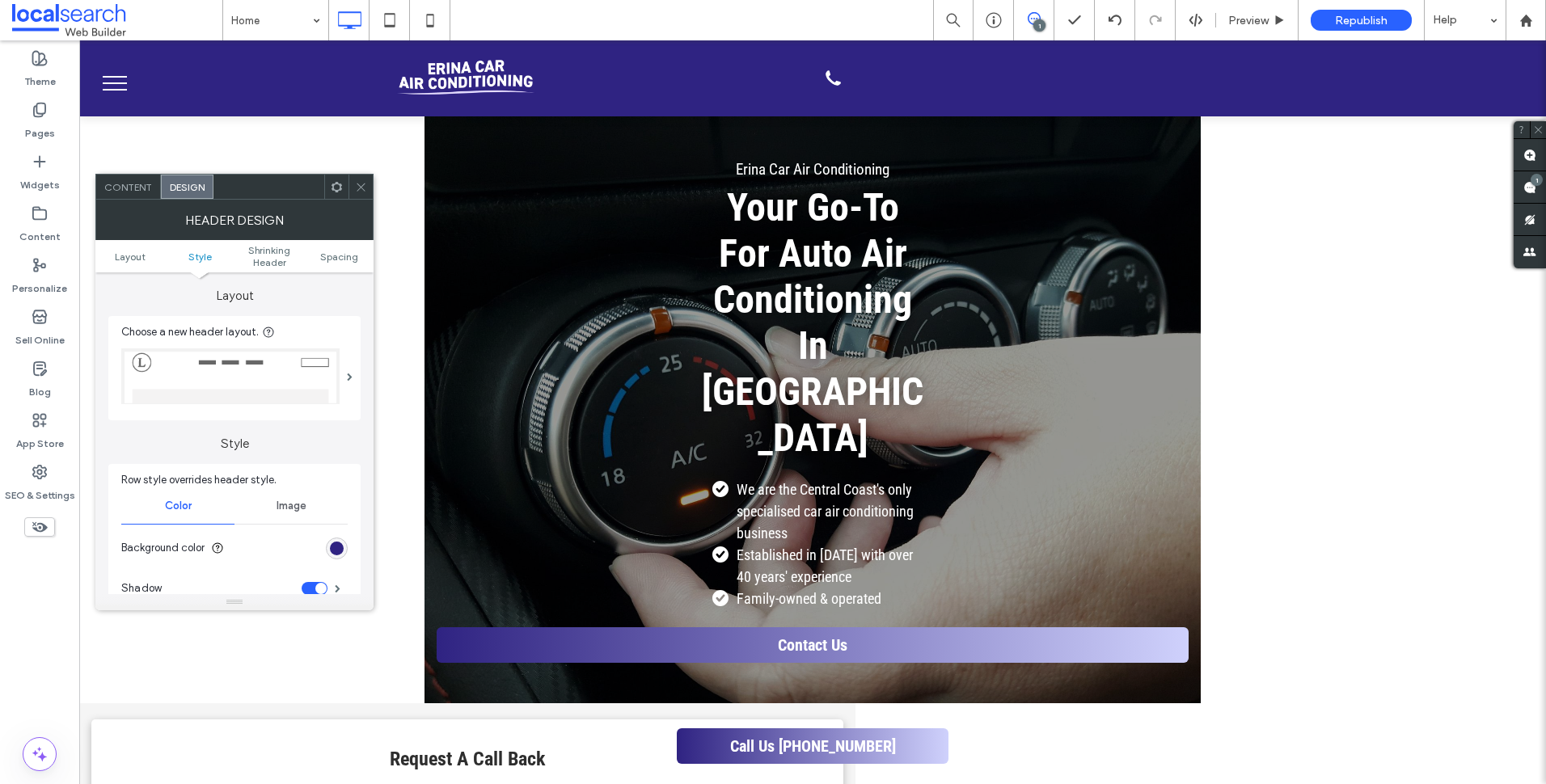
scroll to position [324, 0]
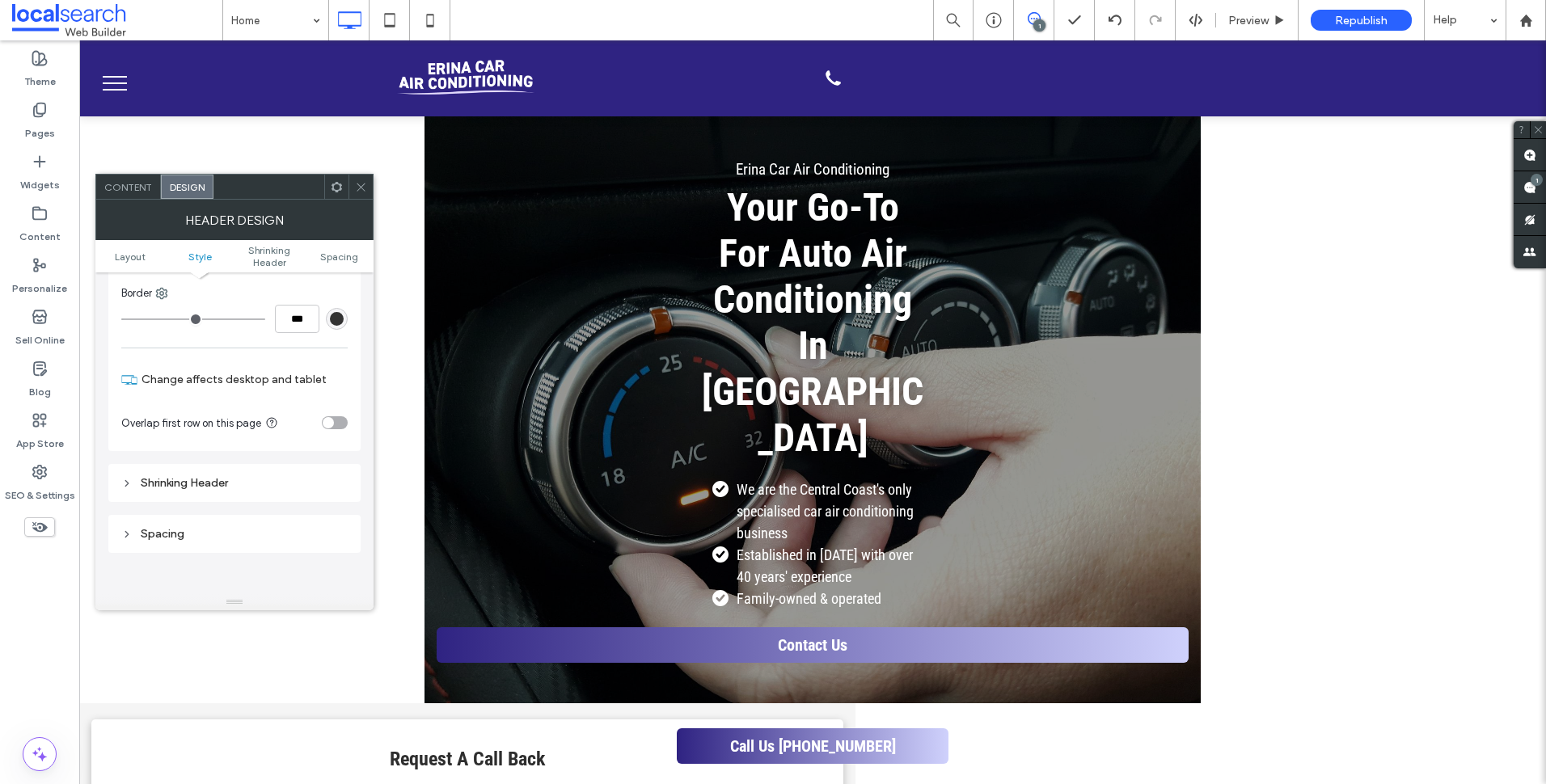
click at [260, 488] on div "Shrinking Header" at bounding box center [234, 483] width 226 height 14
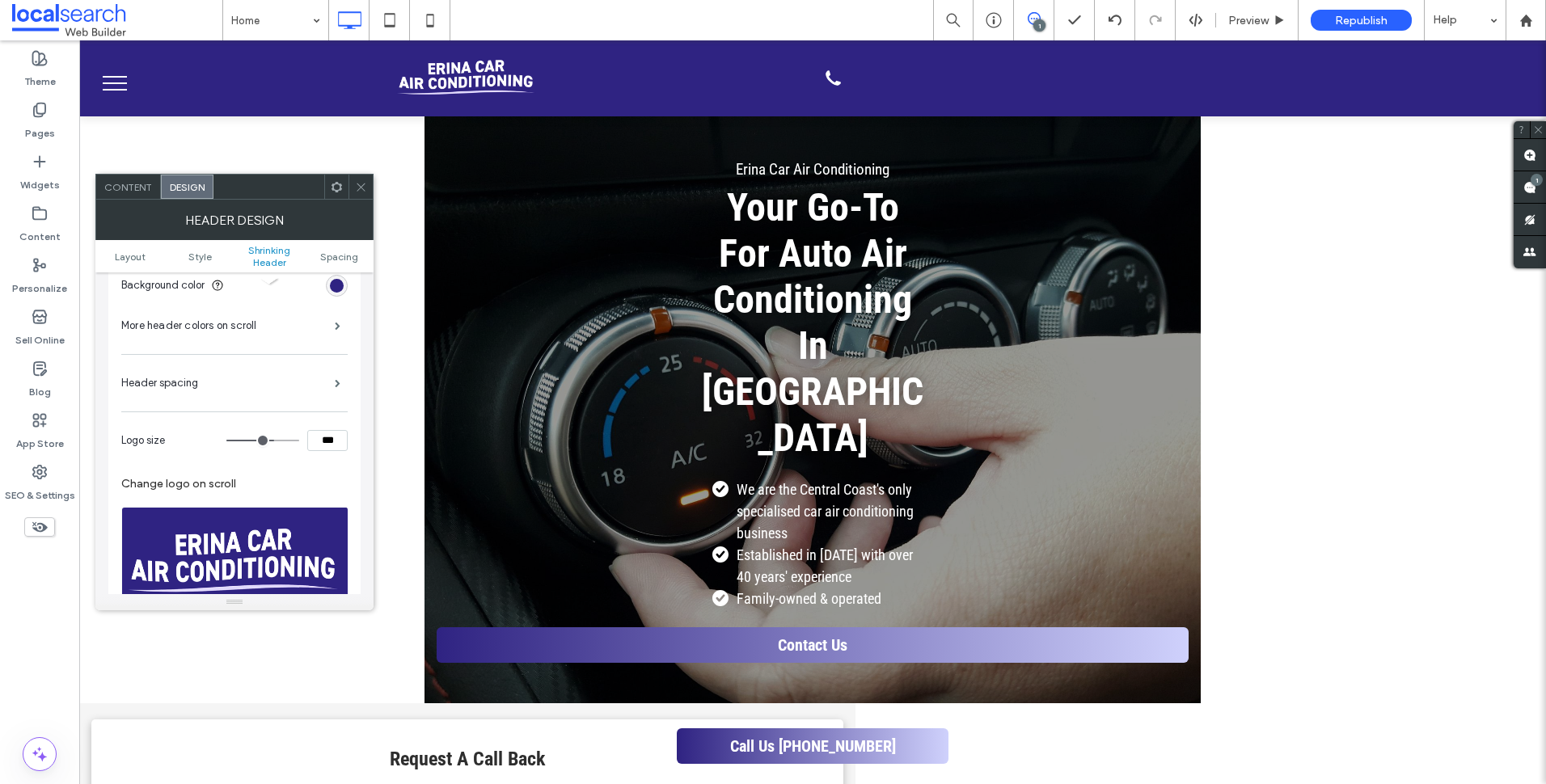
scroll to position [728, 0]
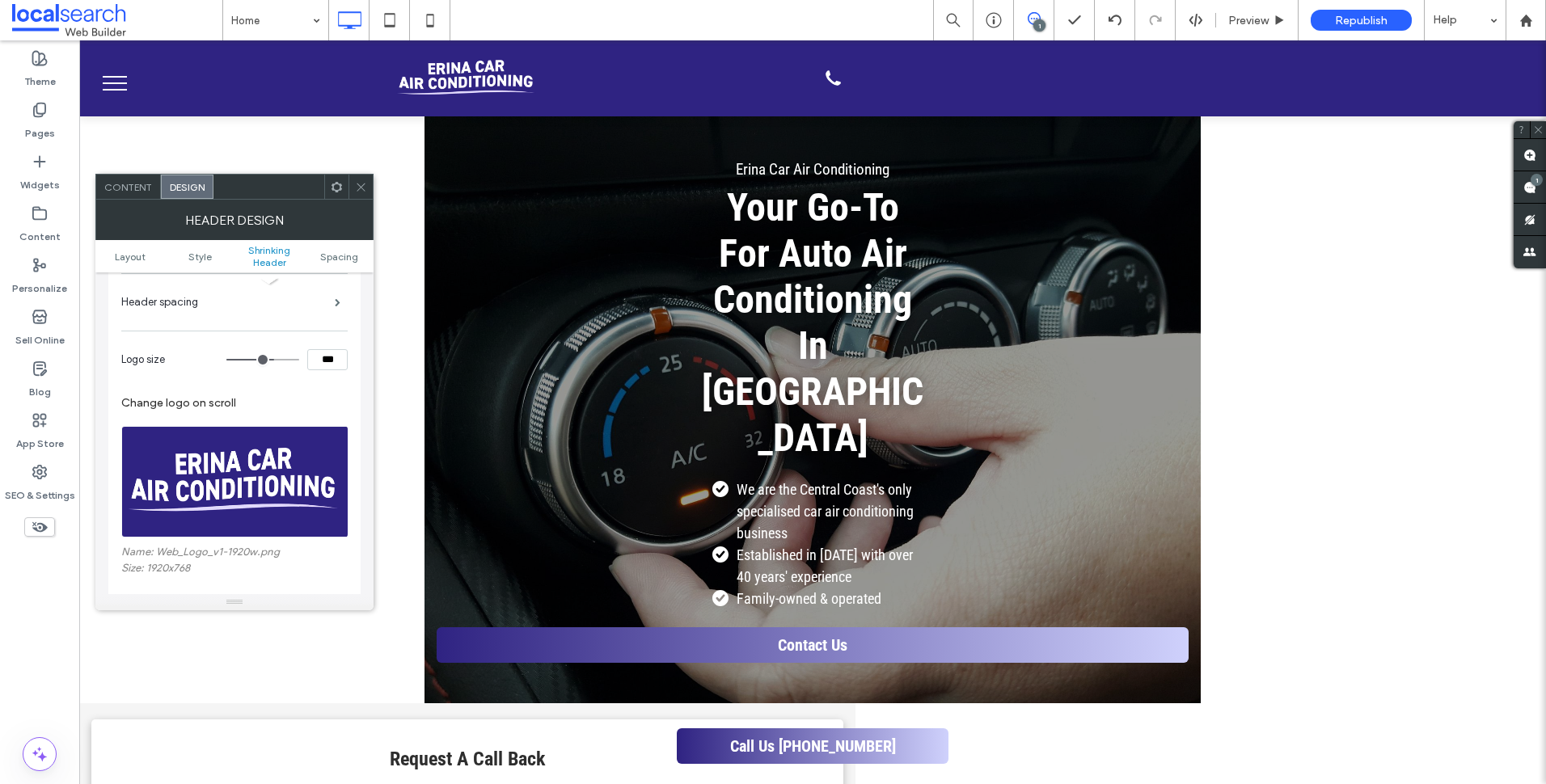
click at [327, 361] on input "***" at bounding box center [327, 359] width 40 height 21
type input "***"
type input "**"
click at [356, 183] on icon at bounding box center [360, 187] width 12 height 12
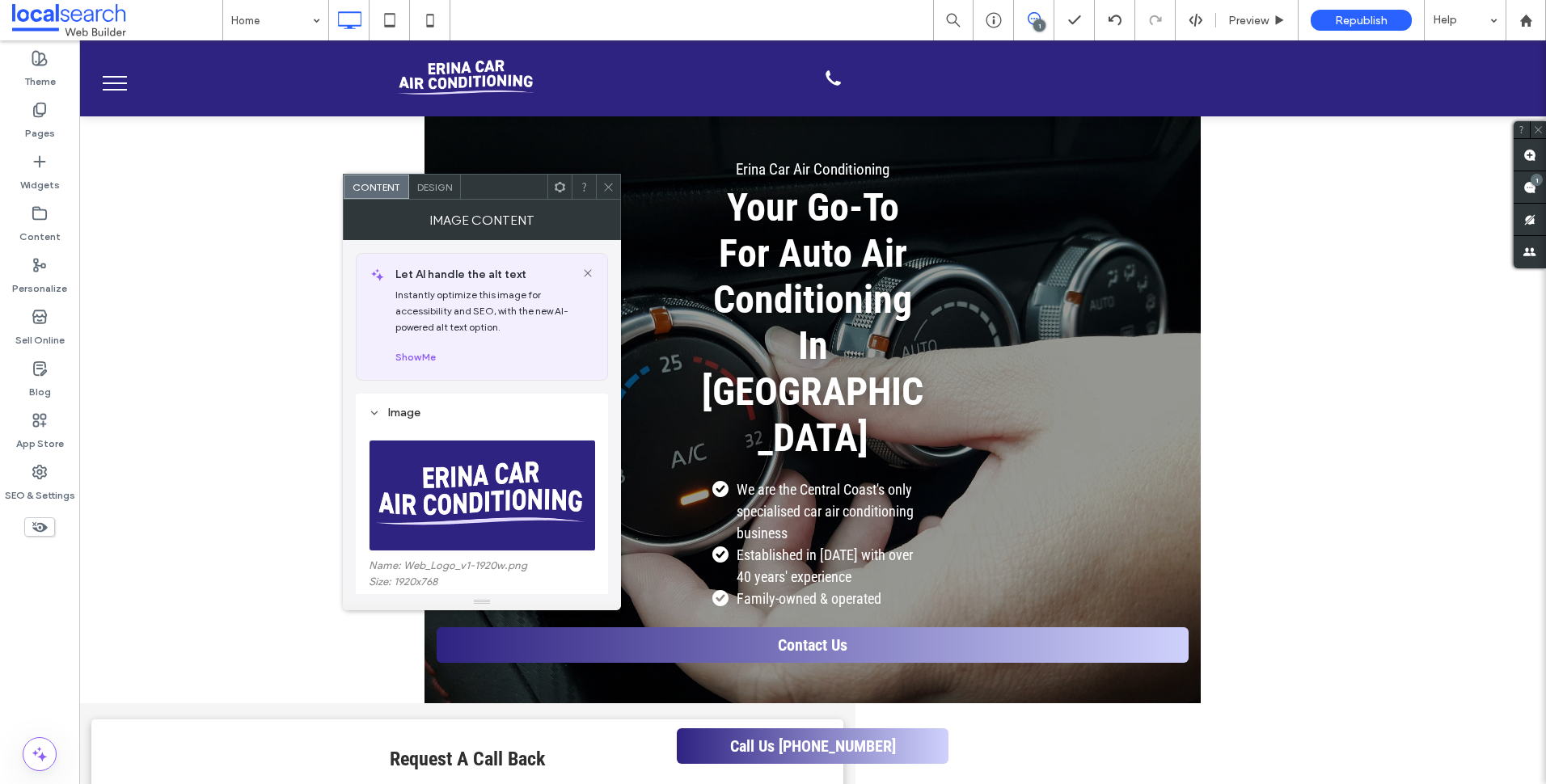
click at [604, 179] on span at bounding box center [608, 187] width 12 height 24
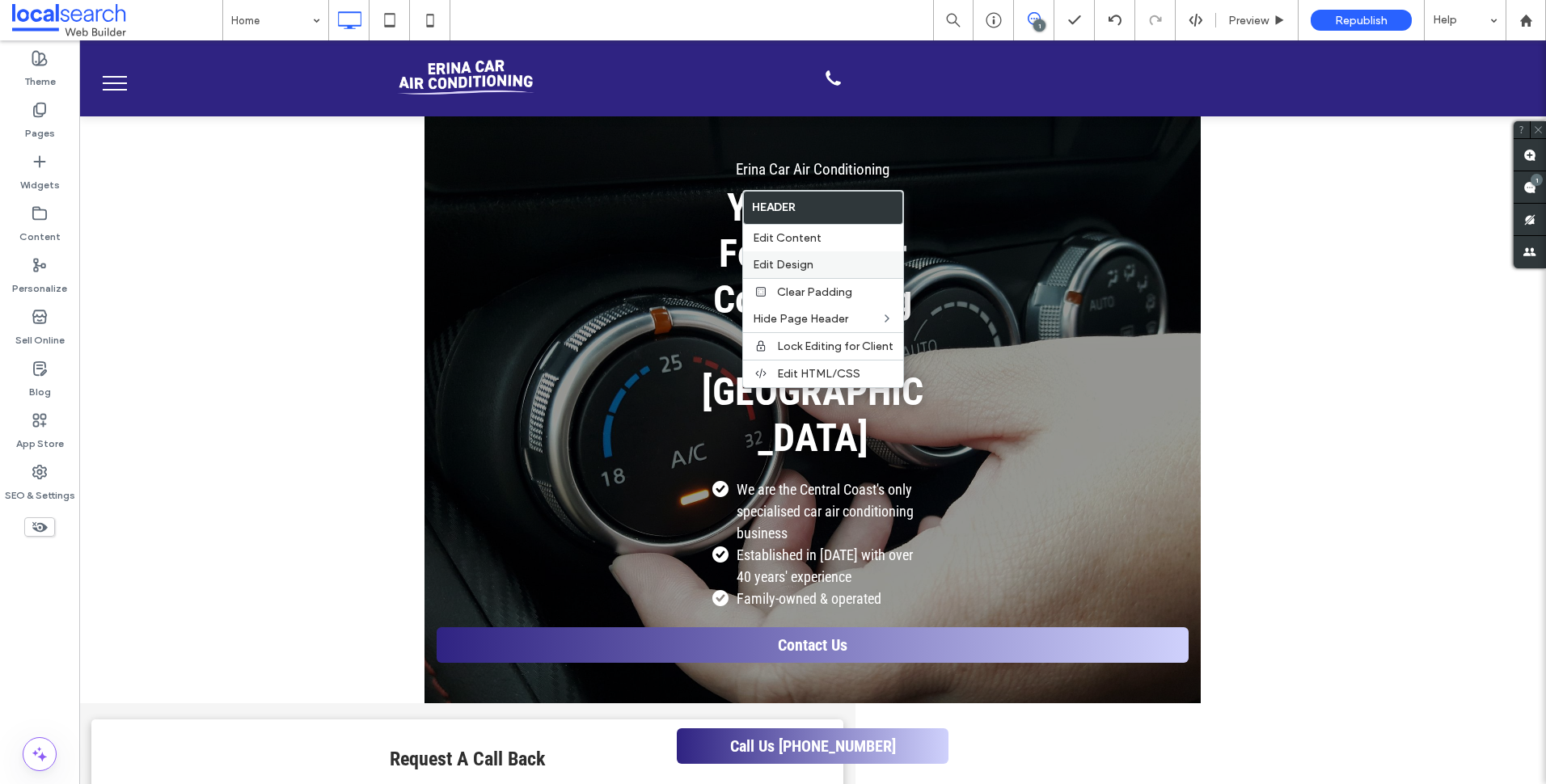
click at [815, 265] on label "Edit Design" at bounding box center [823, 264] width 141 height 14
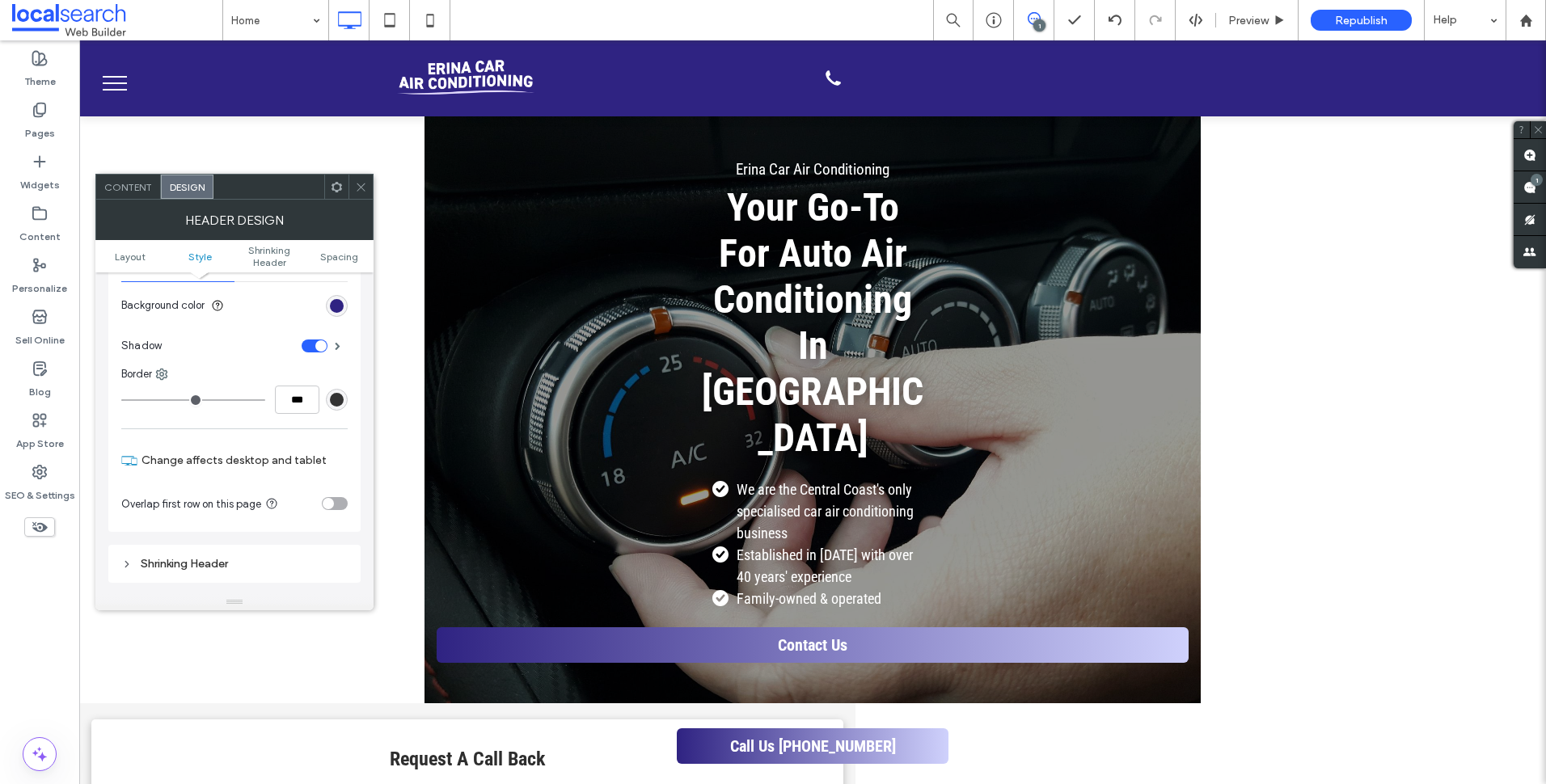
scroll to position [324, 0]
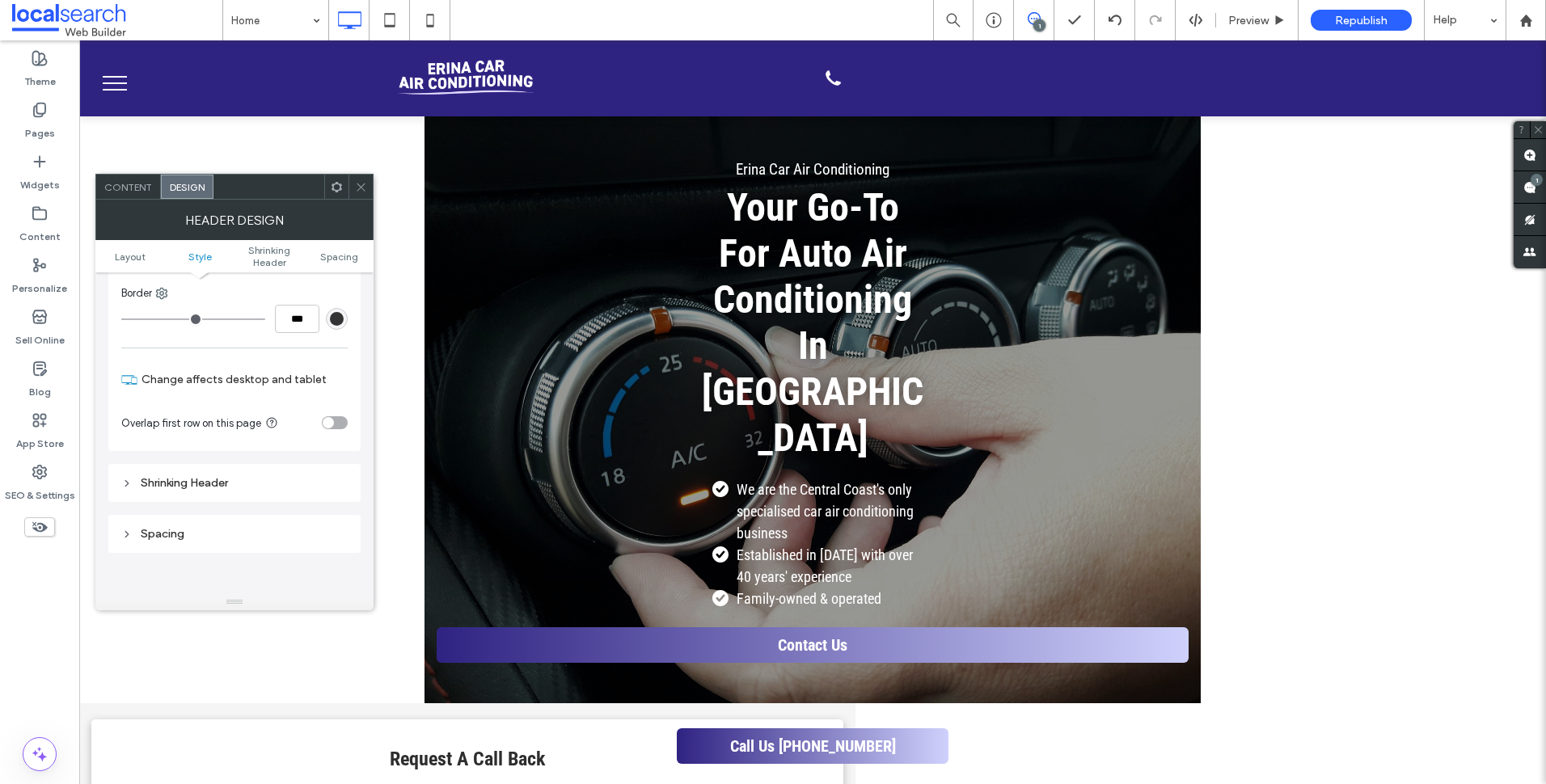
click at [249, 483] on div "Shrinking Header" at bounding box center [234, 483] width 226 height 14
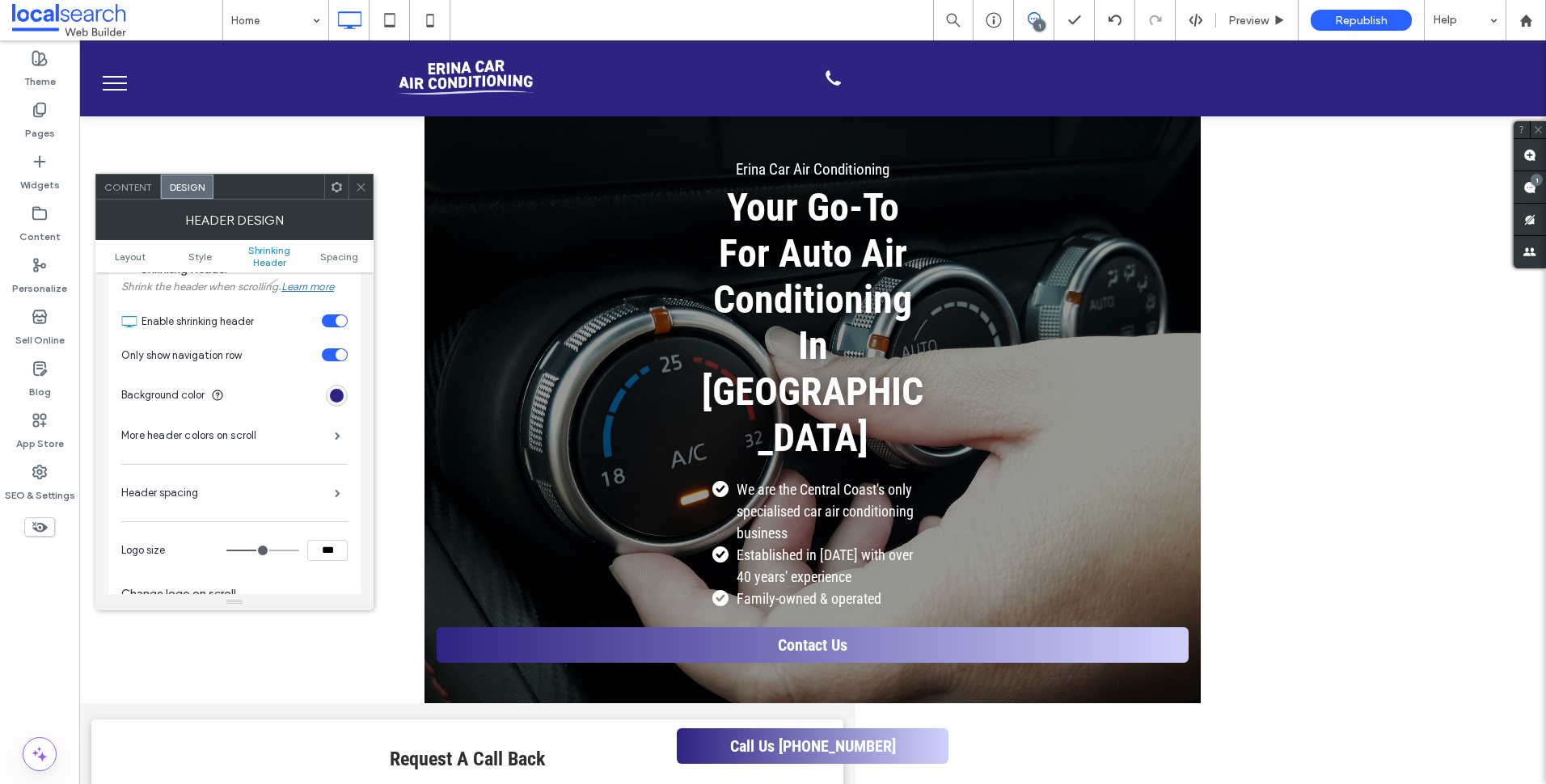
scroll to position [565, 0]
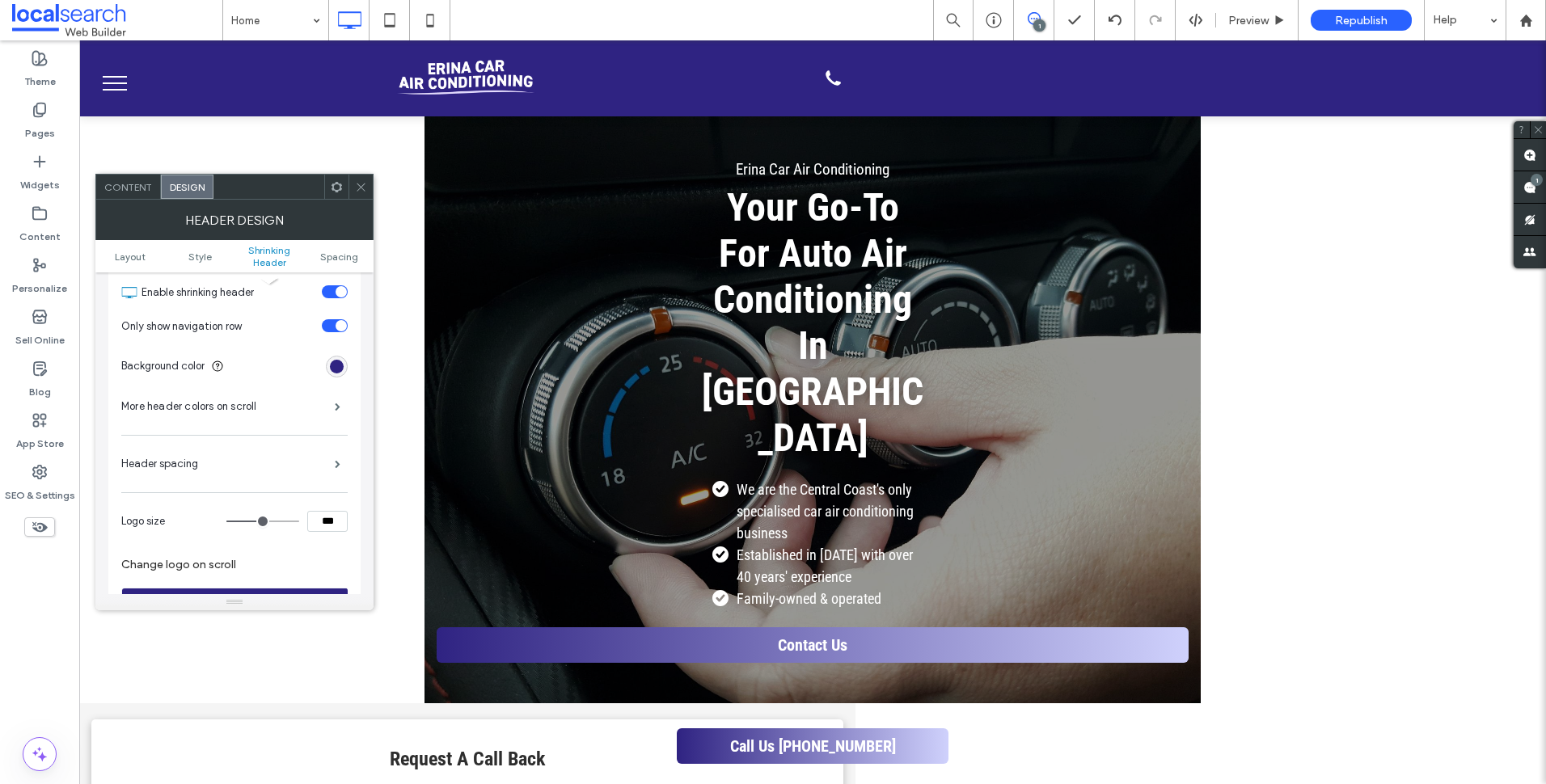
click at [337, 520] on input "***" at bounding box center [327, 521] width 40 height 21
type input "***"
type input "**"
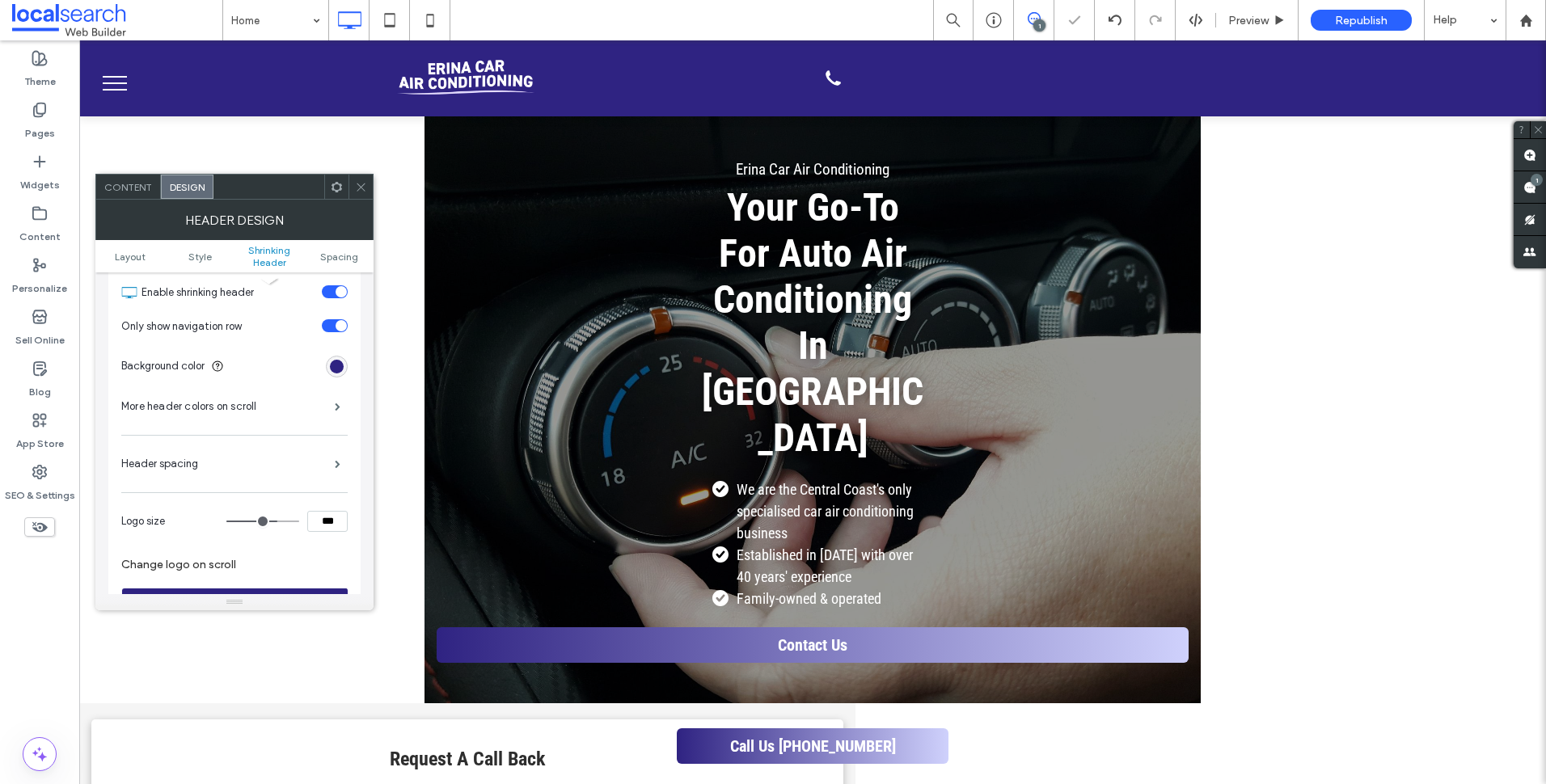
click at [366, 178] on span at bounding box center [360, 187] width 12 height 24
